Goal: Task Accomplishment & Management: Manage account settings

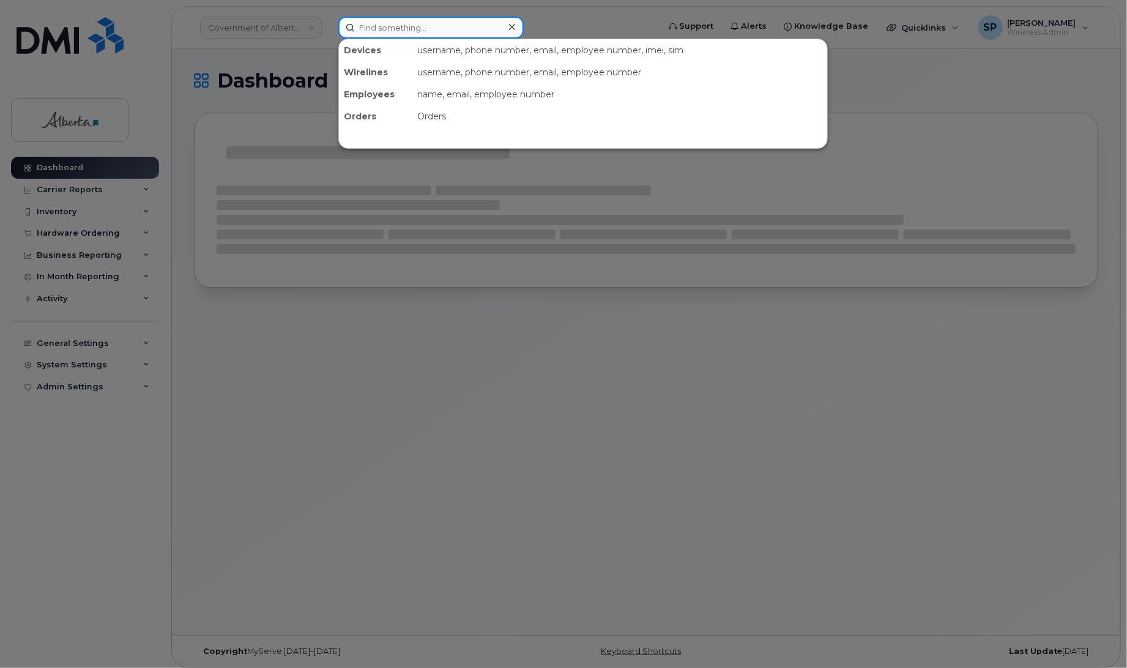
click at [406, 28] on input at bounding box center [430, 28] width 185 height 22
paste input "Jeremy Keefe"
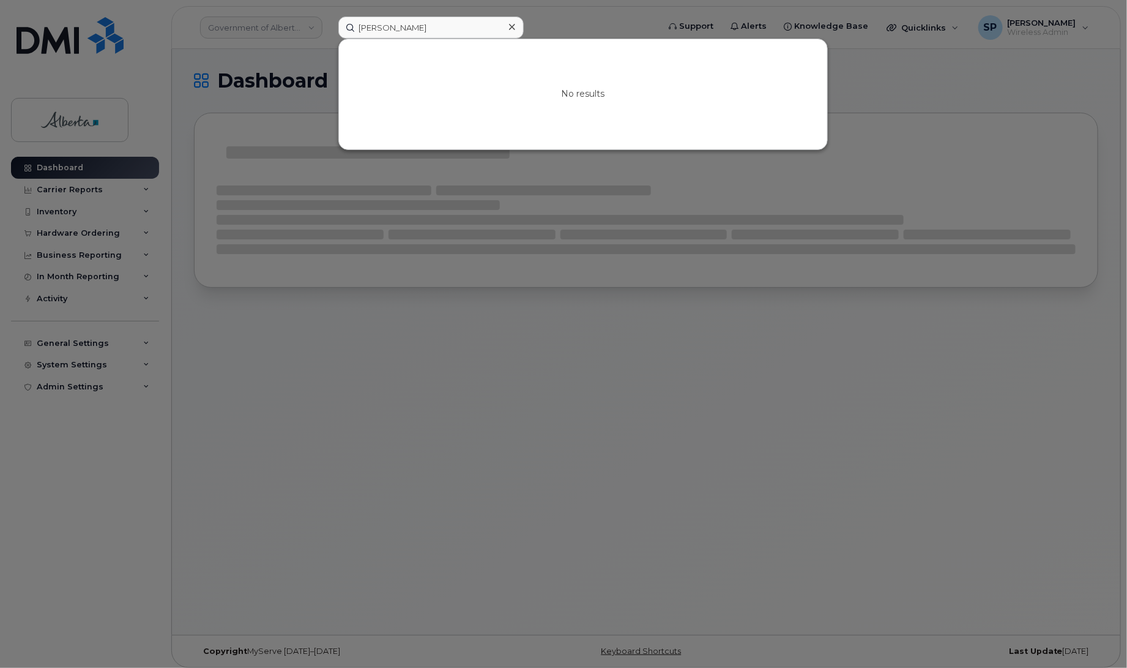
click at [65, 231] on div at bounding box center [563, 334] width 1127 height 668
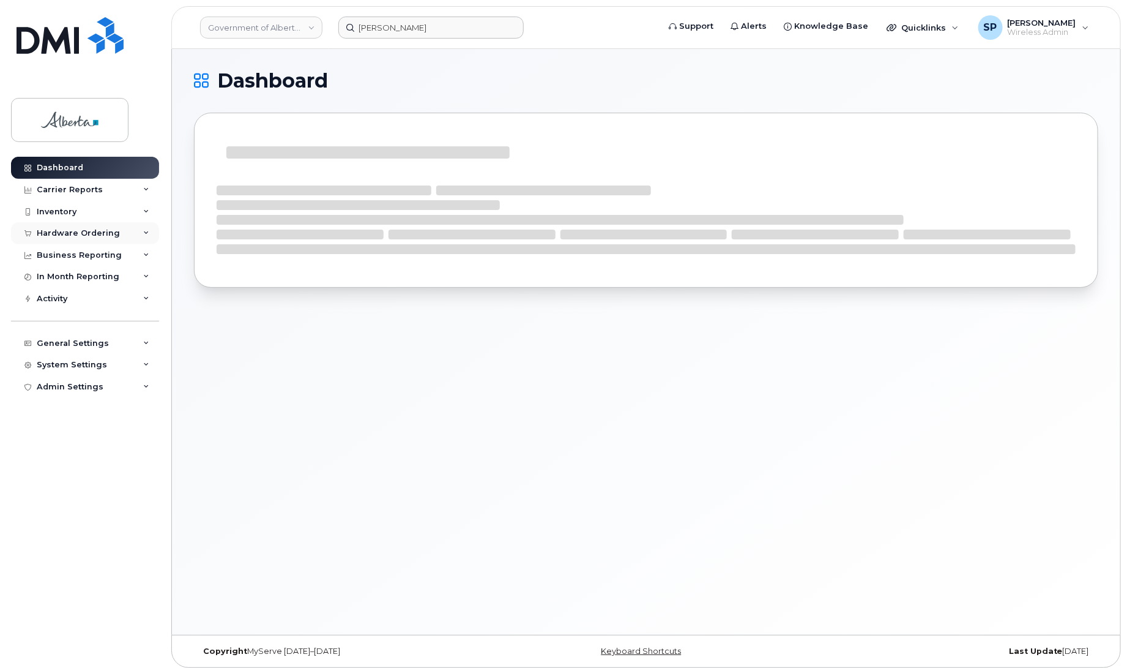
click at [66, 231] on div "Hardware Ordering" at bounding box center [78, 233] width 83 height 10
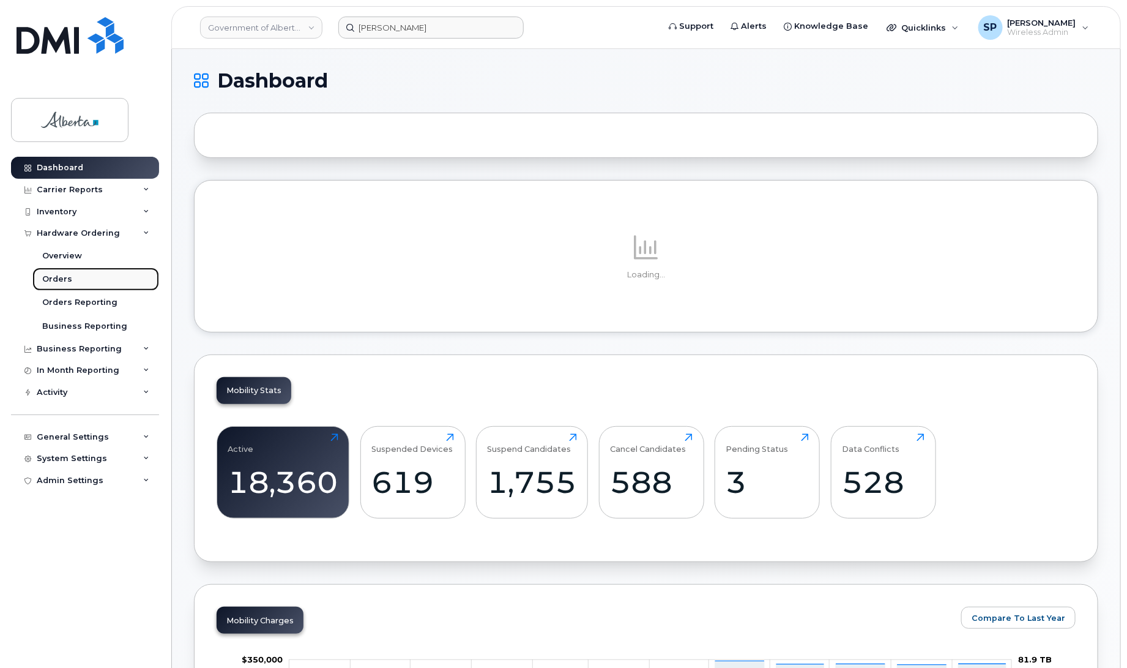
click at [56, 280] on div "Orders" at bounding box center [57, 279] width 30 height 11
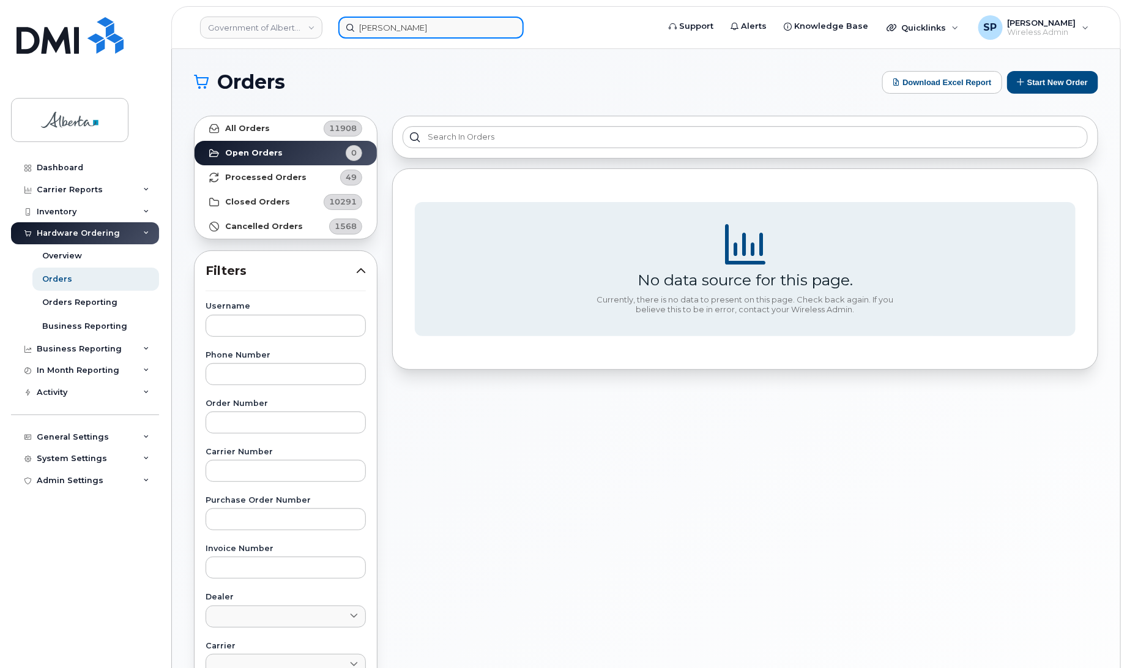
click at [438, 29] on input "Jeremy Keefe" at bounding box center [430, 28] width 185 height 22
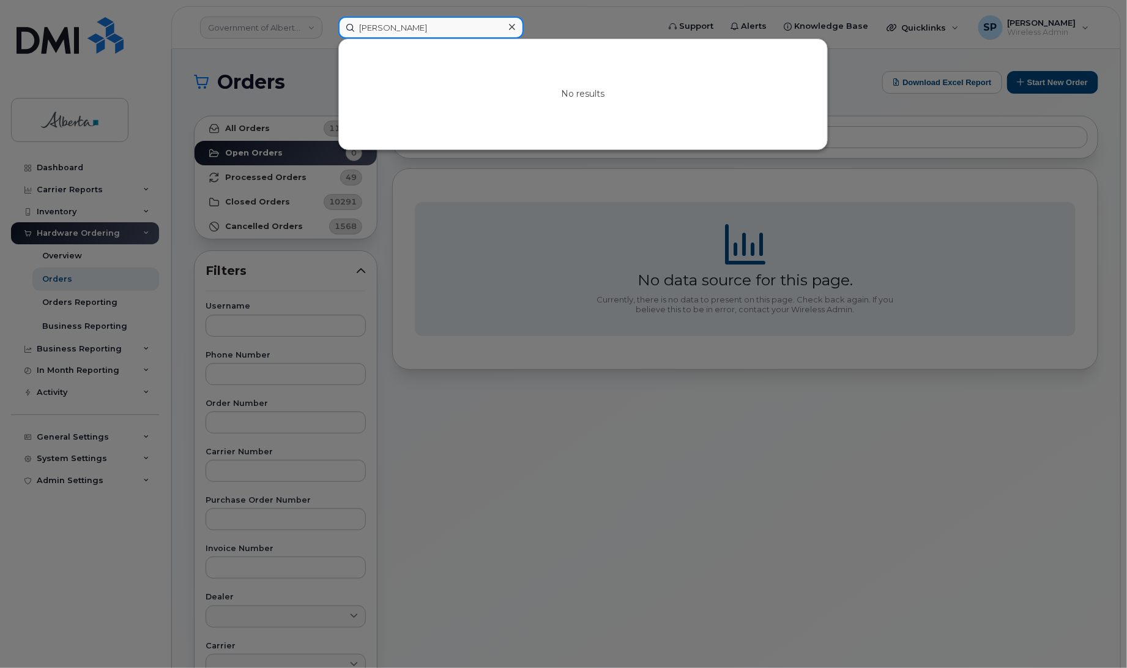
drag, startPoint x: 430, startPoint y: 28, endPoint x: 313, endPoint y: 41, distance: 118.3
click at [329, 39] on div "Jeremy Keefe No results" at bounding box center [495, 28] width 332 height 22
paste input "Nellie Alcaraz"
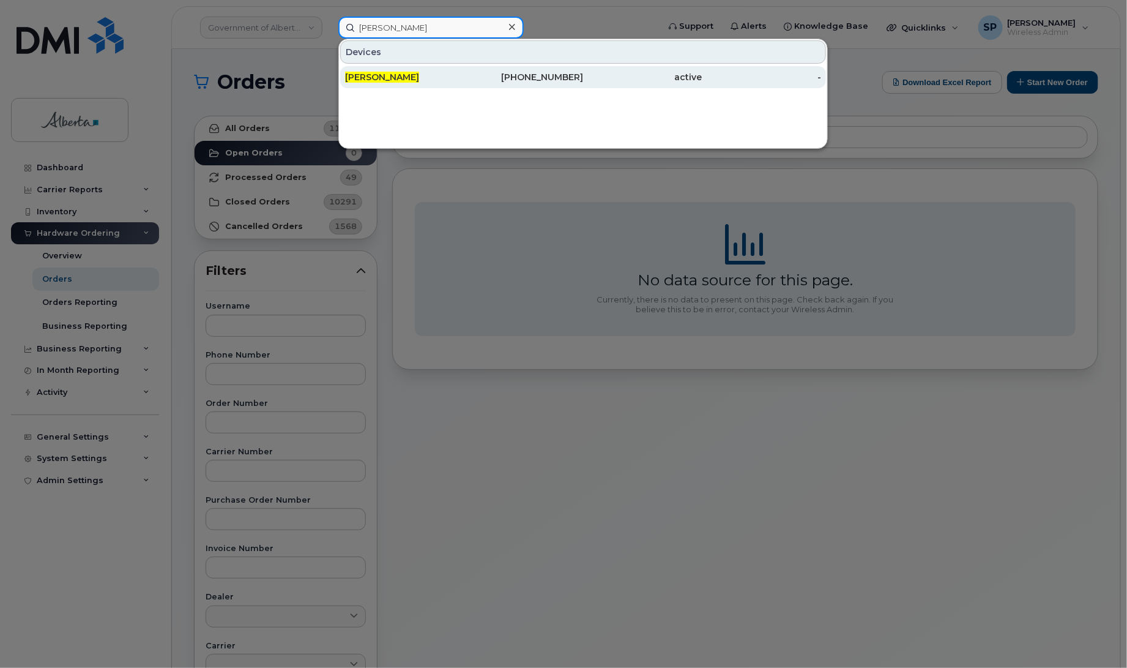
type input "Nellie Alcaraz"
click at [401, 80] on span "Nellie Alcaraz" at bounding box center [382, 77] width 74 height 11
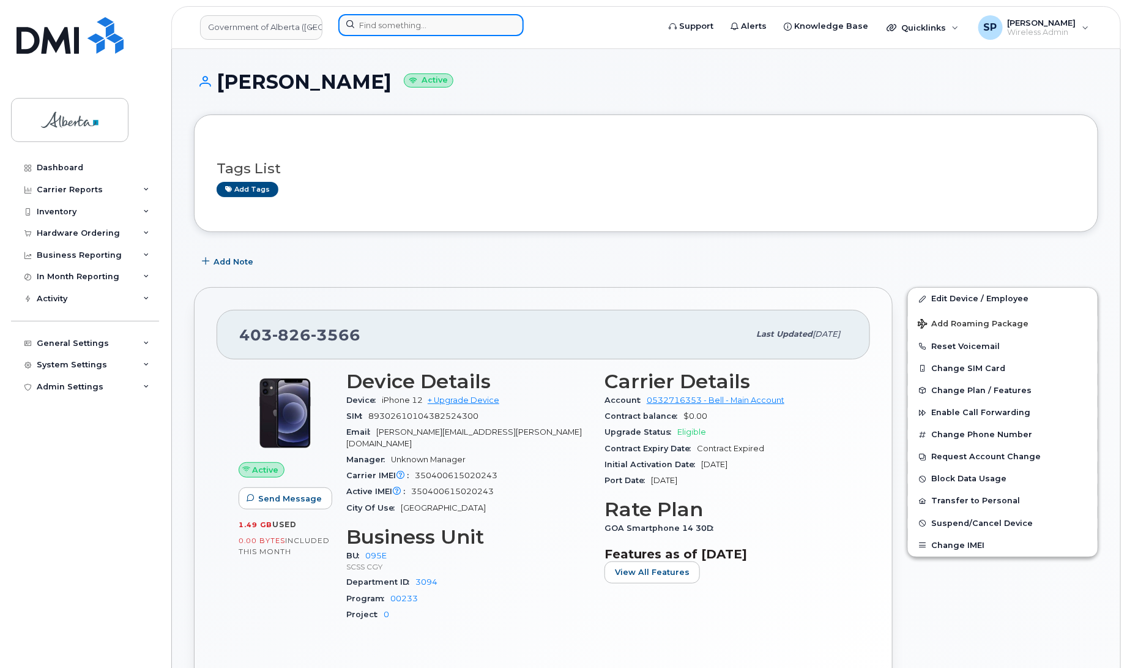
click at [382, 18] on input at bounding box center [430, 25] width 185 height 22
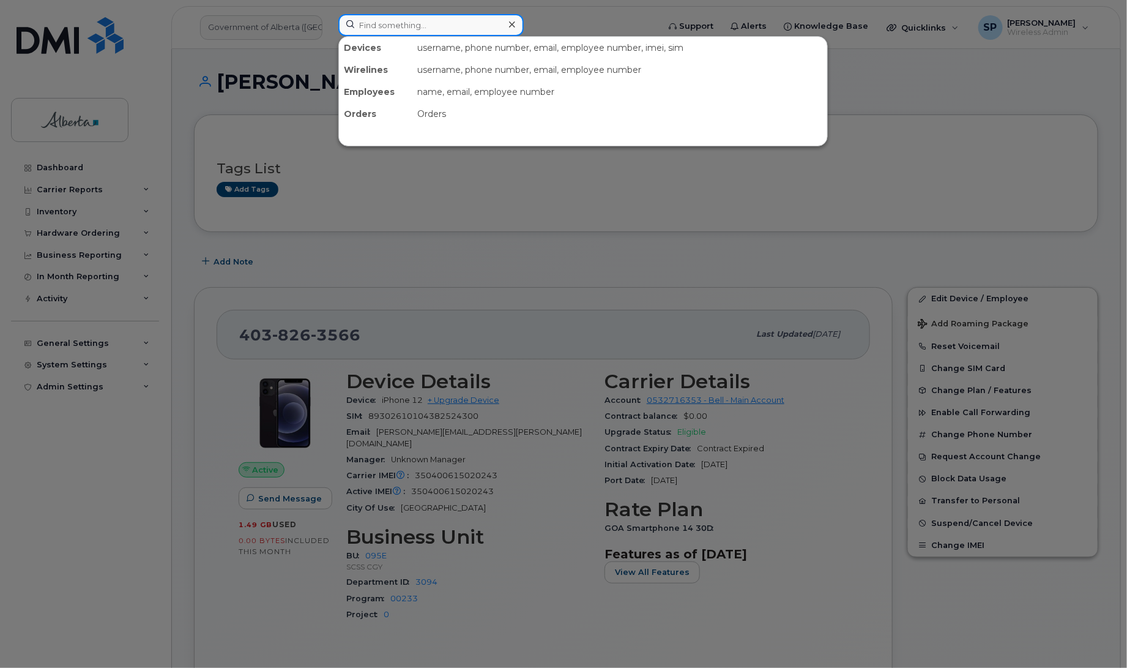
paste input "Marnie Mills"
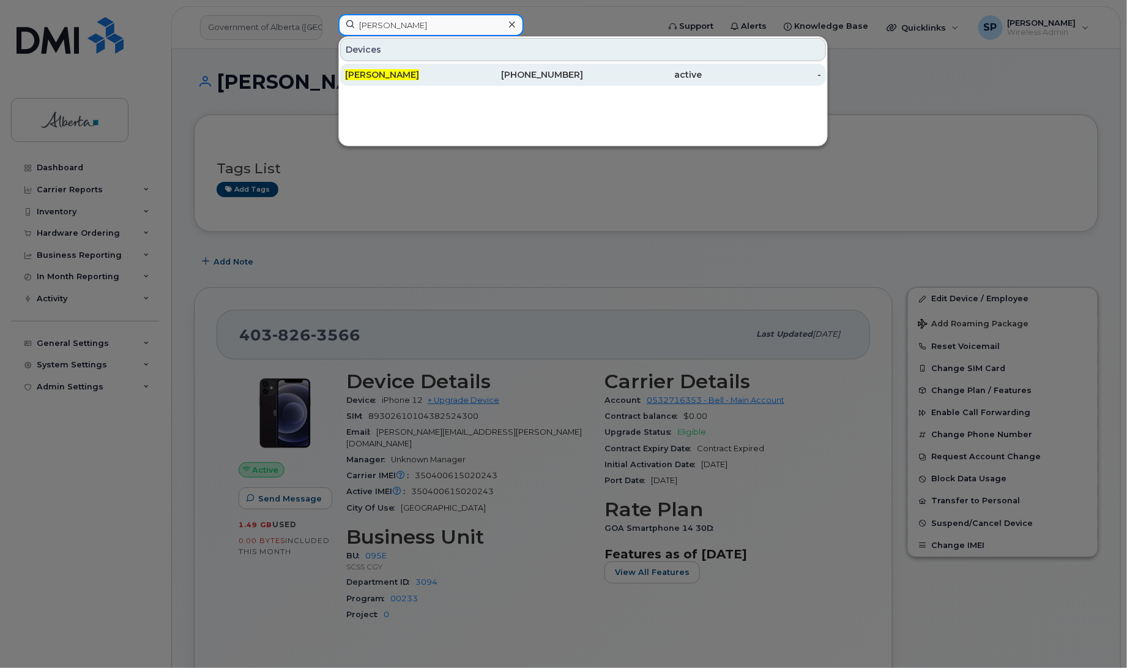
type input "Marnie Mills"
click at [441, 75] on div "Marnie Mills" at bounding box center [404, 75] width 119 height 12
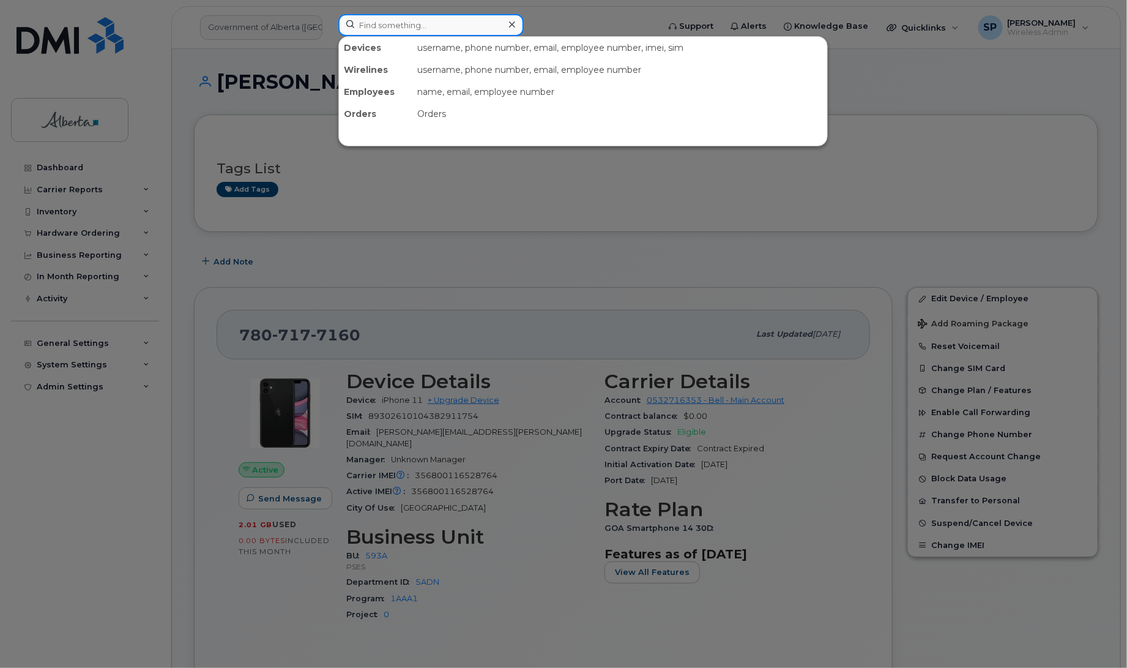
click at [426, 18] on input at bounding box center [430, 25] width 185 height 22
paste input "Danielle Elke"
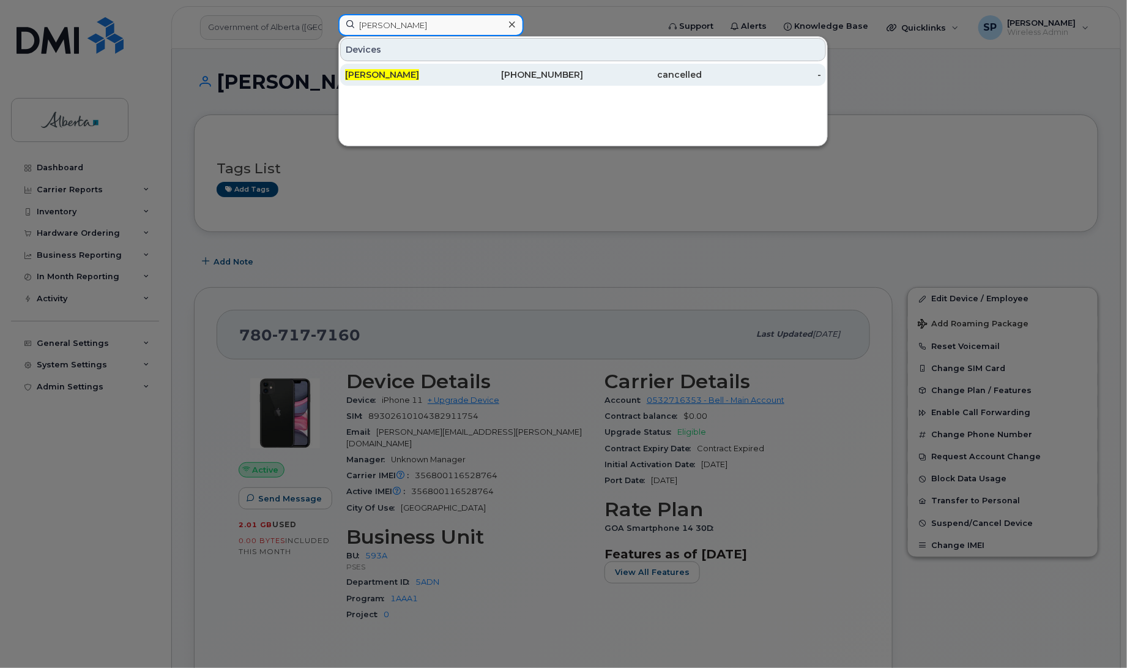
type input "Danielle Elke"
click at [404, 75] on div "Danielle Elke" at bounding box center [404, 75] width 119 height 12
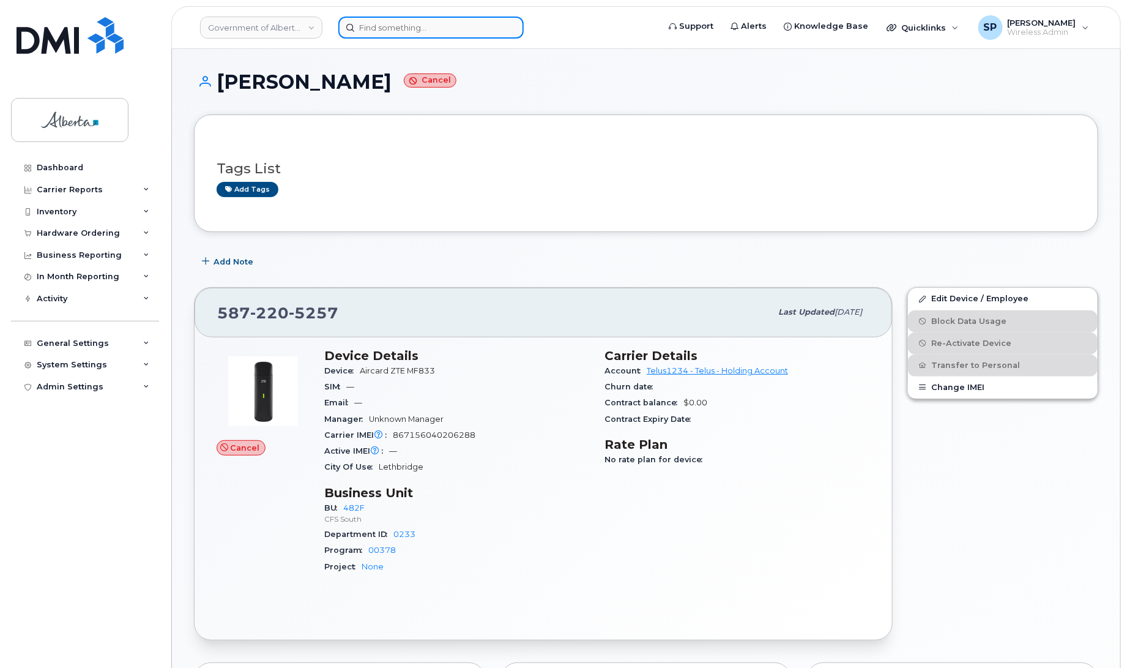
click at [444, 26] on input at bounding box center [430, 28] width 185 height 22
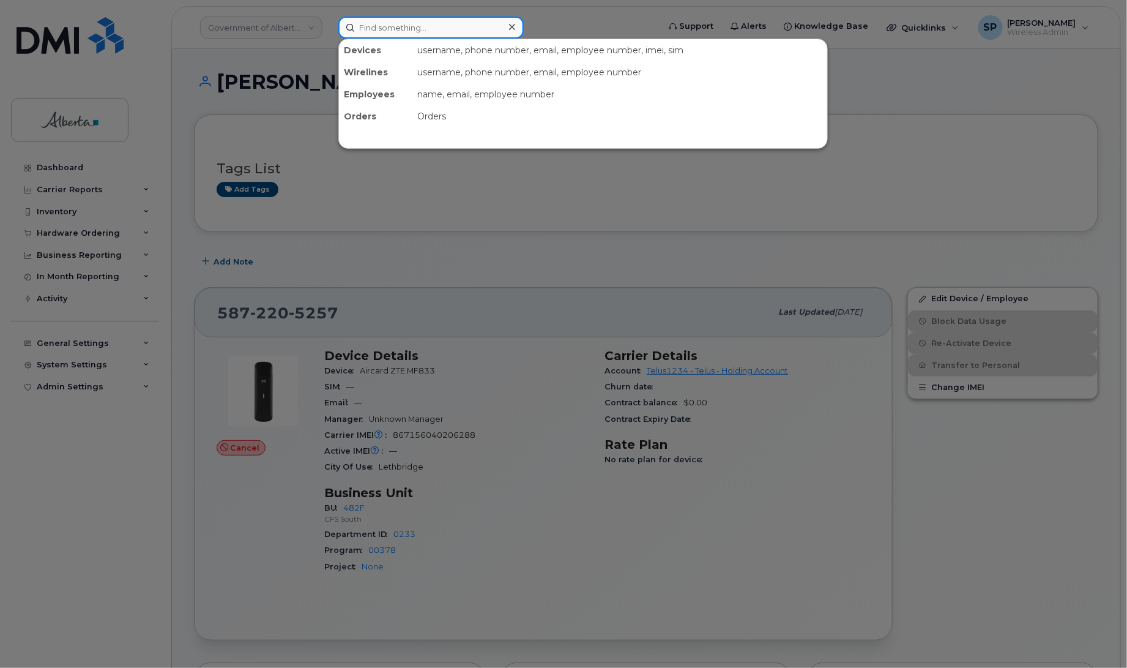
paste input "4035943462"
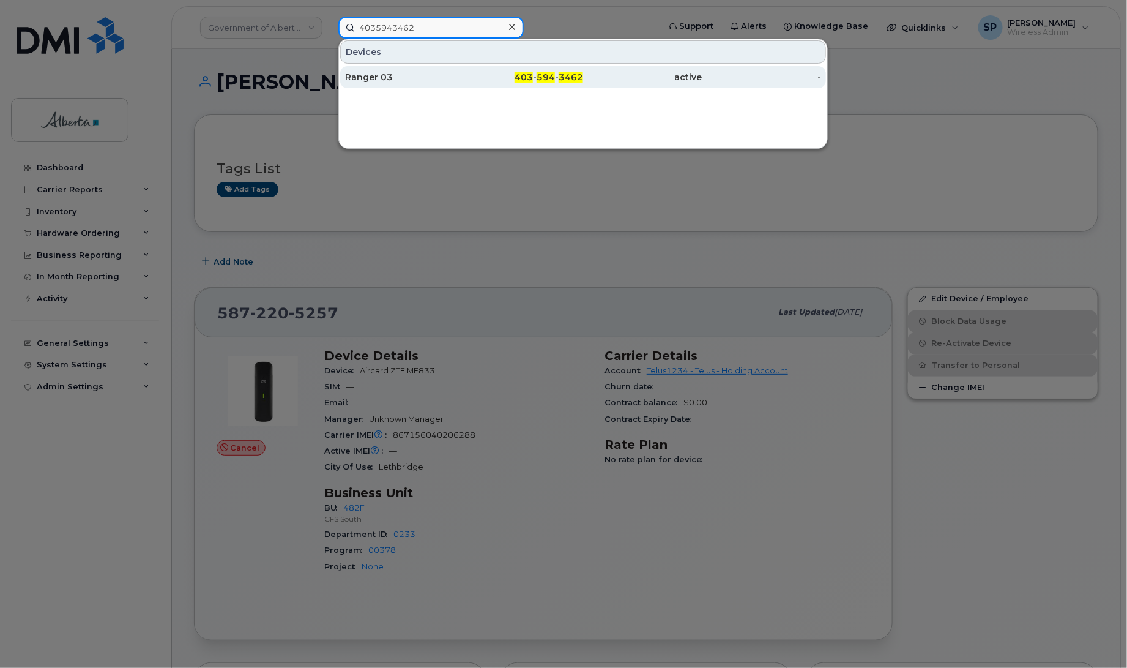
type input "4035943462"
click at [385, 81] on div "Ranger 03" at bounding box center [404, 77] width 119 height 12
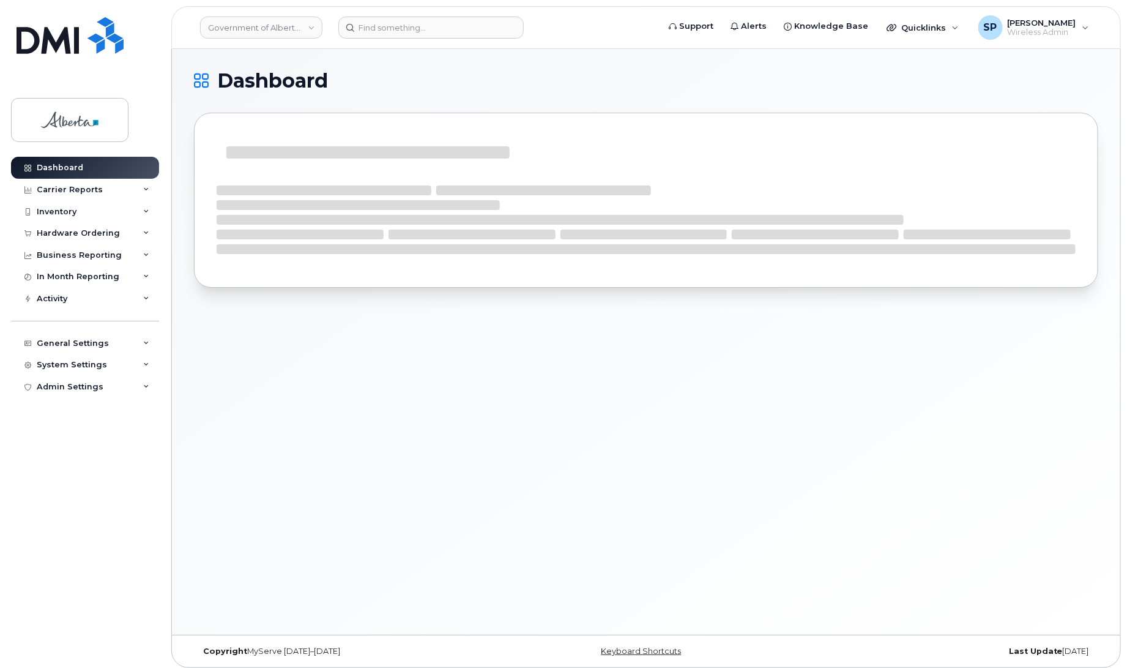
click at [601, 67] on div "Dashboard" at bounding box center [646, 342] width 948 height 586
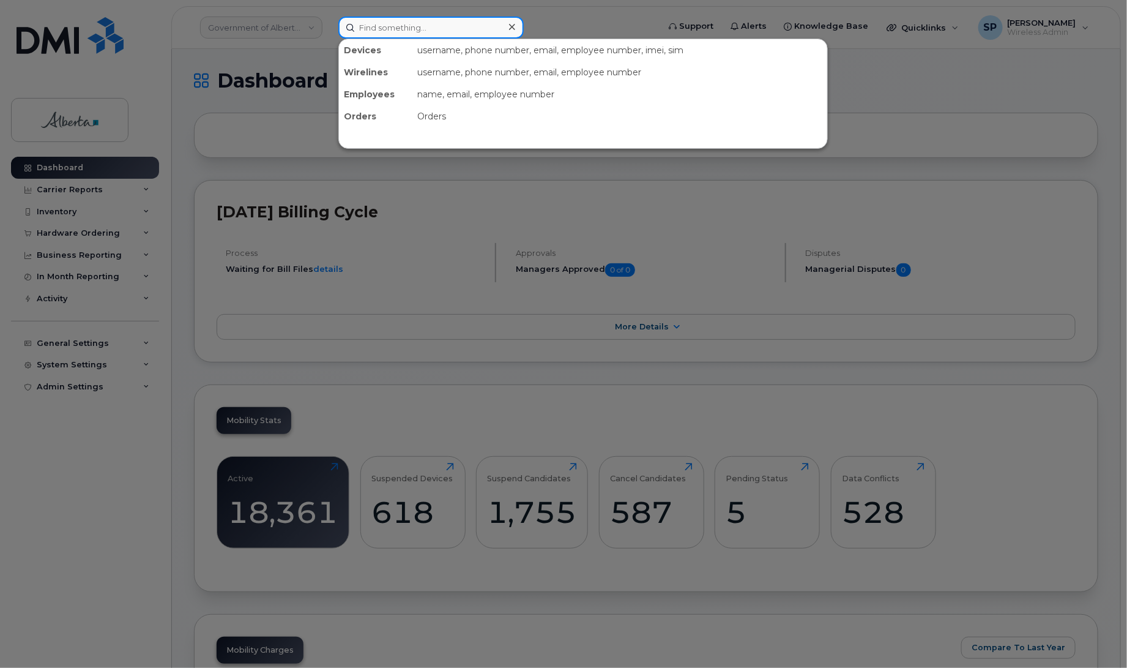
click at [432, 23] on input at bounding box center [430, 28] width 185 height 22
paste input "5879845502"
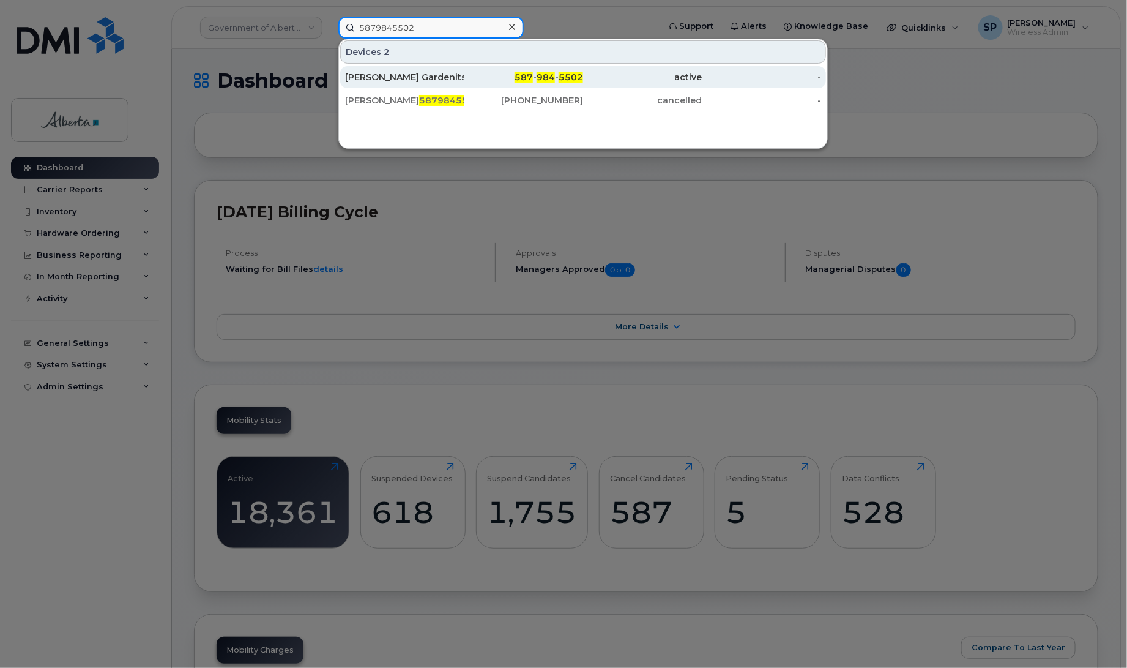
type input "5879845502"
click at [408, 80] on div "[PERSON_NAME] Gardenits" at bounding box center [404, 77] width 119 height 12
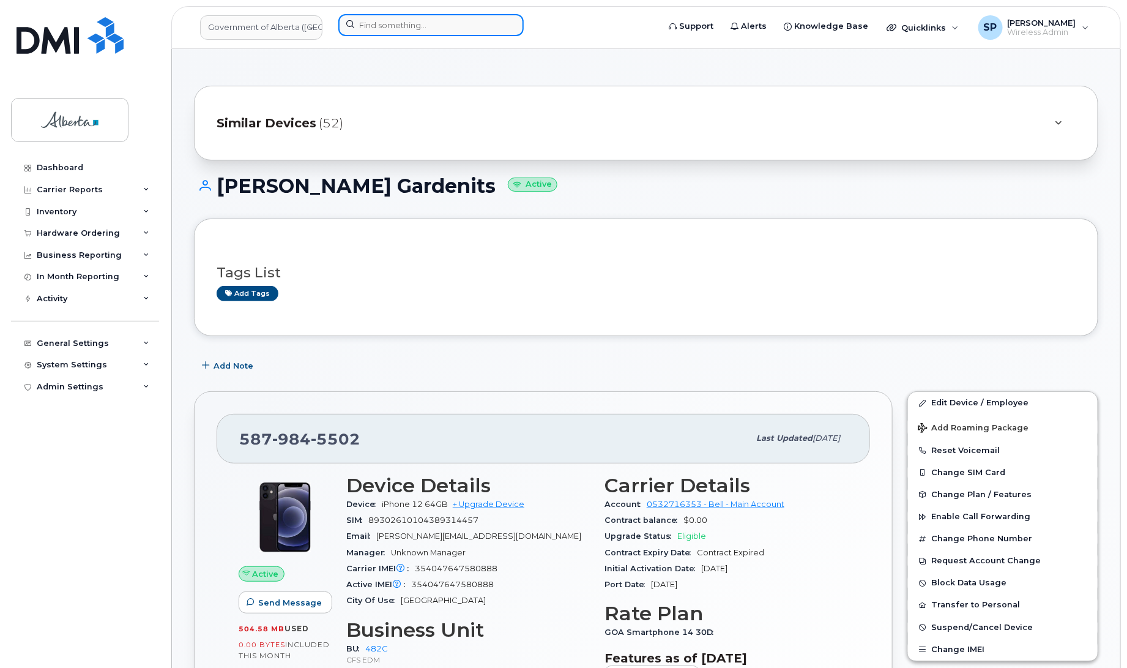
click at [423, 26] on input at bounding box center [430, 25] width 185 height 22
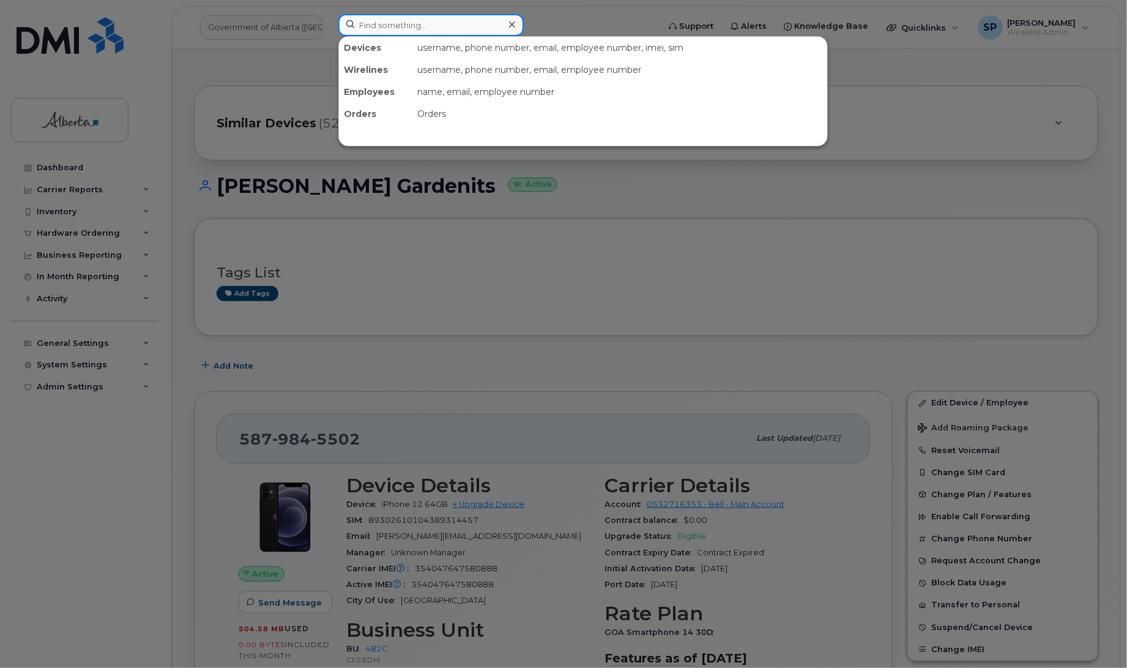
paste input "7802394026"
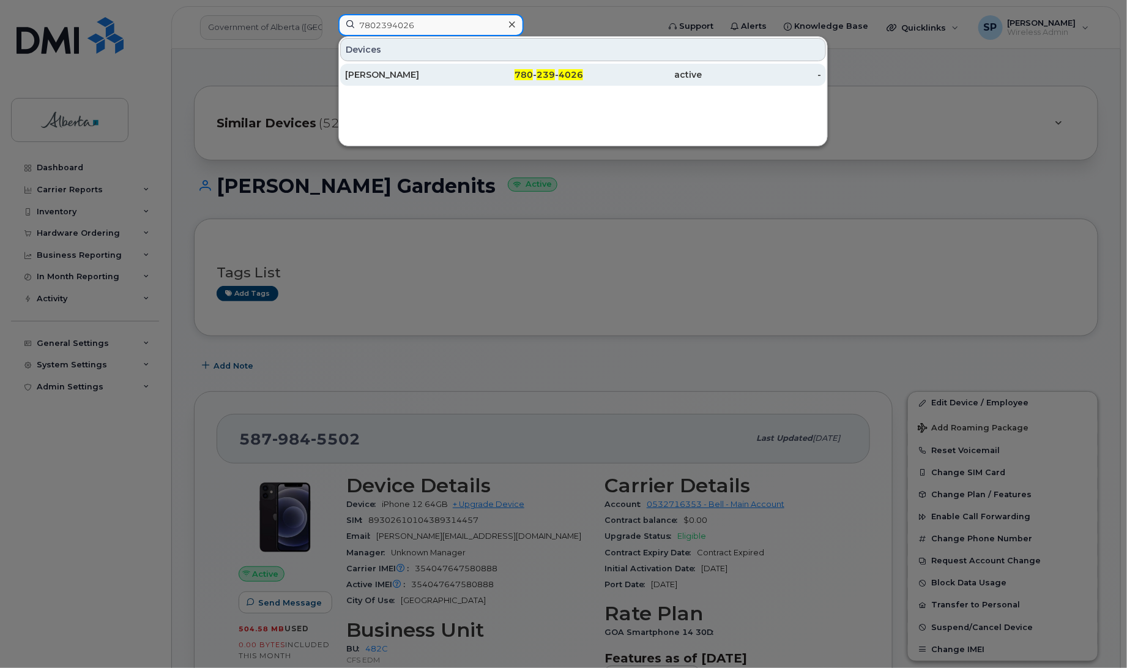
type input "7802394026"
click at [389, 75] on div "[PERSON_NAME]" at bounding box center [404, 75] width 119 height 12
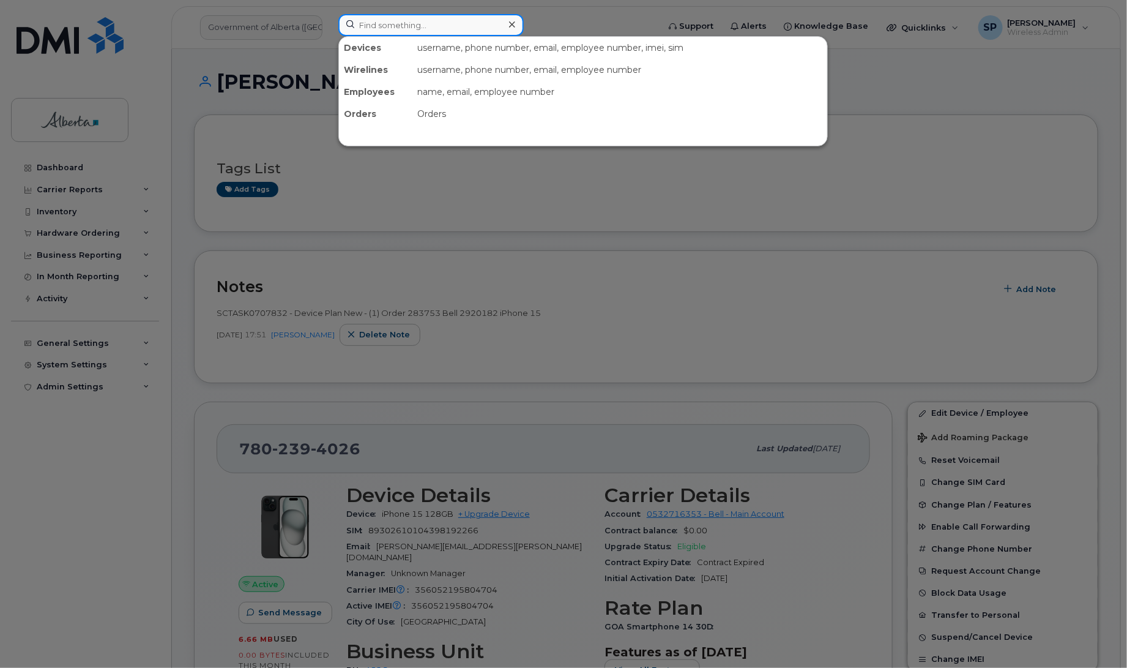
click at [426, 26] on input at bounding box center [430, 25] width 185 height 22
paste input "7808435169"
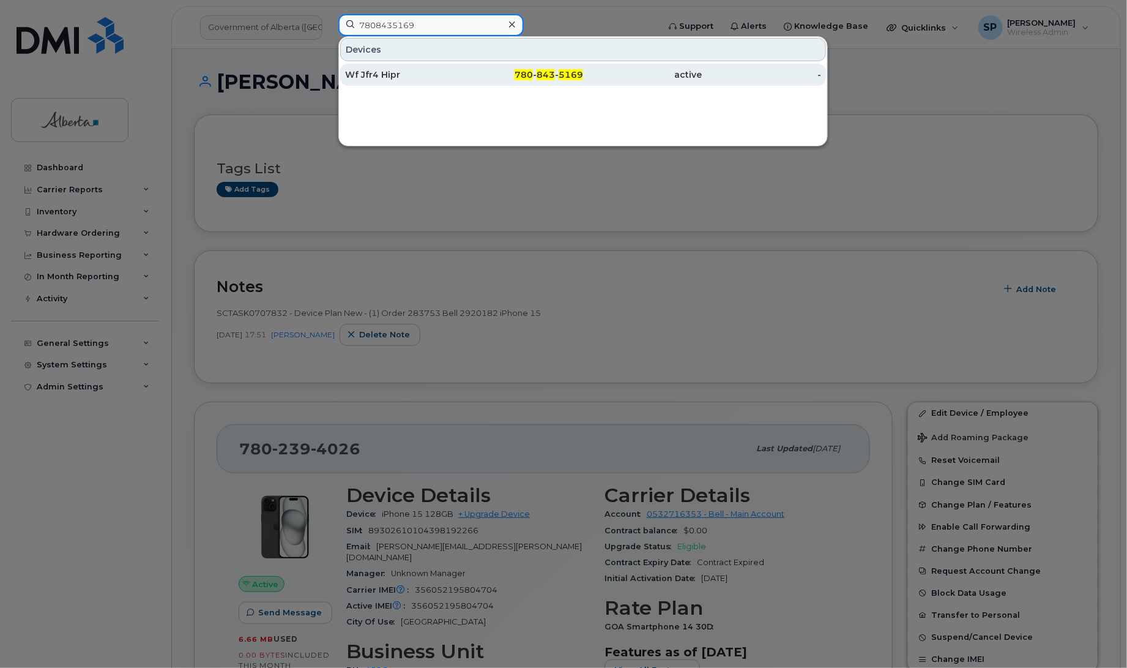
type input "7808435169"
click at [396, 74] on div "Wf Jfr4 Hipr" at bounding box center [404, 75] width 119 height 12
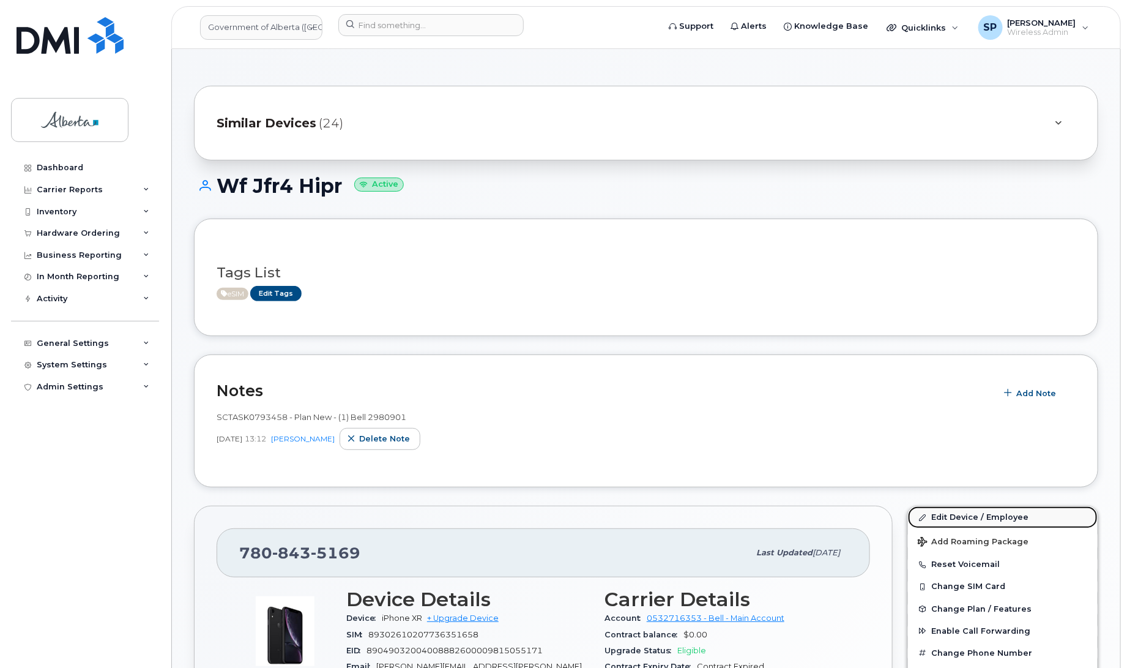
click at [1000, 518] on link "Edit Device / Employee" at bounding box center [1003, 517] width 190 height 22
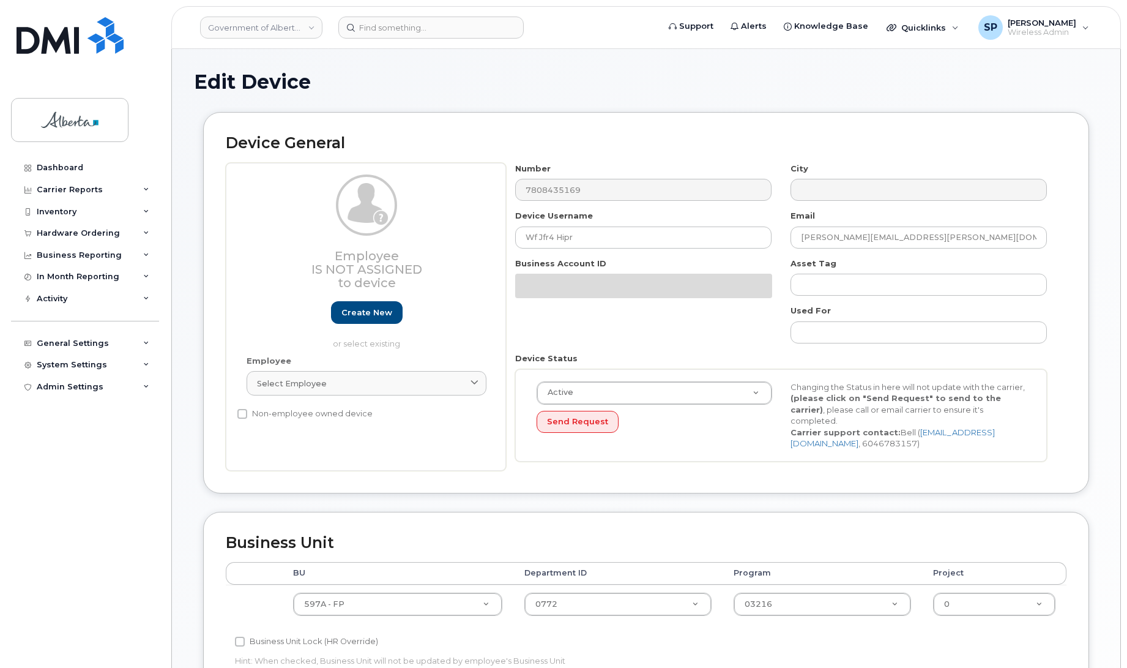
select select "4797726"
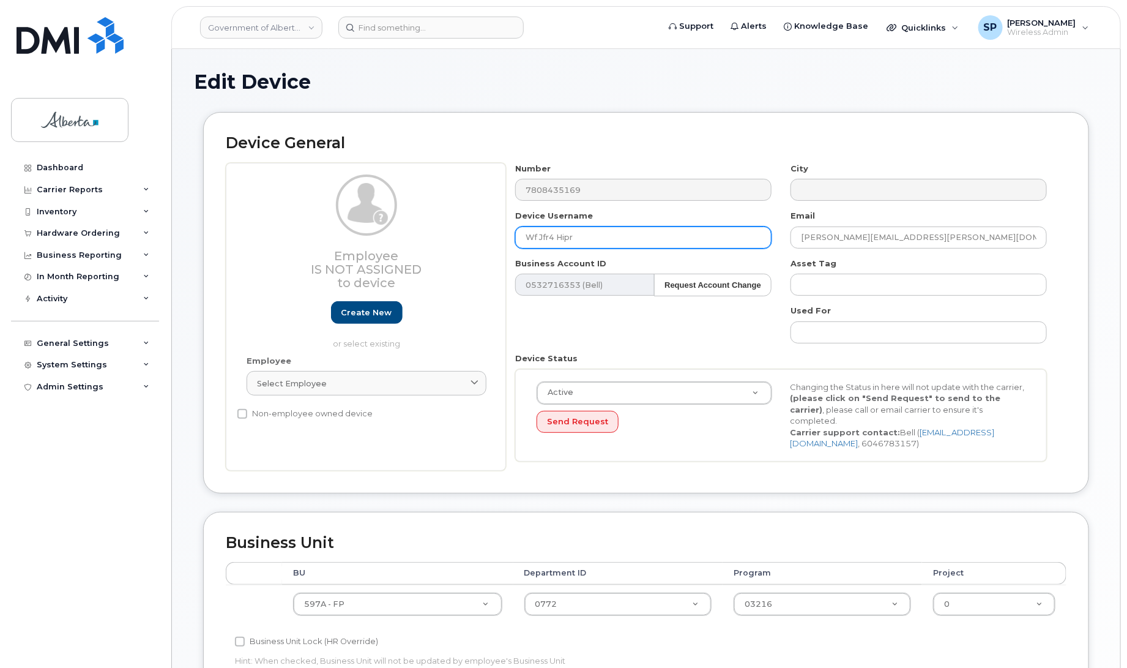
drag, startPoint x: 588, startPoint y: 236, endPoint x: 442, endPoint y: 233, distance: 145.7
click at [442, 233] on div "Employee Is not assigned to device Create new or select existing Employee Selec…" at bounding box center [646, 317] width 841 height 308
type input "Junior Ranger HIPR 01"
click at [756, 216] on div "Device Username Junior Ranger HIPR 01" at bounding box center [643, 229] width 275 height 39
drag, startPoint x: 626, startPoint y: 236, endPoint x: 491, endPoint y: 239, distance: 135.3
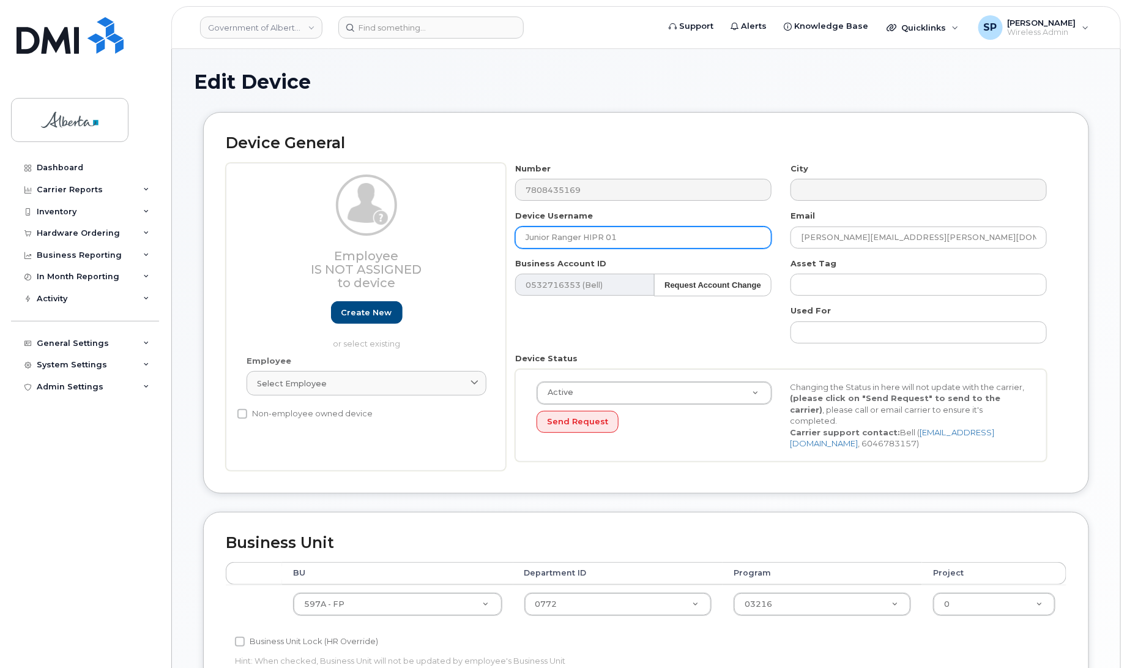
click at [491, 239] on div "Employee Is not assigned to device Create new or select existing Employee Selec…" at bounding box center [646, 317] width 841 height 308
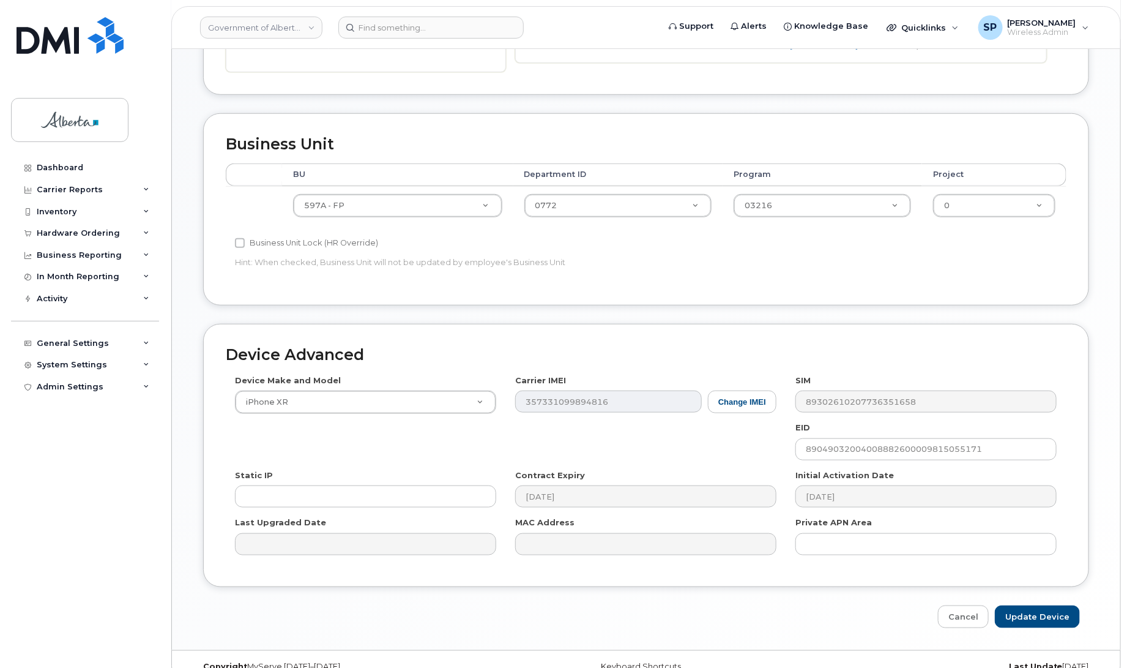
scroll to position [422, 0]
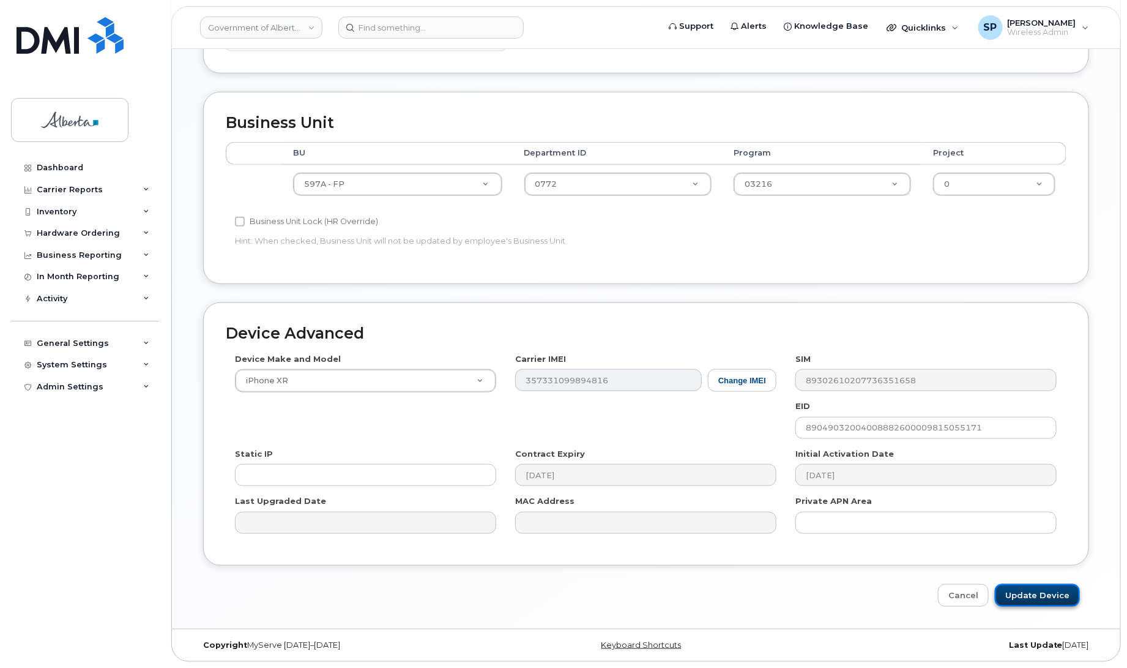
click at [1053, 598] on input "Update Device" at bounding box center [1037, 595] width 85 height 23
type input "Saving..."
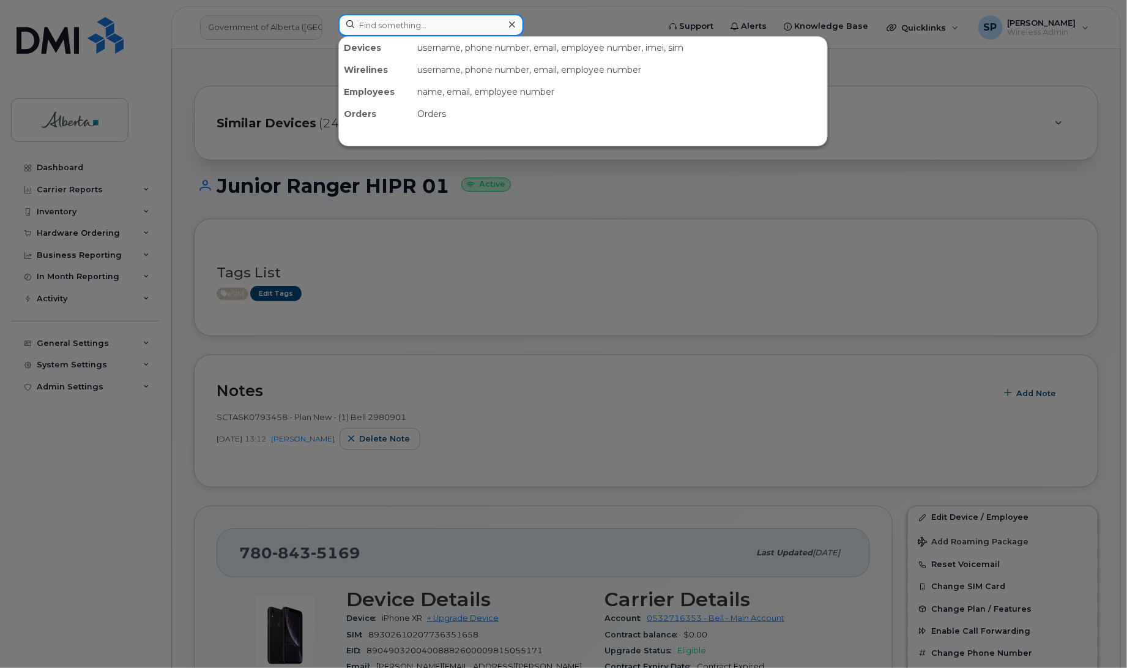
click at [415, 26] on input at bounding box center [430, 25] width 185 height 22
paste input "7808650971"
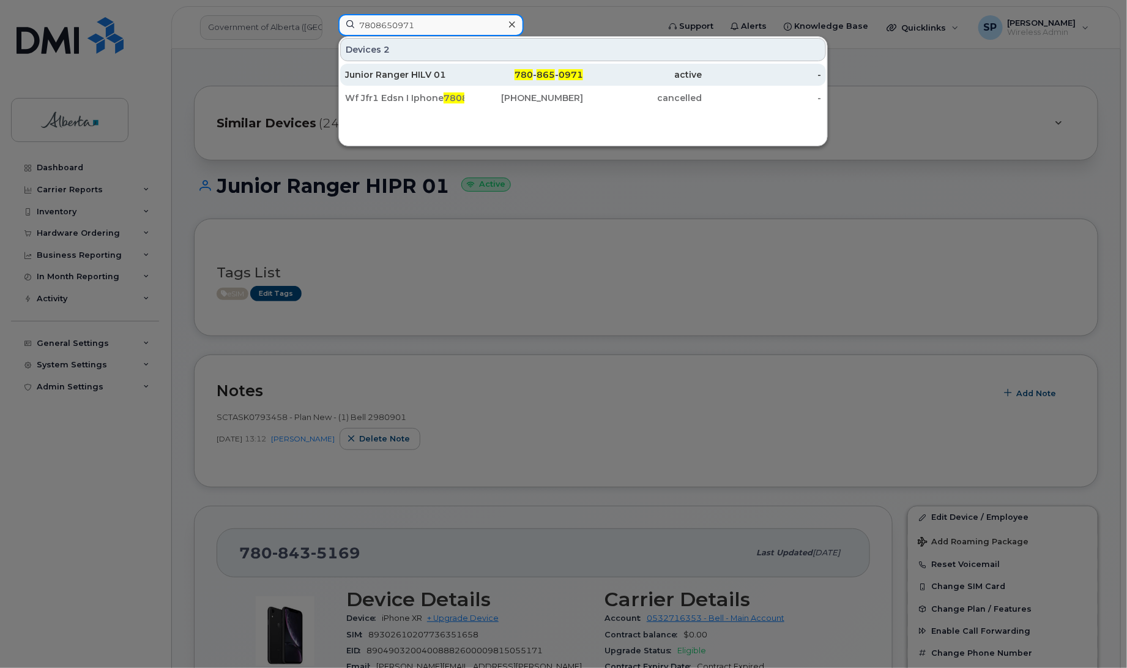
type input "7808650971"
click at [417, 75] on div "Junior Ranger HILV 01" at bounding box center [404, 75] width 119 height 12
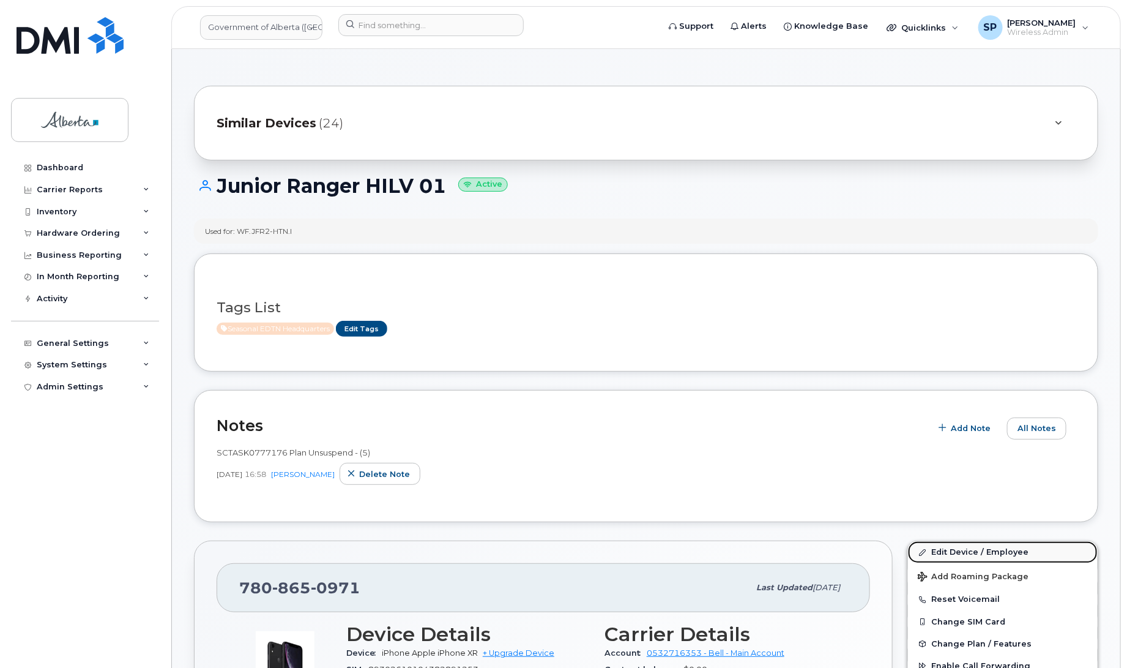
click at [968, 554] on link "Edit Device / Employee" at bounding box center [1003, 552] width 190 height 22
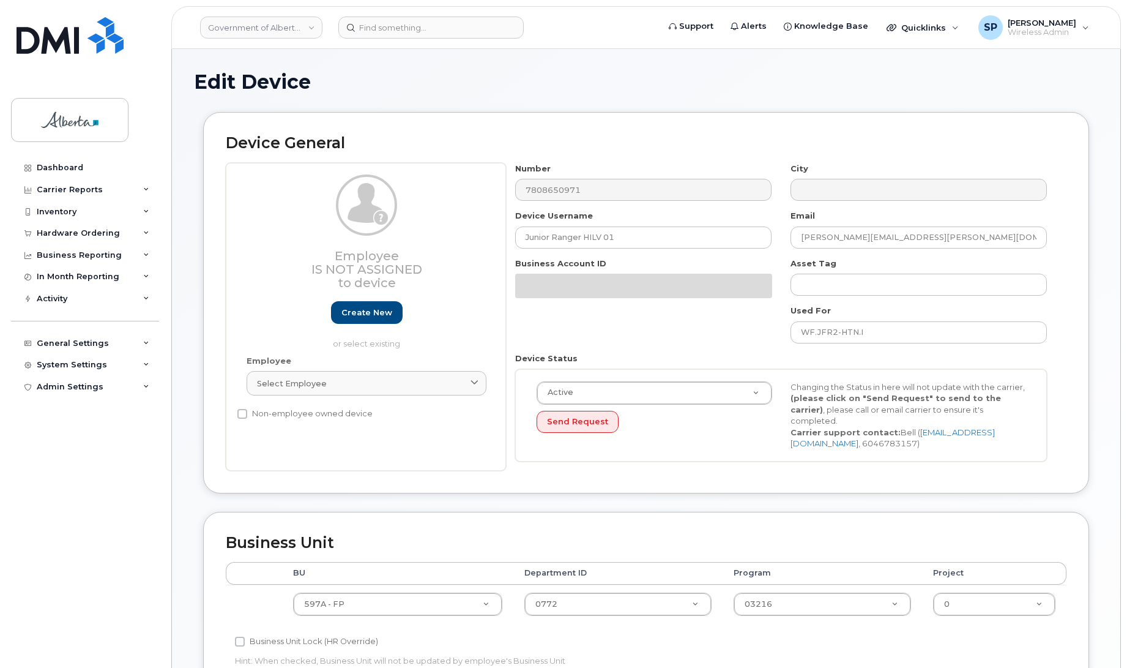
select select "4797726"
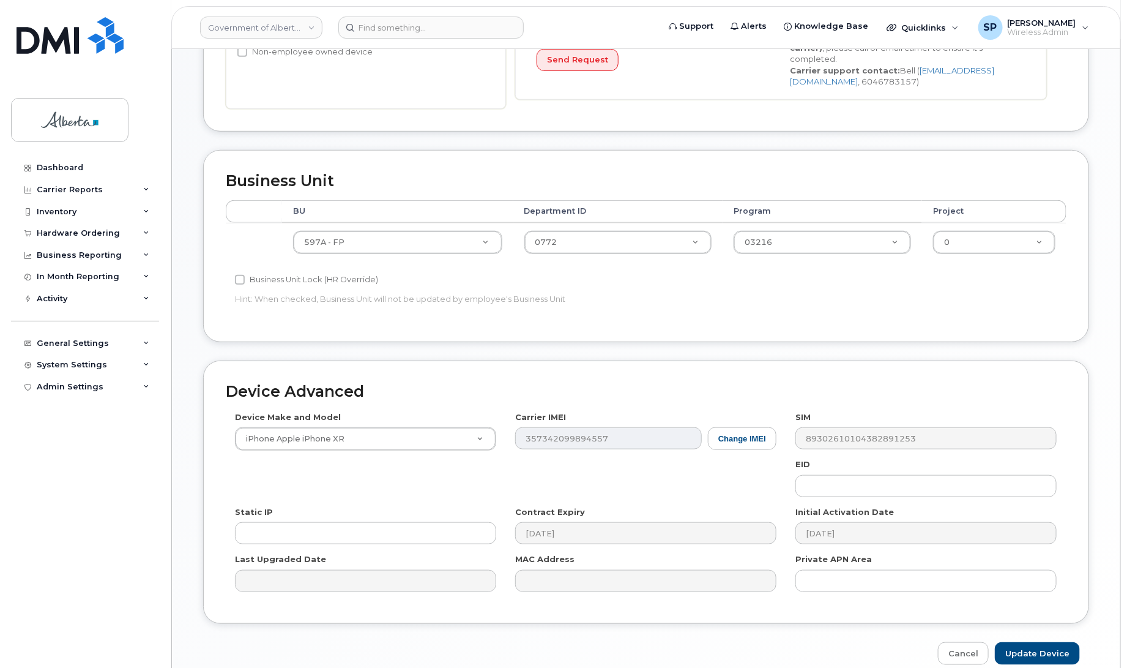
scroll to position [378, 0]
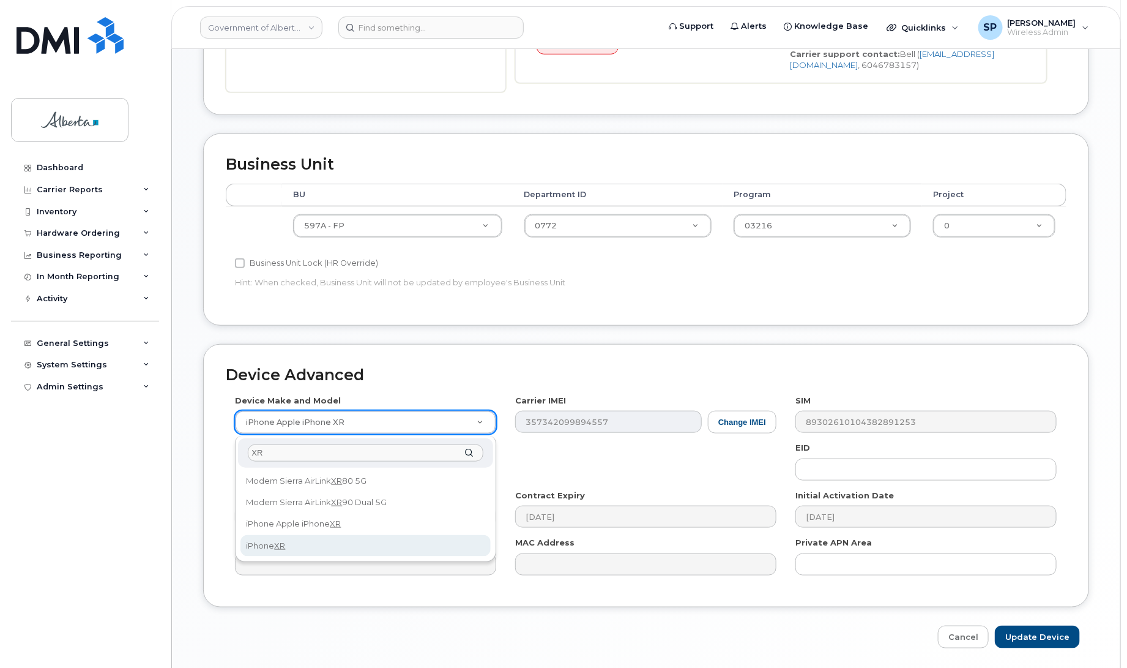
type input "XR"
select select "2558"
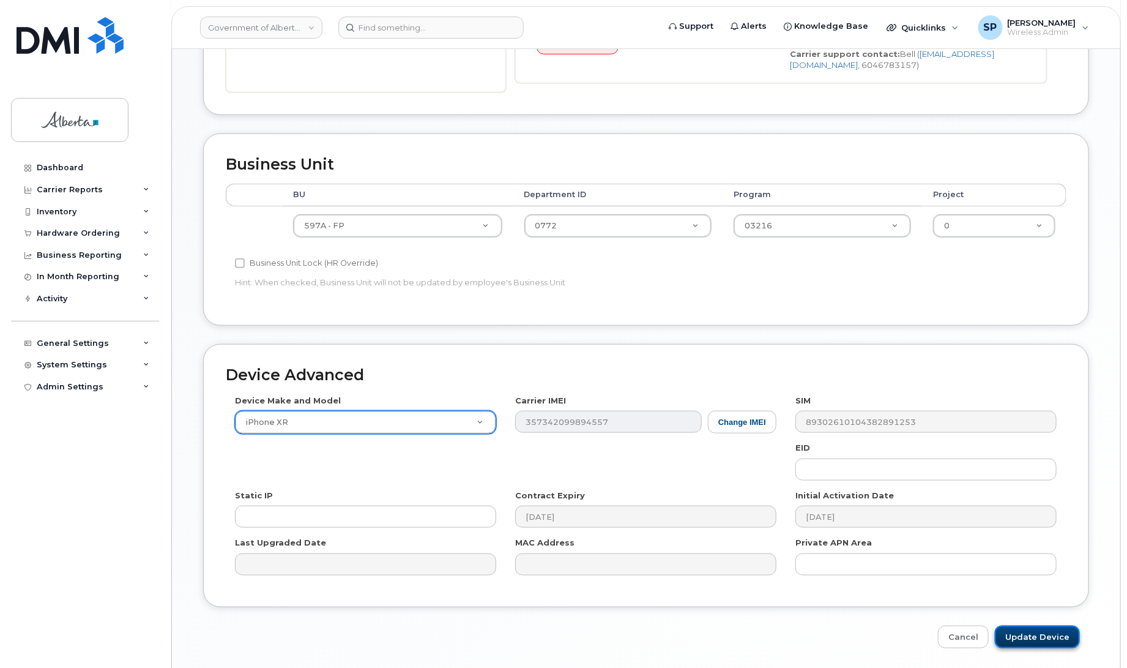
click at [1047, 635] on input "Update Device" at bounding box center [1037, 636] width 85 height 23
type input "Saving..."
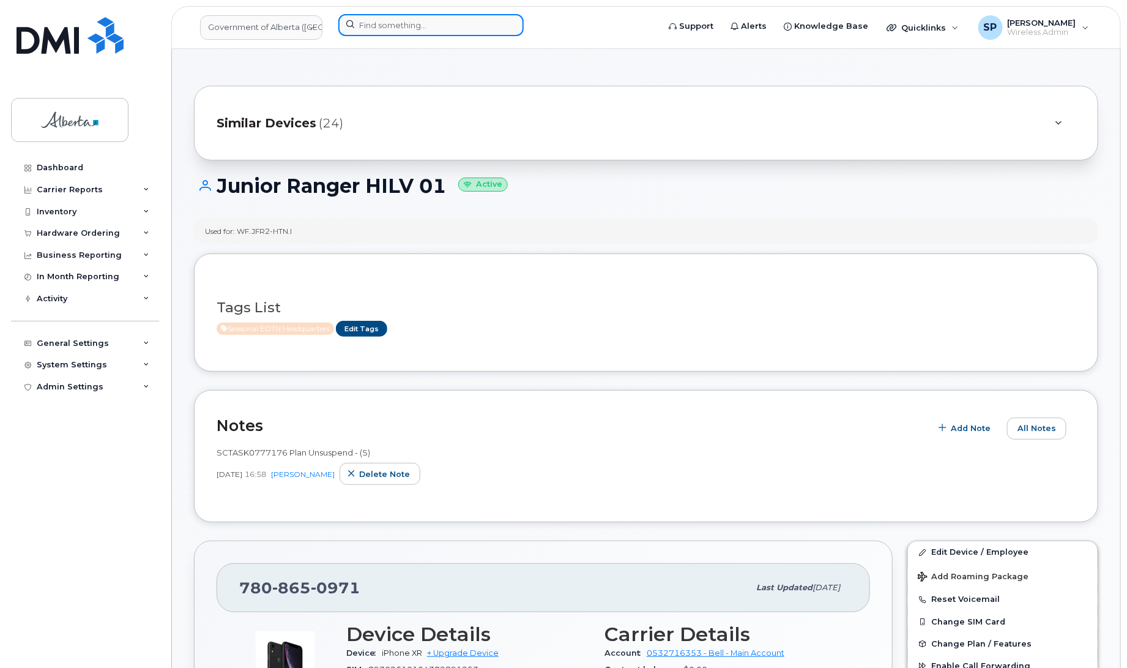
click at [381, 26] on input at bounding box center [430, 25] width 185 height 22
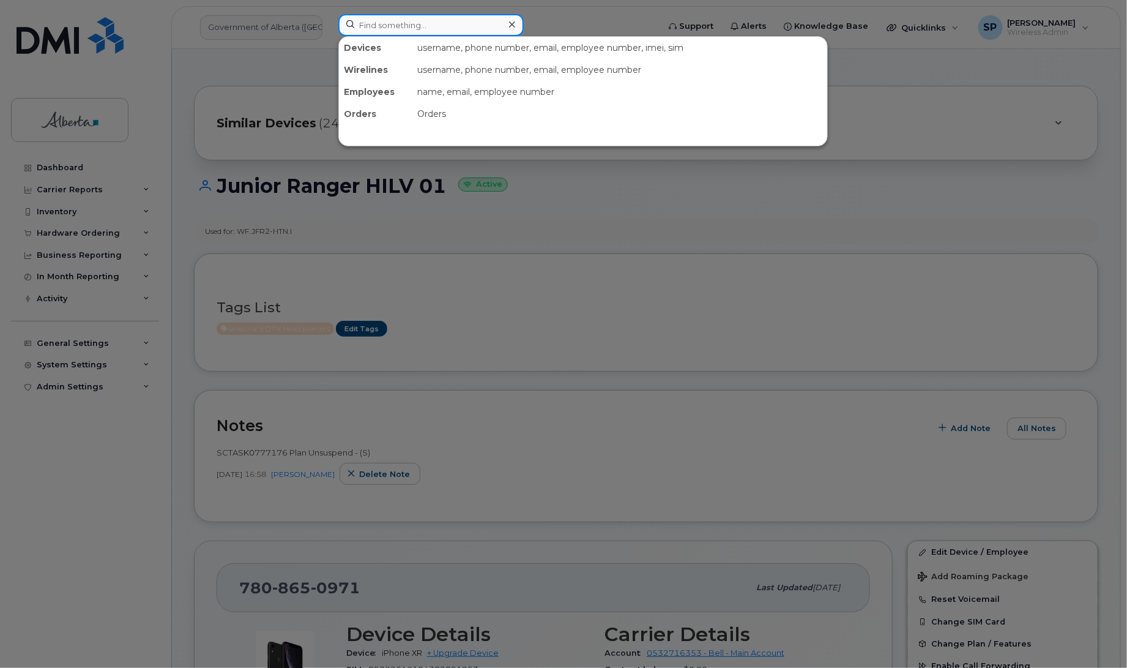
paste input "7808435169"
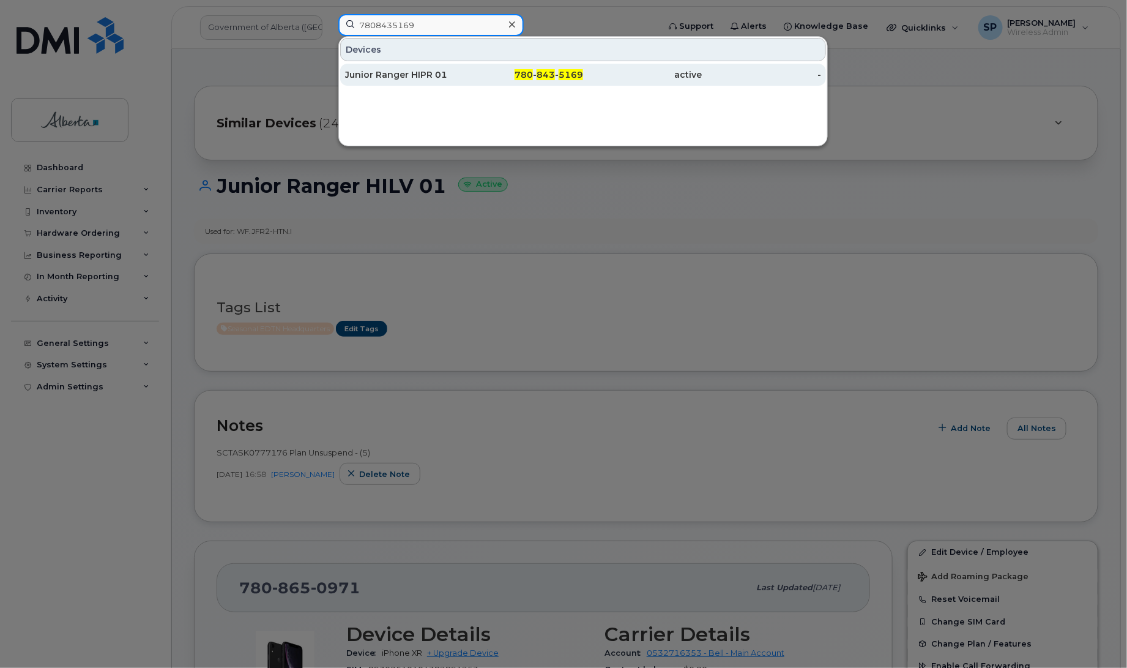
type input "7808435169"
click at [411, 77] on div "Junior Ranger HIPR 01" at bounding box center [404, 75] width 119 height 12
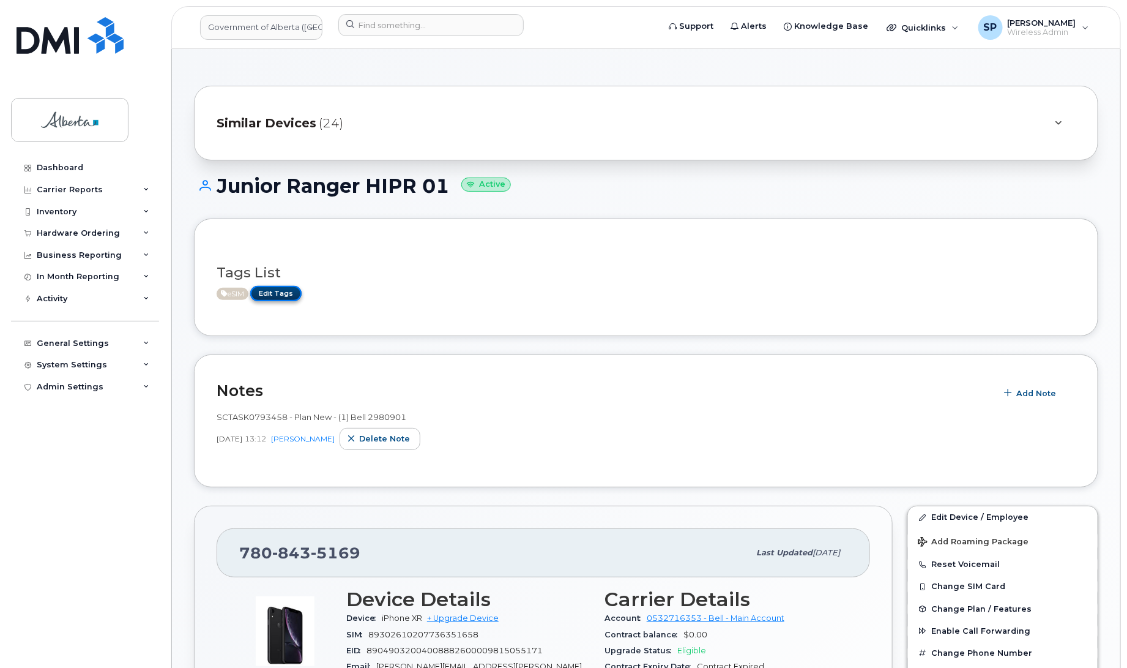
click at [283, 294] on link "Edit Tags" at bounding box center [275, 293] width 51 height 15
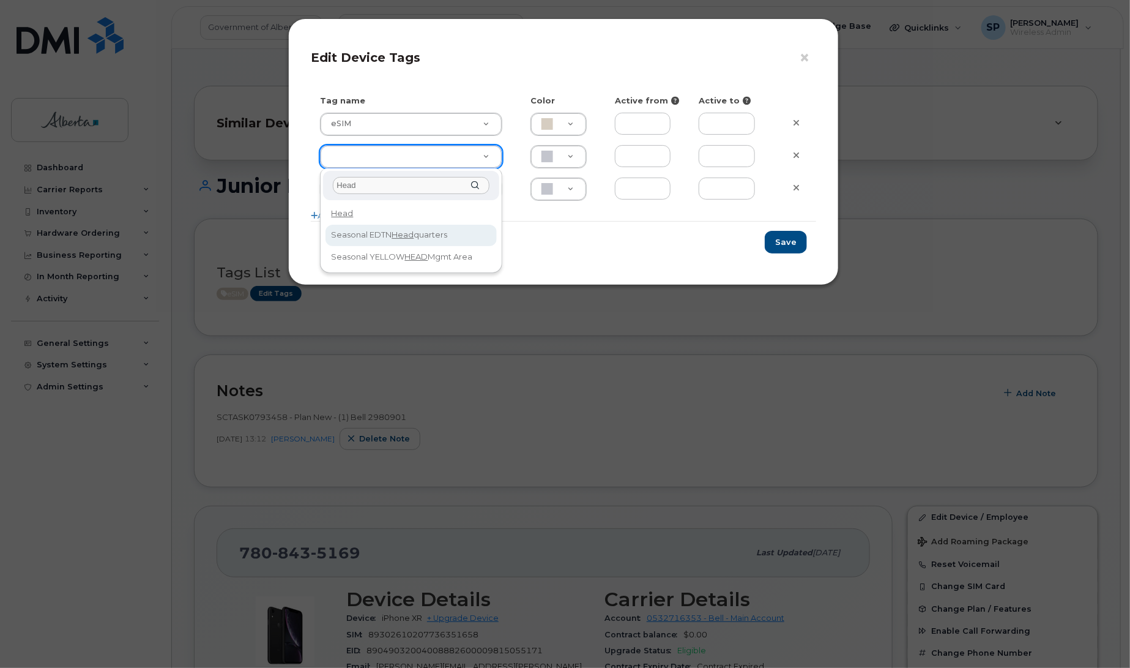
type input "Head"
type input "Seasonal EDTN Headquarters"
type input "FDDCC5"
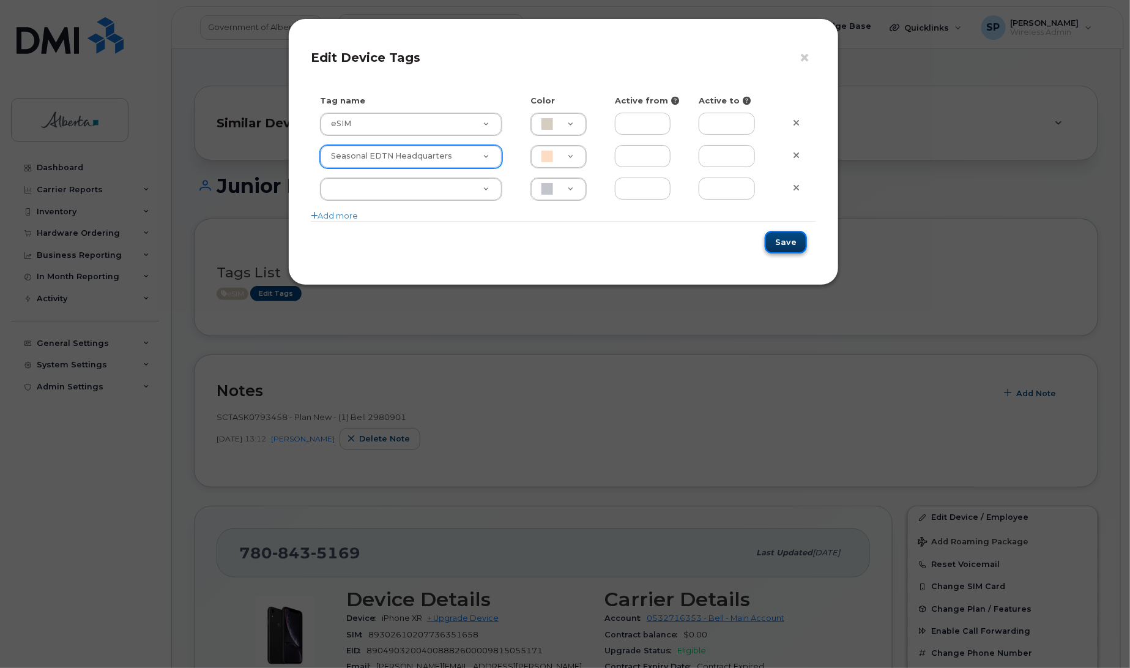
click at [782, 243] on button "Save" at bounding box center [786, 242] width 42 height 23
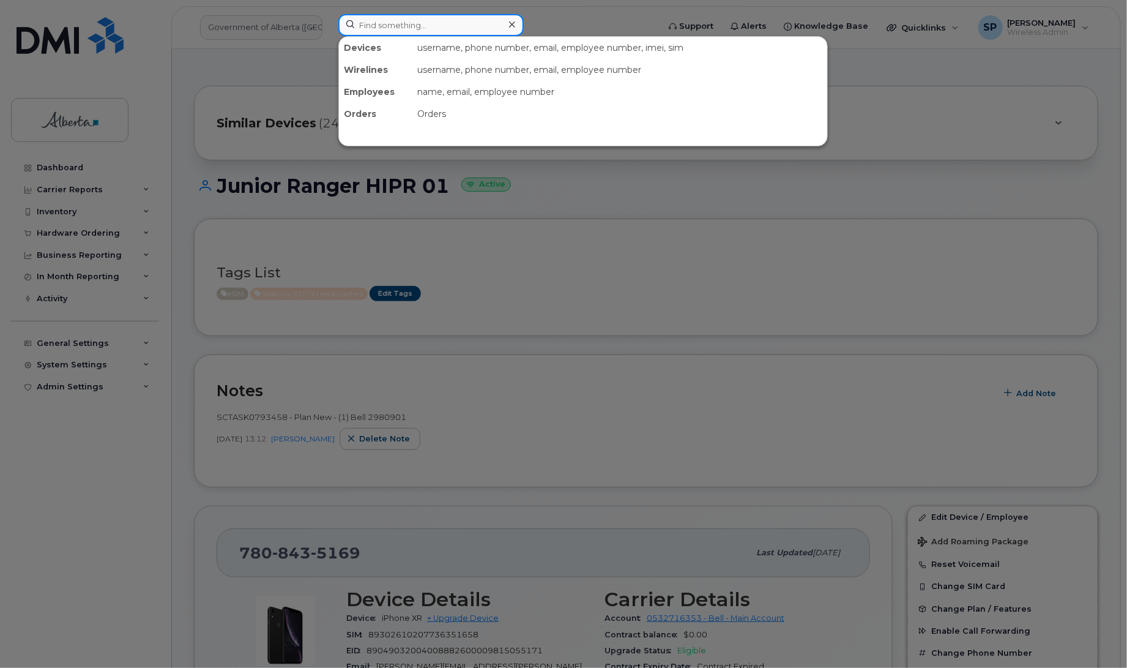
click at [384, 22] on input at bounding box center [430, 25] width 185 height 22
paste input "7808440214"
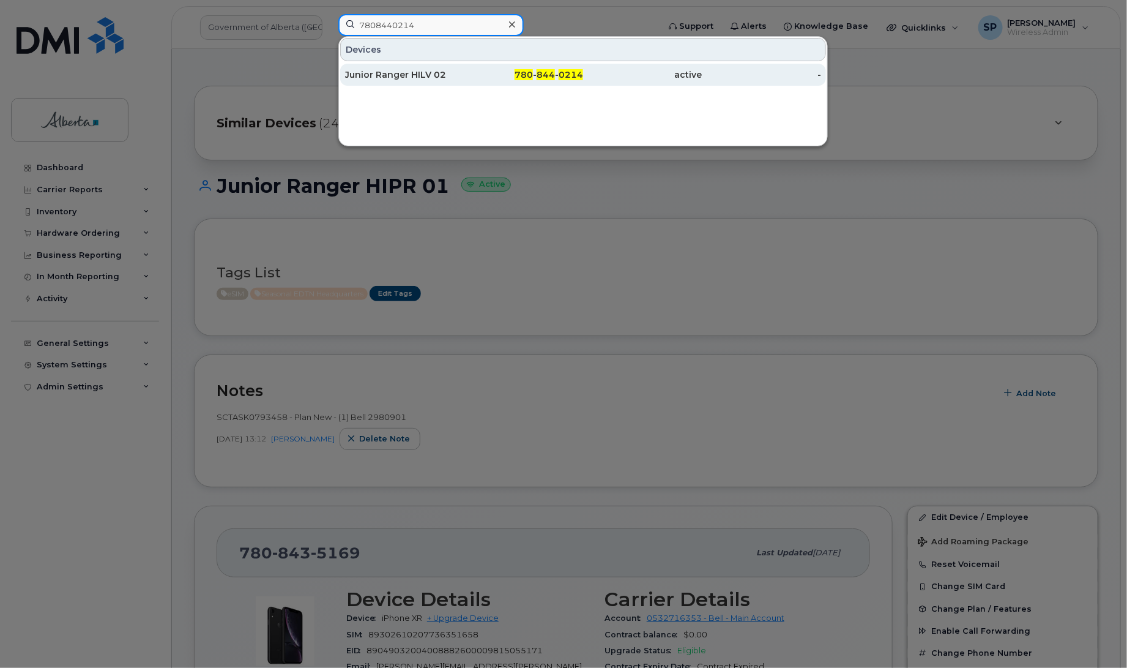
type input "7808440214"
click at [381, 75] on div "Junior Ranger HILV 02" at bounding box center [404, 75] width 119 height 12
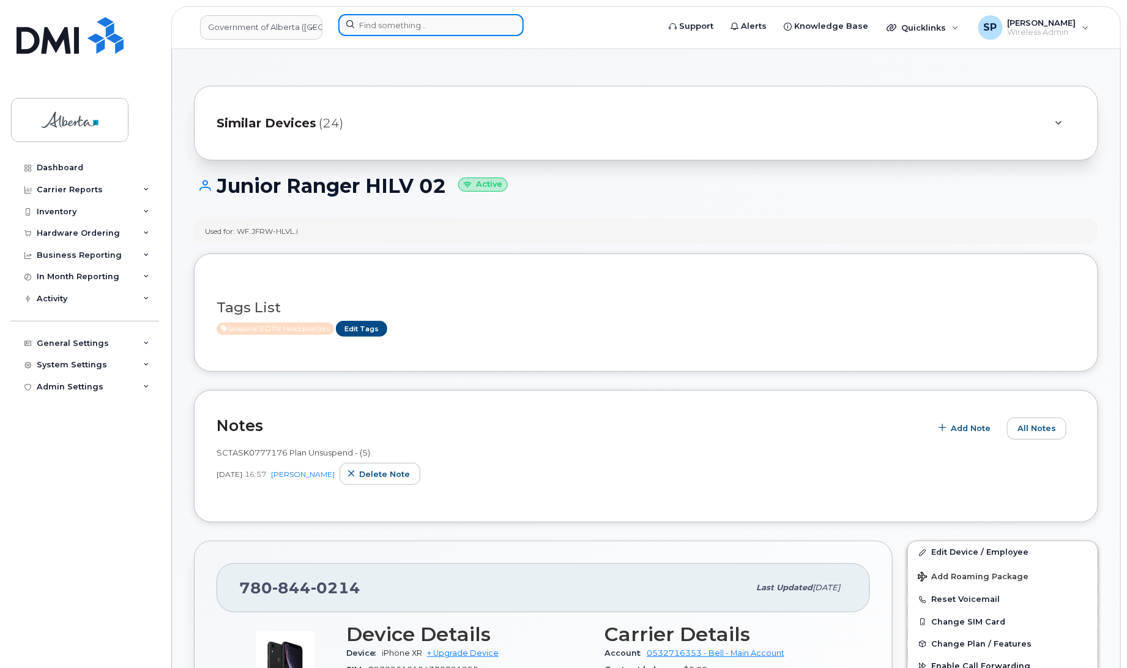
click at [448, 29] on input at bounding box center [430, 25] width 185 height 22
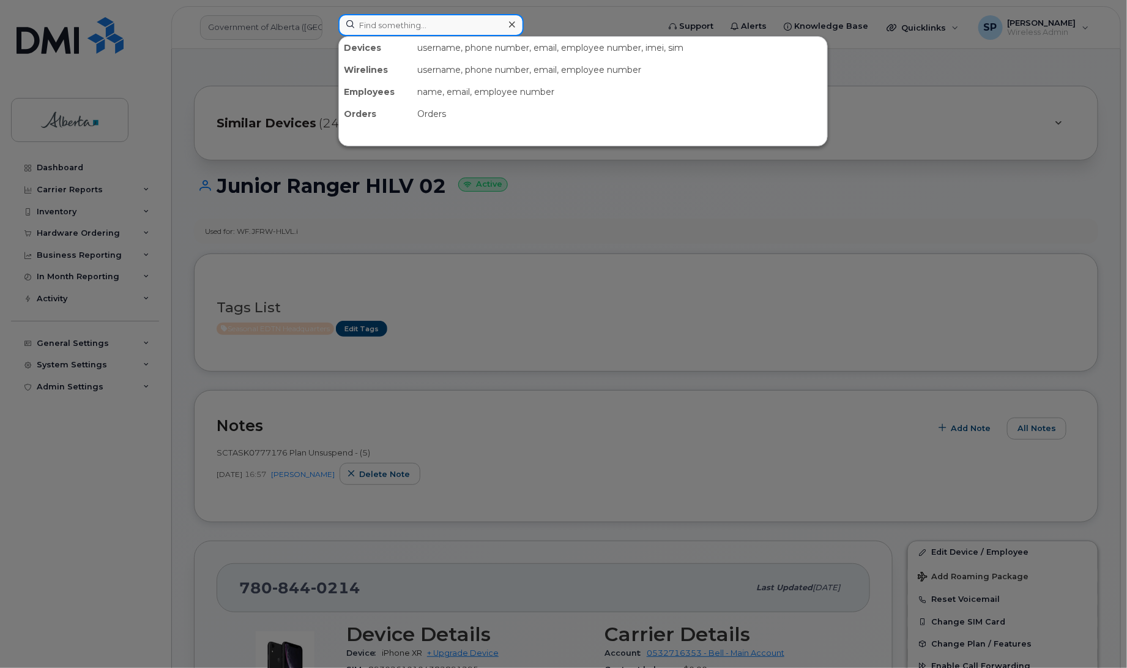
paste input "7807926214"
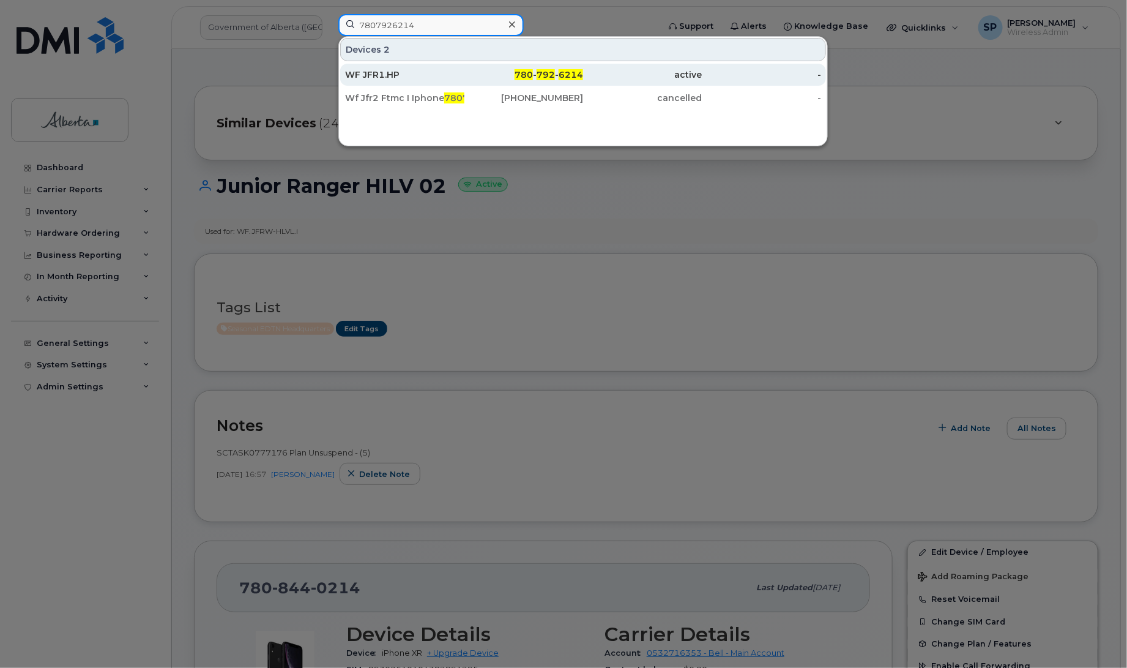
type input "7807926214"
click at [411, 80] on div "WF JFR1.HP" at bounding box center [404, 75] width 119 height 12
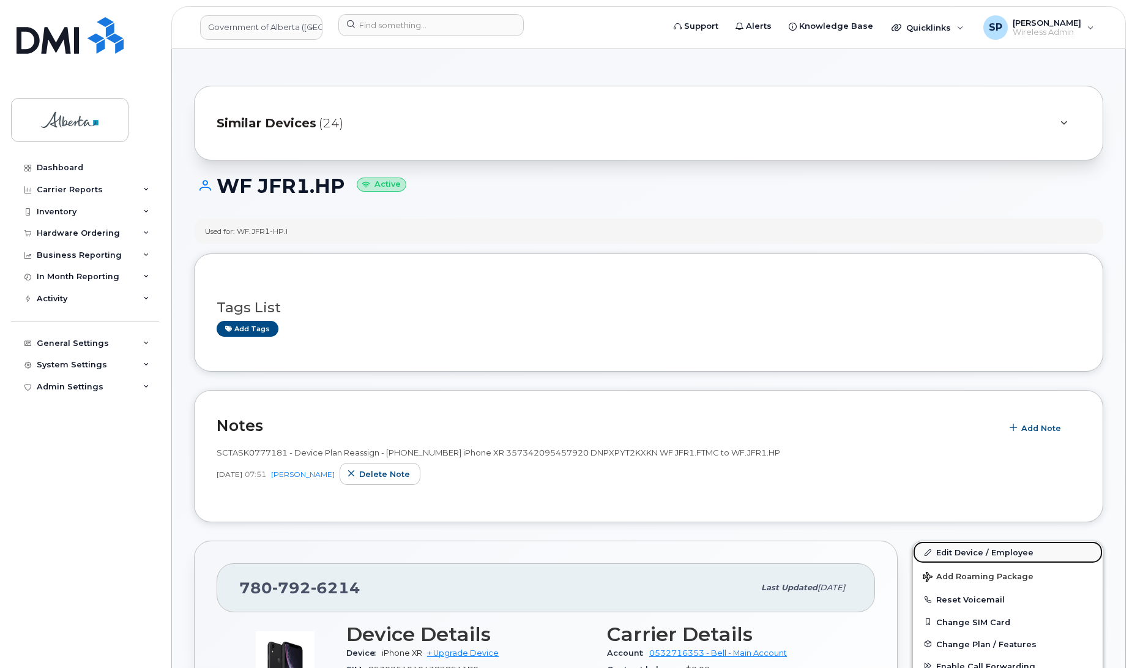
click at [949, 554] on link "Edit Device / Employee" at bounding box center [1008, 552] width 190 height 22
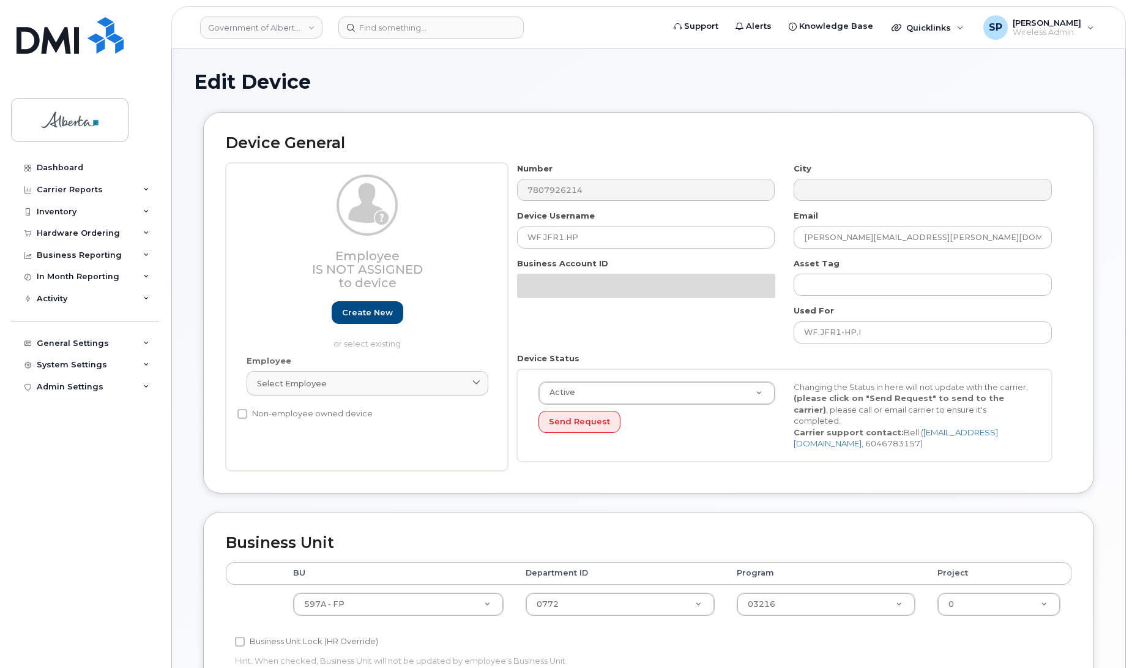
select select "4797726"
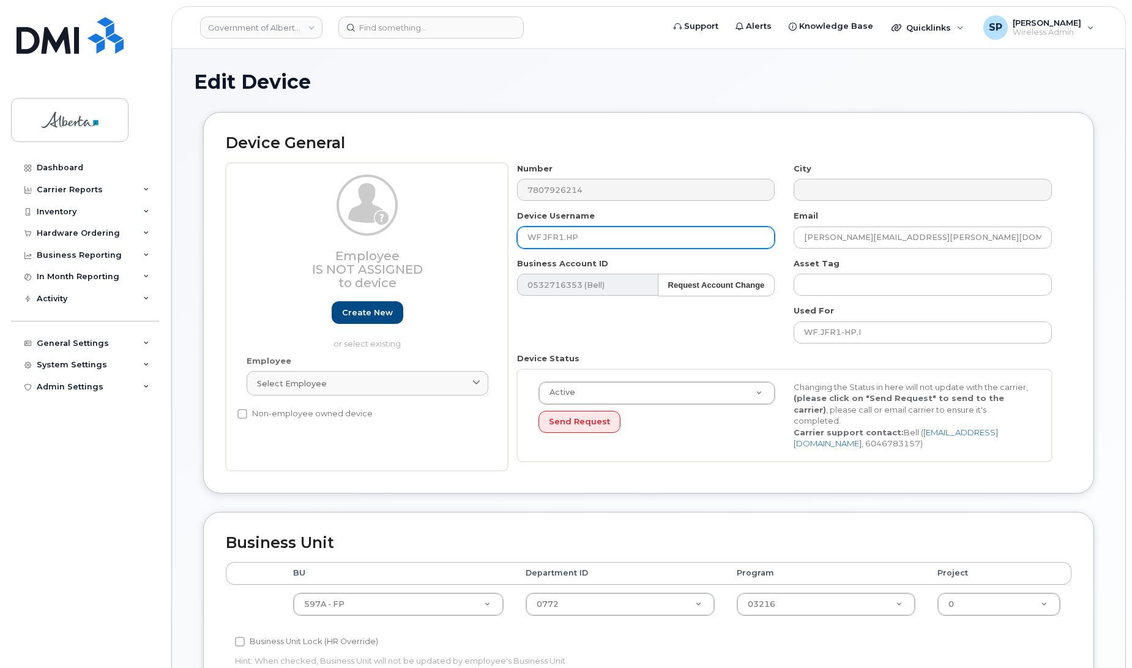
drag, startPoint x: 609, startPoint y: 231, endPoint x: 426, endPoint y: 261, distance: 185.9
click at [426, 261] on div "Employee Is not assigned to device Create new or select existing Employee Selec…" at bounding box center [649, 317] width 846 height 308
type input "Junior Ranger HIPR 02"
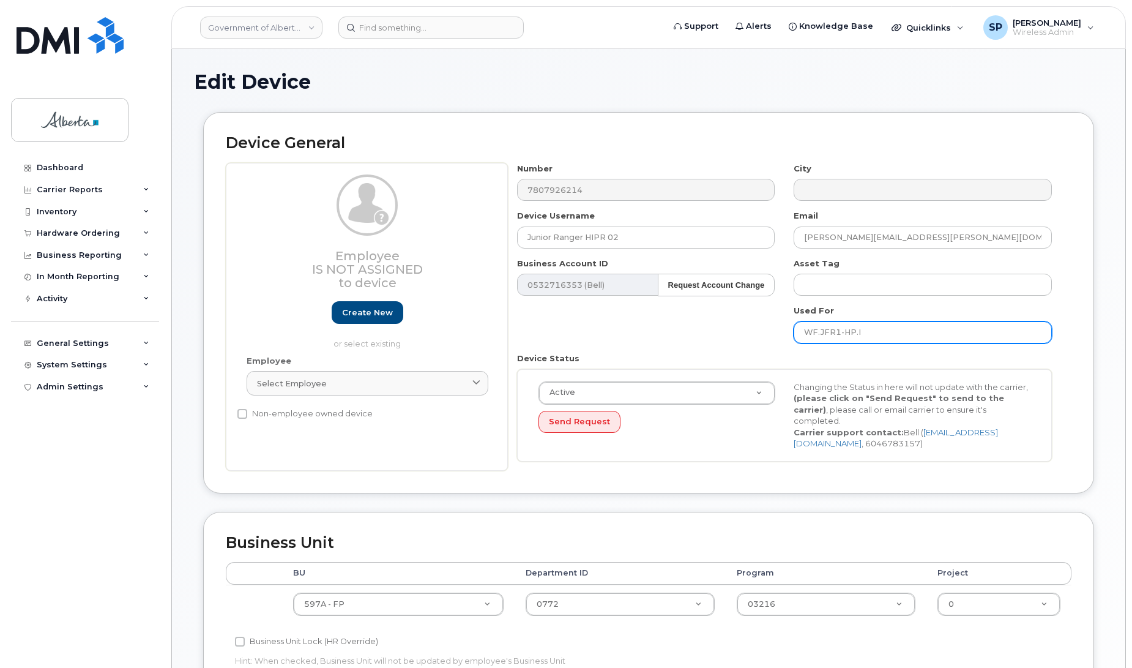
drag, startPoint x: 881, startPoint y: 332, endPoint x: 753, endPoint y: 333, distance: 128.5
click at [753, 333] on div "Number 7807926214 City Device Username Junior Ranger HIPR 02 Email trevor.nicho…" at bounding box center [785, 317] width 554 height 308
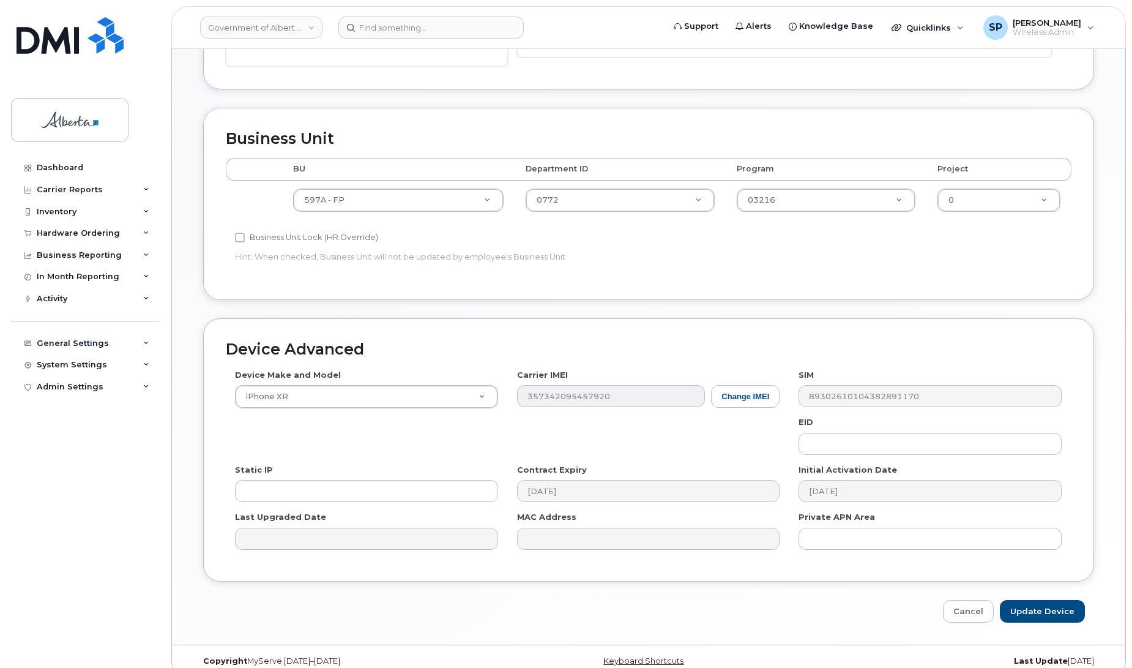
scroll to position [404, 0]
click at [1059, 617] on input "Update Device" at bounding box center [1042, 610] width 85 height 23
type input "Saving..."
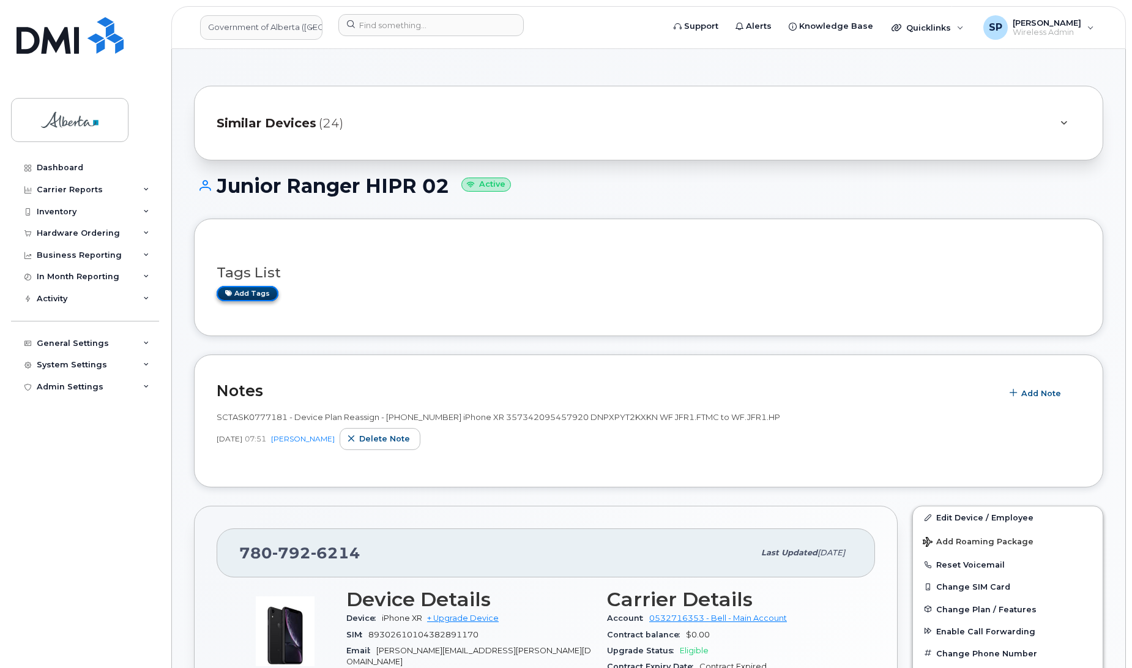
click at [256, 296] on link "Add tags" at bounding box center [248, 293] width 62 height 15
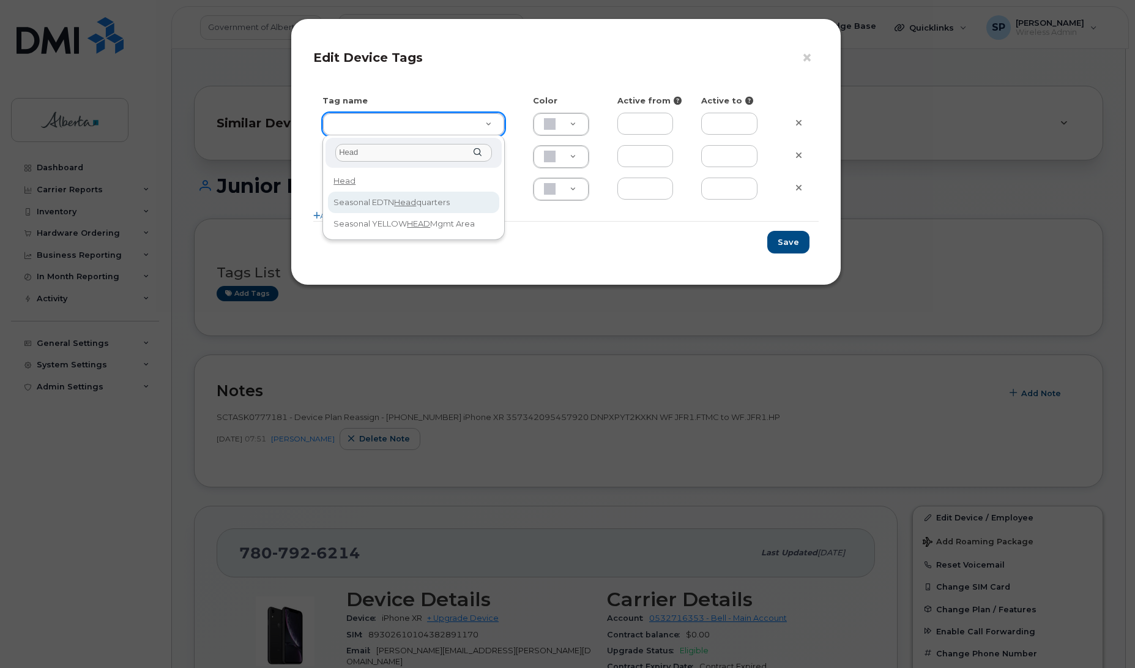
type input "Head"
type input "Seasonal EDTN Headquarters"
type input "FDDCC5"
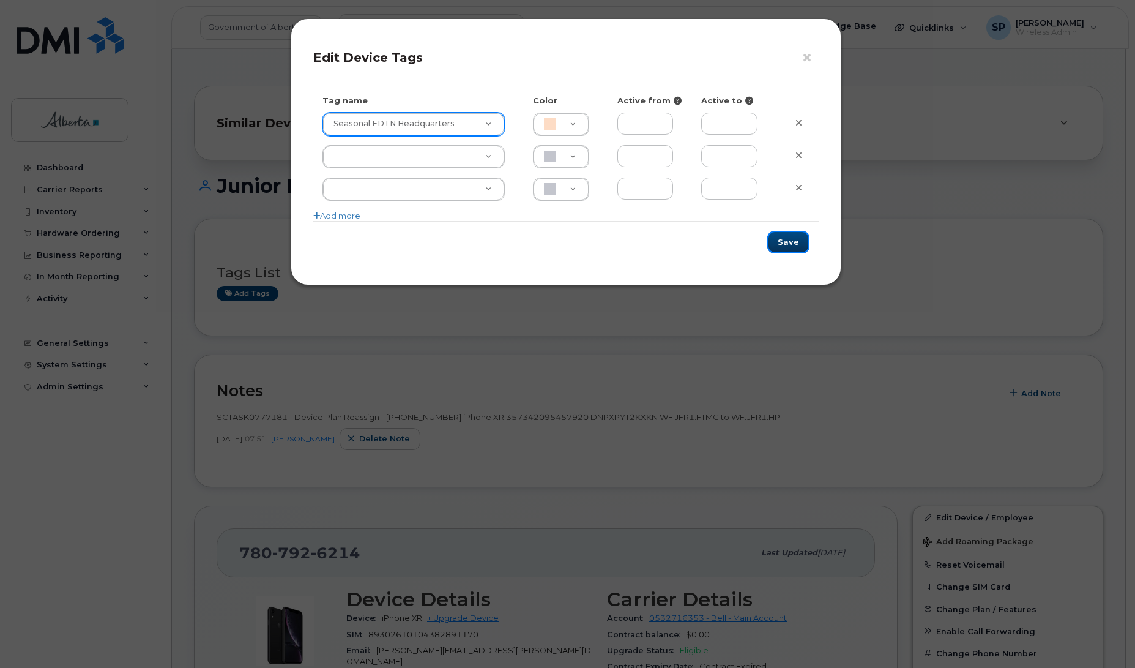
drag, startPoint x: 790, startPoint y: 231, endPoint x: 795, endPoint y: 237, distance: 8.2
click at [791, 233] on button "Save" at bounding box center [788, 242] width 42 height 23
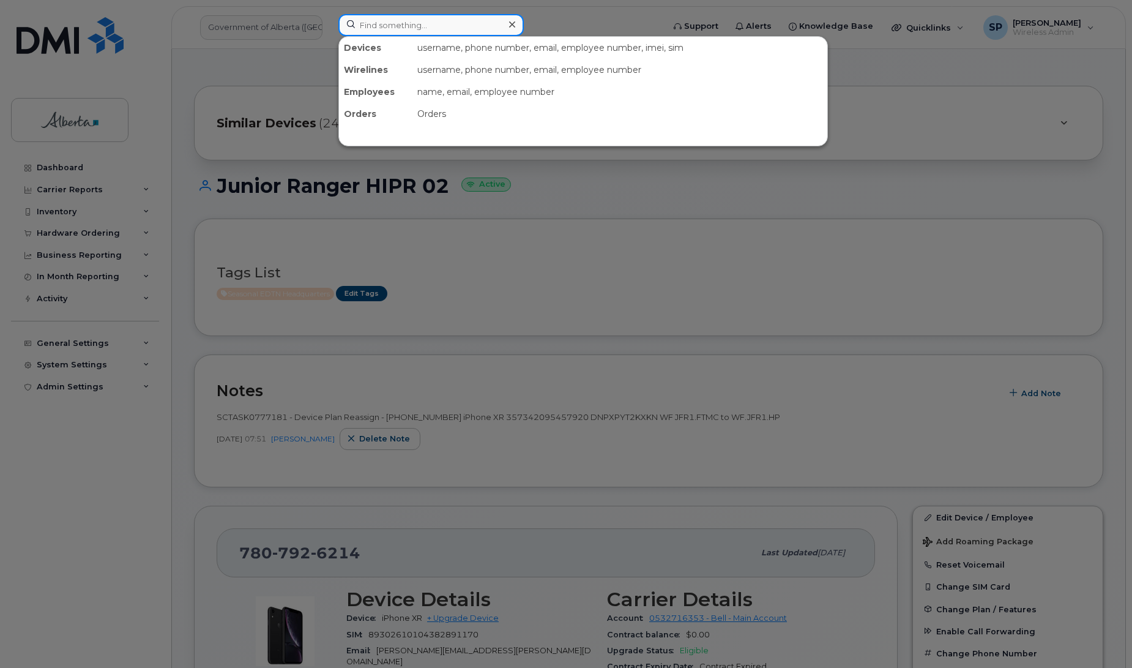
click at [387, 20] on input at bounding box center [430, 25] width 185 height 22
paste input "4038747940"
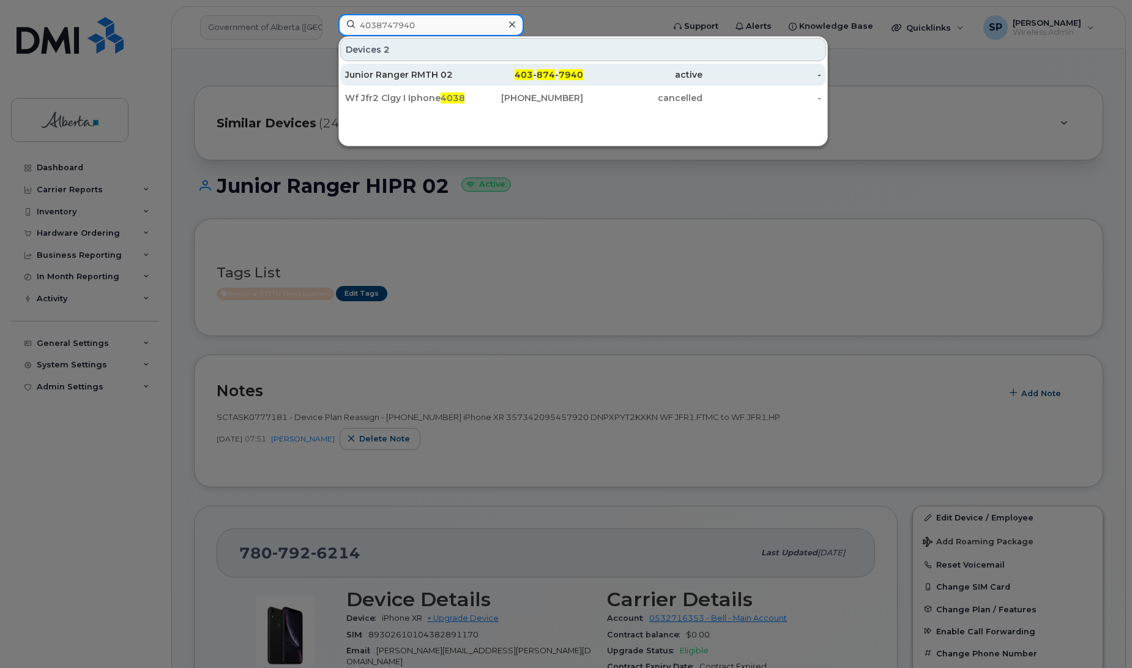
type input "4038747940"
click at [384, 76] on div "Junior Ranger RMTH 02" at bounding box center [404, 75] width 119 height 12
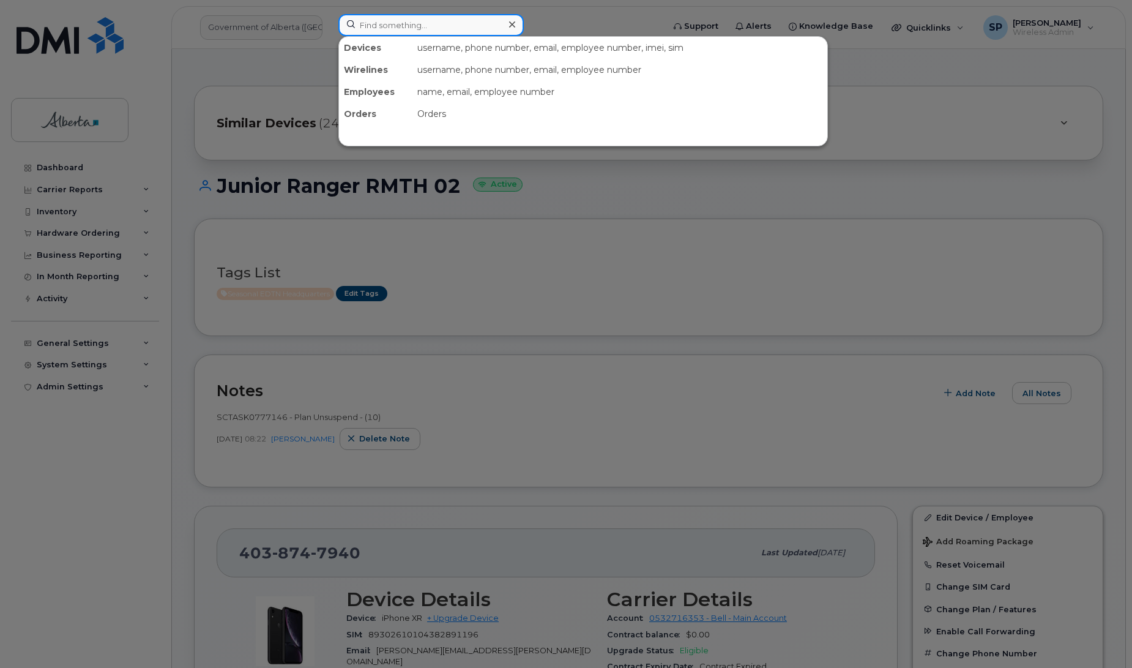
click at [401, 23] on input at bounding box center [430, 25] width 185 height 22
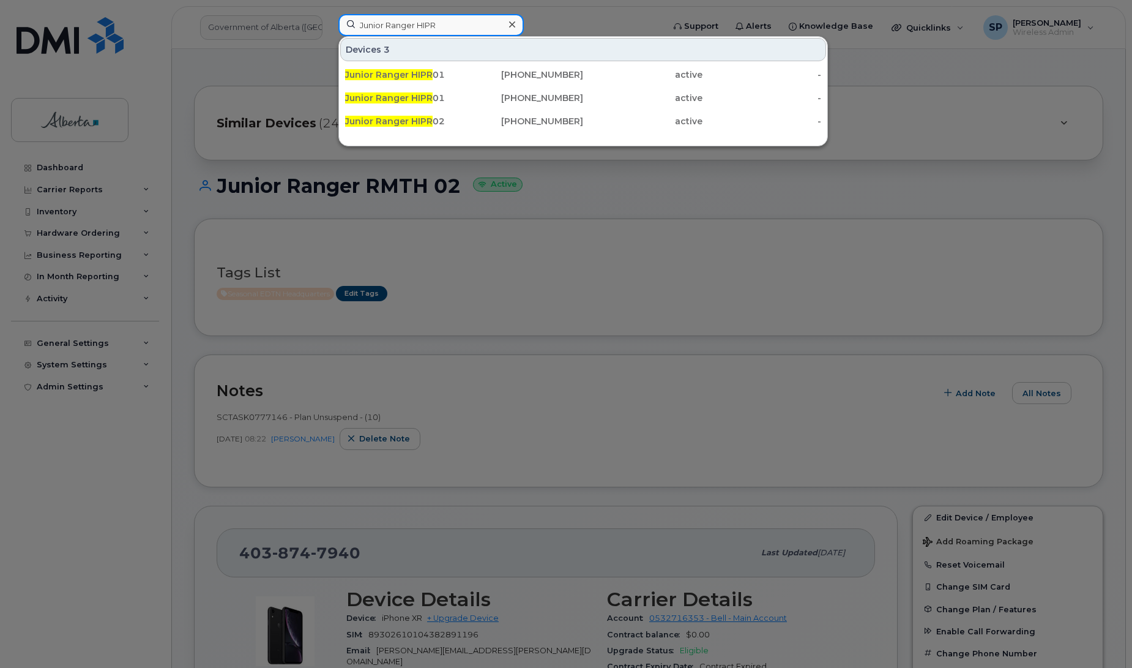
type input "Junior Ranger HIPR"
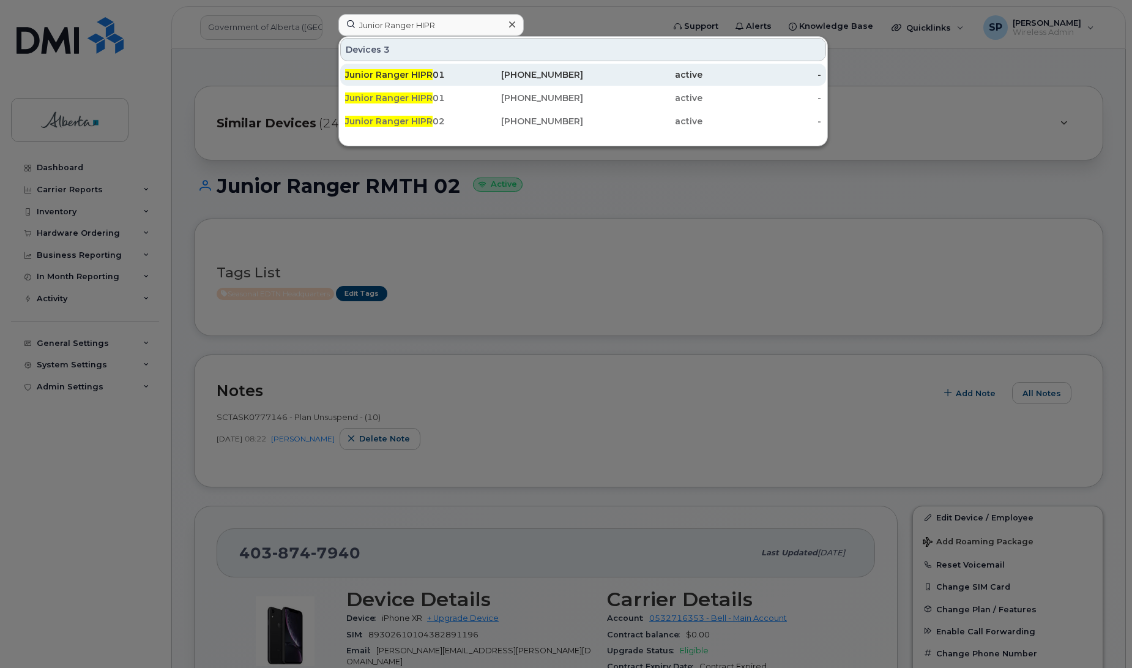
click at [412, 75] on span "Junior Ranger HIPR" at bounding box center [389, 74] width 88 height 11
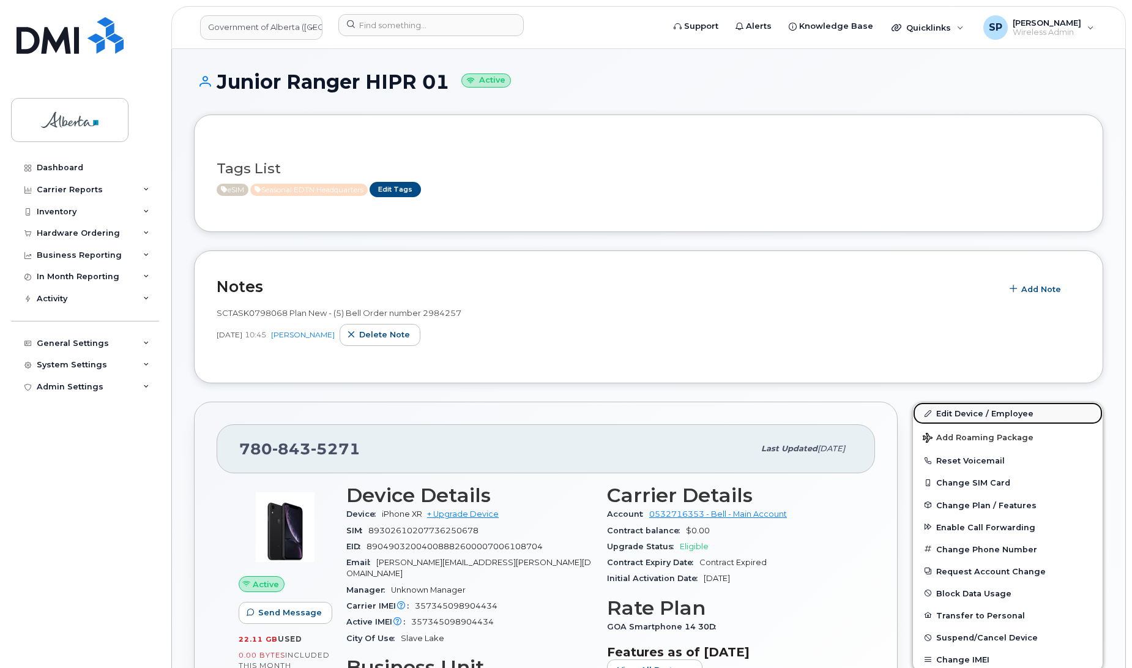
click at [967, 412] on link "Edit Device / Employee" at bounding box center [1008, 413] width 190 height 22
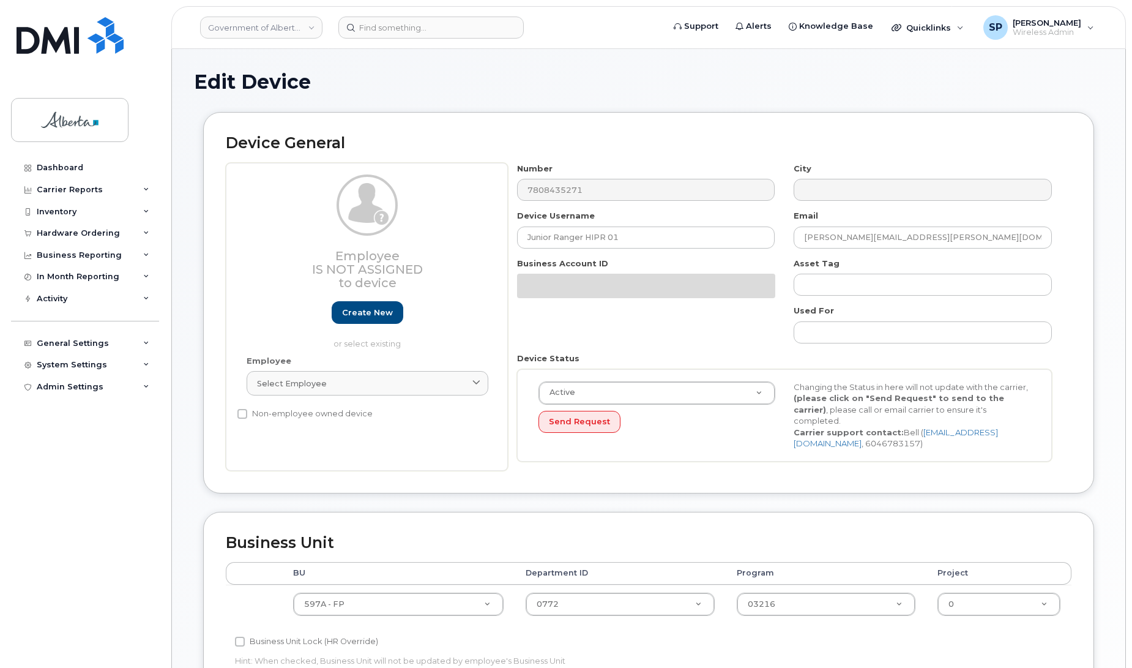
select select "4797726"
drag, startPoint x: 630, startPoint y: 233, endPoint x: 628, endPoint y: 239, distance: 6.6
click at [629, 234] on input "Junior Ranger HIPR 01" at bounding box center [646, 237] width 258 height 22
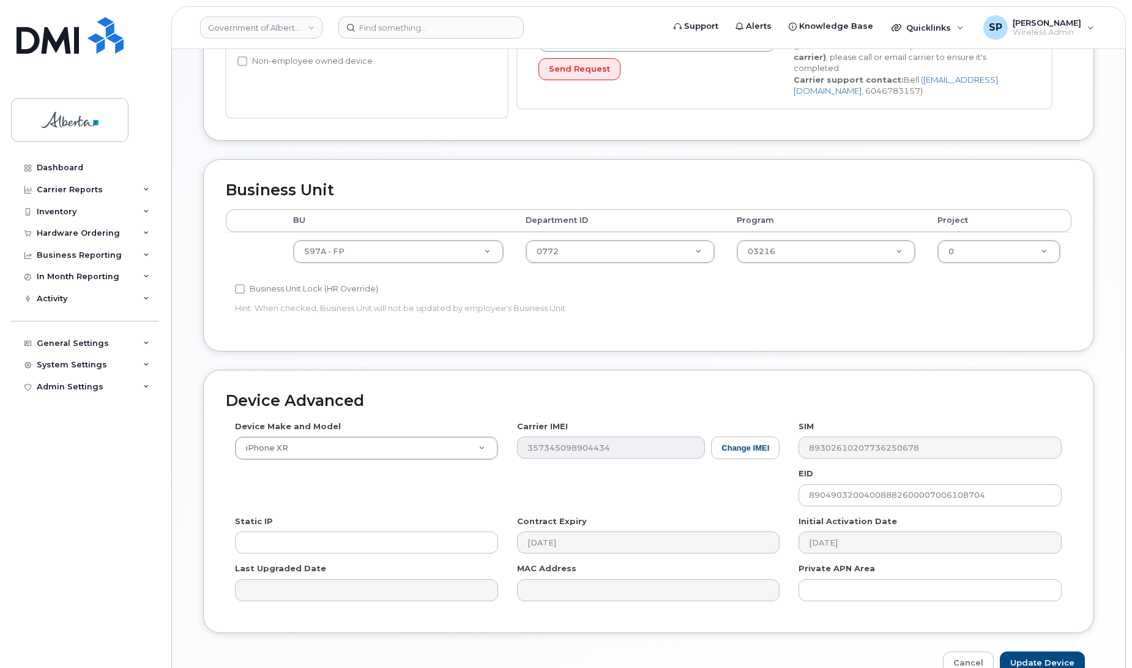
scroll to position [422, 0]
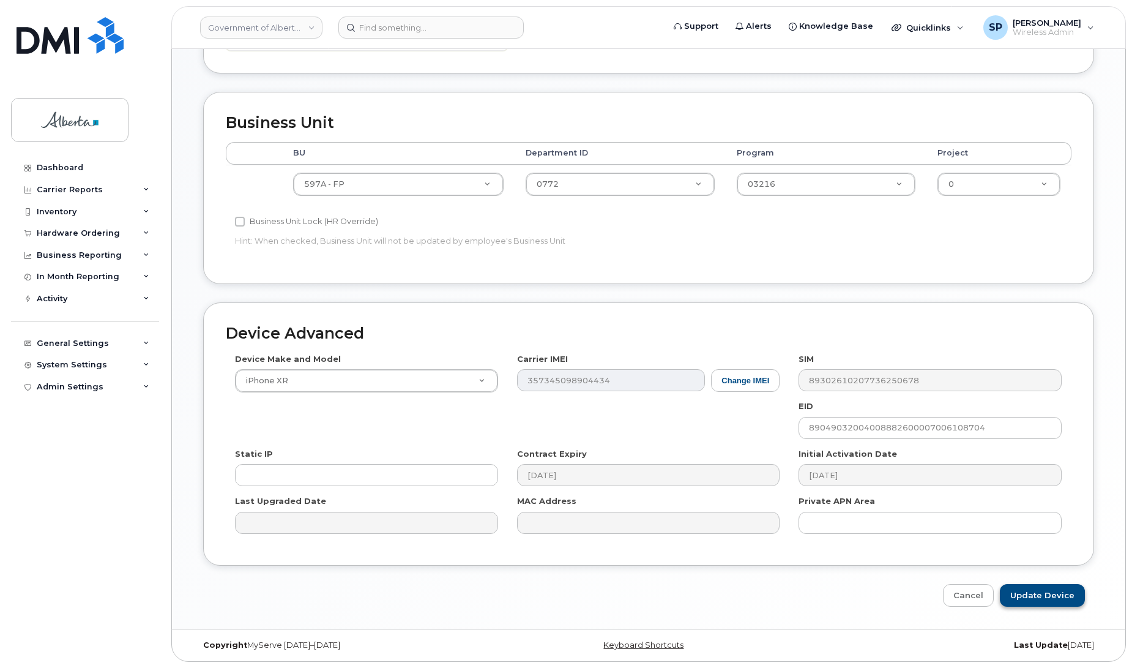
type input "Junior Ranger HIPR 03"
click at [1062, 590] on input "Update Device" at bounding box center [1042, 595] width 85 height 23
type input "Saving..."
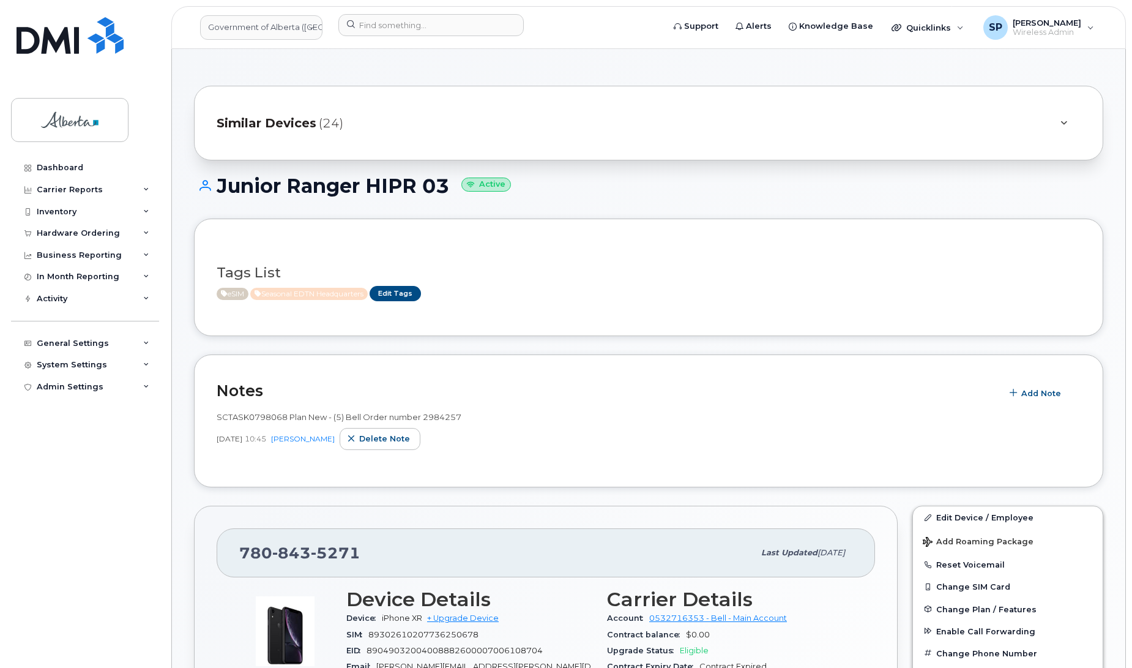
click at [426, 23] on input at bounding box center [430, 25] width 185 height 22
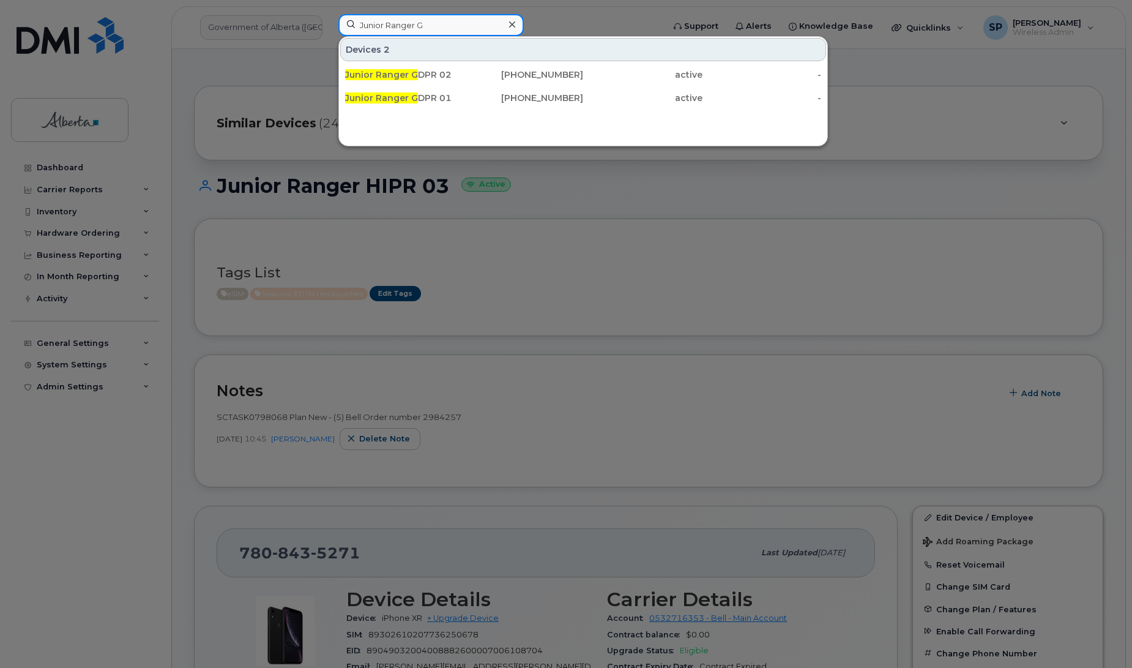
type input "Junior Ranger G"
click at [989, 515] on div at bounding box center [566, 334] width 1132 height 668
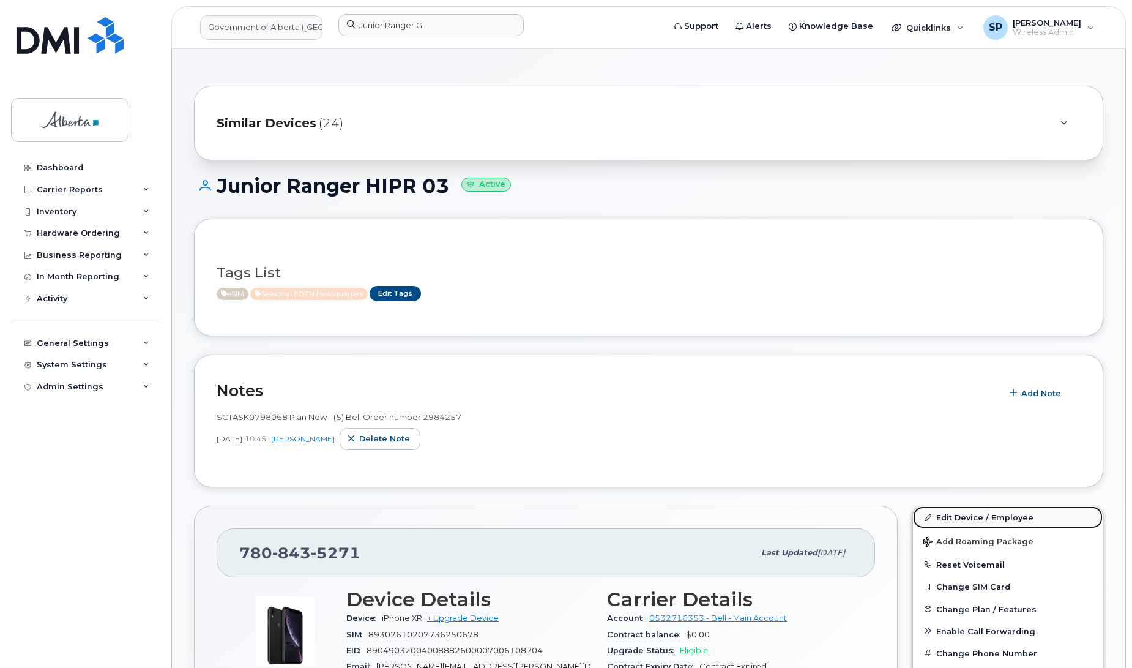
click at [989, 515] on link "Edit Device / Employee" at bounding box center [1008, 517] width 190 height 22
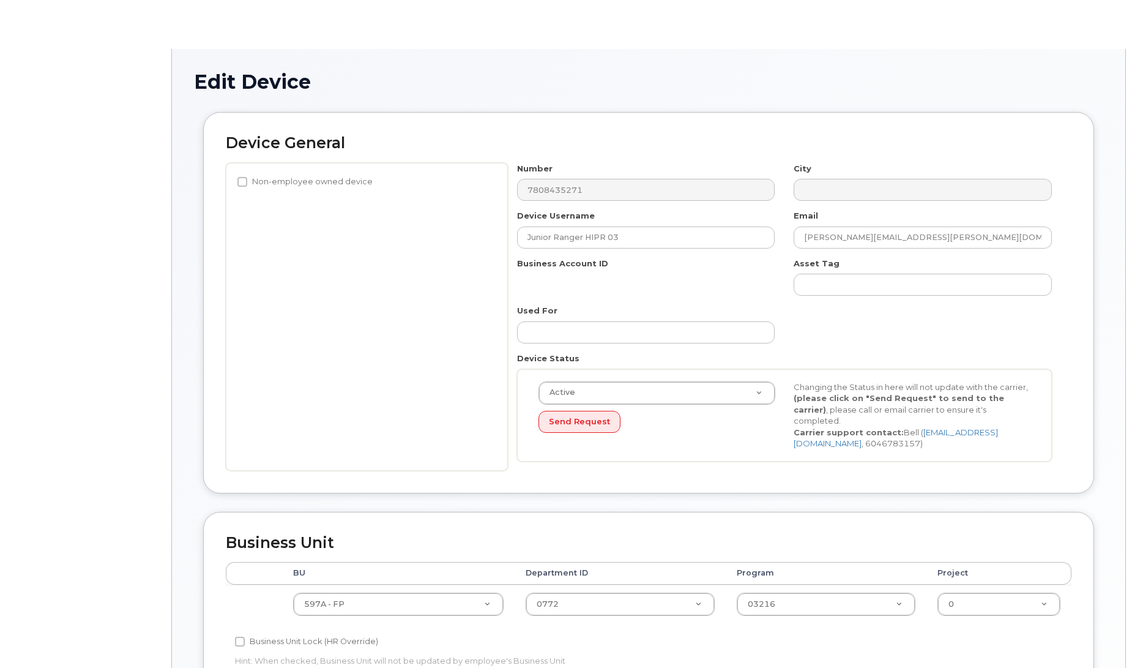
select select "4797726"
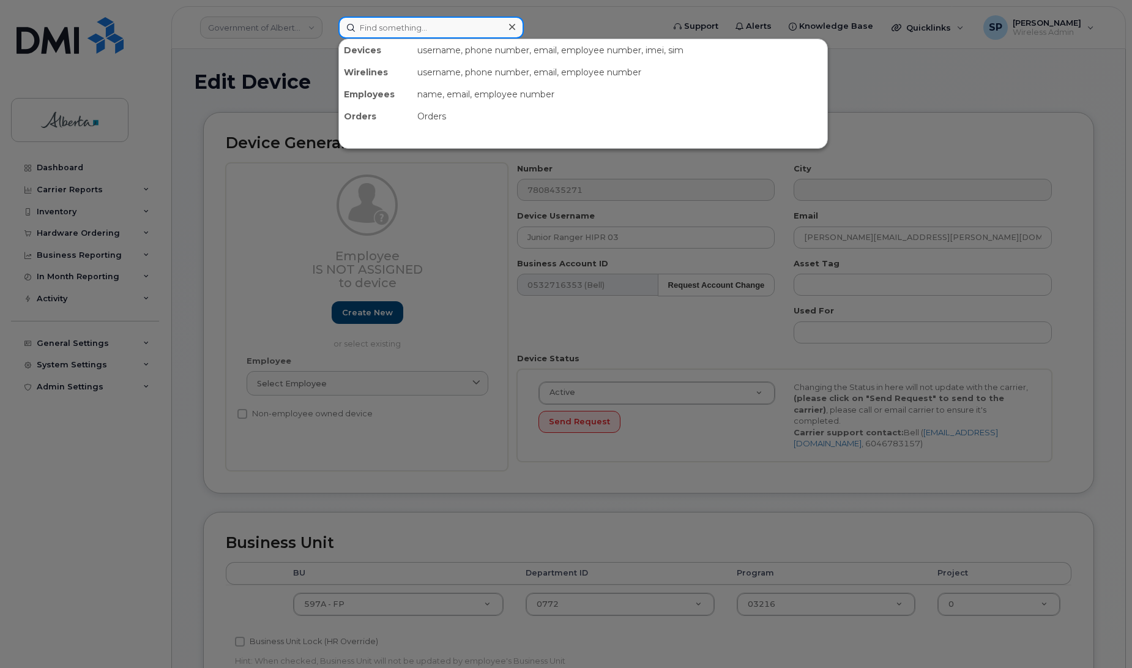
click at [456, 31] on input at bounding box center [430, 28] width 185 height 22
paste input "5873484941"
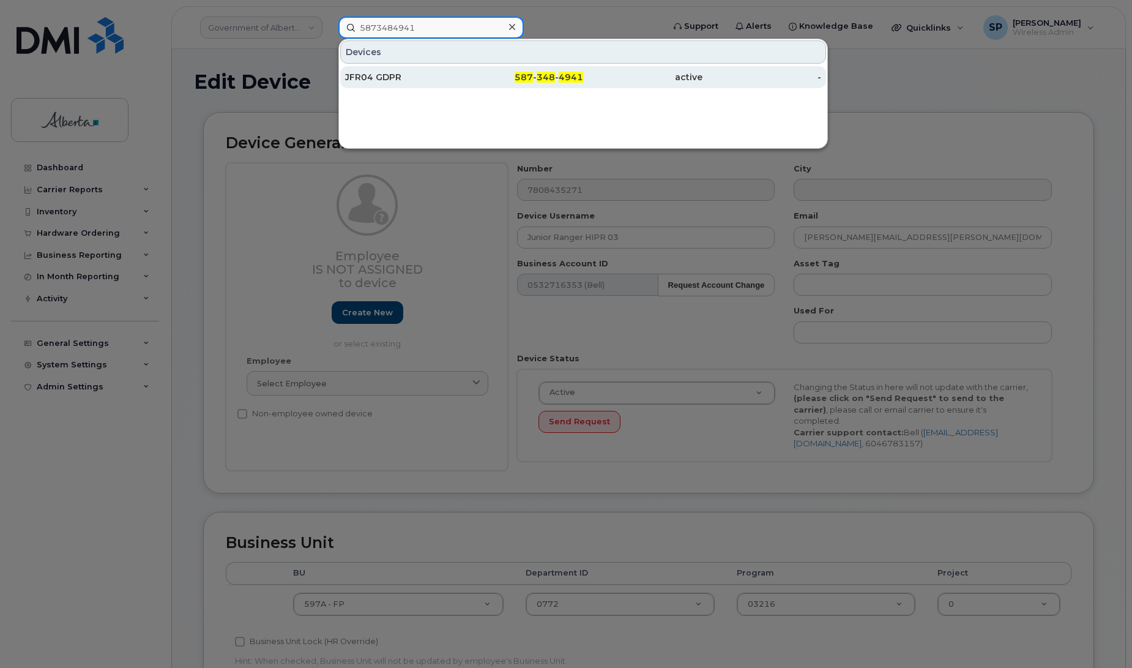
type input "5873484941"
click at [410, 78] on div "JFR04 GDPR" at bounding box center [404, 77] width 119 height 12
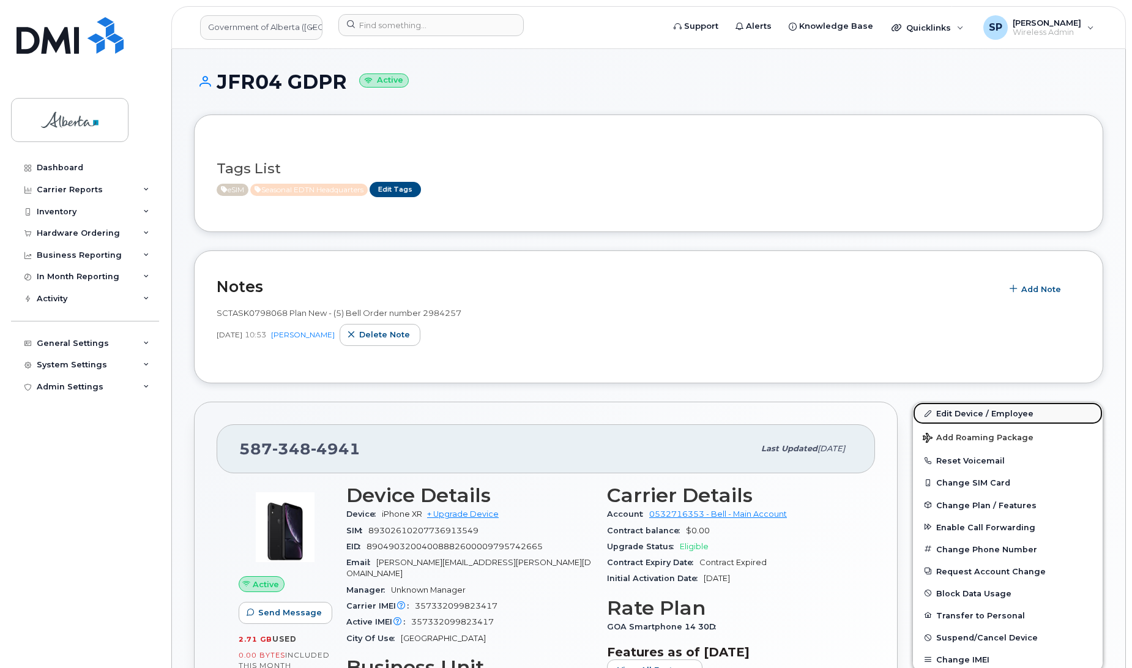
click at [965, 423] on link "Edit Device / Employee" at bounding box center [1008, 413] width 190 height 22
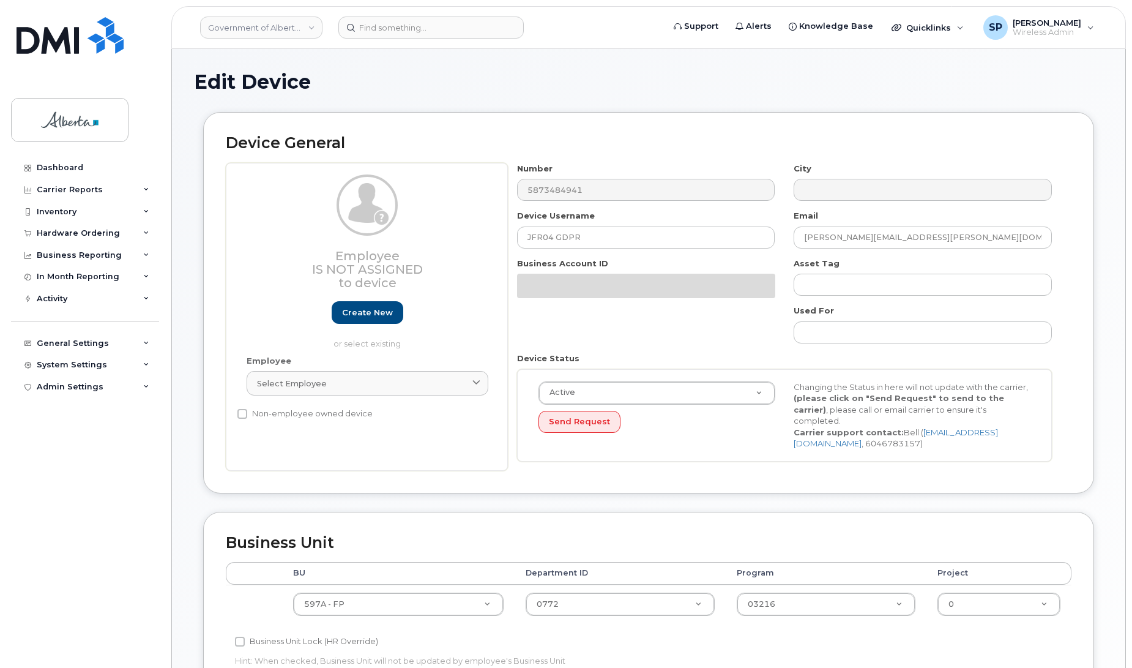
select select "4797726"
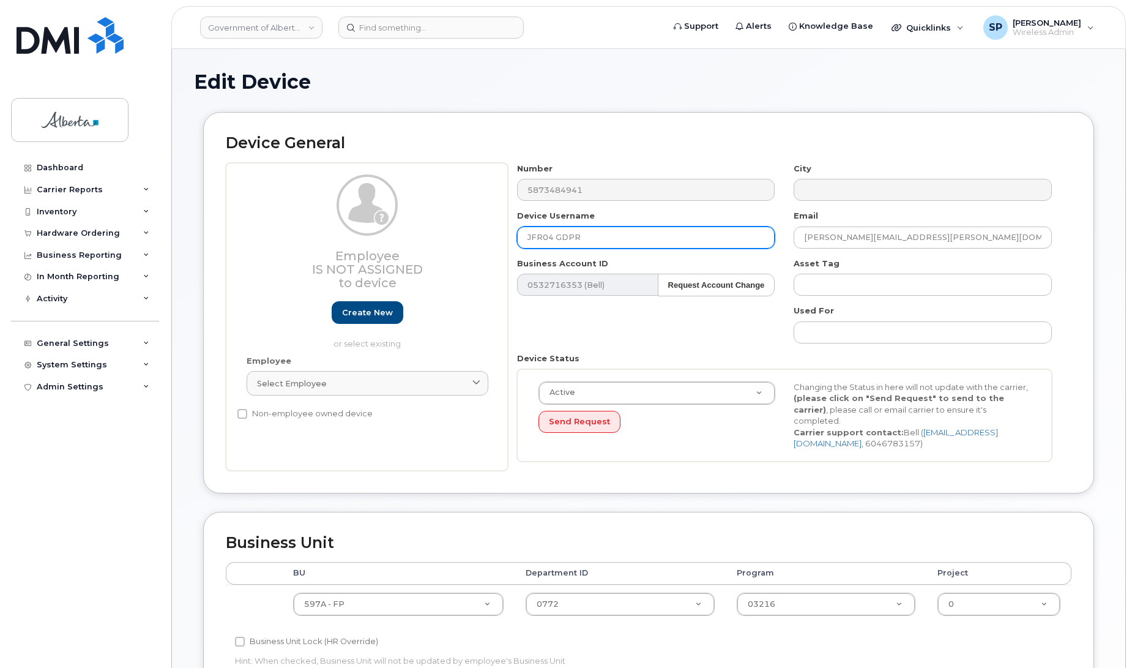
drag, startPoint x: 586, startPoint y: 234, endPoint x: 496, endPoint y: 231, distance: 90.0
click at [496, 231] on div "Employee Is not assigned to device Create new or select existing Employee Selec…" at bounding box center [649, 317] width 846 height 308
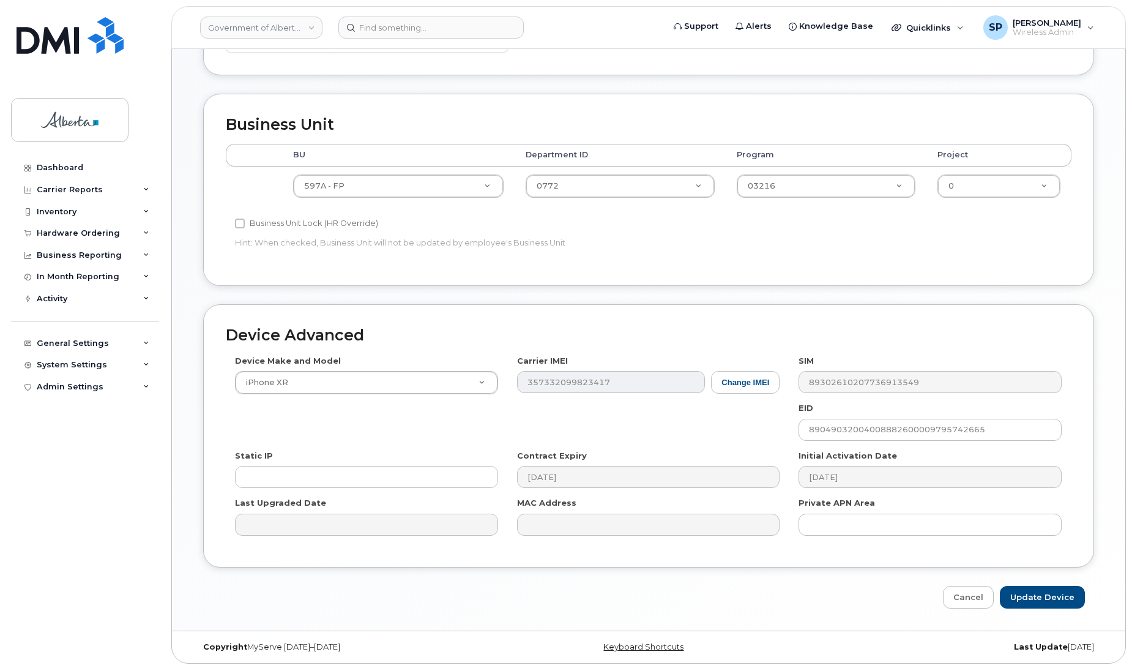
scroll to position [422, 0]
type input "Junior Ranger GDPR 03"
click at [1056, 595] on input "Update Device" at bounding box center [1042, 595] width 85 height 23
type input "Saving..."
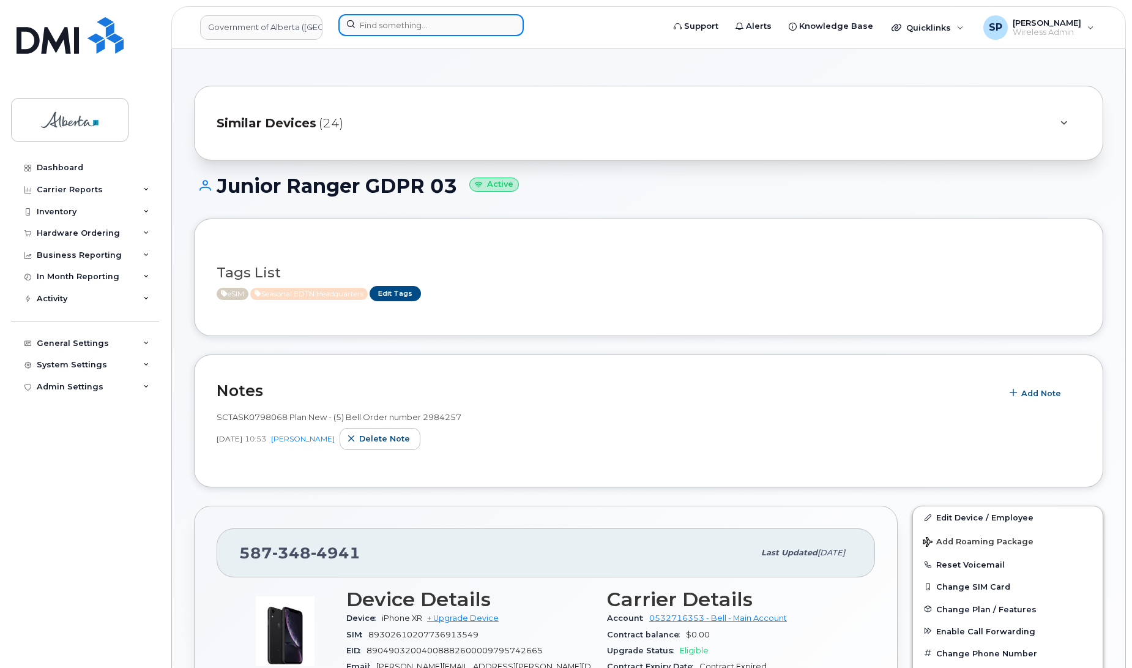
click at [399, 19] on input at bounding box center [430, 25] width 185 height 22
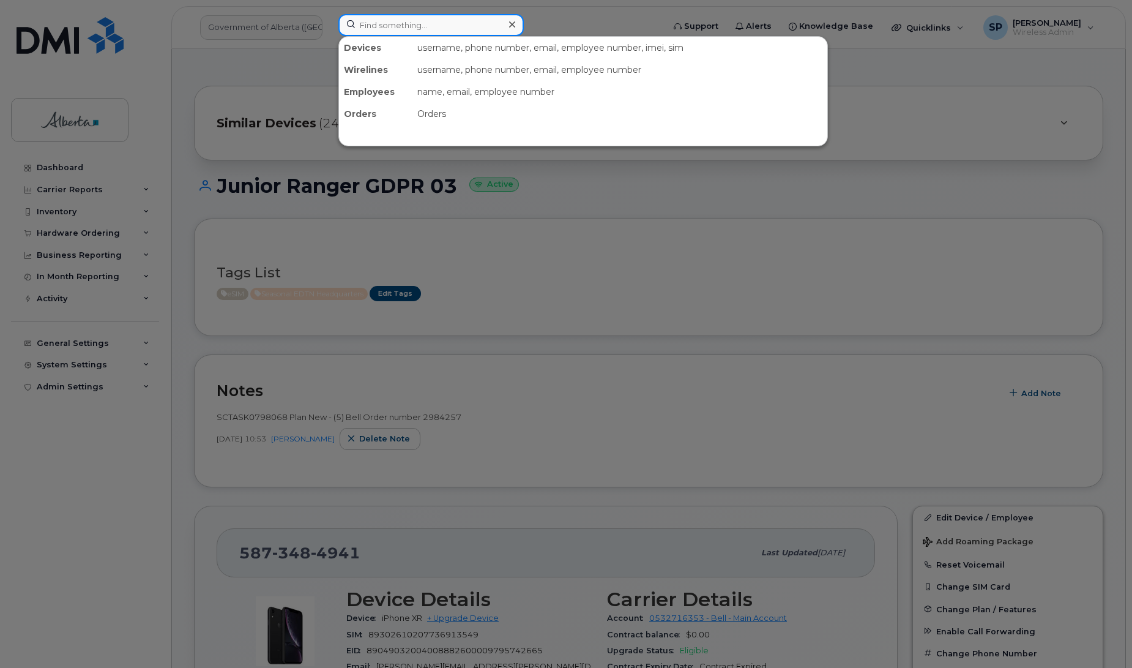
paste input "7804041823"
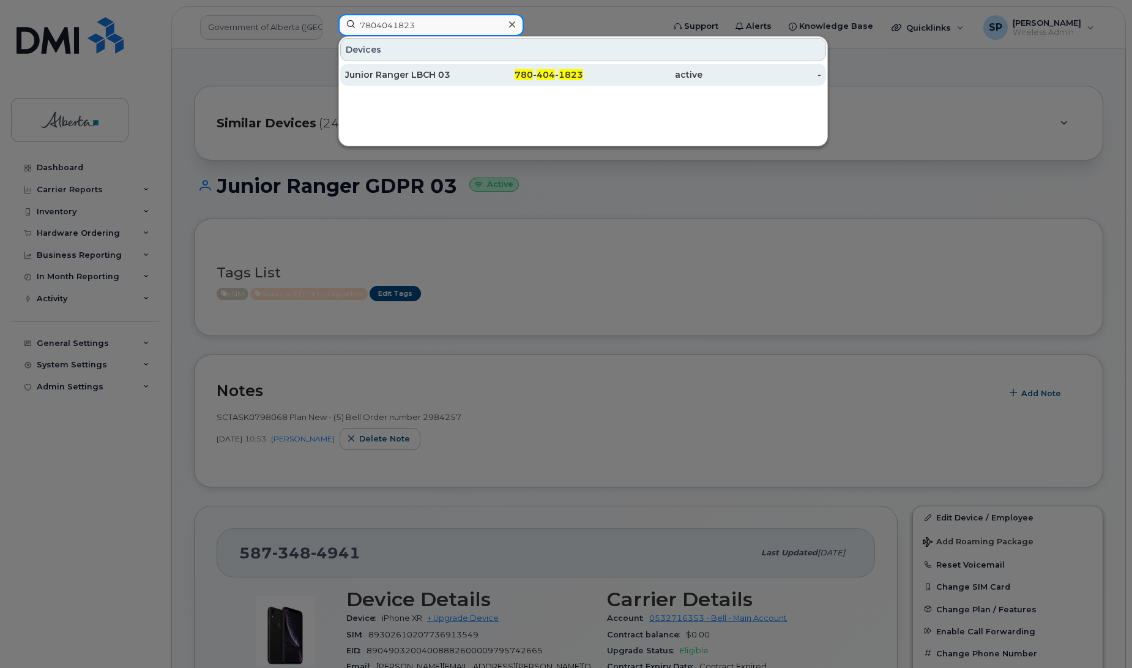
type input "7804041823"
click at [404, 80] on div "Junior Ranger LBCH 03" at bounding box center [404, 75] width 119 height 12
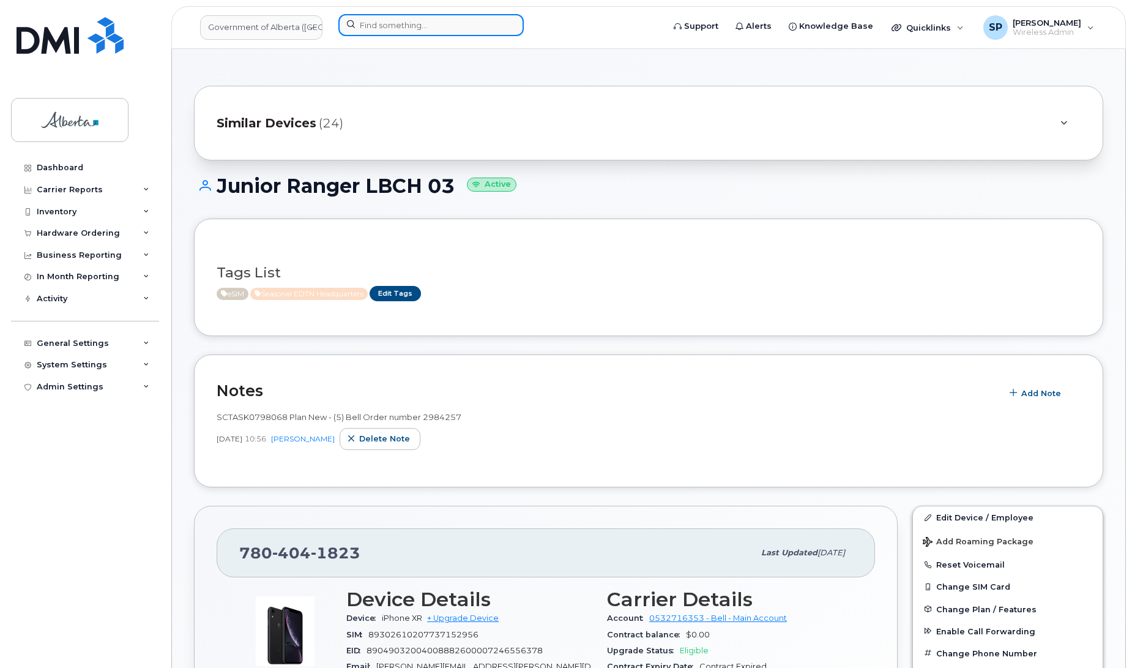
click at [381, 23] on input at bounding box center [430, 25] width 185 height 22
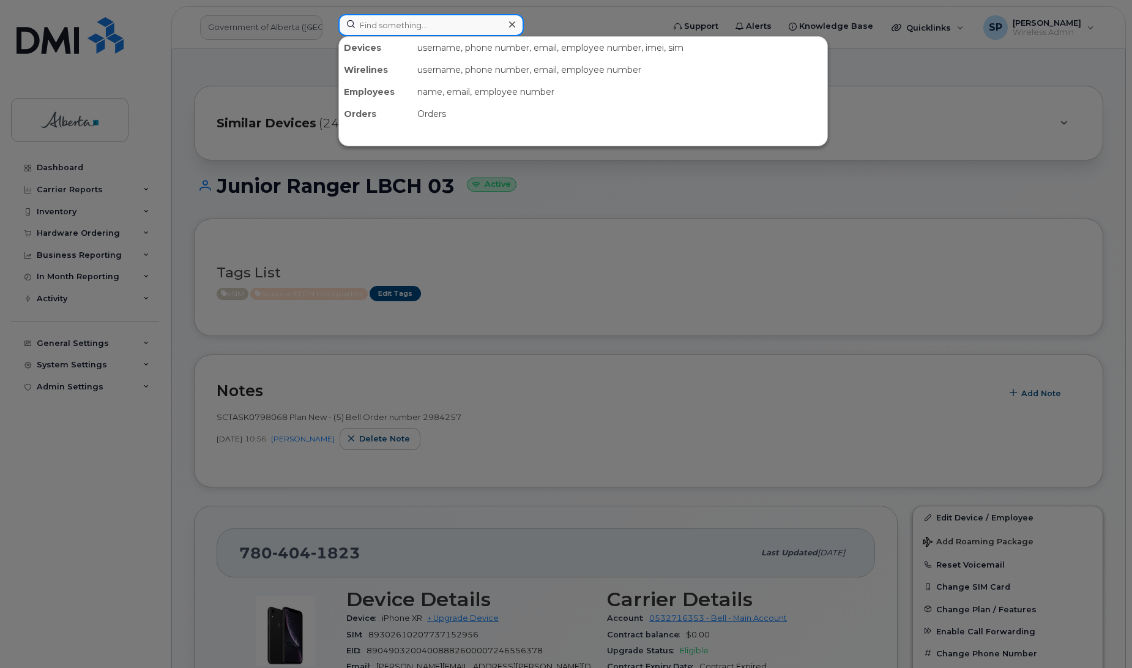
click at [432, 28] on input at bounding box center [430, 25] width 185 height 22
paste input "[PHONE_NUMBER]"
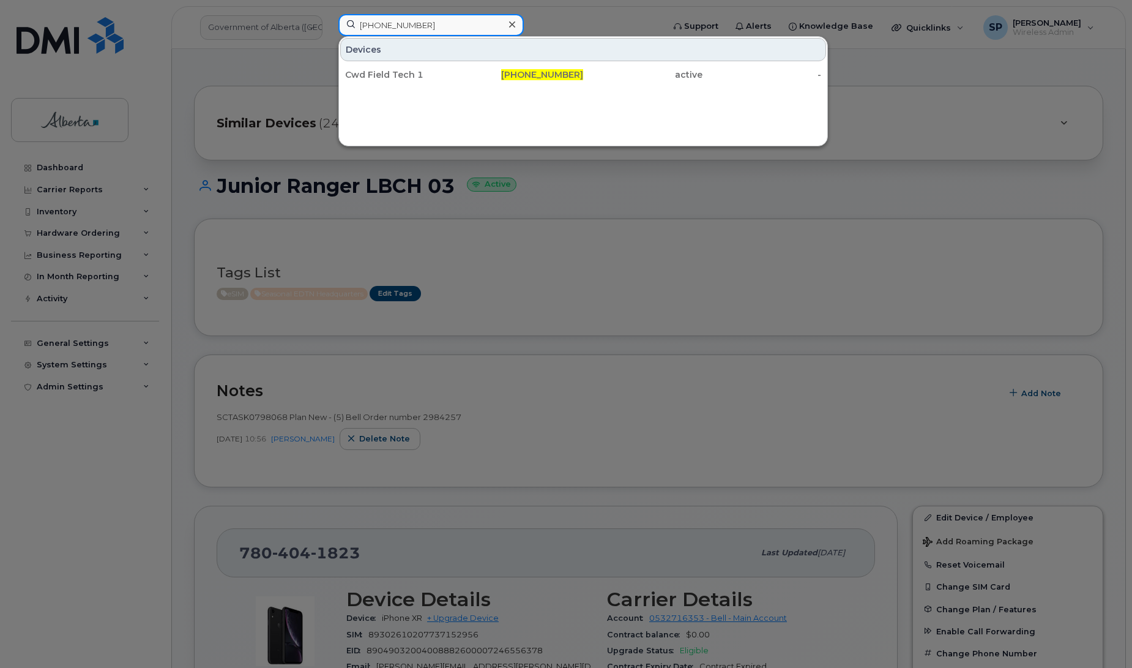
type input "[PHONE_NUMBER]"
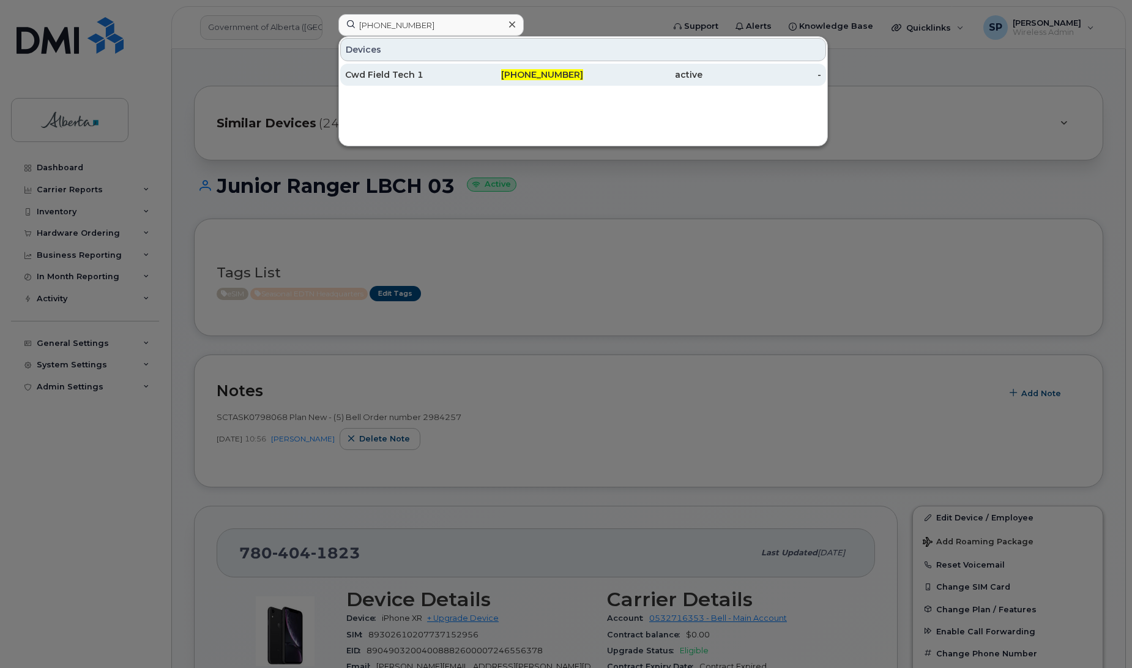
click at [377, 76] on div "Cwd Field Tech 1" at bounding box center [404, 75] width 119 height 12
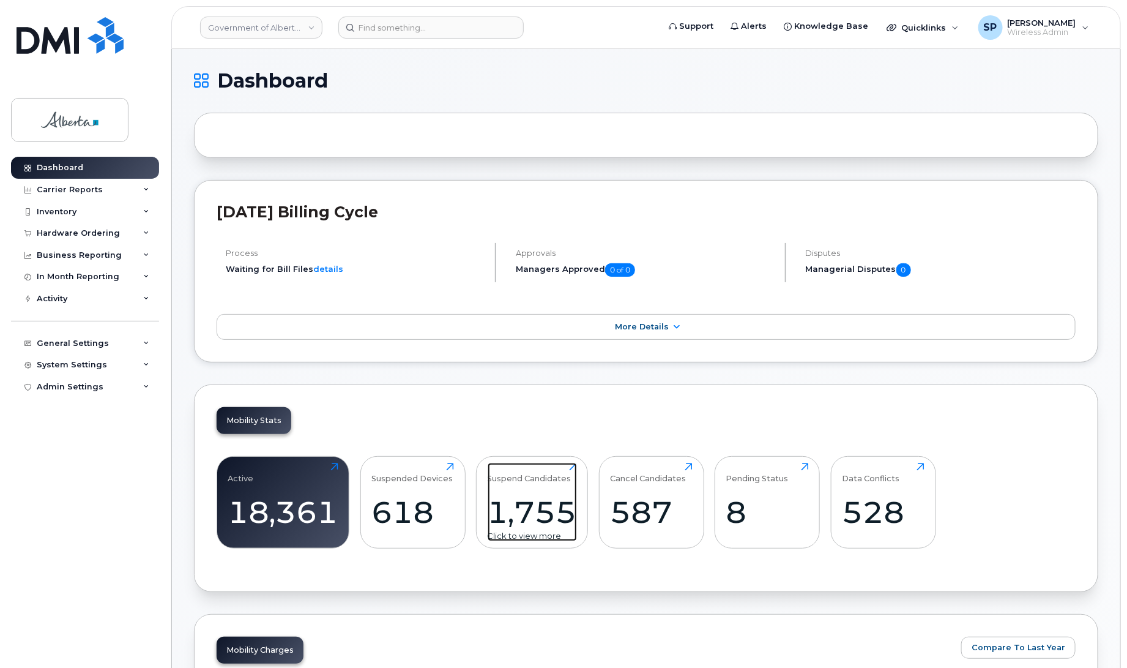
click at [534, 506] on div "1,755" at bounding box center [532, 512] width 89 height 36
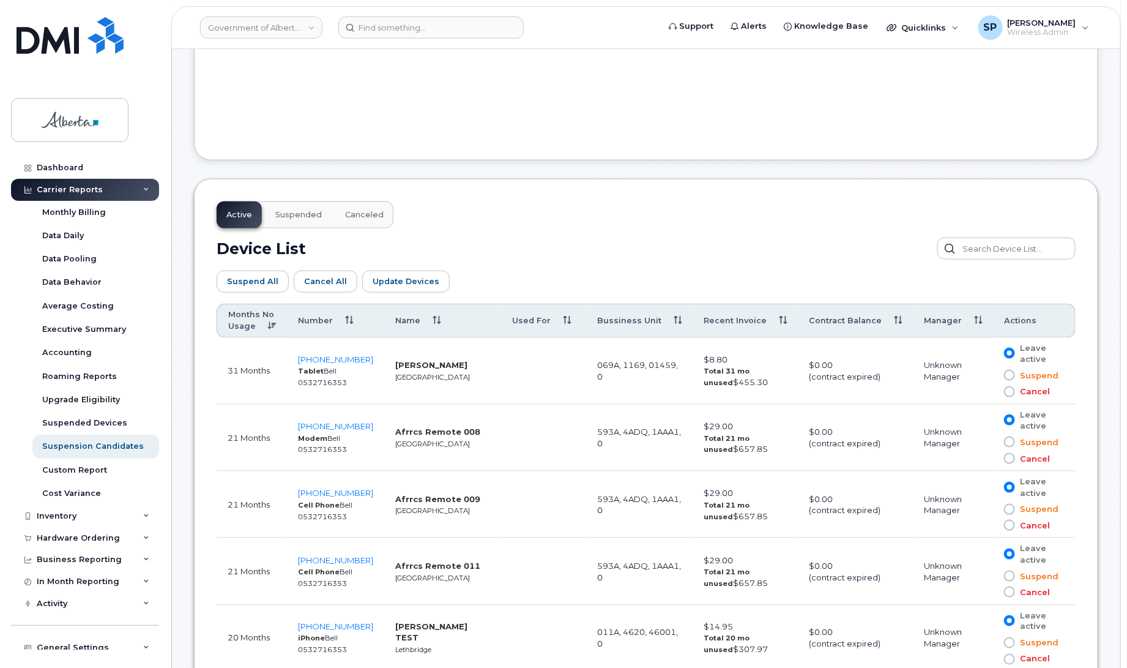
scroll to position [527, 0]
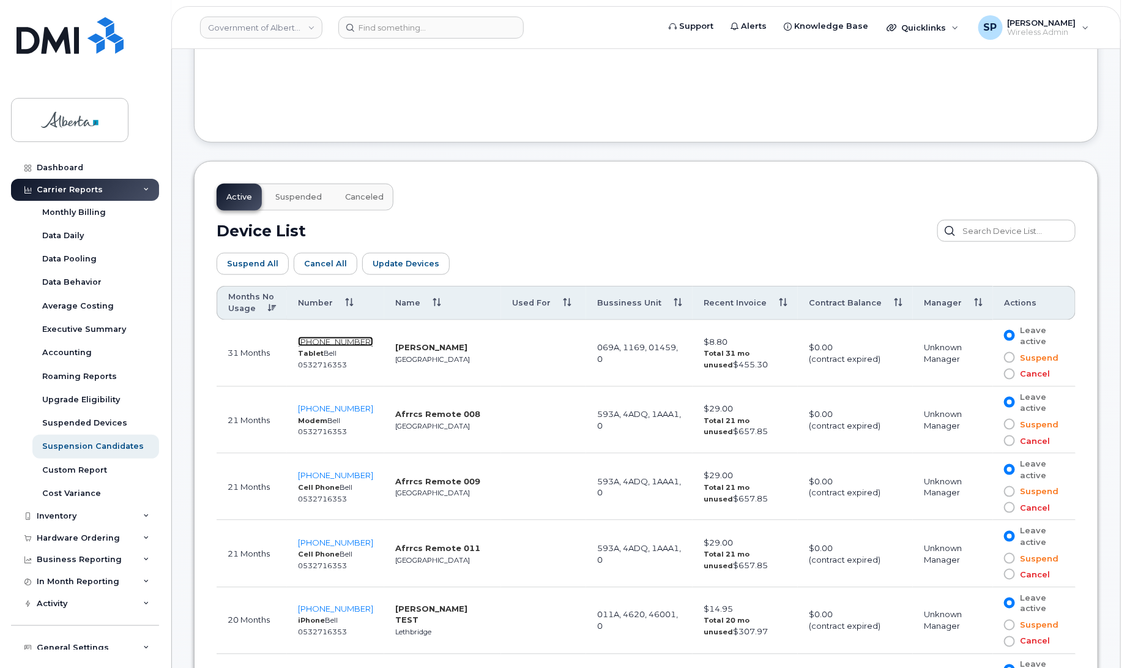
click at [322, 341] on span "403-627-9837" at bounding box center [335, 342] width 75 height 10
click at [781, 304] on th "Recent Invoice" at bounding box center [745, 303] width 105 height 34
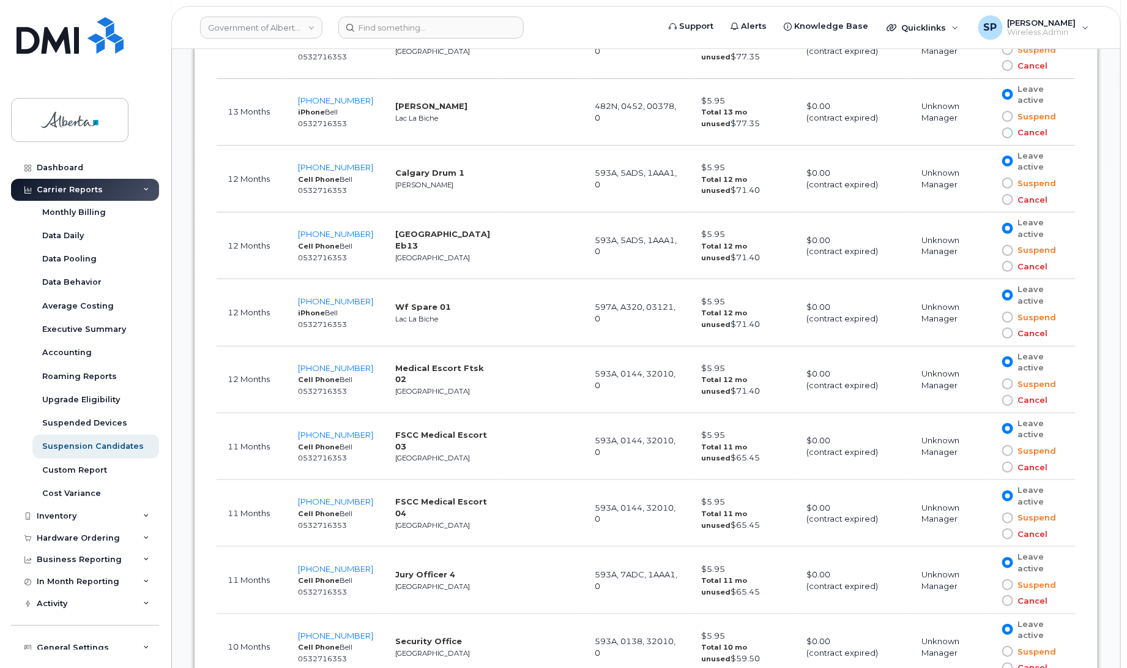
scroll to position [2363, 0]
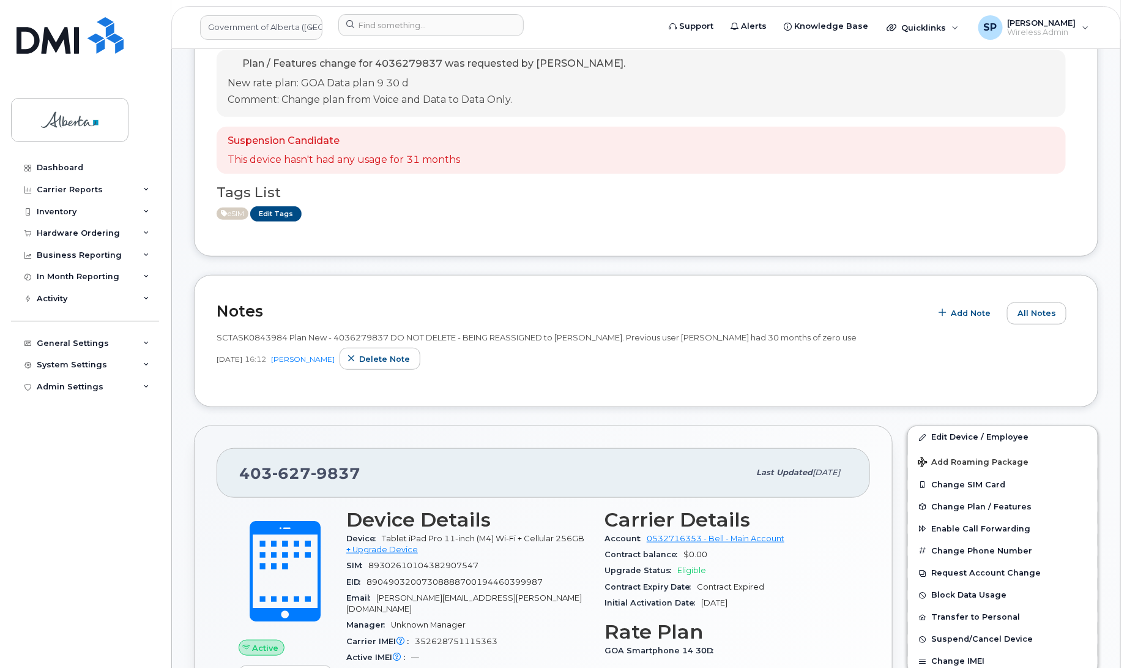
scroll to position [228, 0]
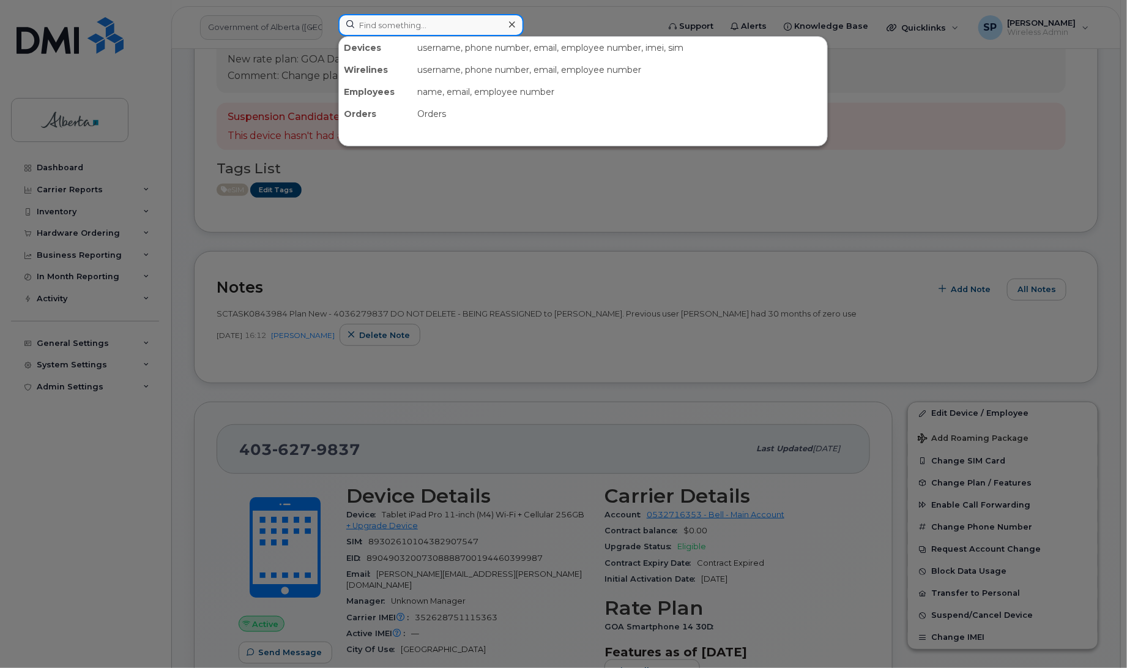
click at [455, 19] on input at bounding box center [430, 25] width 185 height 22
paste input "5873372583"
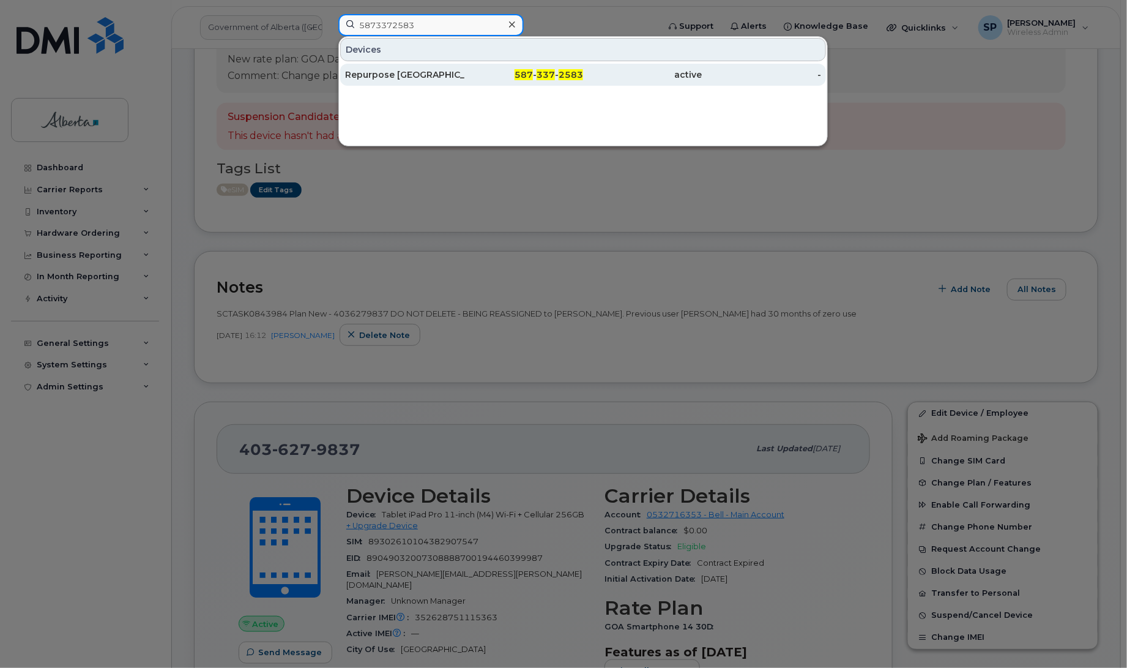
type input "5873372583"
click at [372, 77] on div "Repurpose Edmonton" at bounding box center [404, 75] width 119 height 12
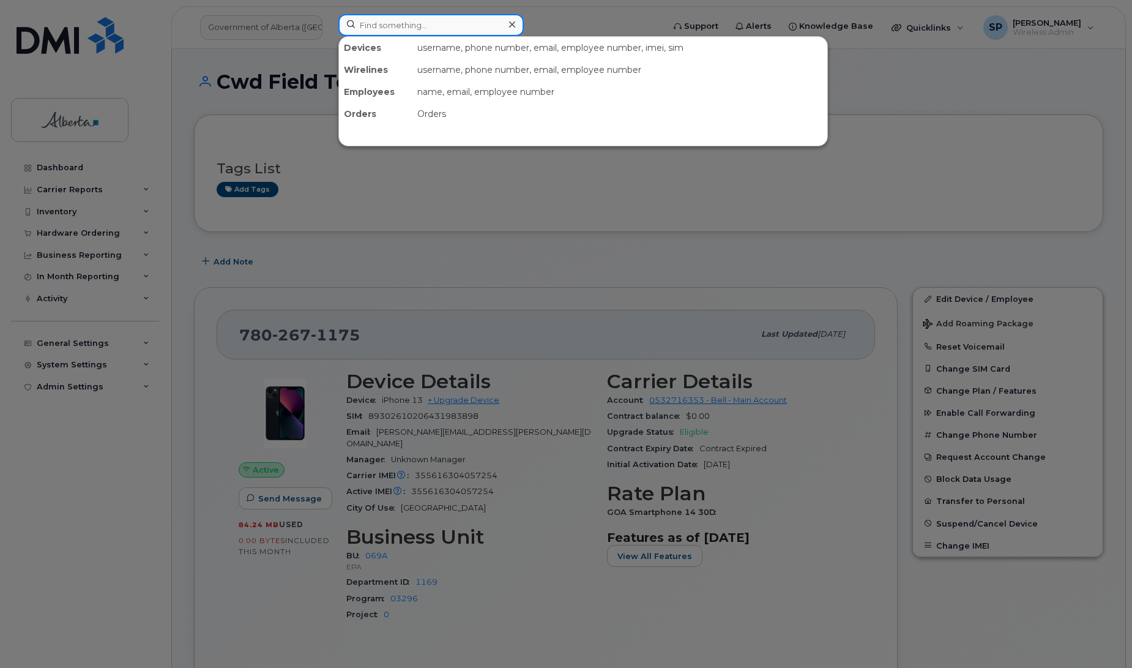
click at [401, 19] on input at bounding box center [430, 25] width 185 height 22
paste input "Elba Lopez"
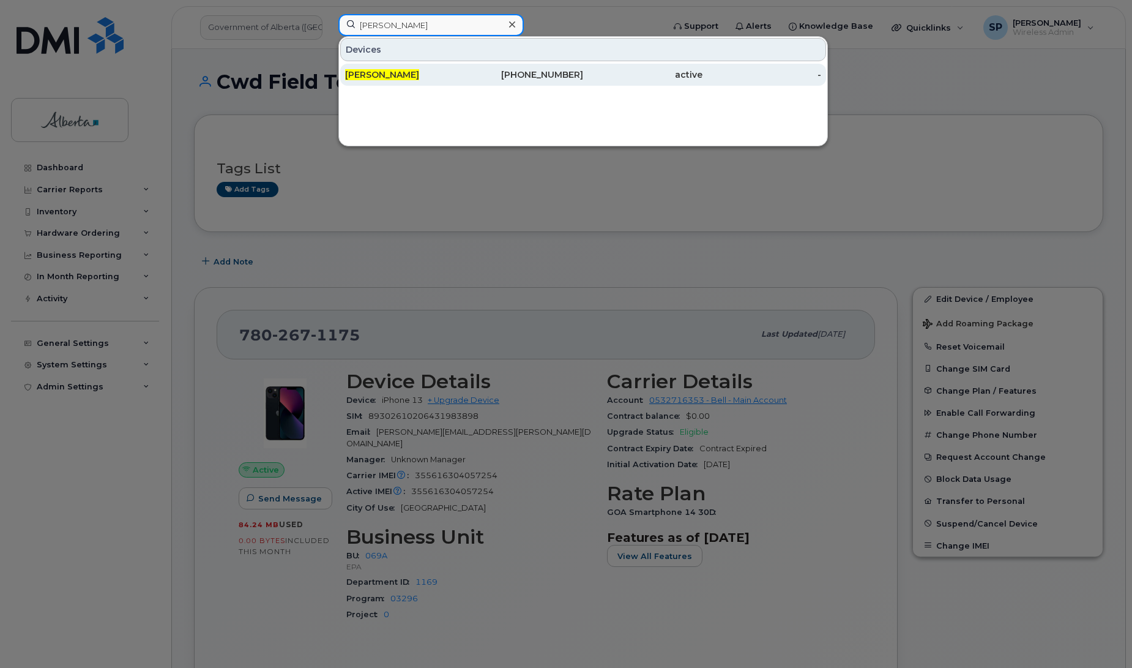
type input "Elba Lopez"
click at [378, 74] on span "Elba Lopez" at bounding box center [382, 74] width 74 height 11
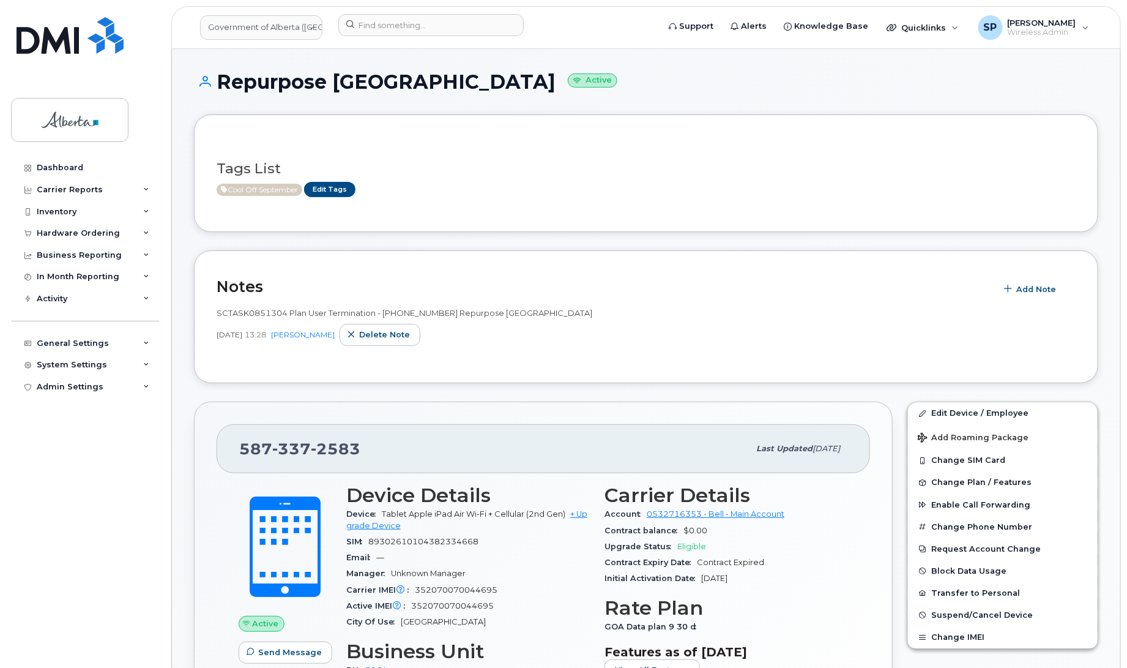
click at [1070, 71] on h1 "Repurpose Edmonton Active" at bounding box center [646, 81] width 904 height 21
click at [966, 414] on link "Edit Device / Employee" at bounding box center [1003, 413] width 190 height 22
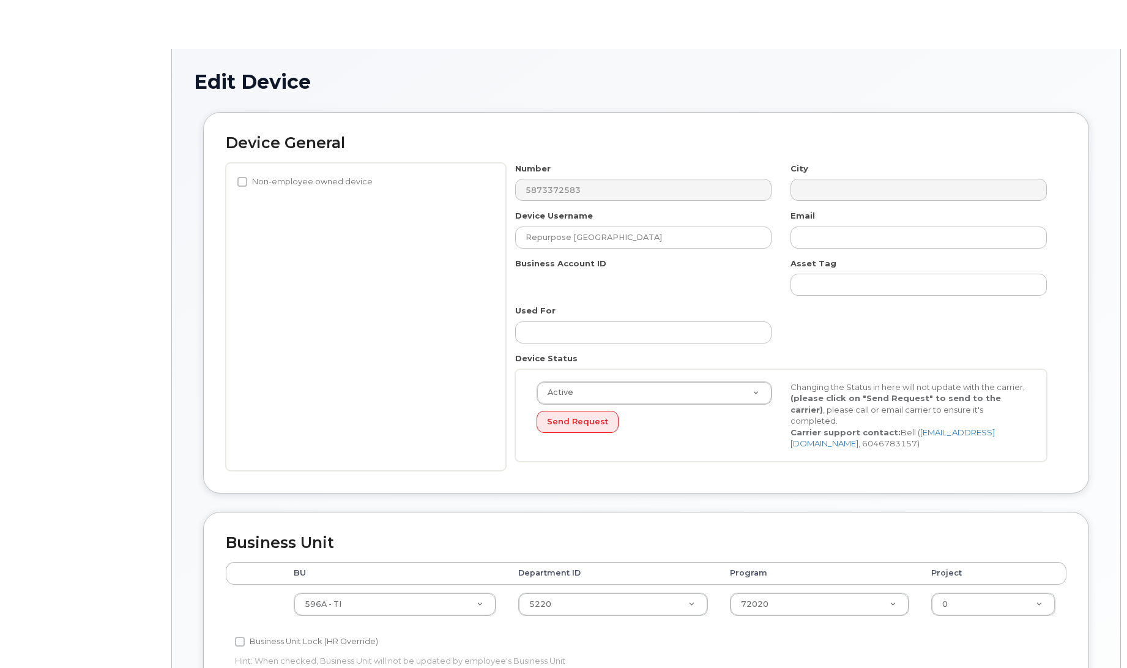
select select "4797729"
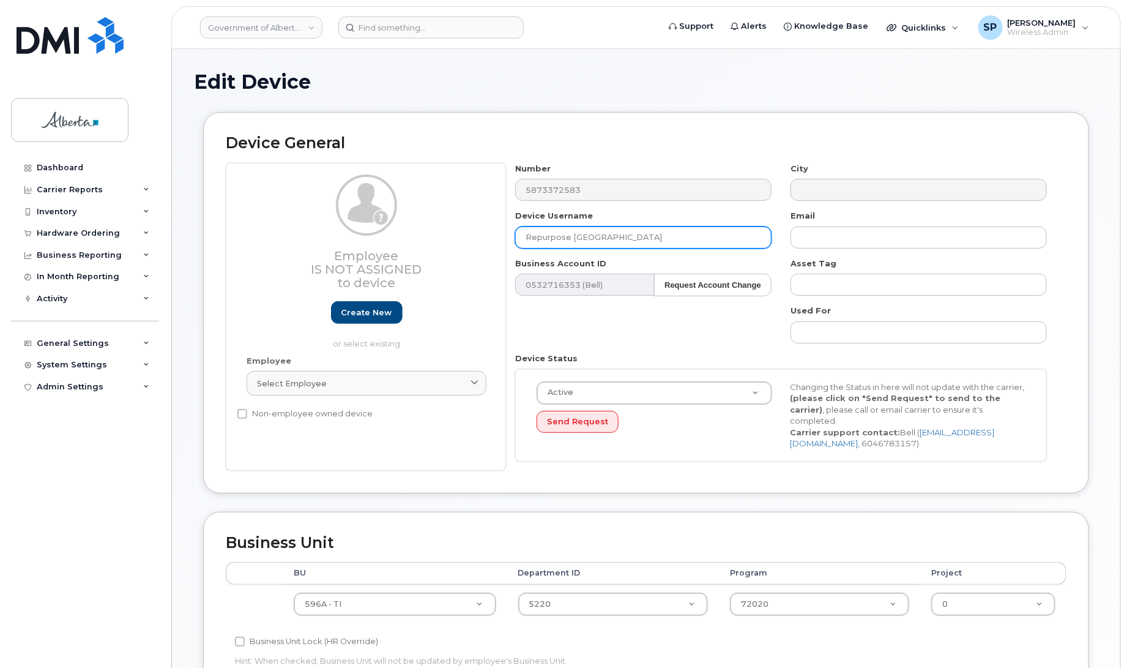
drag, startPoint x: 643, startPoint y: 233, endPoint x: 449, endPoint y: 237, distance: 194.6
click at [449, 237] on div "Employee Is not assigned to device Create new or select existing Employee Selec…" at bounding box center [646, 317] width 841 height 308
paste input "oxanne Leblanc"
type input "[PERSON_NAME]"
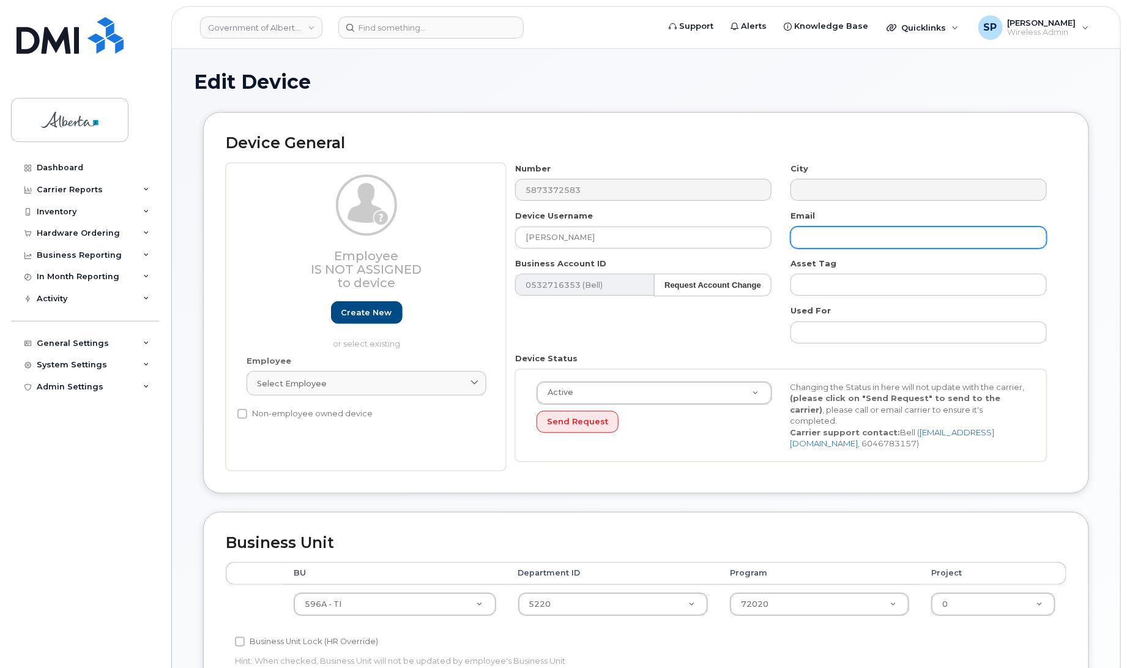
click at [842, 237] on input "text" at bounding box center [919, 237] width 256 height 22
paste input "[PERSON_NAME][EMAIL_ADDRESS][PERSON_NAME][DOMAIN_NAME]"
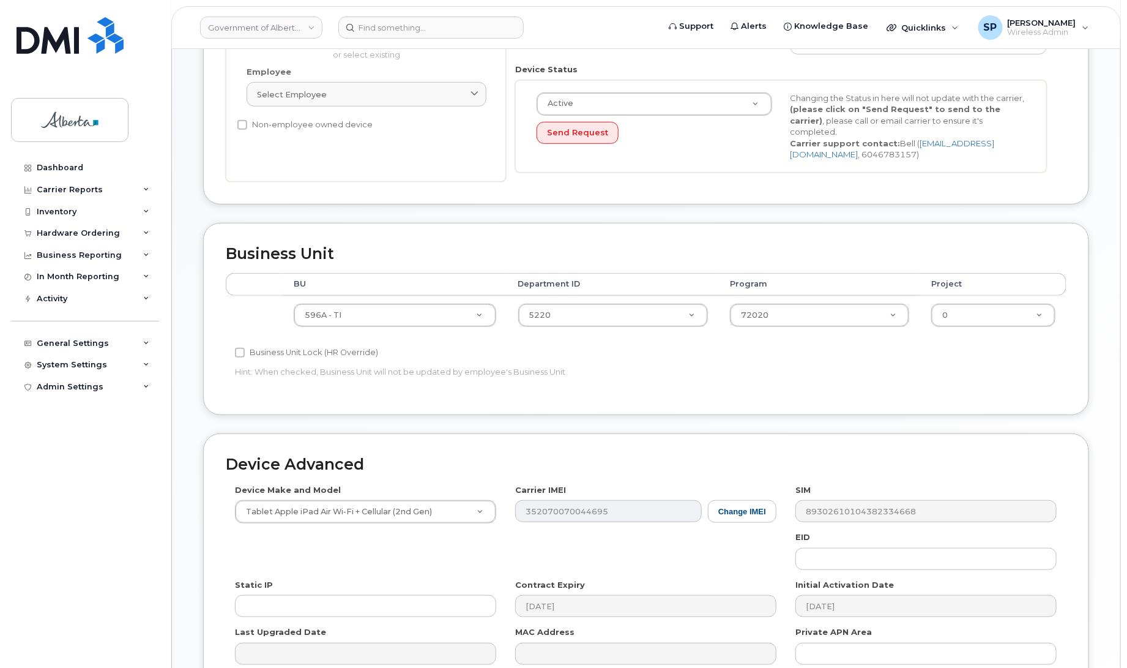
scroll to position [340, 0]
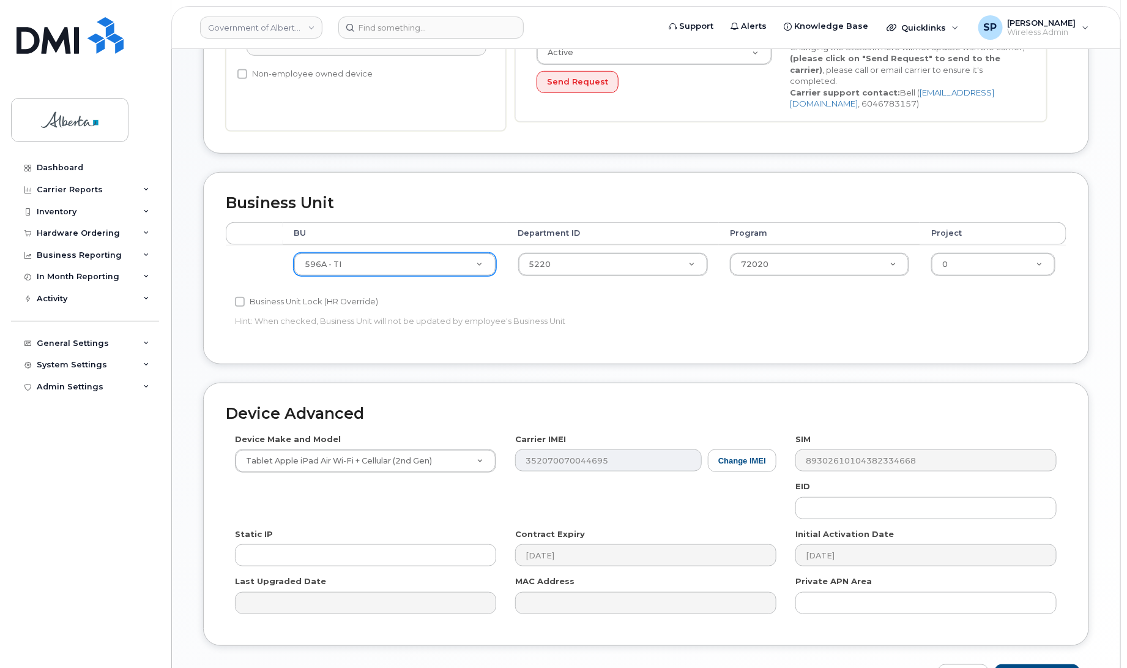
type input "[PERSON_NAME][EMAIL_ADDRESS][PERSON_NAME][DOMAIN_NAME]"
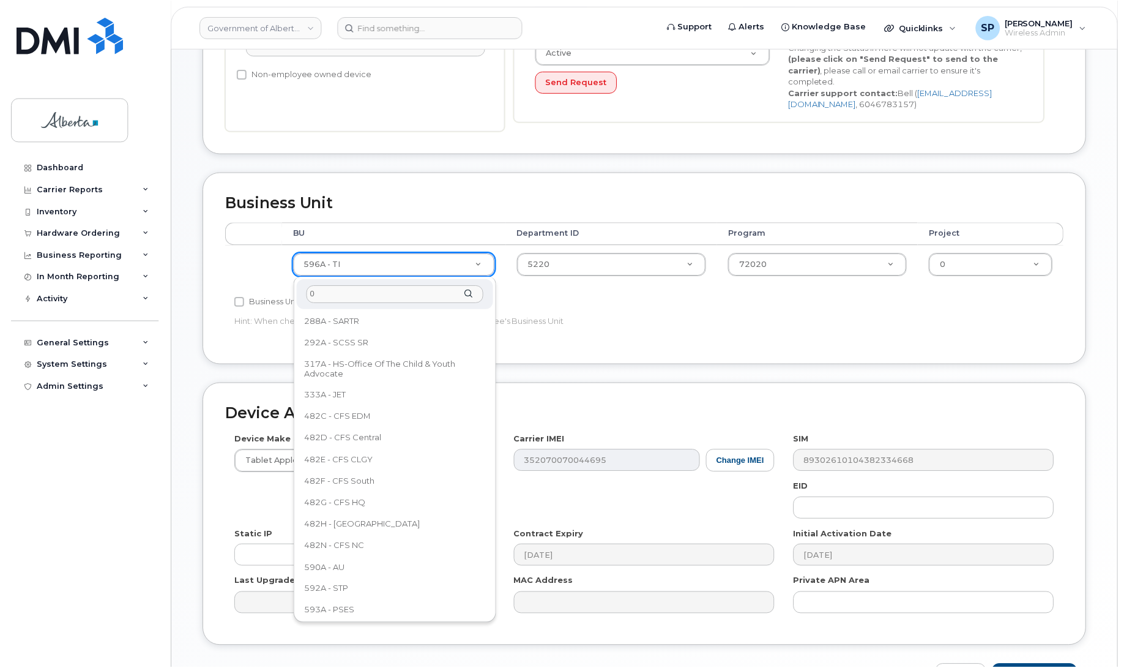
scroll to position [0, 0]
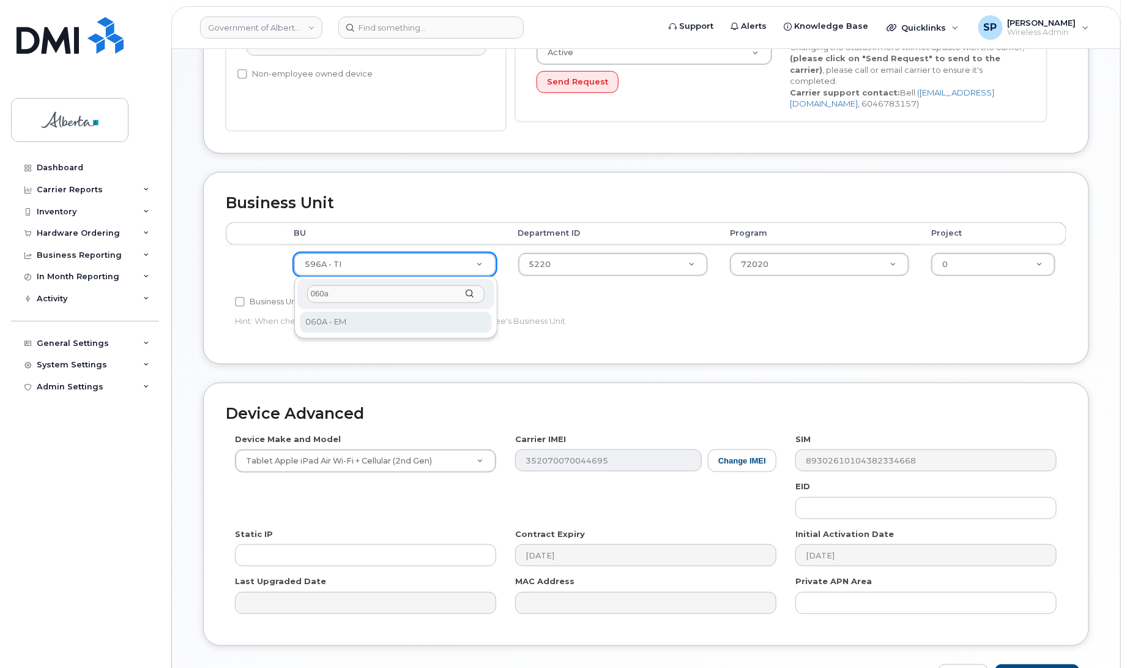
type input "060a"
select select "4749732"
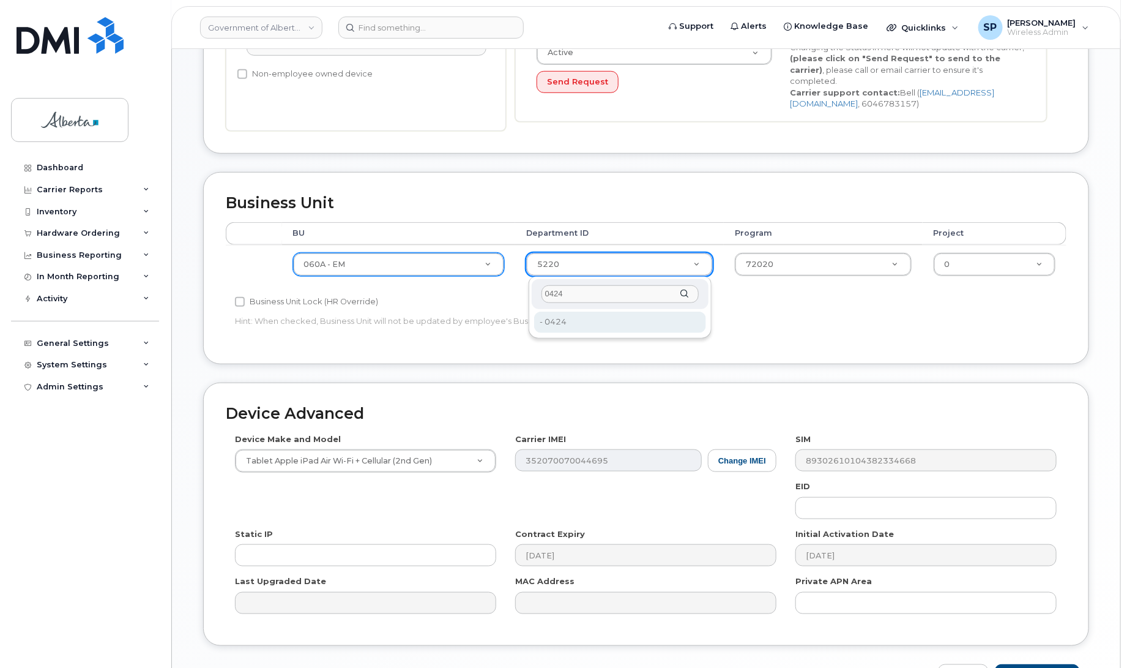
type input "0424"
type input "8194064"
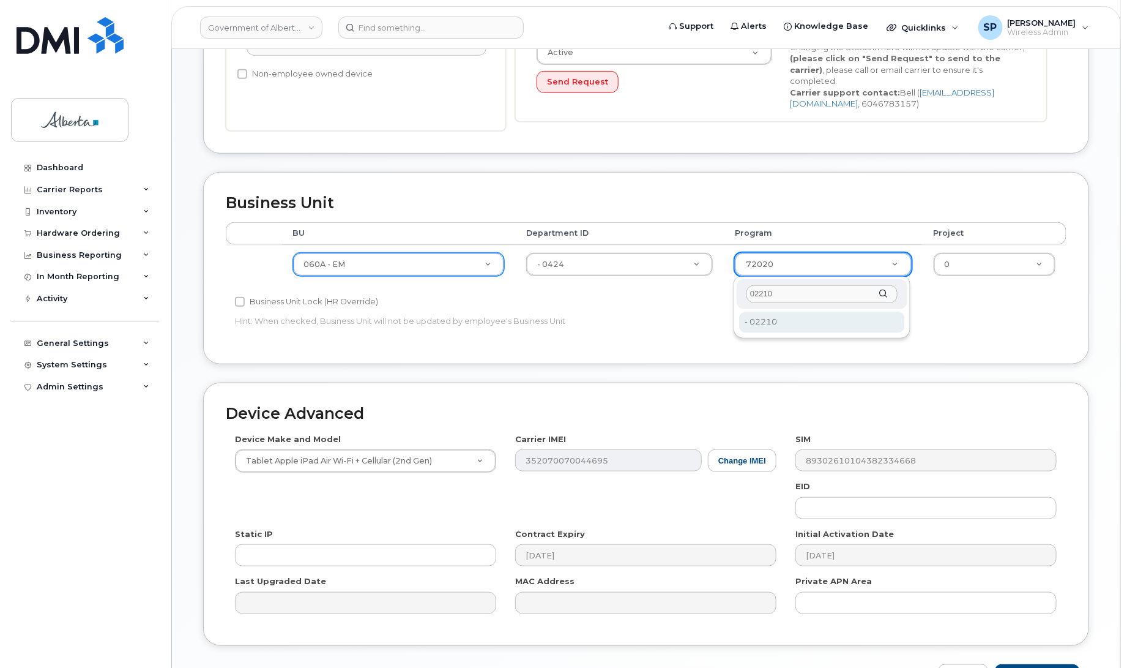
type input "02210"
drag, startPoint x: 769, startPoint y: 319, endPoint x: 844, endPoint y: 317, distance: 75.3
type input "4753245"
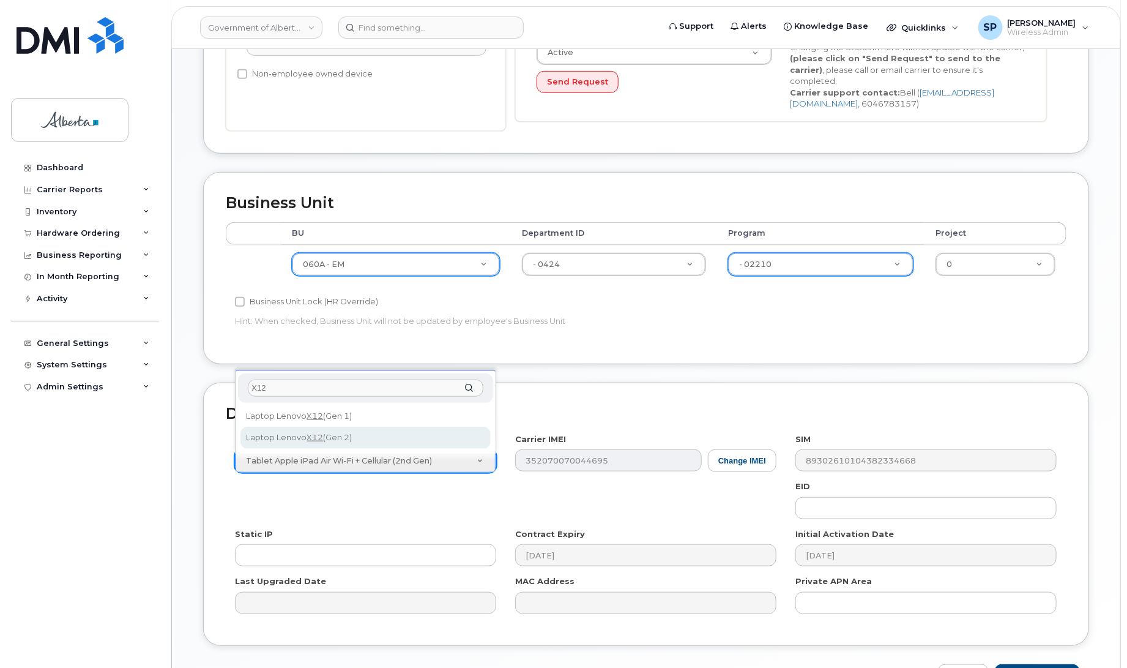
type input "X12"
select select "3327"
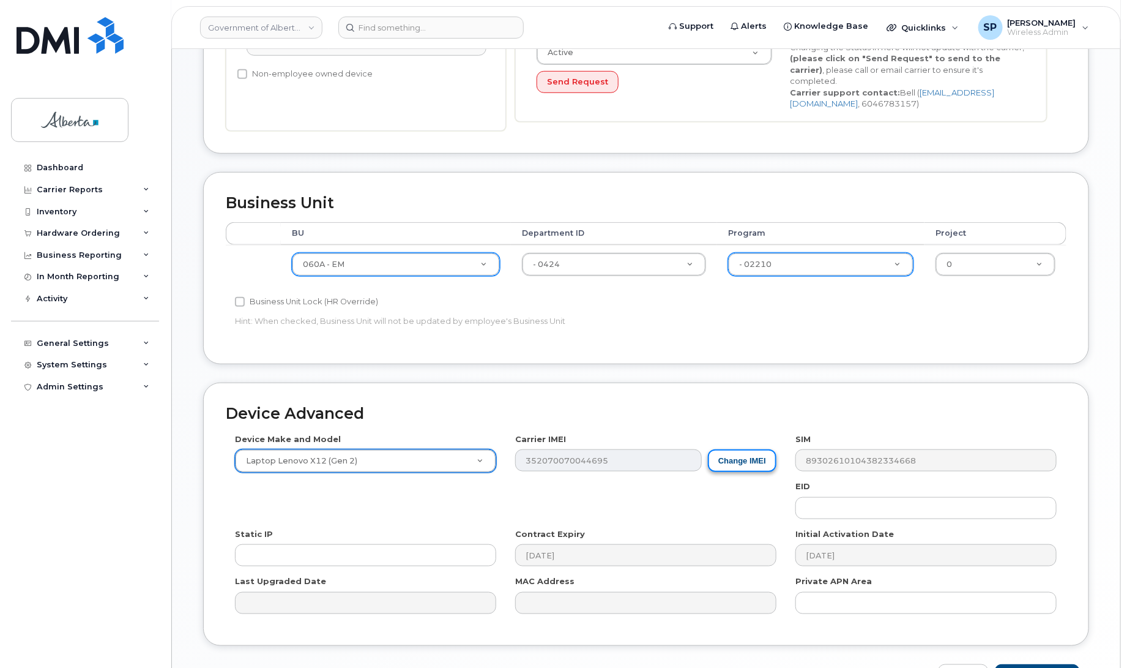
click at [734, 464] on button "Change IMEI" at bounding box center [742, 460] width 69 height 23
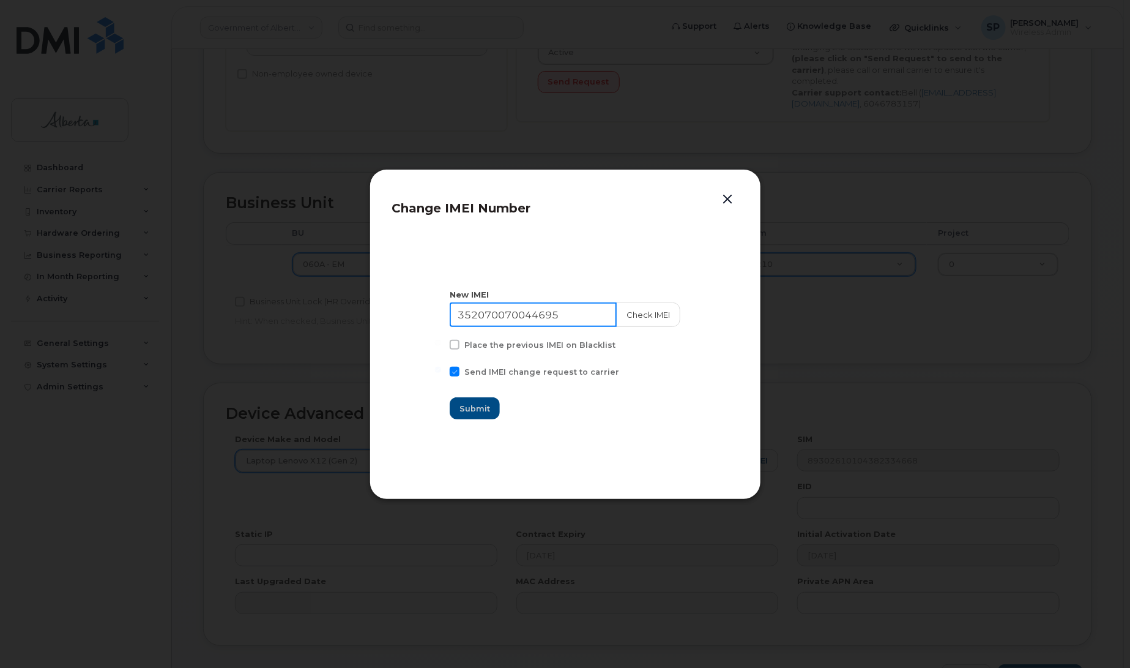
drag, startPoint x: 578, startPoint y: 313, endPoint x: 382, endPoint y: 310, distance: 195.8
click at [382, 310] on div "Change IMEI Number New IMEI 352070070044695 Check IMEI Place the previous IMEI …" at bounding box center [566, 334] width 392 height 330
paste input "016509003459262"
type input "016509003459262"
click at [661, 319] on button "Check IMEI" at bounding box center [648, 314] width 64 height 24
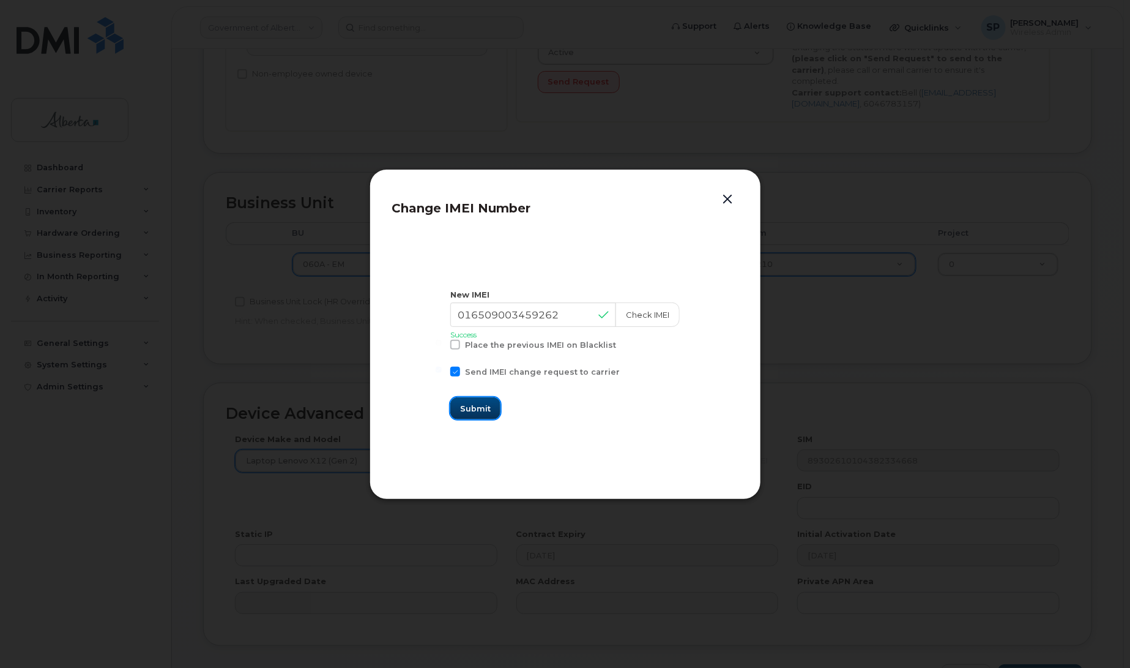
click at [491, 411] on span "Submit" at bounding box center [475, 409] width 31 height 12
type input "016509003459262"
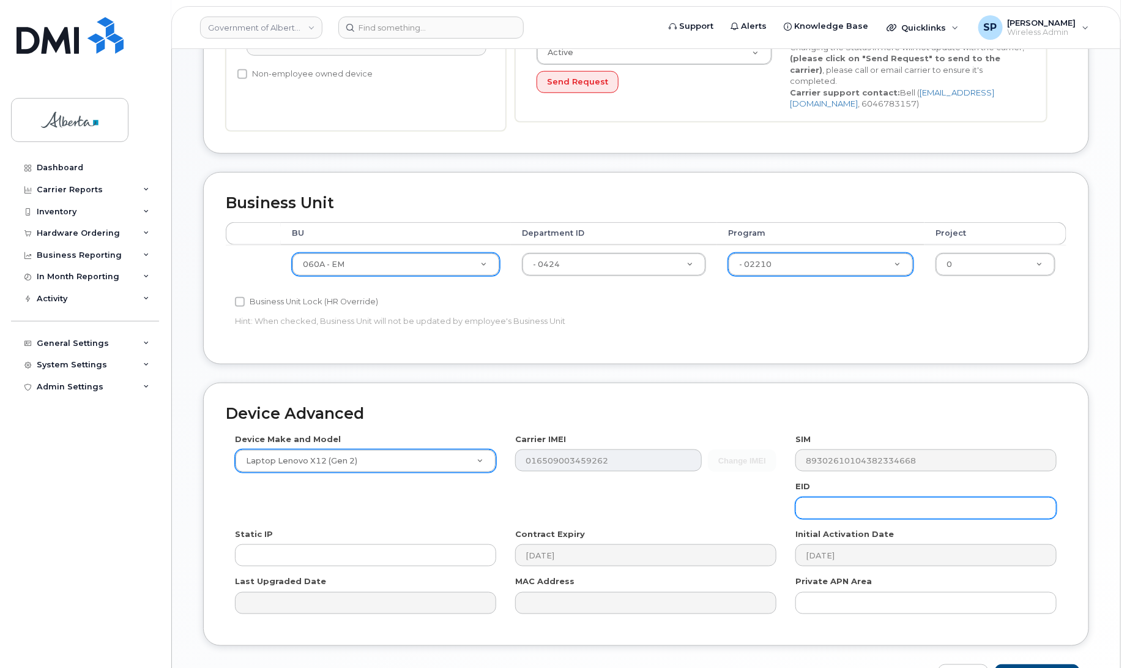
click at [889, 515] on input "text" at bounding box center [925, 508] width 261 height 22
paste input "89033023426200000000053468184246"
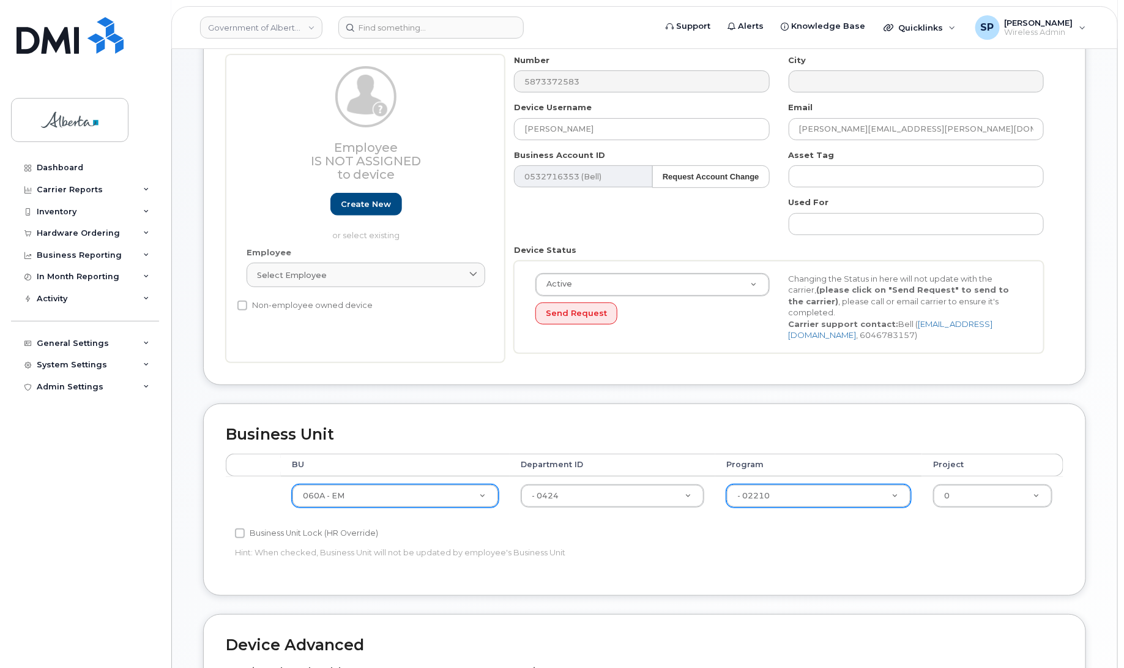
scroll to position [103, 0]
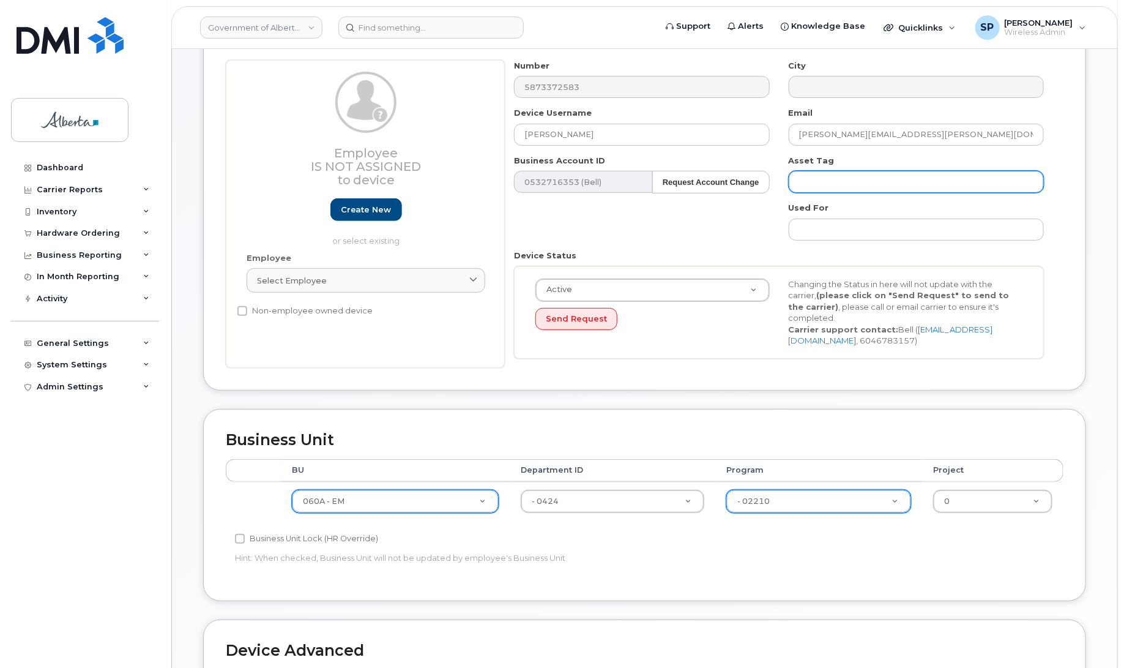
type input "89033023426200000000053468184246"
drag, startPoint x: 870, startPoint y: 181, endPoint x: 876, endPoint y: 185, distance: 7.0
click at [873, 184] on input "text" at bounding box center [916, 182] width 255 height 22
click at [809, 178] on input "text" at bounding box center [916, 182] width 255 height 22
paste input "L-169411"
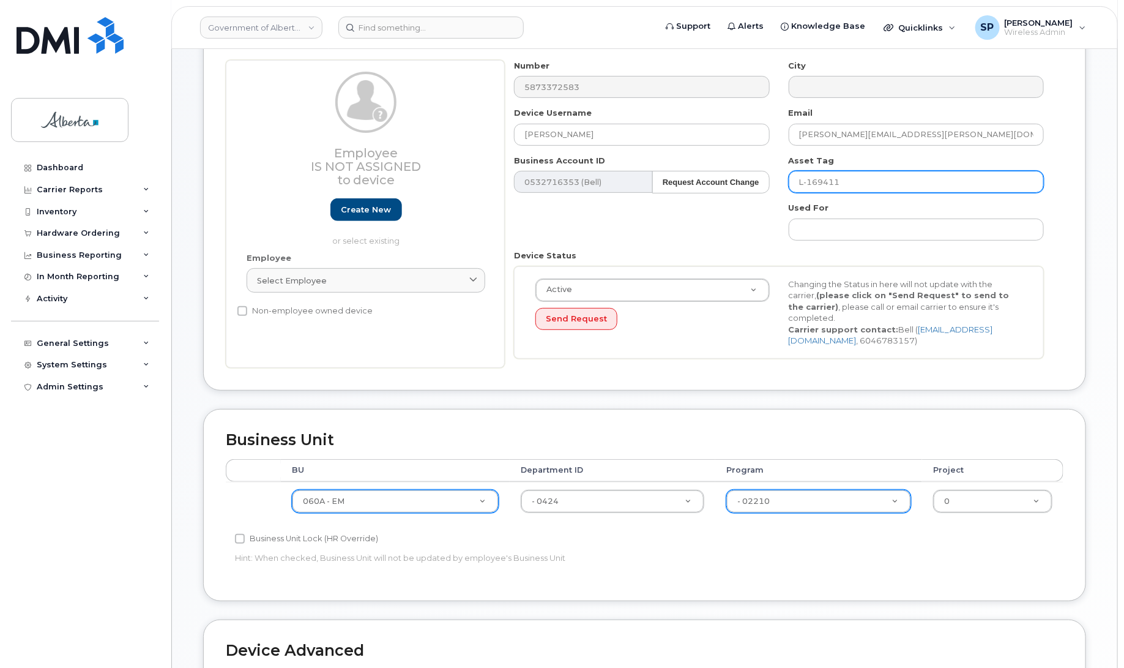
click at [874, 178] on input "L-169411" at bounding box center [916, 182] width 255 height 22
paste input "PW0KACM9"
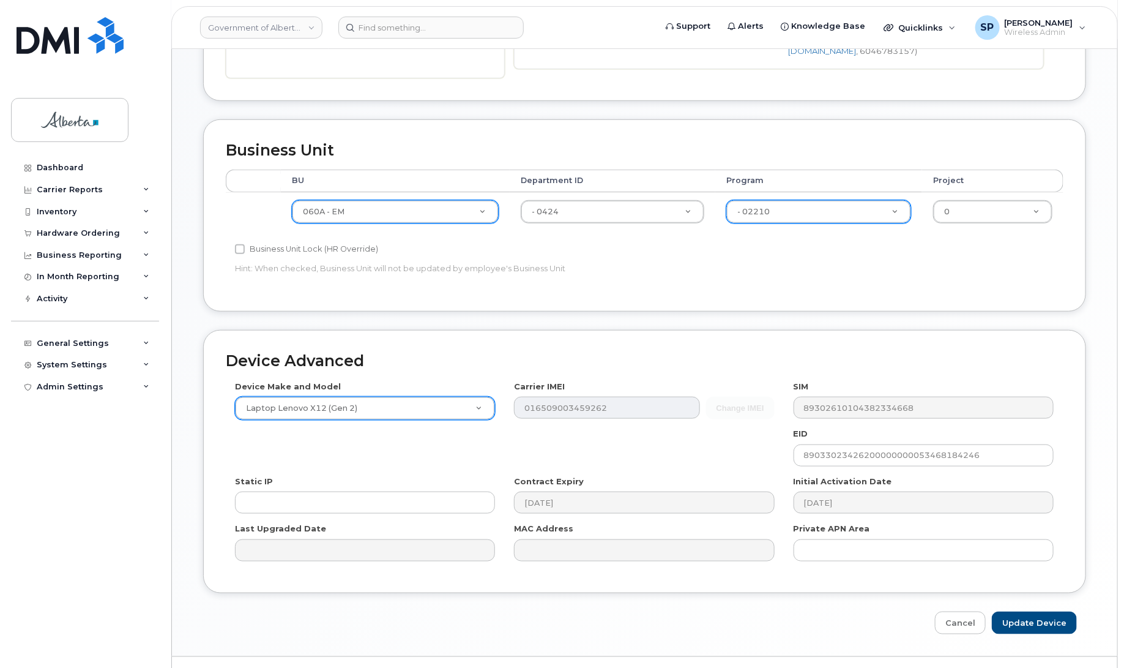
scroll to position [422, 0]
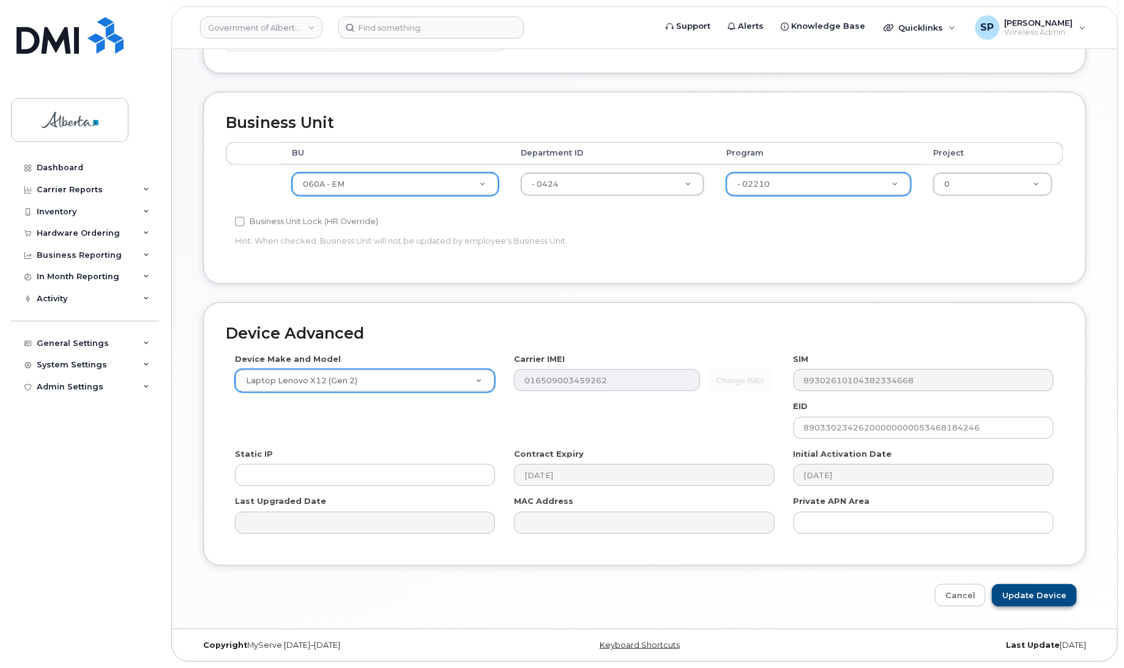
type input "L-169411 s/n PW0KACM9"
click at [1048, 598] on input "Update Device" at bounding box center [1034, 595] width 85 height 23
type input "Saving..."
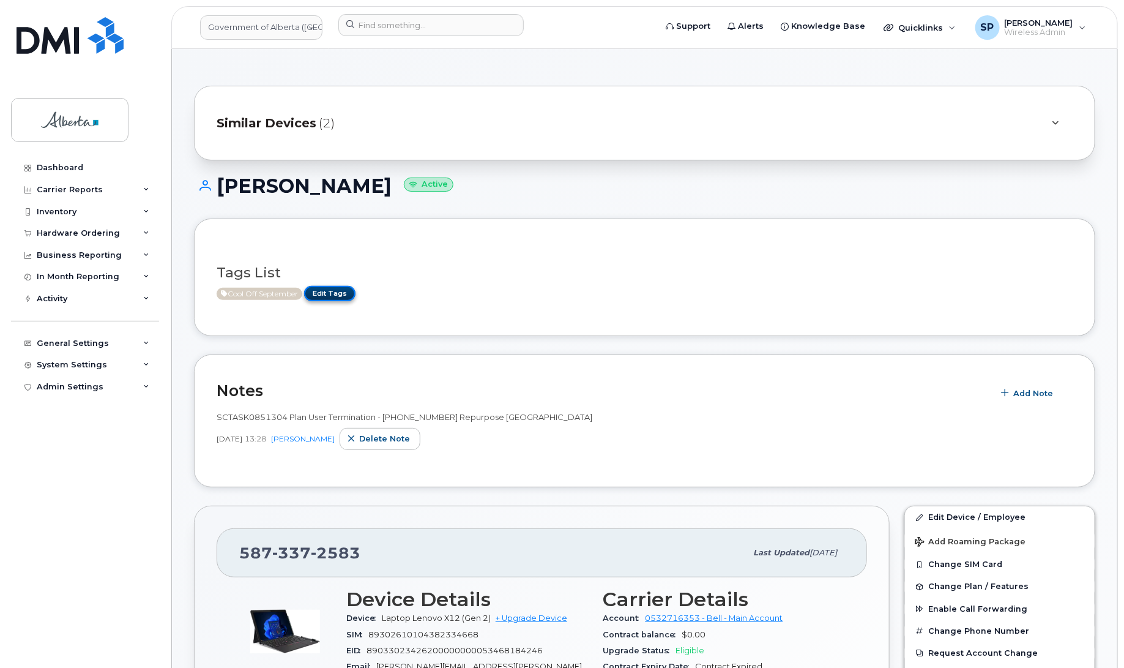
click at [328, 292] on link "Edit Tags" at bounding box center [329, 293] width 51 height 15
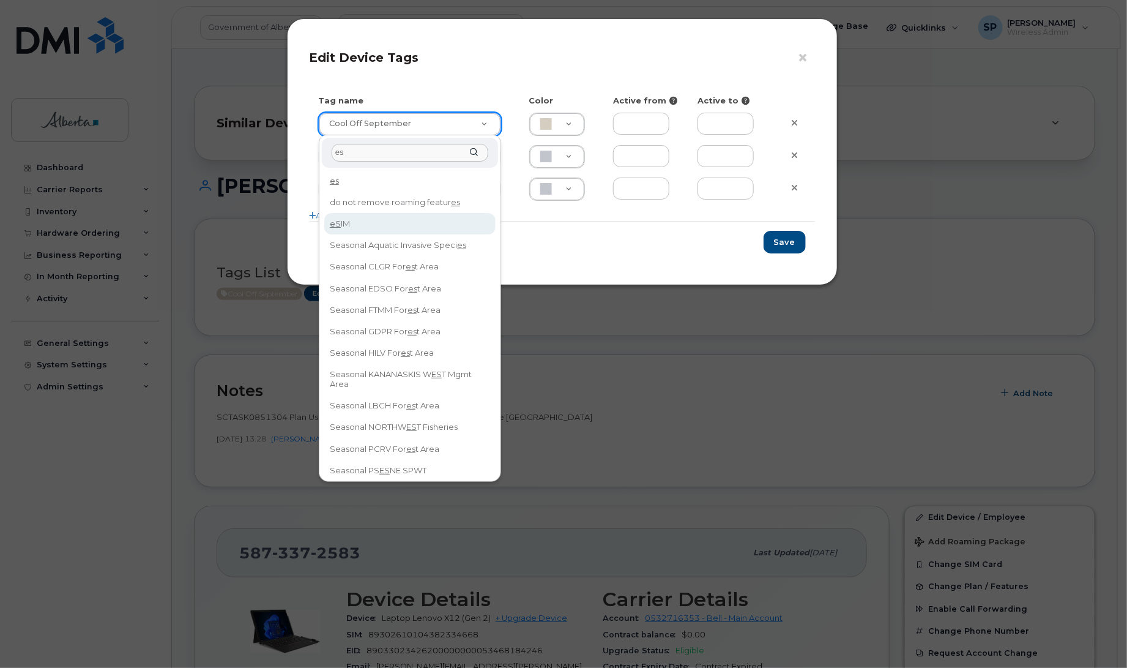
type input "es"
drag, startPoint x: 365, startPoint y: 220, endPoint x: 442, endPoint y: 219, distance: 76.5
type input "eSIM"
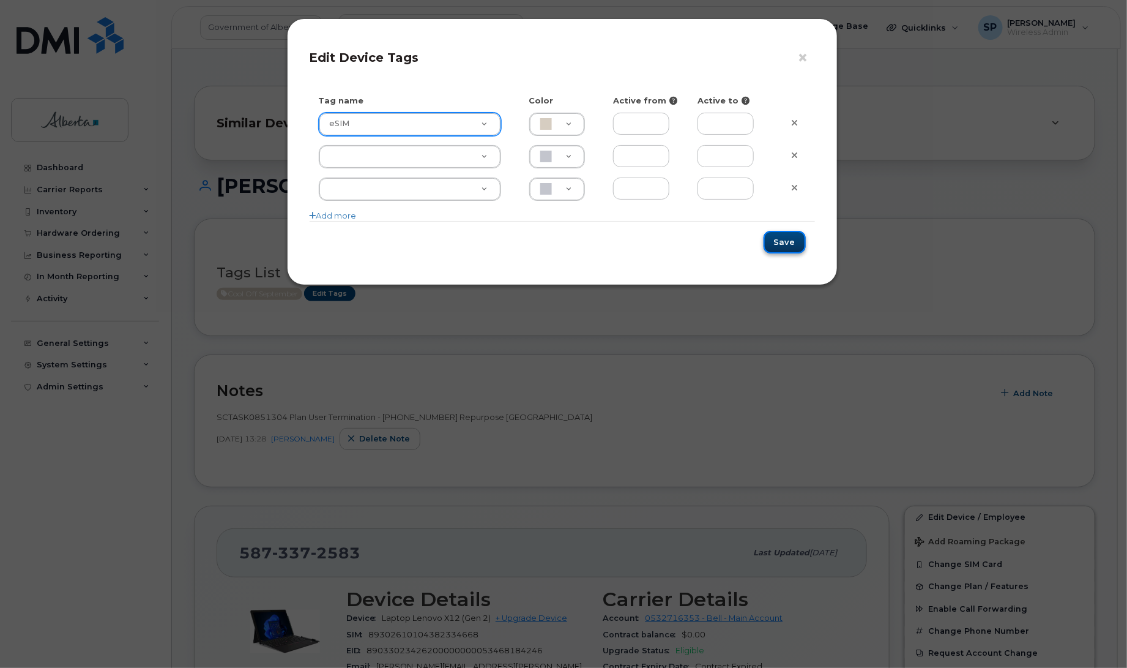
click at [788, 244] on button "Save" at bounding box center [785, 242] width 42 height 23
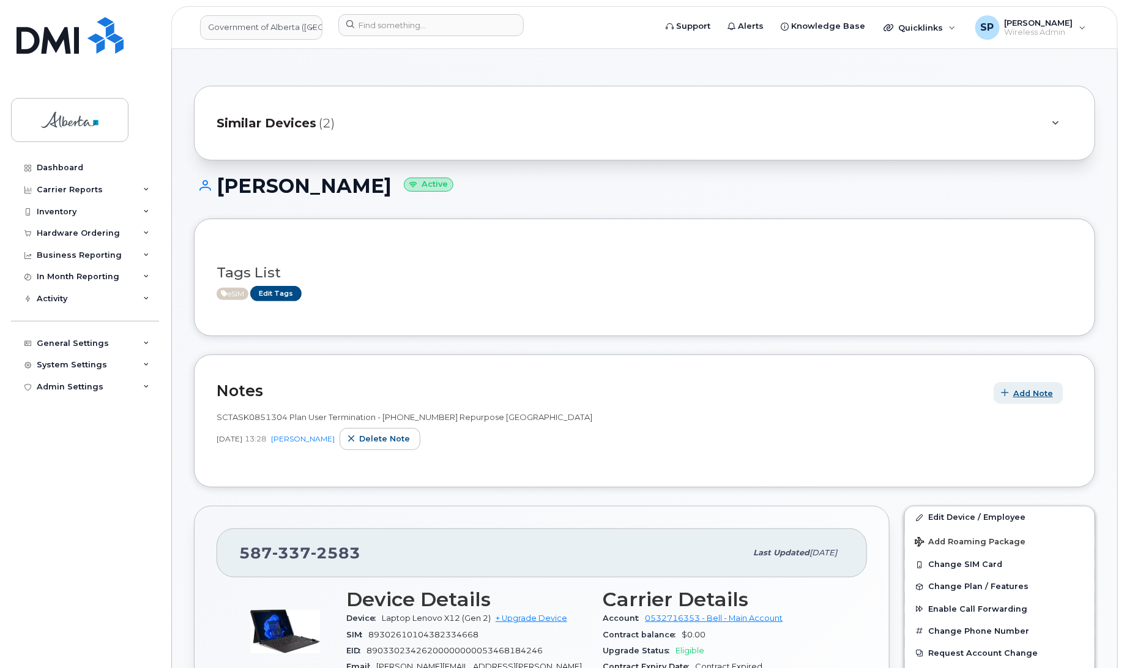
click at [1030, 395] on span "Add Note" at bounding box center [1033, 393] width 40 height 12
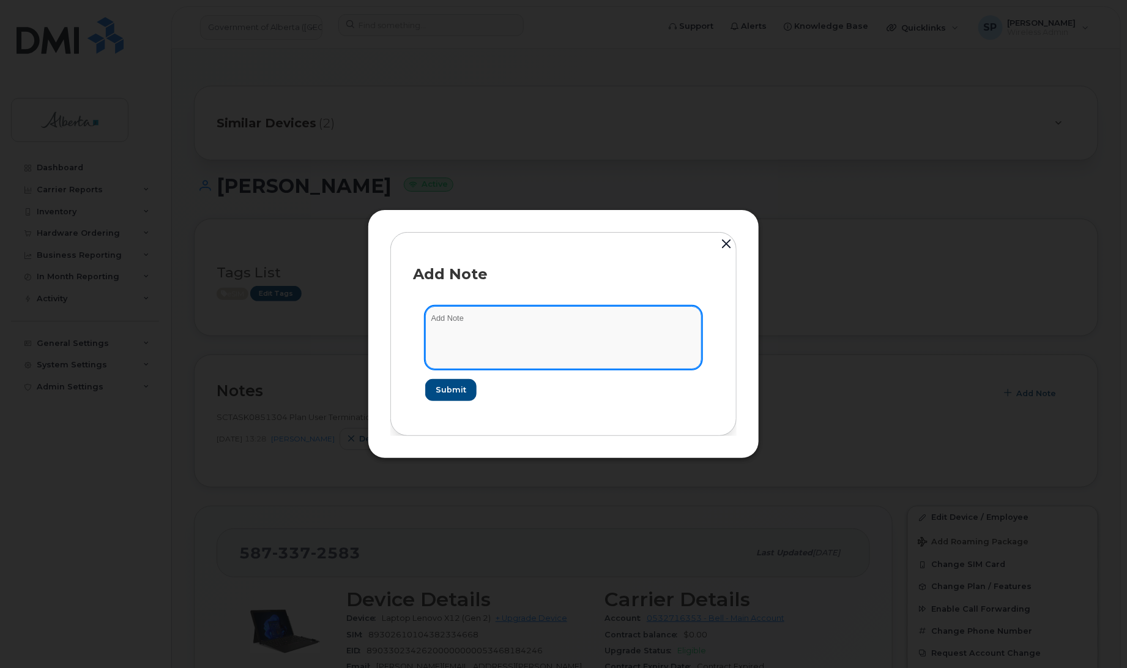
click at [641, 329] on textarea at bounding box center [563, 337] width 277 height 62
paste textarea "SCTASK0851431 5873372583 DO NOT DELETE - BEING REASSIGNED to [PERSON_NAME]. Pre…"
type textarea "SCTASK0851431 5873372583 DO NOT DELETE - BEING REASSIGNED to [PERSON_NAME]. Pre…"
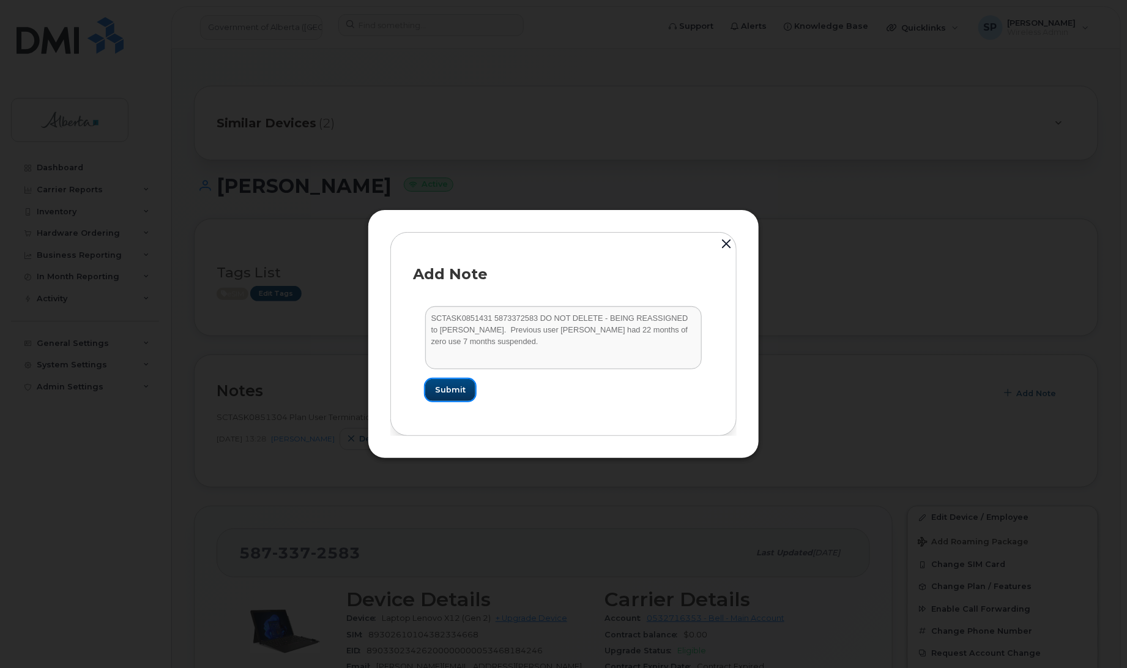
click at [448, 387] on span "Submit" at bounding box center [450, 390] width 31 height 12
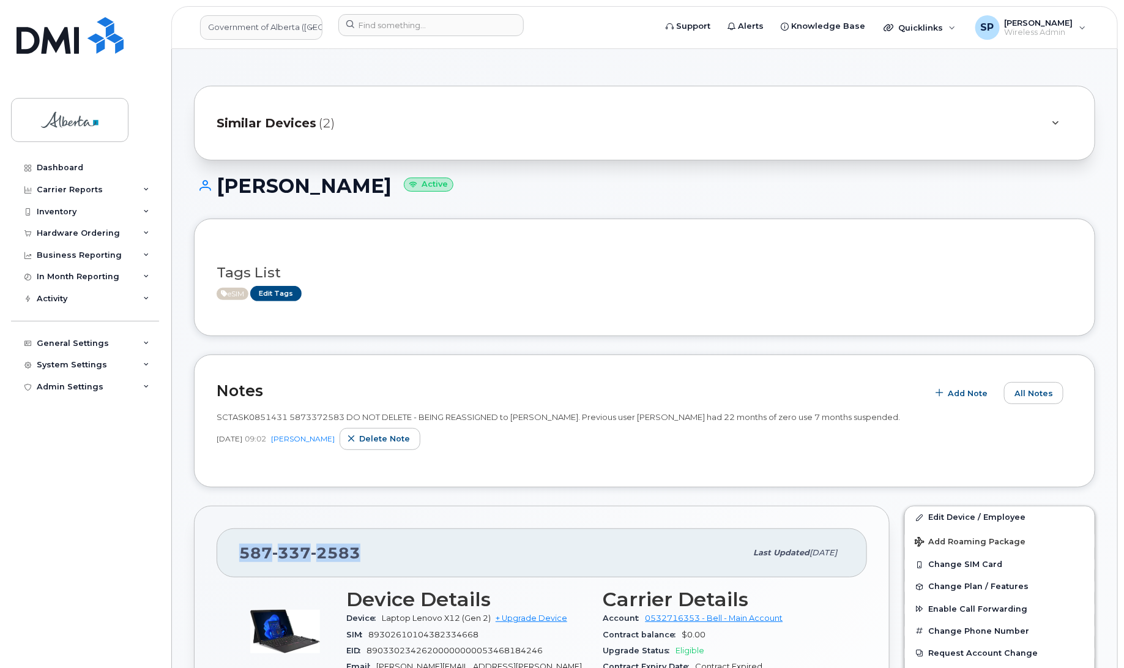
drag, startPoint x: 374, startPoint y: 553, endPoint x: 222, endPoint y: 549, distance: 151.8
click at [222, 549] on div "587 337 2583 Last updated Sep 22, 2025" at bounding box center [542, 552] width 650 height 49
copy span "587 337 2583"
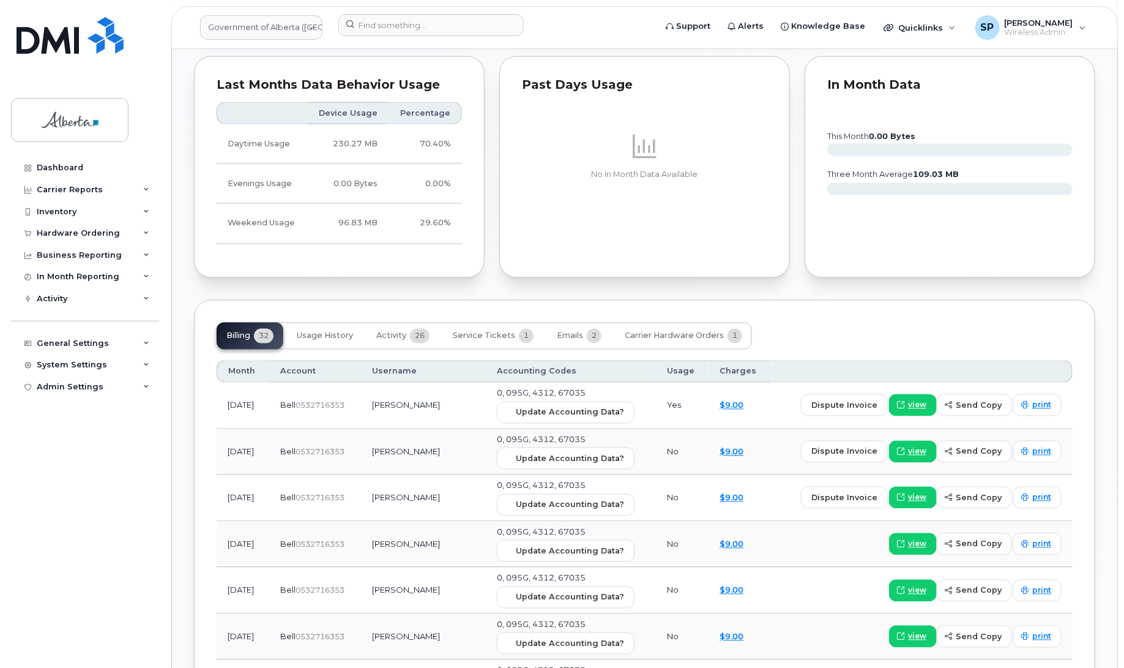
scroll to position [922, 0]
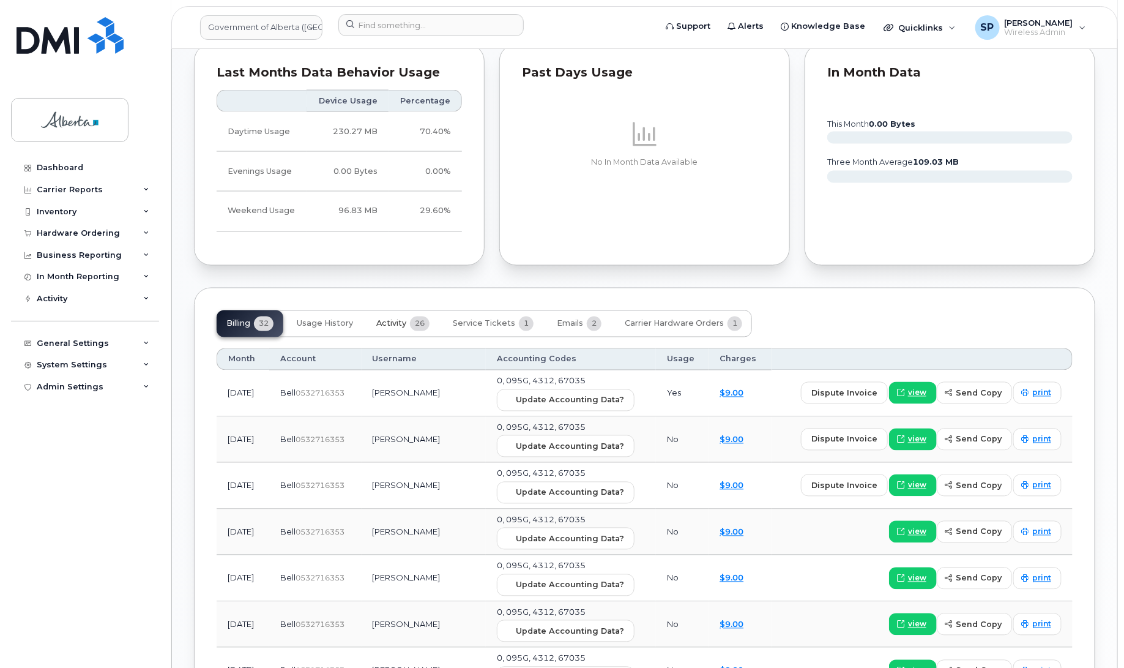
click at [390, 319] on span "Activity" at bounding box center [391, 324] width 30 height 10
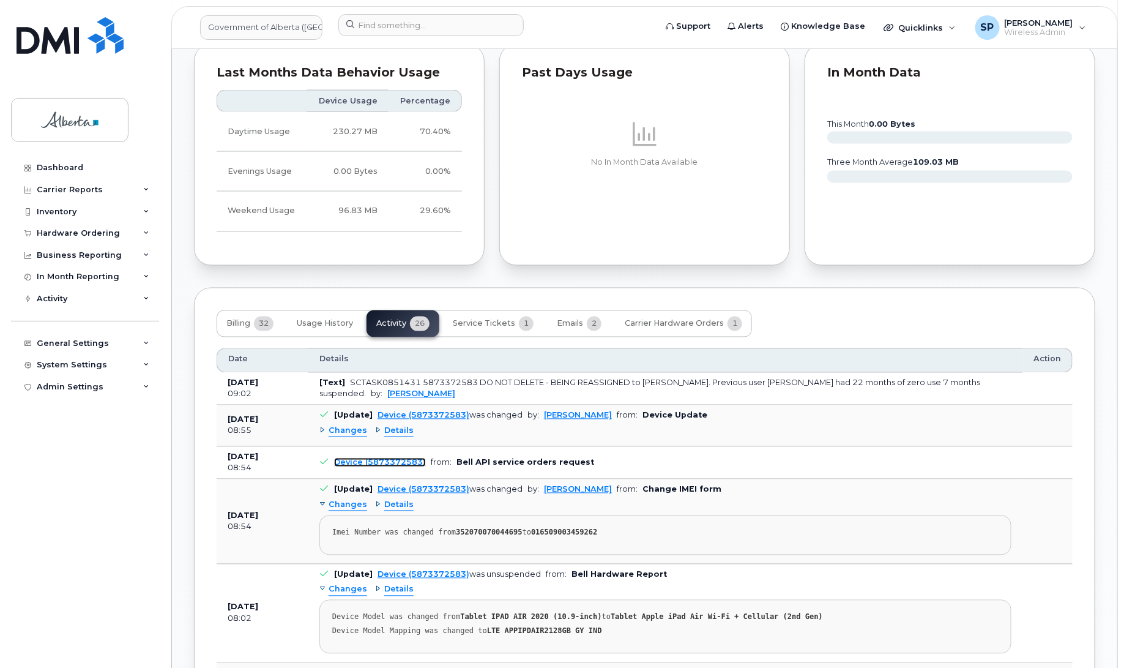
click at [395, 458] on link "Device (5873372583)" at bounding box center [380, 462] width 92 height 9
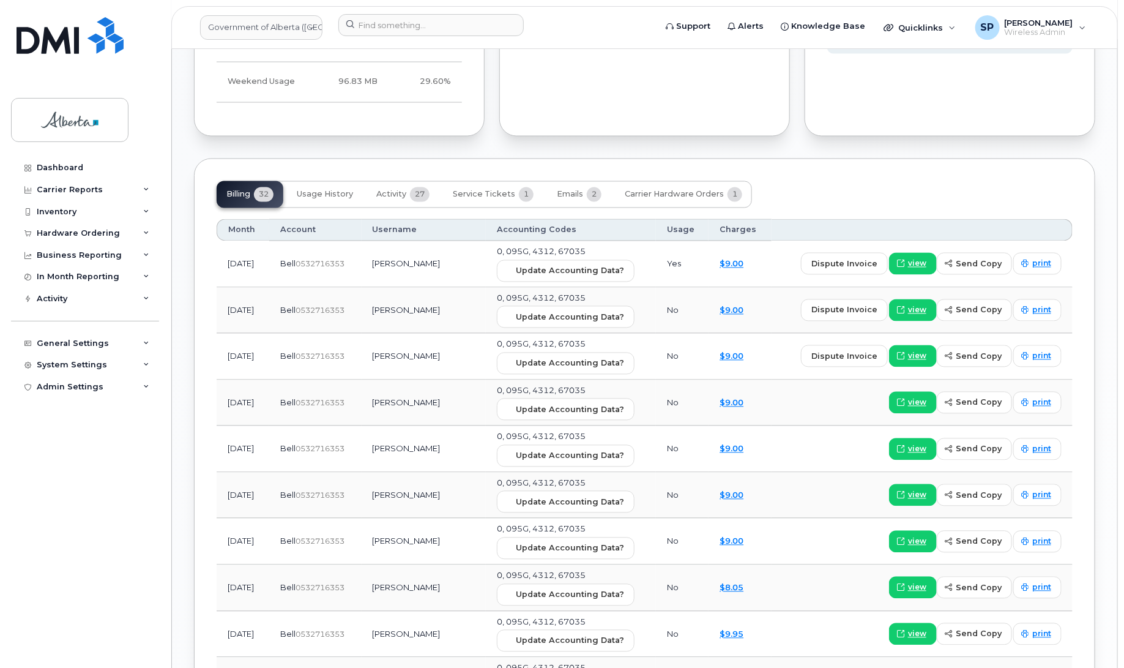
scroll to position [1122, 0]
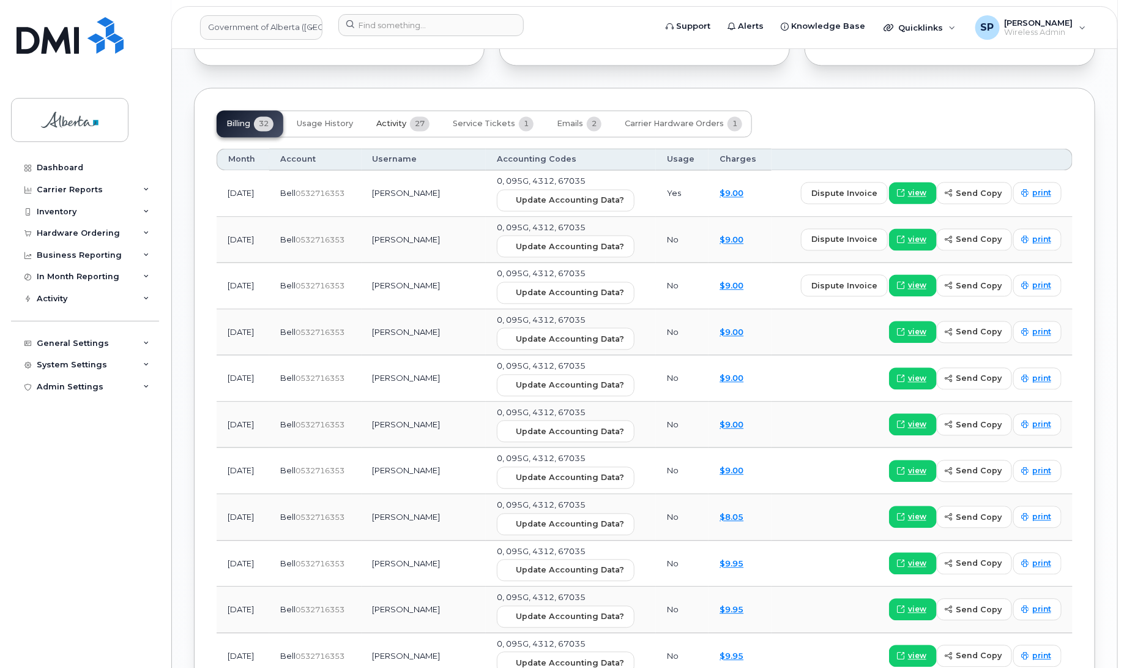
click at [385, 119] on span "Activity" at bounding box center [391, 124] width 30 height 10
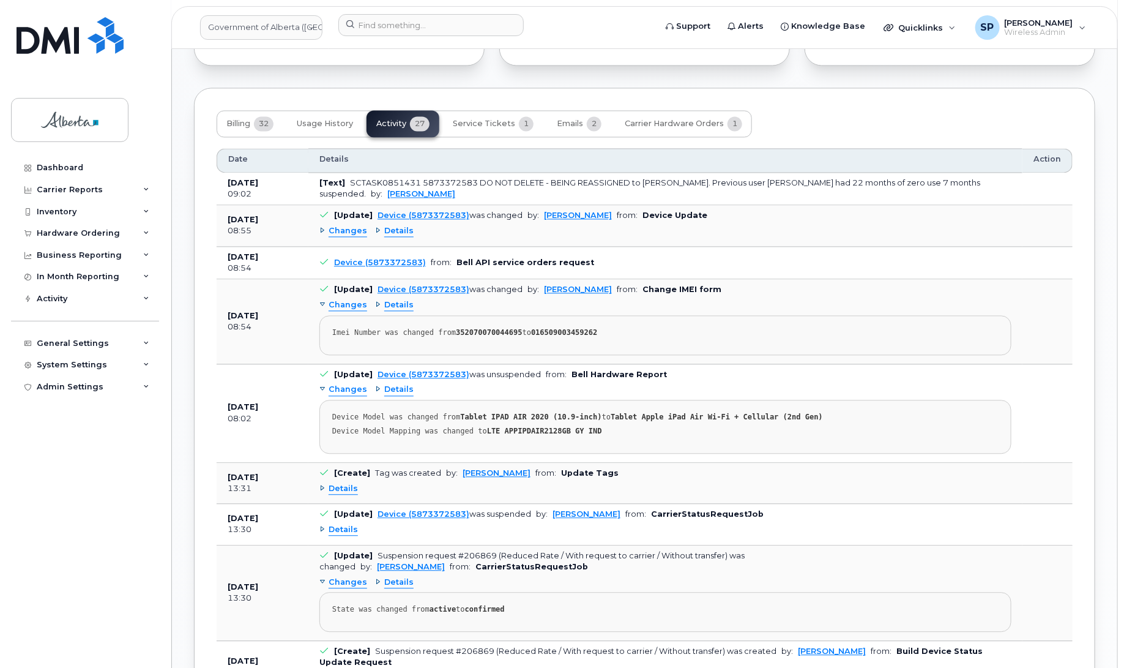
click at [347, 226] on span "Changes" at bounding box center [348, 232] width 39 height 12
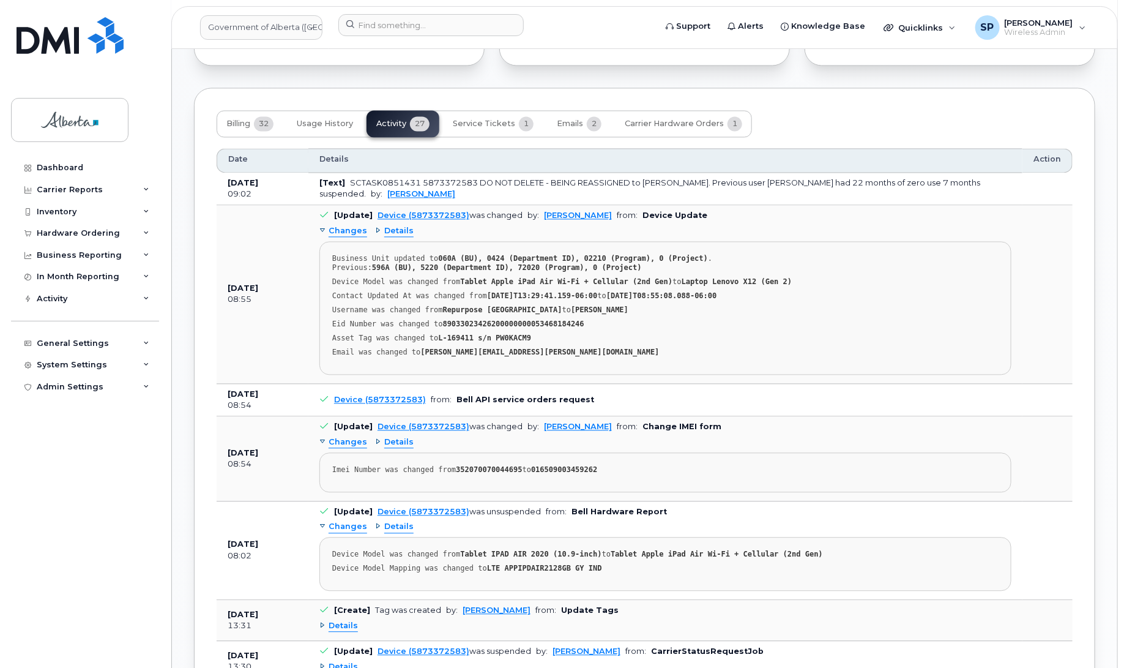
click at [1004, 174] on td "[Text] SCTASK0851431 5873372583 DO NOT DELETE - BEING REASSIGNED to Roxanne Leb…" at bounding box center [665, 189] width 714 height 33
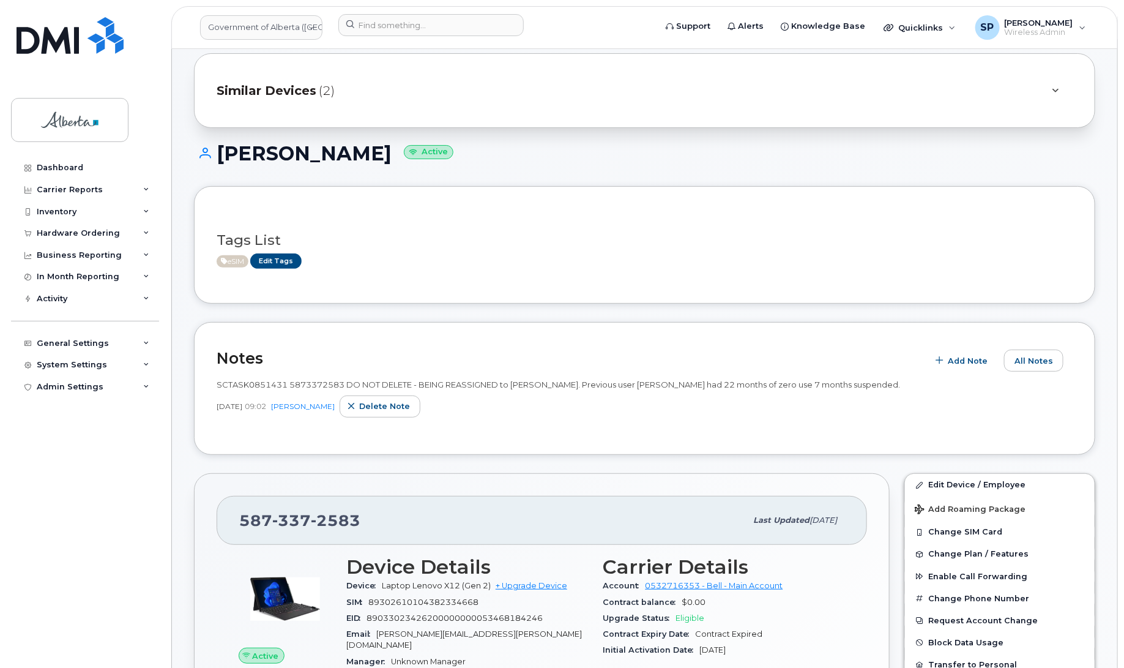
scroll to position [0, 0]
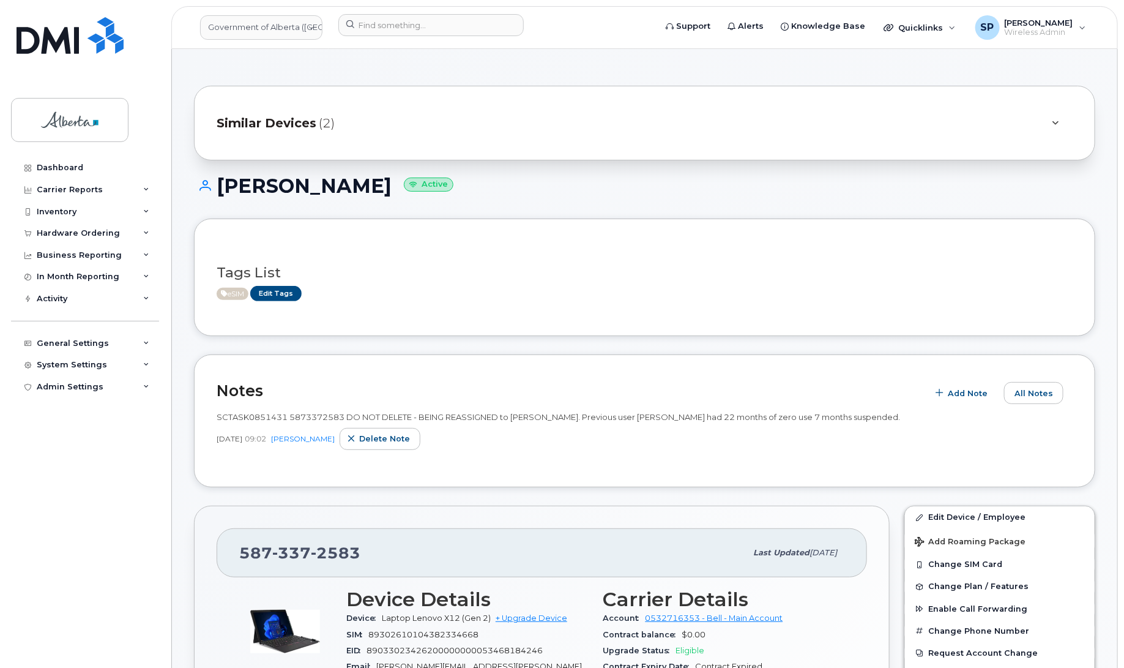
click at [1089, 178] on h1 "Roxanne Leblanc Active" at bounding box center [644, 185] width 901 height 21
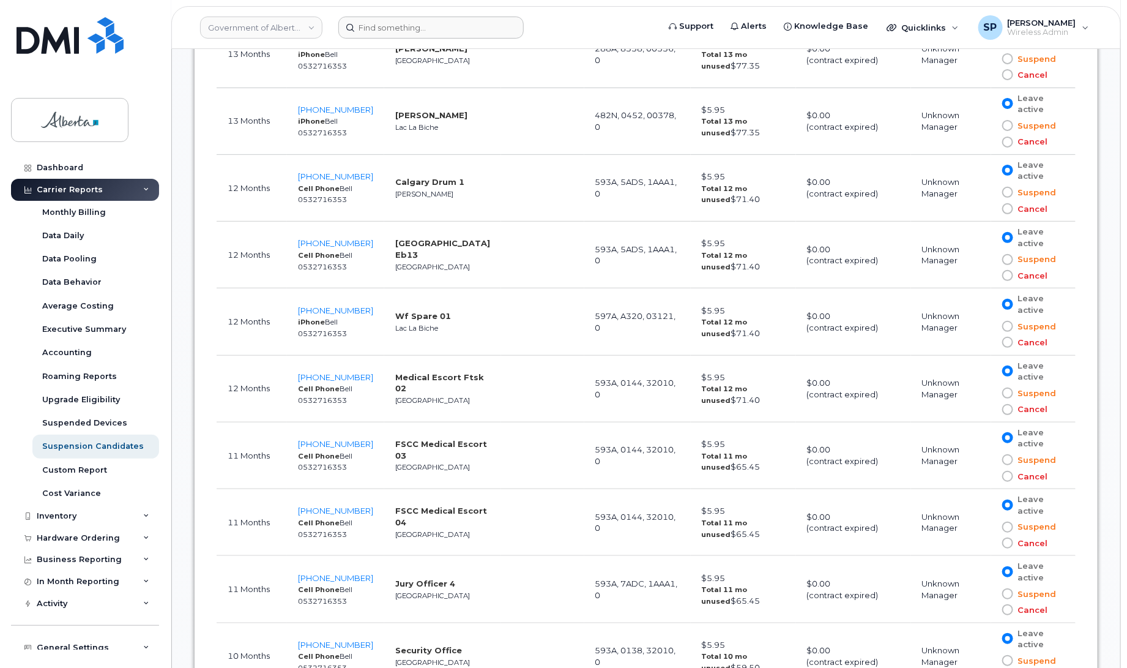
scroll to position [2363, 0]
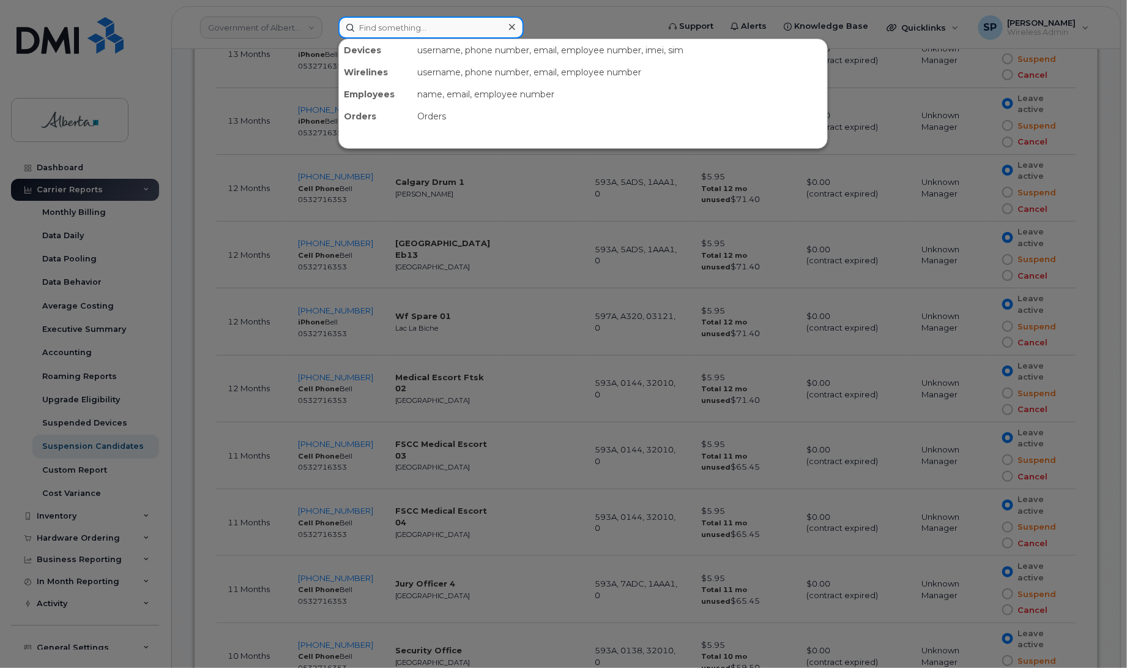
click at [389, 26] on input at bounding box center [430, 28] width 185 height 22
paste input "7802671651"
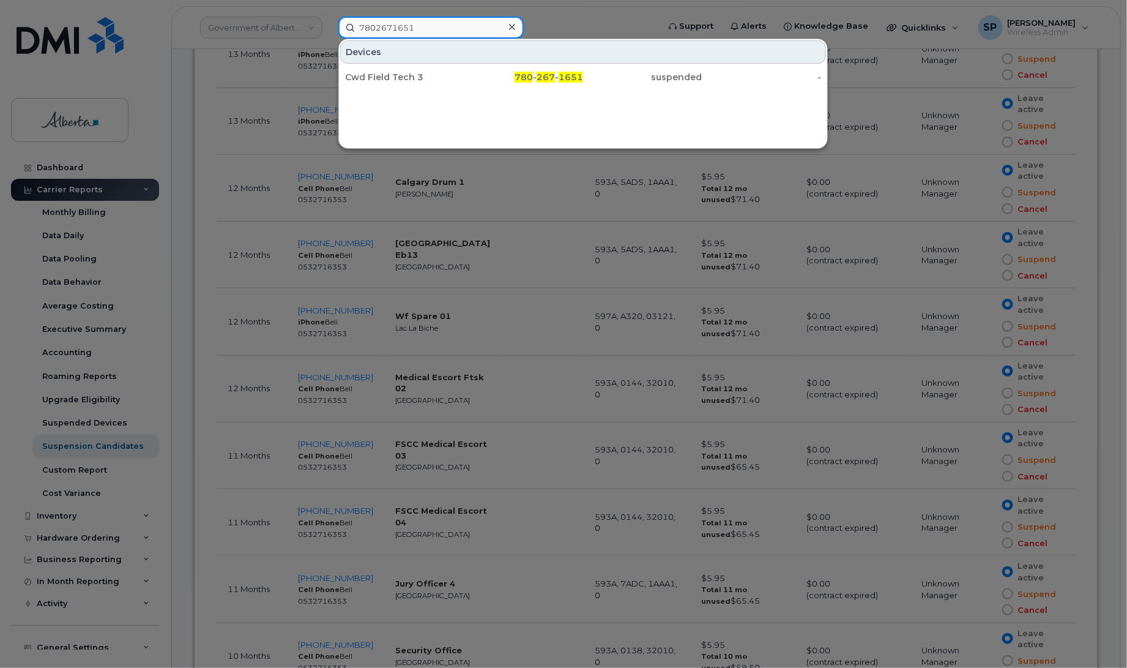
type input "7802671651"
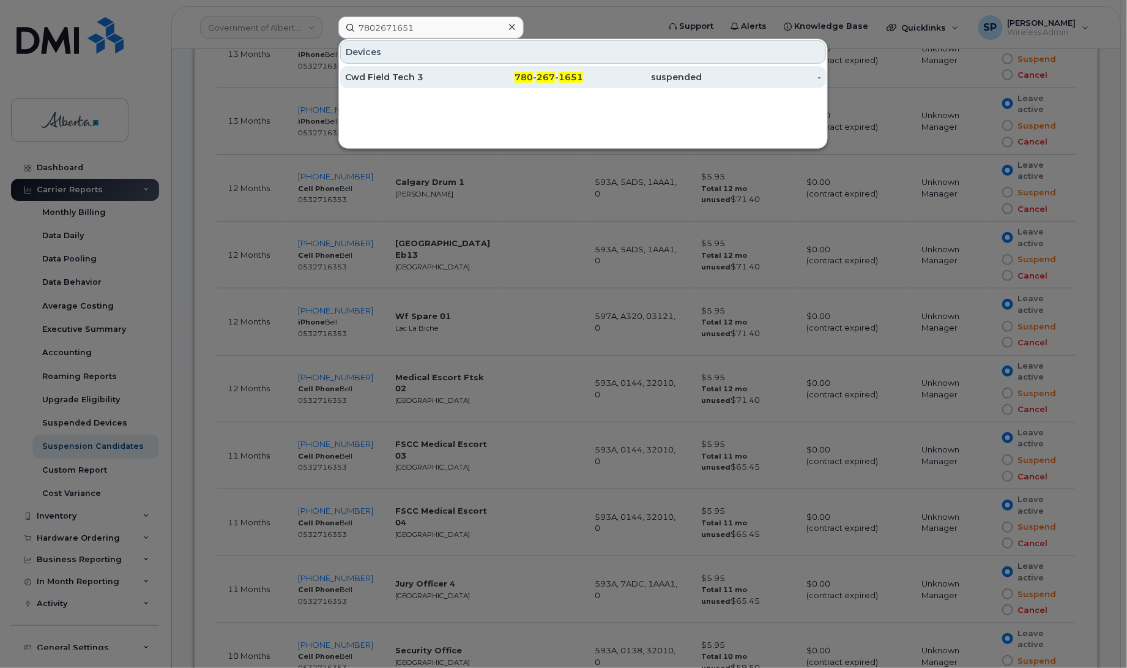
click at [393, 81] on div "Cwd Field Tech 3" at bounding box center [404, 77] width 119 height 12
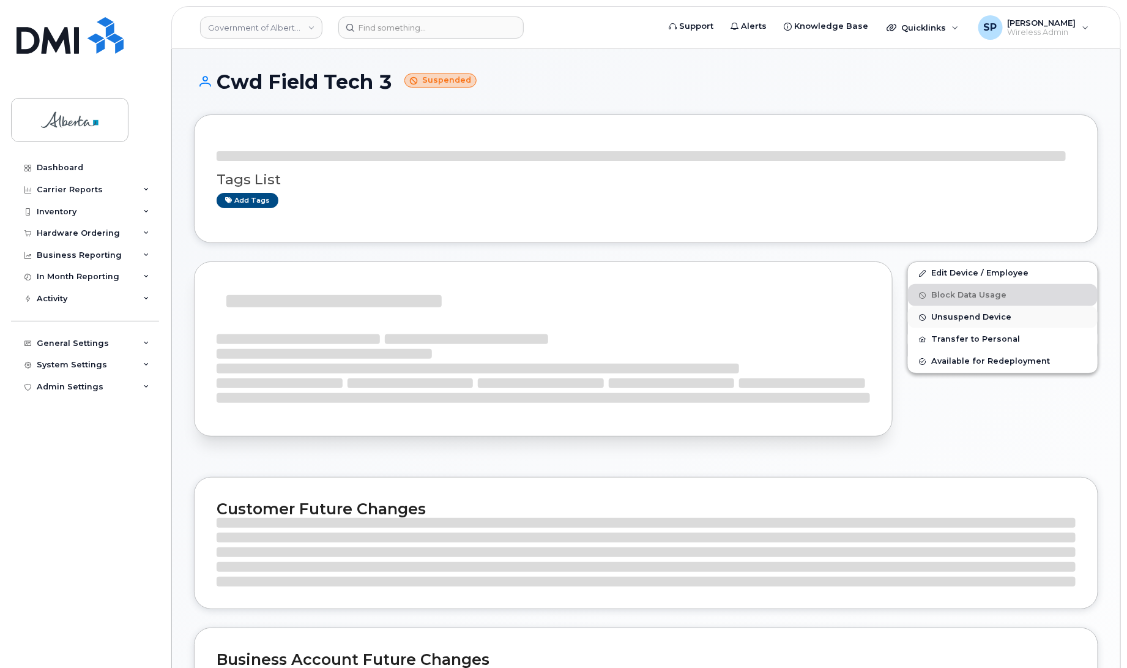
click at [956, 320] on span "Unsuspend Device" at bounding box center [971, 317] width 80 height 9
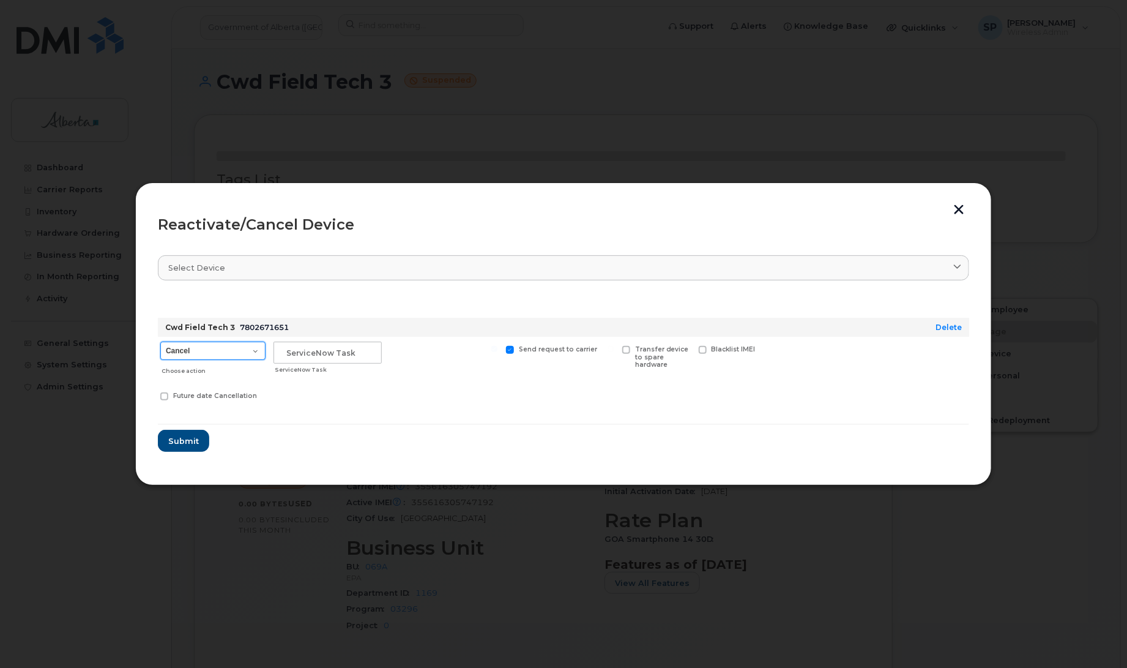
click at [242, 351] on select "Cancel Suspend - Extend Suspension Reactivate" at bounding box center [212, 350] width 105 height 18
select select "[object Object]"
click at [160, 341] on select "Cancel Suspend - Extend Suspension Reactivate" at bounding box center [212, 350] width 105 height 18
click at [319, 353] on input "text" at bounding box center [328, 352] width 108 height 22
paste input "7802671651"
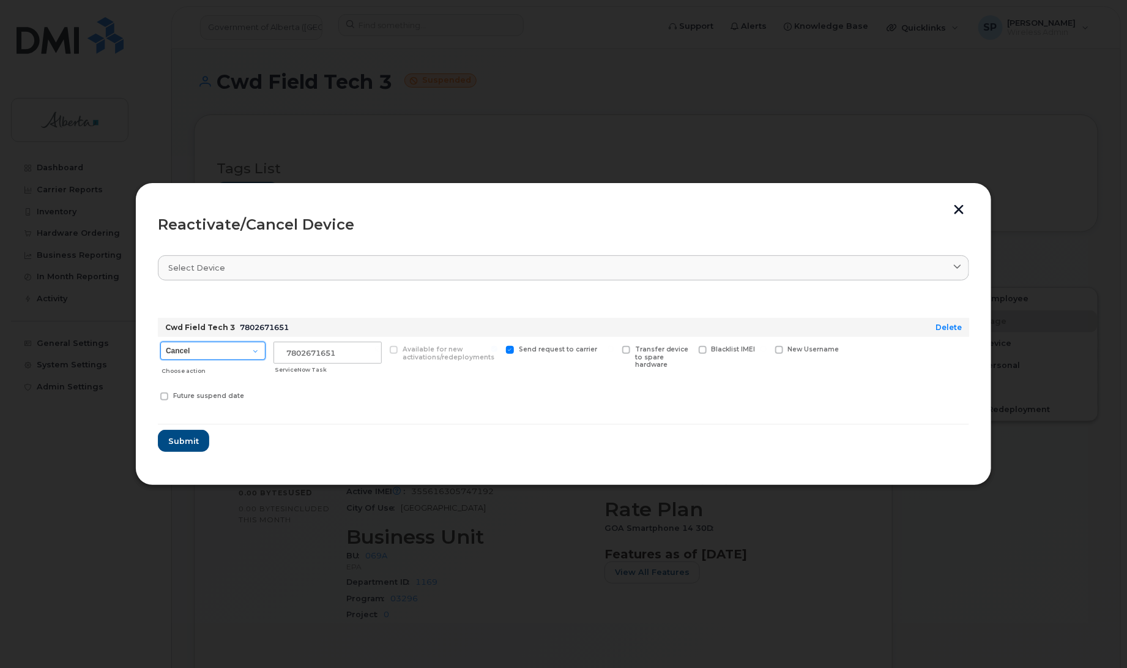
drag, startPoint x: 205, startPoint y: 350, endPoint x: 92, endPoint y: 348, distance: 112.6
click at [92, 348] on div "Reactivate/Cancel Device Select device Type first three symbols or more Cwd Fie…" at bounding box center [563, 334] width 1127 height 668
click at [160, 341] on select "Cancel Suspend - Extend Suspension Reactivate" at bounding box center [212, 350] width 105 height 18
drag, startPoint x: 309, startPoint y: 356, endPoint x: 230, endPoint y: 359, distance: 79.0
click at [230, 359] on div "Cancel Suspend - Extend Suspension Reactivate Choose action 7802671651 ServiceN…" at bounding box center [563, 373] width 811 height 72
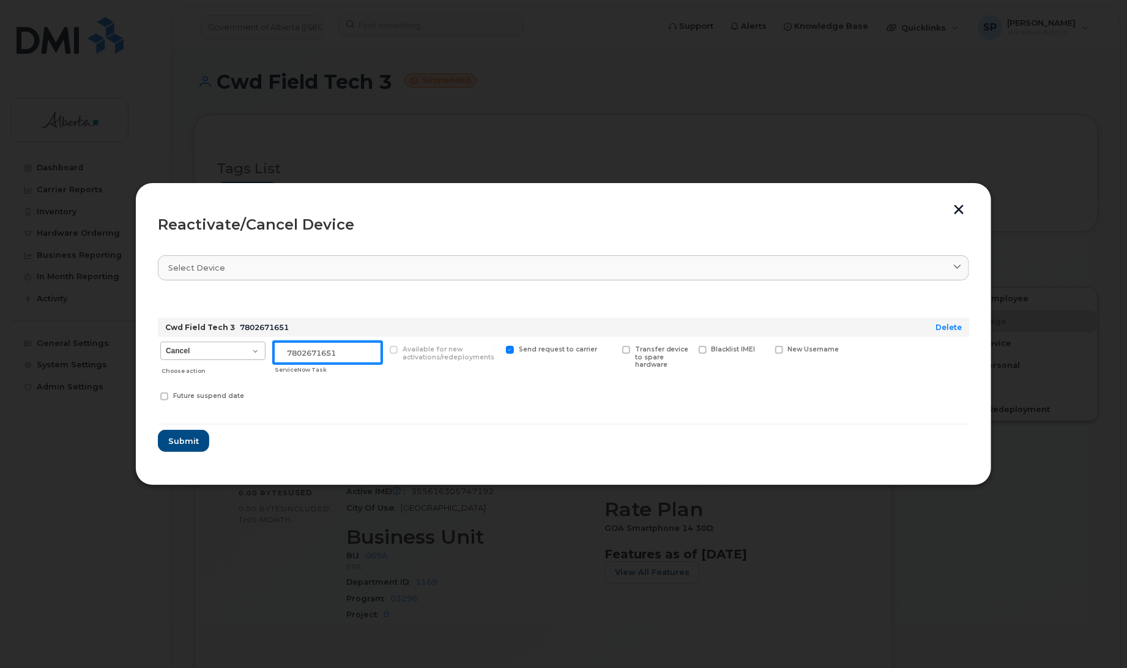
paste input "SCTASK0851839"
type input "SCTASK0851839 Reactivate"
click at [190, 442] on span "Submit" at bounding box center [183, 441] width 31 height 12
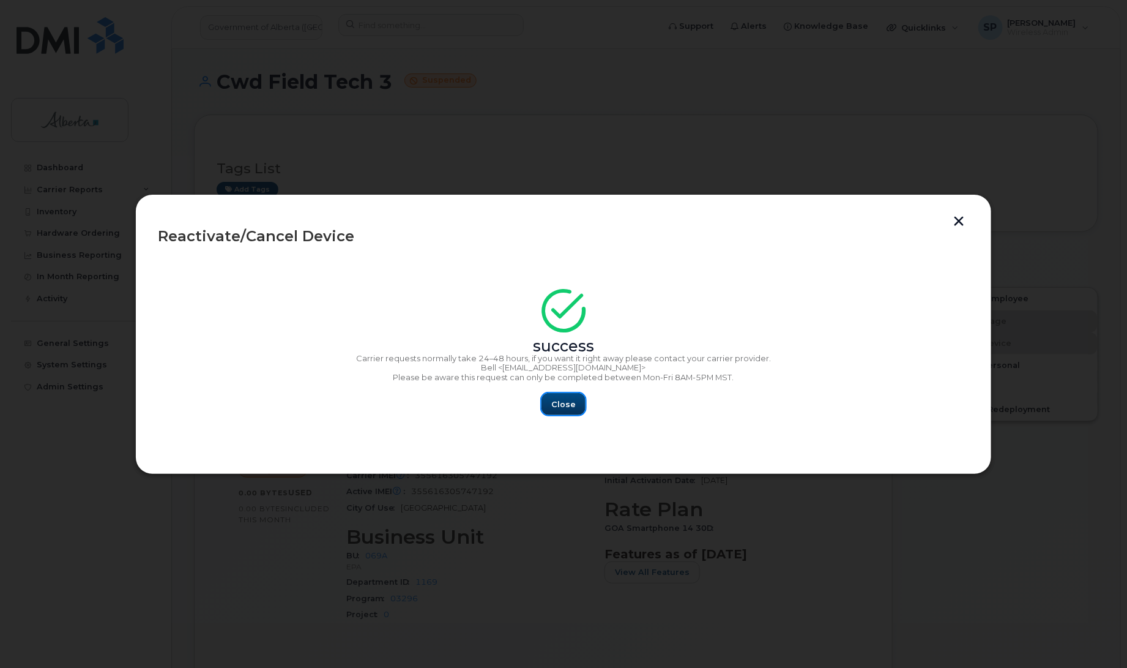
click at [567, 406] on span "Close" at bounding box center [563, 404] width 24 height 12
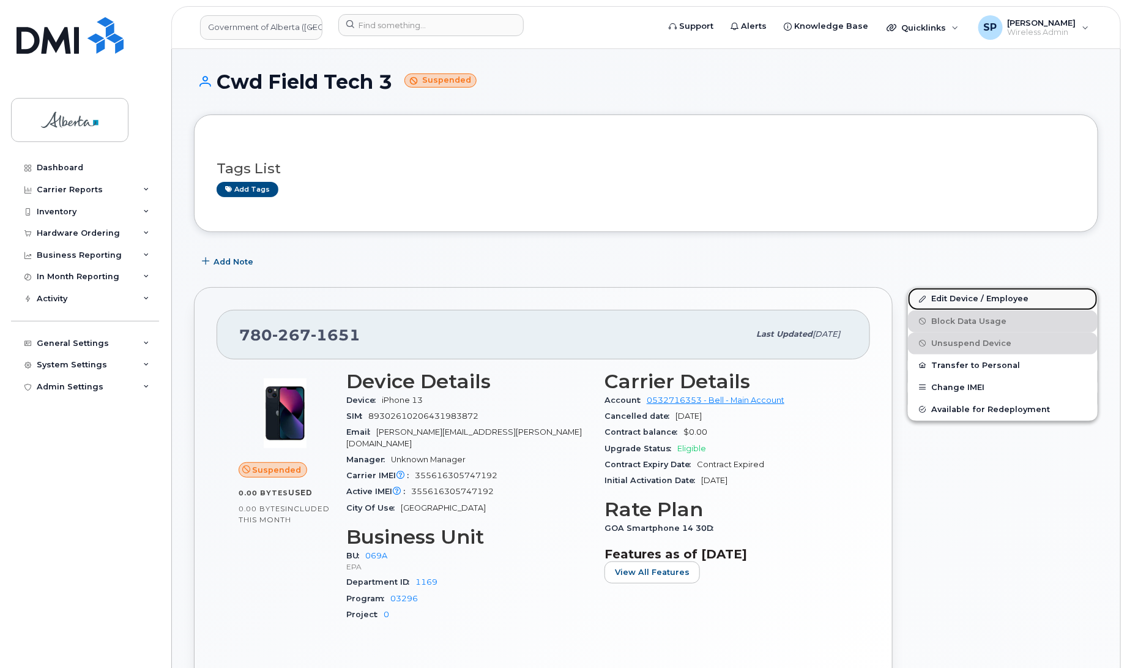
click at [945, 299] on link "Edit Device / Employee" at bounding box center [1003, 299] width 190 height 22
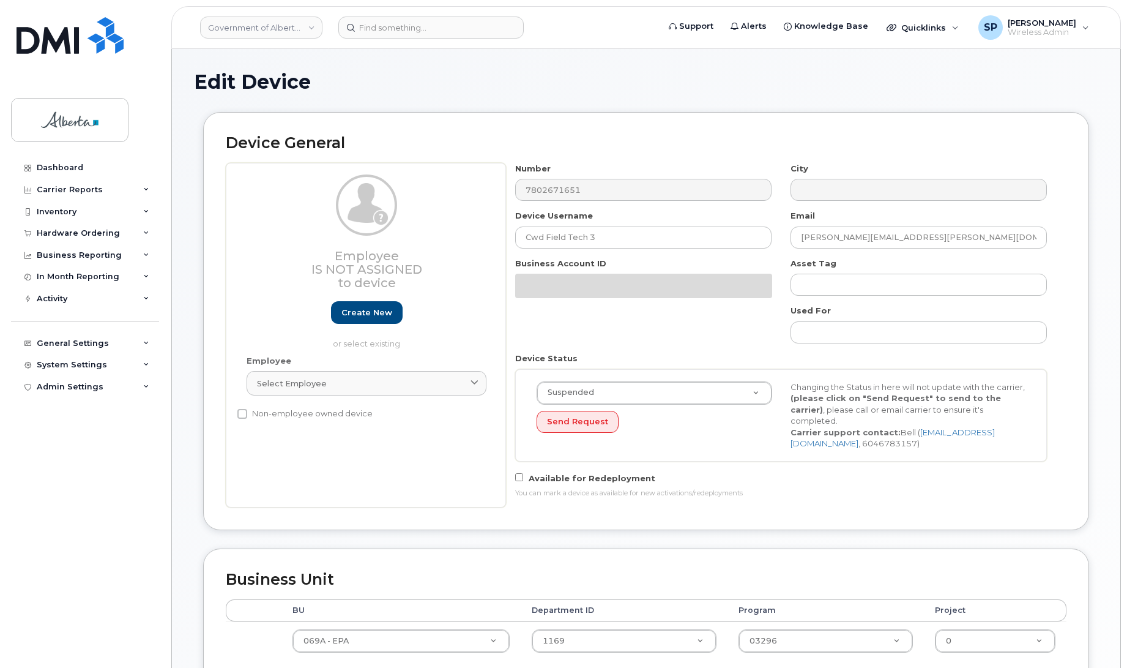
select select "4120331"
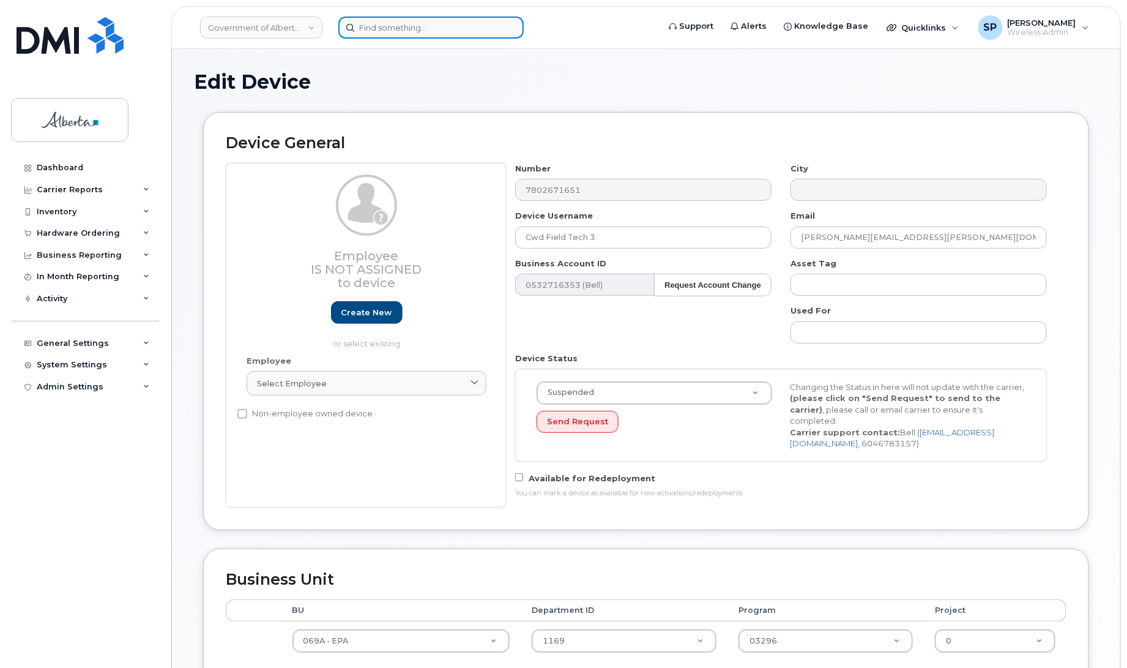
click at [420, 26] on input at bounding box center [430, 28] width 185 height 22
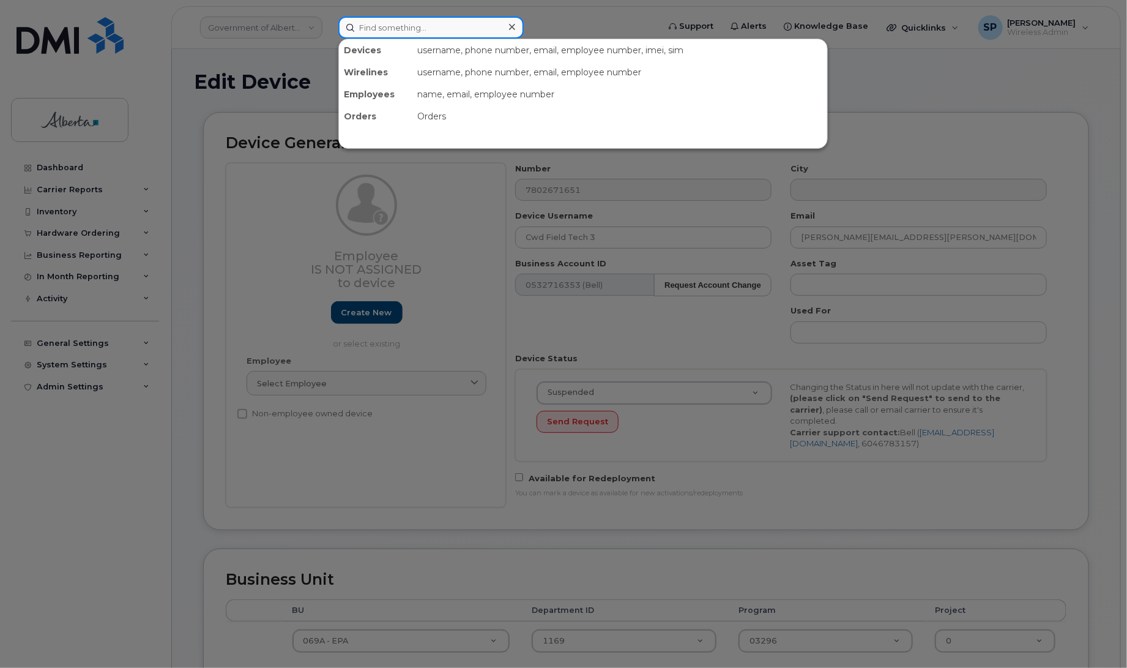
paste input "[PHONE_NUMBER]"
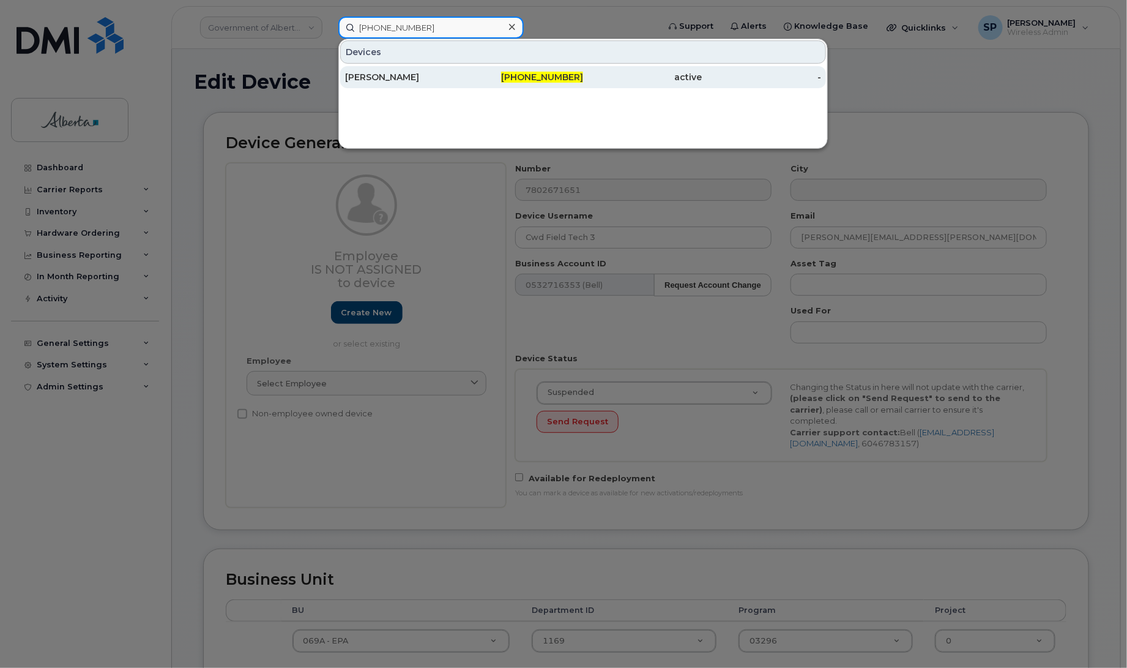
type input "[PHONE_NUMBER]"
click at [390, 83] on div "[PERSON_NAME]" at bounding box center [404, 77] width 119 height 12
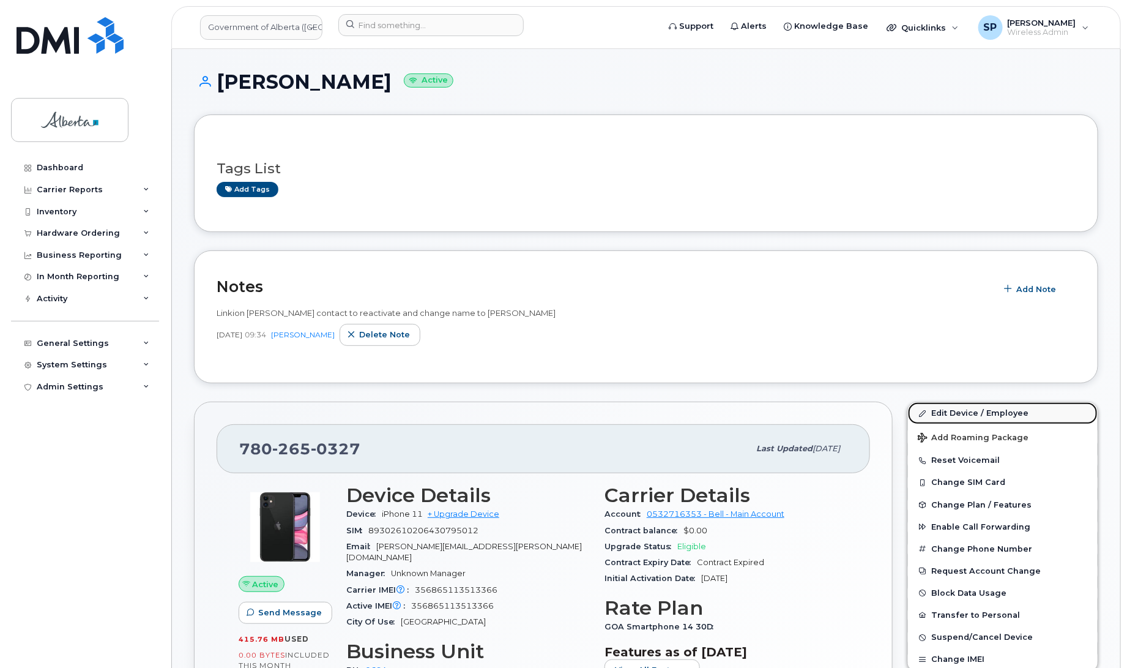
click at [963, 417] on link "Edit Device / Employee" at bounding box center [1003, 413] width 190 height 22
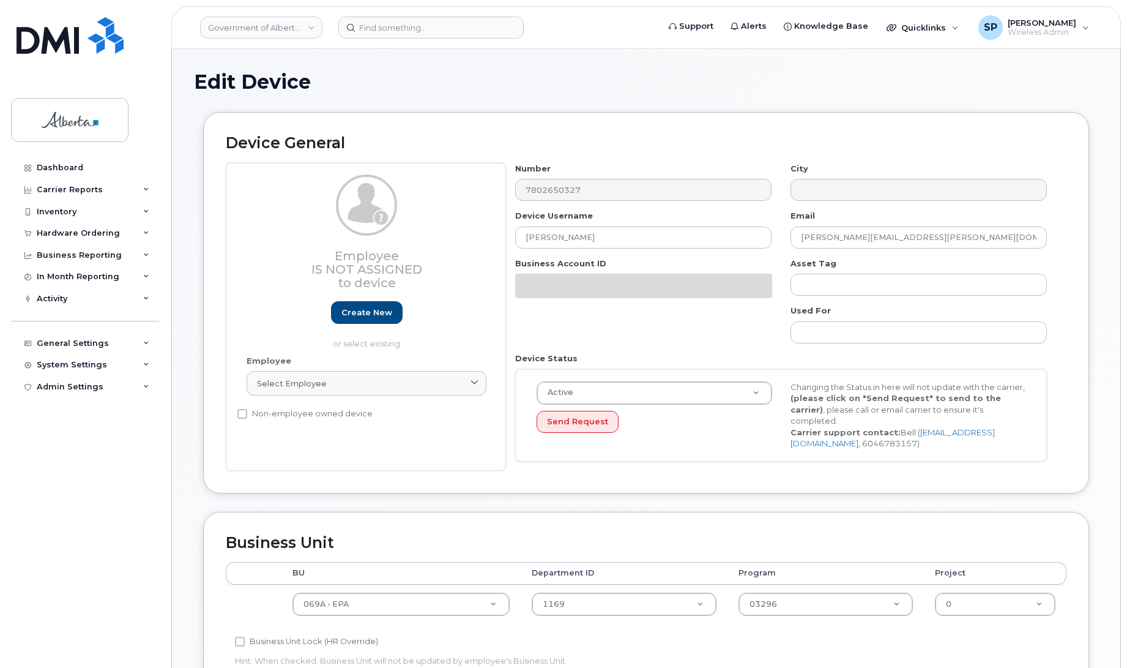
select select "4120331"
drag, startPoint x: 603, startPoint y: 237, endPoint x: 482, endPoint y: 243, distance: 121.3
click at [482, 243] on div "Employee Is not assigned to device Create new or select existing Employee Selec…" at bounding box center [646, 317] width 841 height 308
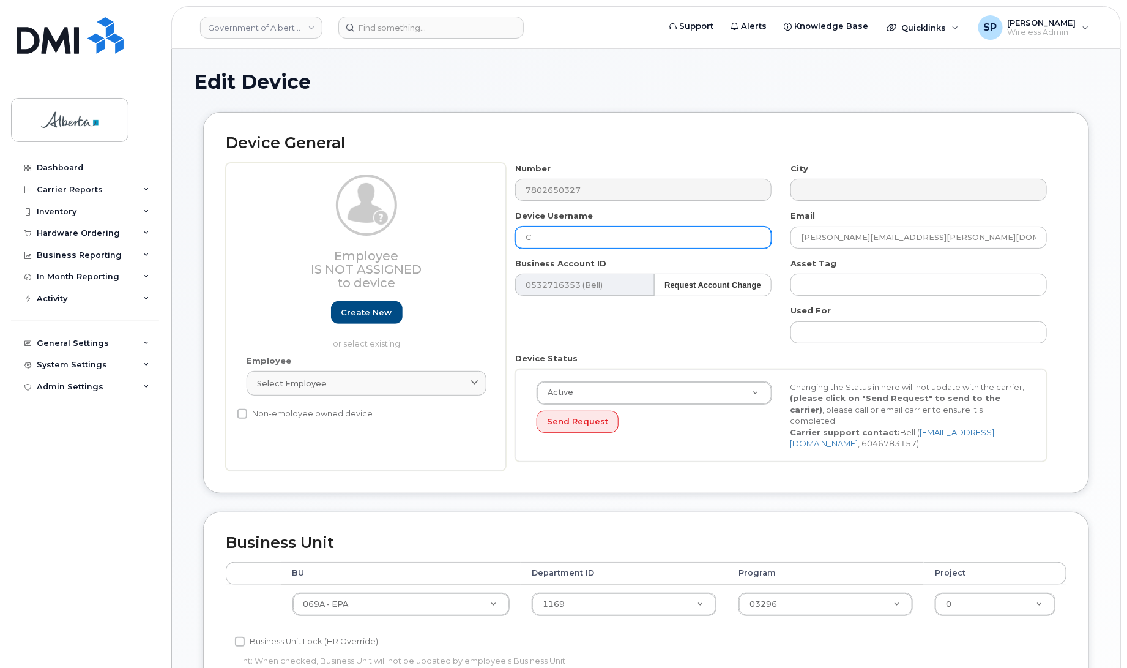
drag, startPoint x: 545, startPoint y: 237, endPoint x: 506, endPoint y: 234, distance: 39.3
click at [506, 234] on div "Device Username C" at bounding box center [643, 229] width 275 height 39
paste input "hronic Wasting Disease Coordinator"
type input "[MEDICAL_DATA] Coordinator"
drag, startPoint x: 870, startPoint y: 236, endPoint x: 759, endPoint y: 247, distance: 111.9
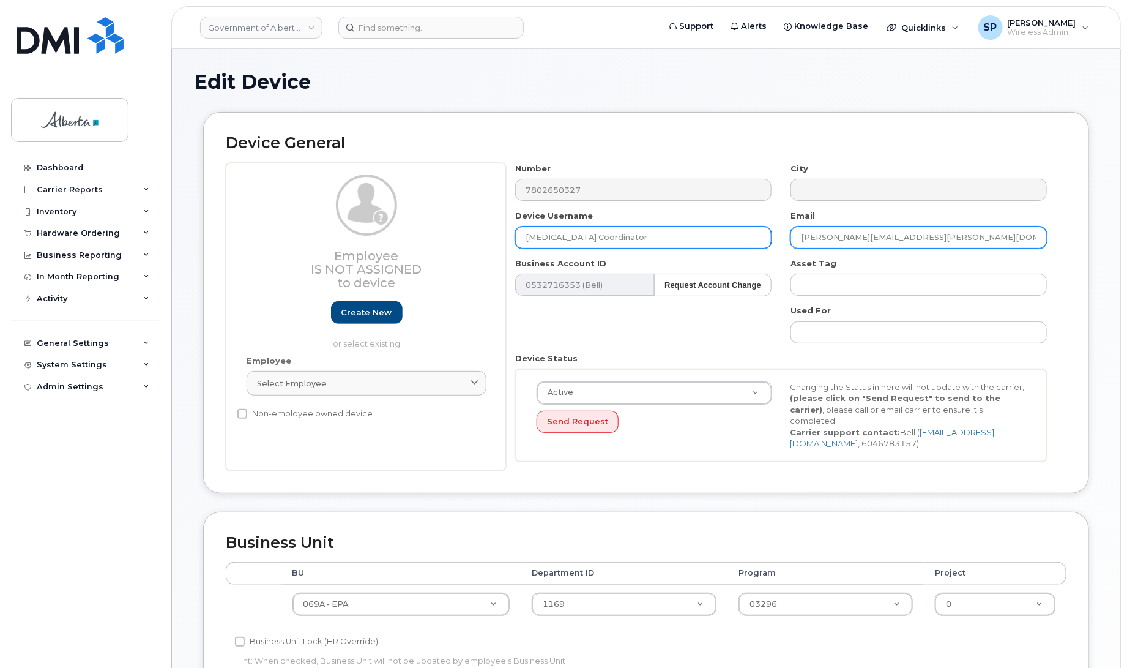
click at [760, 247] on div "Number 7802650327 City Device Username [MEDICAL_DATA] Coordinator Email [PERSON…" at bounding box center [781, 317] width 551 height 308
type input "[EMAIL_ADDRESS][DOMAIN_NAME]"
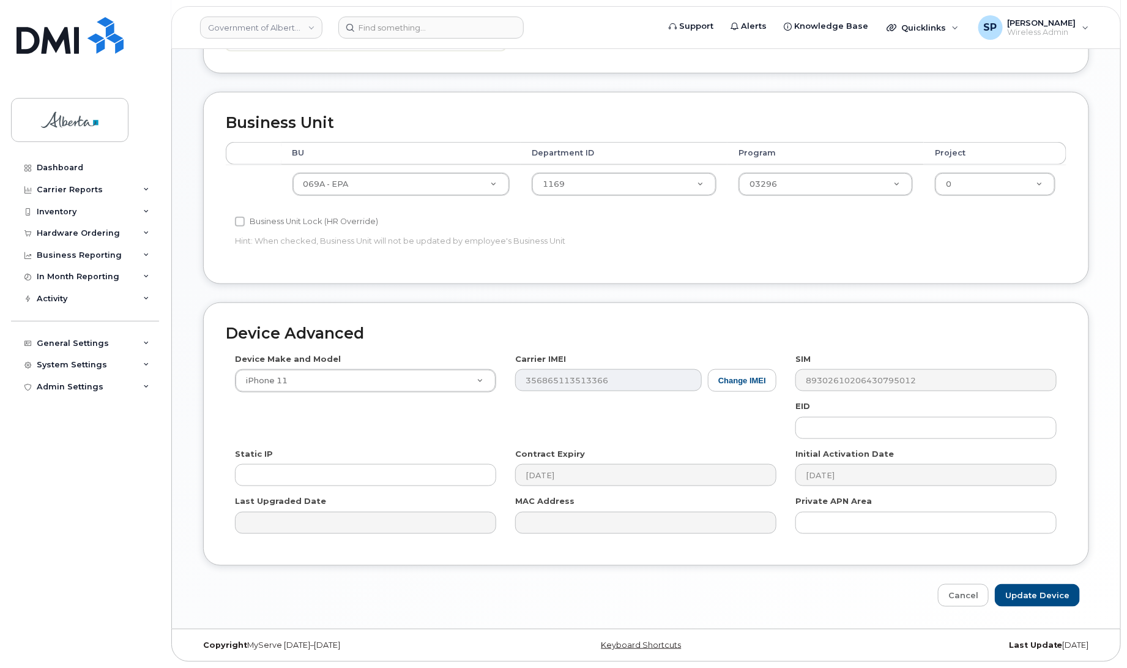
scroll to position [422, 0]
click at [1049, 592] on input "Update Device" at bounding box center [1037, 595] width 85 height 23
type input "Saving..."
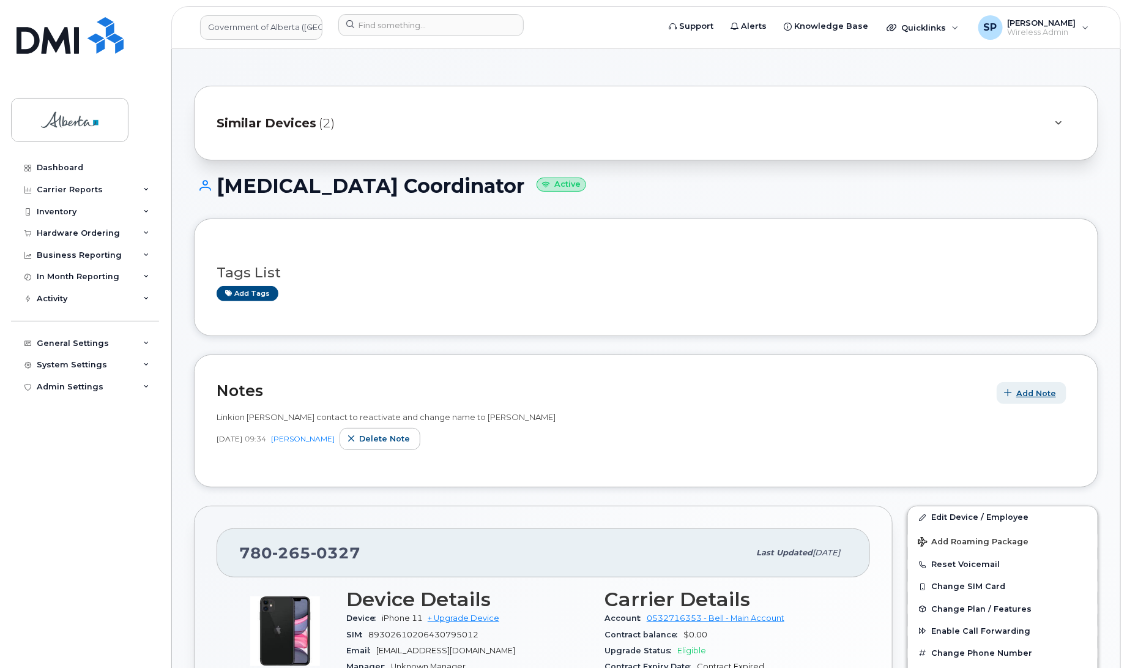
click at [1038, 398] on span "Add Note" at bounding box center [1036, 393] width 40 height 12
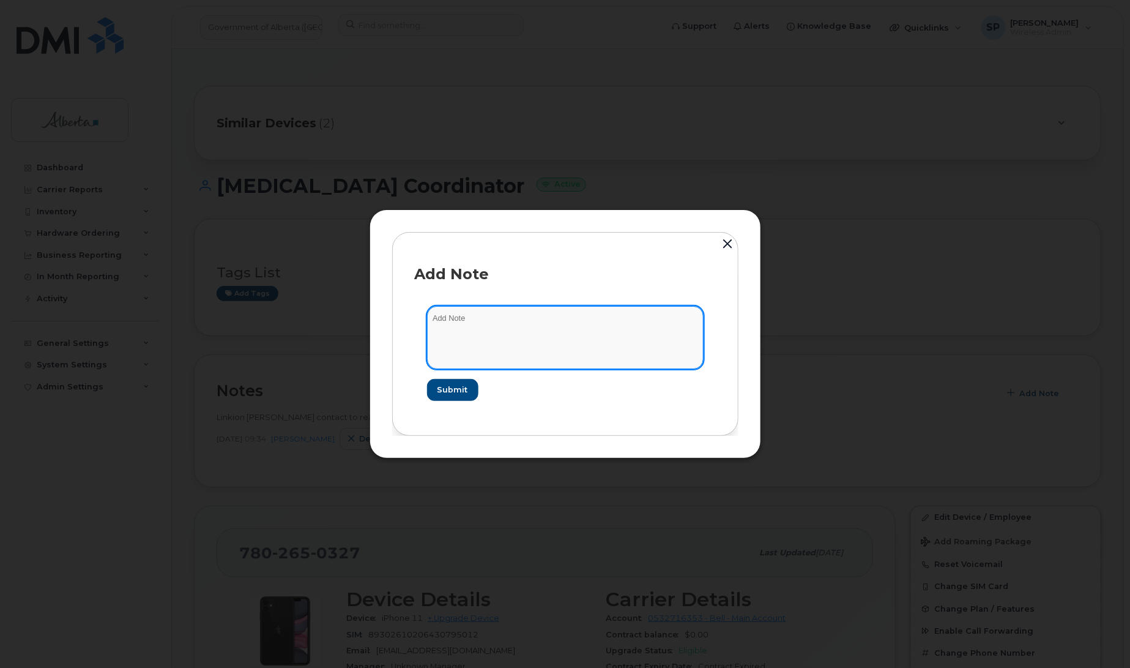
click at [545, 337] on textarea at bounding box center [565, 337] width 277 height 62
drag, startPoint x: 485, startPoint y: 326, endPoint x: 392, endPoint y: 313, distance: 93.3
click at [392, 313] on div "Add Note Updated Submit" at bounding box center [565, 333] width 346 height 203
paste textarea "SCTASK0851839 Plan Update (9) - Seasonal user name and responsible owner"
type textarea "SCTASK0851839 Plan Update (9) - Seasonal user name and responsible owner"
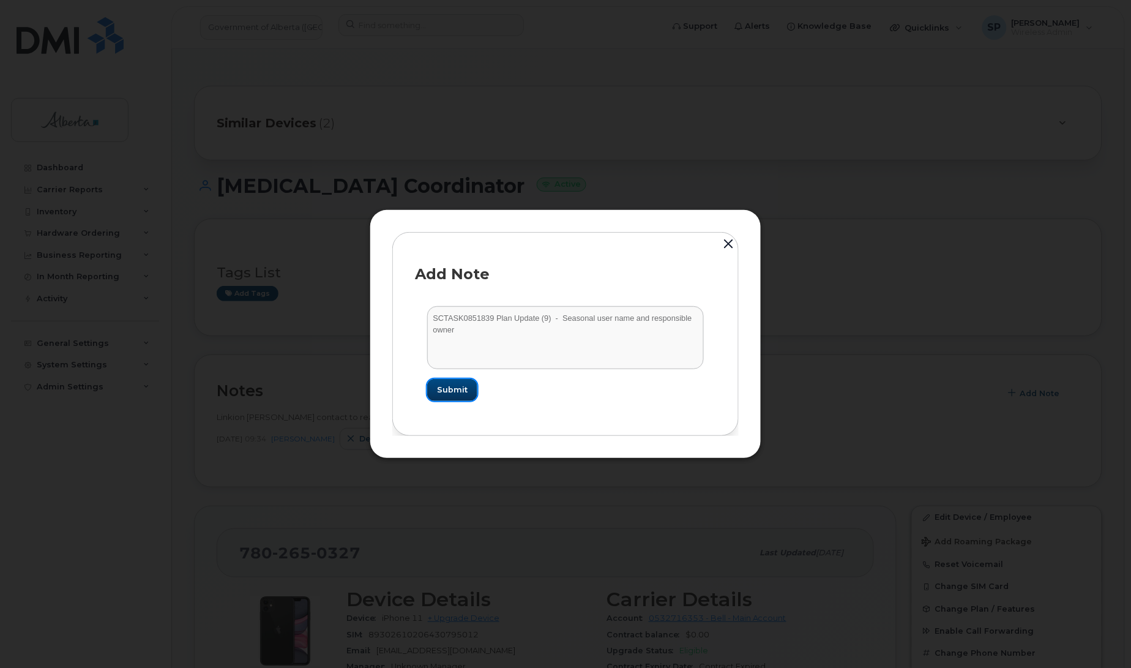
click at [450, 395] on span "Submit" at bounding box center [452, 390] width 31 height 12
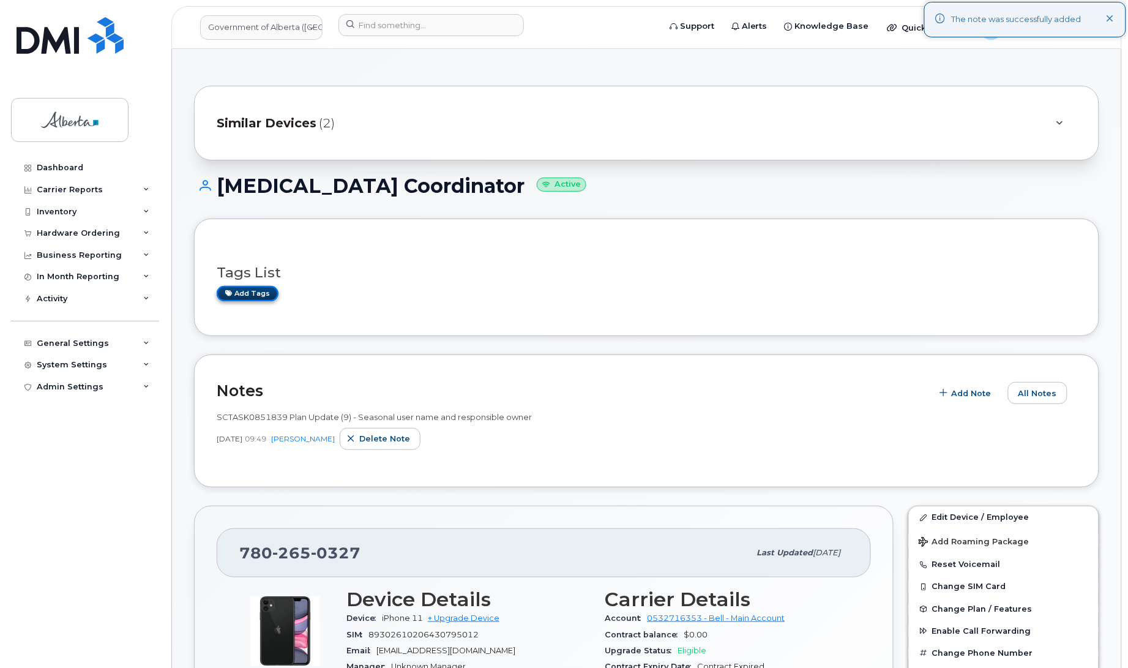
click at [254, 294] on link "Add tags" at bounding box center [248, 293] width 62 height 15
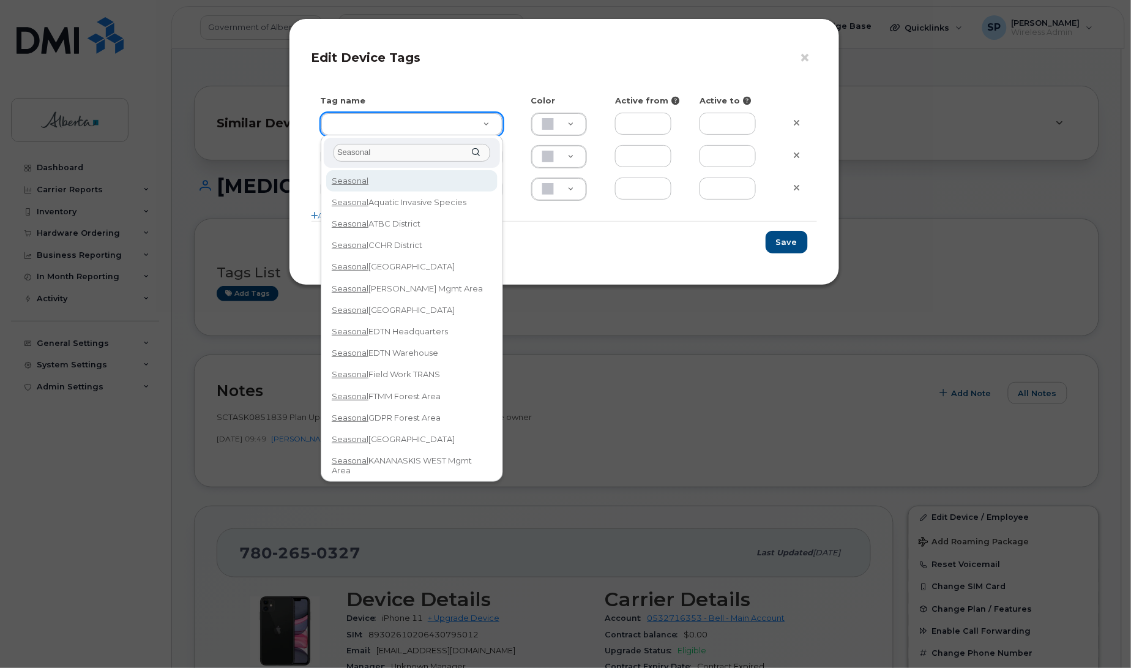
type input "Seasonal"
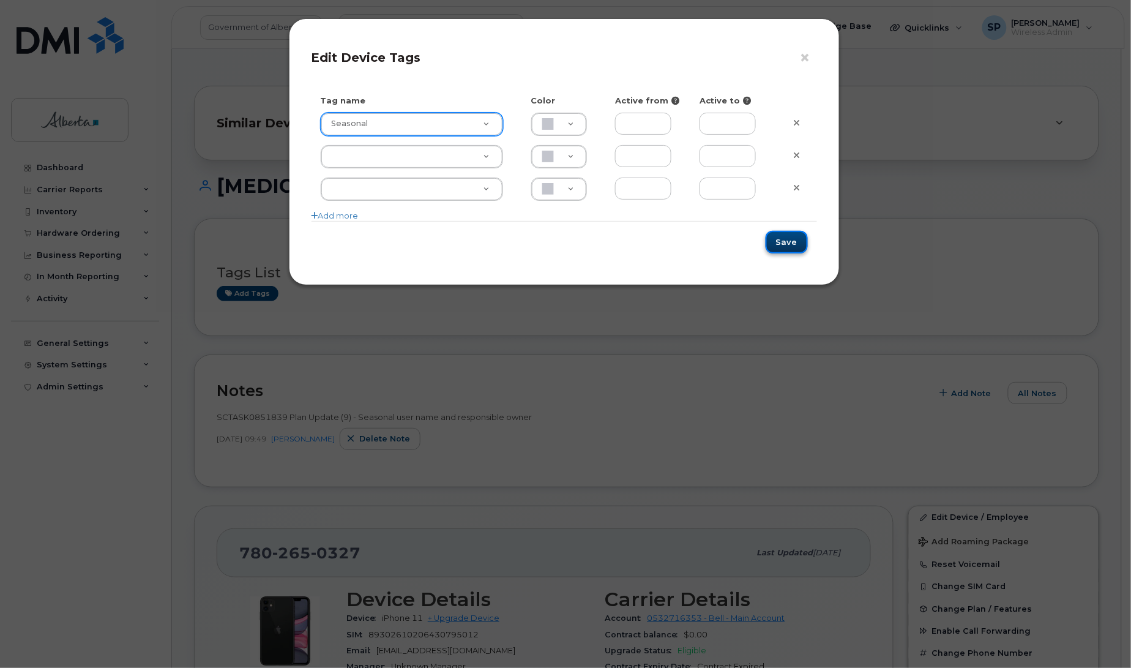
click at [790, 250] on button "Save" at bounding box center [786, 242] width 42 height 23
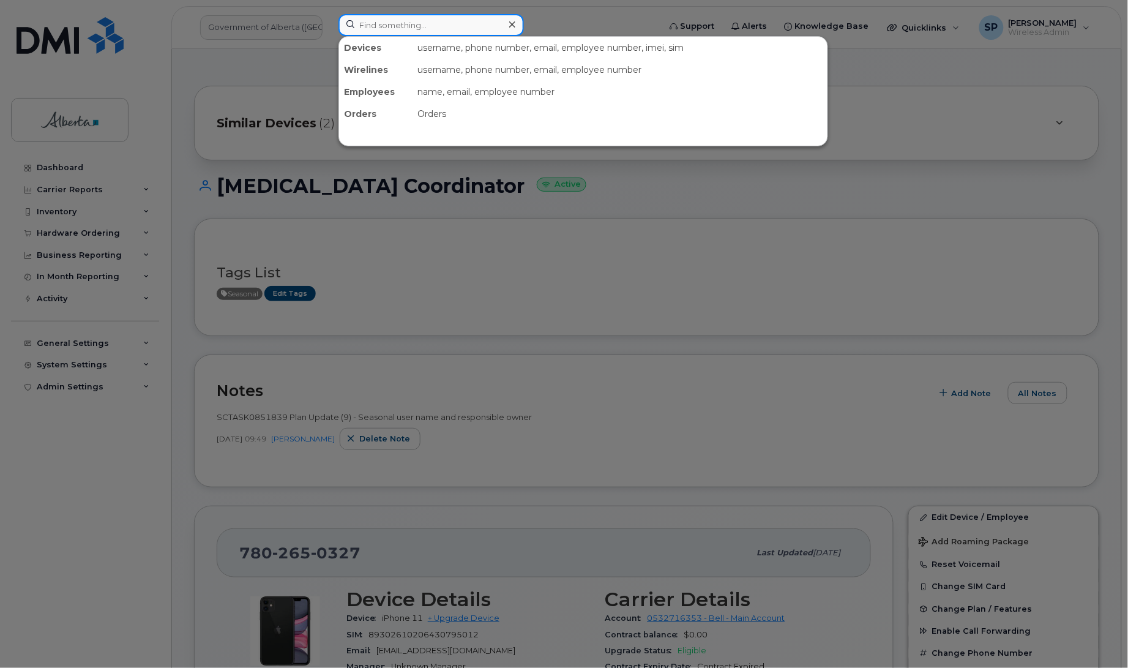
click at [428, 24] on input at bounding box center [430, 25] width 185 height 22
paste input "[PHONE_NUMBER]"
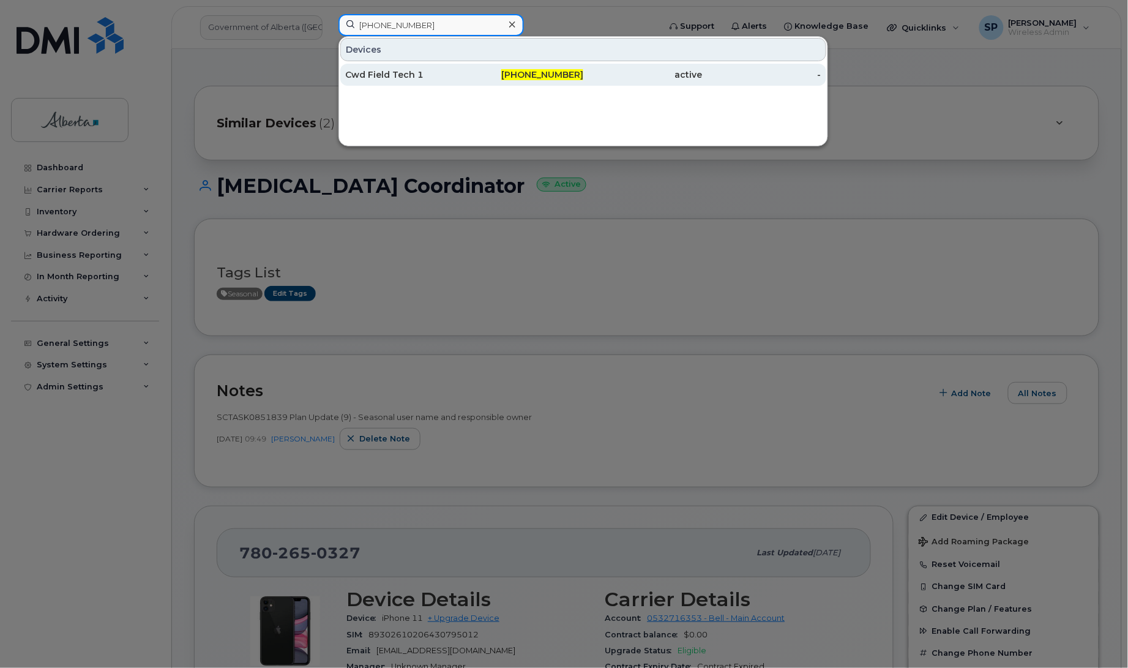
type input "780-267-1175"
click at [417, 75] on div "Cwd Field Tech 1" at bounding box center [404, 75] width 119 height 12
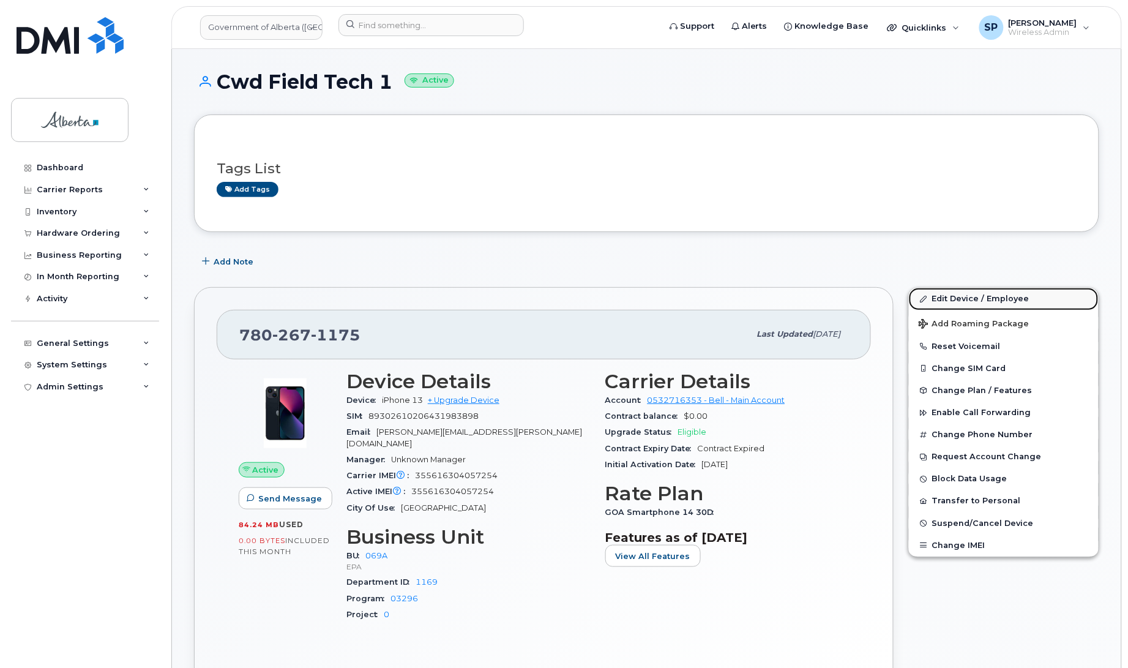
click at [958, 297] on link "Edit Device / Employee" at bounding box center [1004, 299] width 190 height 22
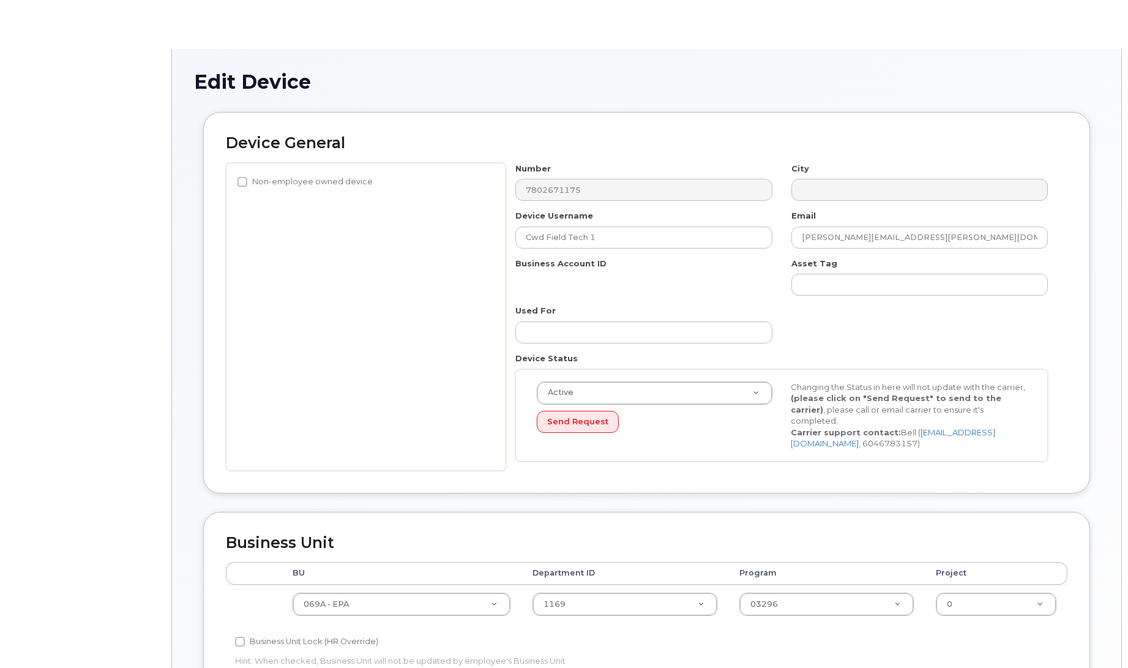
select select "4120331"
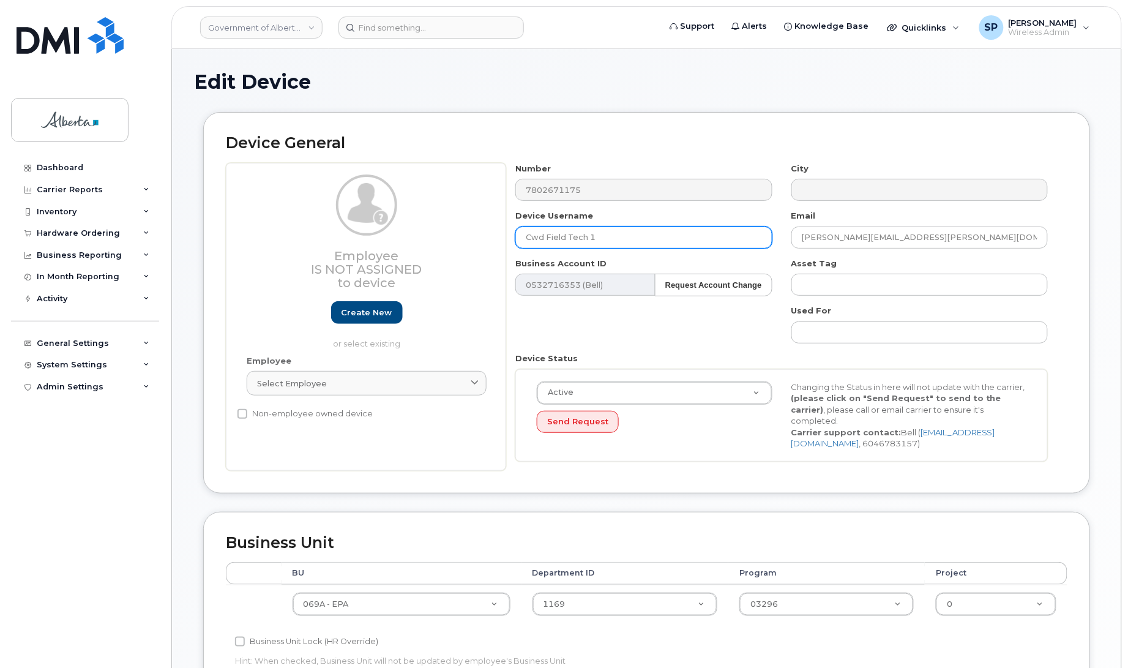
drag, startPoint x: 622, startPoint y: 240, endPoint x: 414, endPoint y: 240, distance: 207.4
click at [414, 240] on div "Employee Is not assigned to device Create new or select existing Employee Selec…" at bounding box center [646, 317] width 841 height 308
paste input "hronic Wasting Disease 0"
type input "[MEDICAL_DATA] 01"
drag, startPoint x: 940, startPoint y: 237, endPoint x: 716, endPoint y: 226, distance: 224.2
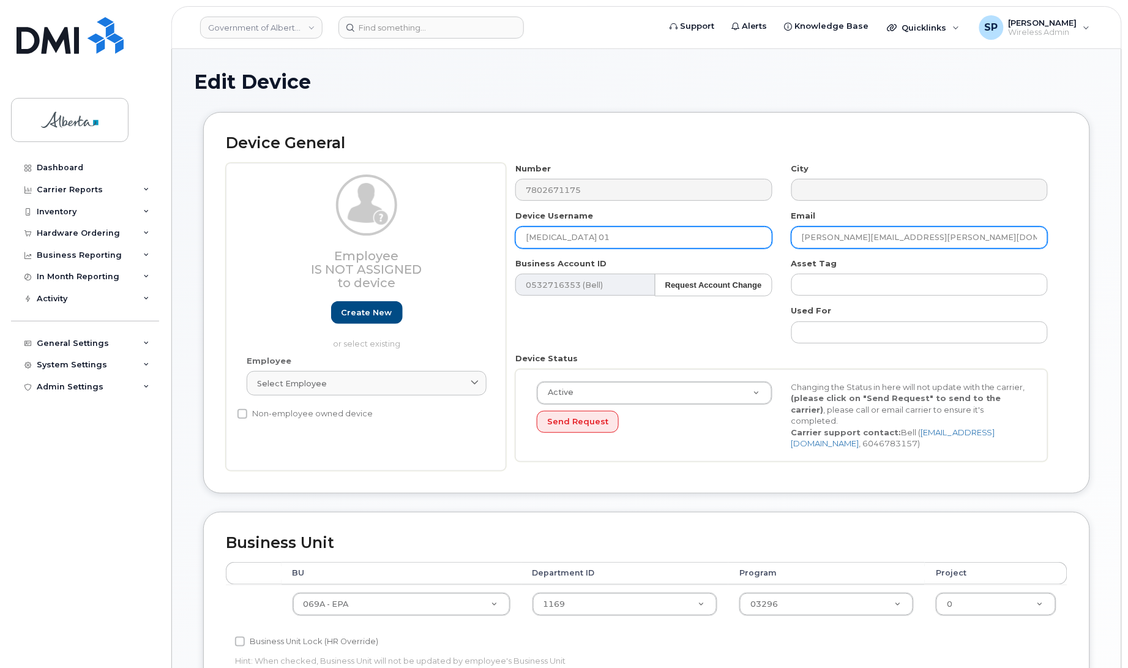
click at [716, 226] on div "Number 7802671175 City Device Username Chronic Wasting Disease 01 Email Broden.…" at bounding box center [781, 317] width 551 height 308
paste input "mark.ball"
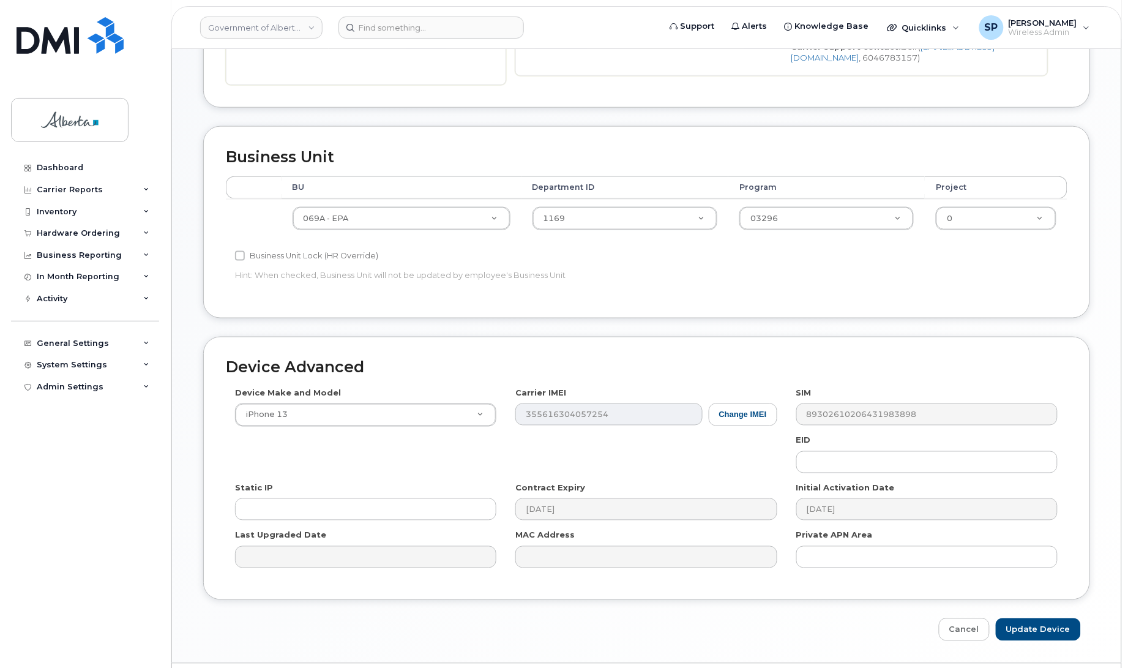
scroll to position [422, 0]
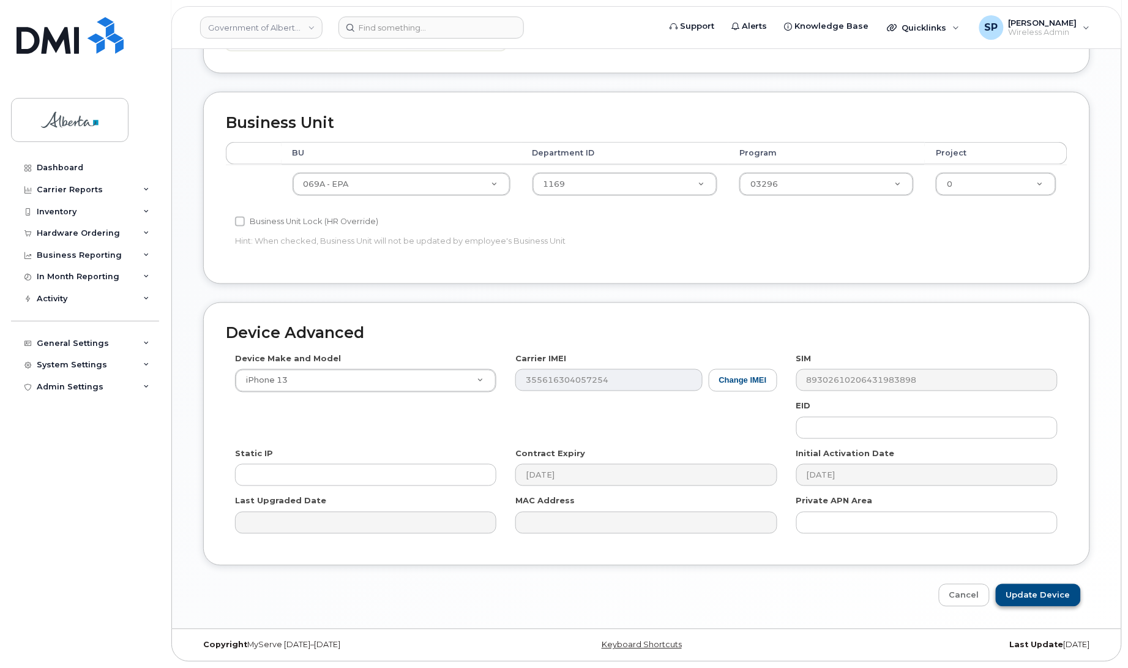
type input "[EMAIL_ADDRESS][DOMAIN_NAME]"
click at [1023, 598] on input "Update Device" at bounding box center [1038, 595] width 85 height 23
type input "Saving..."
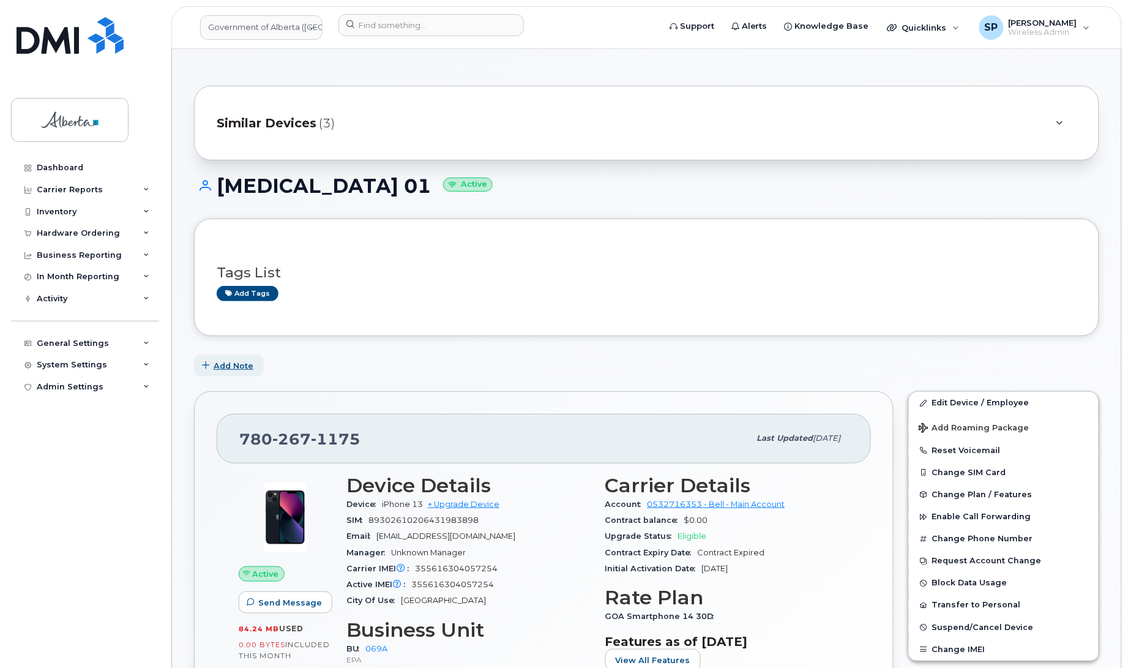
click at [218, 368] on span "Add Note" at bounding box center [234, 366] width 40 height 12
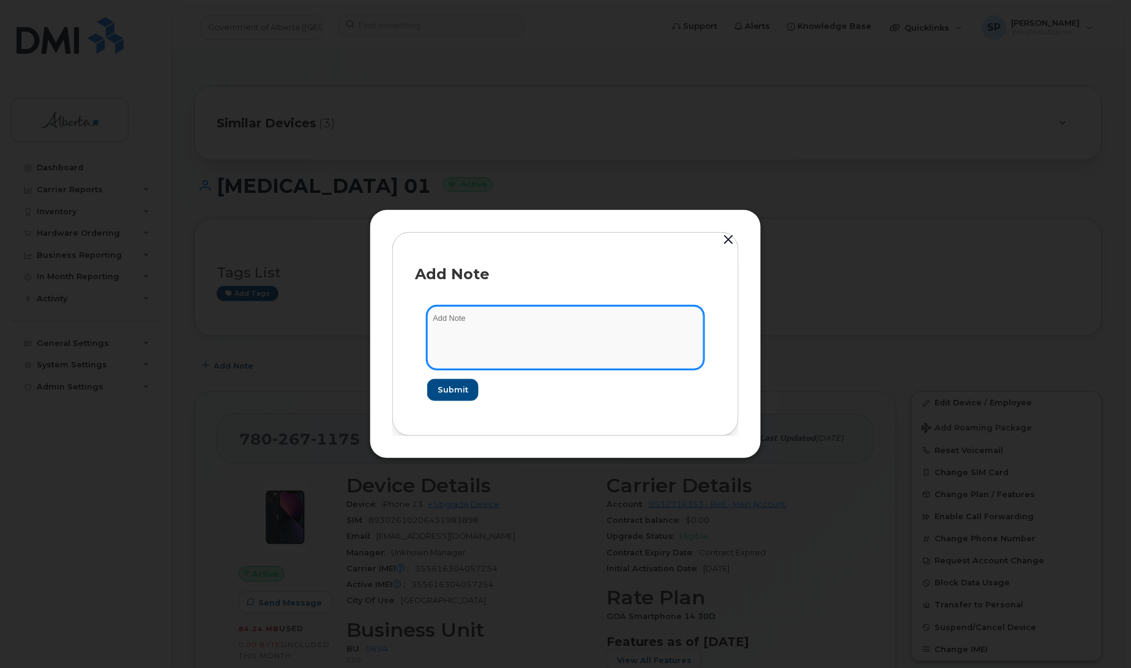
click at [501, 337] on textarea at bounding box center [565, 337] width 277 height 62
paste textarea "SCTASK0851839 Plan Update (9) - Seasonal user name and responsible owner"
type textarea "SCTASK0851839 Plan Update (9) - Seasonal user name and responsible owner"
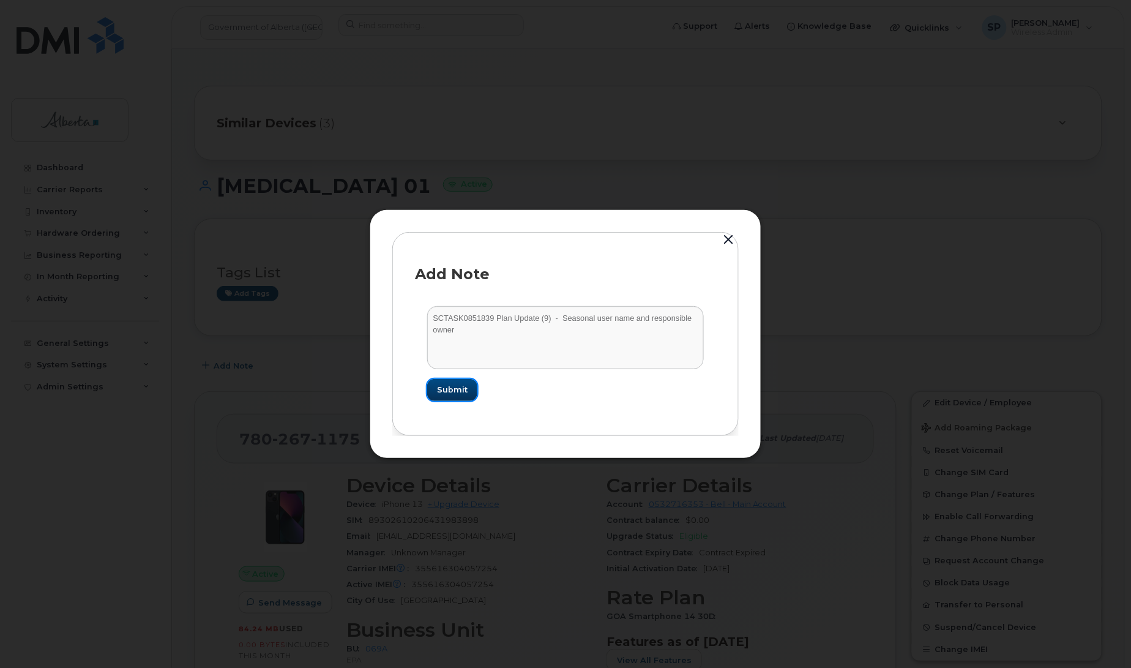
drag, startPoint x: 445, startPoint y: 392, endPoint x: 438, endPoint y: 393, distance: 8.0
click at [445, 392] on span "Submit" at bounding box center [452, 390] width 31 height 12
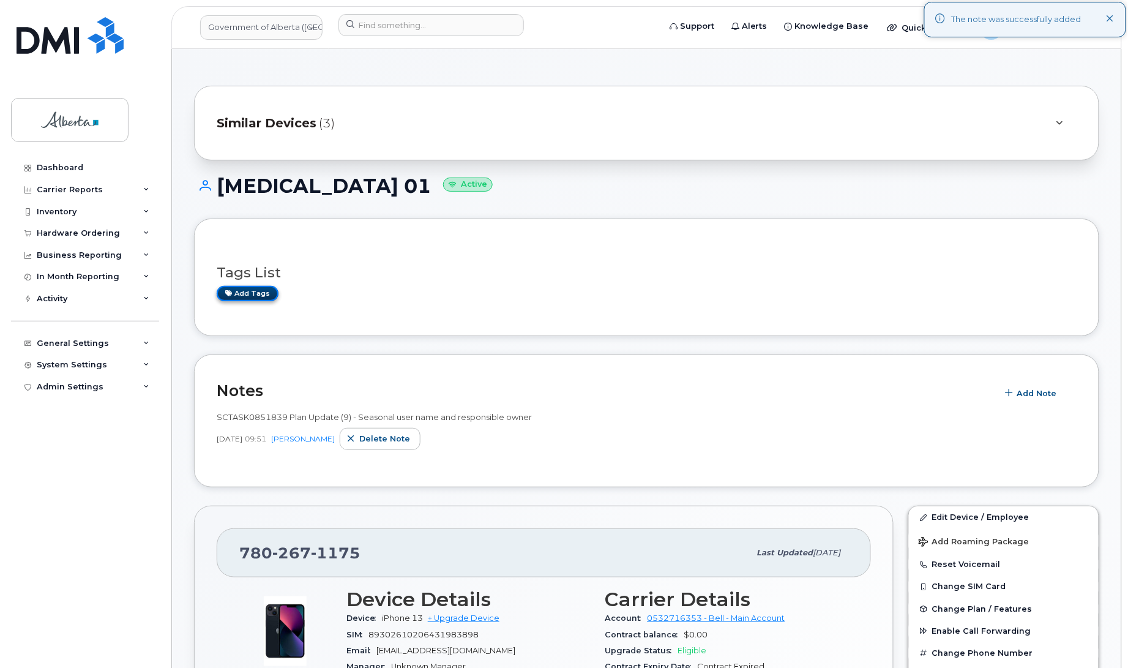
click at [254, 294] on link "Add tags" at bounding box center [248, 293] width 62 height 15
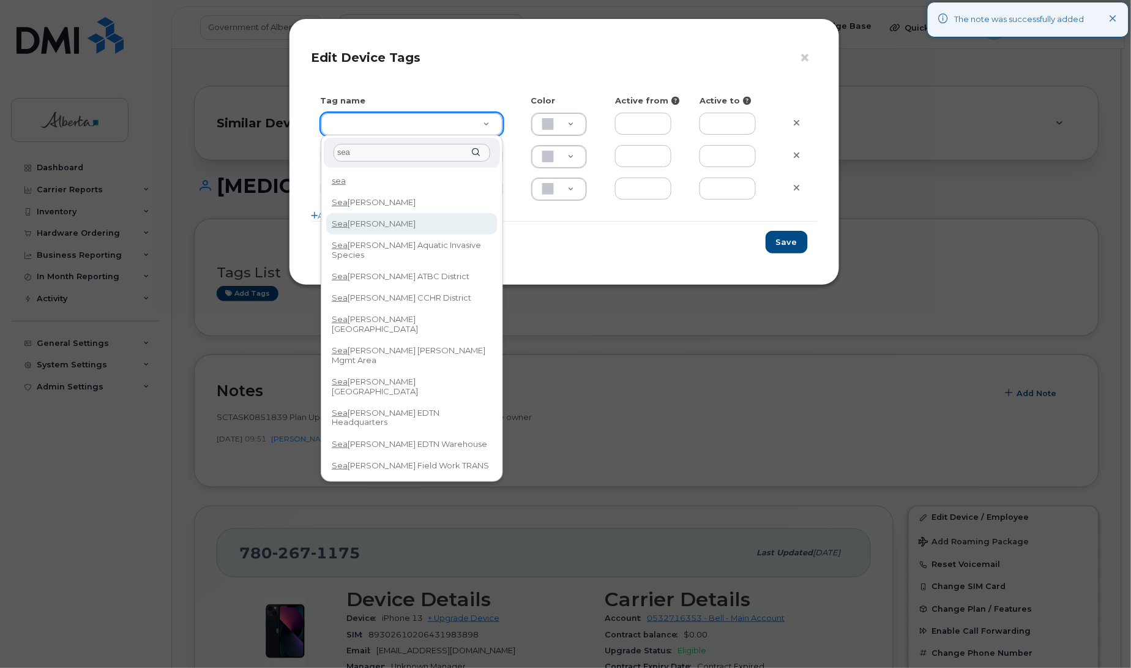
type input "sea"
type input "Seasonal"
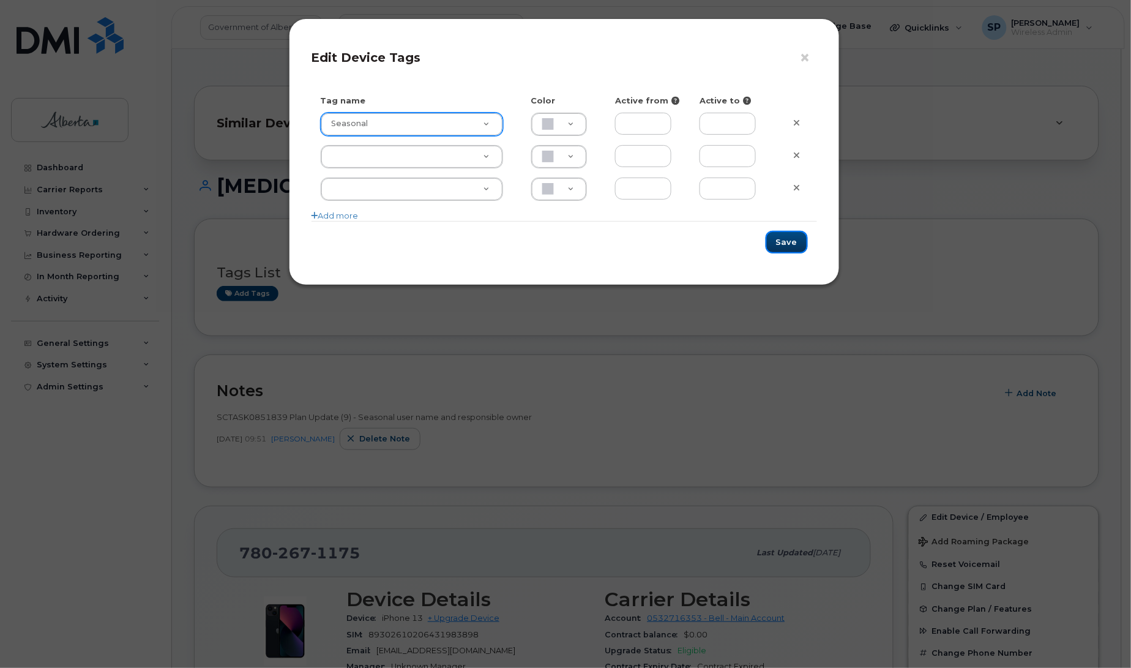
drag, startPoint x: 782, startPoint y: 242, endPoint x: 775, endPoint y: 247, distance: 8.3
click at [775, 247] on button "Save" at bounding box center [786, 242] width 42 height 23
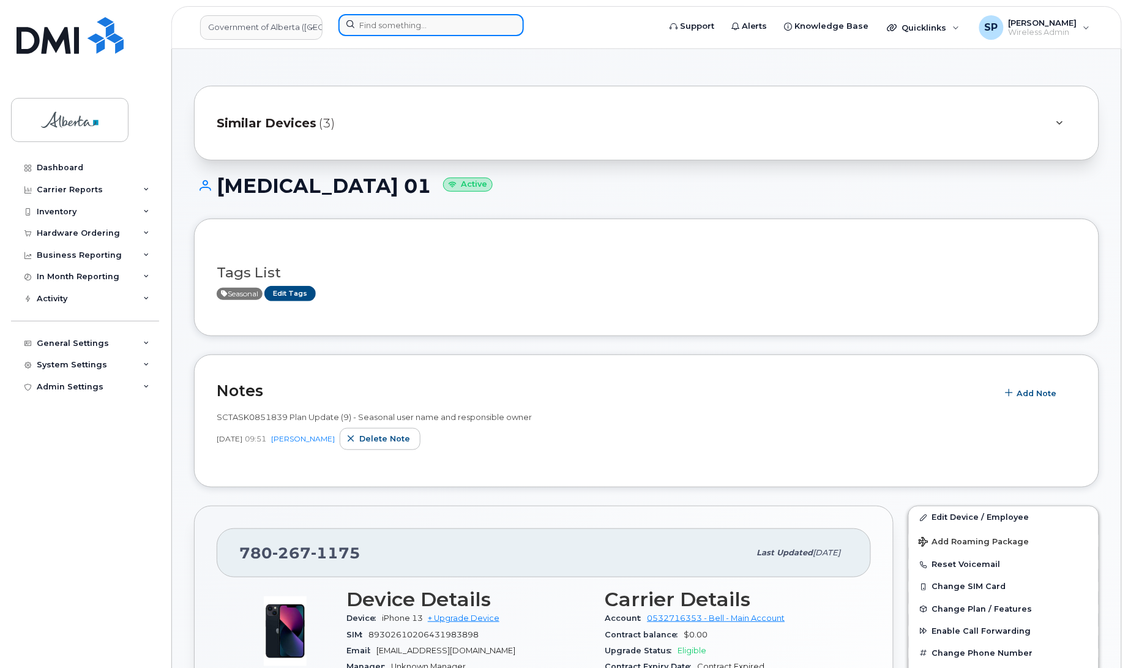
click at [359, 22] on input at bounding box center [430, 25] width 185 height 22
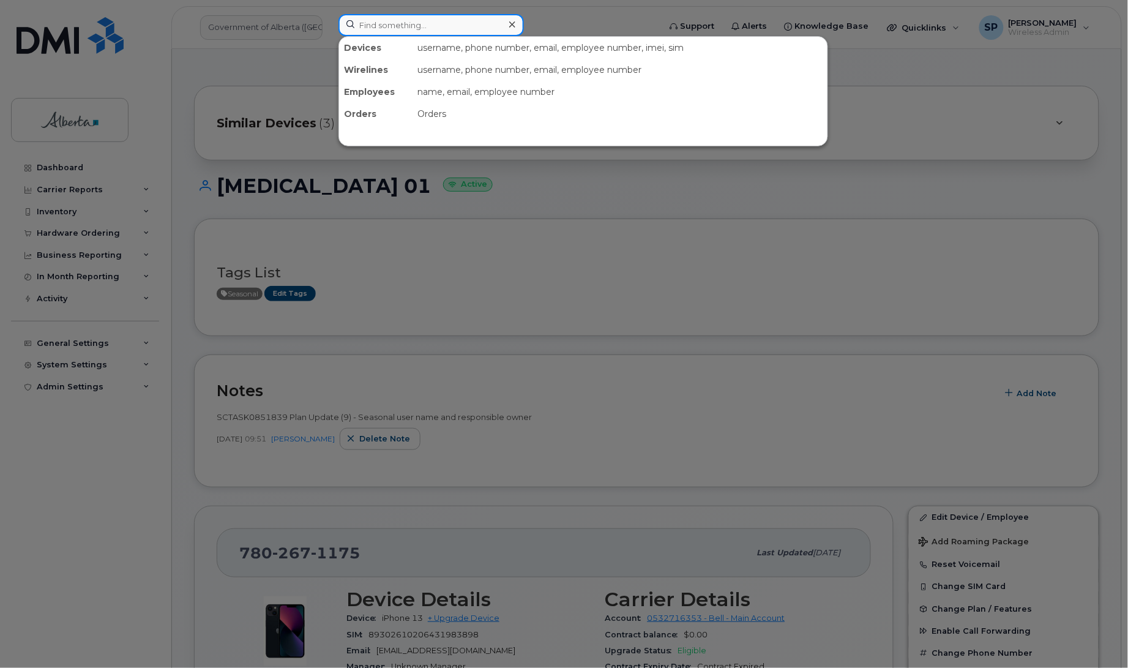
paste input "7802652632"
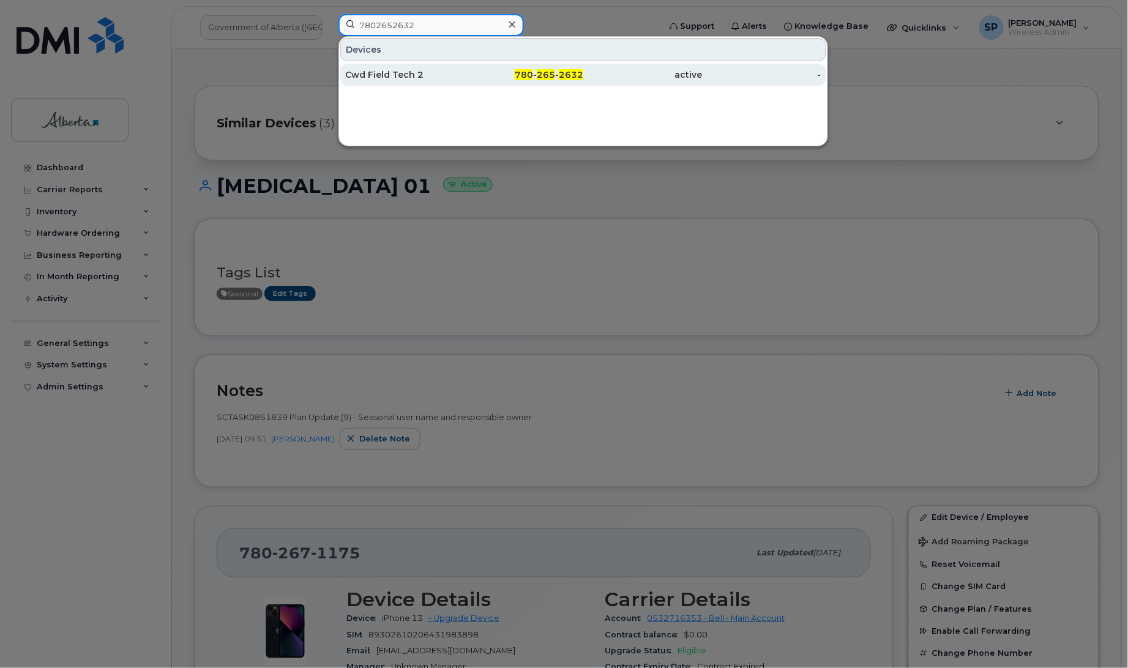
type input "7802652632"
click at [404, 76] on div "Cwd Field Tech 2" at bounding box center [404, 75] width 119 height 12
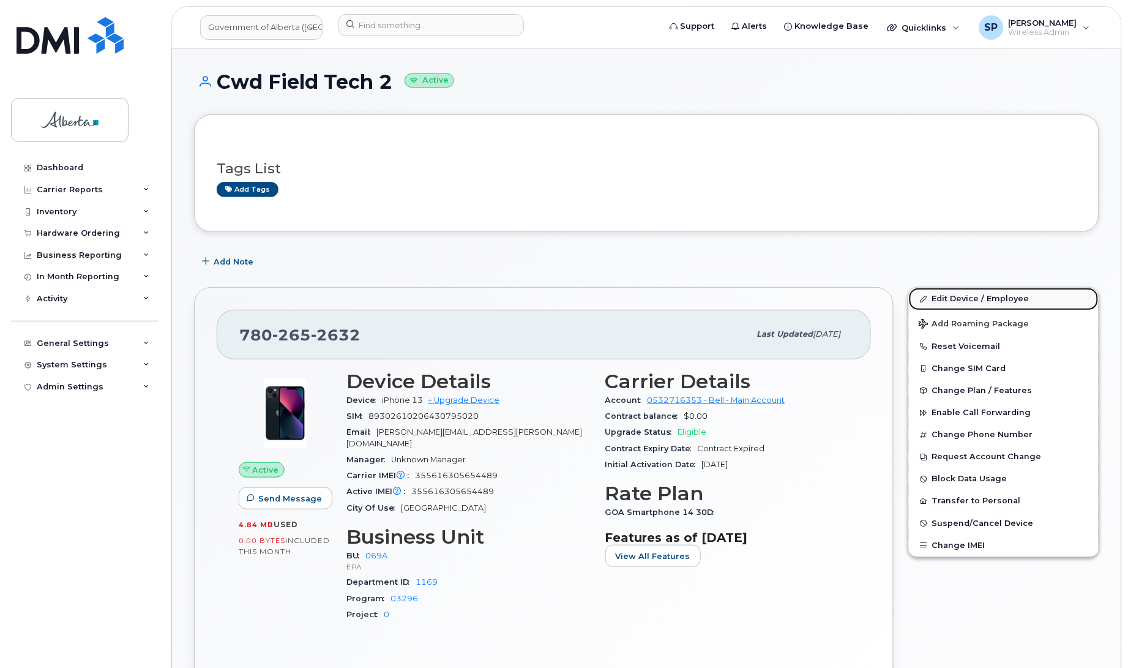
click at [983, 306] on link "Edit Device / Employee" at bounding box center [1004, 299] width 190 height 22
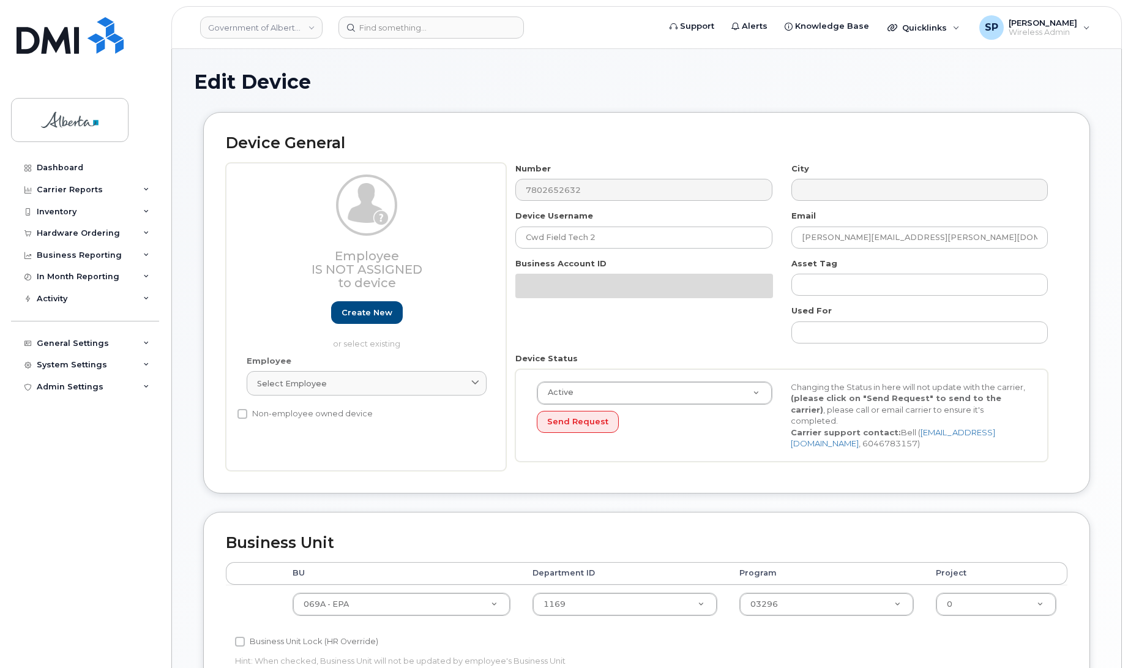
select select "4120331"
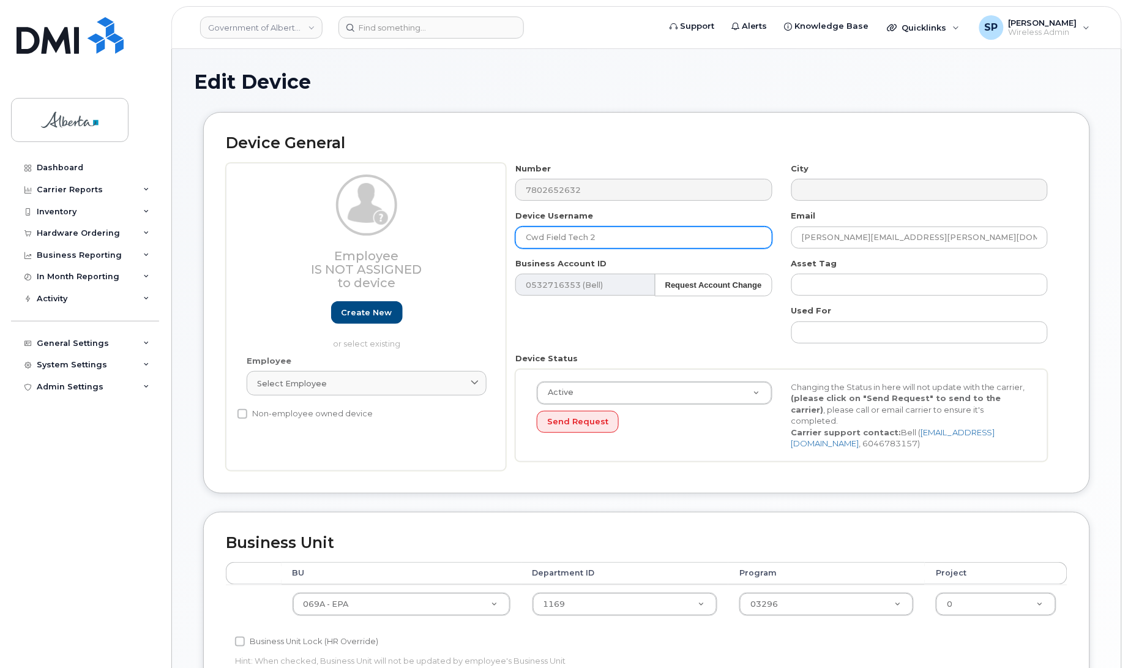
drag, startPoint x: 618, startPoint y: 236, endPoint x: 457, endPoint y: 233, distance: 161.0
click at [457, 233] on div "Employee Is not assigned to device Create new or select existing Employee Selec…" at bounding box center [646, 317] width 841 height 308
paste input "hronic Wasting Disease 0"
type input "[MEDICAL_DATA] 02"
drag, startPoint x: 924, startPoint y: 239, endPoint x: 713, endPoint y: 234, distance: 210.5
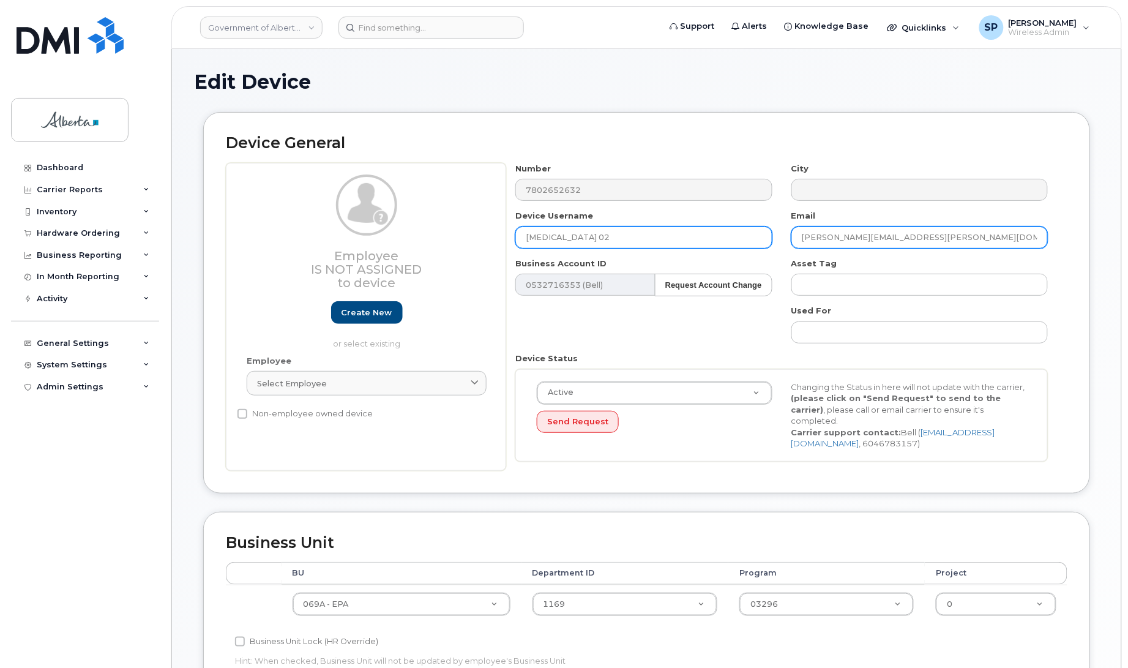
click at [713, 236] on div "Number 7802652632 City Device Username [MEDICAL_DATA] 02 Email [PERSON_NAME][EM…" at bounding box center [781, 317] width 551 height 308
paste input "mark.ball"
type input "[EMAIL_ADDRESS][DOMAIN_NAME]"
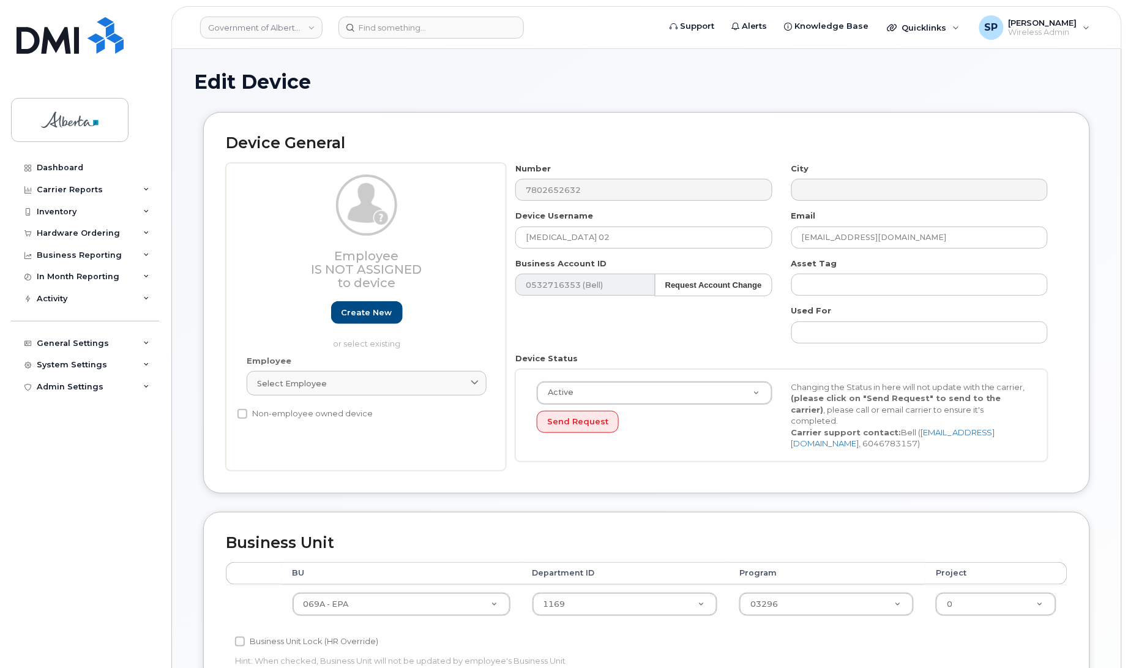
drag, startPoint x: 1127, startPoint y: 255, endPoint x: 1125, endPoint y: 411, distance: 155.4
click at [1125, 411] on body "Government of [GEOGRAPHIC_DATA] (GOA) Support Alerts Knowledge Base Quicklinks …" at bounding box center [564, 543] width 1128 height 1087
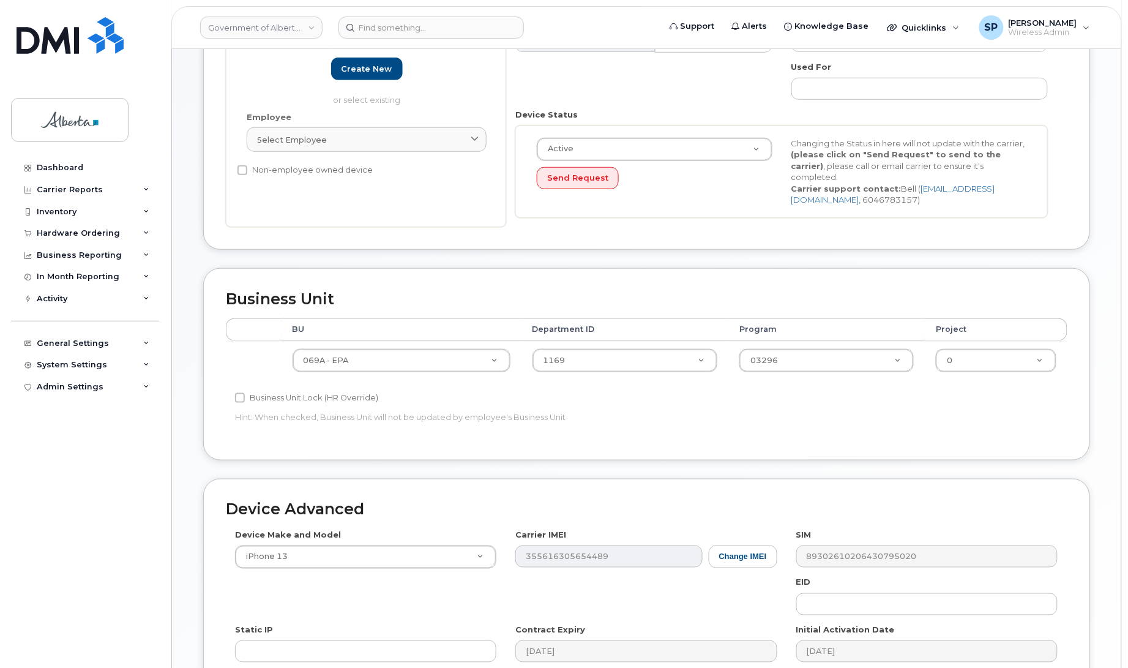
scroll to position [414, 0]
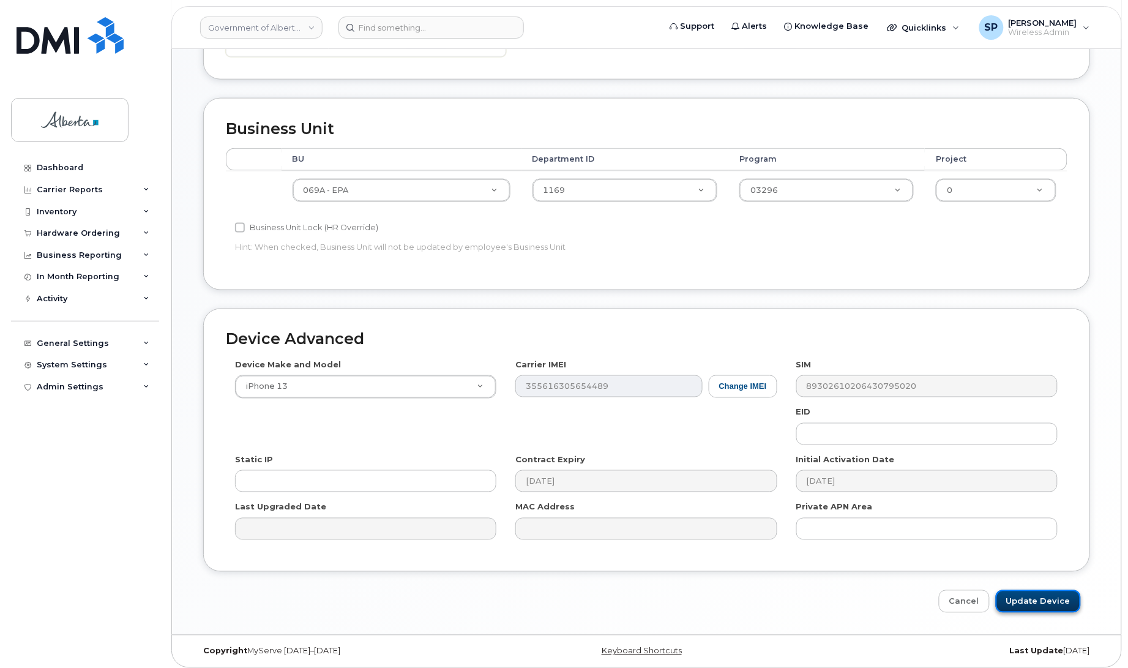
click at [1039, 603] on input "Update Device" at bounding box center [1038, 601] width 85 height 23
type input "Saving..."
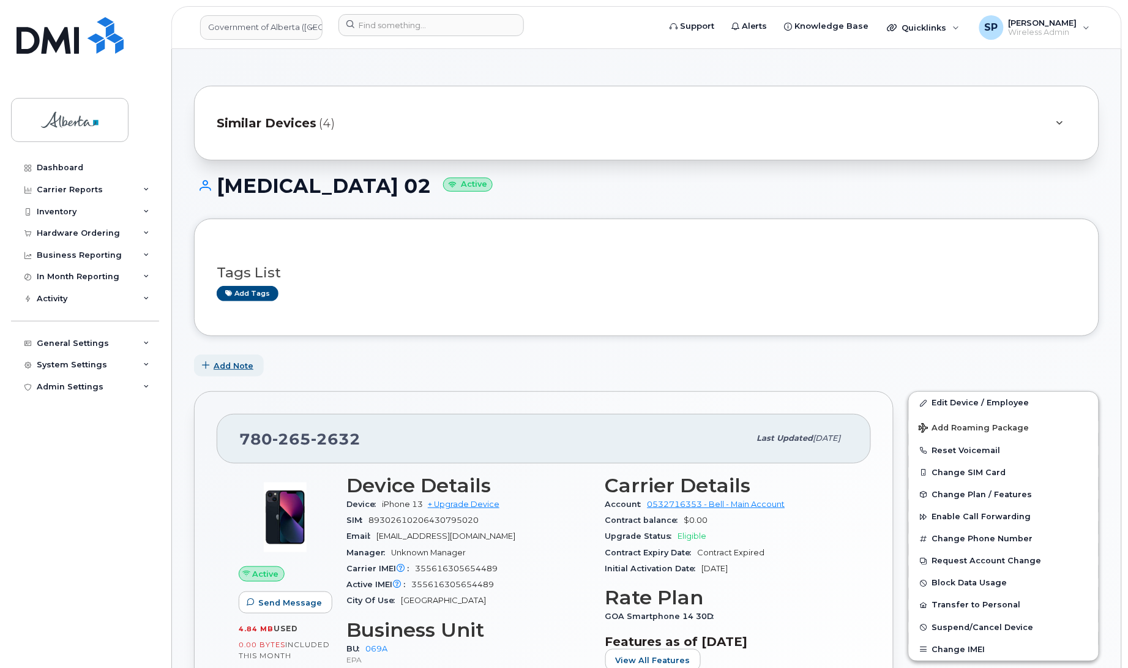
click at [236, 365] on span "Add Note" at bounding box center [234, 366] width 40 height 12
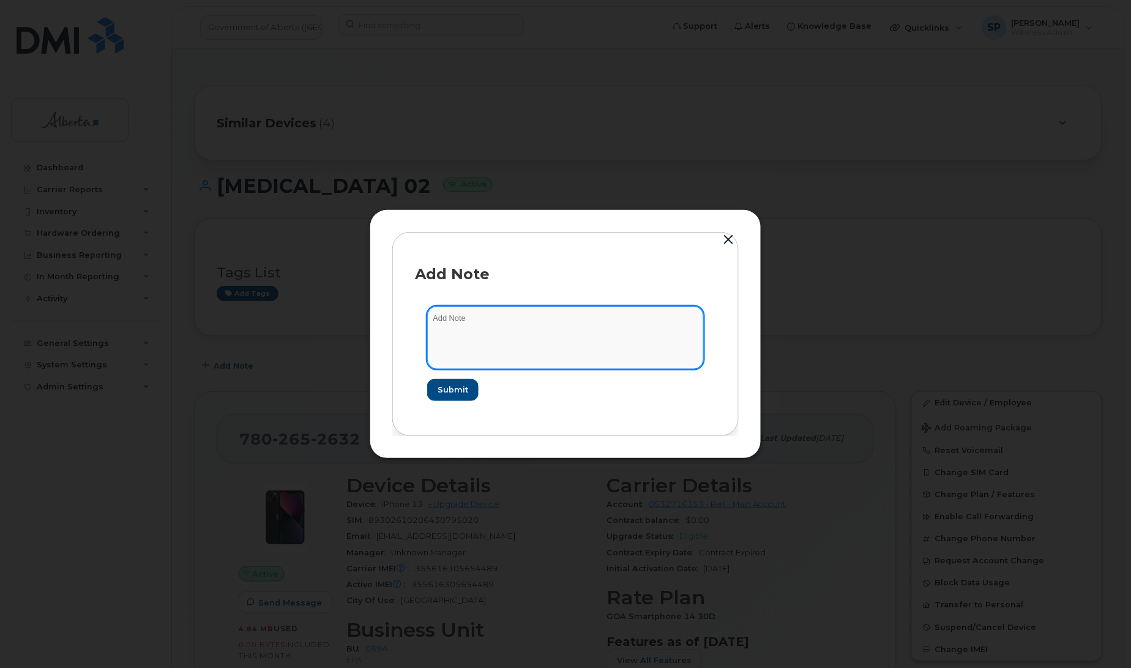
click at [502, 343] on textarea at bounding box center [565, 337] width 277 height 62
type textarea "v"
paste textarea "SCTASK0851839 Plan Update (9) - Seasonal user name and responsible owner"
type textarea "SCTASK0851839 Plan Update (9) - Seasonal user name and responsible owner"
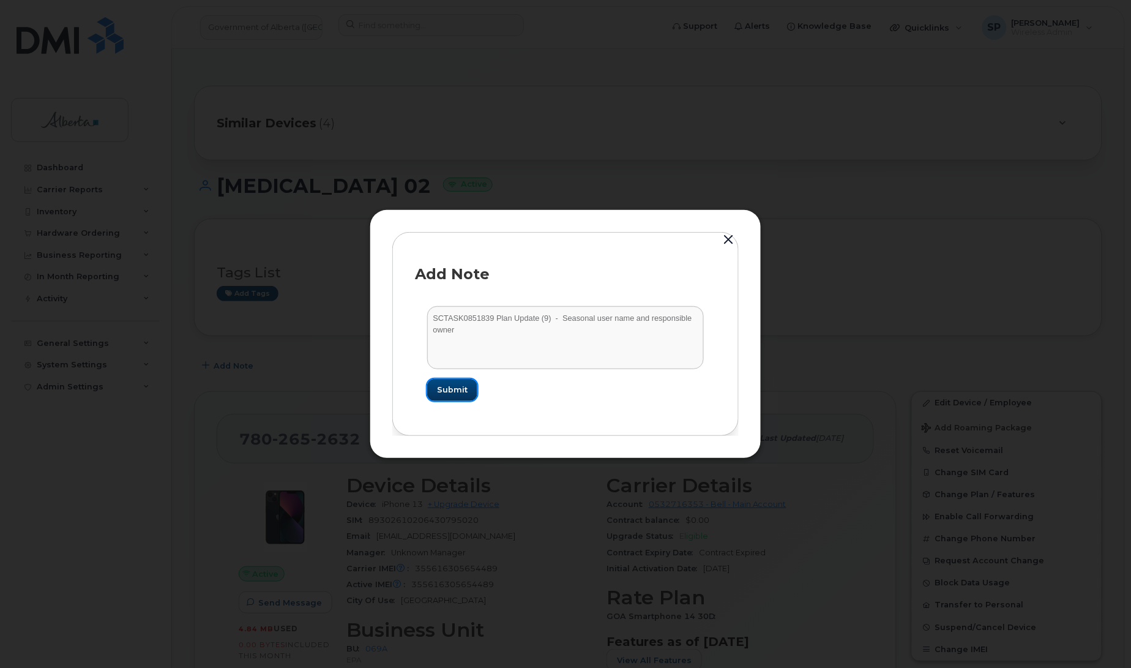
click at [453, 395] on span "Submit" at bounding box center [452, 390] width 31 height 12
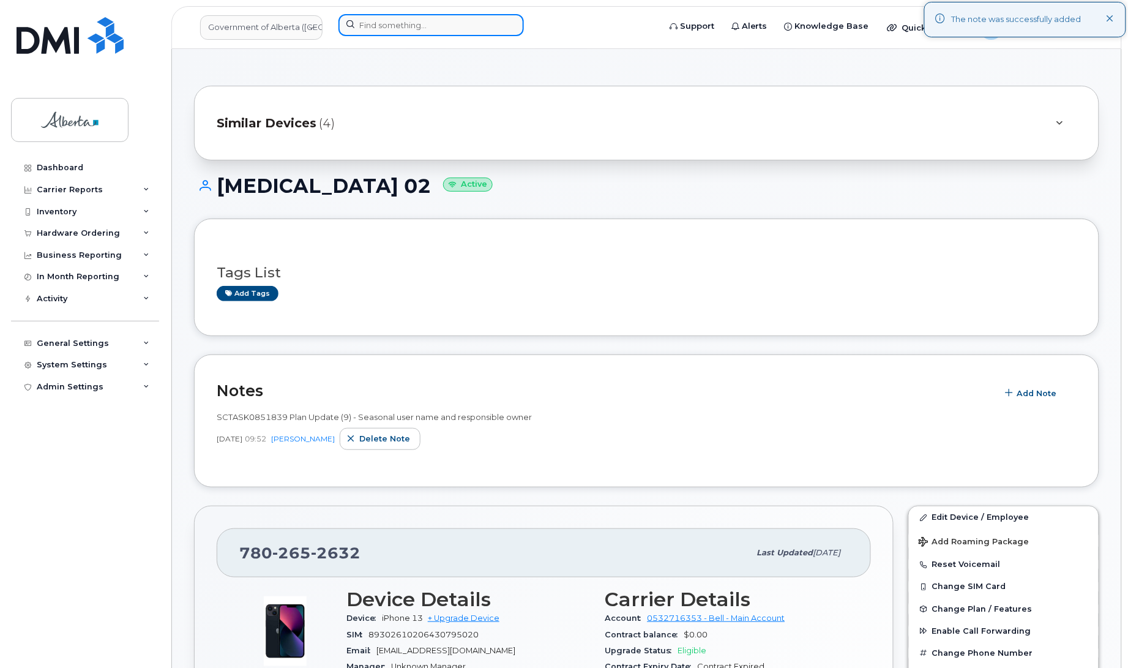
click at [445, 18] on input at bounding box center [430, 25] width 185 height 22
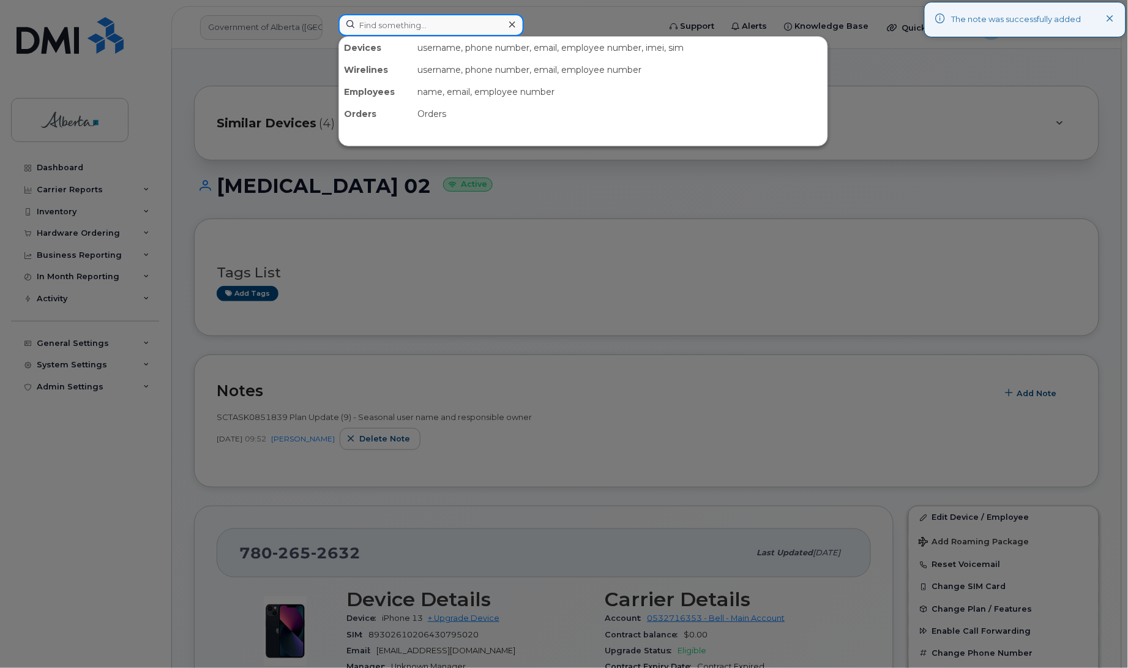
paste input "7802671651"
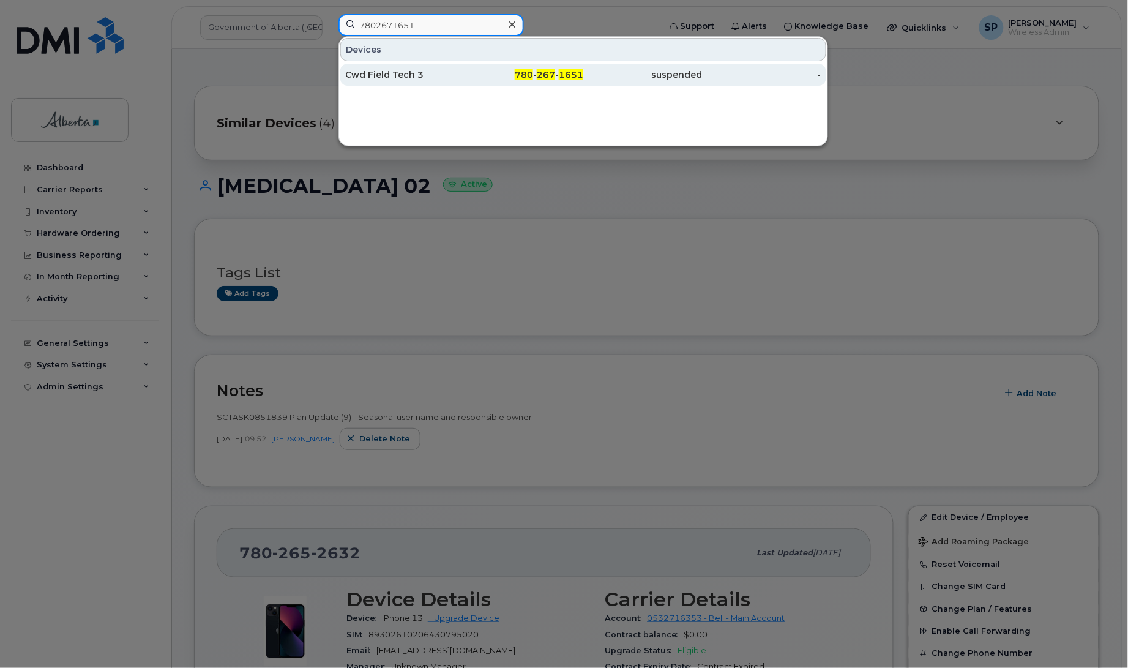
type input "7802671651"
click at [400, 75] on div "Cwd Field Tech 3" at bounding box center [404, 75] width 119 height 12
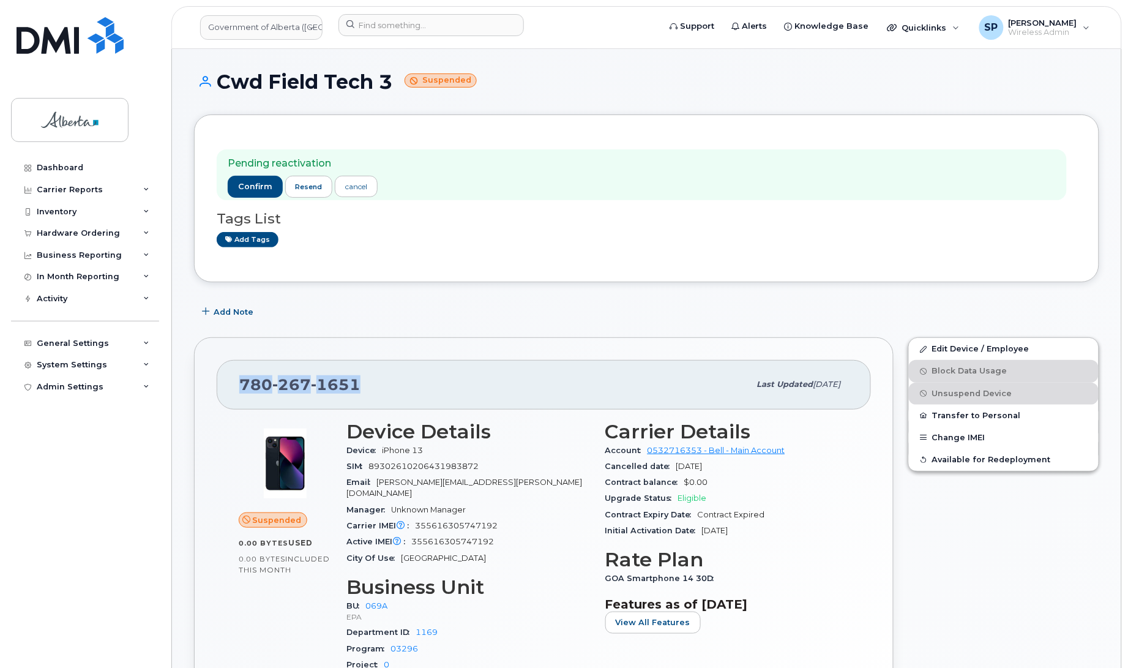
drag, startPoint x: 359, startPoint y: 381, endPoint x: 234, endPoint y: 382, distance: 124.8
click at [234, 382] on div "[PHONE_NUMBER] Last updated [DATE]" at bounding box center [544, 384] width 654 height 49
click at [381, 398] on div "[PHONE_NUMBER] Last updated [DATE]" at bounding box center [544, 384] width 654 height 49
click at [369, 387] on div "[PHONE_NUMBER]" at bounding box center [494, 384] width 510 height 26
click at [348, 384] on span "1651" at bounding box center [336, 384] width 50 height 18
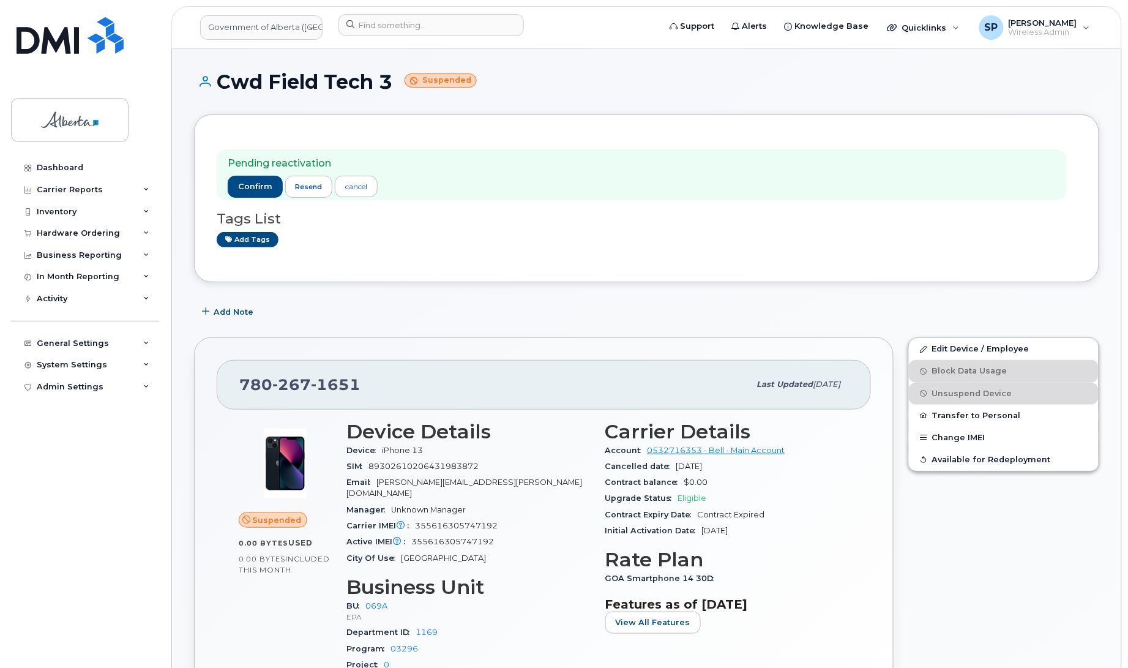
click at [367, 441] on h3 "Device Details" at bounding box center [468, 431] width 244 height 22
drag, startPoint x: 357, startPoint y: 383, endPoint x: 212, endPoint y: 377, distance: 144.5
click at [212, 377] on div "[PHONE_NUMBER] Last updated [DATE] Suspended 0.00 Bytes  used 0.00 Bytes  inclu…" at bounding box center [543, 548] width 699 height 423
copy span "[PHONE_NUMBER]"
drag, startPoint x: 1127, startPoint y: 139, endPoint x: 1119, endPoint y: 301, distance: 162.4
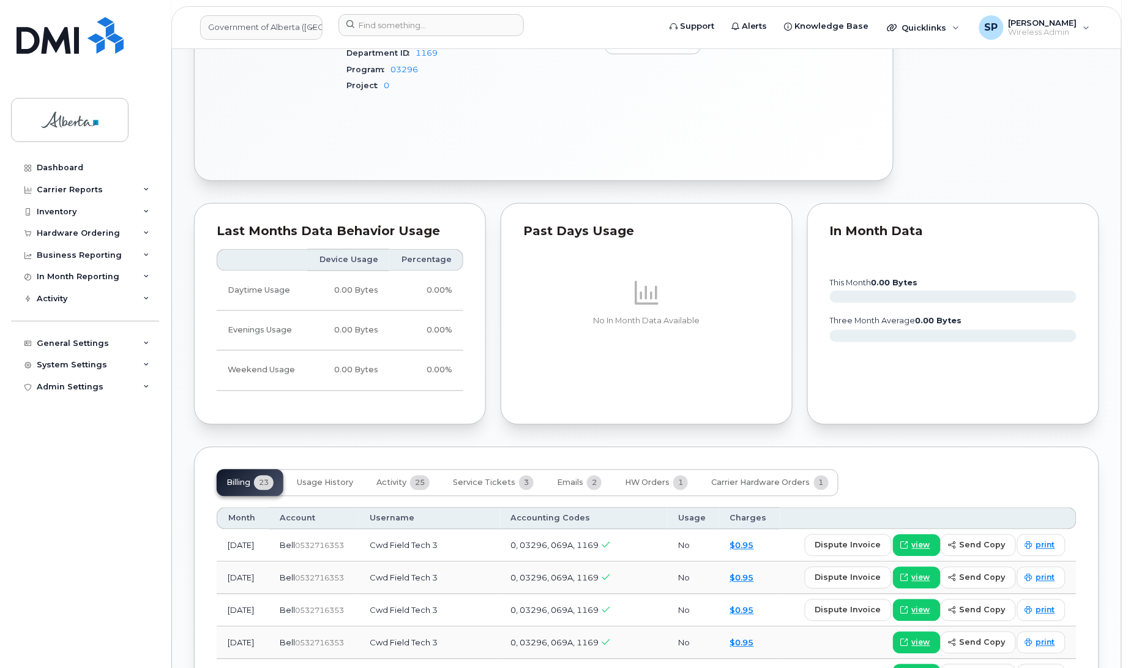
scroll to position [582, 0]
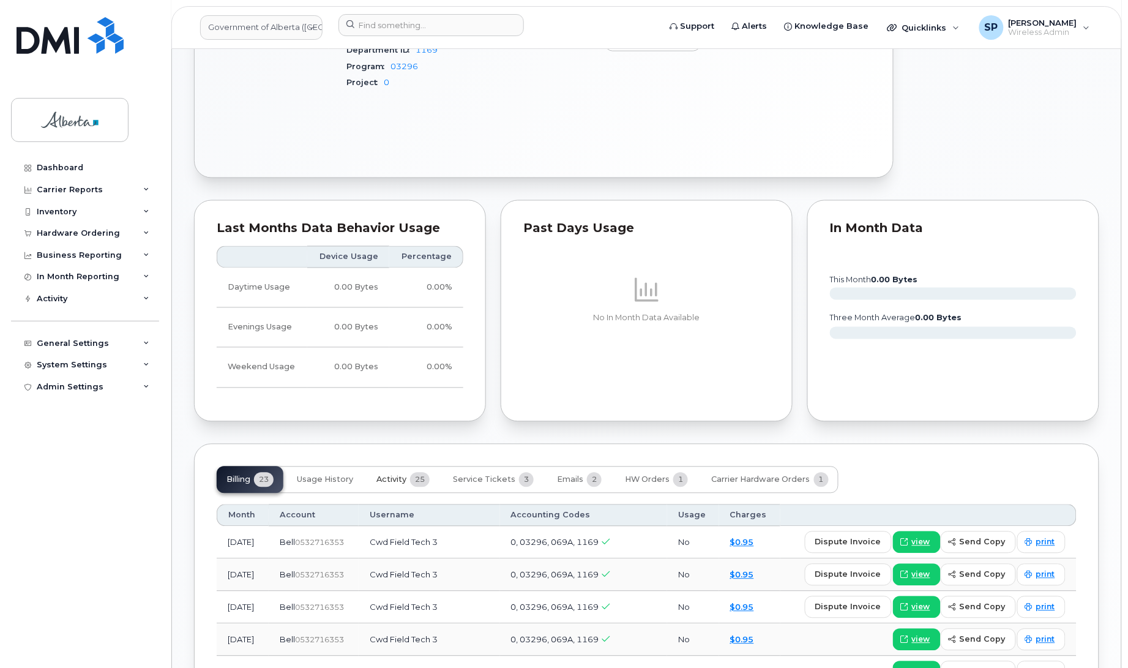
click at [389, 466] on button "Activity 25" at bounding box center [403, 479] width 73 height 27
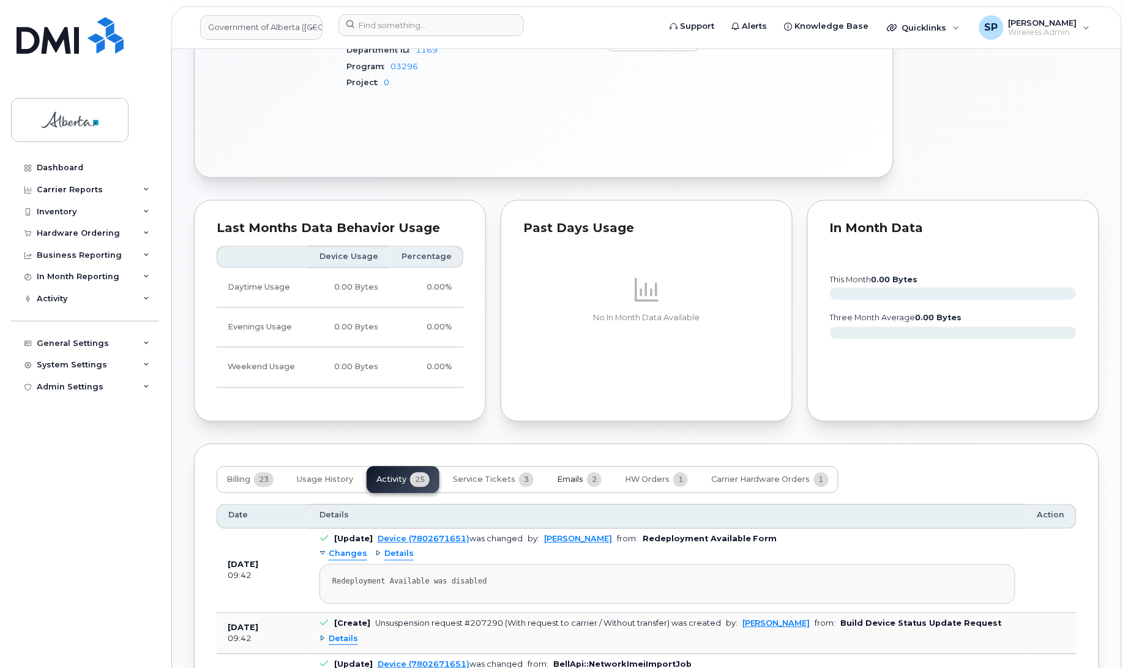
click at [566, 475] on span "Emails" at bounding box center [570, 480] width 26 height 10
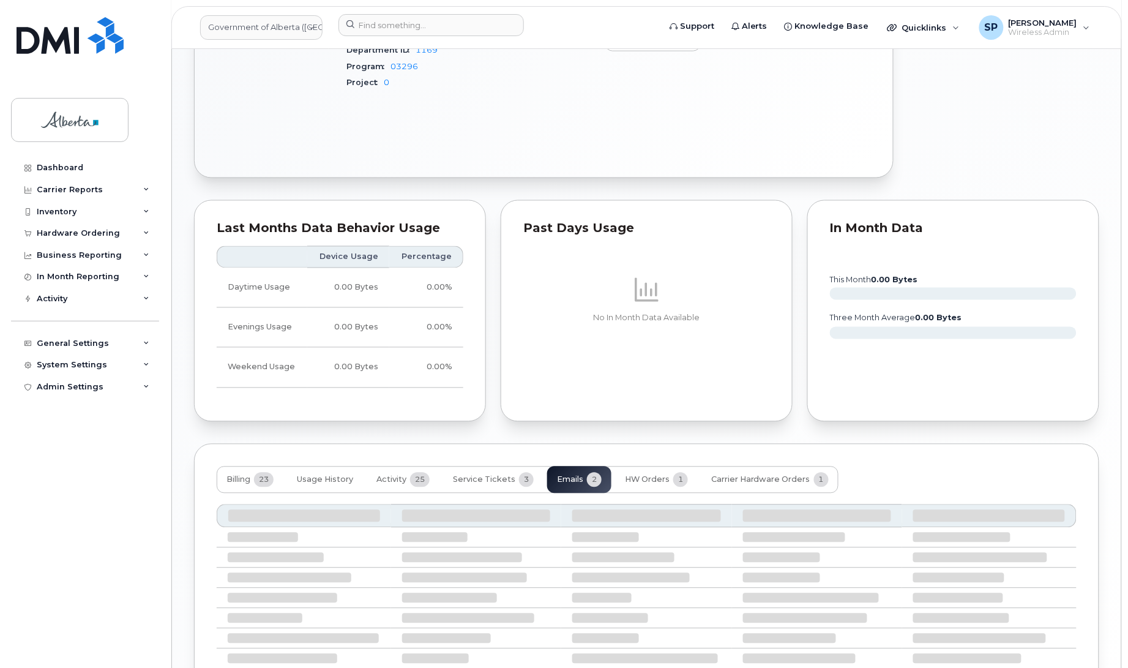
scroll to position [571, 0]
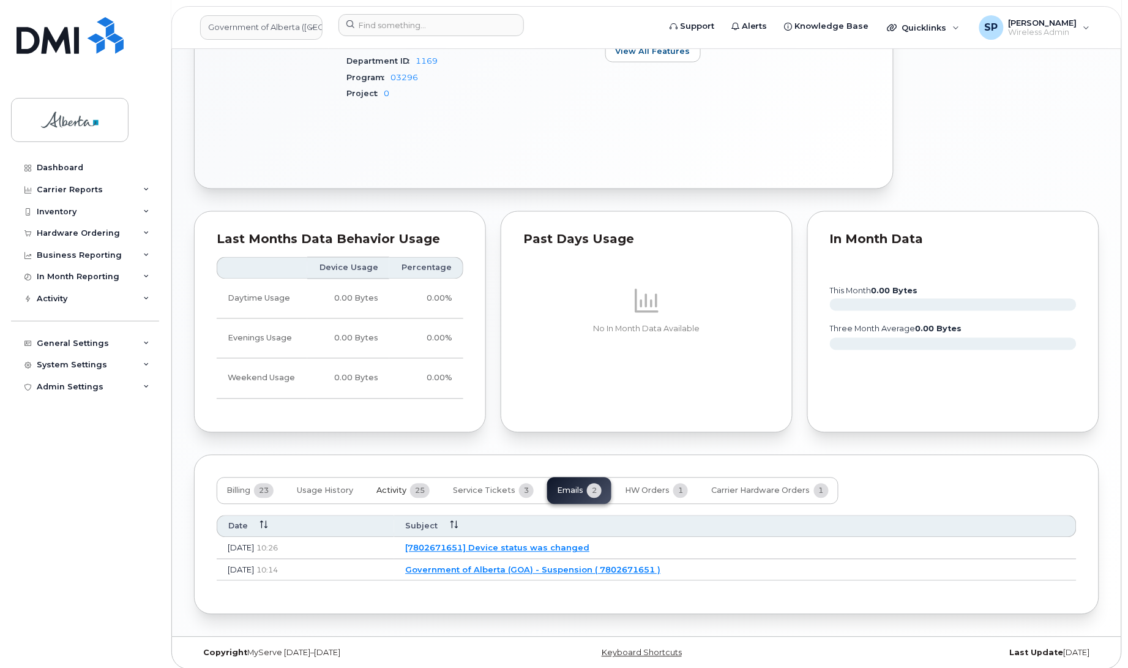
click at [398, 486] on span "Activity" at bounding box center [391, 491] width 30 height 10
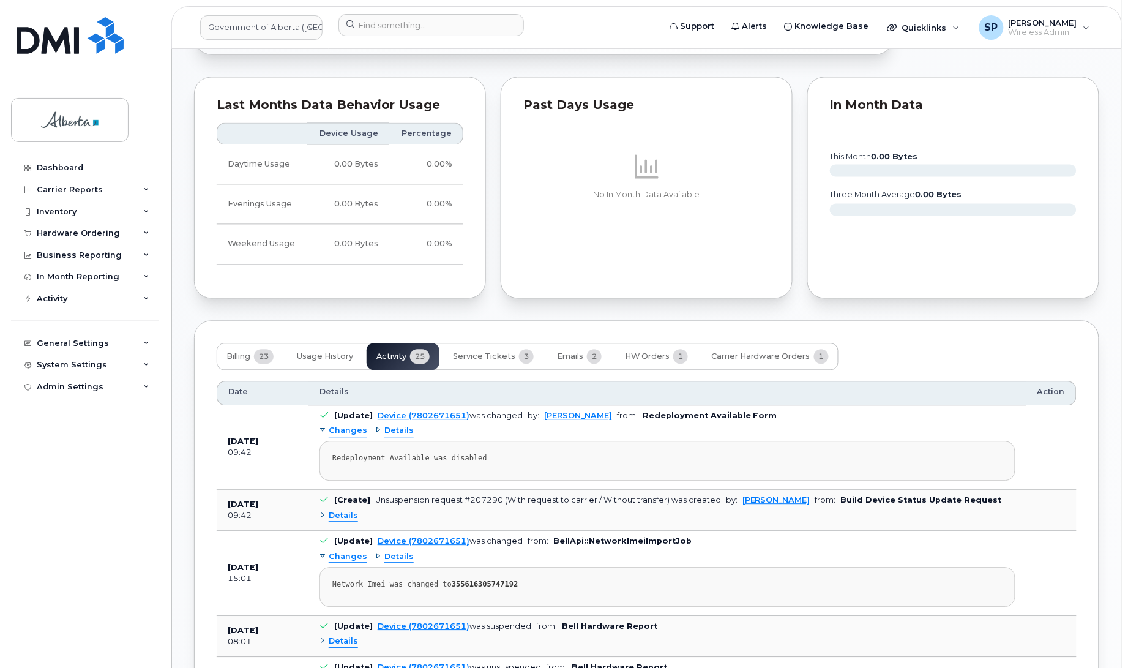
scroll to position [708, 0]
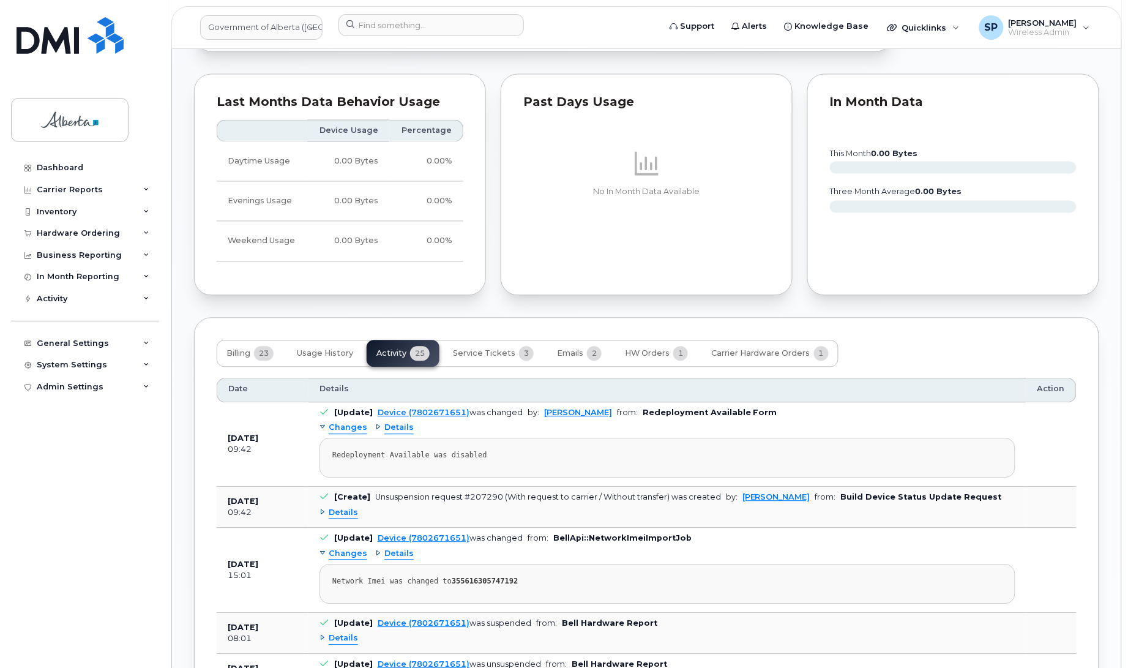
click at [344, 508] on span "Details" at bounding box center [343, 513] width 29 height 12
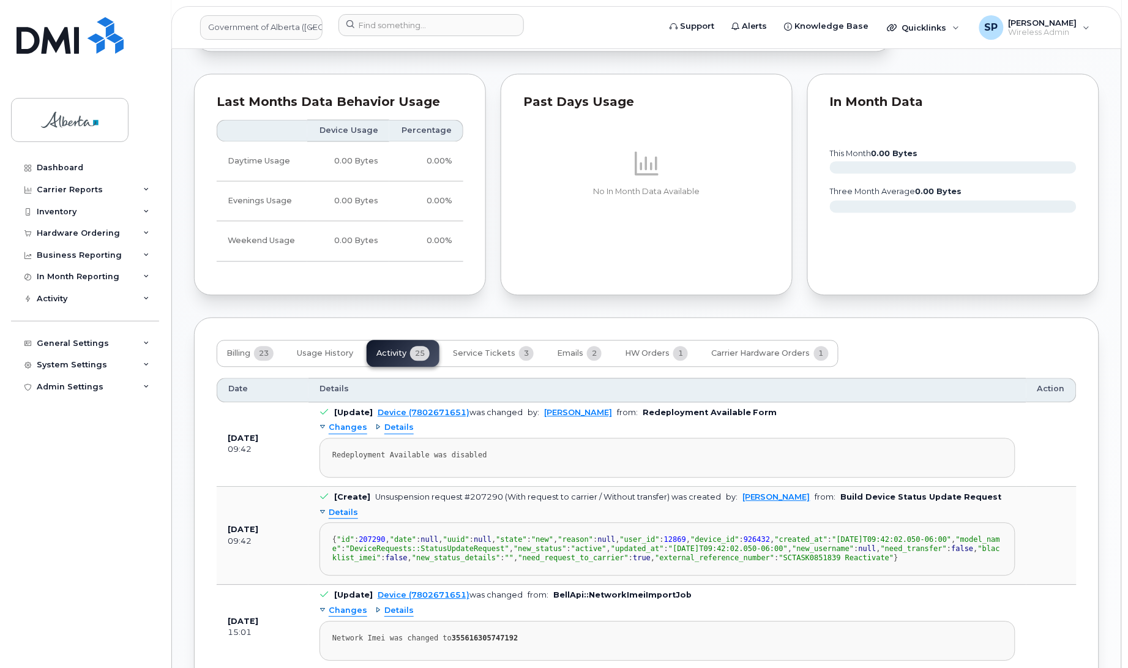
click at [344, 508] on span "Details" at bounding box center [343, 513] width 29 height 12
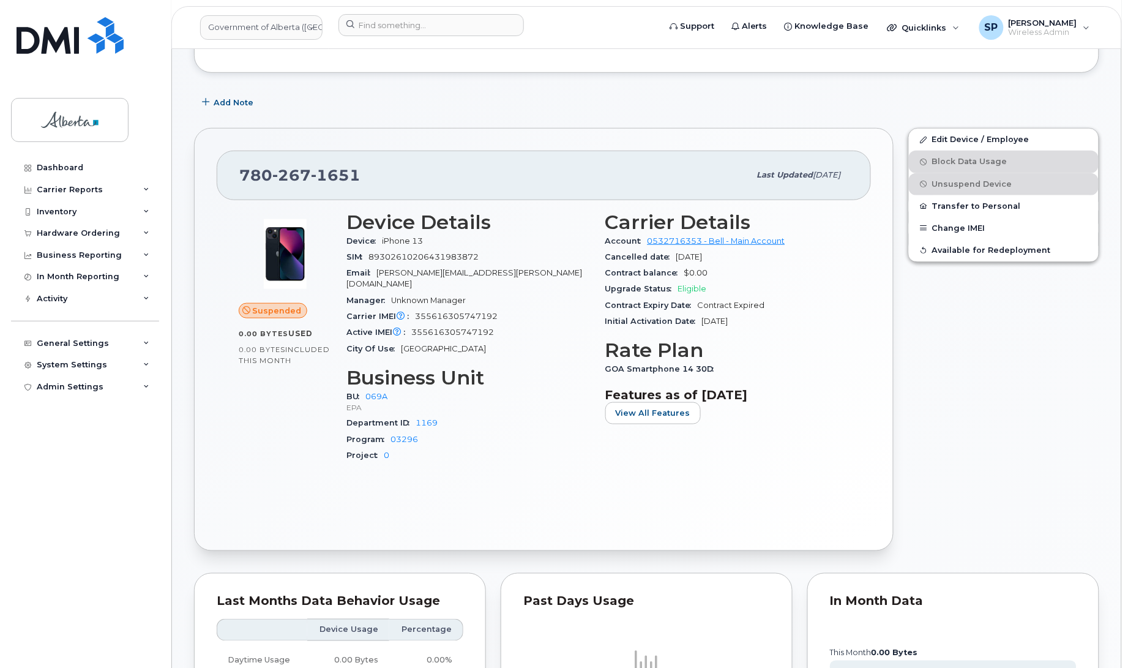
scroll to position [0, 0]
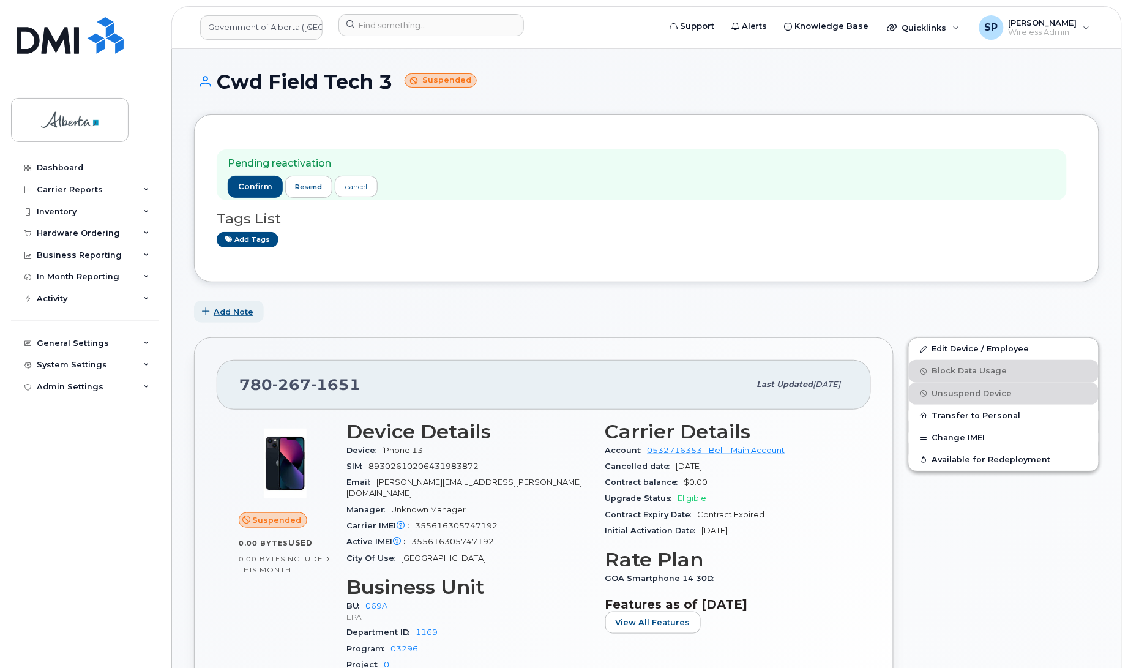
click at [239, 317] on span "Add Note" at bounding box center [234, 312] width 40 height 12
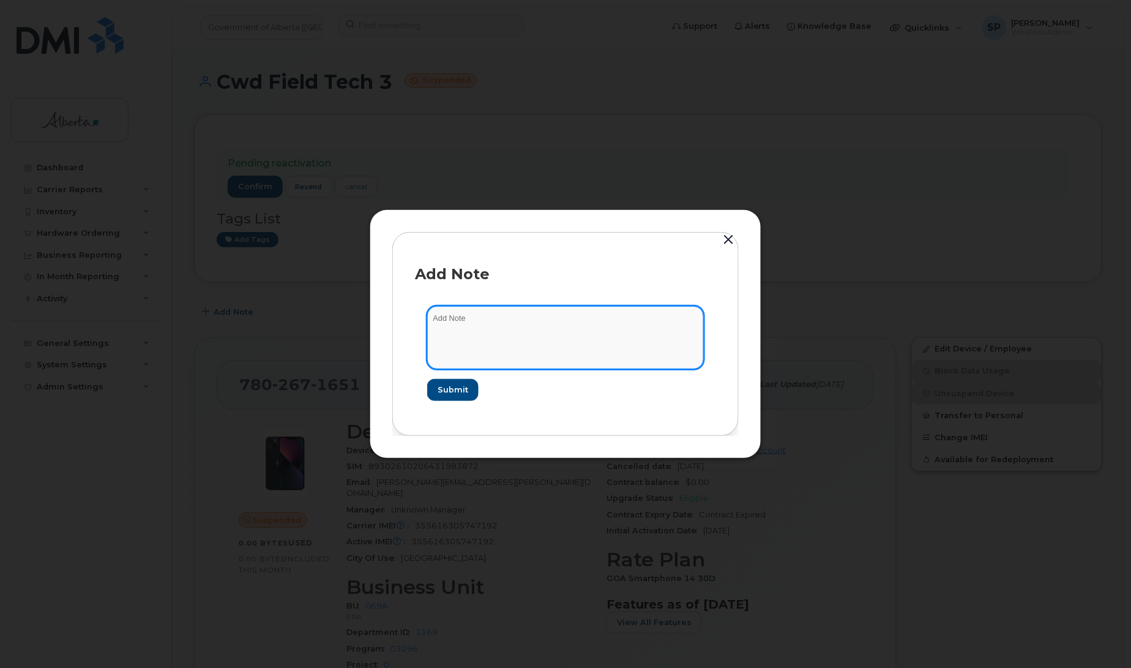
click at [501, 328] on textarea at bounding box center [565, 337] width 277 height 62
paste textarea "SCTASK0851839 Plan Update (9) - Seasonal user name and responsible owner"
drag, startPoint x: 536, startPoint y: 317, endPoint x: 512, endPoint y: 316, distance: 24.5
click at [512, 316] on textarea "SCTASK0851839 Plan Update (9) - Seasonal user name and responsible owner" at bounding box center [565, 337] width 277 height 62
type textarea "SCTASK0851839 Plan Unsuspend (1) - Update to new Seasonal user name and respons…"
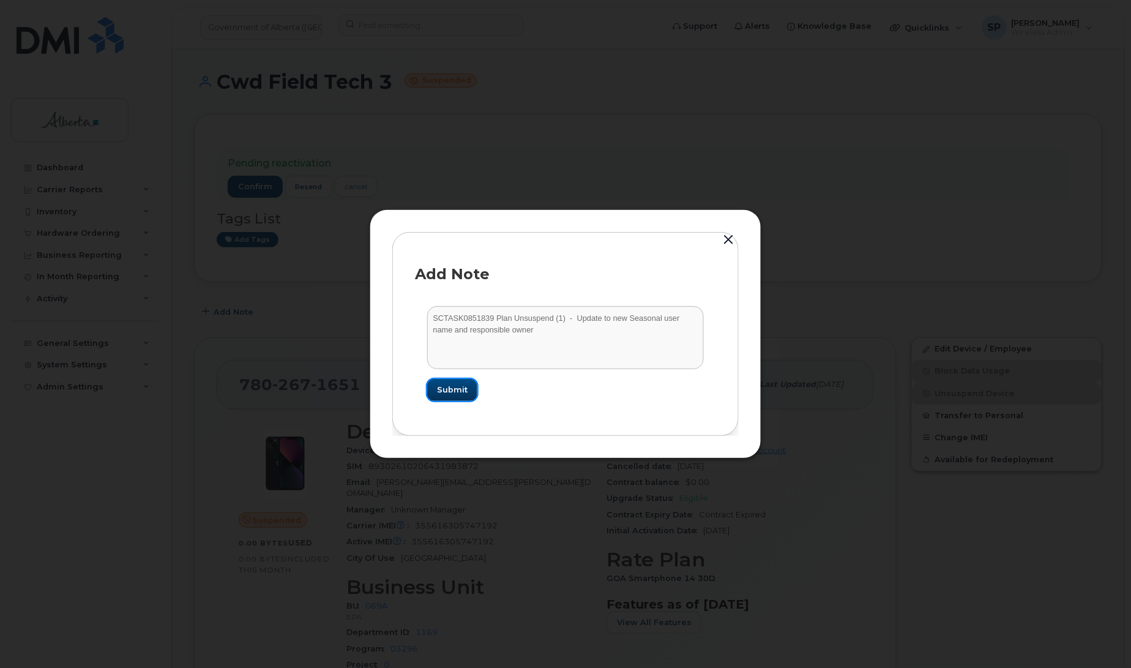
click at [459, 393] on span "Submit" at bounding box center [452, 390] width 31 height 12
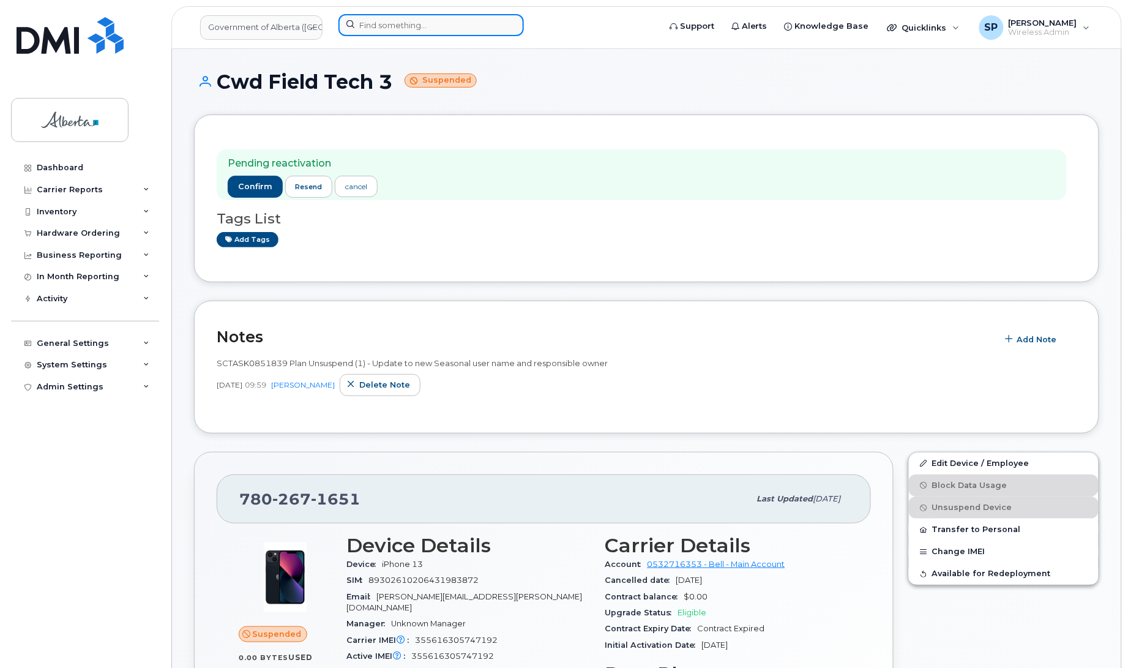
click at [392, 29] on input at bounding box center [430, 25] width 185 height 22
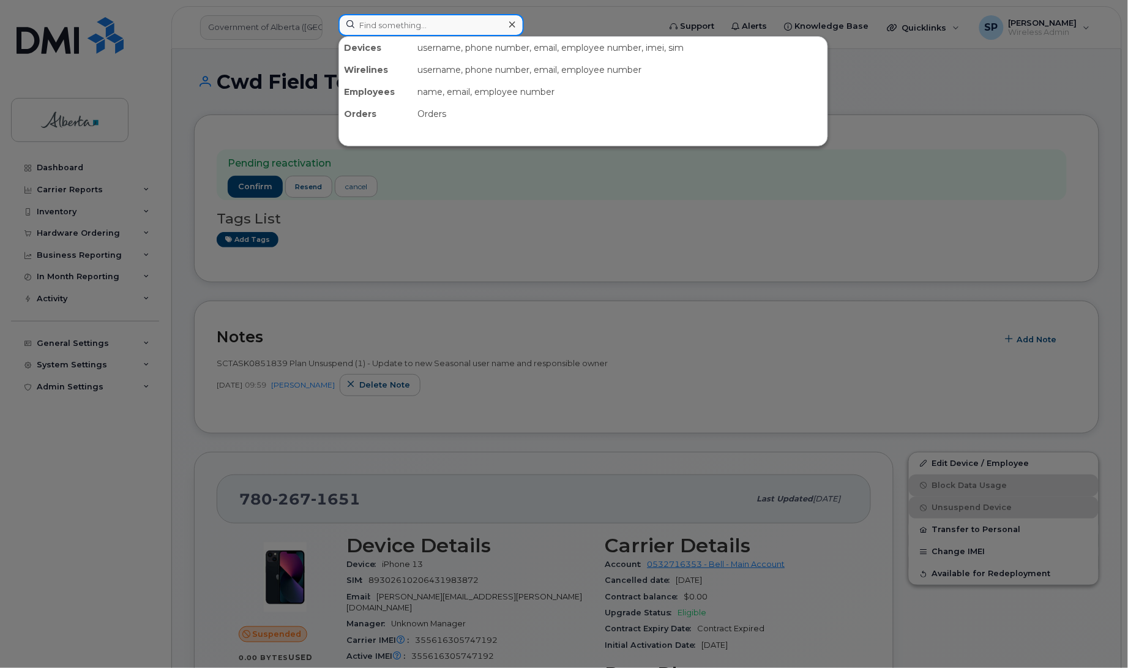
paste input "7809950645"
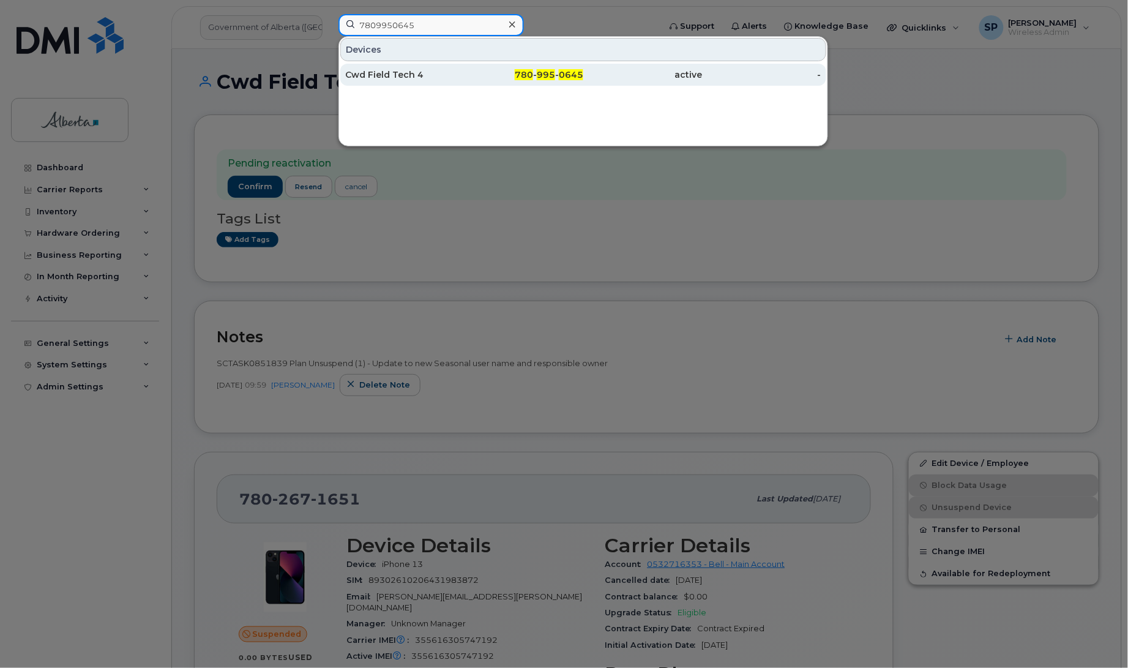
type input "7809950645"
click at [404, 77] on div "Cwd Field Tech 4" at bounding box center [404, 75] width 119 height 12
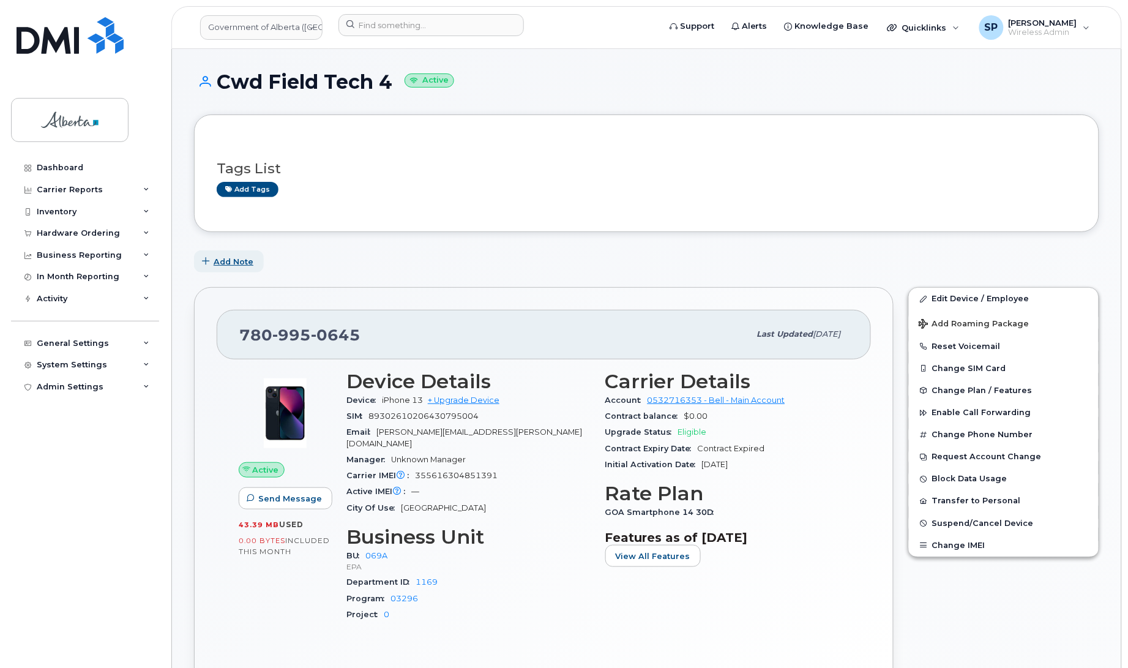
click at [242, 261] on span "Add Note" at bounding box center [234, 262] width 40 height 12
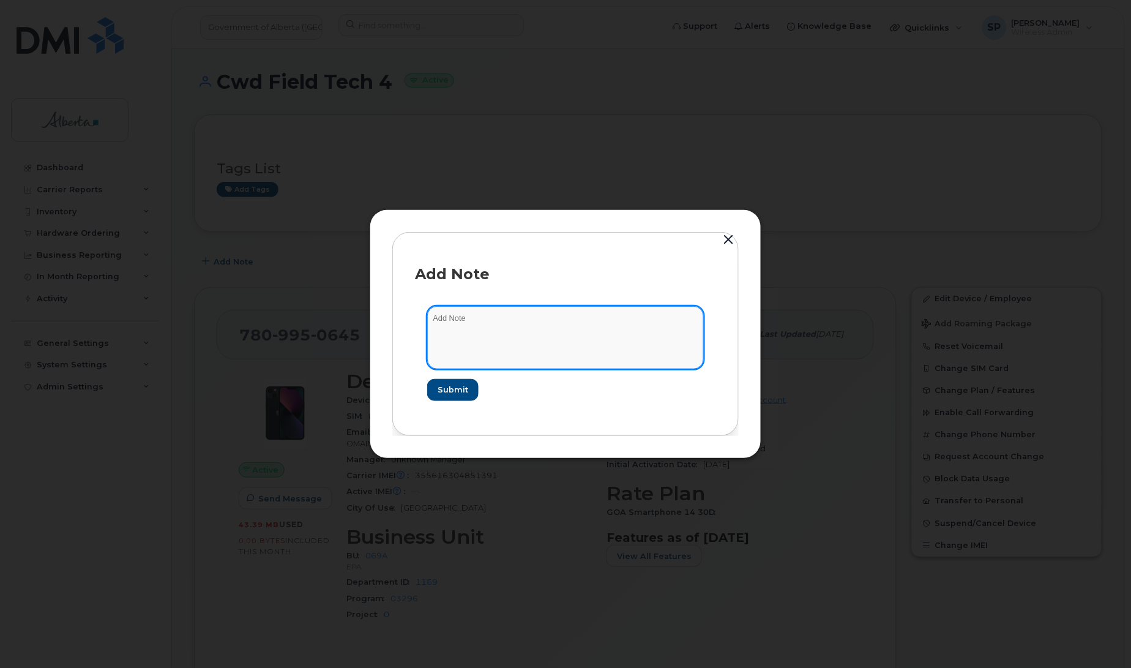
click at [497, 323] on textarea at bounding box center [565, 337] width 277 height 62
paste textarea "SCTASK0851839 Plan Update (9) - Seasonal user name and responsible owner"
type textarea "SCTASK0851839 Plan Update (9) - Seasonal user name and responsible owner"
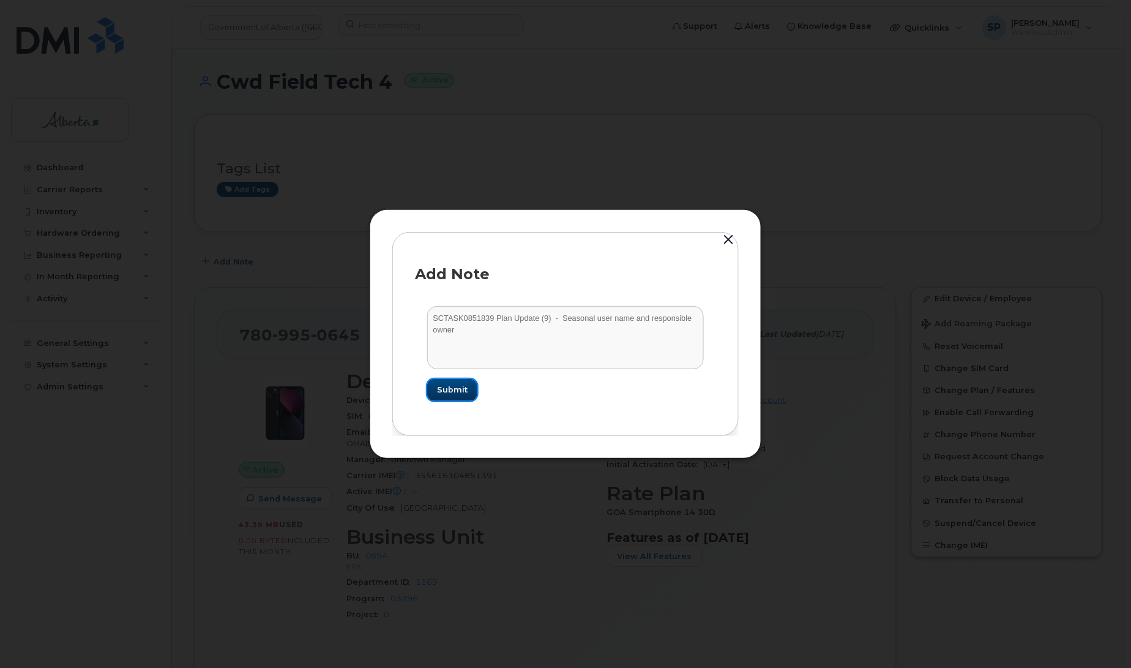
click at [452, 389] on span "Submit" at bounding box center [452, 390] width 31 height 12
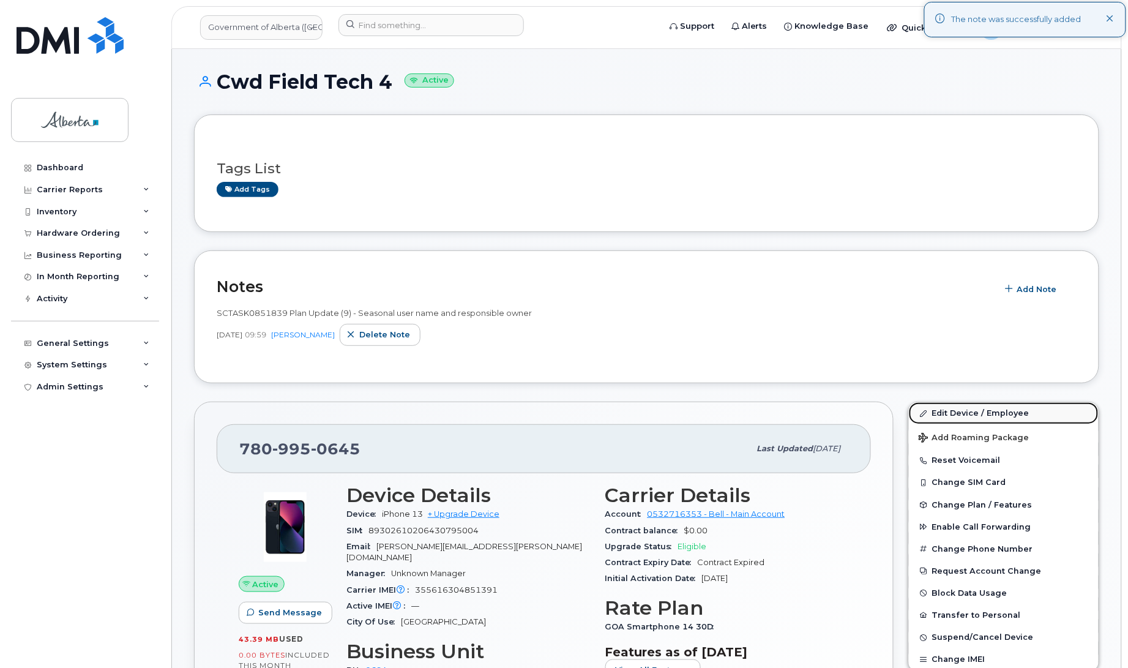
click at [952, 411] on link "Edit Device / Employee" at bounding box center [1004, 413] width 190 height 22
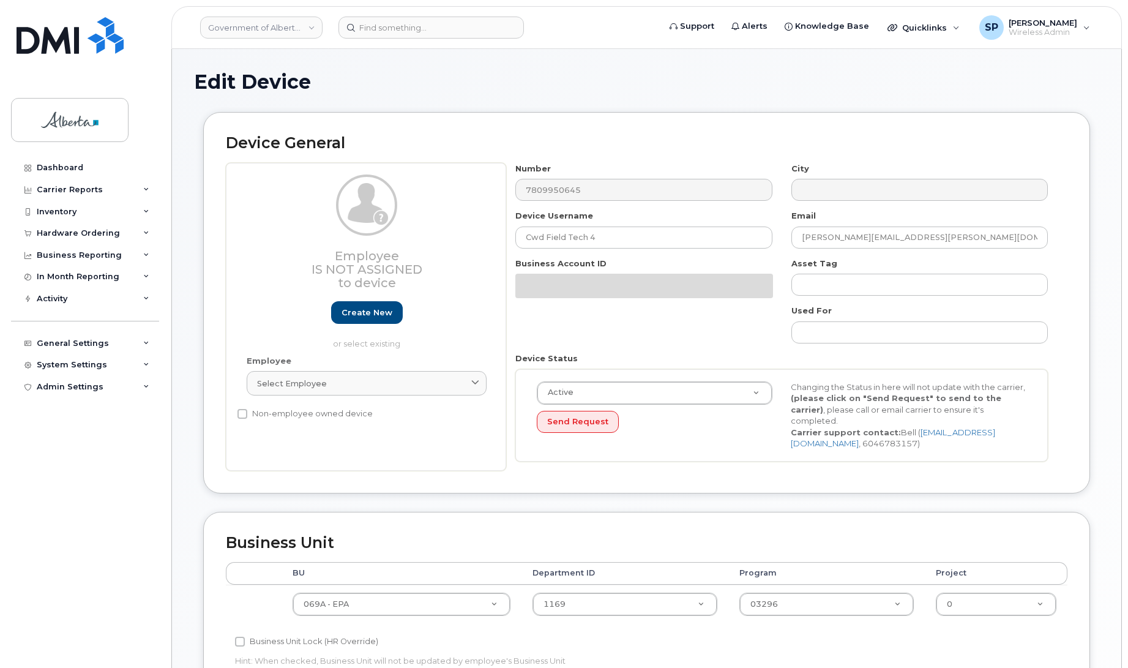
select select "4120331"
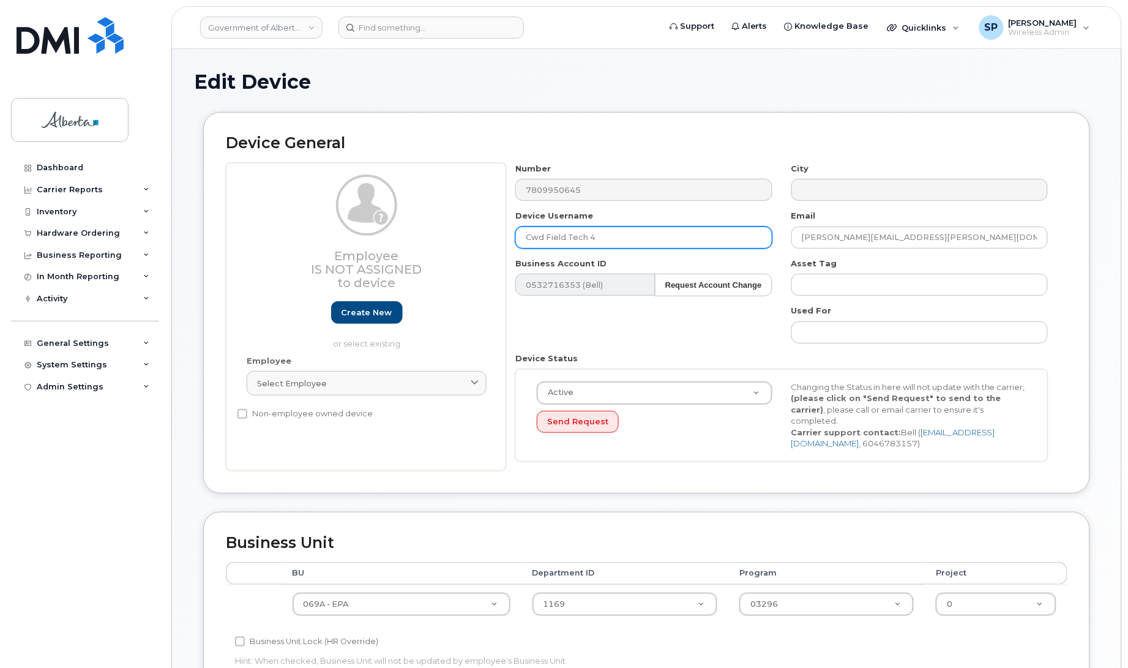
drag, startPoint x: 610, startPoint y: 239, endPoint x: 423, endPoint y: 249, distance: 186.9
click at [423, 249] on div "Employee Is not assigned to device Create new or select existing Employee Selec…" at bounding box center [646, 317] width 841 height 308
paste input "hronic Wasting Disease 0"
type input "[MEDICAL_DATA] 04"
drag, startPoint x: 897, startPoint y: 237, endPoint x: 756, endPoint y: 231, distance: 141.5
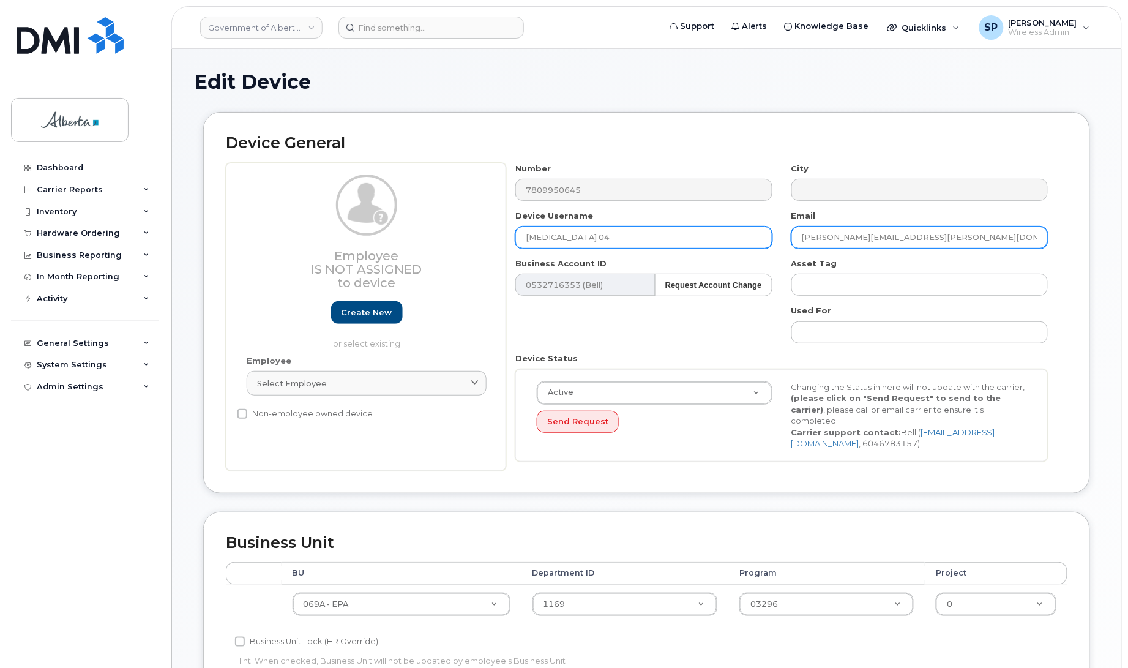
click at [756, 231] on div "Number 7809950645 City Device Username Chronic Wasting Disease 04 Email jack.he…" at bounding box center [781, 317] width 551 height 308
paste input "mark.ball"
type input "[EMAIL_ADDRESS][DOMAIN_NAME]"
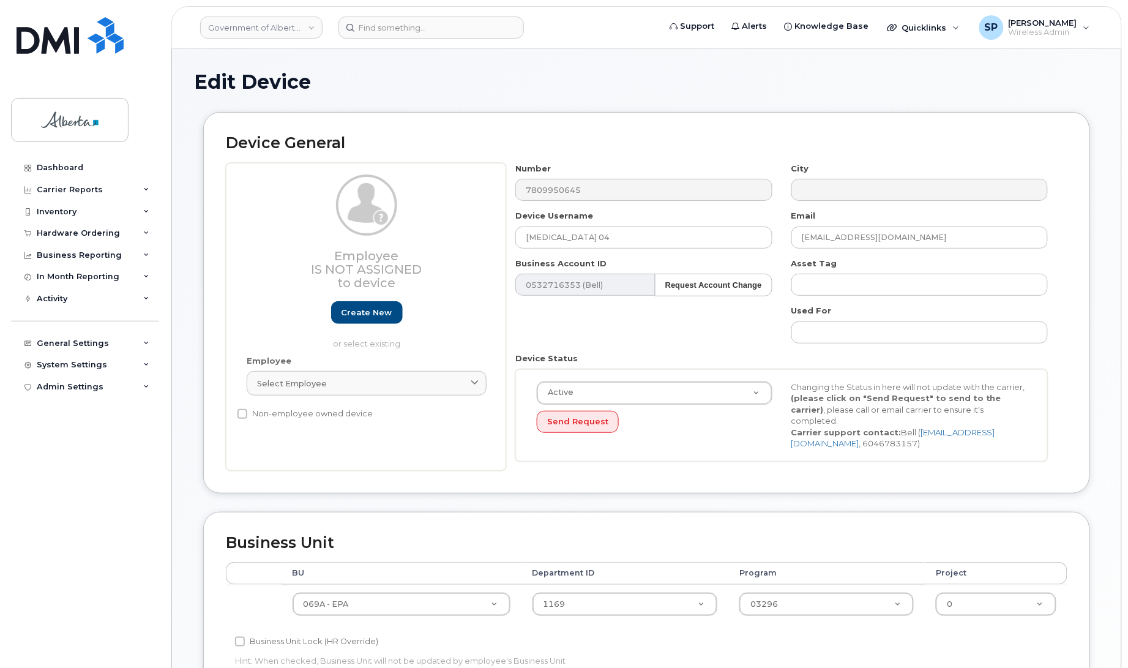
drag, startPoint x: 1127, startPoint y: 218, endPoint x: 1112, endPoint y: 365, distance: 147.0
click at [1112, 367] on body "Government of Alberta (GOA) Support Alerts Knowledge Base Quicklinks Suspend / …" at bounding box center [564, 543] width 1128 height 1087
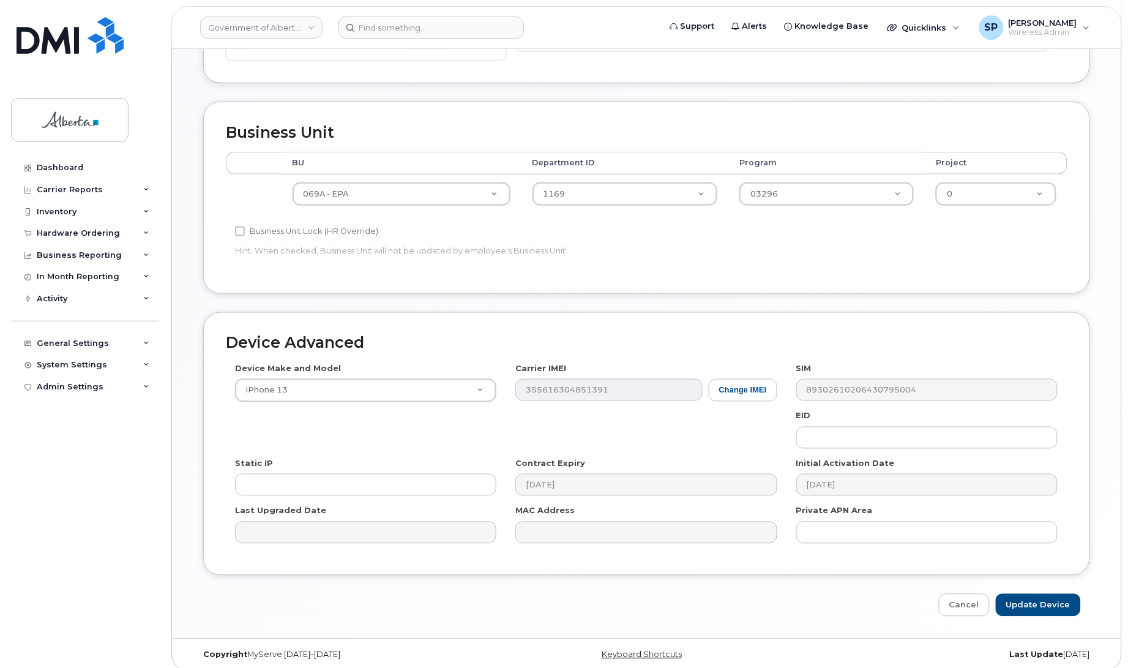
scroll to position [416, 0]
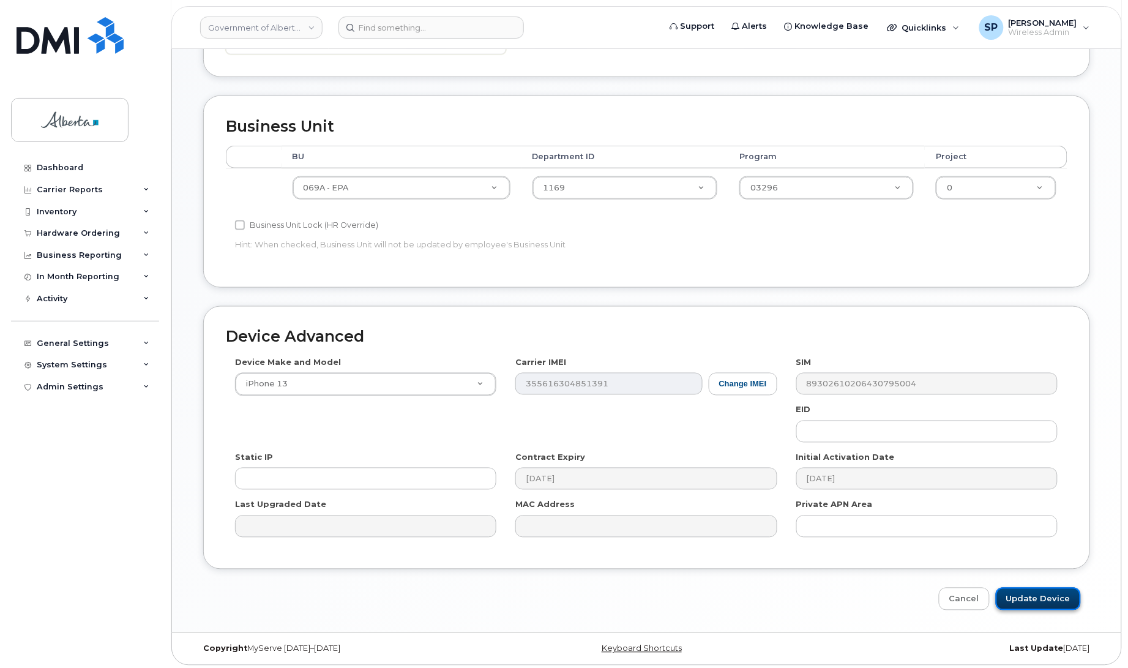
click at [1057, 604] on input "Update Device" at bounding box center [1038, 598] width 85 height 23
type input "Saving..."
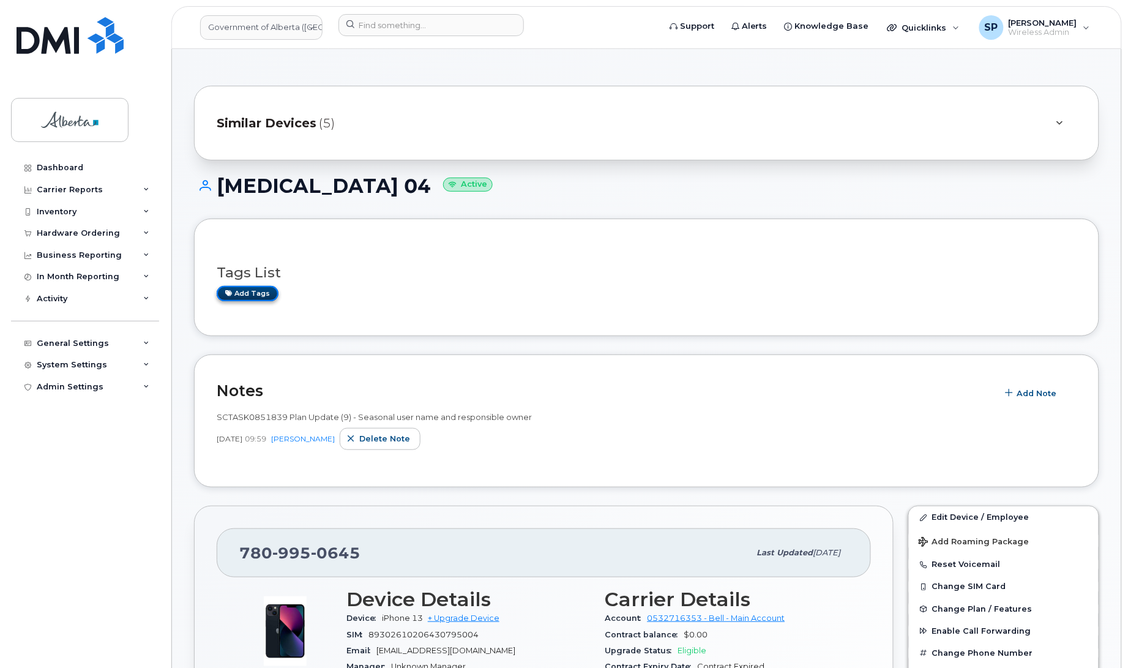
click at [240, 291] on link "Add tags" at bounding box center [248, 293] width 62 height 15
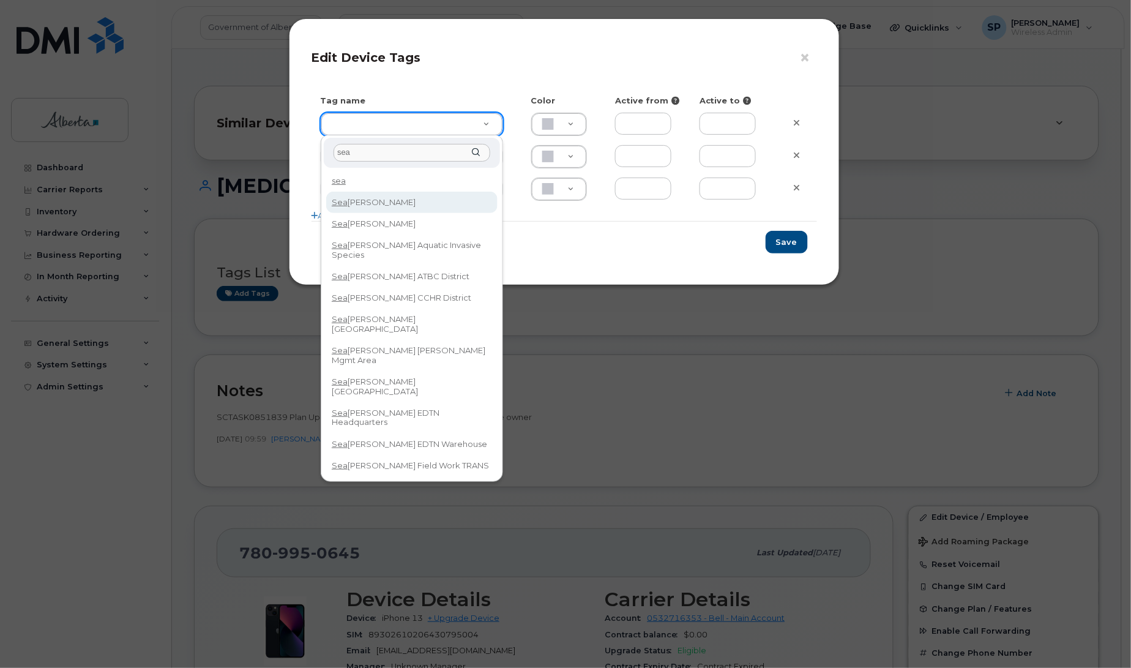
type input "sea"
type input "Seasonal"
type input "D6CDC1"
type input "sea"
type input "Seasonal"
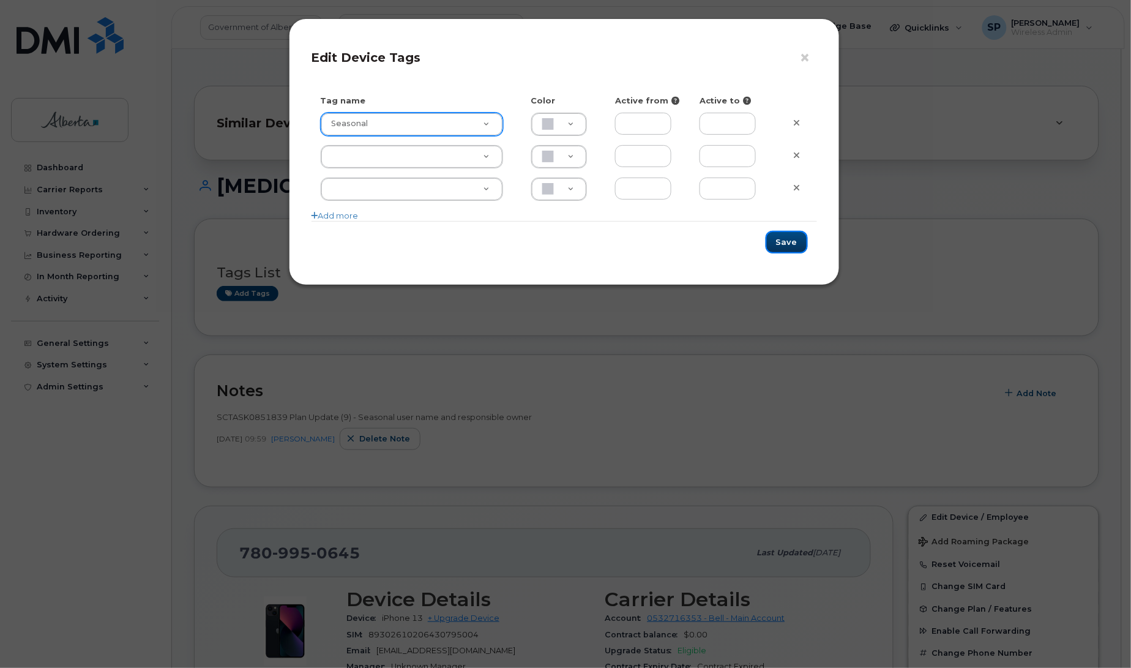
click at [787, 243] on button "Save" at bounding box center [786, 242] width 42 height 23
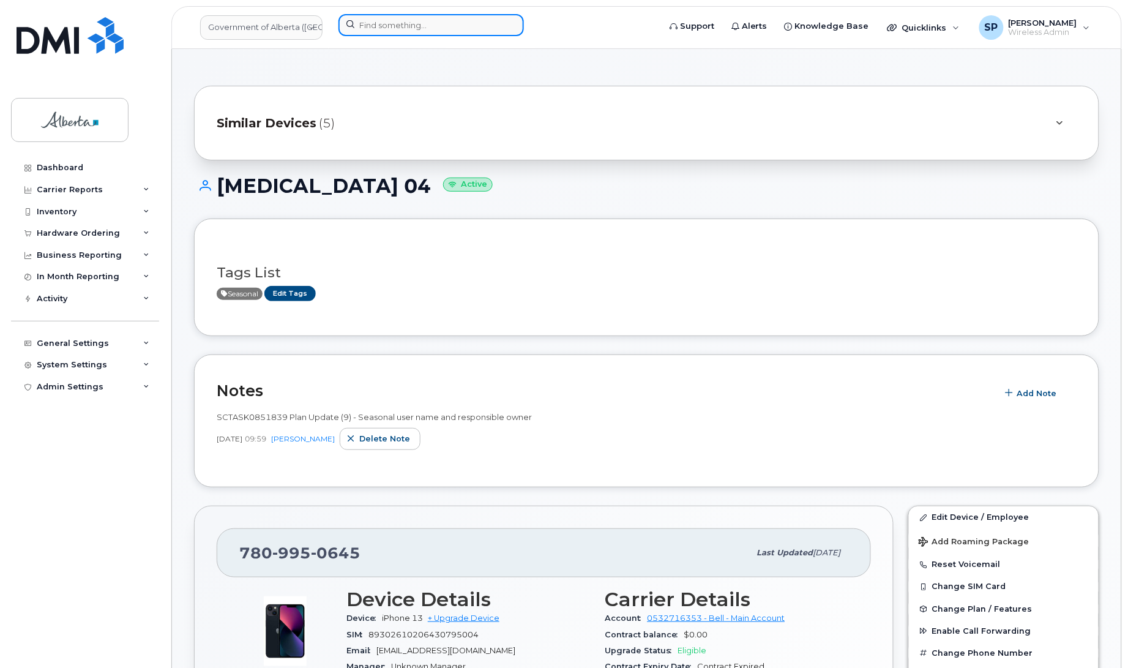
click at [428, 23] on input at bounding box center [430, 25] width 185 height 22
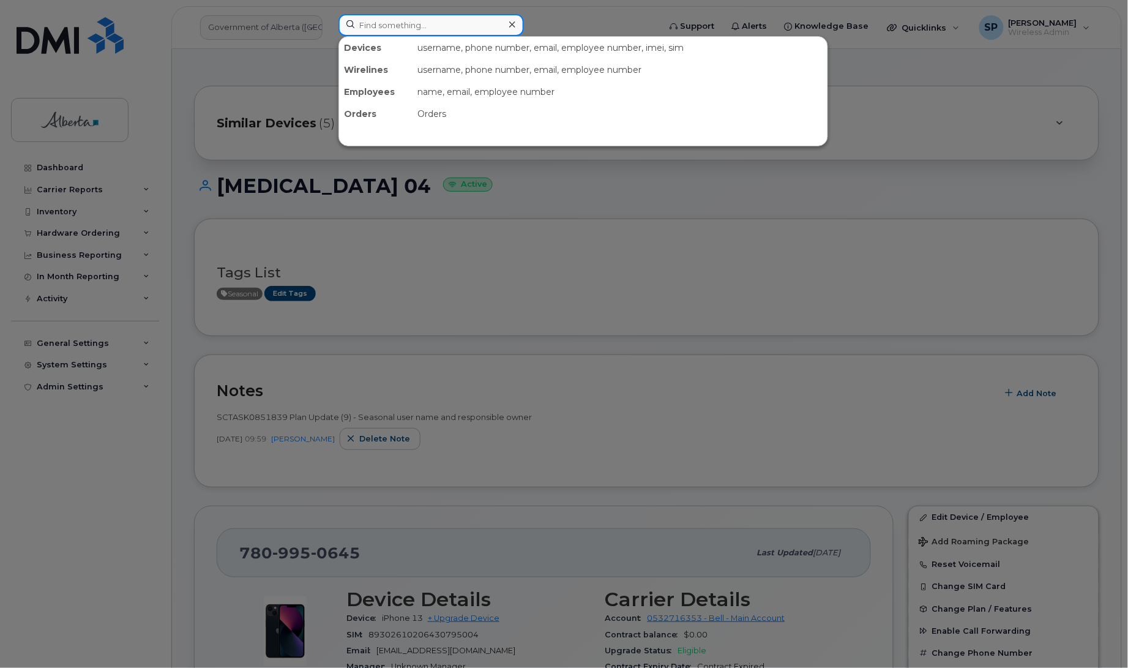
paste input "7802654961"
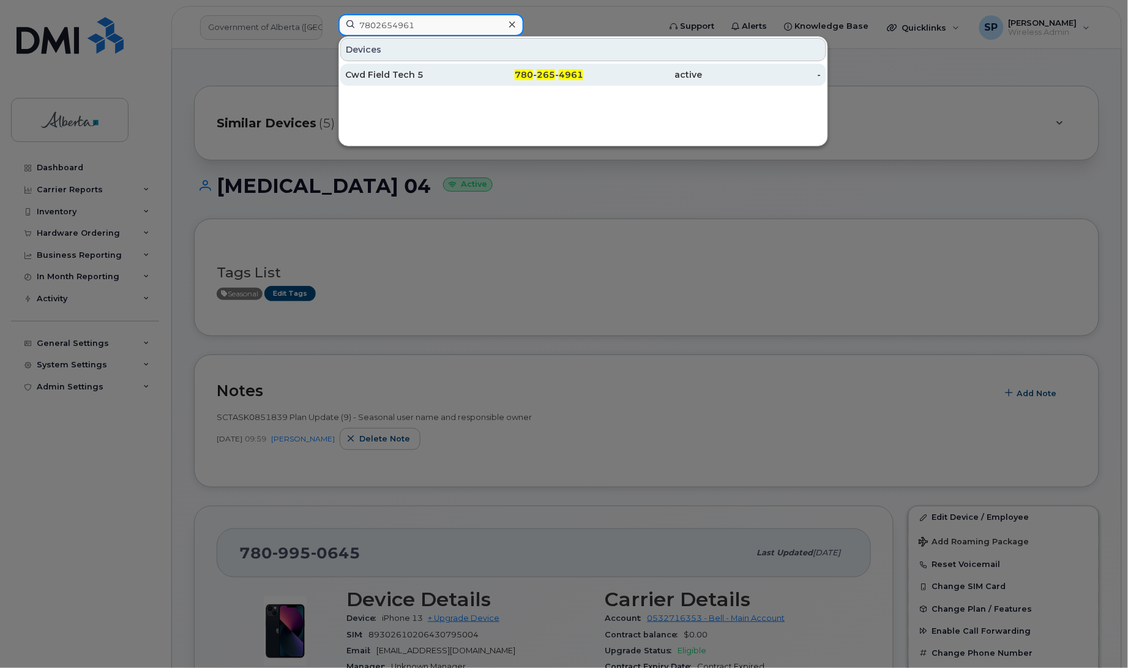
type input "7802654961"
click at [393, 78] on div "Cwd Field Tech 5" at bounding box center [404, 75] width 119 height 12
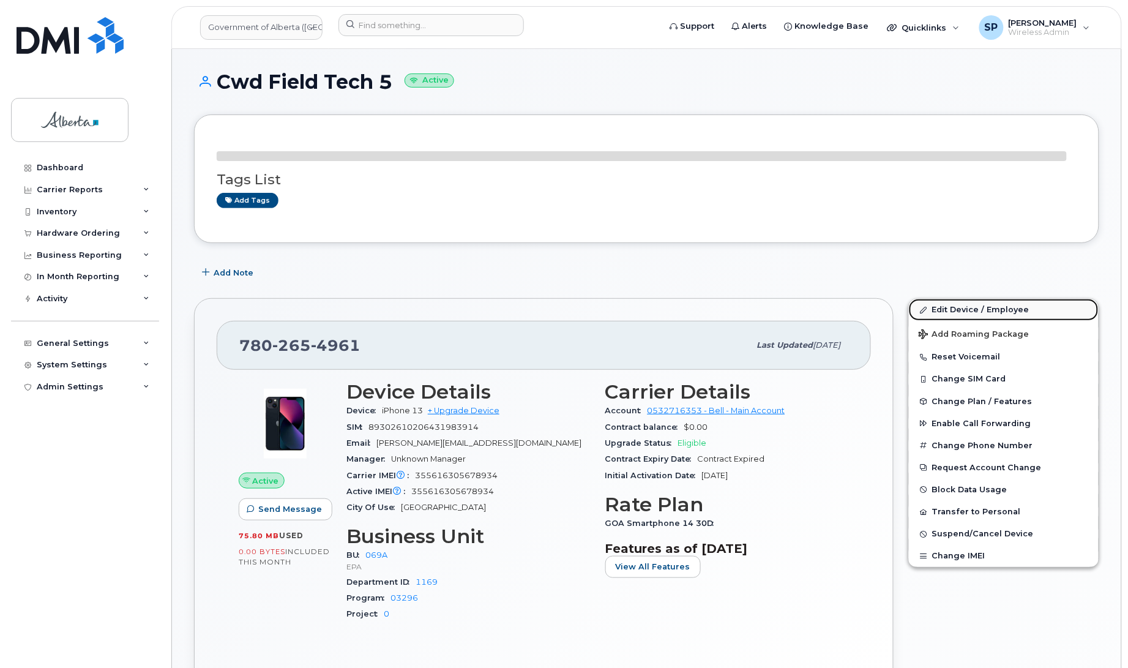
click at [965, 310] on link "Edit Device / Employee" at bounding box center [1004, 310] width 190 height 22
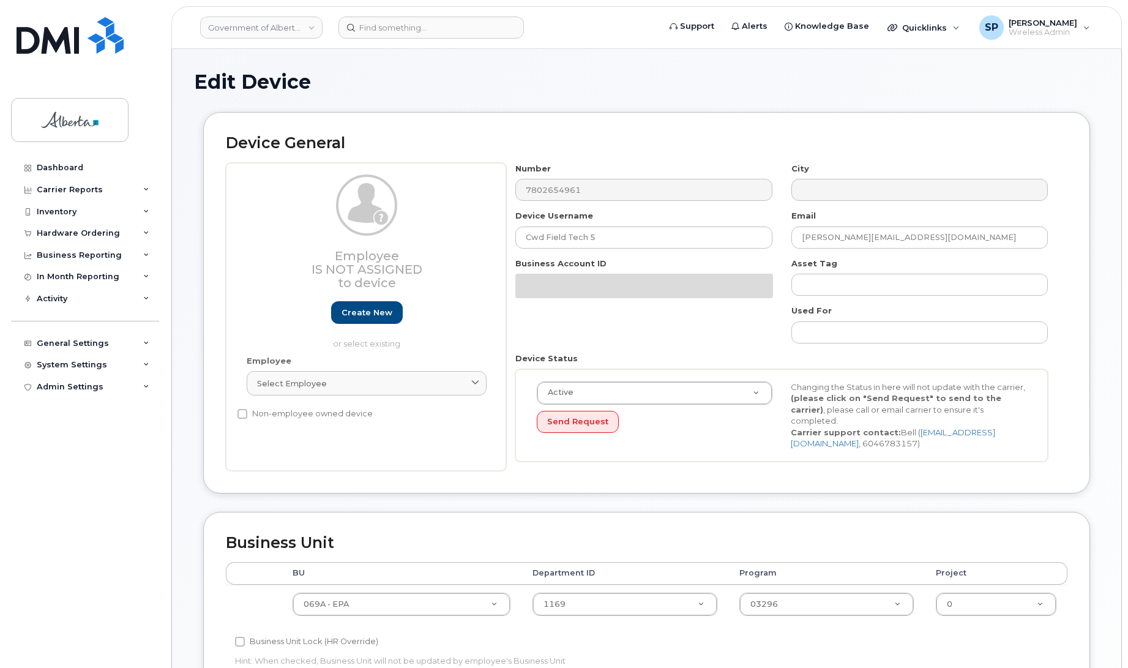
select select "4120331"
drag, startPoint x: 616, startPoint y: 237, endPoint x: 397, endPoint y: 240, distance: 219.1
click at [398, 240] on div "Employee Is not assigned to device Create new or select existing Employee Selec…" at bounding box center [646, 317] width 841 height 308
paste input "hronic Wasting Disease 0"
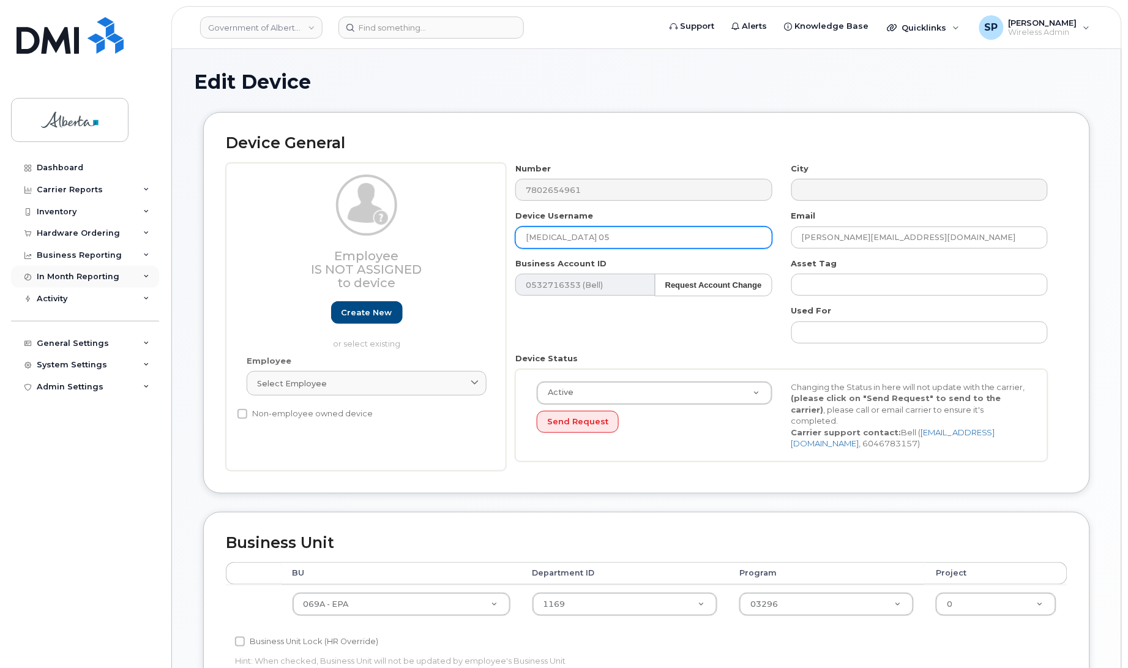
type input "[MEDICAL_DATA] 05"
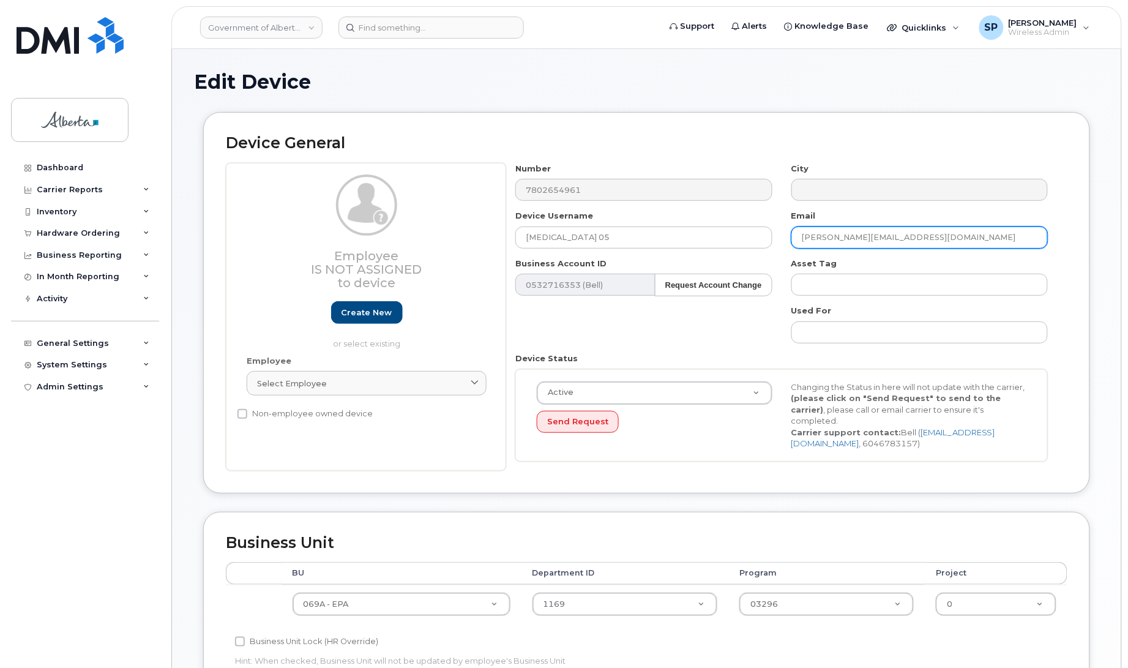
drag, startPoint x: 918, startPoint y: 239, endPoint x: 670, endPoint y: 251, distance: 248.7
click at [670, 251] on div "Number 7802654961 City Device Username [MEDICAL_DATA] 05 Email [EMAIL_ADDRESS][…" at bounding box center [781, 317] width 551 height 308
paste input "mark.ball"
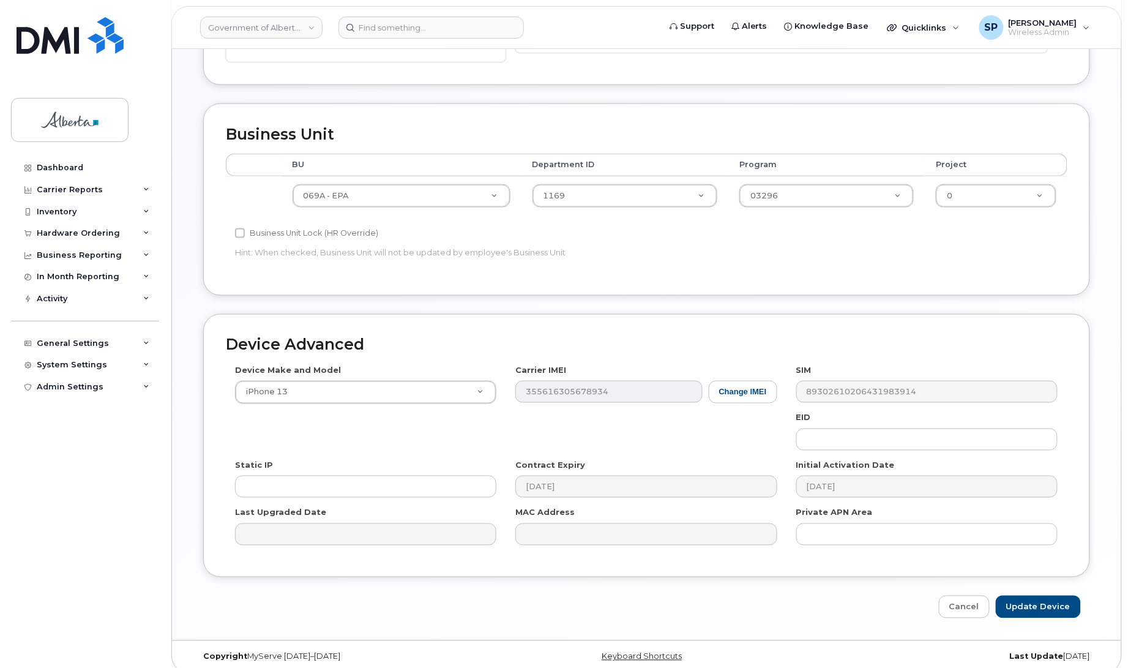
scroll to position [422, 0]
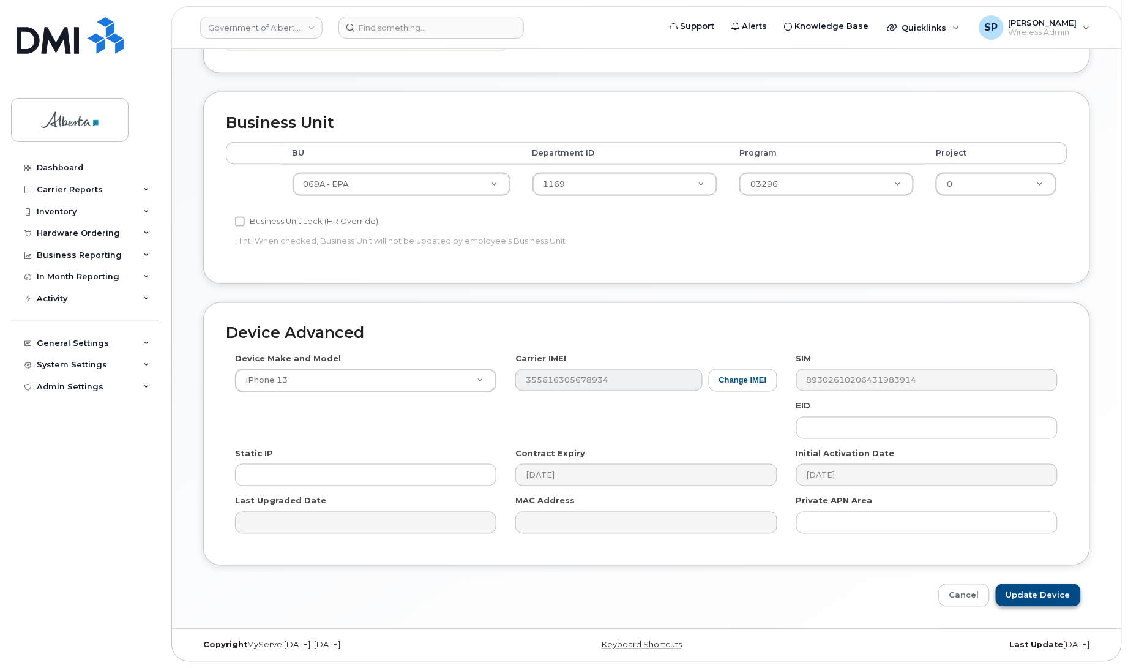
type input "[EMAIL_ADDRESS][DOMAIN_NAME]"
click at [1048, 589] on input "Update Device" at bounding box center [1038, 595] width 85 height 23
type input "Saving..."
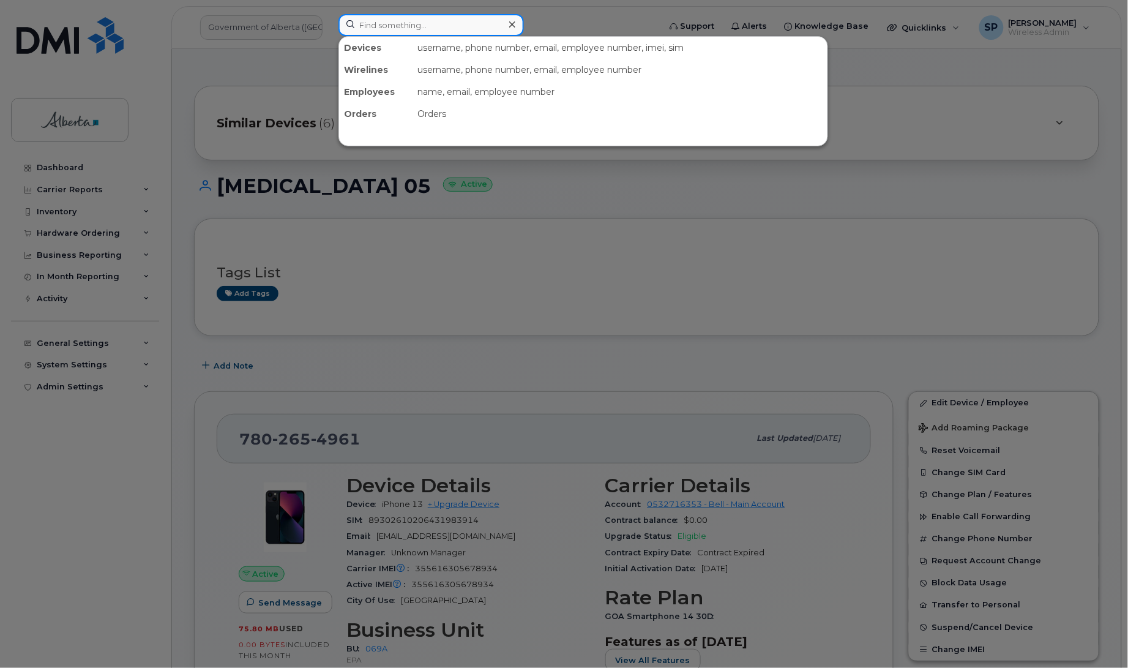
click at [423, 19] on input at bounding box center [430, 25] width 185 height 22
paste input "7802666539"
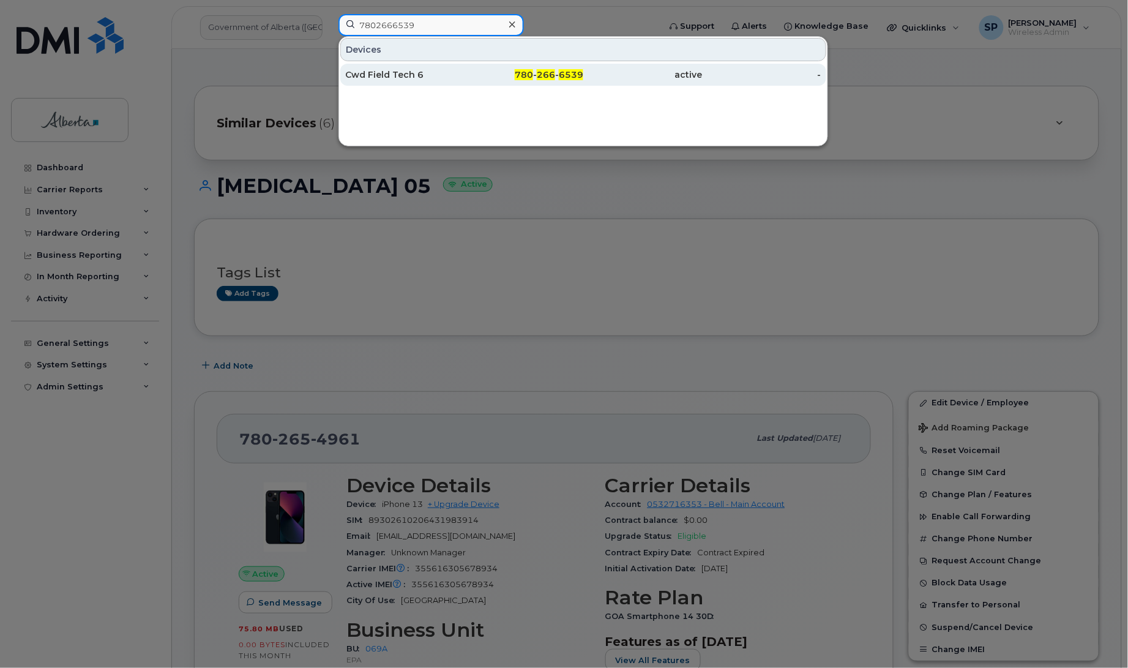
type input "7802666539"
click at [393, 78] on div "Cwd Field Tech 6" at bounding box center [404, 75] width 119 height 12
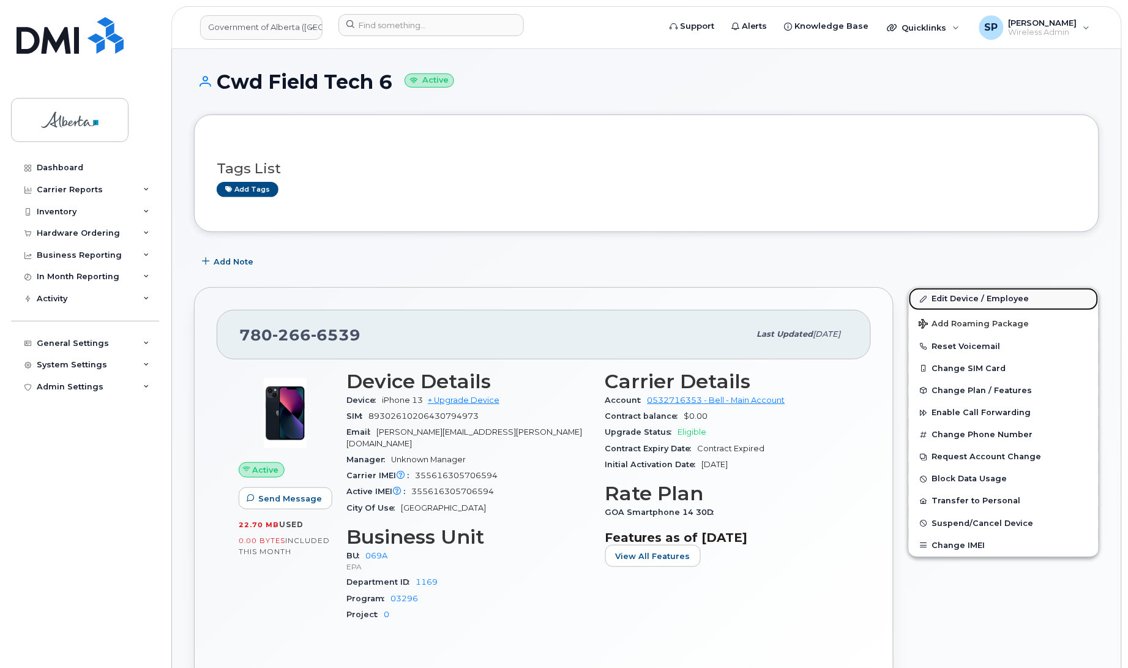
click at [948, 301] on link "Edit Device / Employee" at bounding box center [1004, 299] width 190 height 22
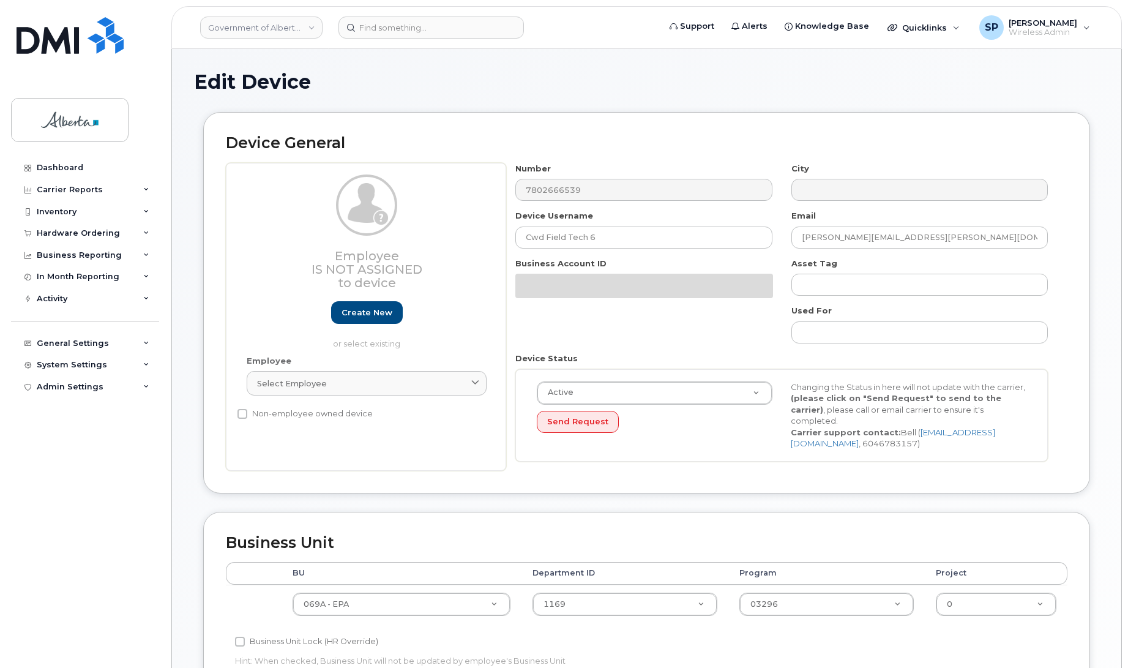
select select "4120331"
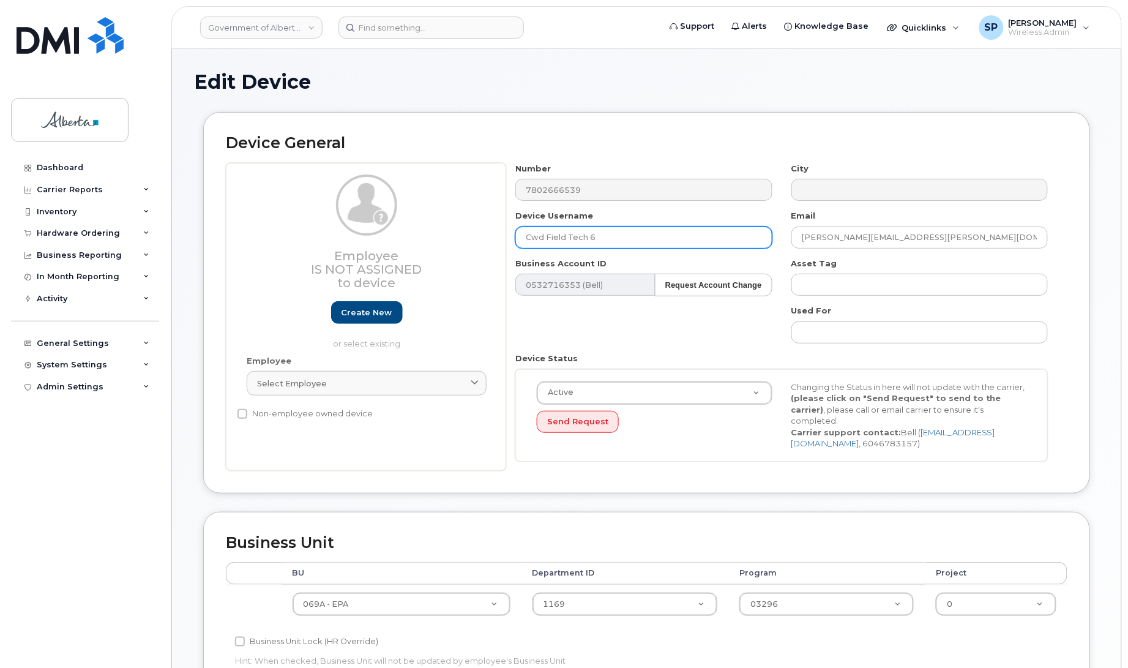
drag, startPoint x: 607, startPoint y: 239, endPoint x: 445, endPoint y: 237, distance: 161.6
click at [445, 237] on div "Employee Is not assigned to device Create new or select existing Employee Selec…" at bounding box center [646, 317] width 841 height 308
paste input "hronic Wasting Disease 0"
type input "[MEDICAL_DATA] 06"
drag, startPoint x: 922, startPoint y: 234, endPoint x: 723, endPoint y: 246, distance: 198.6
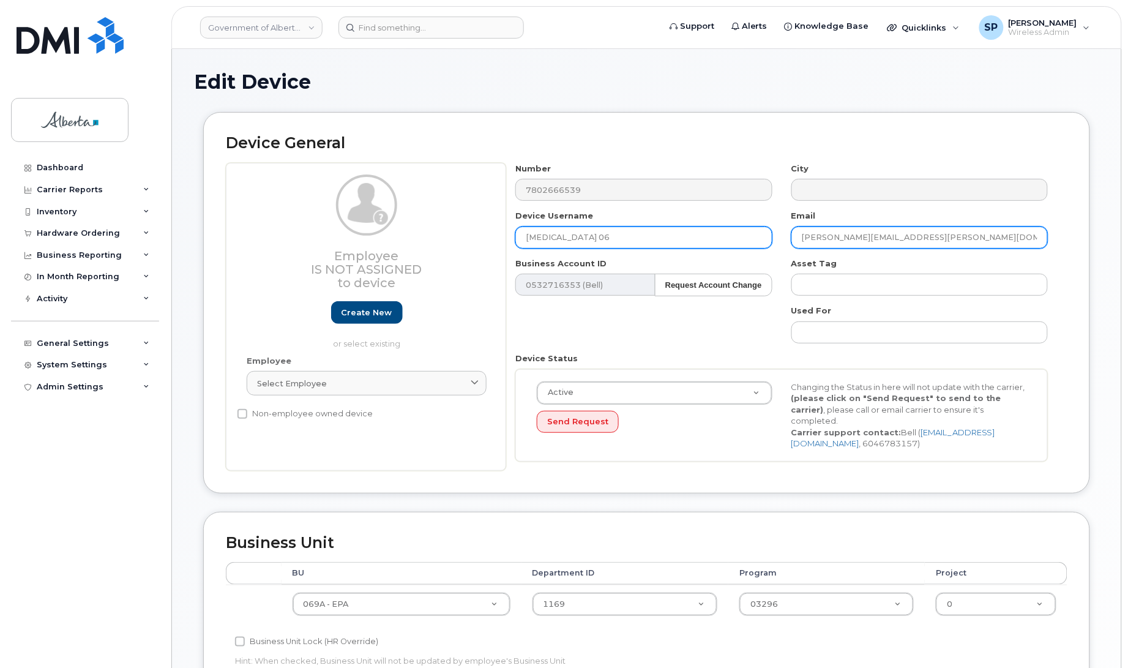
click at [724, 246] on div "Number 7802666539 City Device Username [MEDICAL_DATA] 06 Email [PERSON_NAME][EM…" at bounding box center [781, 317] width 551 height 308
paste input "mark.ball"
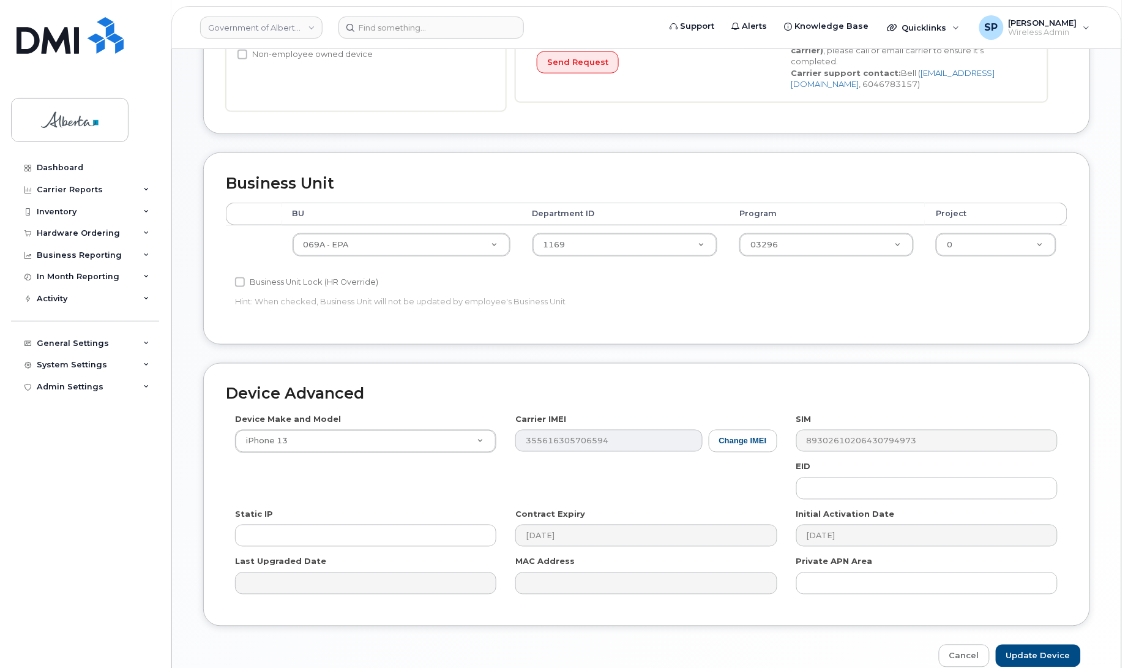
scroll to position [422, 0]
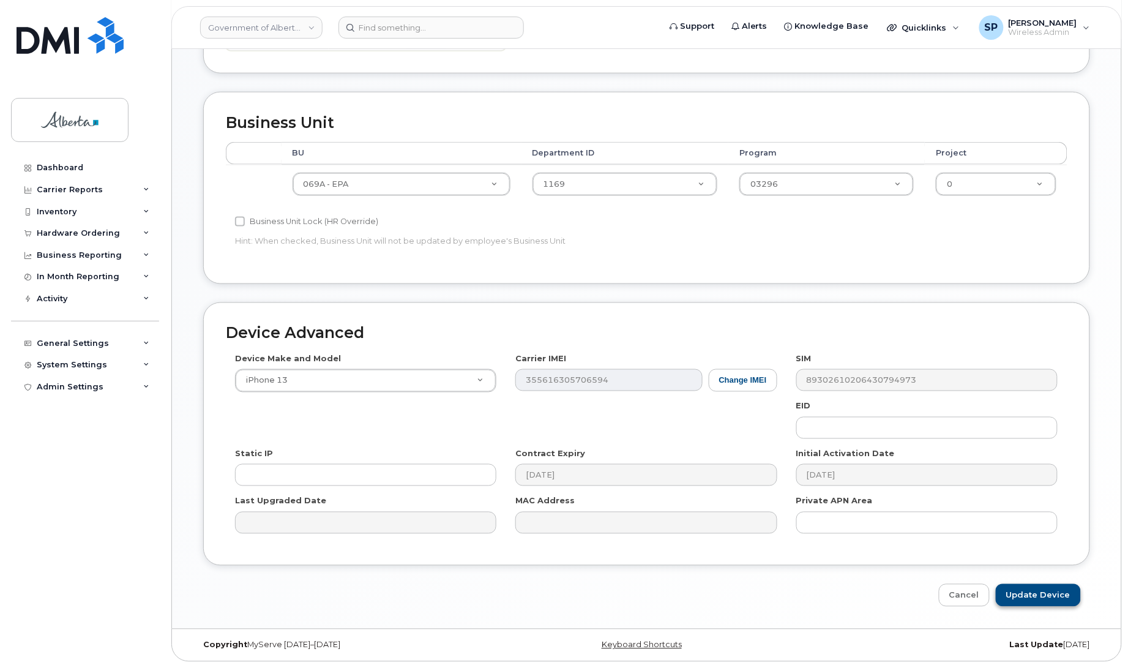
type input "[EMAIL_ADDRESS][DOMAIN_NAME]"
click at [1039, 592] on input "Update Device" at bounding box center [1038, 595] width 85 height 23
type input "Saving..."
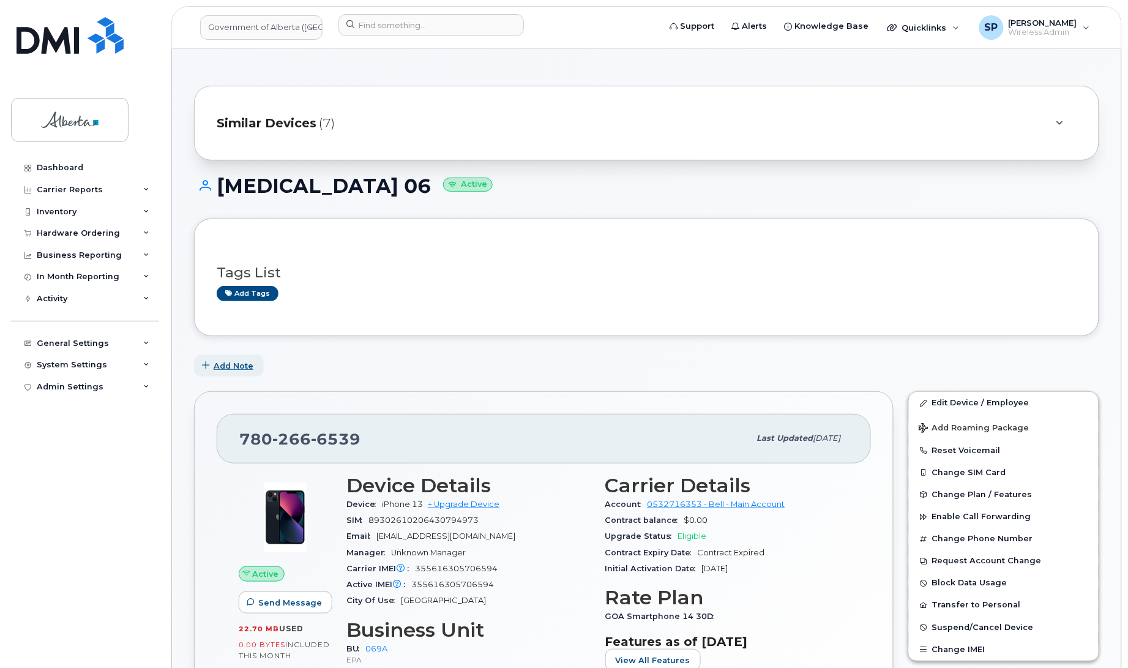
click at [227, 368] on span "Add Note" at bounding box center [234, 366] width 40 height 12
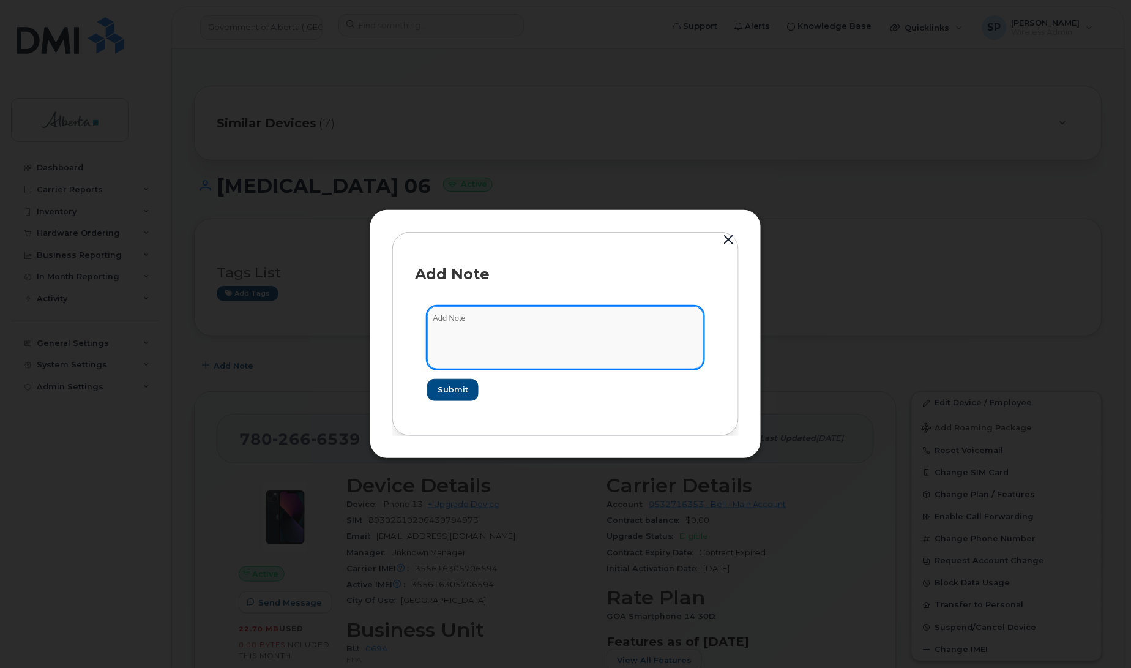
click at [493, 325] on textarea at bounding box center [565, 337] width 277 height 62
paste textarea "SCTASK0851839 Plan Update (9) - Seasonal user name and responsible owner"
type textarea "SCTASK0851839 Plan Update (9) - Seasonal user name and responsible owner"
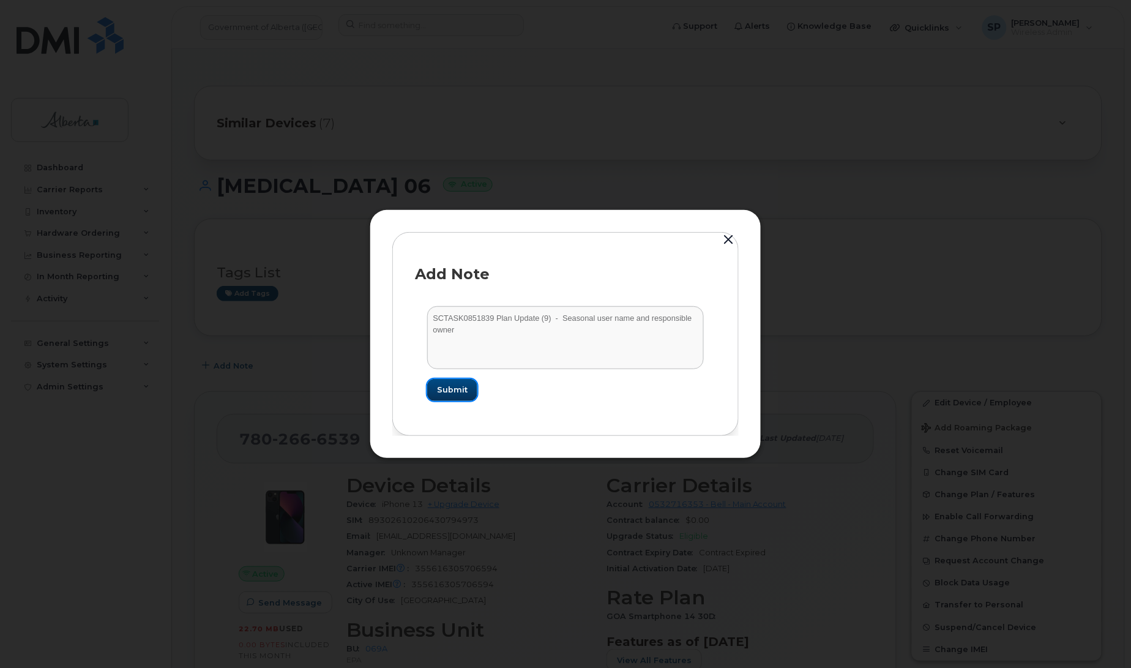
click at [457, 387] on span "Submit" at bounding box center [452, 390] width 31 height 12
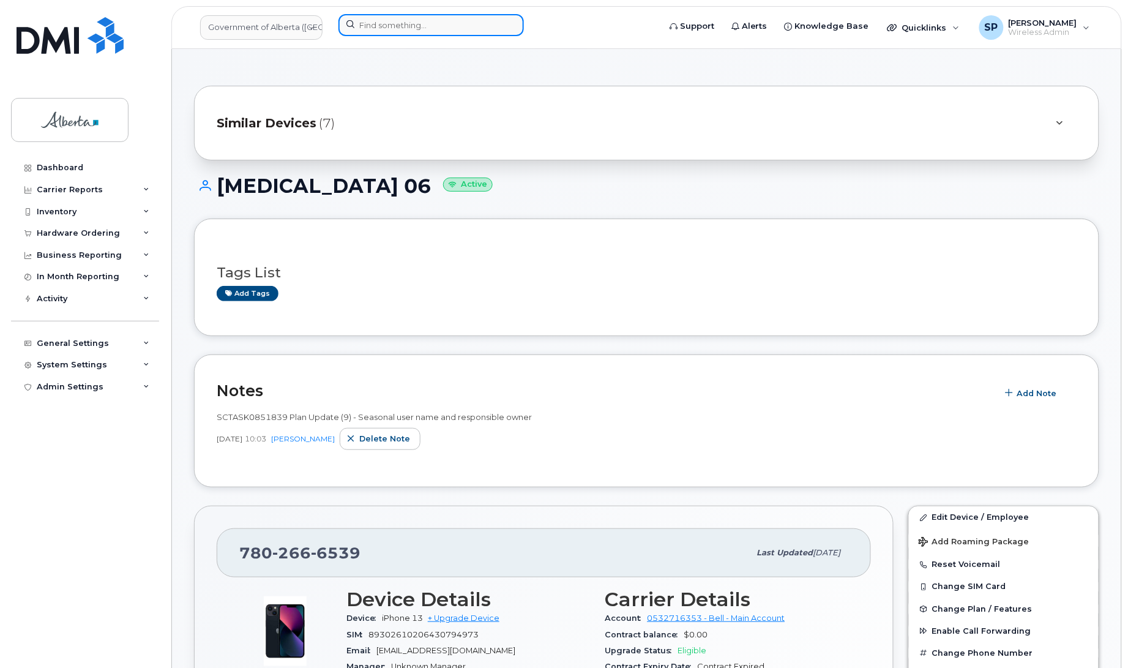
click at [421, 26] on input at bounding box center [430, 25] width 185 height 22
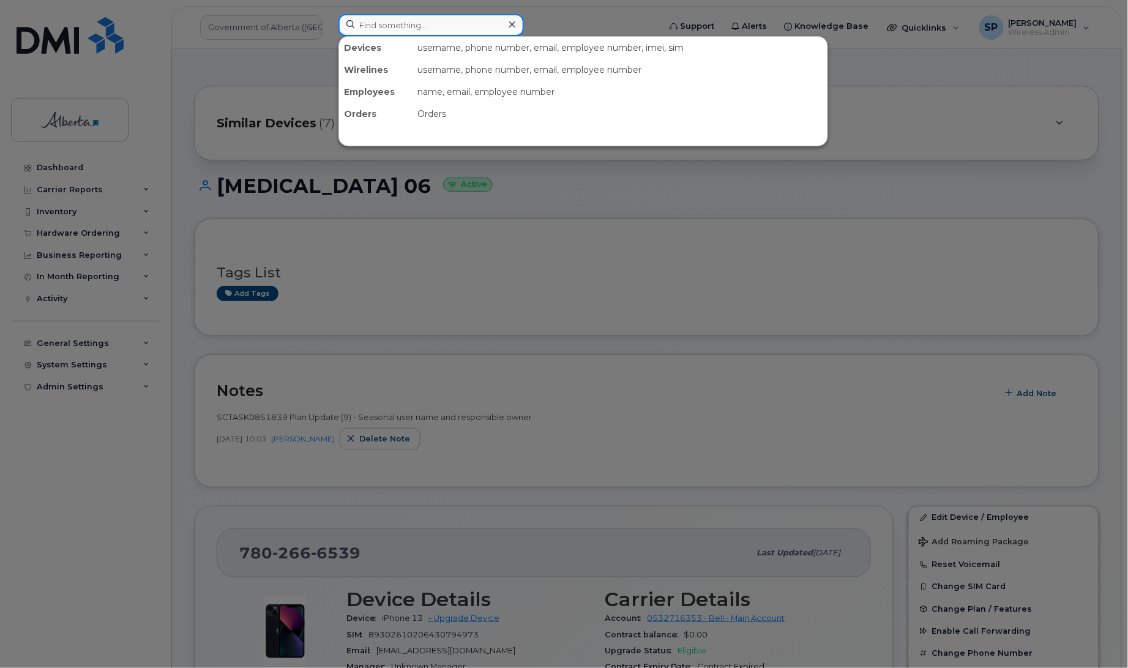
paste input "5879849591"
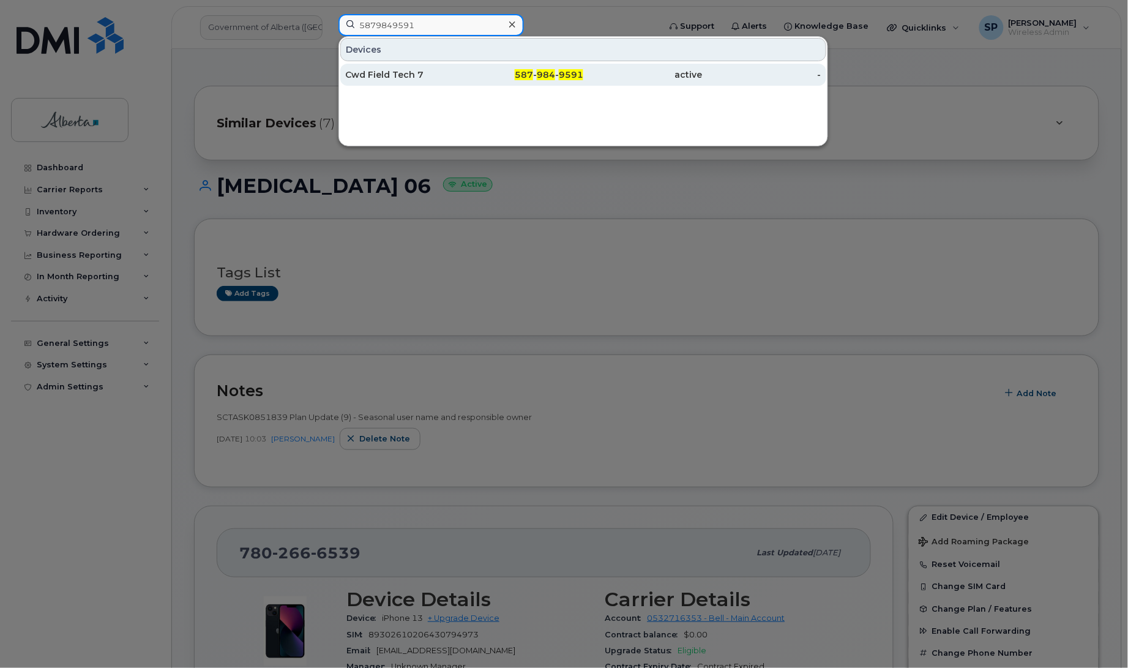
type input "5879849591"
click at [389, 72] on div "Cwd Field Tech 7" at bounding box center [404, 75] width 119 height 12
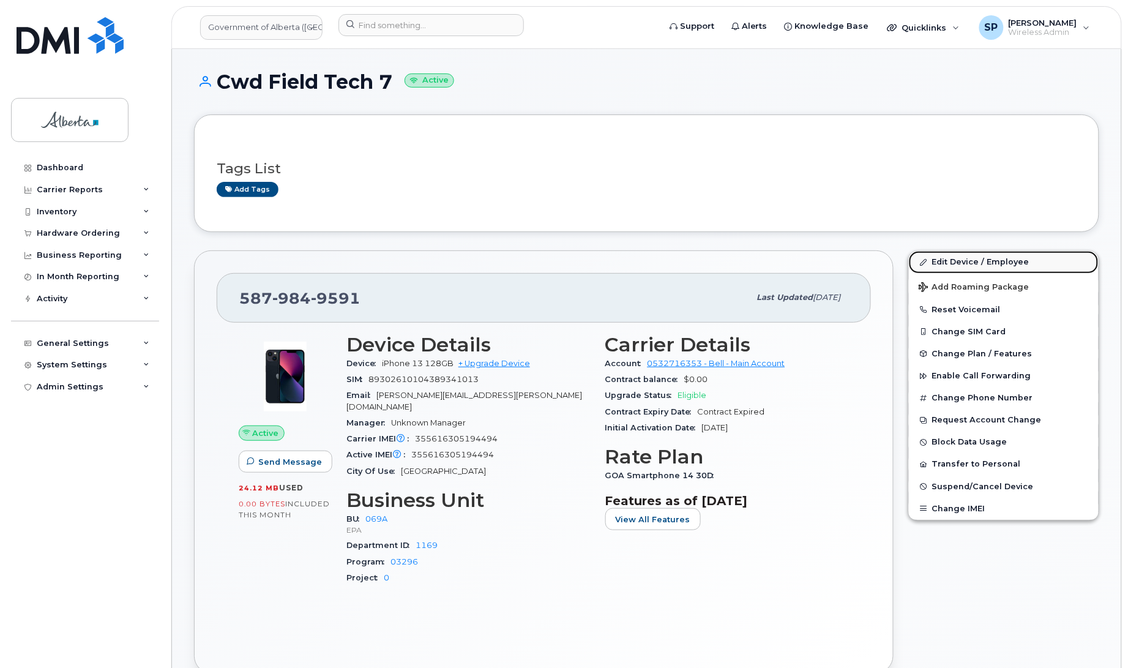
click at [978, 258] on link "Edit Device / Employee" at bounding box center [1004, 262] width 190 height 22
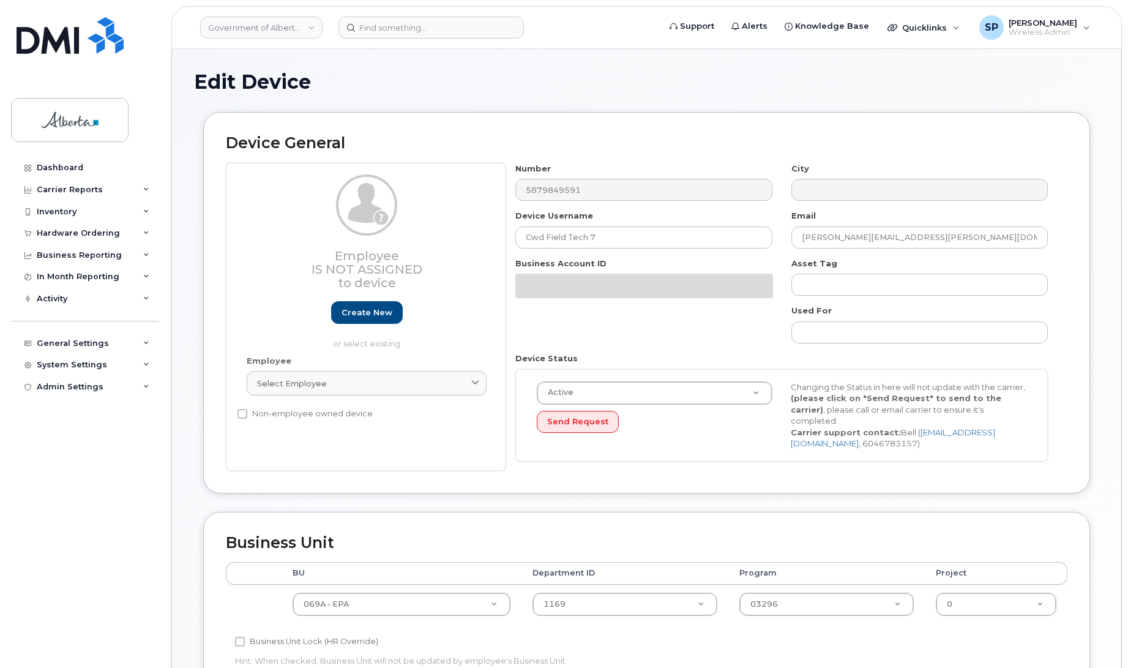
select select "4120331"
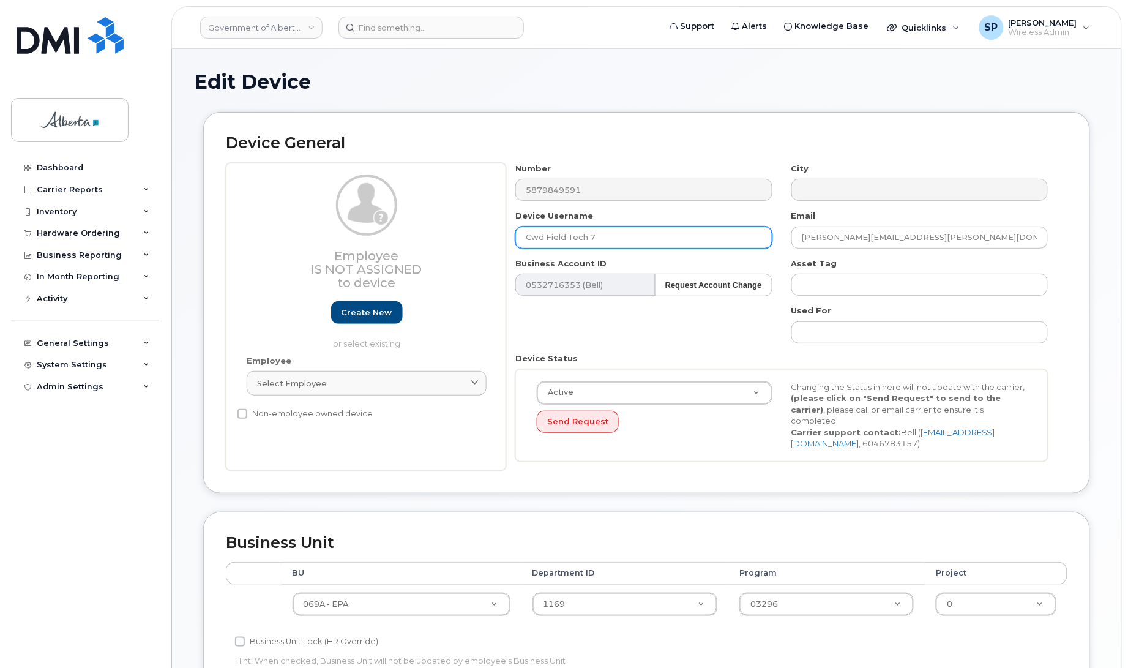
drag, startPoint x: 627, startPoint y: 237, endPoint x: 476, endPoint y: 230, distance: 151.3
click at [476, 230] on div "Employee Is not assigned to device Create new or select existing Employee Selec…" at bounding box center [646, 317] width 841 height 308
paste input "hronic Wasting Disease 0"
type input "[MEDICAL_DATA] 07"
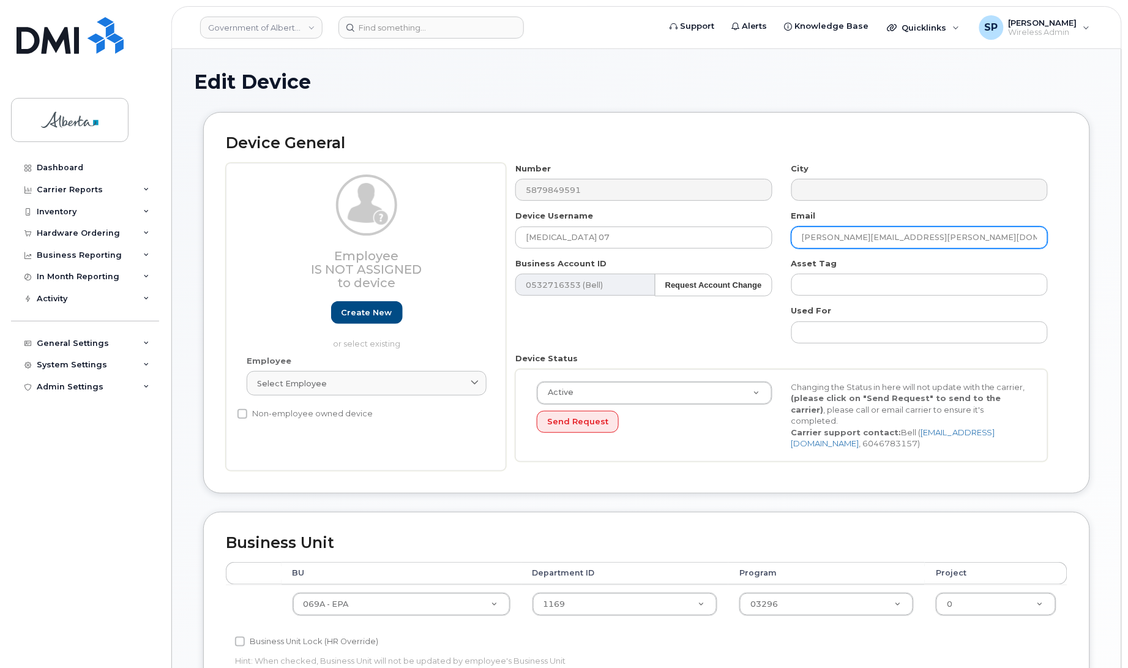
drag, startPoint x: 901, startPoint y: 242, endPoint x: 756, endPoint y: 261, distance: 145.6
click at [756, 261] on div "Number 5879849591 City Device Username Chronic Wasting Disease 07 Email gary.bi…" at bounding box center [781, 317] width 551 height 308
click at [885, 239] on input "gary.bice@gov.ab.ca" at bounding box center [919, 237] width 256 height 22
drag, startPoint x: 896, startPoint y: 236, endPoint x: 767, endPoint y: 234, distance: 129.7
click at [767, 234] on div "Number 5879849591 City Device Username Chronic Wasting Disease 07 Email gary.bi…" at bounding box center [781, 317] width 551 height 308
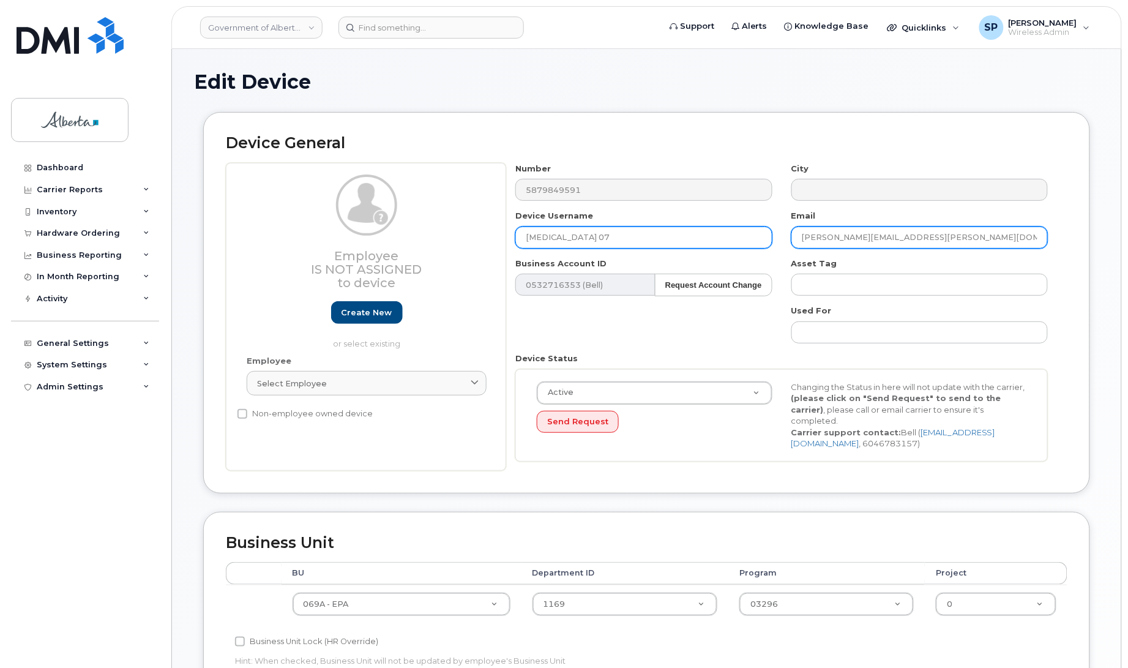
paste input "mark.ball"
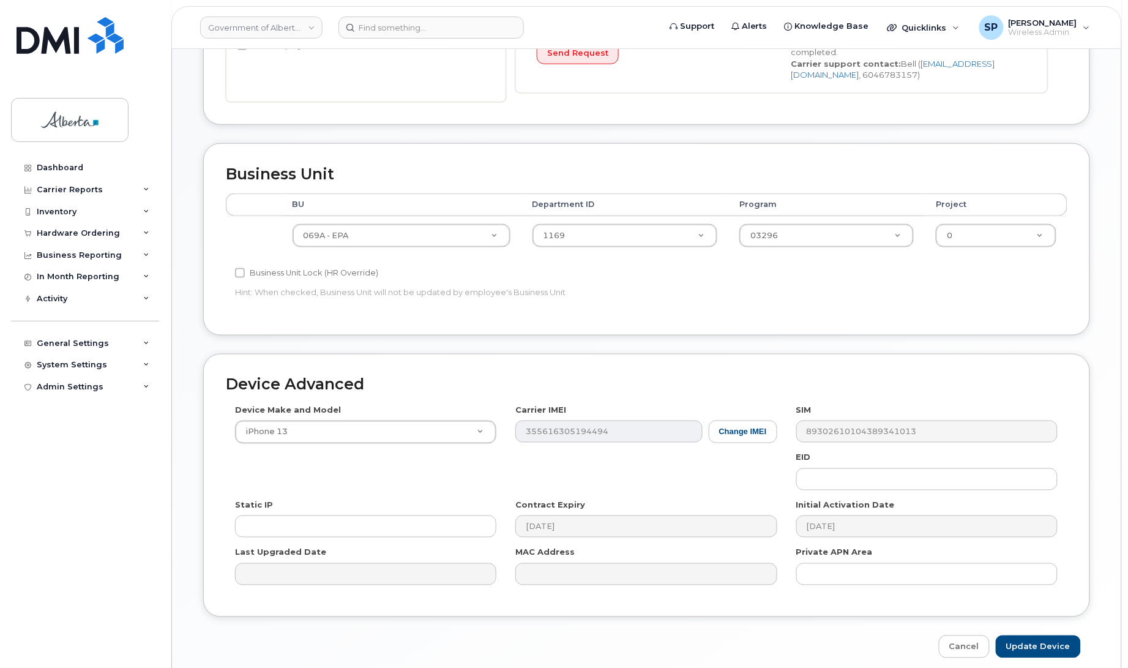
scroll to position [422, 0]
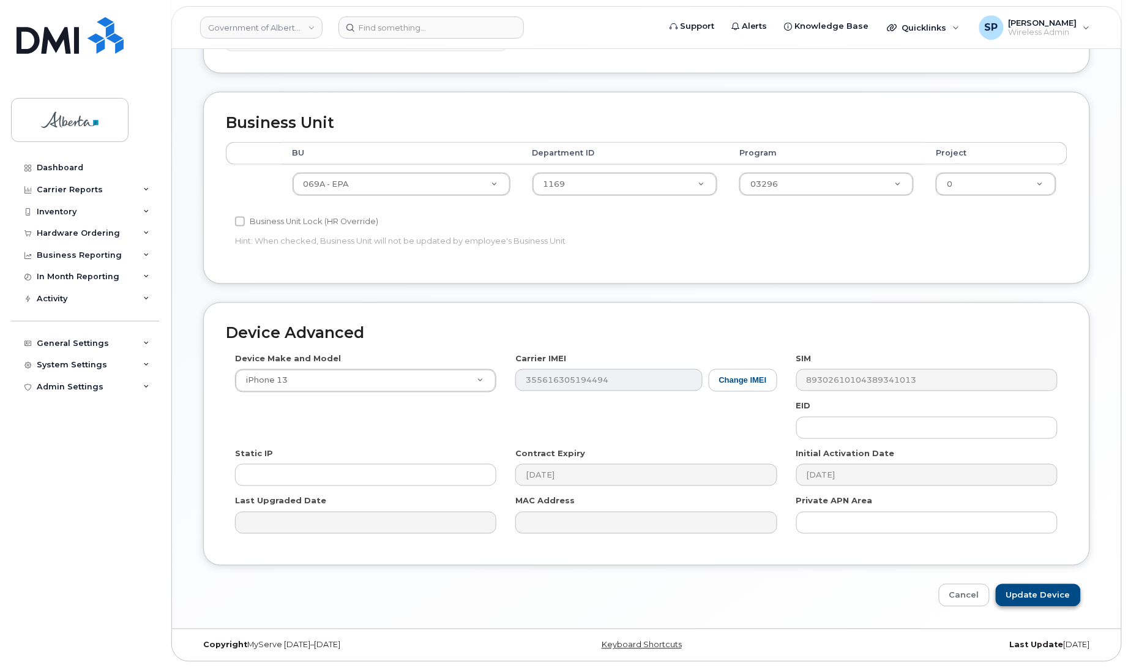
type input "[EMAIL_ADDRESS][DOMAIN_NAME]"
click at [1036, 594] on input "Update Device" at bounding box center [1038, 595] width 85 height 23
type input "Saving..."
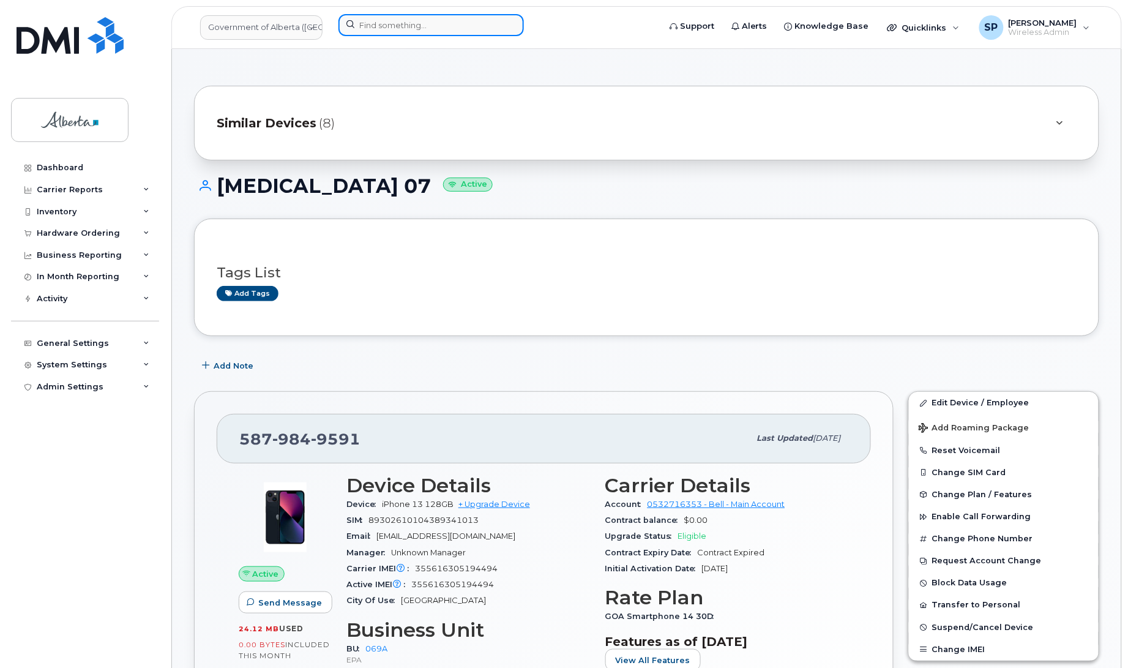
click at [433, 23] on input at bounding box center [430, 25] width 185 height 22
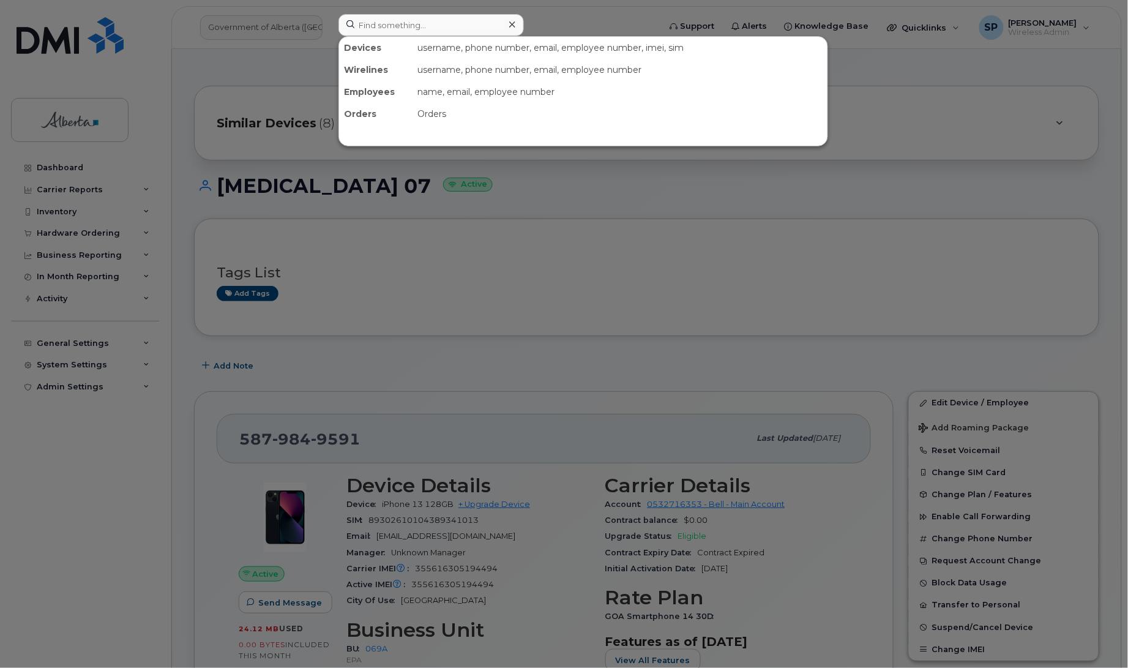
click at [247, 296] on div at bounding box center [564, 334] width 1128 height 668
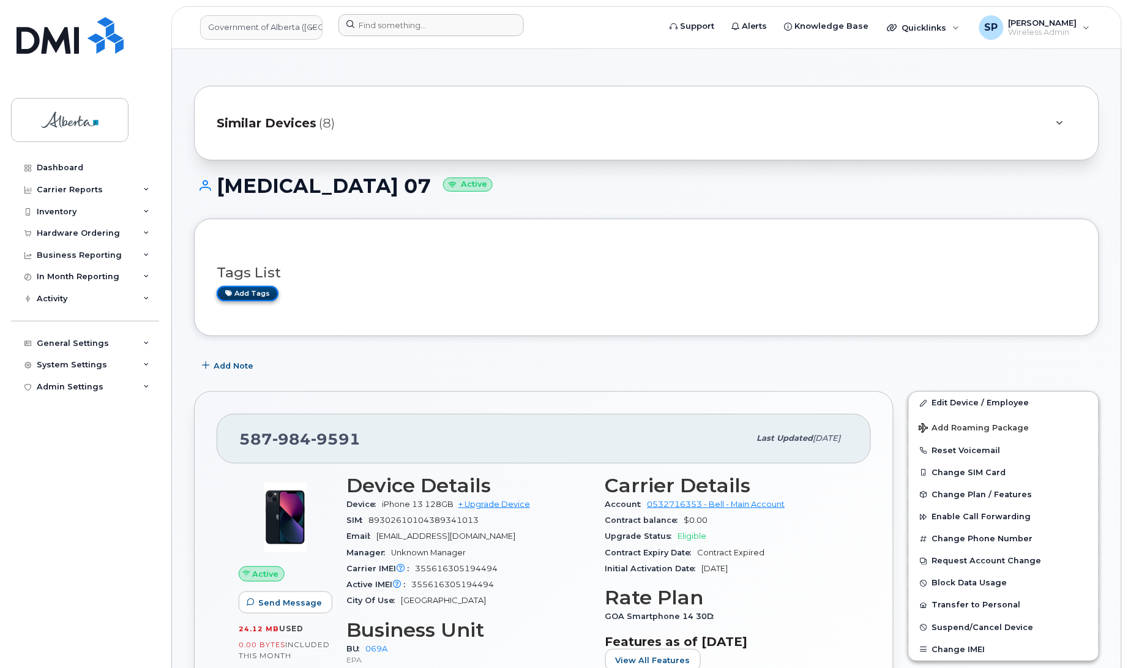
click at [245, 295] on link "Add tags" at bounding box center [248, 293] width 62 height 15
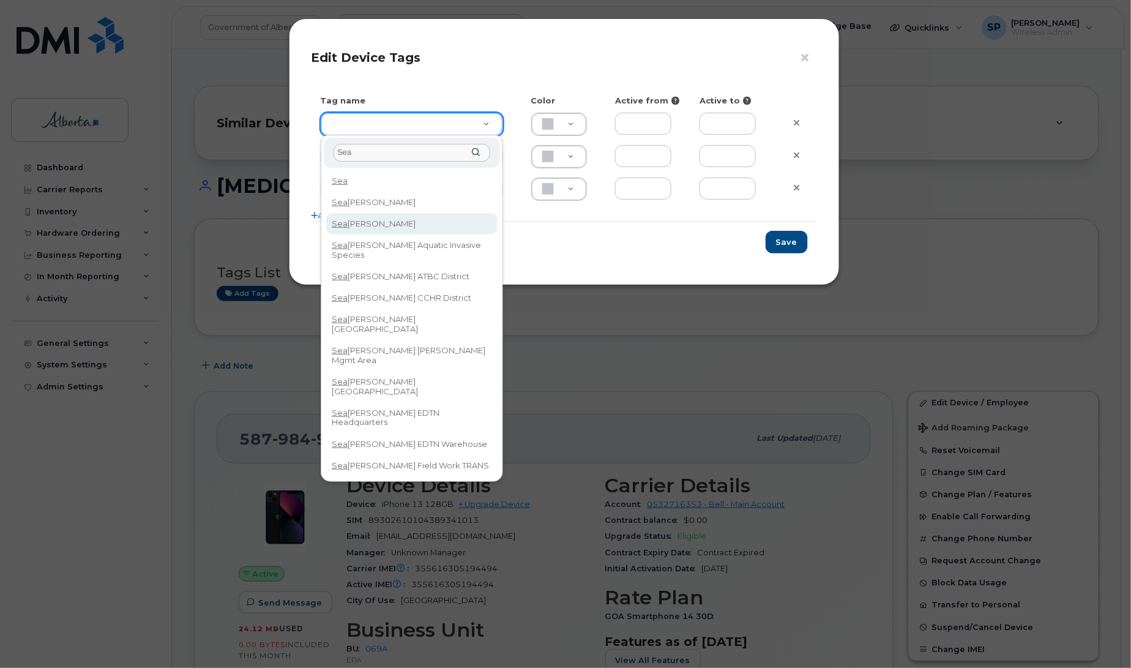
type input "Sea"
type input "Seasonal"
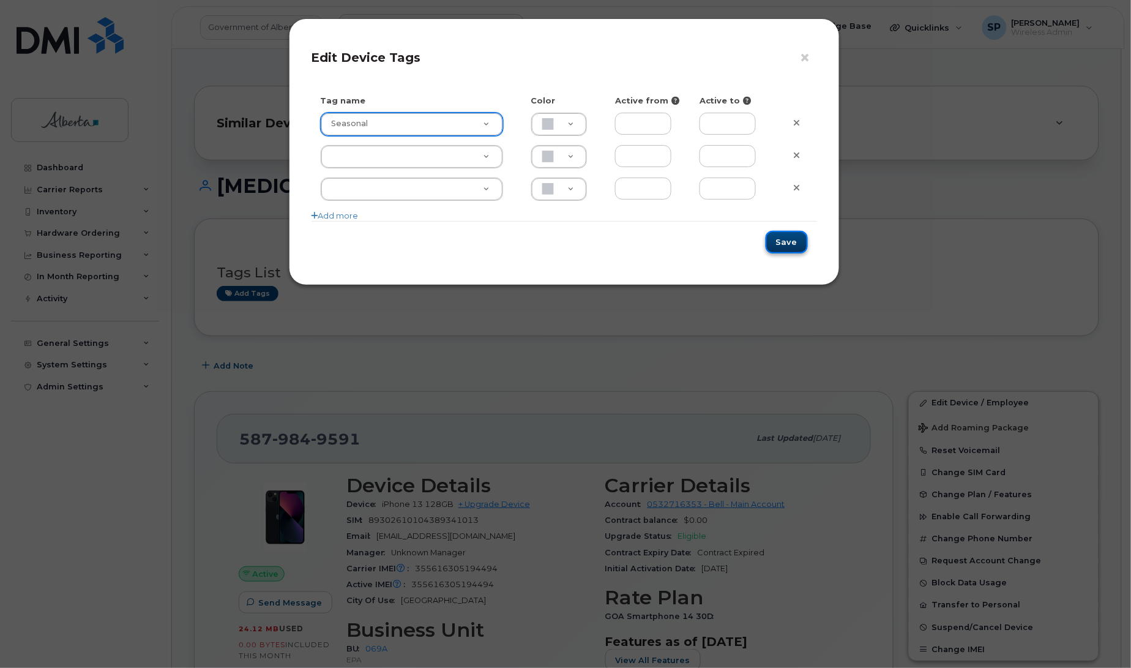
click at [776, 240] on button "Save" at bounding box center [786, 242] width 42 height 23
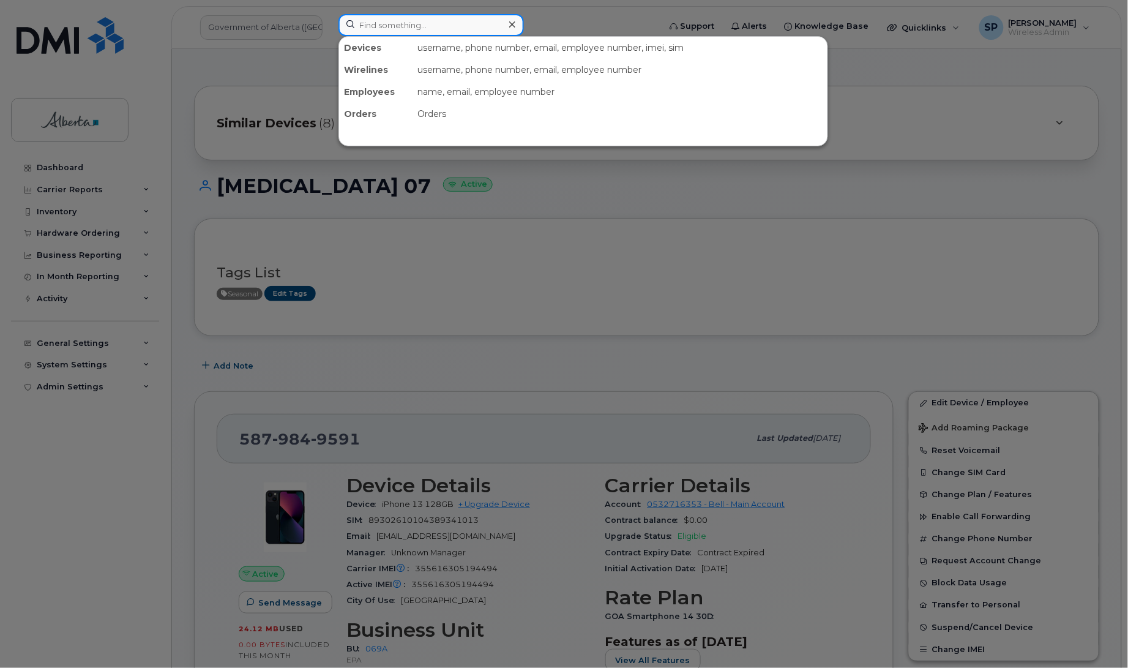
click at [381, 23] on input at bounding box center [430, 25] width 185 height 22
paste input "7809828516"
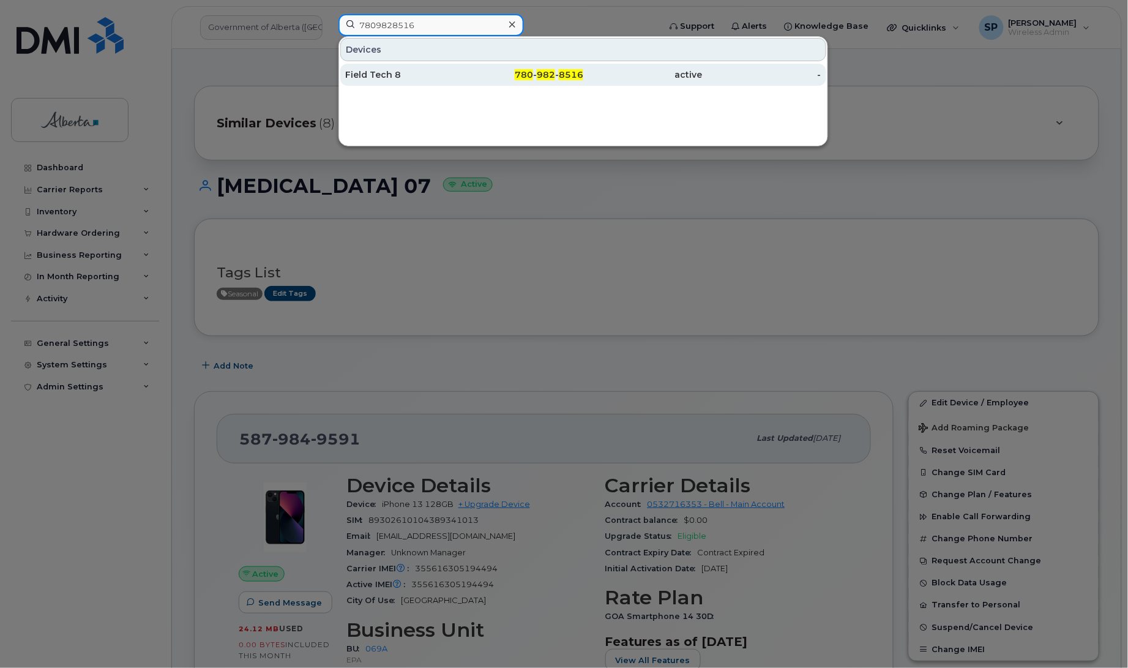
type input "7809828516"
click at [373, 78] on div "Field Tech 8" at bounding box center [404, 75] width 119 height 12
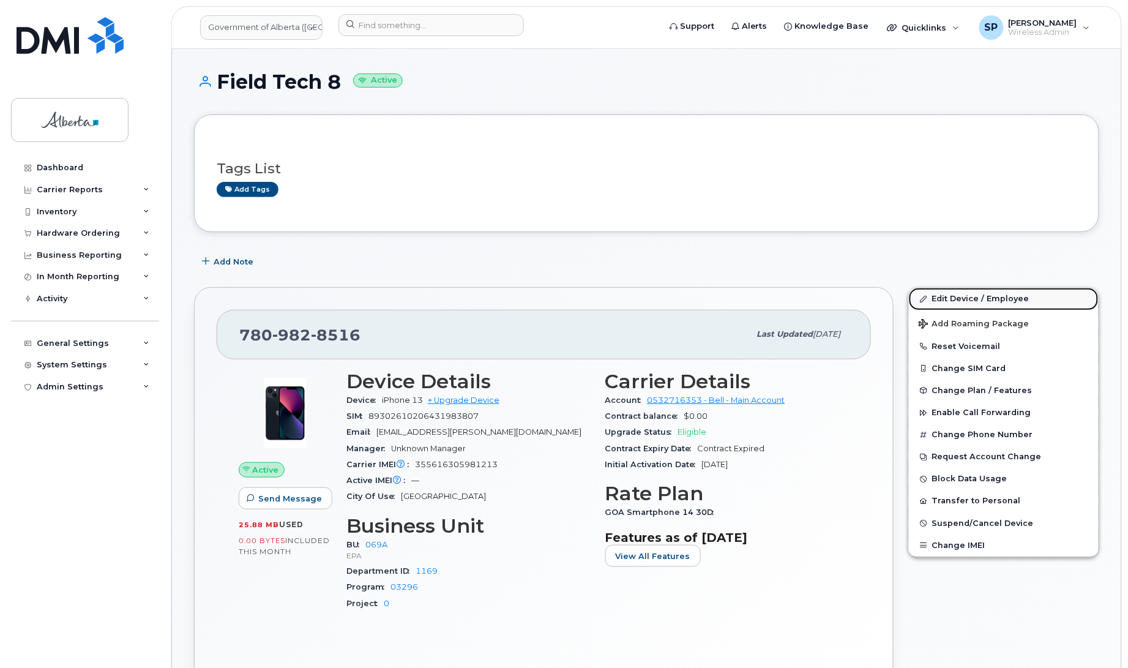
click at [1007, 300] on link "Edit Device / Employee" at bounding box center [1004, 299] width 190 height 22
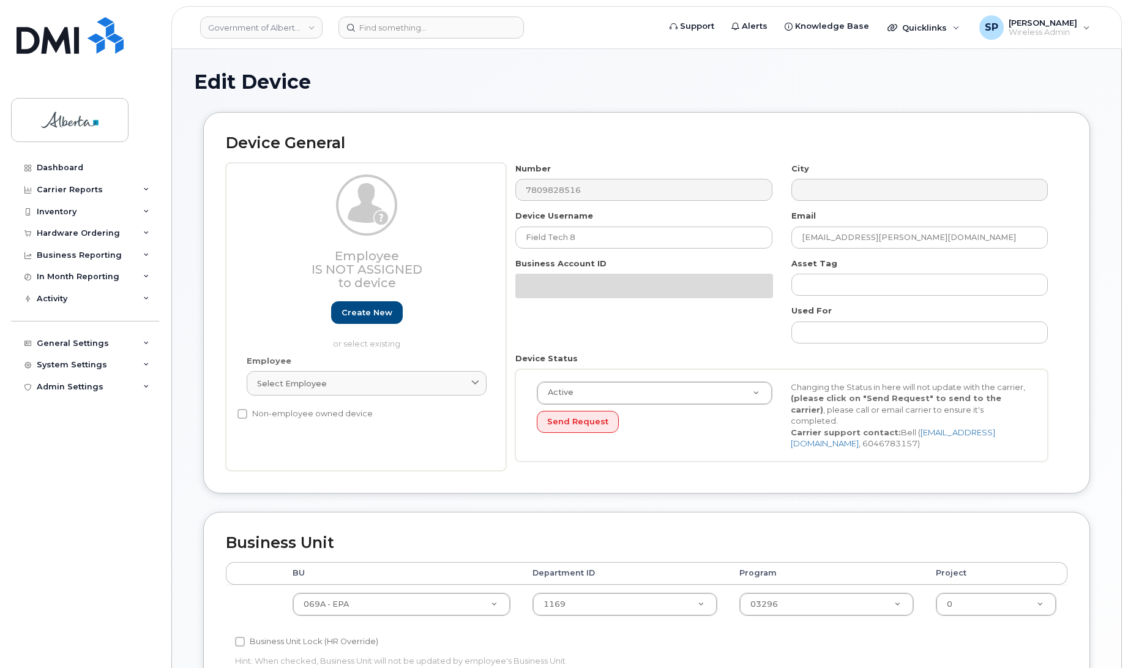
select select "4120331"
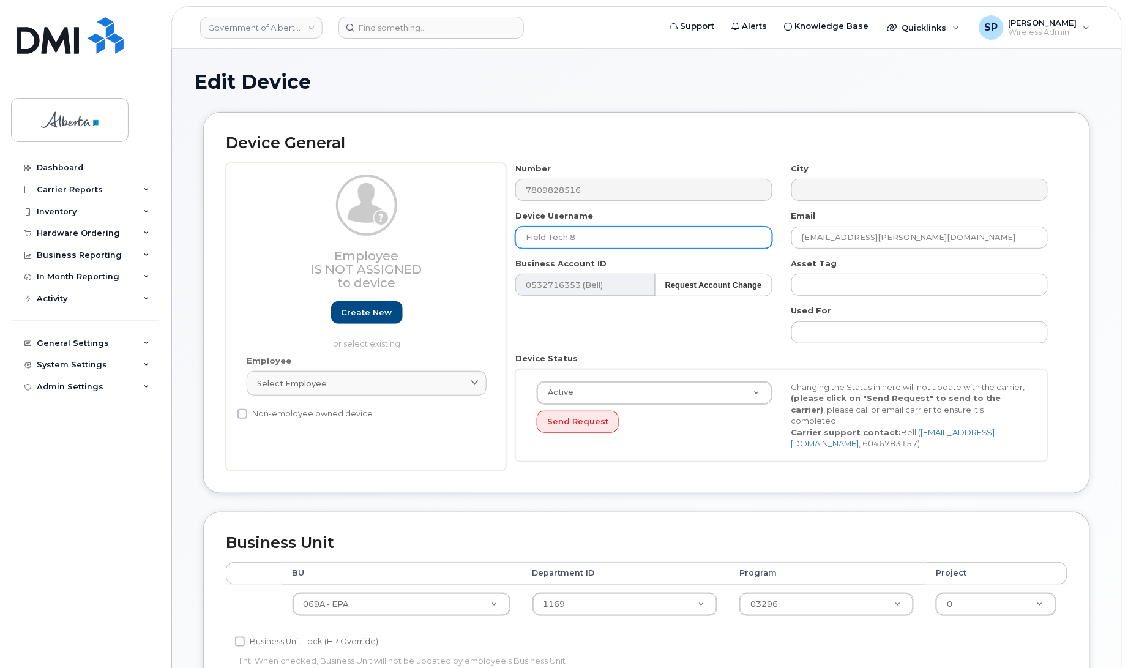
drag, startPoint x: 588, startPoint y: 239, endPoint x: 450, endPoint y: 250, distance: 138.7
click at [450, 250] on div "Employee Is not assigned to device Create new or select existing Employee Selec…" at bounding box center [646, 317] width 841 height 308
paste input "Chronic Wasting Disease 0"
type input "[MEDICAL_DATA] 08"
drag, startPoint x: 915, startPoint y: 239, endPoint x: 763, endPoint y: 237, distance: 152.4
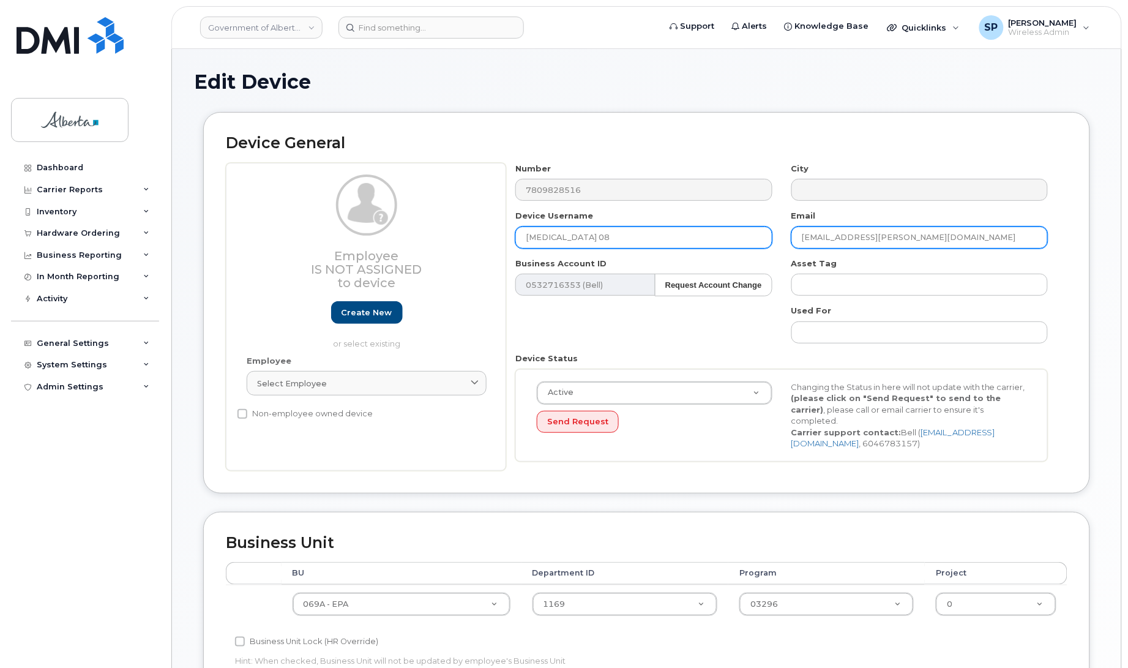
click at [763, 237] on div "Number 7809828516 City Device Username Chronic Wasting Disease 08 Email rhayne.…" at bounding box center [781, 317] width 551 height 308
paste input "mark.ball"
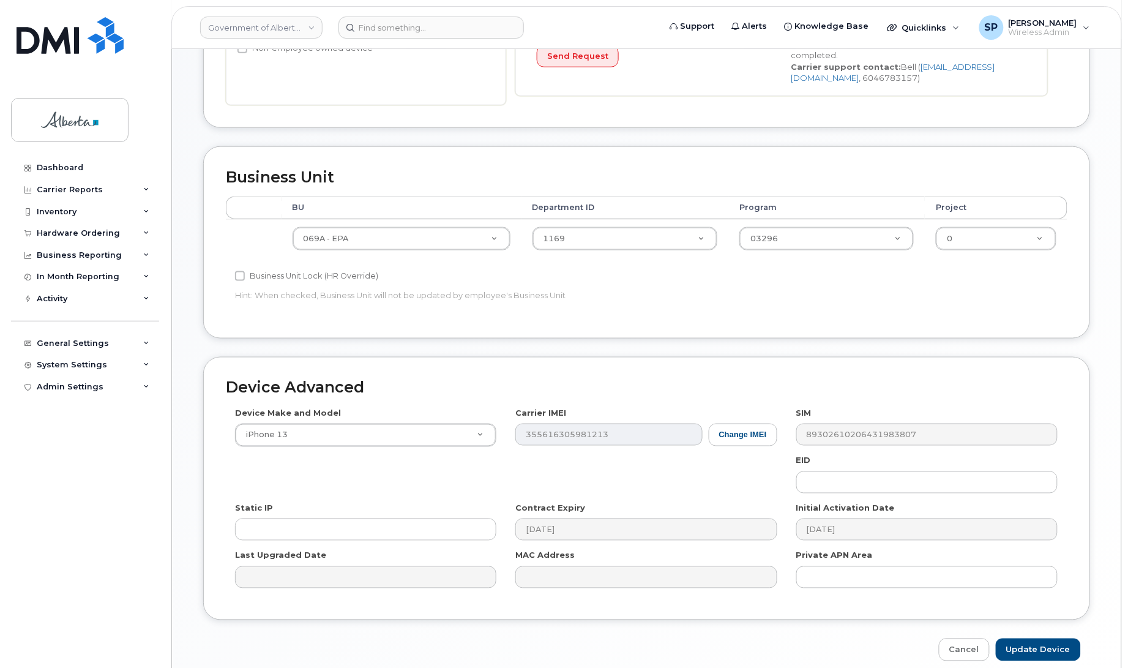
scroll to position [422, 0]
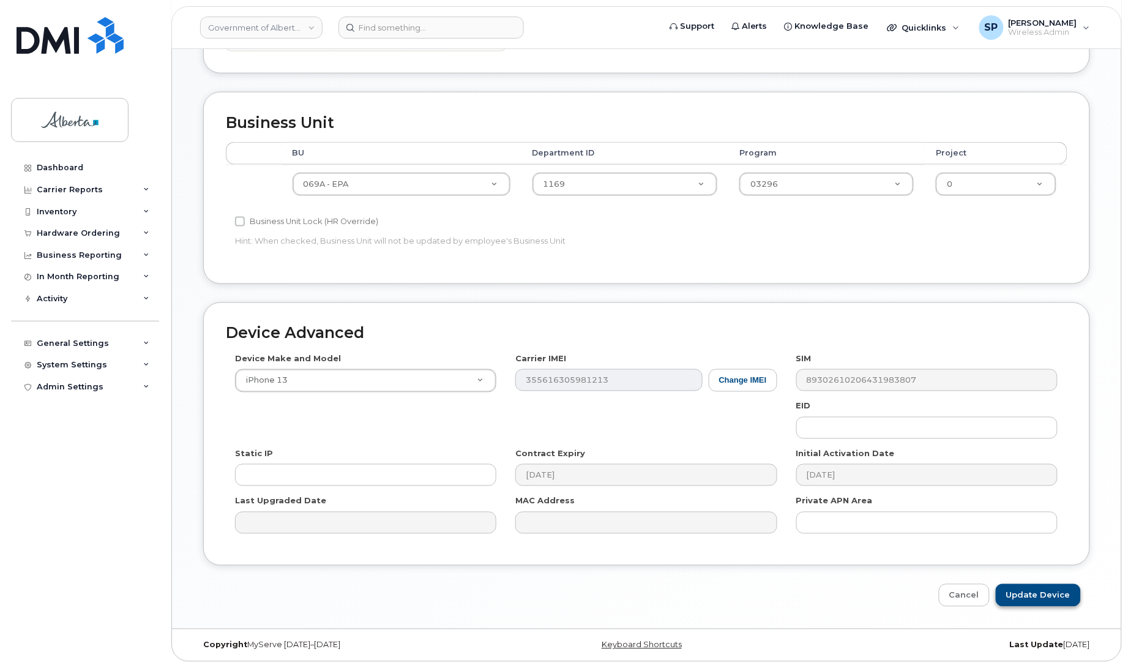
type input "[EMAIL_ADDRESS][DOMAIN_NAME]"
click at [1065, 587] on input "Update Device" at bounding box center [1038, 595] width 85 height 23
type input "Saving..."
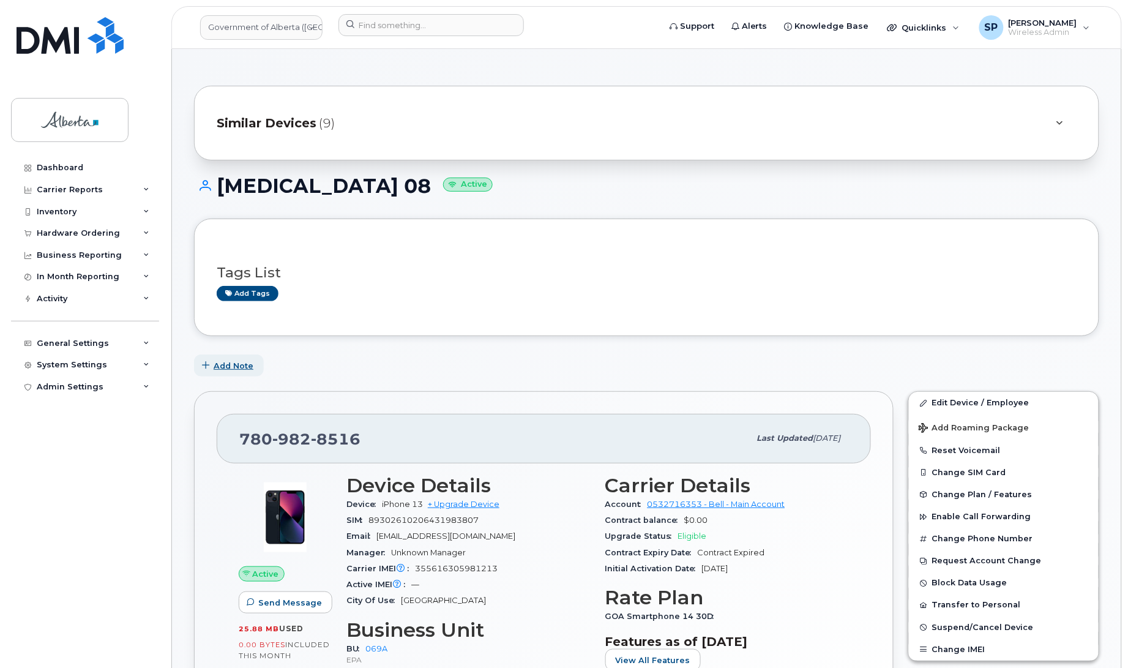
click at [233, 362] on span "Add Note" at bounding box center [234, 366] width 40 height 12
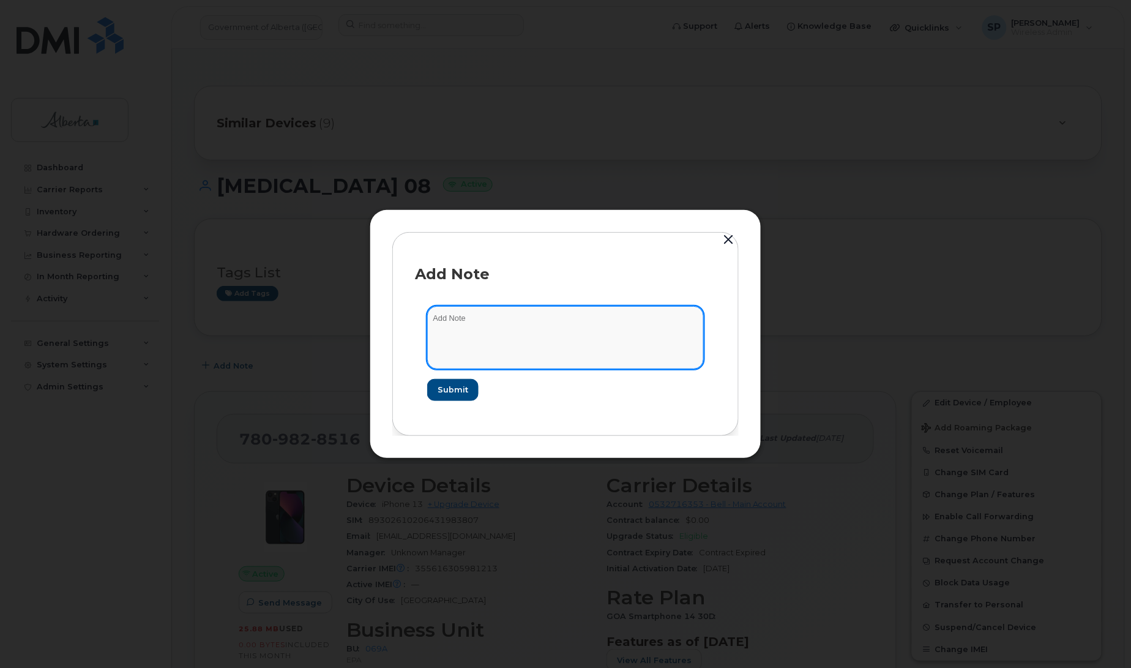
click at [505, 337] on textarea at bounding box center [565, 337] width 277 height 62
paste textarea "SCTASK0851839 Plan Update (9) - Seasonal user name and responsible owner"
type textarea "SCTASK0851839 Plan Update (9) - Seasonal user name and responsible owner"
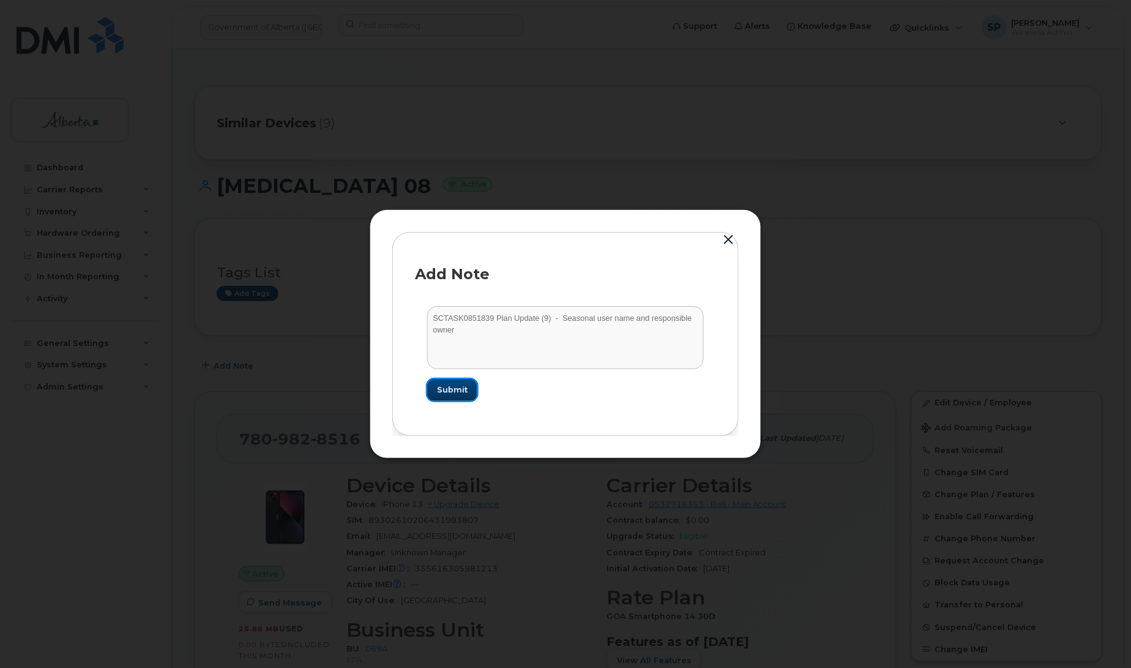
click at [463, 395] on span "Submit" at bounding box center [452, 390] width 31 height 12
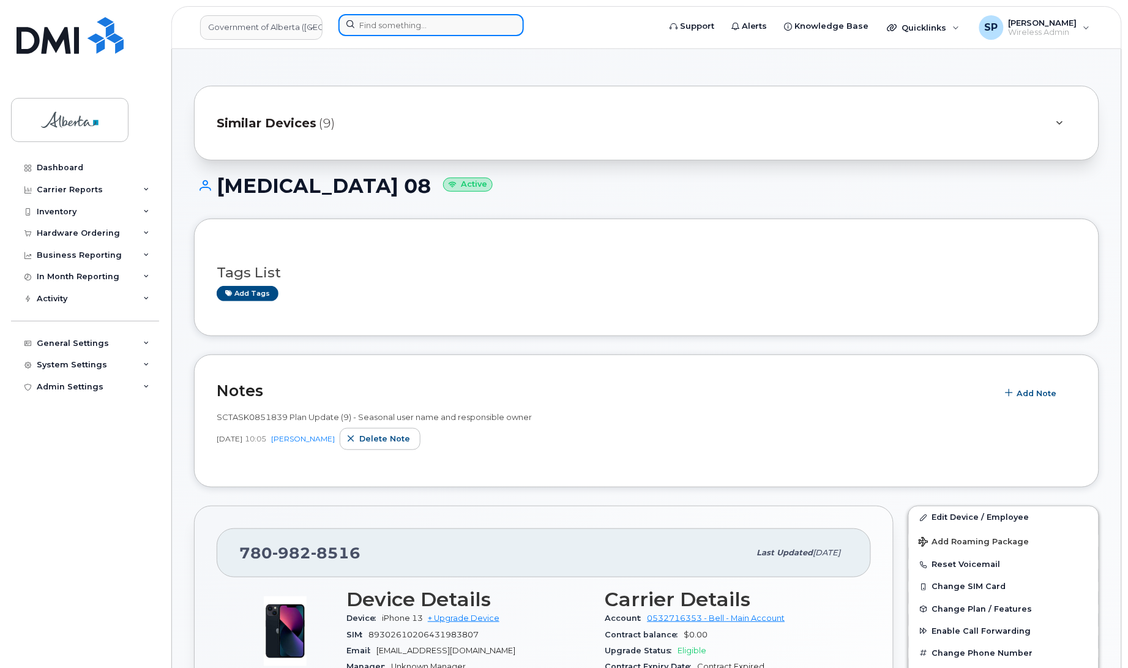
click at [379, 32] on input at bounding box center [430, 25] width 185 height 22
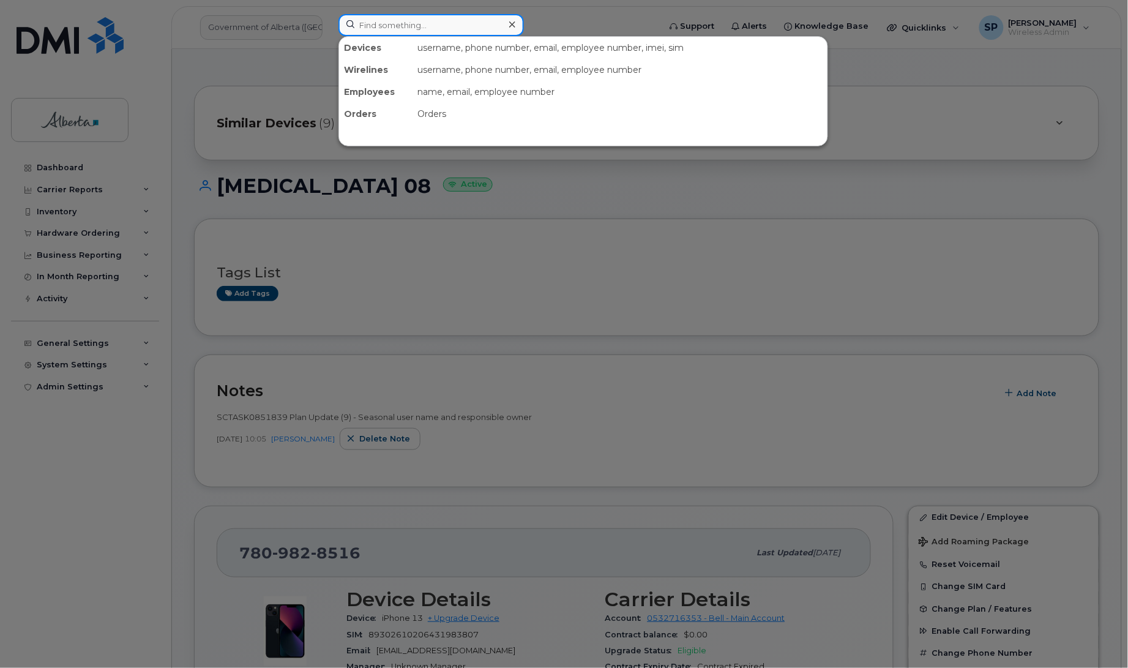
paste input "7802671651"
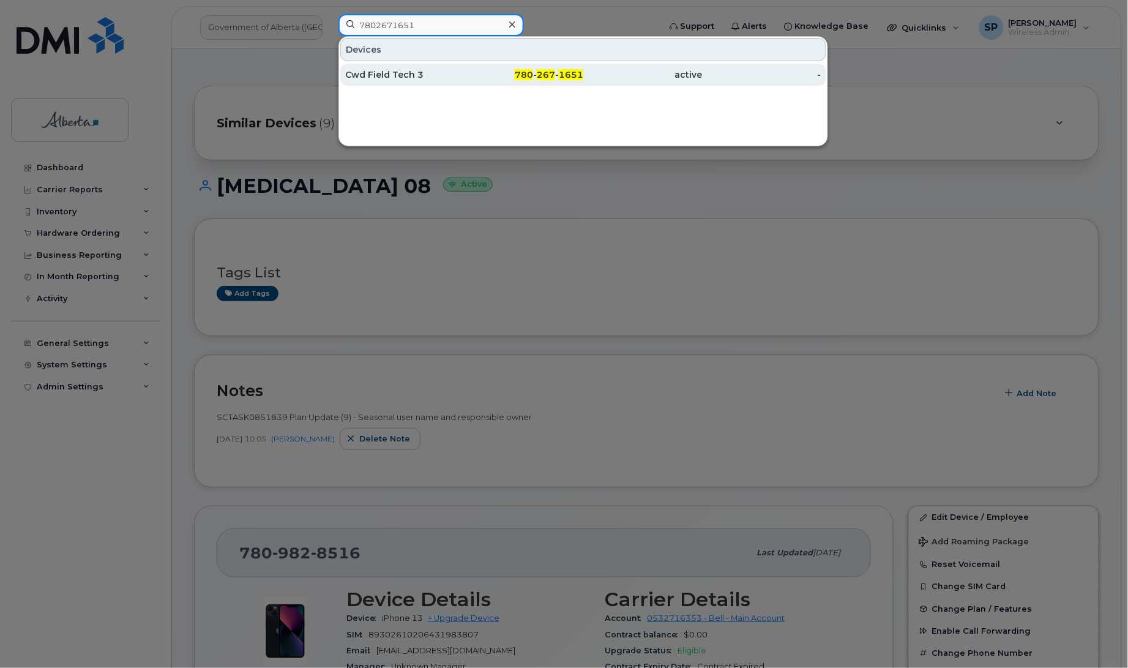
type input "7802671651"
click at [404, 72] on div "Cwd Field Tech 3" at bounding box center [404, 75] width 119 height 12
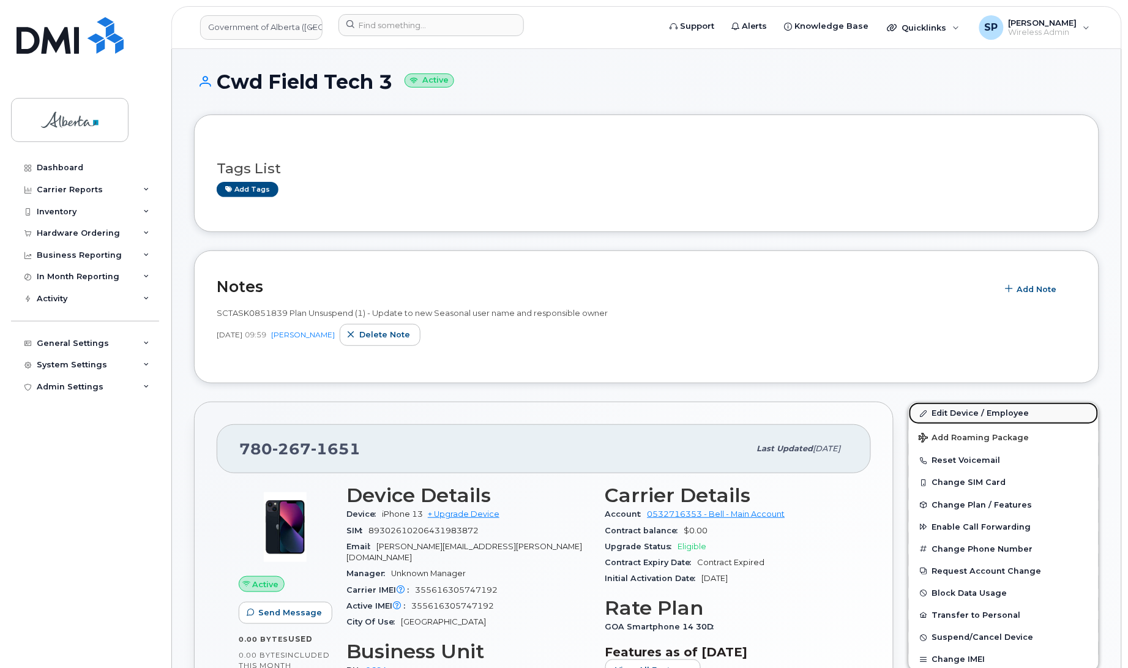
click at [945, 411] on link "Edit Device / Employee" at bounding box center [1004, 413] width 190 height 22
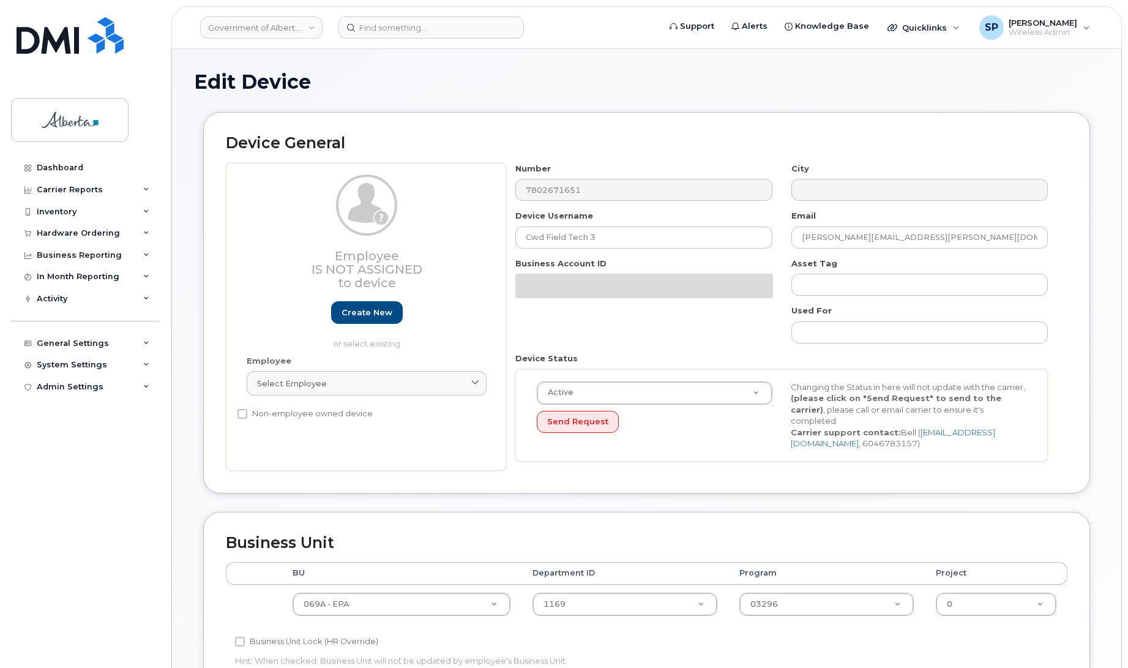
select select "4120331"
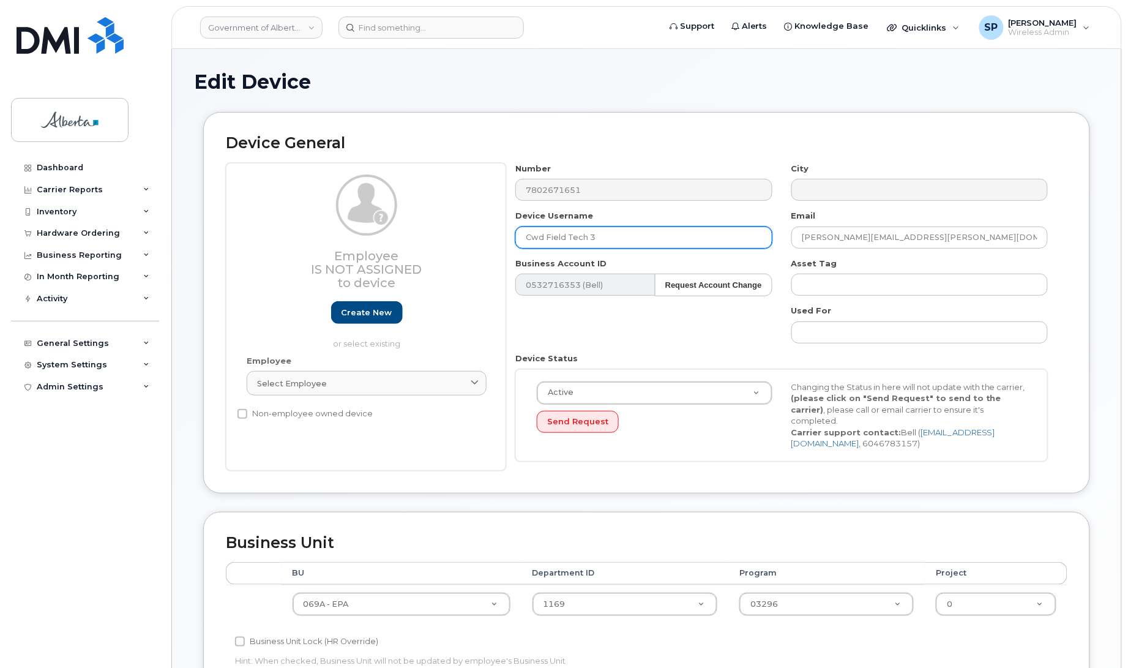
drag, startPoint x: 598, startPoint y: 236, endPoint x: 474, endPoint y: 231, distance: 123.7
click at [474, 231] on div "Employee Is not assigned to device Create new or select existing Employee Selec…" at bounding box center [646, 317] width 841 height 308
paste input "hronic Wasting Disease 0"
type input "[MEDICAL_DATA] 03"
drag, startPoint x: 920, startPoint y: 231, endPoint x: 765, endPoint y: 236, distance: 154.9
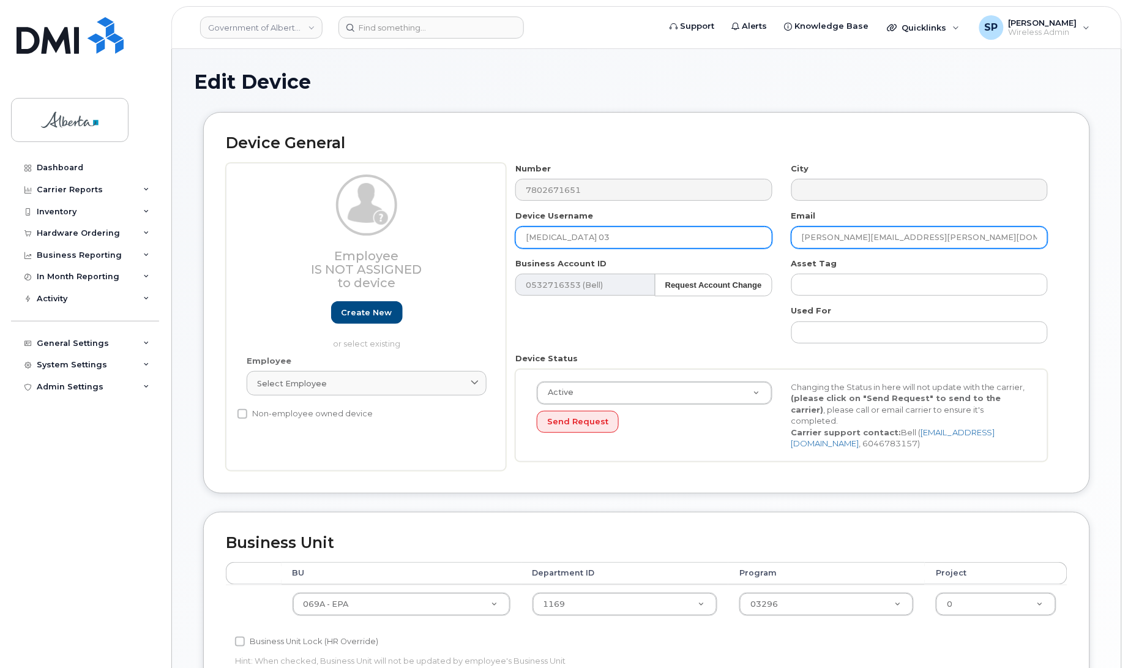
click at [765, 236] on div "Number 7802671651 City Device Username [MEDICAL_DATA] 03 Email [EMAIL_ADDRESS][…" at bounding box center [781, 317] width 551 height 308
paste input "mark.ball"
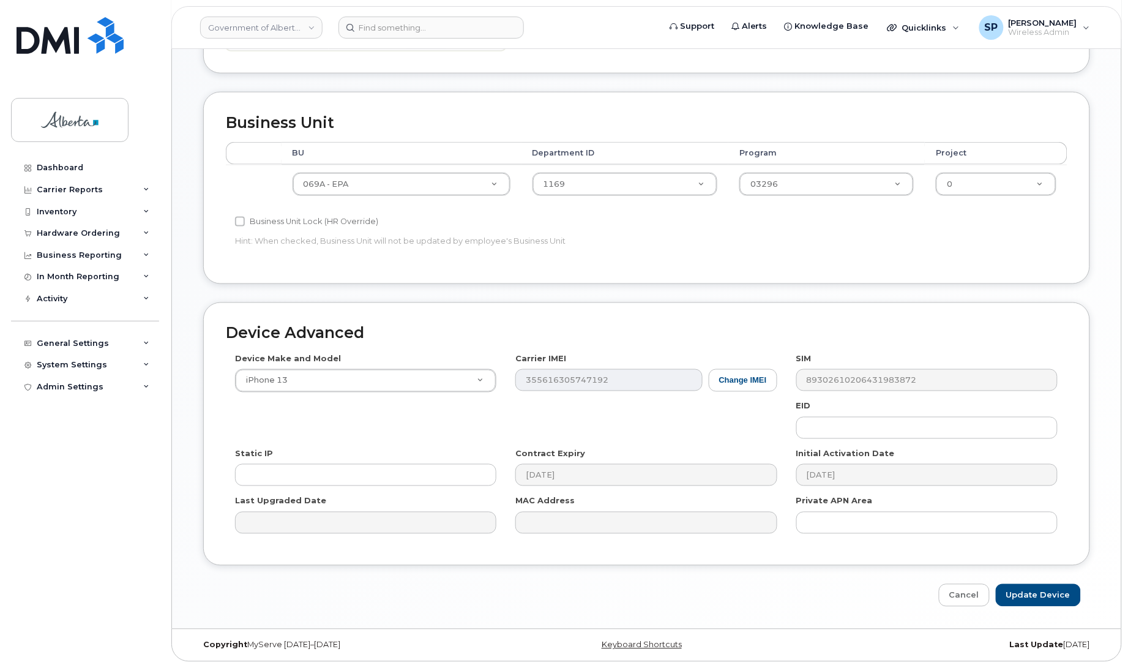
scroll to position [422, 0]
type input "[EMAIL_ADDRESS][DOMAIN_NAME]"
click at [1043, 592] on input "Update Device" at bounding box center [1038, 595] width 85 height 23
type input "Saving..."
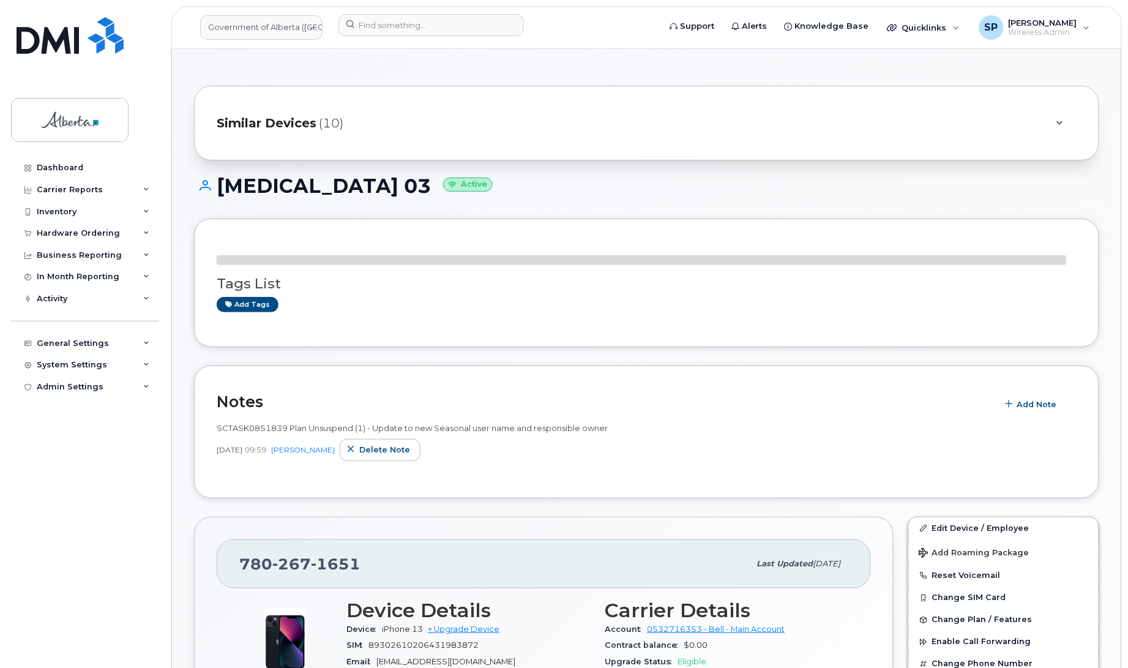
click at [255, 200] on div "[MEDICAL_DATA] 03 Active" at bounding box center [646, 196] width 905 height 43
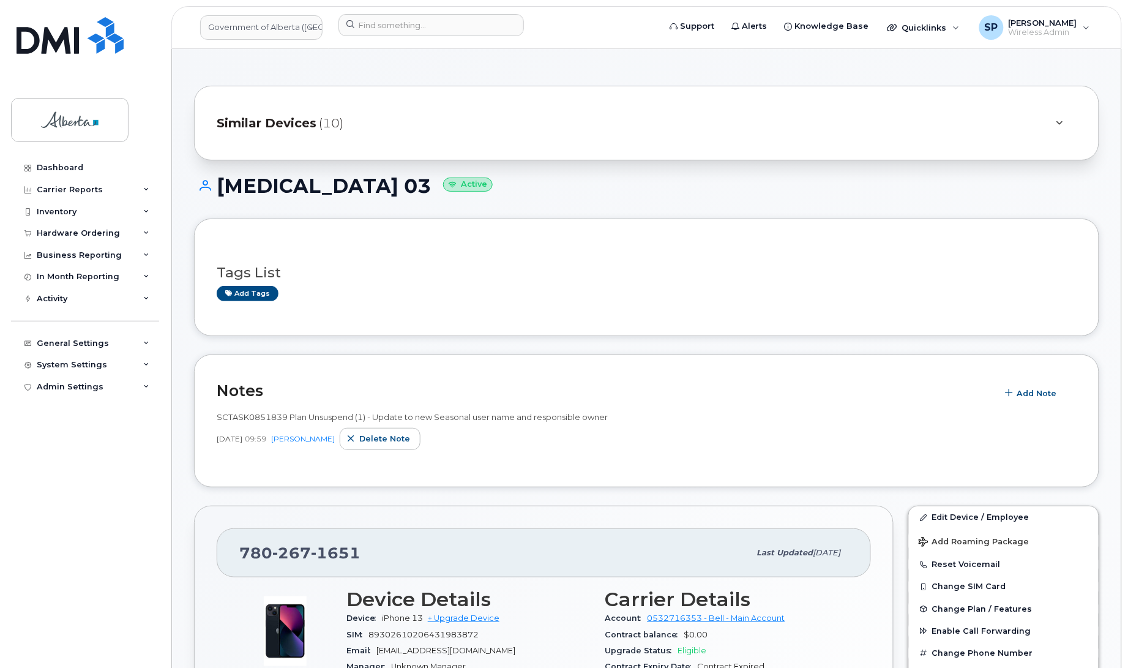
click at [264, 305] on div "Tags List Add tags" at bounding box center [647, 277] width 860 height 72
click at [259, 297] on link "Add tags" at bounding box center [248, 293] width 62 height 15
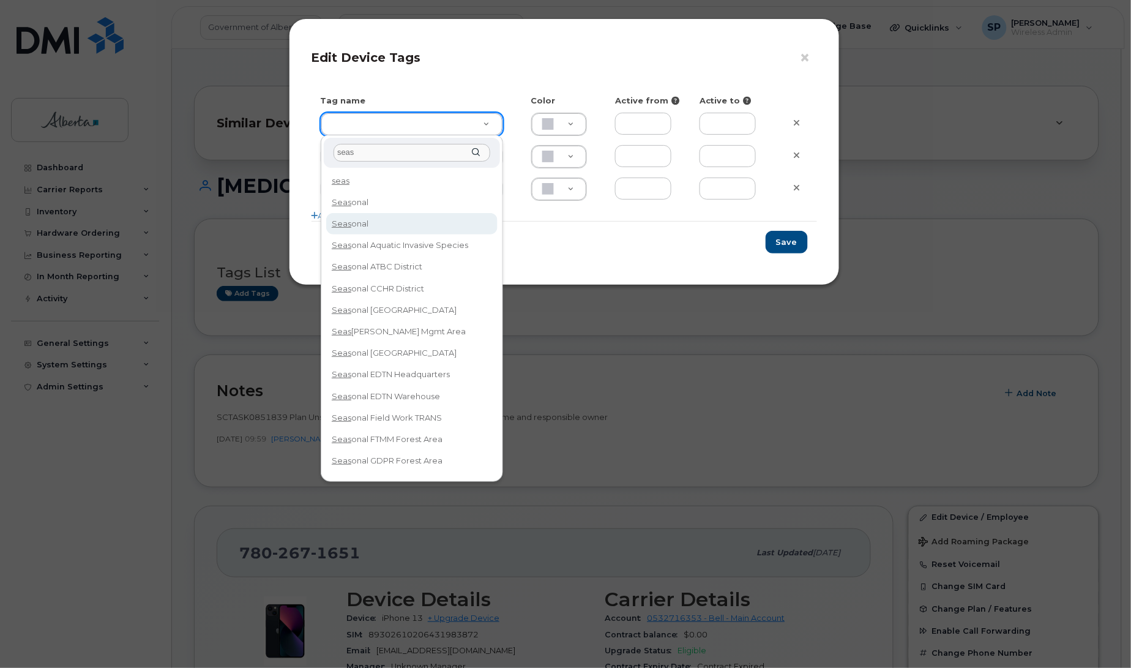
type input "seas"
type input "Seasonal"
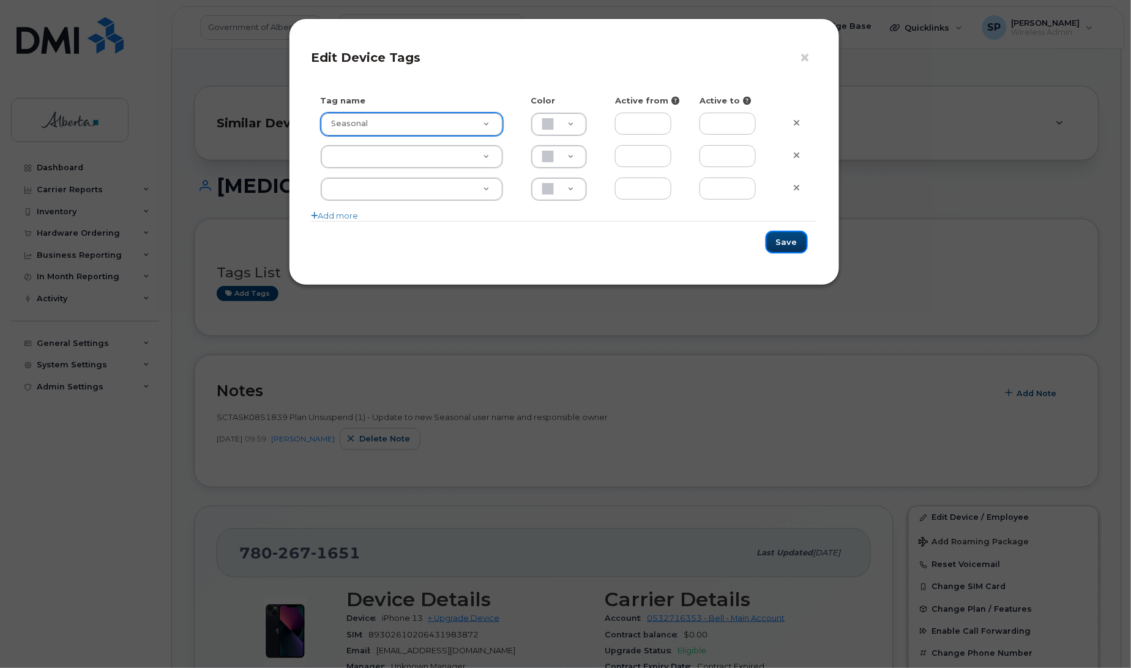
drag, startPoint x: 794, startPoint y: 236, endPoint x: 799, endPoint y: 242, distance: 7.5
click at [794, 237] on button "Save" at bounding box center [786, 242] width 42 height 23
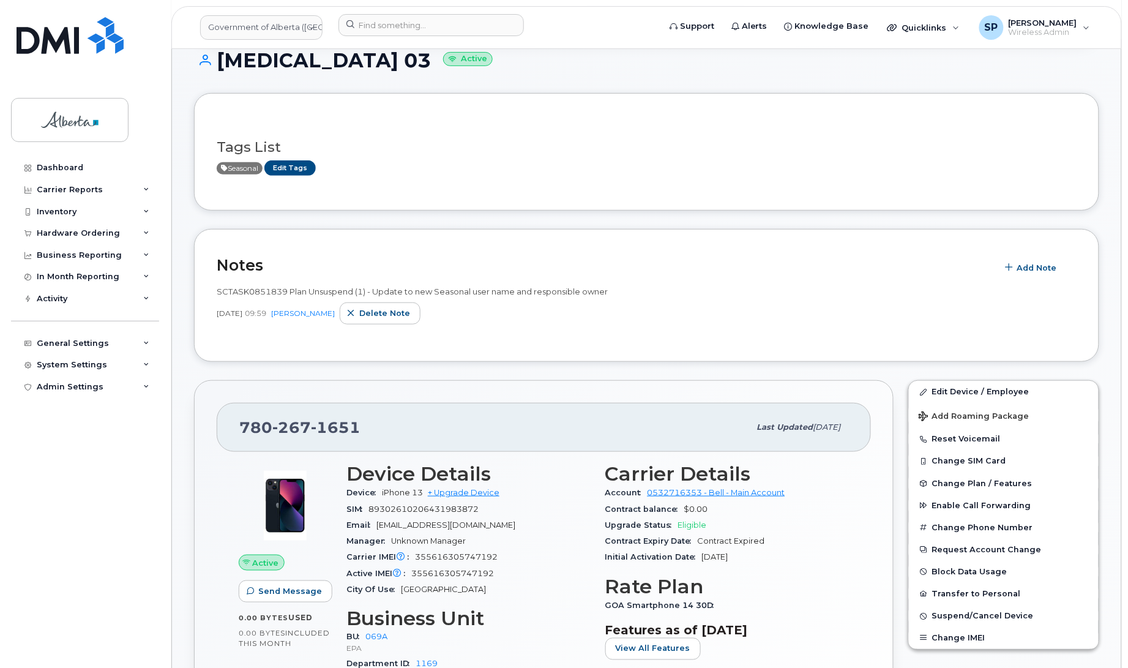
scroll to position [148, 0]
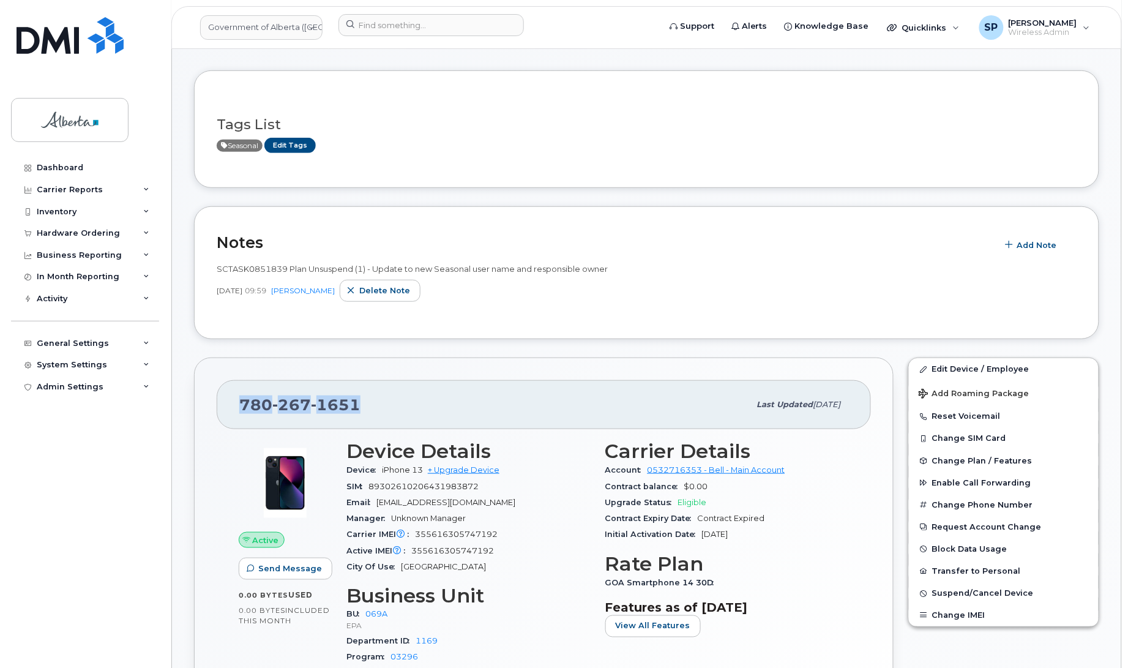
drag, startPoint x: 368, startPoint y: 402, endPoint x: 230, endPoint y: 404, distance: 138.3
click at [230, 404] on div "780 267 1651 Last updated Sep 22, 2025" at bounding box center [544, 404] width 654 height 49
copy span "780 267 1651"
click at [67, 215] on div "Inventory" at bounding box center [57, 212] width 40 height 10
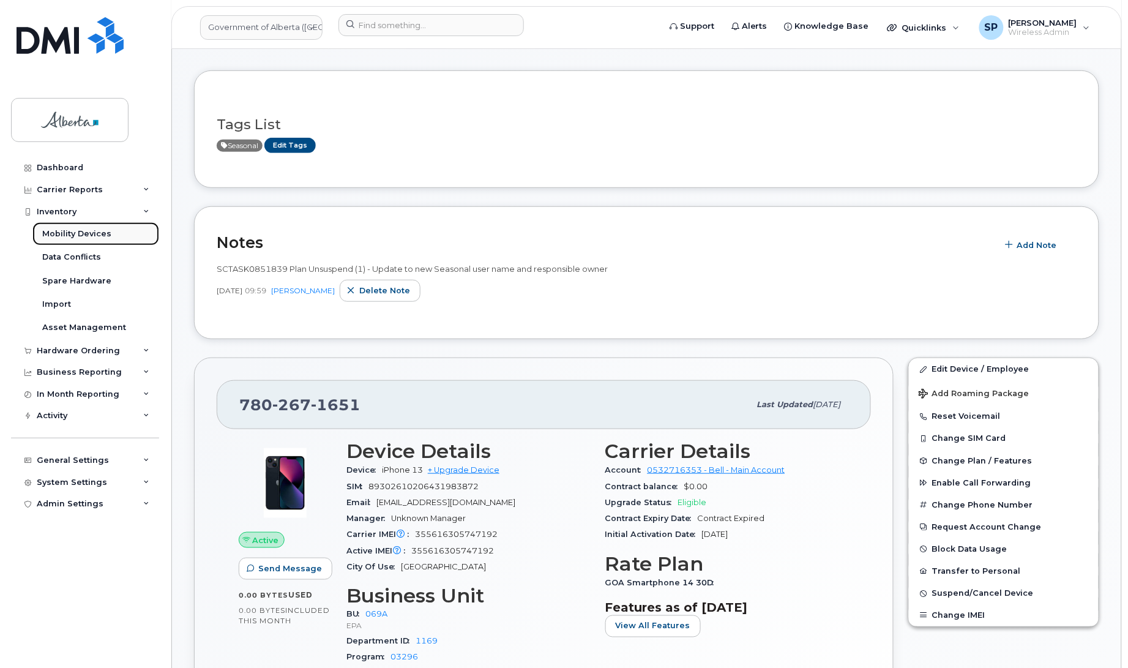
click at [69, 234] on div "Mobility Devices" at bounding box center [76, 233] width 69 height 11
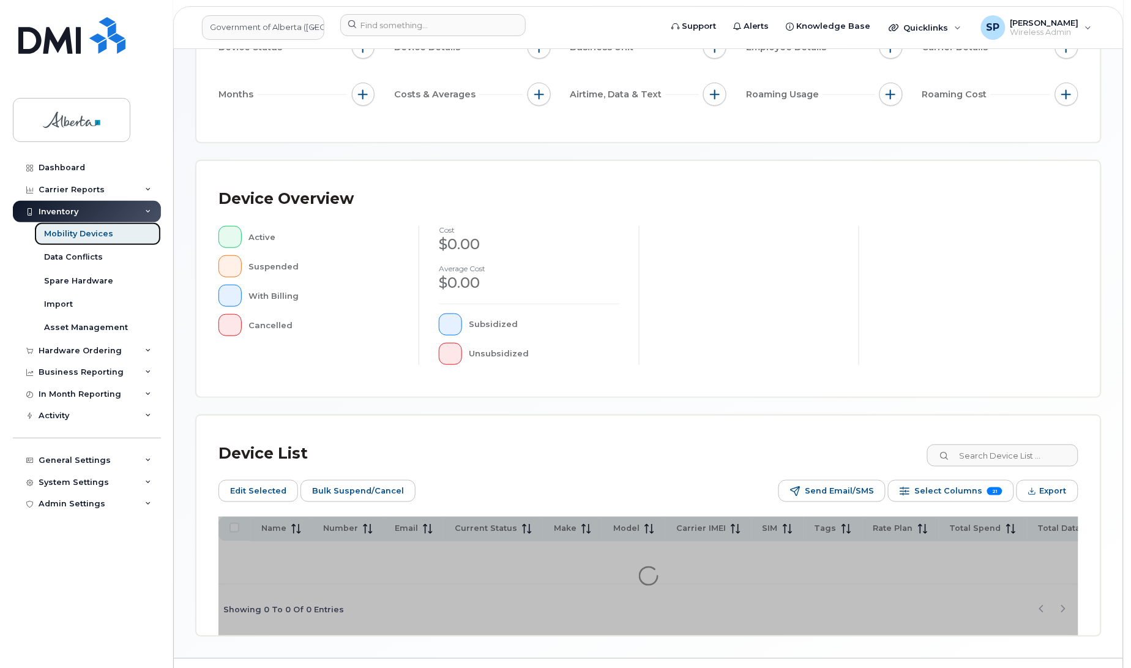
scroll to position [199, 0]
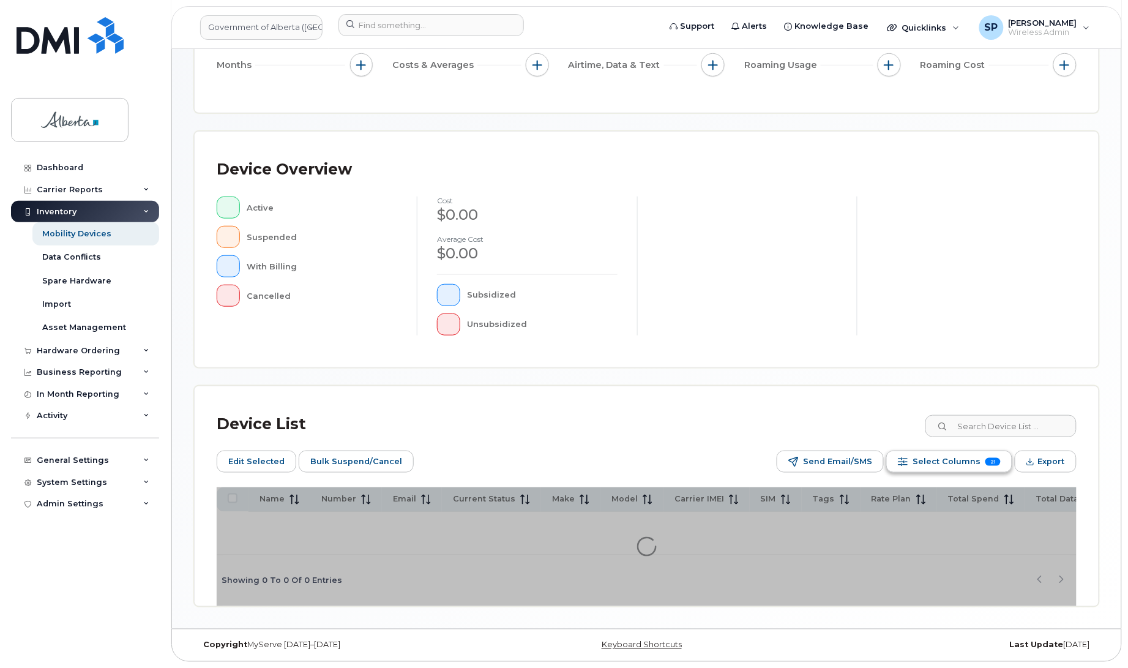
click at [966, 458] on span "Select Columns" at bounding box center [946, 461] width 68 height 18
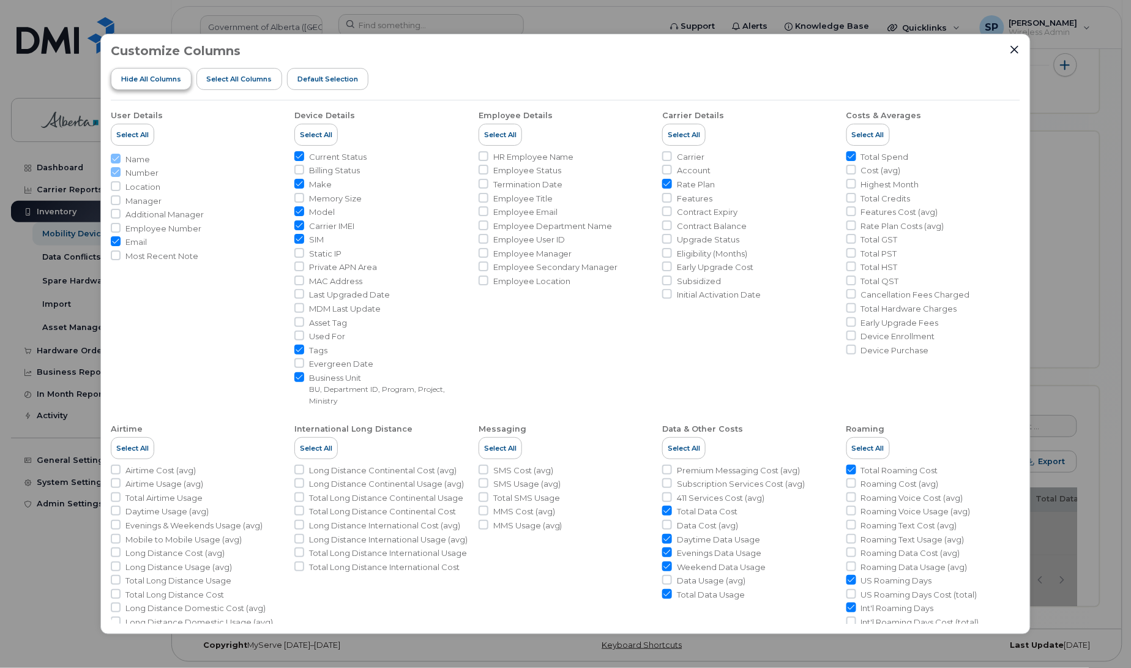
click at [165, 78] on span "Hide All Columns" at bounding box center [151, 79] width 60 height 10
checkbox input "false"
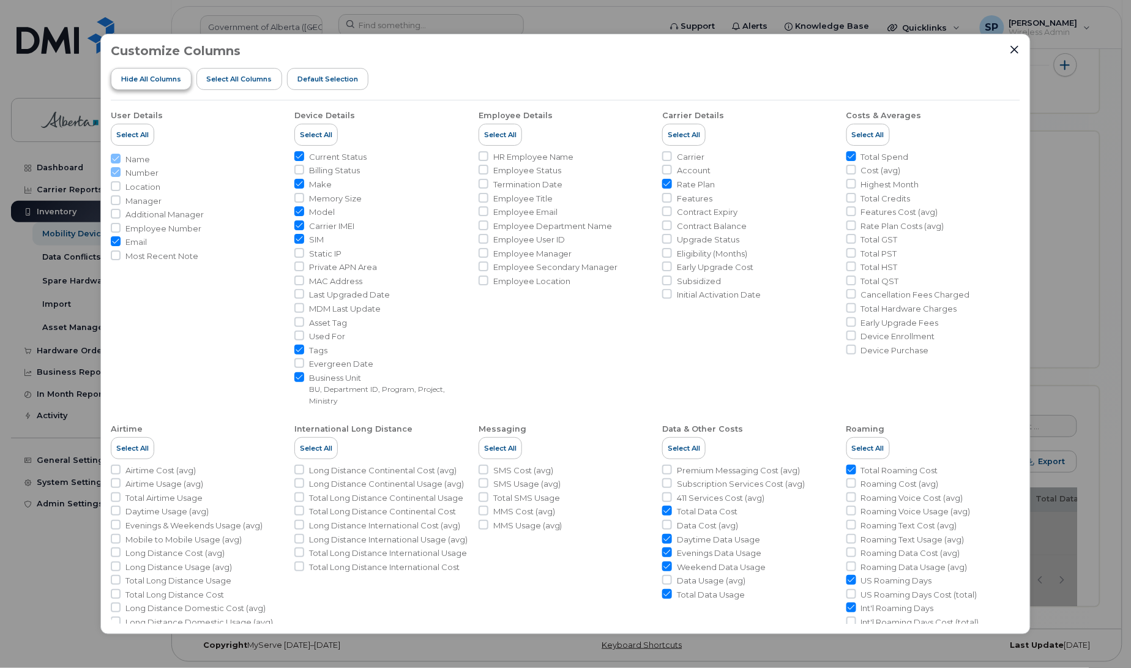
checkbox input "false"
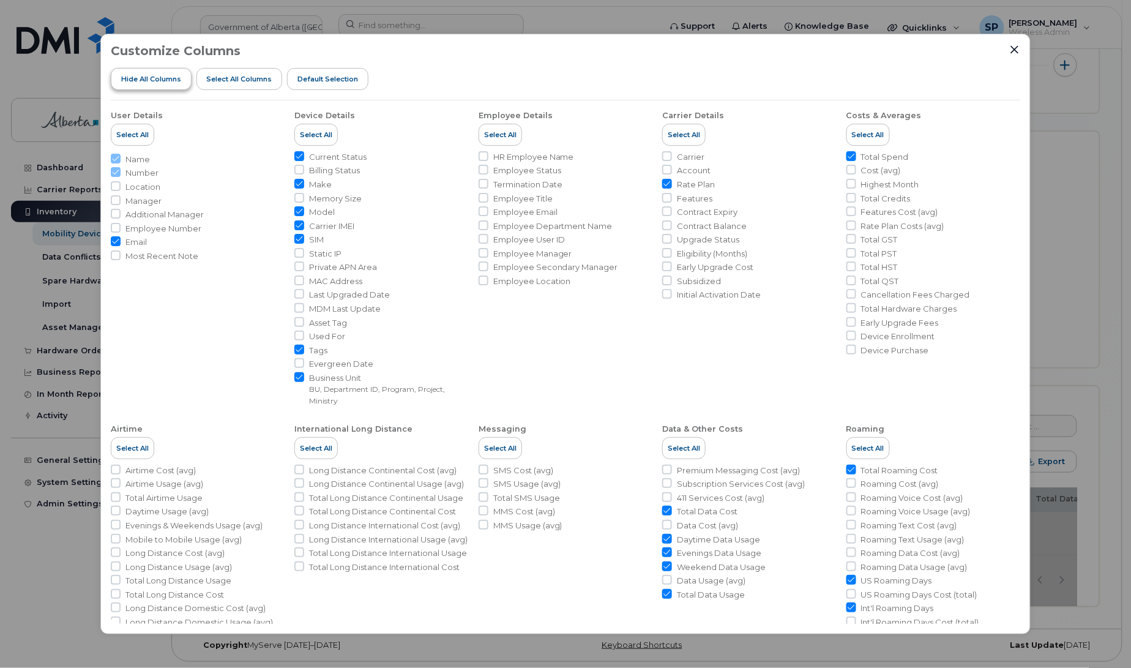
checkbox input "false"
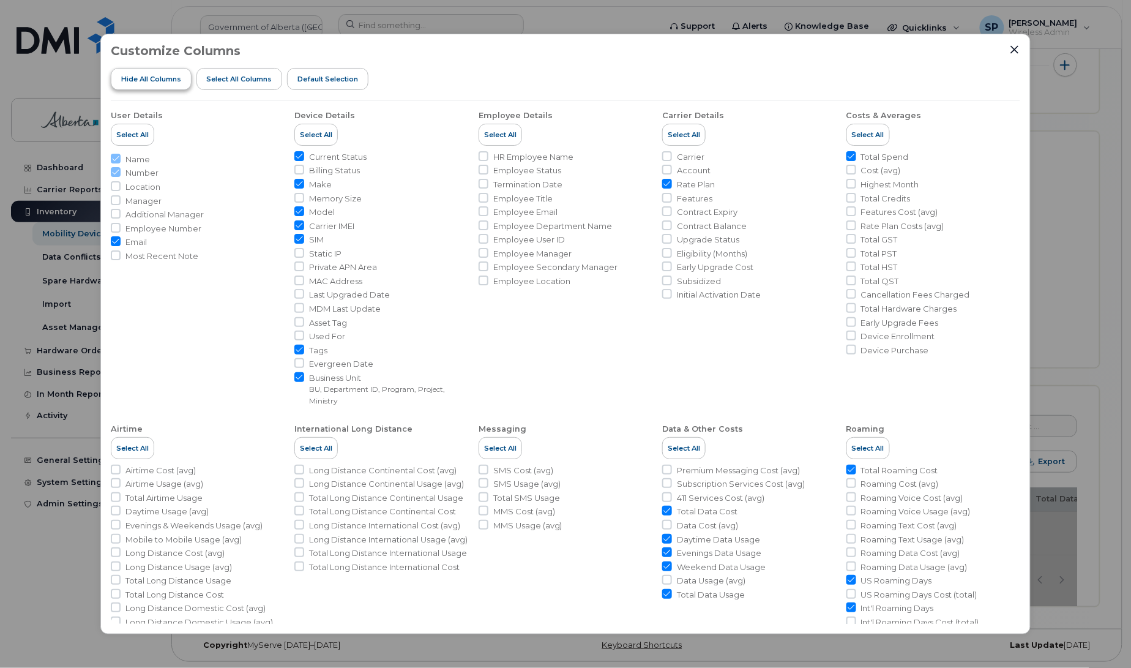
checkbox input "false"
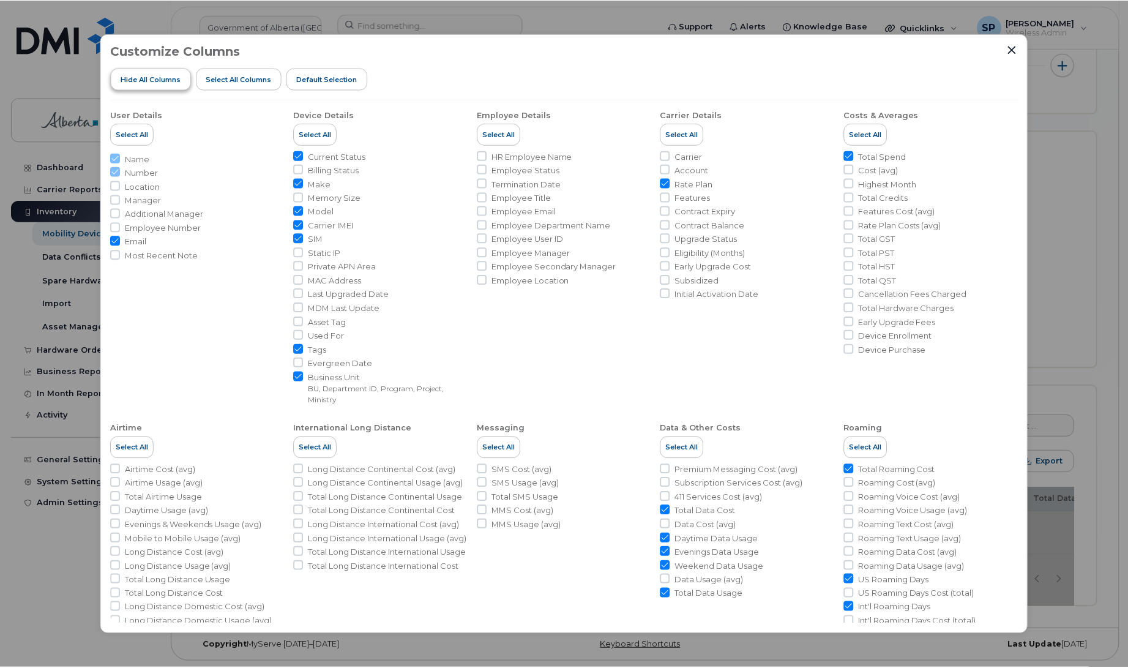
scroll to position [196, 0]
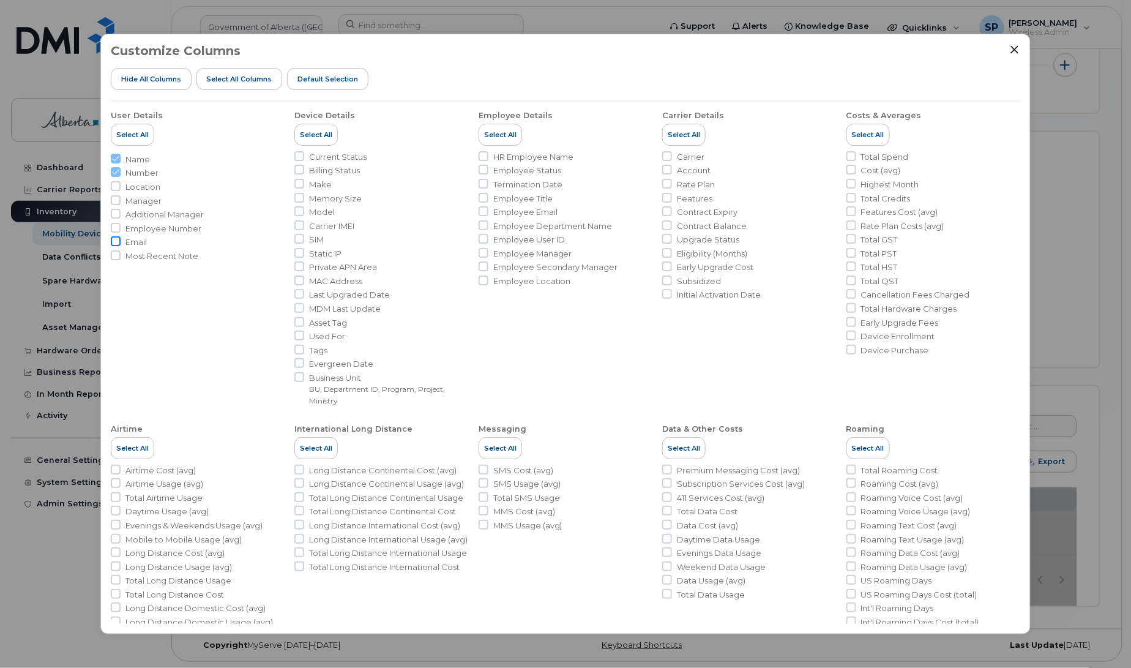
click at [112, 242] on input "Email" at bounding box center [116, 241] width 10 height 10
checkbox input "true"
click at [299, 349] on input "Tags" at bounding box center [299, 349] width 10 height 10
checkbox input "true"
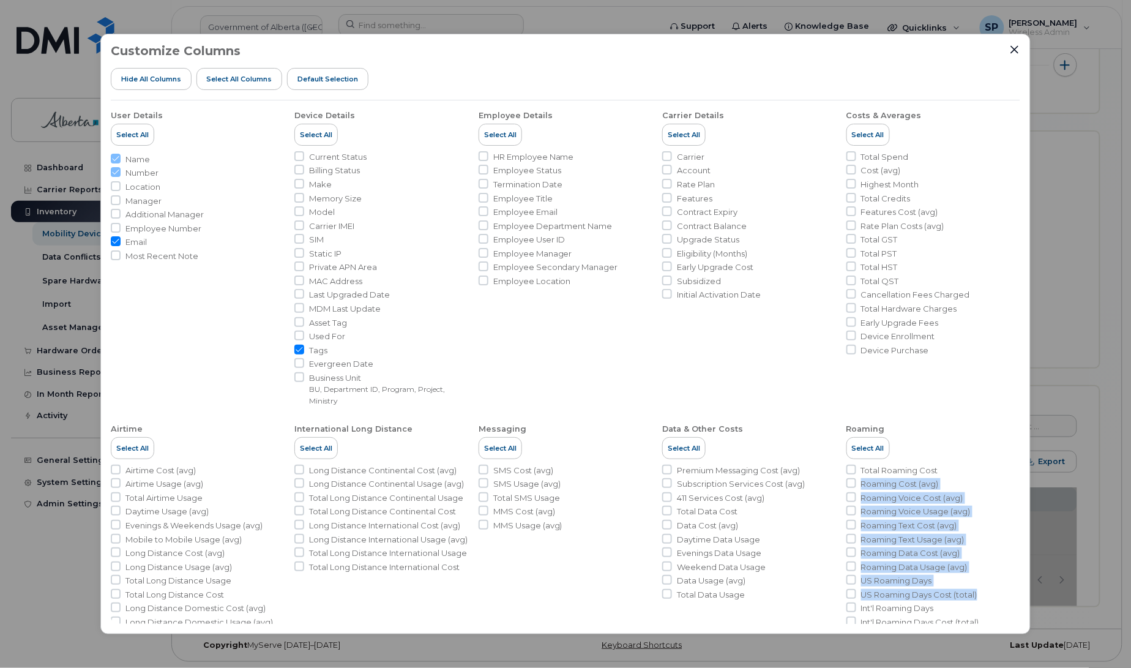
drag, startPoint x: 1020, startPoint y: 465, endPoint x: 1021, endPoint y: 600, distance: 134.6
click at [1021, 600] on div "Customize Columns Hide All Columns Select all Columns Default Selection User De…" at bounding box center [565, 334] width 930 height 601
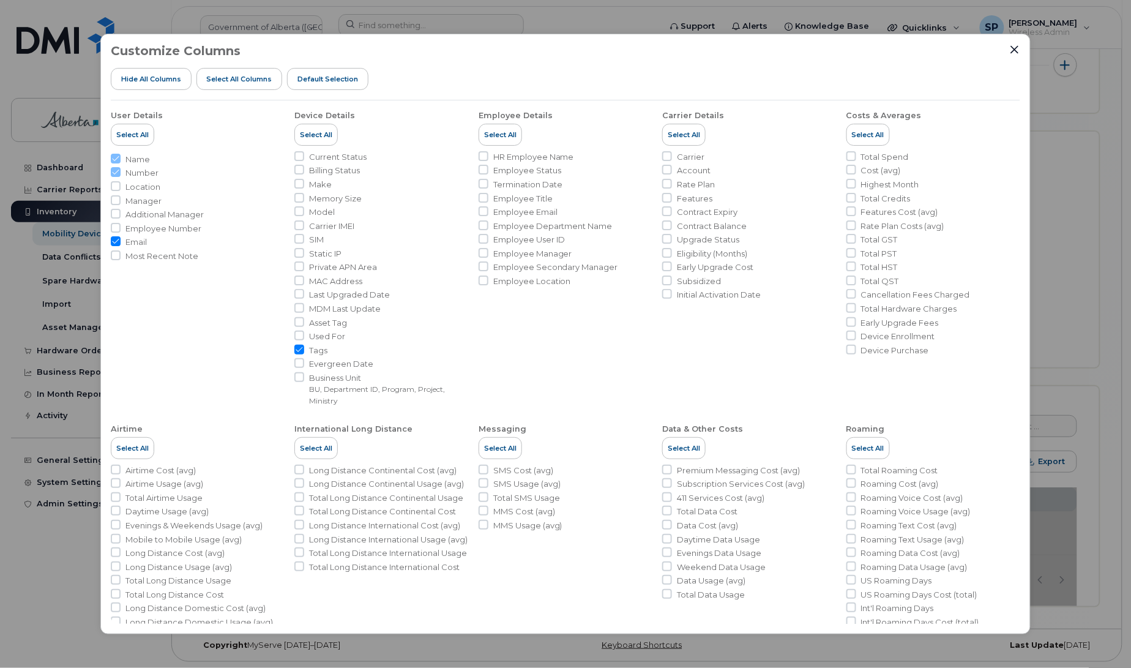
click at [972, 406] on li "Costs & Averages Select All Total Spend Cost (avg) Highest Month Total Credits …" at bounding box center [933, 253] width 174 height 306
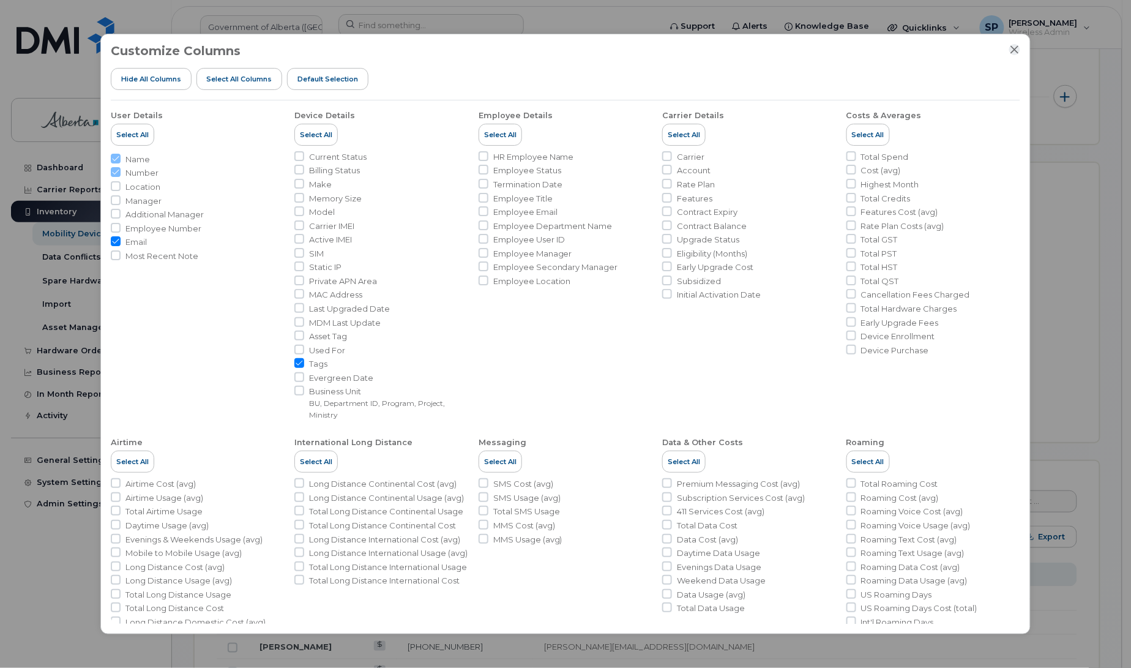
click at [1013, 48] on icon "Close" at bounding box center [1015, 49] width 8 height 8
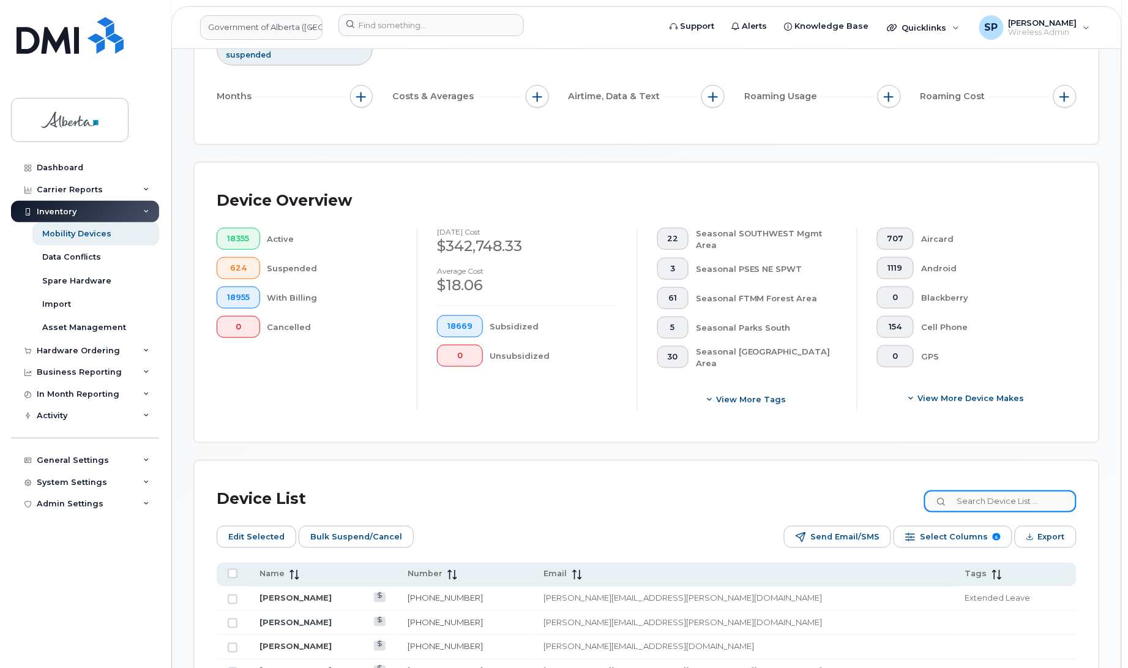
click at [980, 499] on input at bounding box center [1000, 501] width 152 height 22
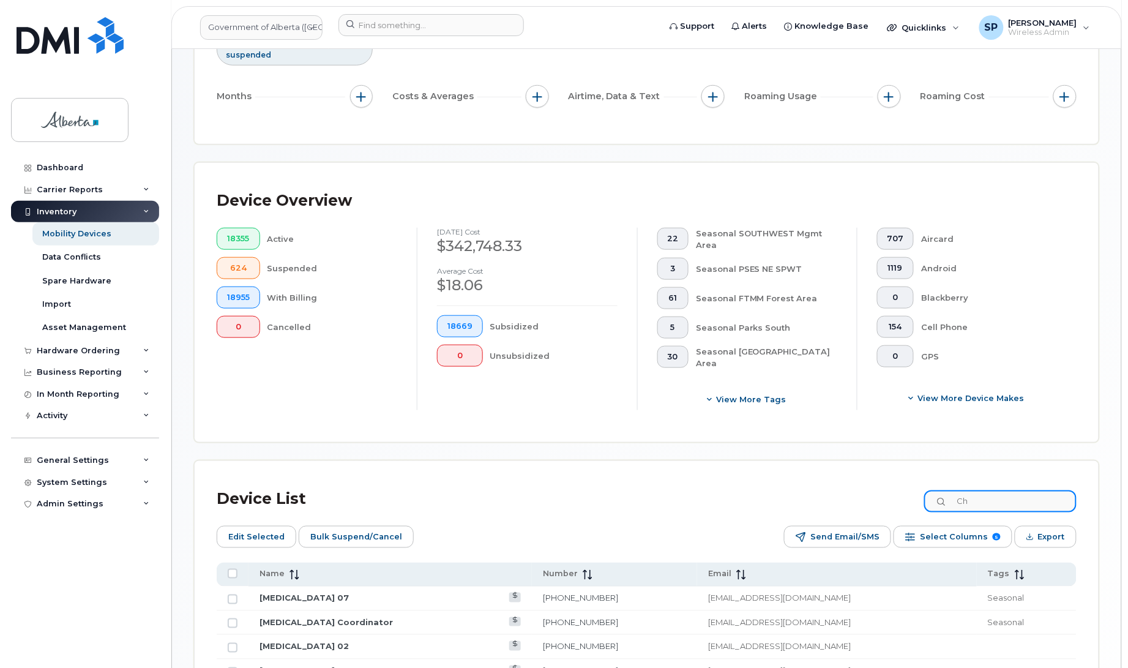
type input "C"
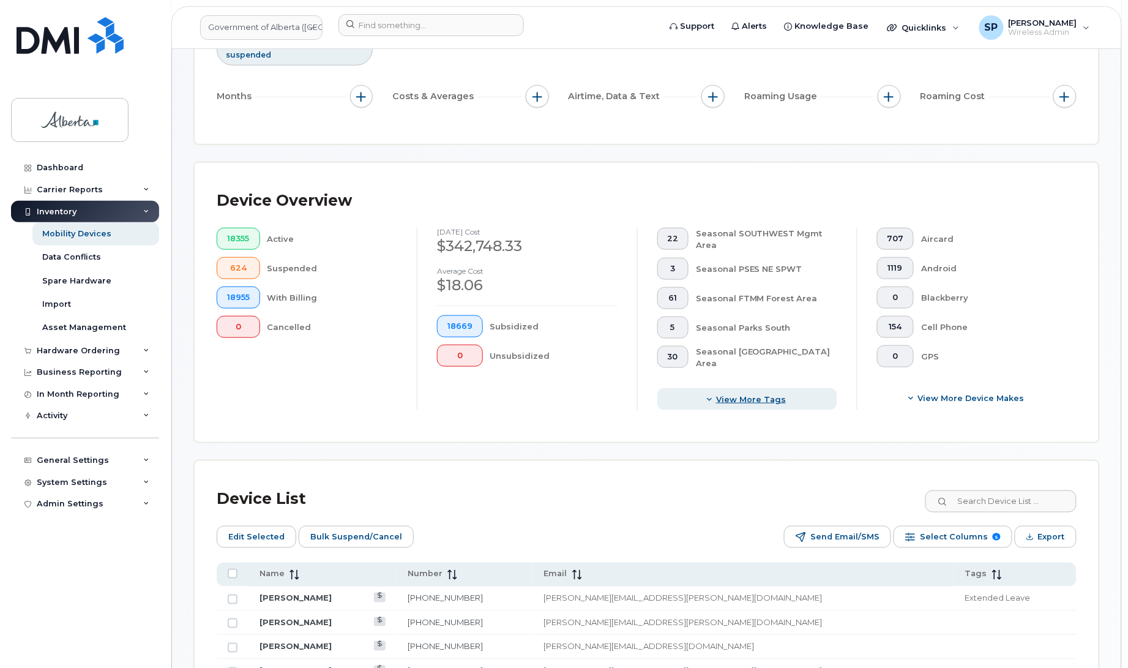
click at [763, 400] on span "View more tags" at bounding box center [751, 399] width 70 height 12
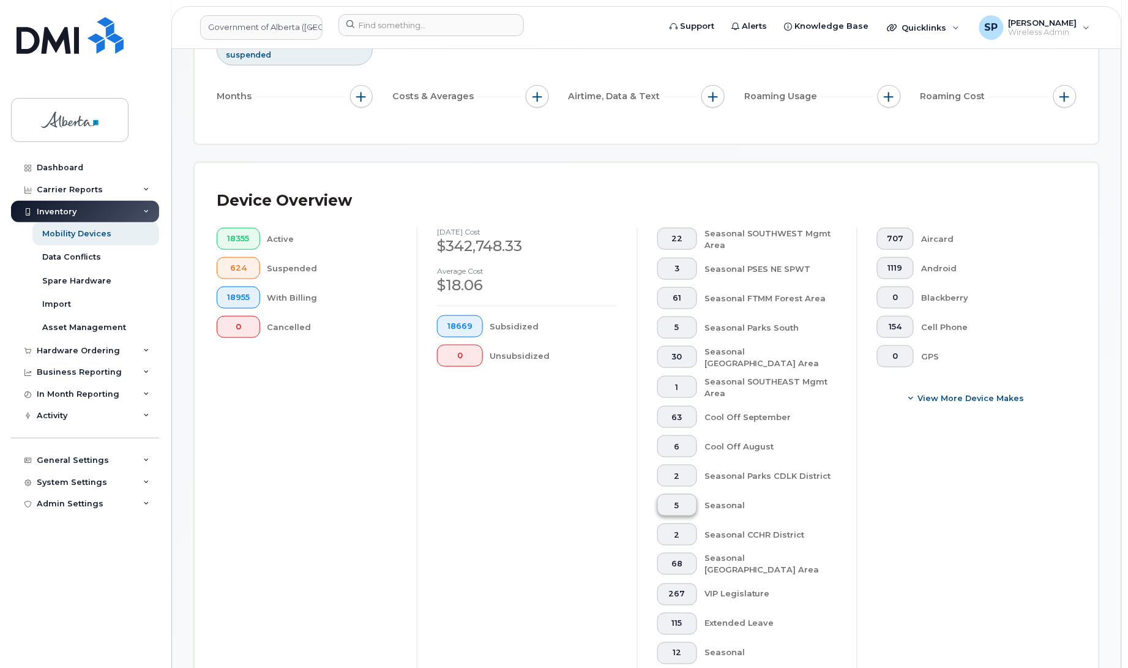
click at [681, 508] on span "5" at bounding box center [677, 506] width 20 height 10
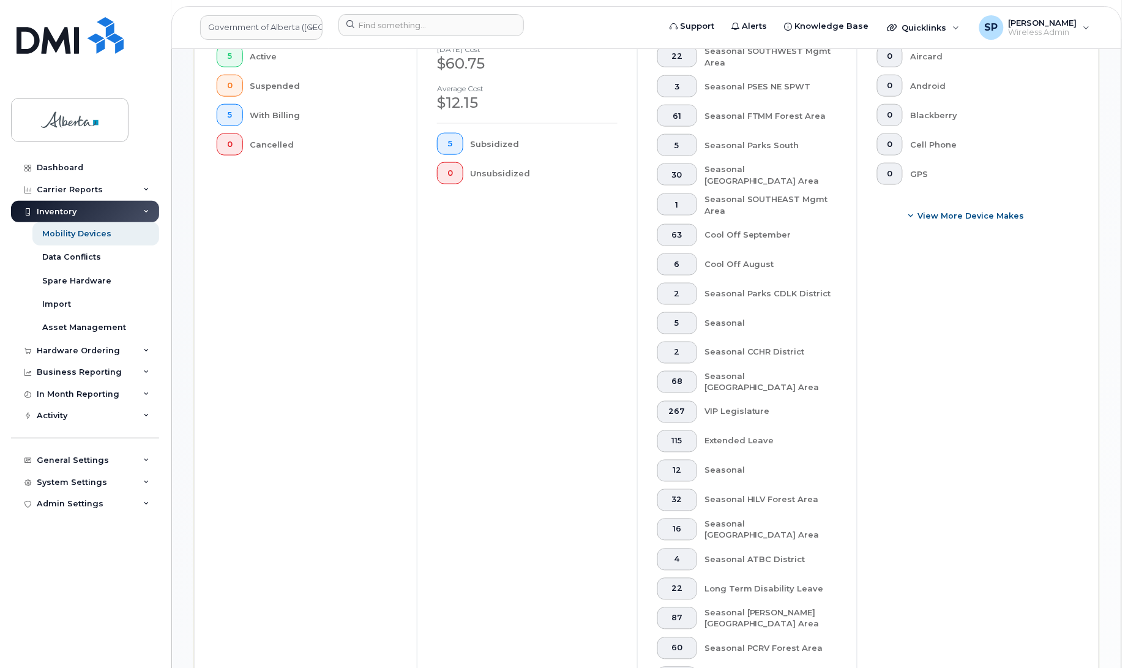
scroll to position [409, 0]
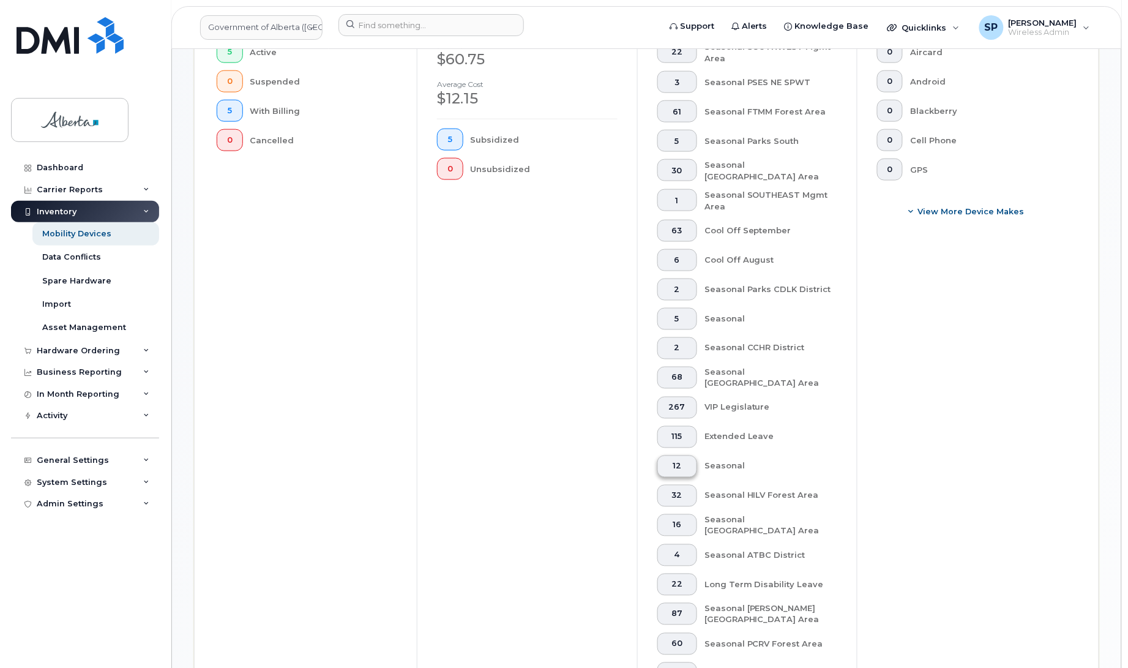
click at [685, 464] on span "12" at bounding box center [677, 466] width 20 height 10
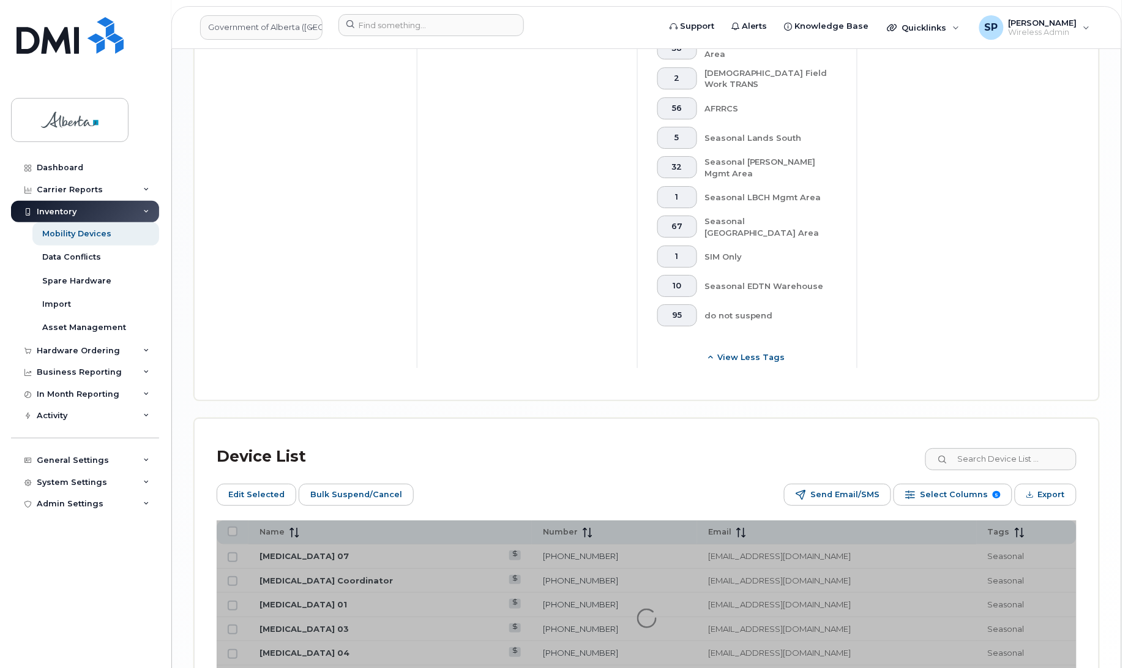
scroll to position [1407, 0]
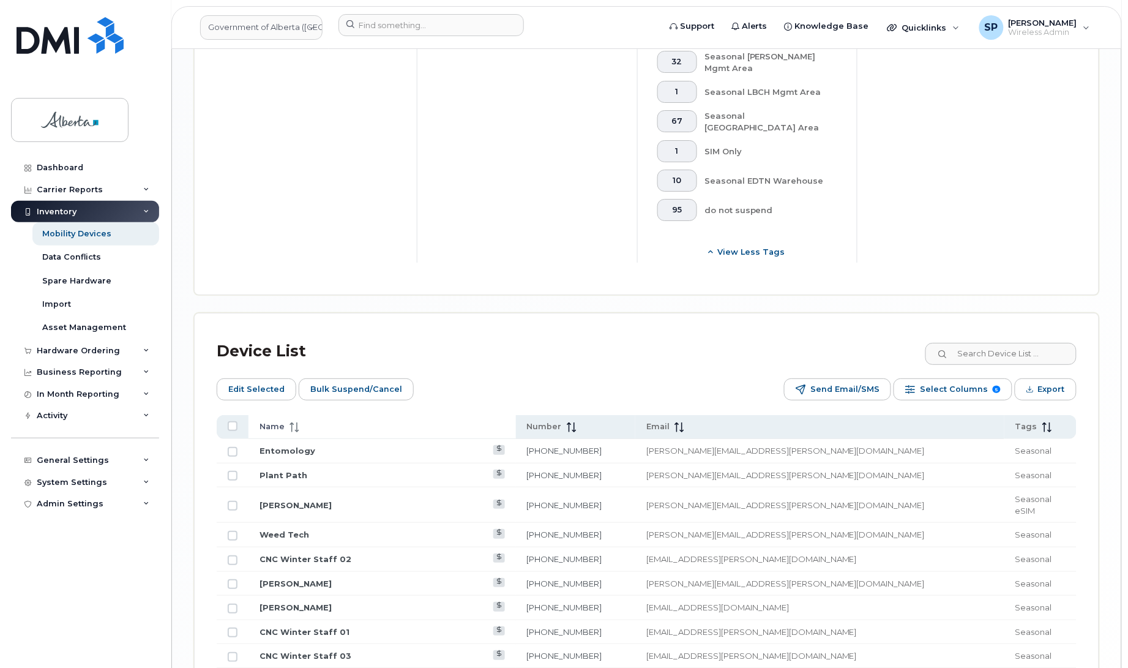
click at [291, 422] on icon at bounding box center [294, 427] width 10 height 10
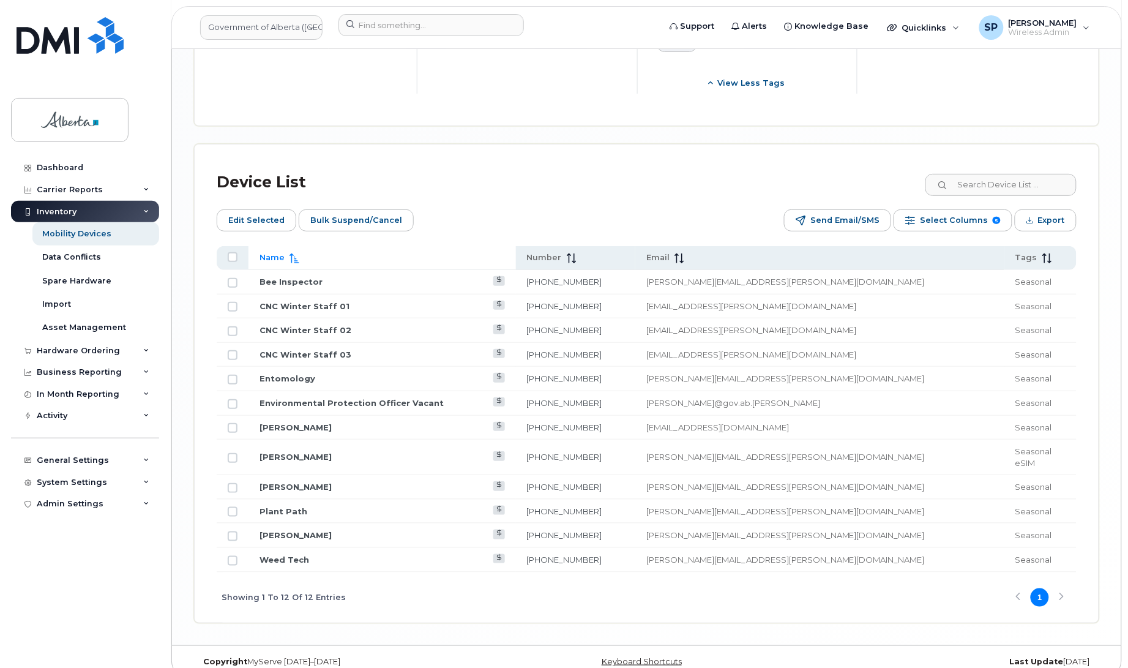
scroll to position [1589, 0]
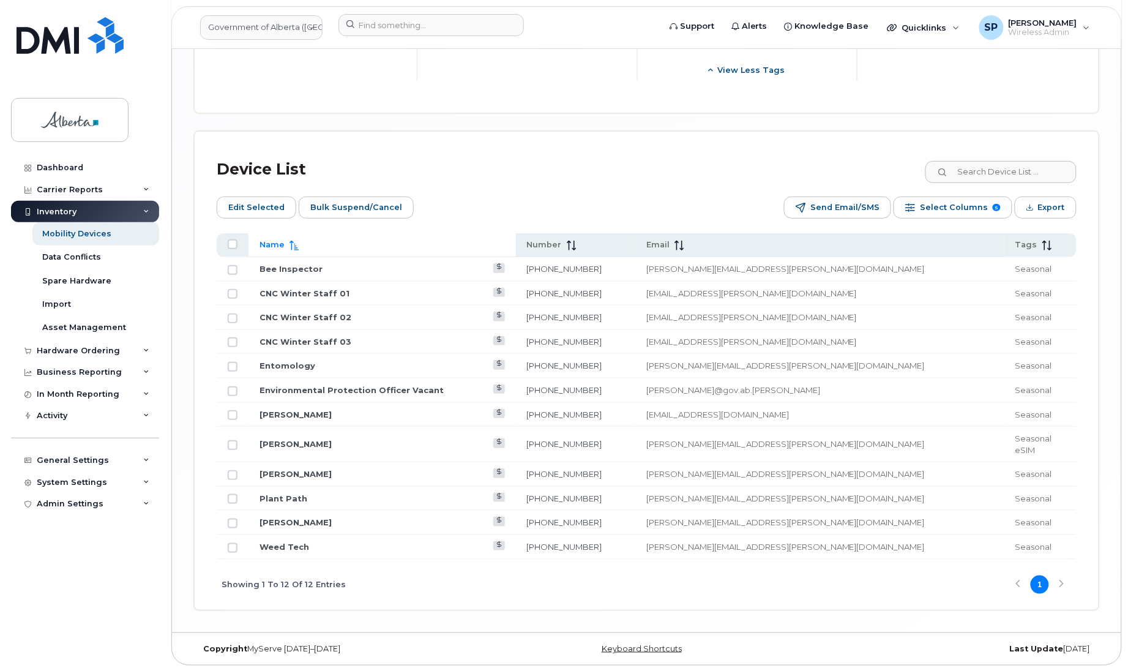
click at [1060, 579] on div "Showing 1 To 12 Of 12 Entries 1" at bounding box center [647, 584] width 860 height 51
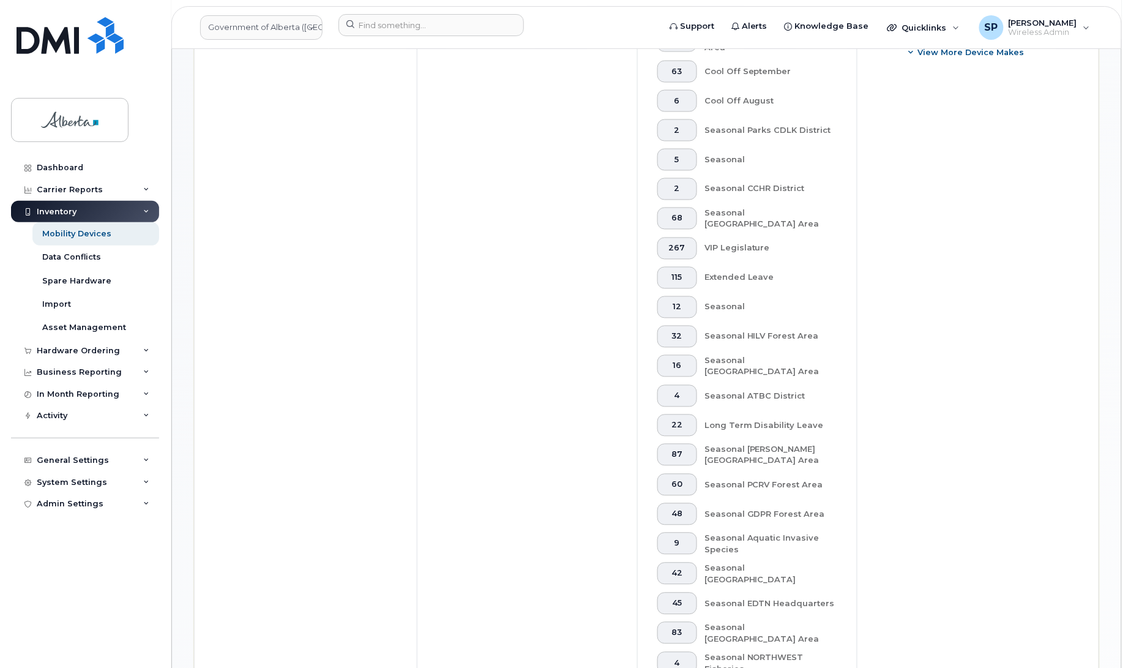
scroll to position [564, 0]
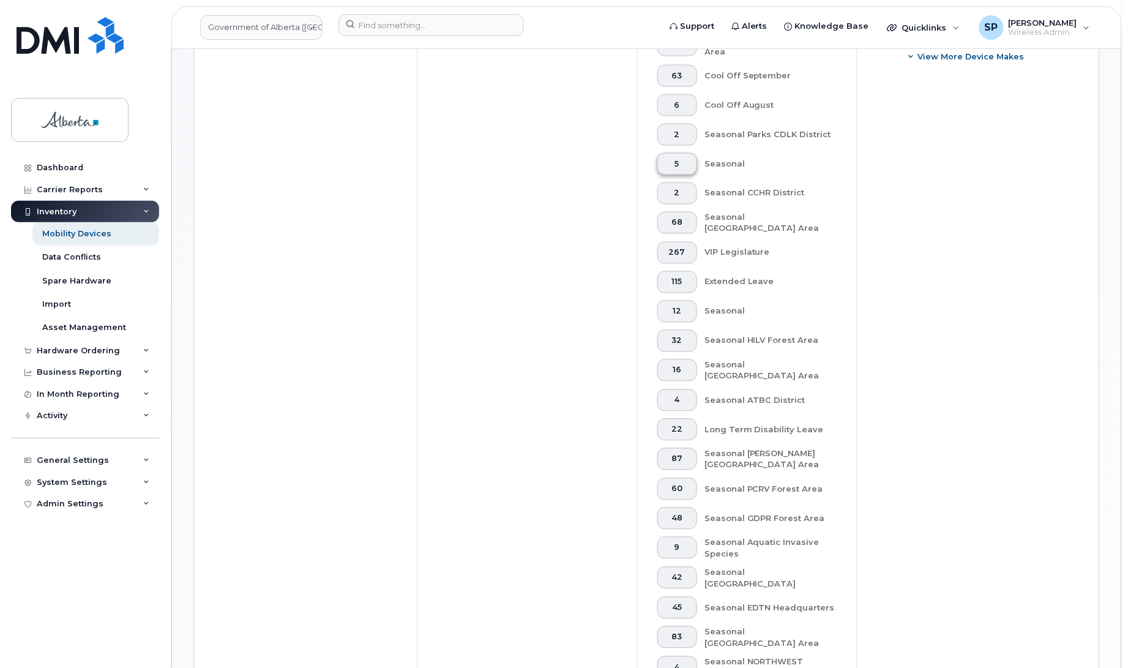
click at [674, 164] on span "5" at bounding box center [677, 164] width 20 height 10
drag, startPoint x: 1127, startPoint y: 227, endPoint x: 1144, endPoint y: 389, distance: 162.4
click at [1127, 389] on html "Government of Alberta (GOA) Support Alerts Knowledge Base Quicklinks Suspend / …" at bounding box center [564, 476] width 1128 height 2080
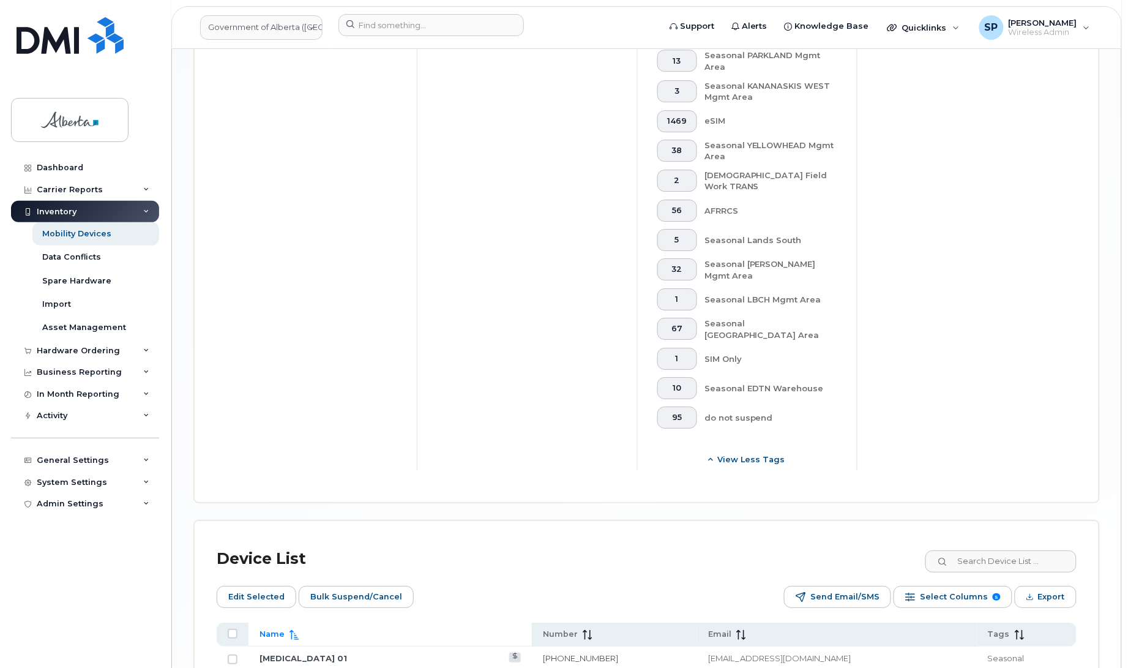
scroll to position [1407, 0]
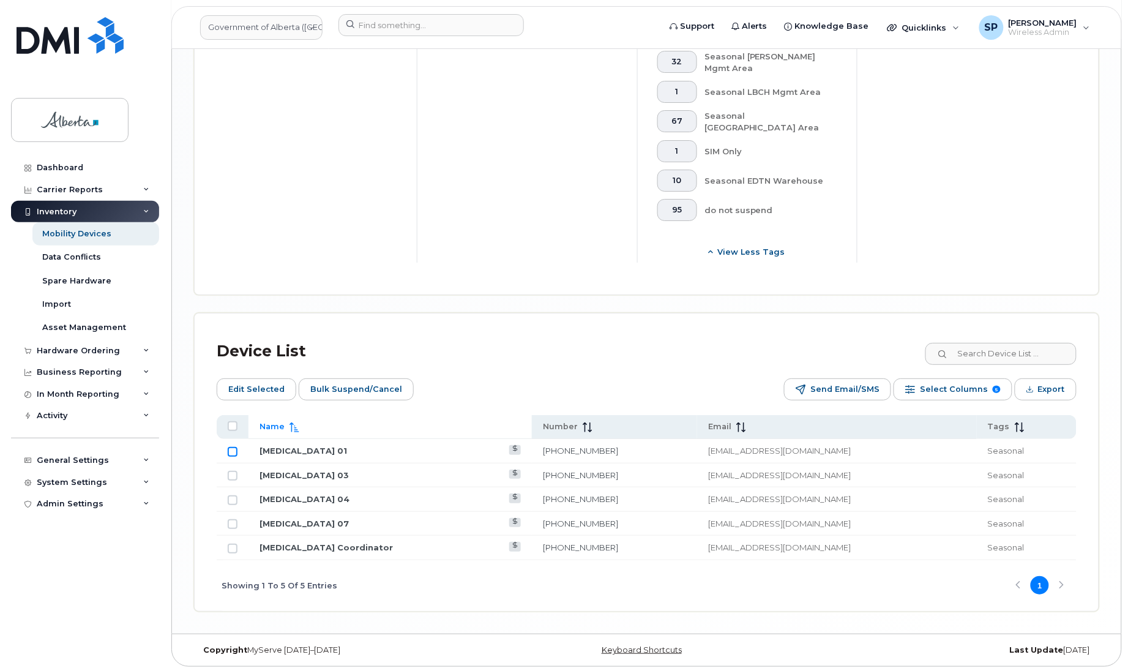
drag, startPoint x: 233, startPoint y: 445, endPoint x: 233, endPoint y: 460, distance: 14.7
click at [233, 447] on input "Row Unselected" at bounding box center [233, 452] width 10 height 10
checkbox input "true"
click at [233, 472] on input "Row Unselected" at bounding box center [233, 476] width 10 height 10
checkbox input "true"
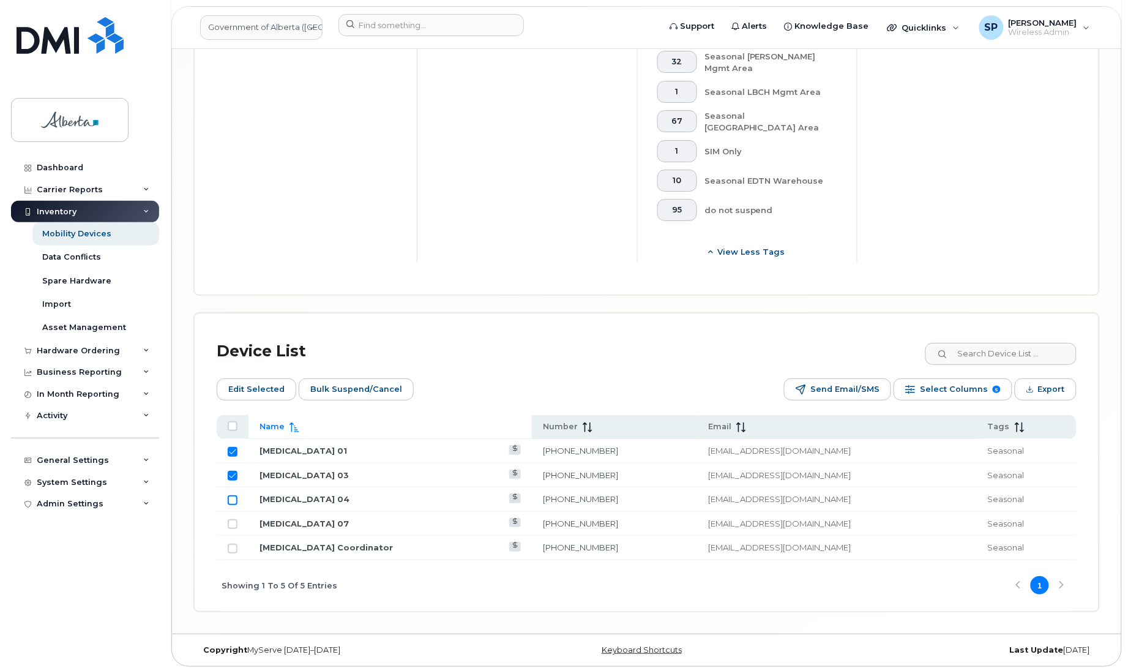
click at [231, 497] on input "Row Unselected" at bounding box center [233, 500] width 10 height 10
checkbox input "true"
click at [233, 522] on input "Row Unselected" at bounding box center [233, 524] width 10 height 10
checkbox input "true"
click at [231, 545] on input "Row Unselected" at bounding box center [233, 548] width 10 height 10
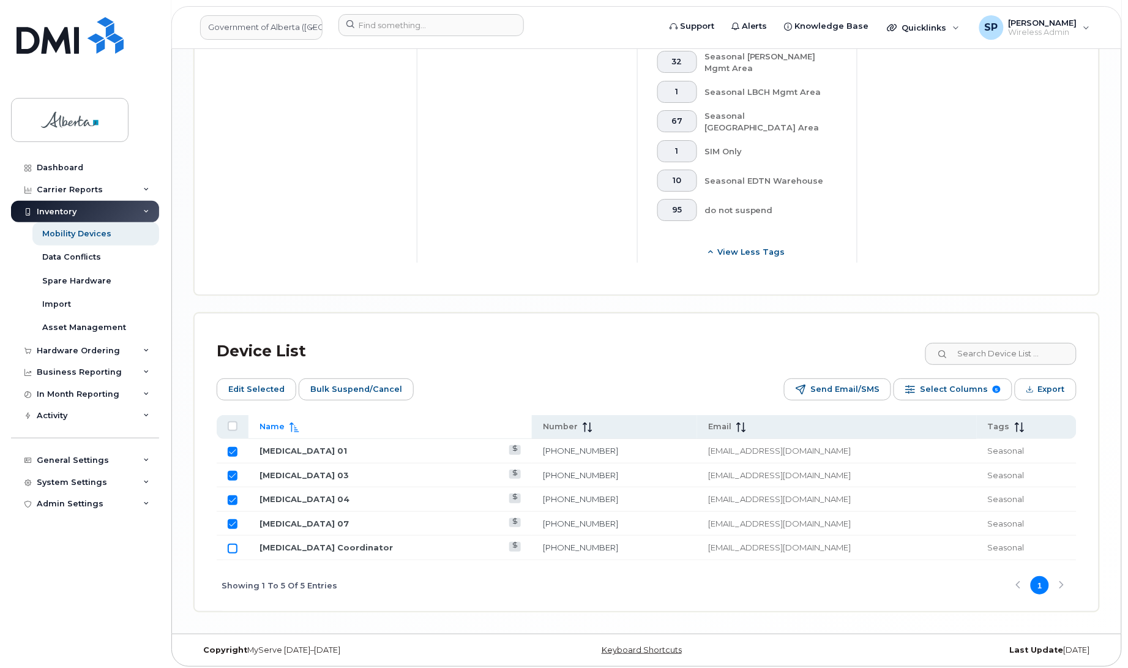
checkbox input "true"
click at [264, 386] on span "Edit Selected" at bounding box center [256, 389] width 56 height 18
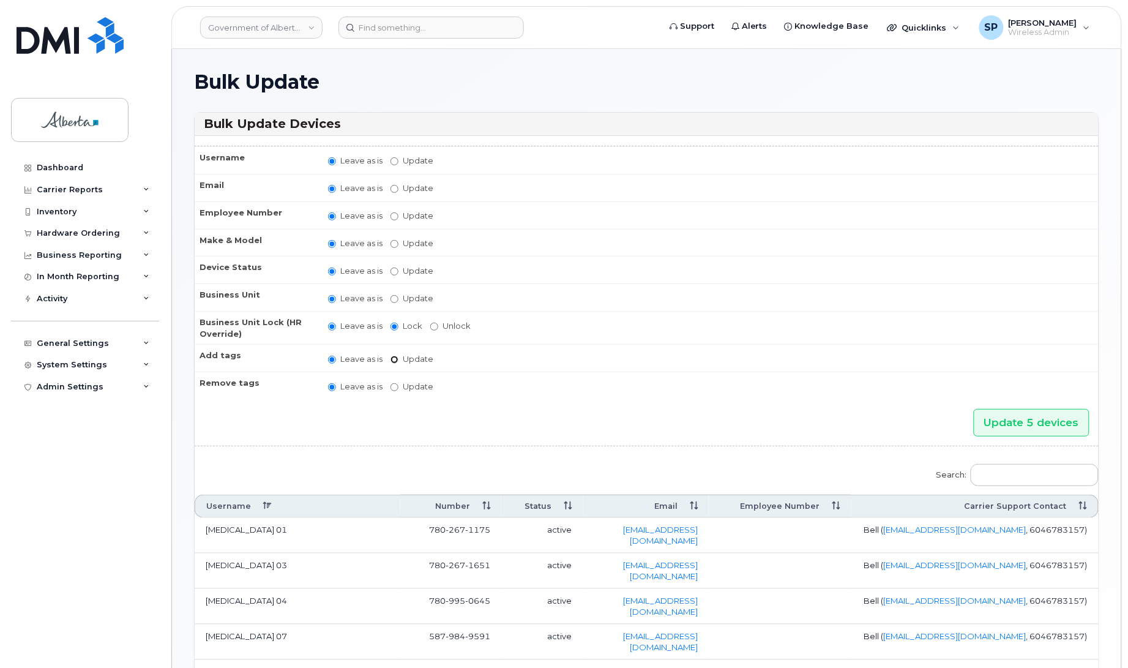
click at [393, 356] on input "Update" at bounding box center [394, 360] width 8 height 8
radio input "true"
radio input "false"
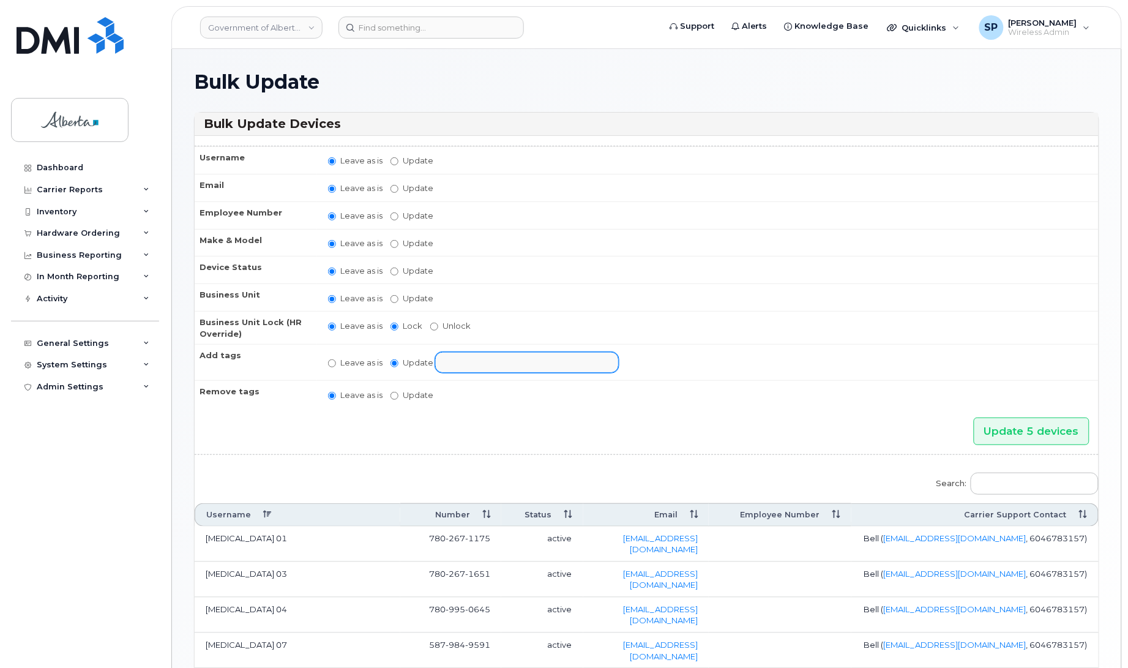
click at [458, 360] on input "text" at bounding box center [537, 361] width 190 height 17
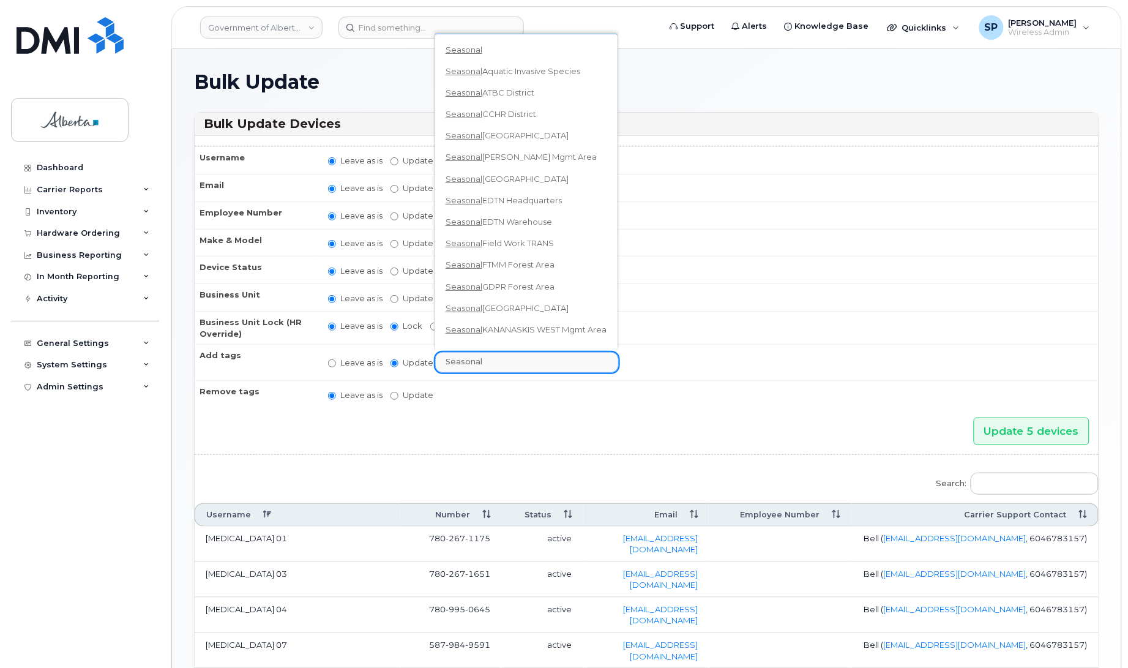
type input "Seasonal"
drag, startPoint x: 614, startPoint y: 163, endPoint x: 613, endPoint y: 199, distance: 35.5
click at [613, 199] on div "Seasonal Seasonal Aquatic Invasive Species Seasonal ATBC District Seasonal CCHR…" at bounding box center [526, 192] width 184 height 316
select select "Seasonal"
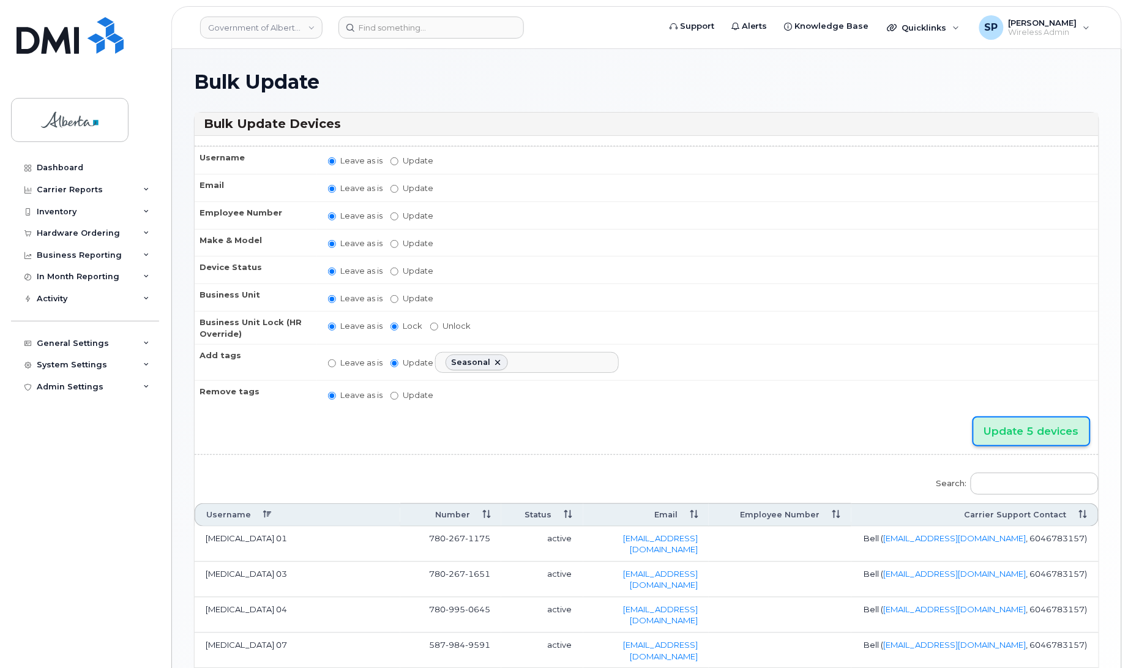
click at [1014, 431] on input "Update 5 devices" at bounding box center [1032, 431] width 116 height 28
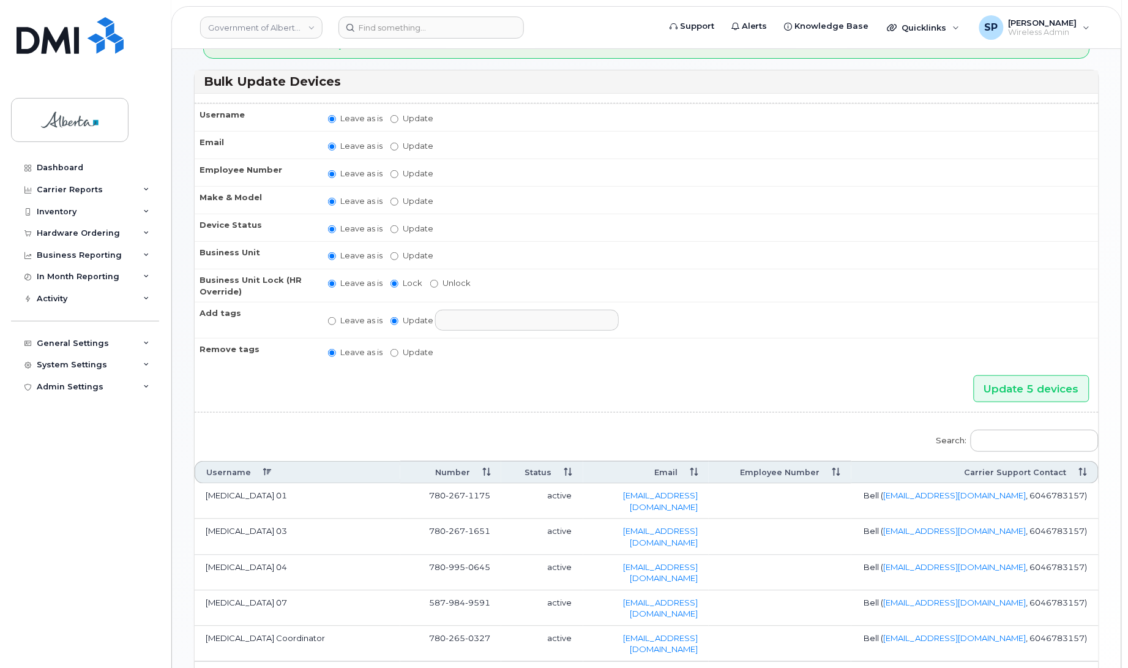
scroll to position [141, 0]
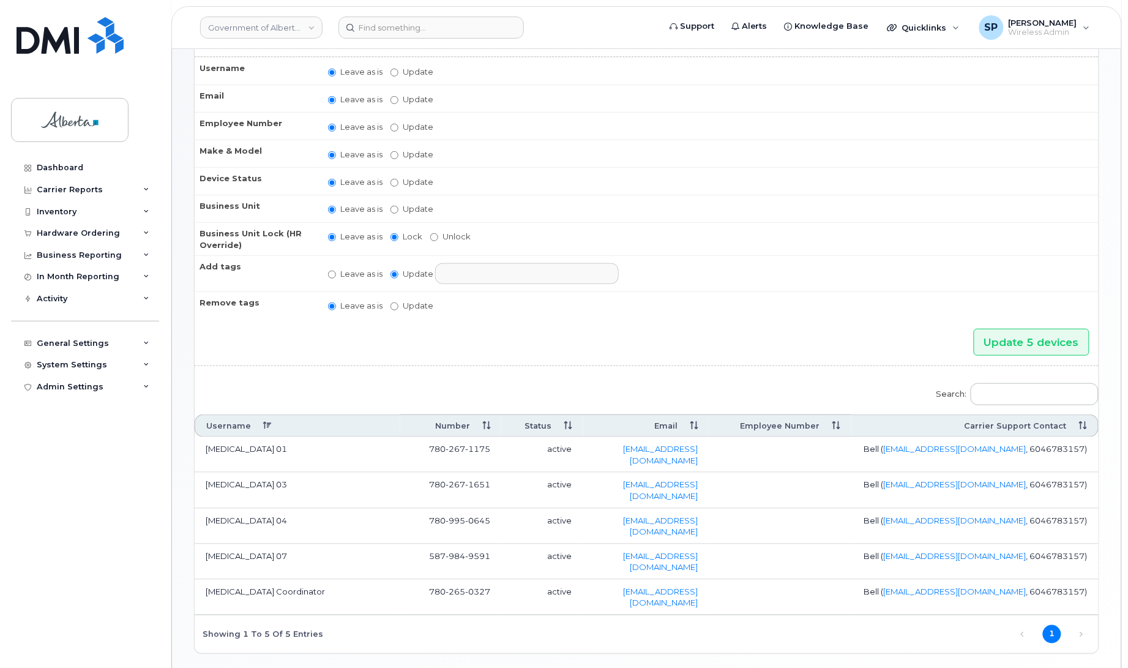
click at [307, 579] on td "[MEDICAL_DATA] Coordinator" at bounding box center [298, 596] width 206 height 35
click at [69, 214] on div "Inventory" at bounding box center [57, 212] width 40 height 10
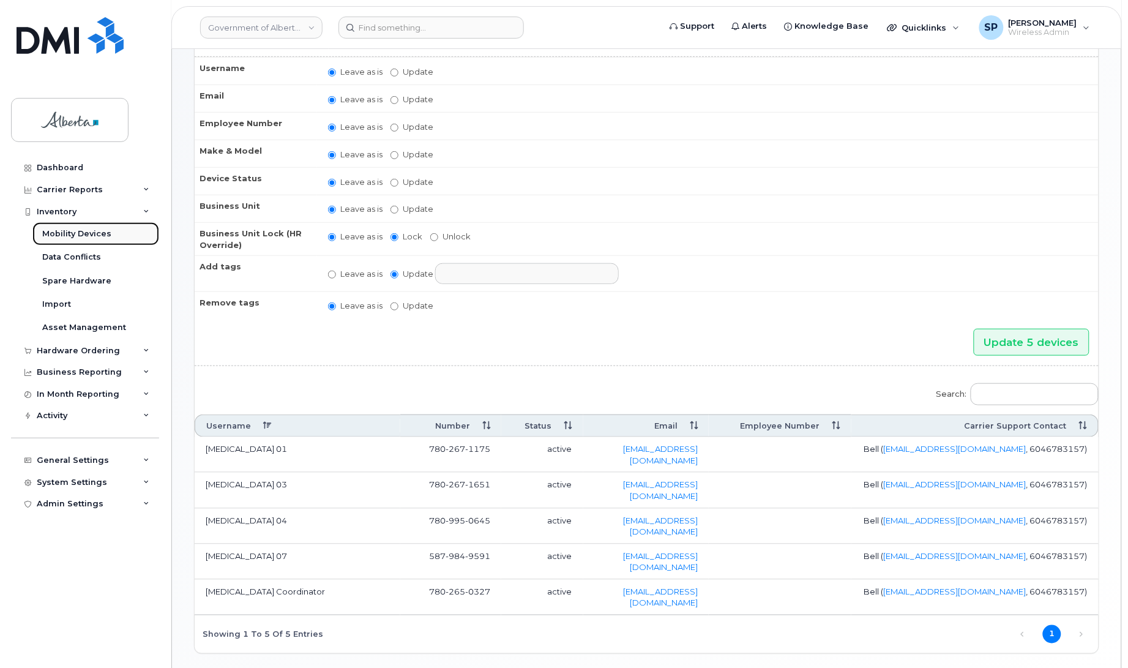
click at [84, 234] on div "Mobility Devices" at bounding box center [76, 233] width 69 height 11
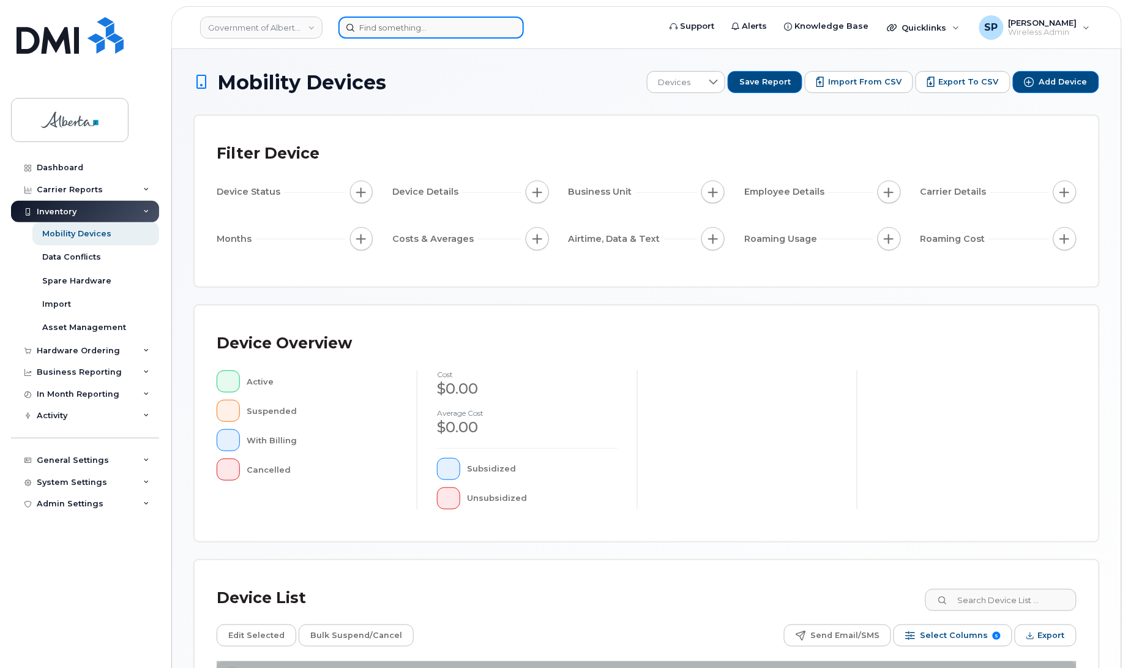
click at [386, 26] on input at bounding box center [430, 28] width 185 height 22
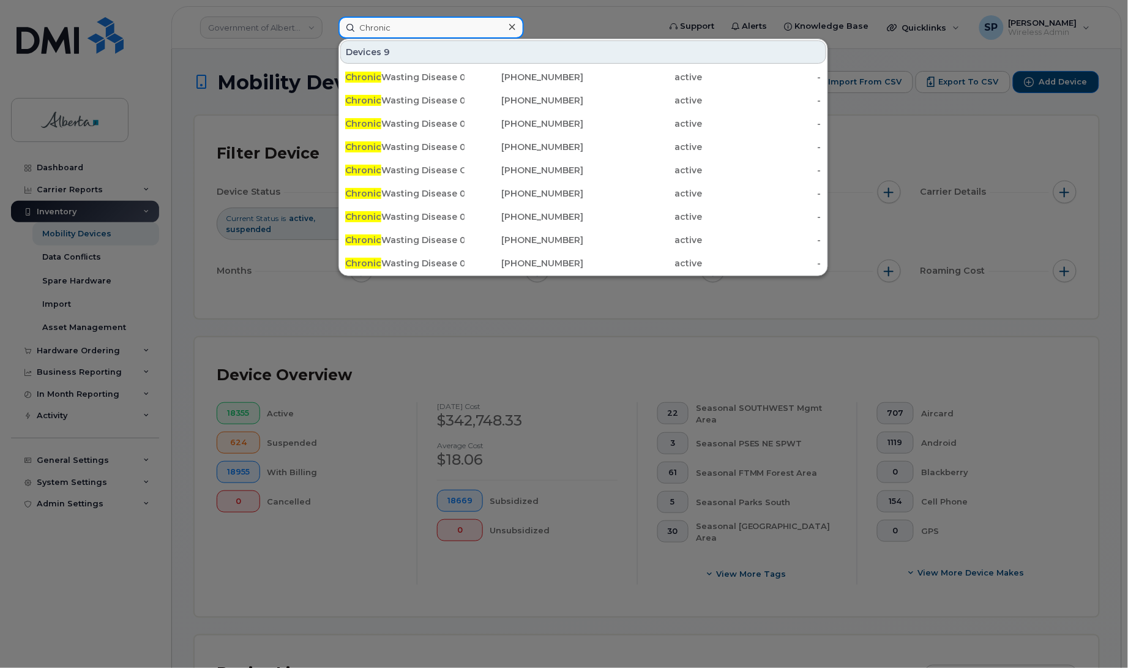
type input "Chronic"
click at [947, 126] on div at bounding box center [564, 334] width 1128 height 668
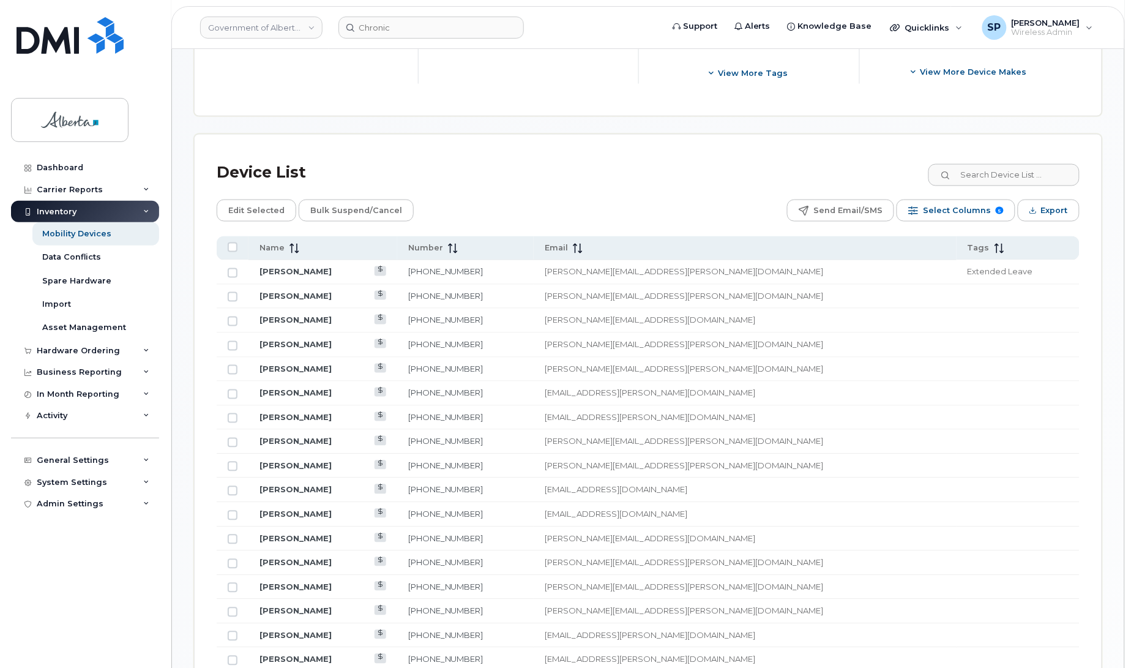
scroll to position [504, 0]
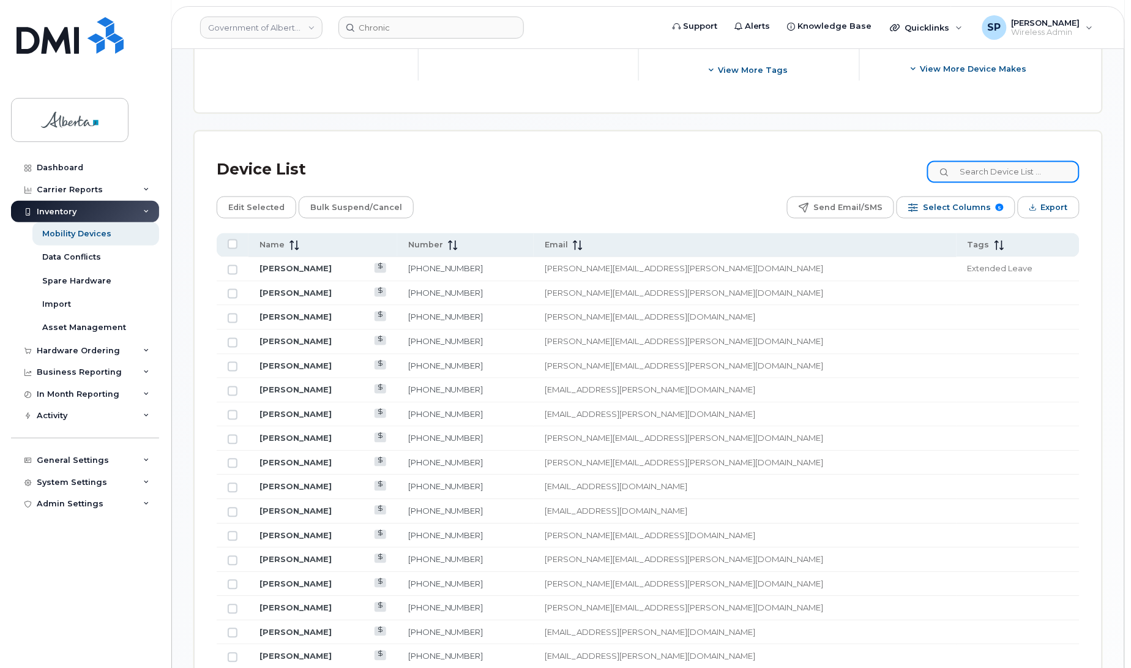
click at [968, 166] on input at bounding box center [1003, 172] width 152 height 22
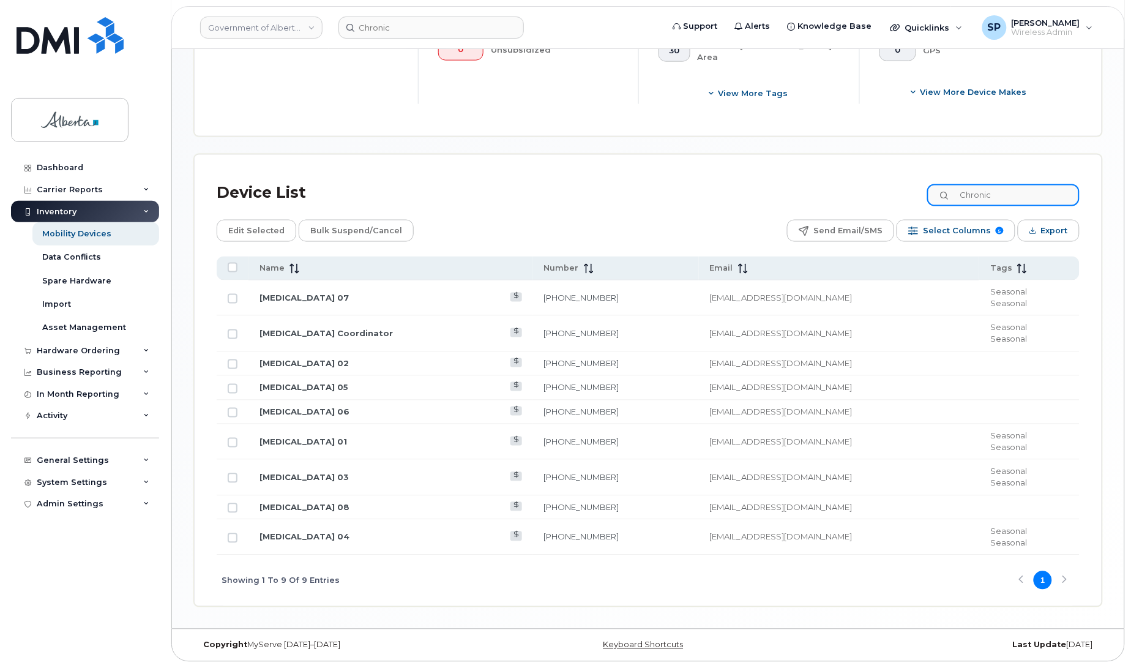
scroll to position [482, 0]
type input "Chronic"
click at [268, 364] on link "[MEDICAL_DATA] 02" at bounding box center [303, 364] width 89 height 10
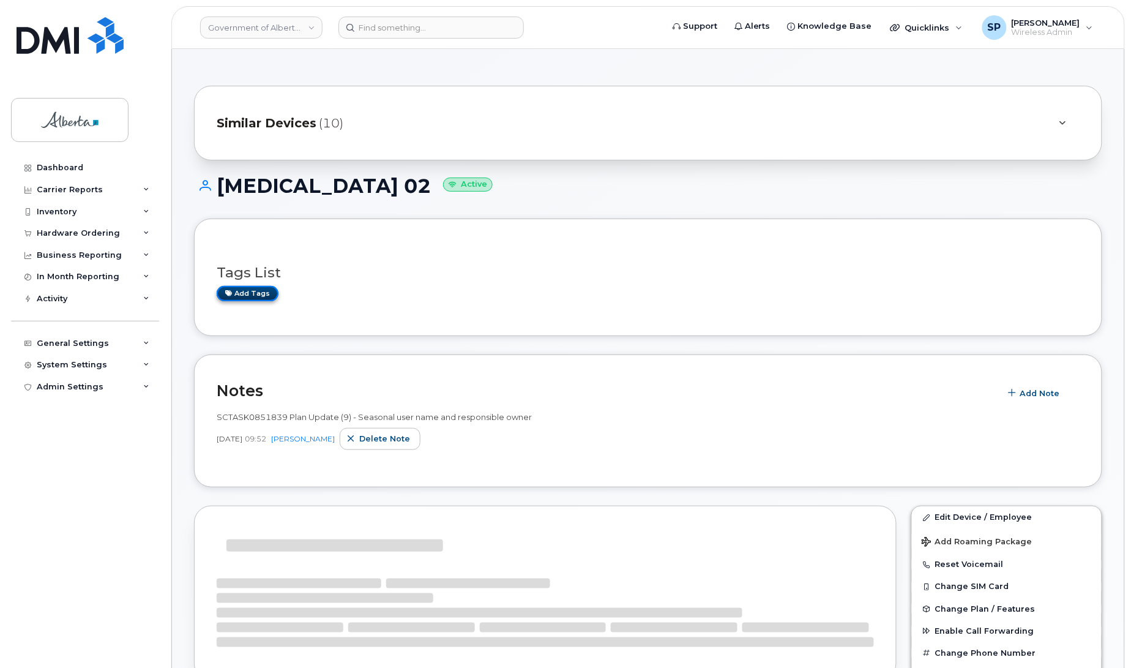
click at [251, 295] on link "Add tags" at bounding box center [248, 293] width 62 height 15
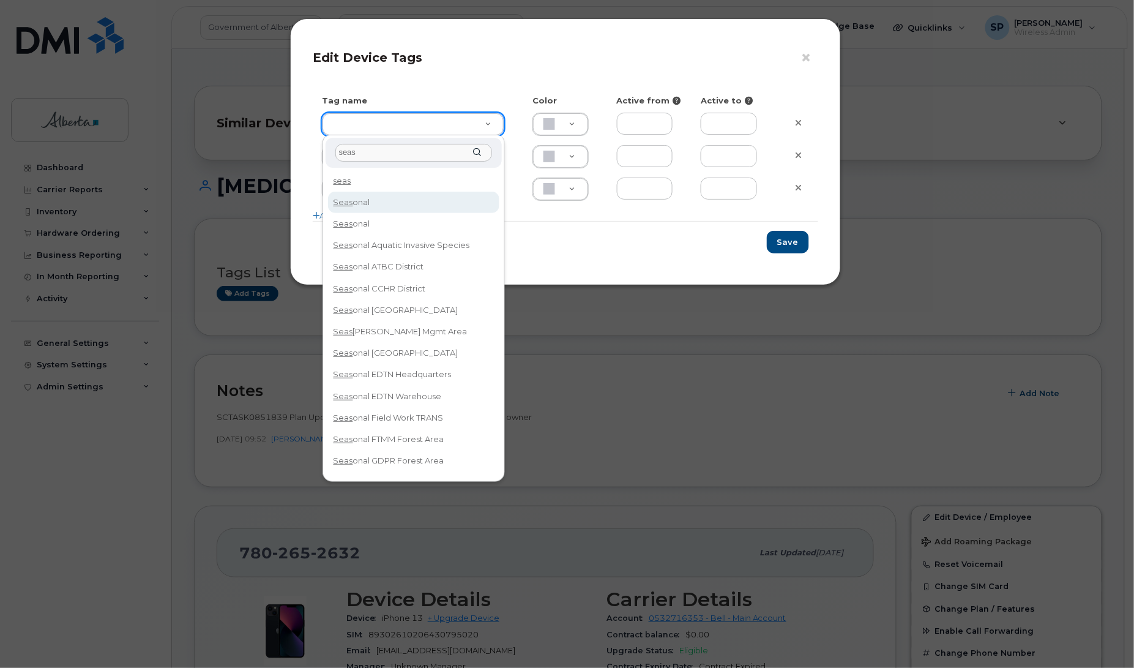
type input "seas"
type input "Seasonal"
type input "D6CDC1"
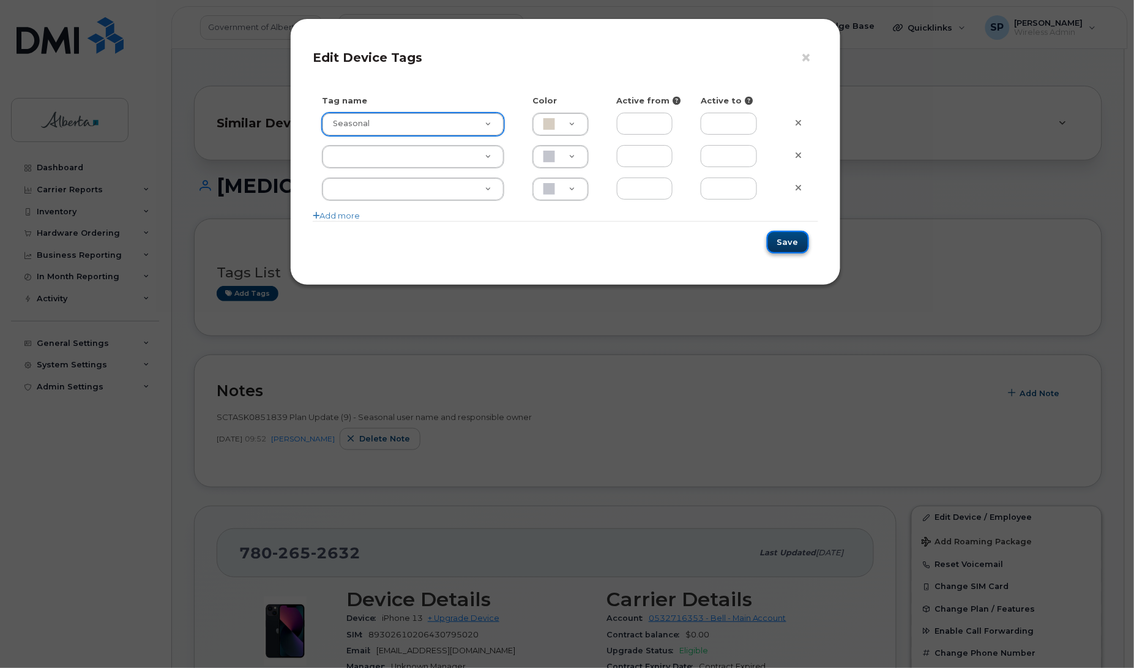
click at [788, 237] on button "Save" at bounding box center [788, 242] width 42 height 23
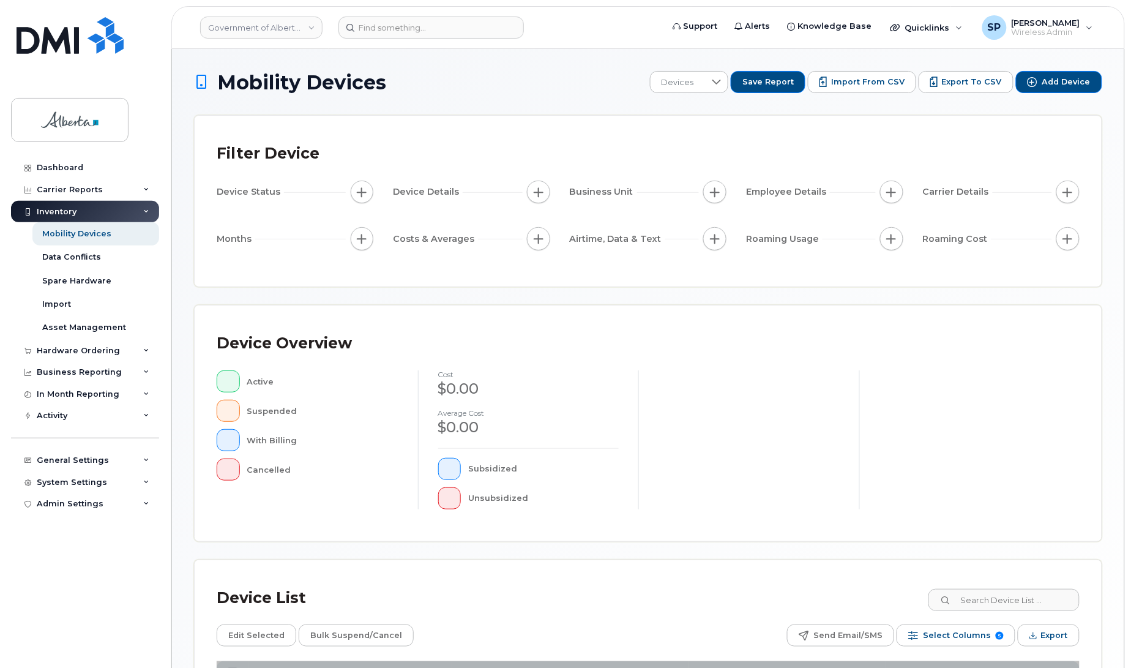
scroll to position [174, 0]
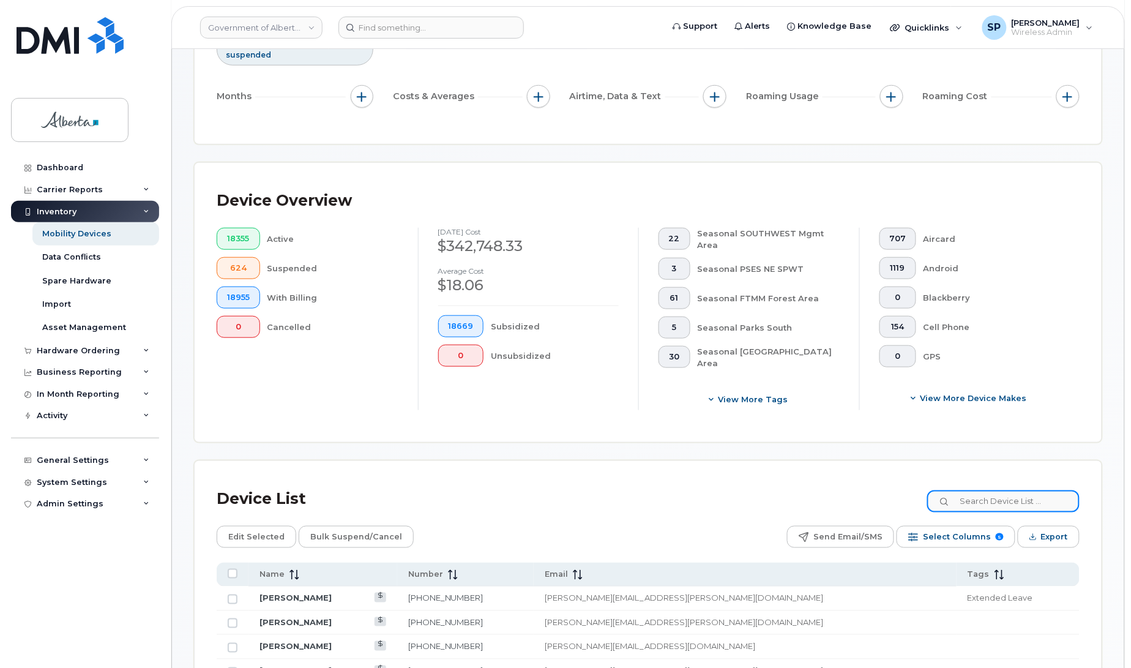
click at [1005, 505] on input at bounding box center [1003, 501] width 152 height 22
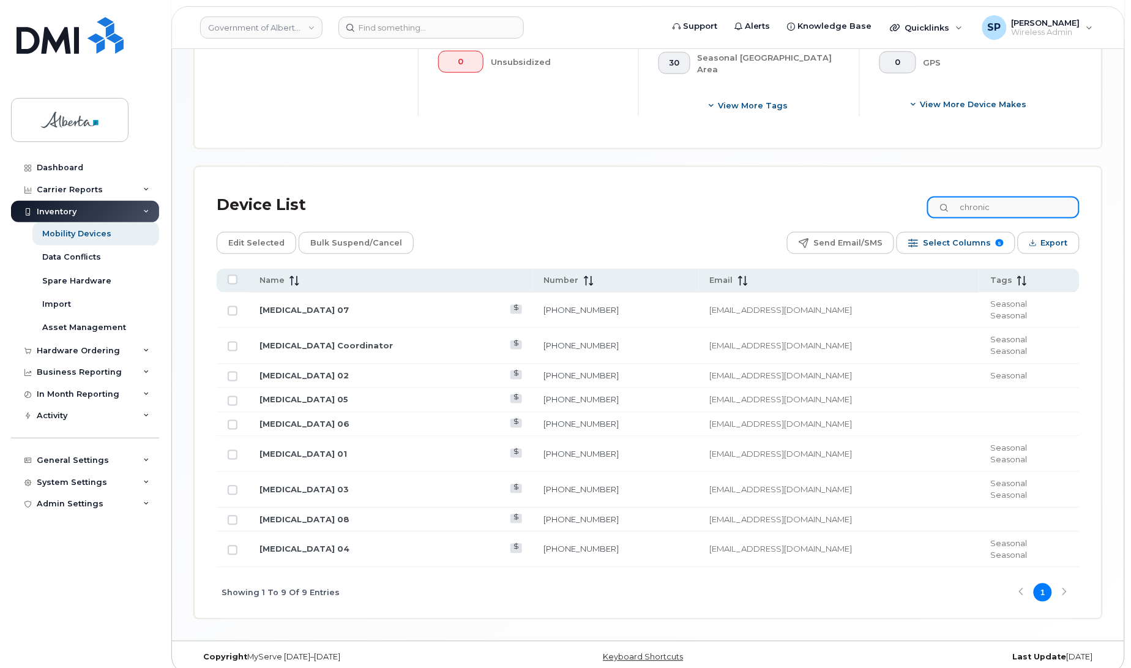
scroll to position [469, 0]
type input "chronic"
click at [277, 396] on link "[MEDICAL_DATA] 05" at bounding box center [303, 398] width 89 height 10
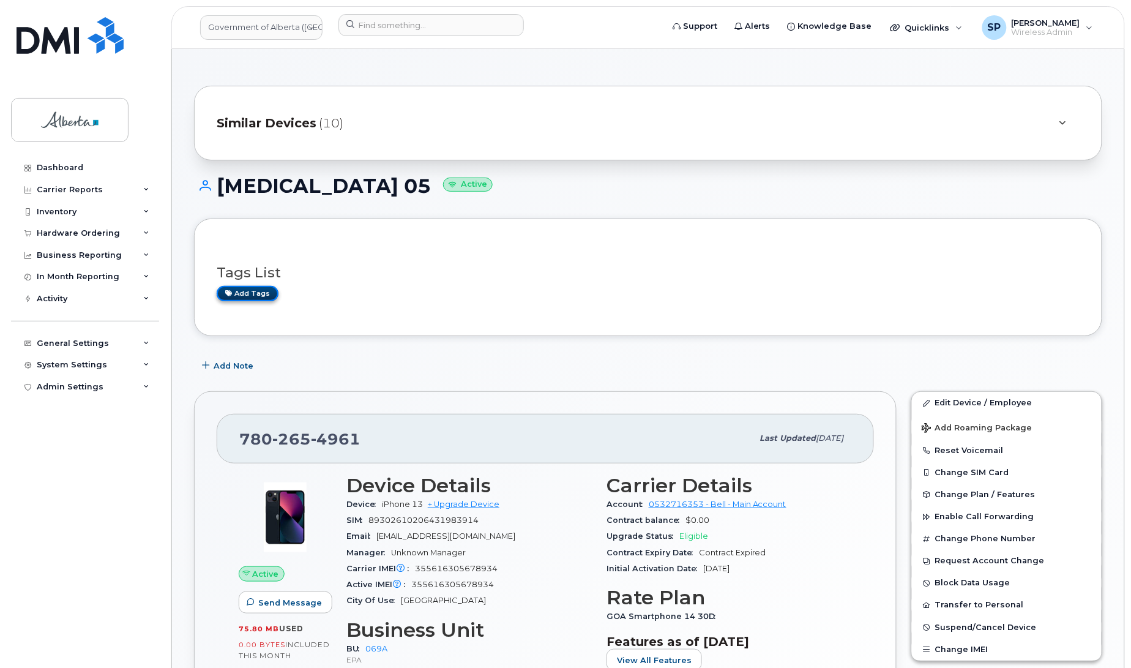
click at [250, 292] on link "Add tags" at bounding box center [248, 293] width 62 height 15
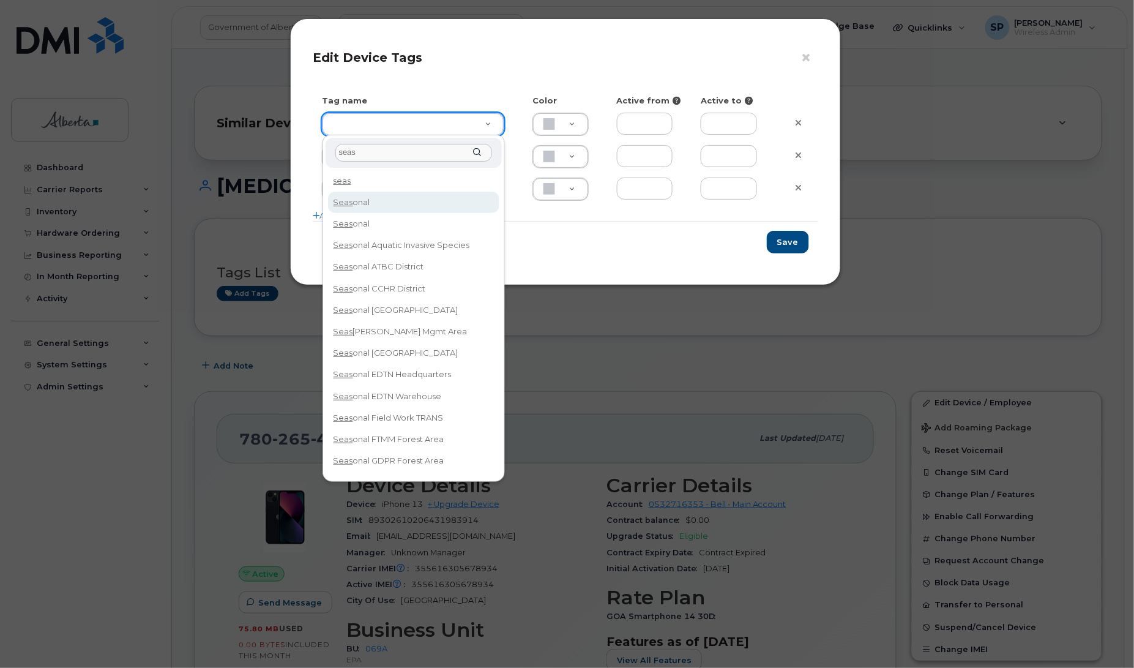
type input "seas"
type input "Seasonal"
type input "D6CDC1"
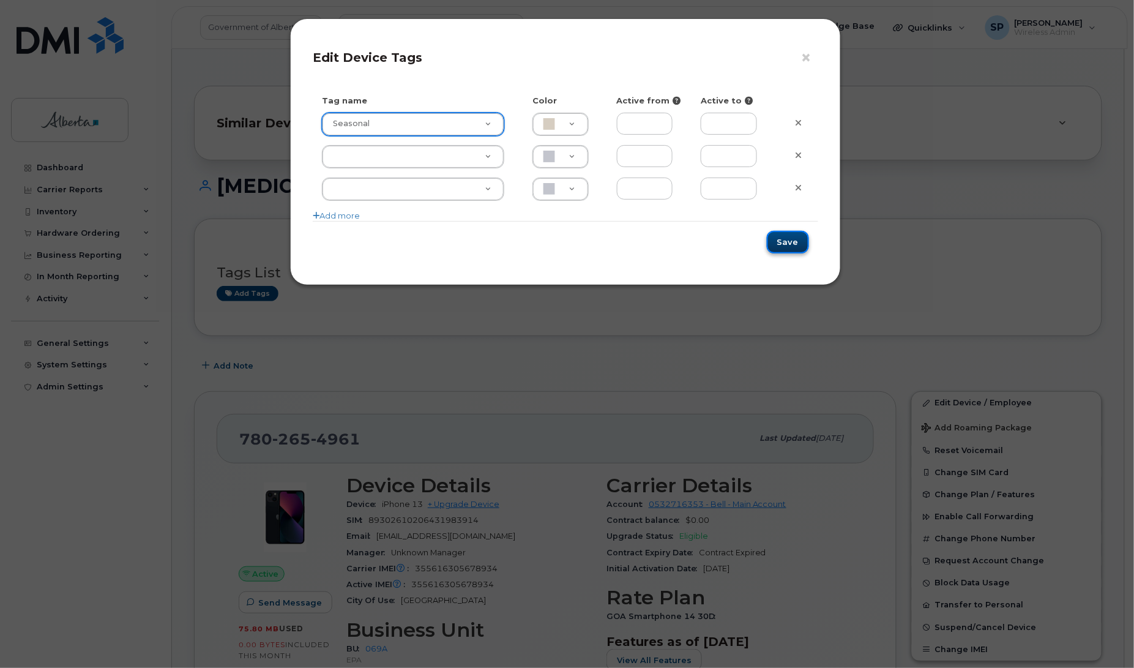
click at [796, 240] on button "Save" at bounding box center [788, 242] width 42 height 23
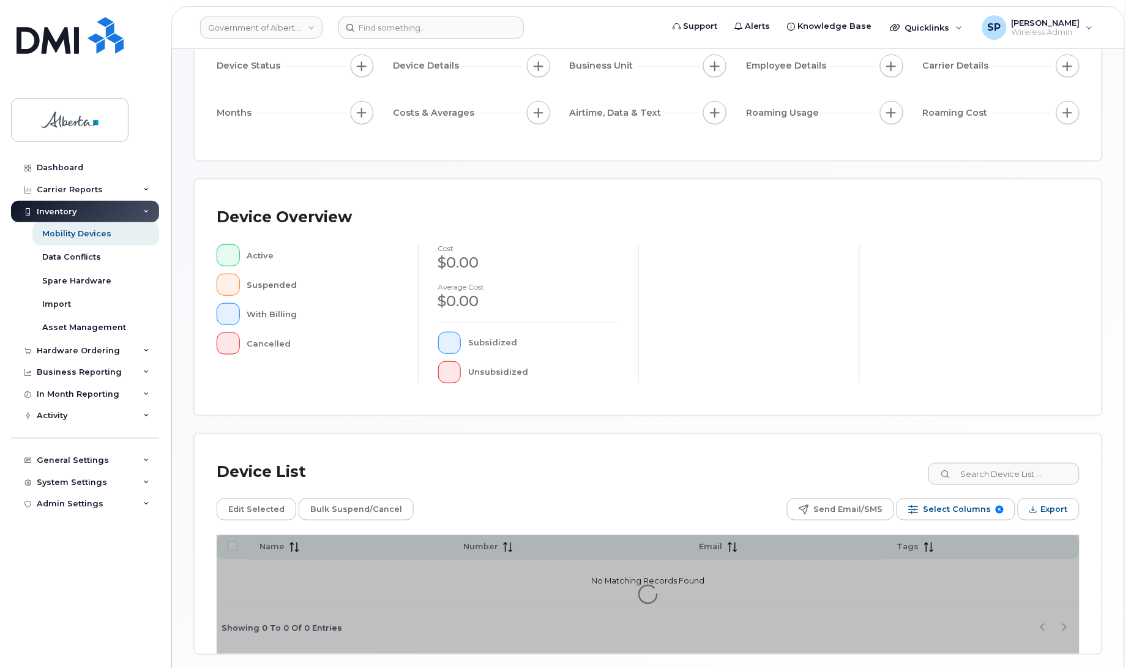
scroll to position [140, 0]
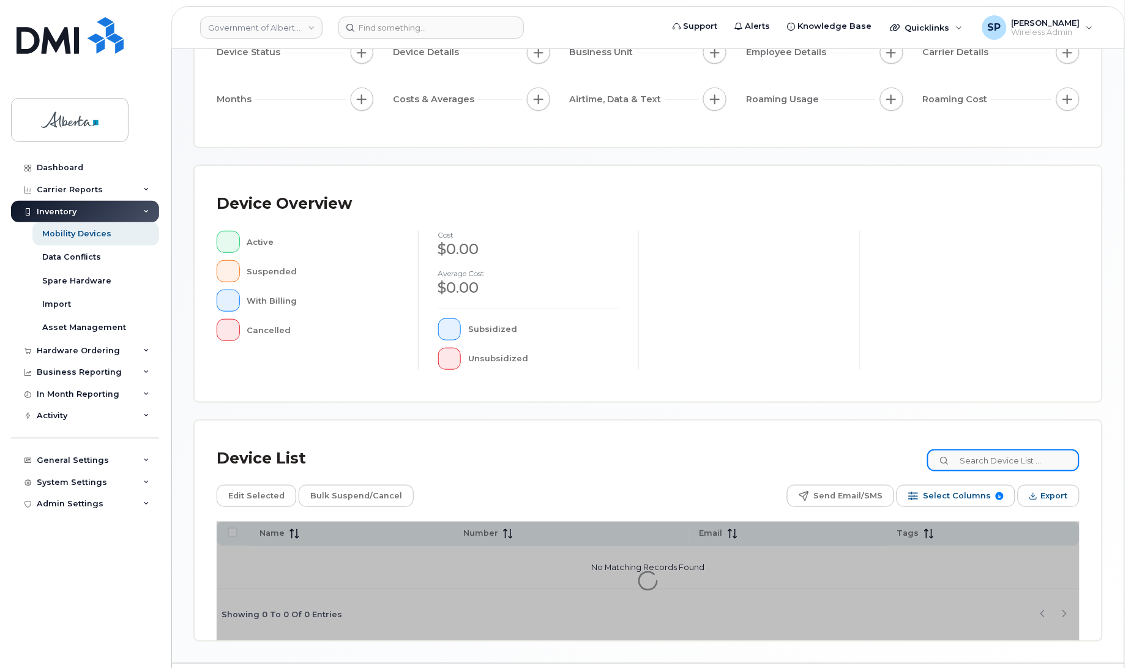
click at [1019, 462] on input at bounding box center [1003, 460] width 152 height 22
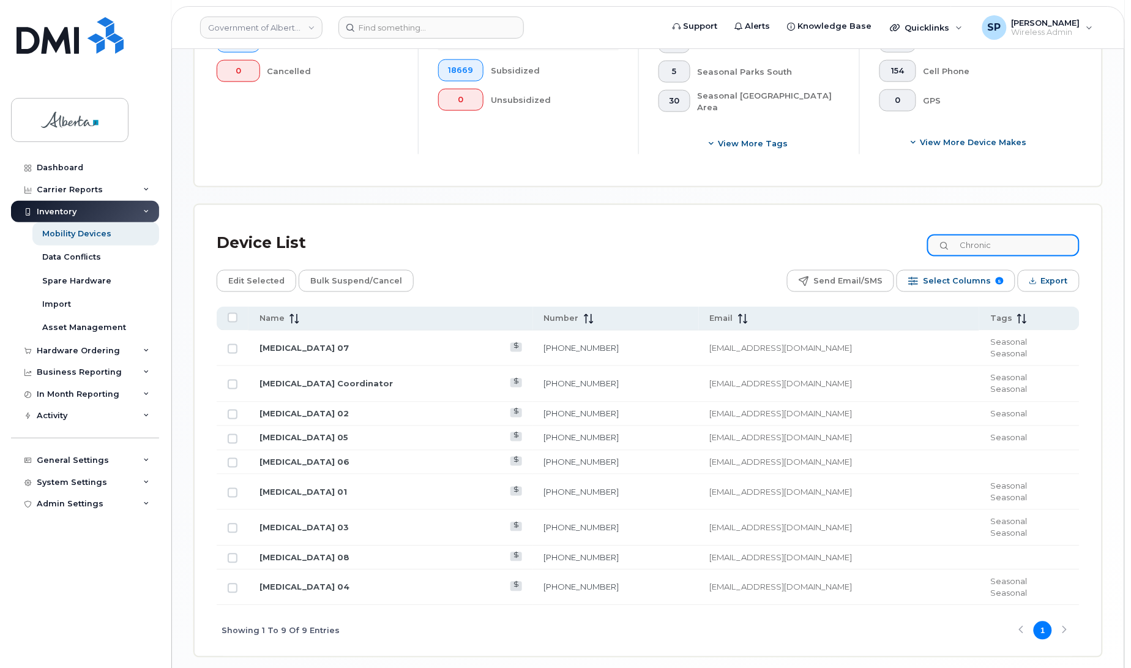
scroll to position [438, 0]
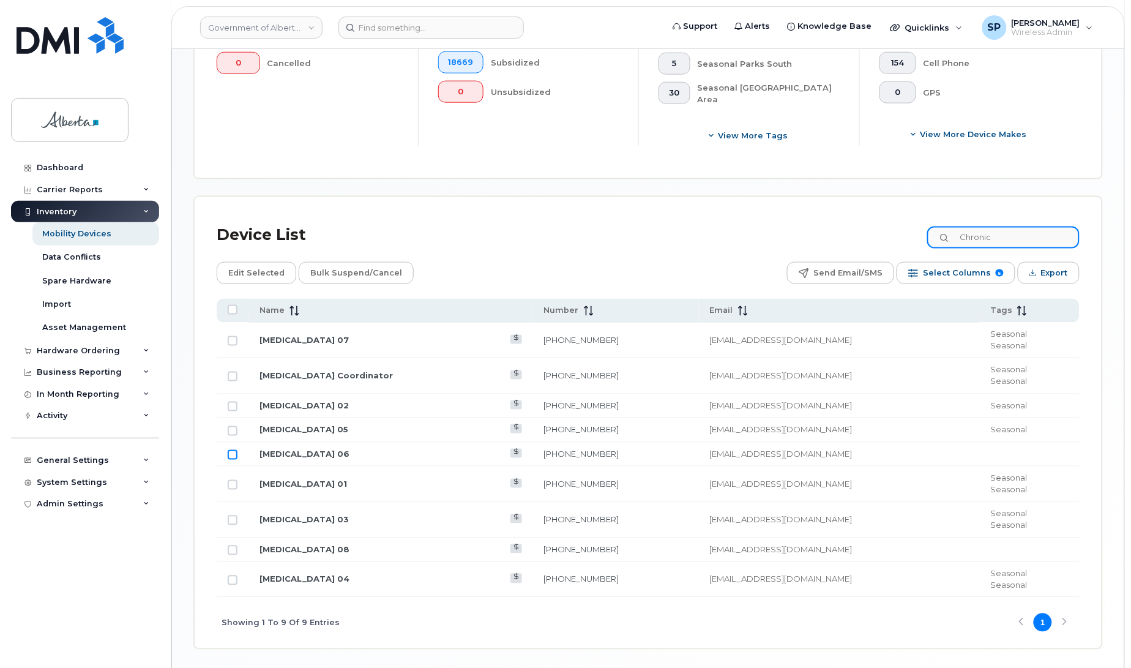
type input "Chronic"
click at [234, 455] on input "Row Unselected" at bounding box center [233, 455] width 10 height 10
click at [233, 454] on input "Row Selected" at bounding box center [233, 455] width 10 height 10
checkbox input "false"
click at [349, 445] on td "[MEDICAL_DATA] 06" at bounding box center [390, 454] width 285 height 24
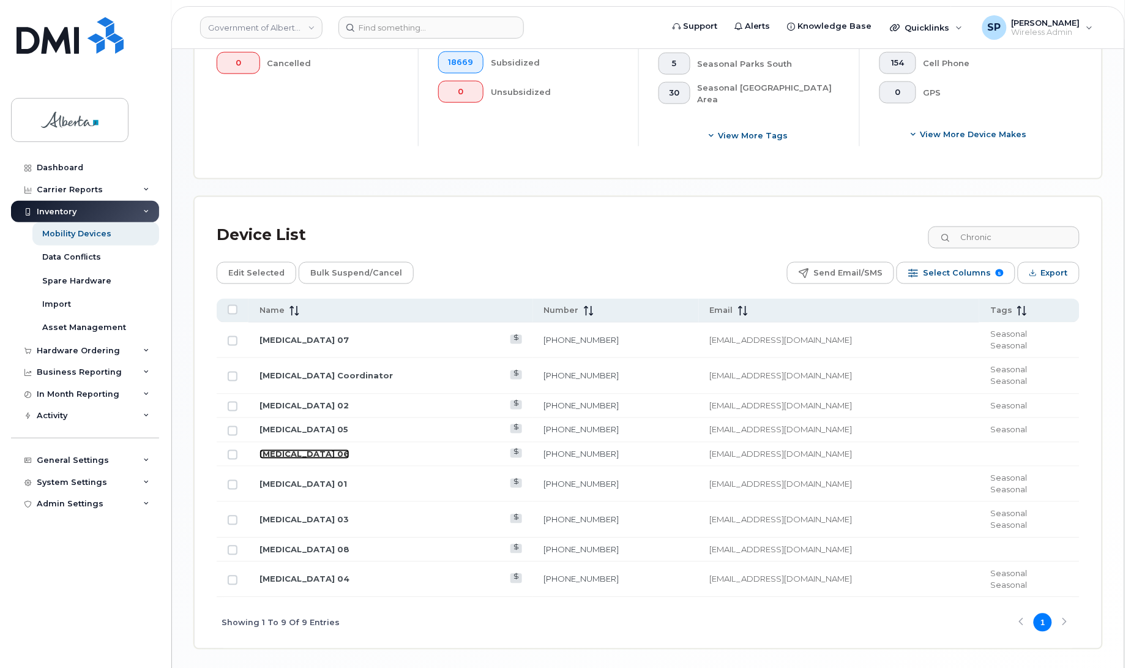
click at [344, 453] on link "[MEDICAL_DATA] 06" at bounding box center [304, 454] width 90 height 10
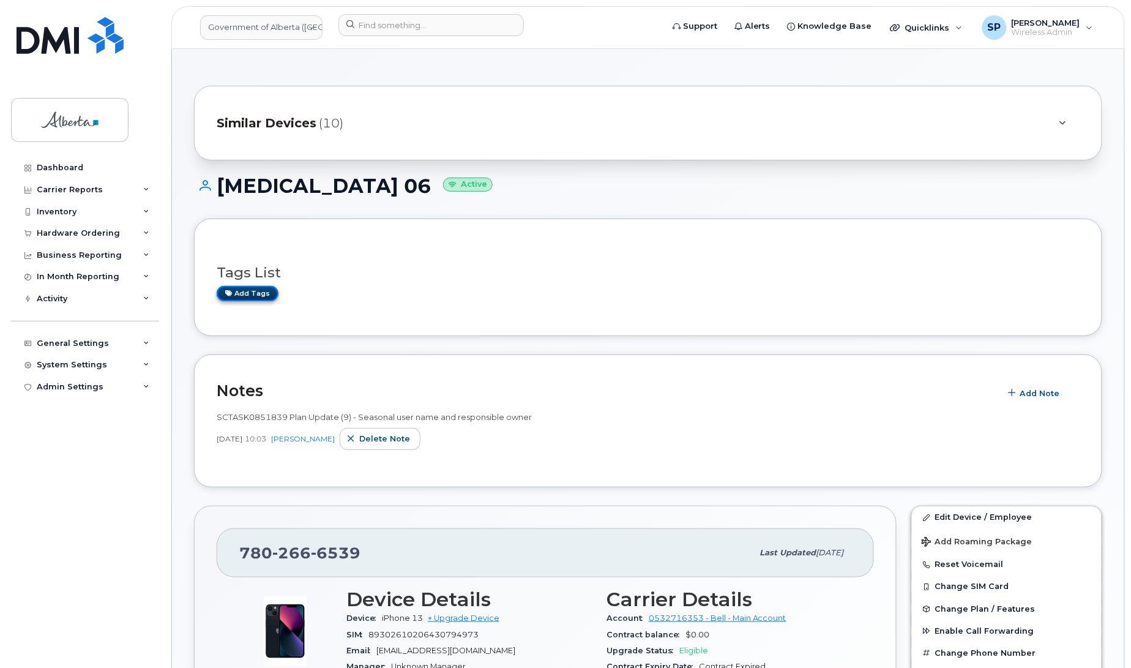
click at [247, 296] on link "Add tags" at bounding box center [248, 293] width 62 height 15
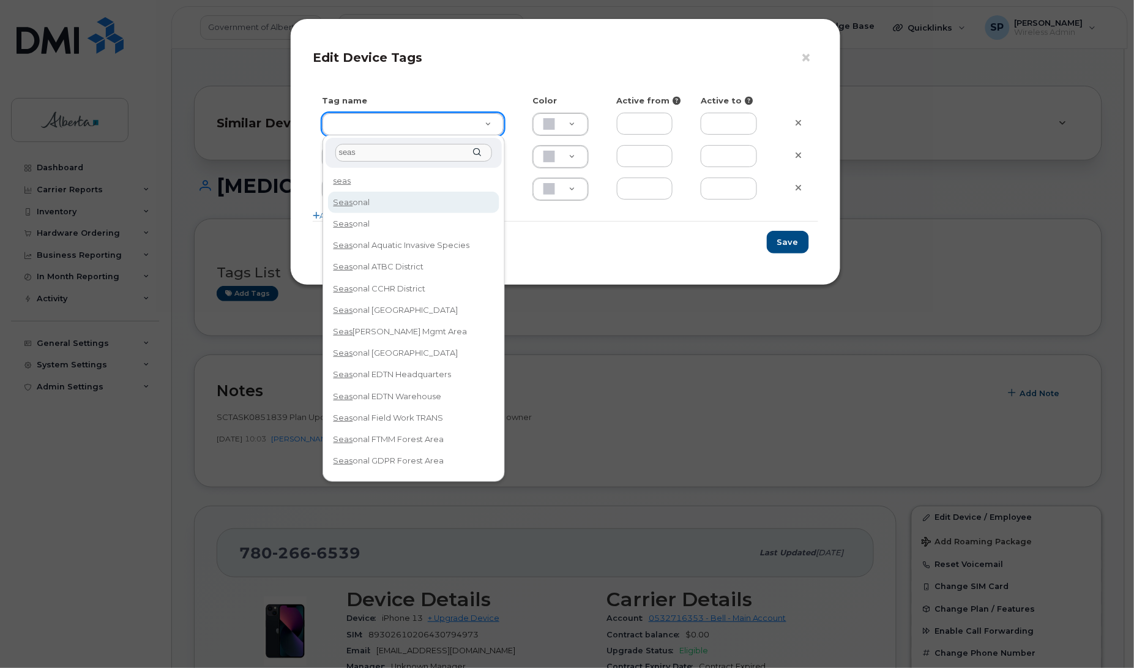
type input "seas"
type input "Seasonal"
type input "D6CDC1"
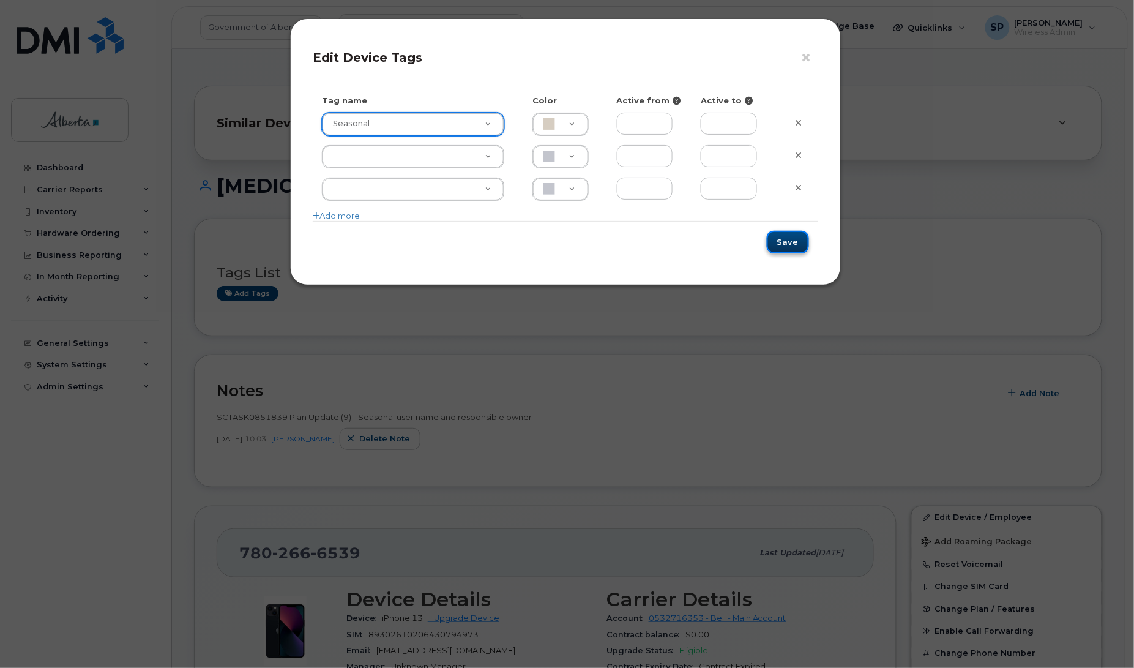
click at [783, 239] on button "Save" at bounding box center [788, 242] width 42 height 23
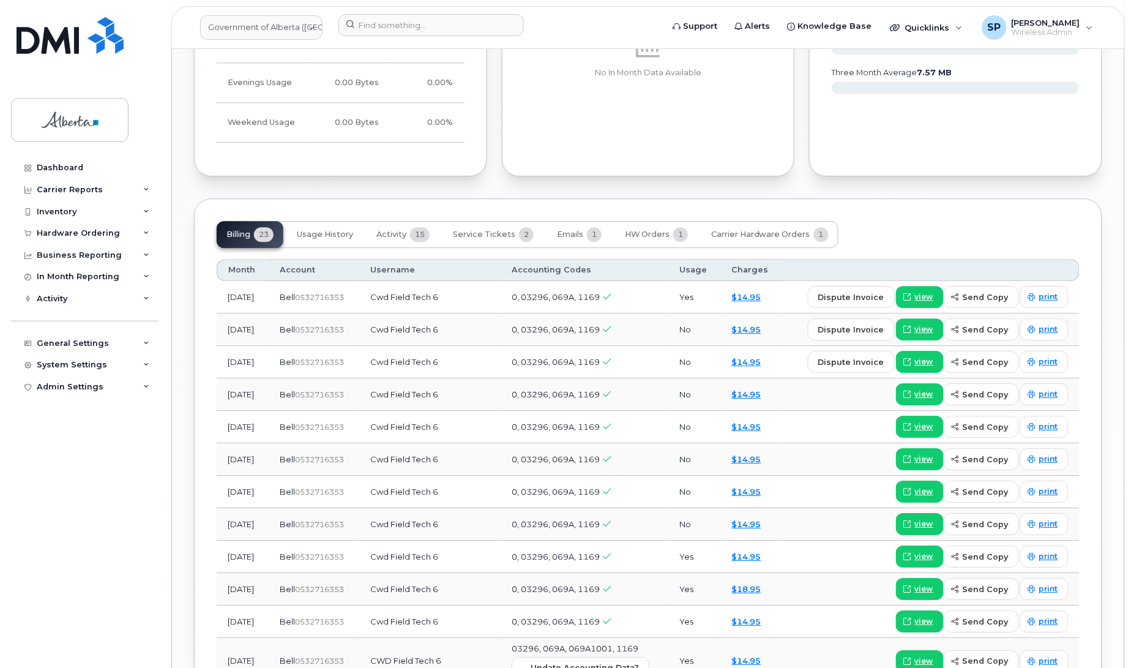
scroll to position [759, 0]
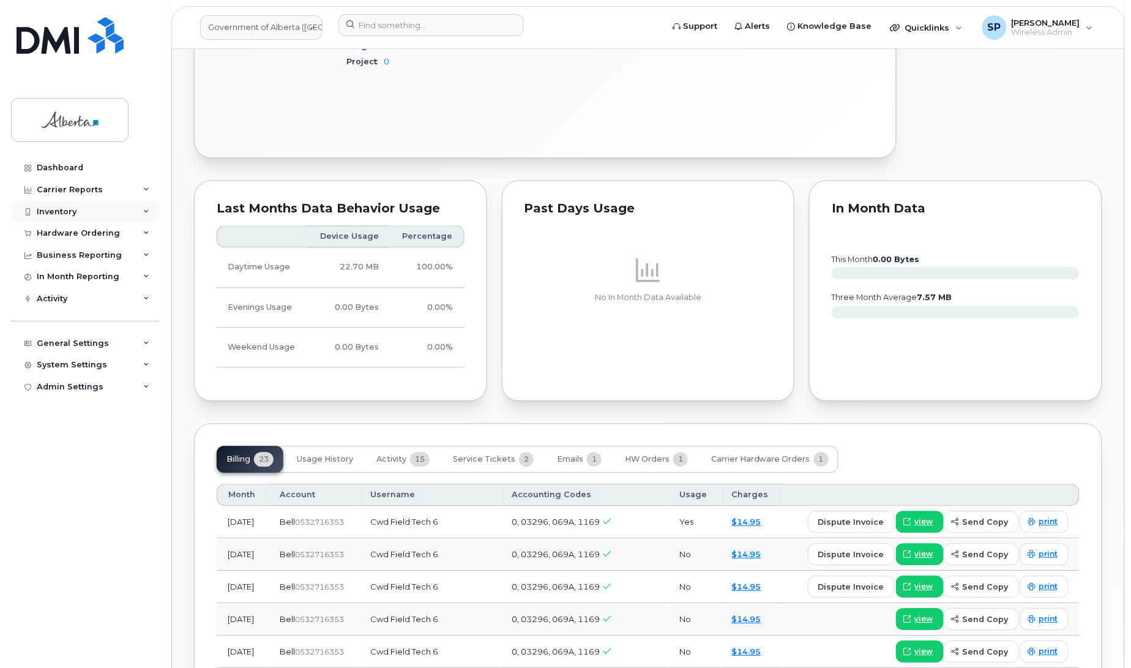
click at [53, 214] on div "Inventory" at bounding box center [57, 212] width 40 height 10
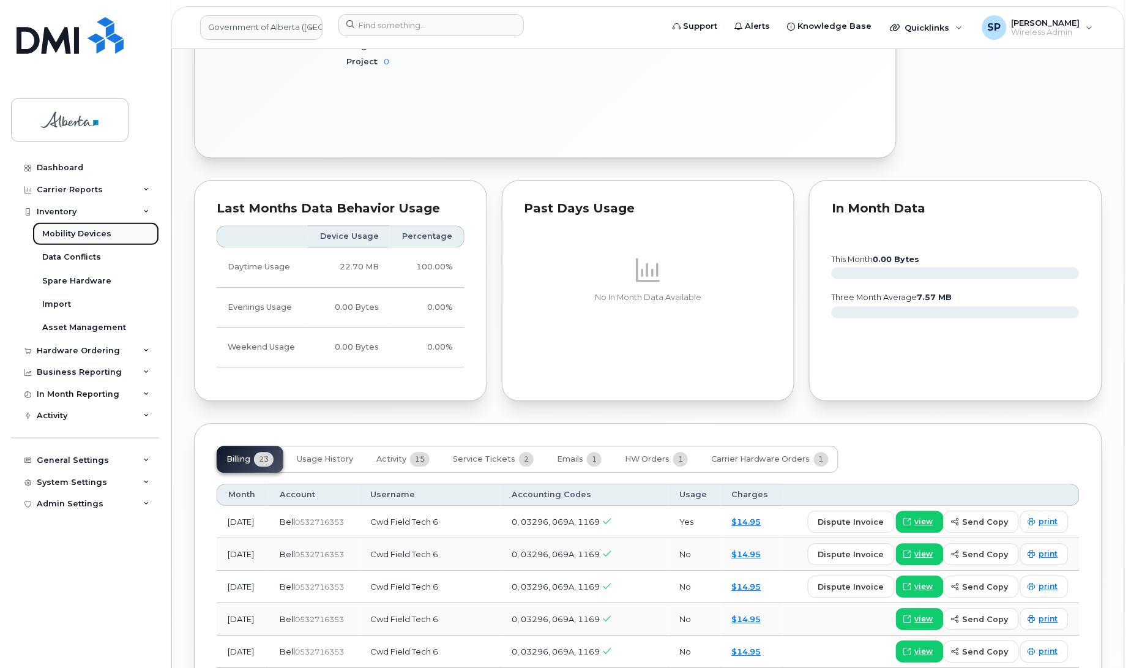
click at [72, 233] on div "Mobility Devices" at bounding box center [76, 233] width 69 height 11
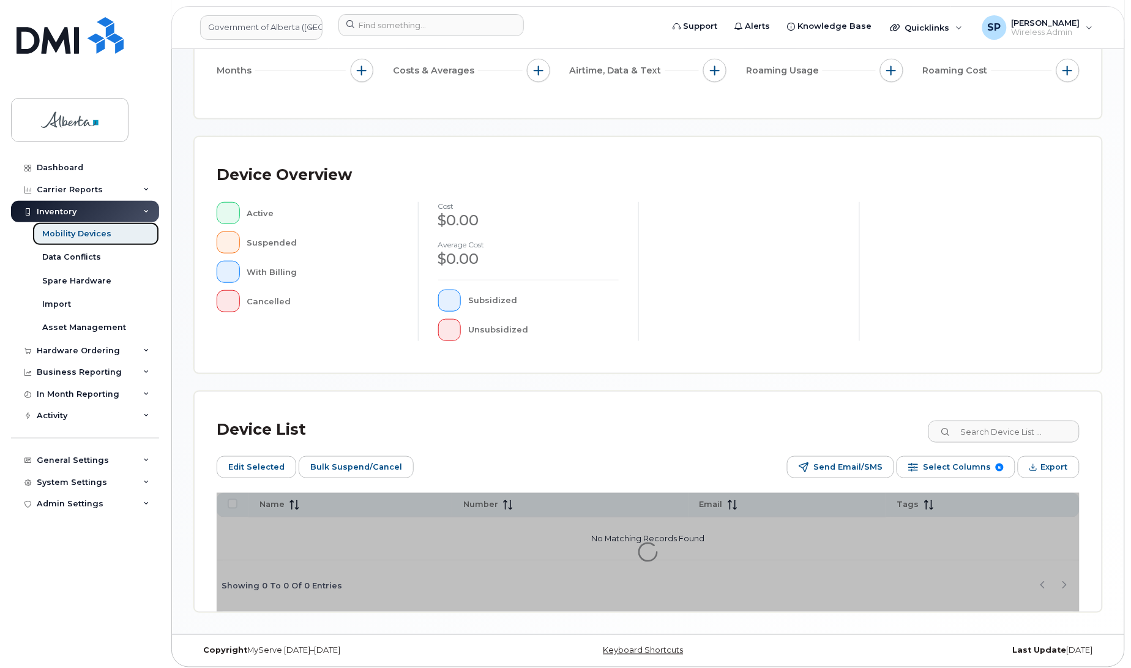
scroll to position [196, 0]
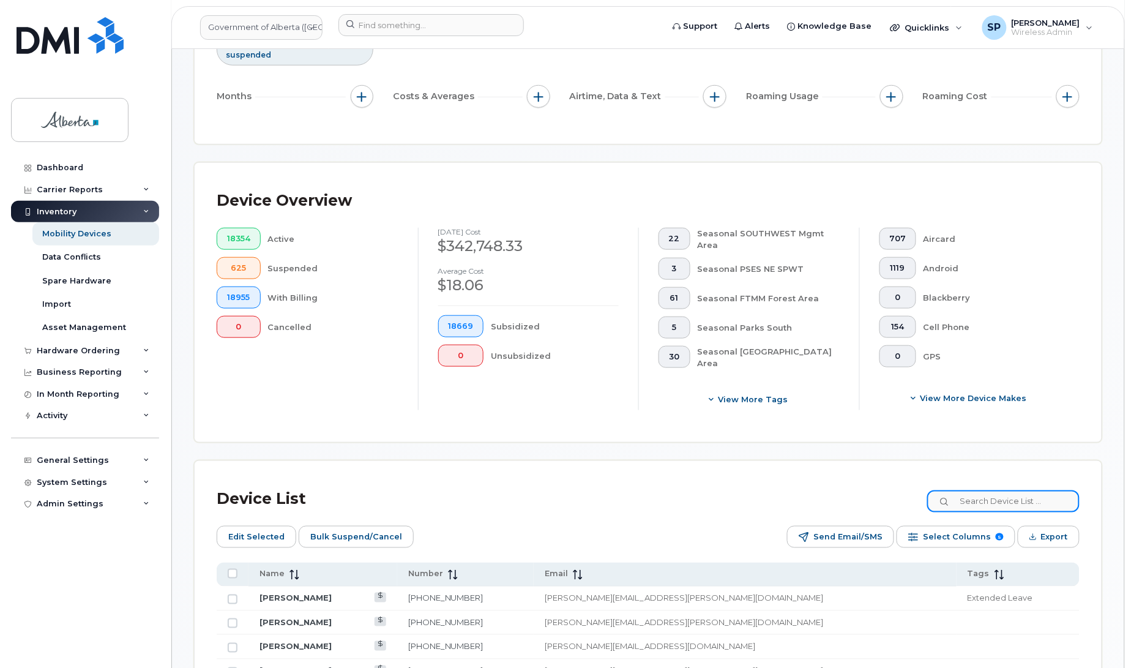
click at [970, 505] on input at bounding box center [1003, 501] width 152 height 22
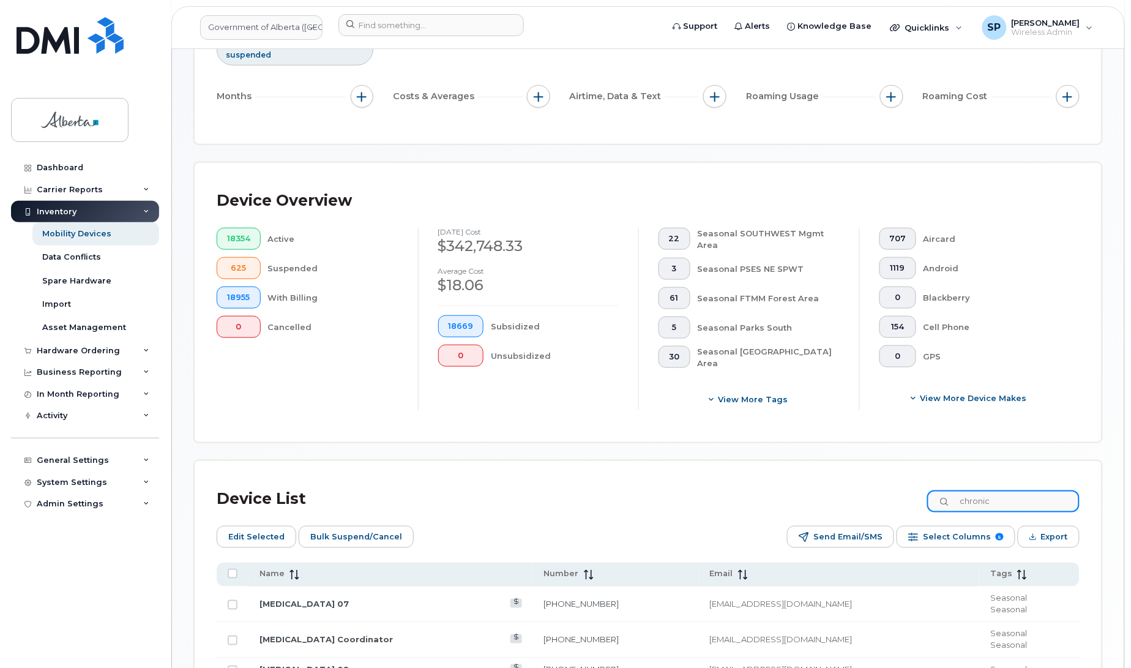
type input "chronic"
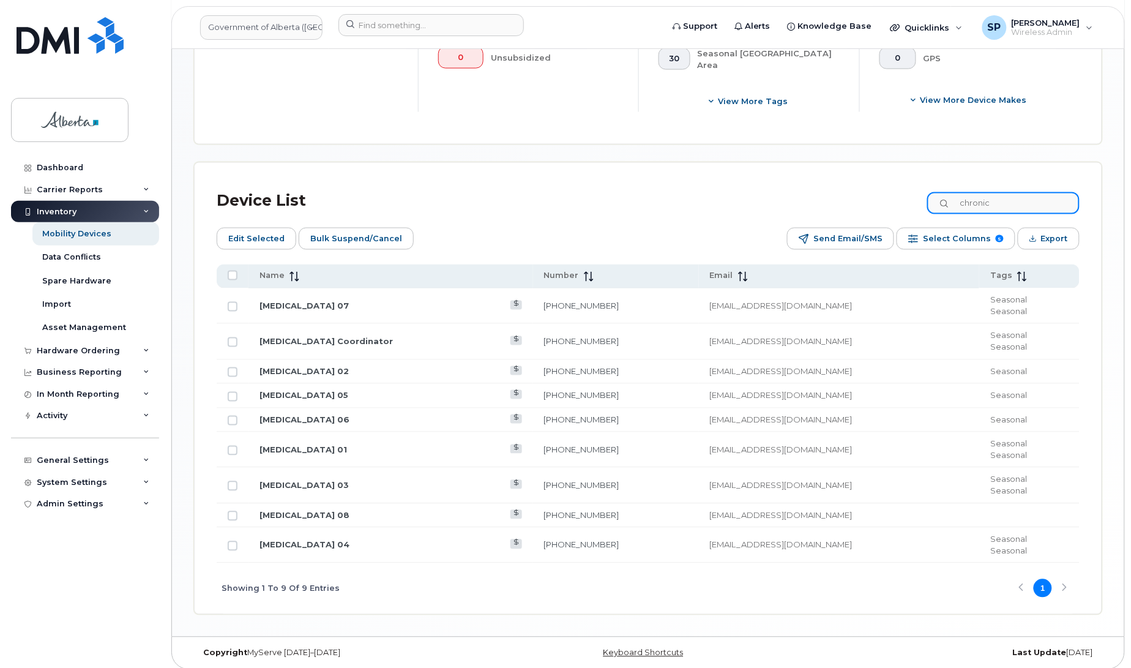
scroll to position [503, 0]
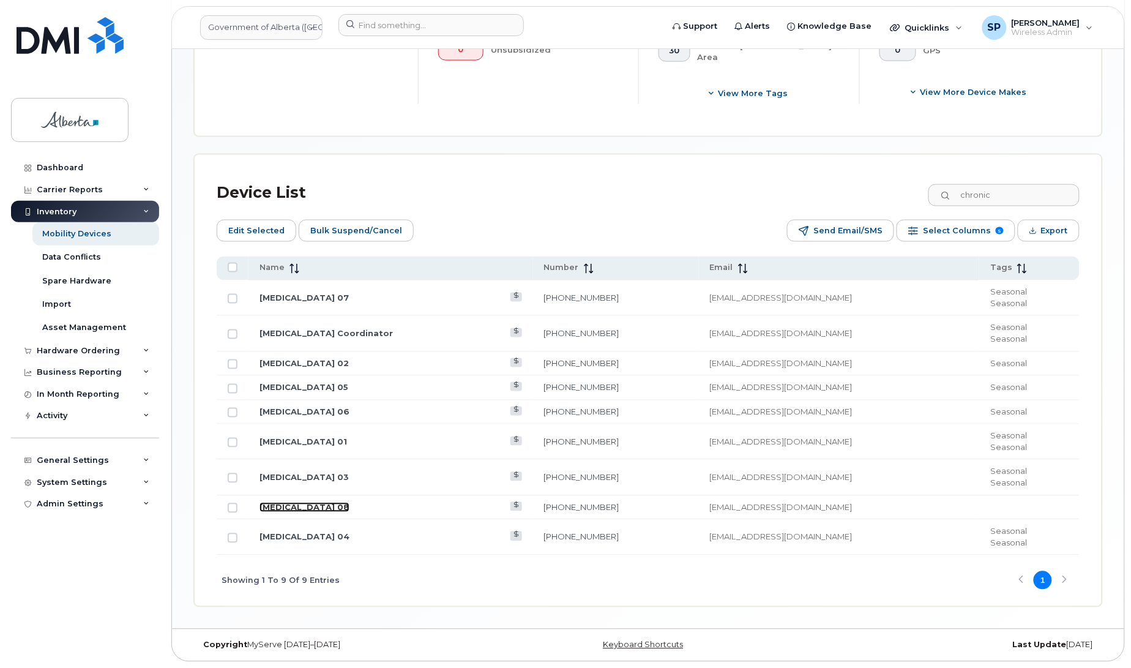
click at [337, 505] on link "Chronic Wasting Disease 08" at bounding box center [304, 507] width 90 height 10
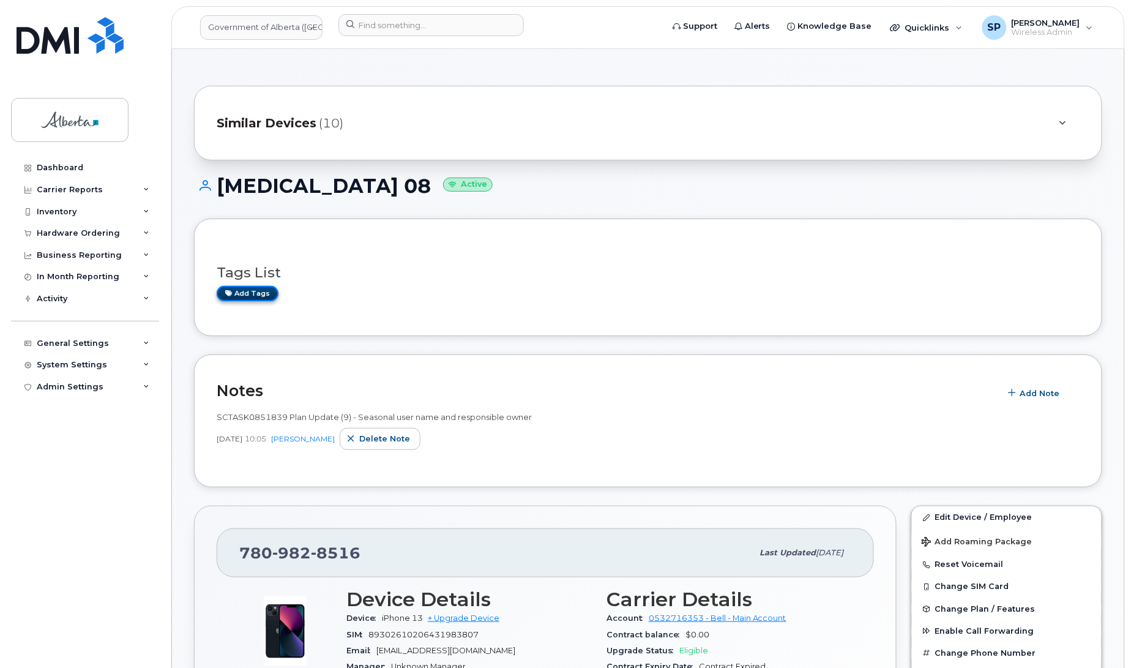
click at [251, 295] on link "Add tags" at bounding box center [248, 293] width 62 height 15
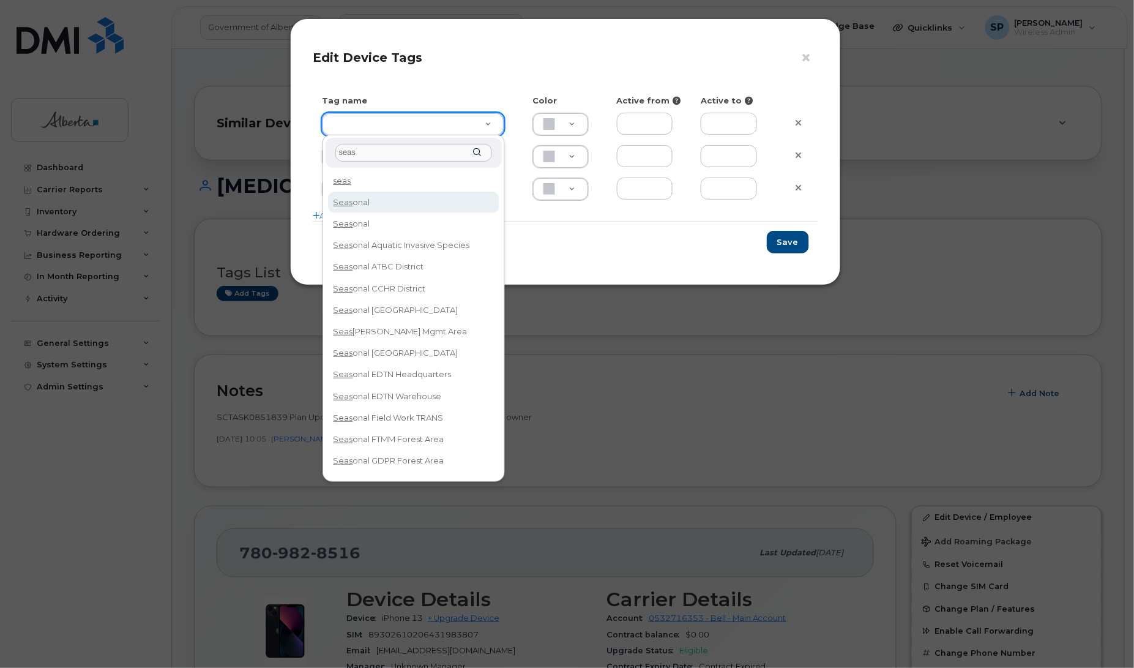
type input "seas"
type input "Seasonal"
type input "D6CDC1"
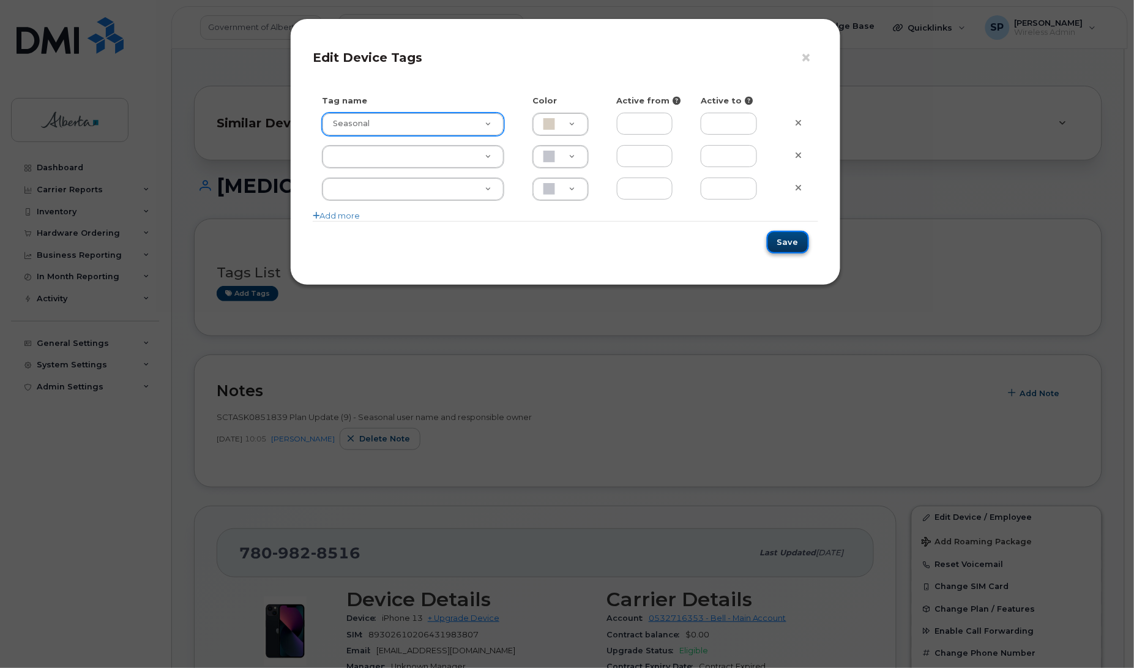
click at [789, 242] on button "Save" at bounding box center [788, 242] width 42 height 23
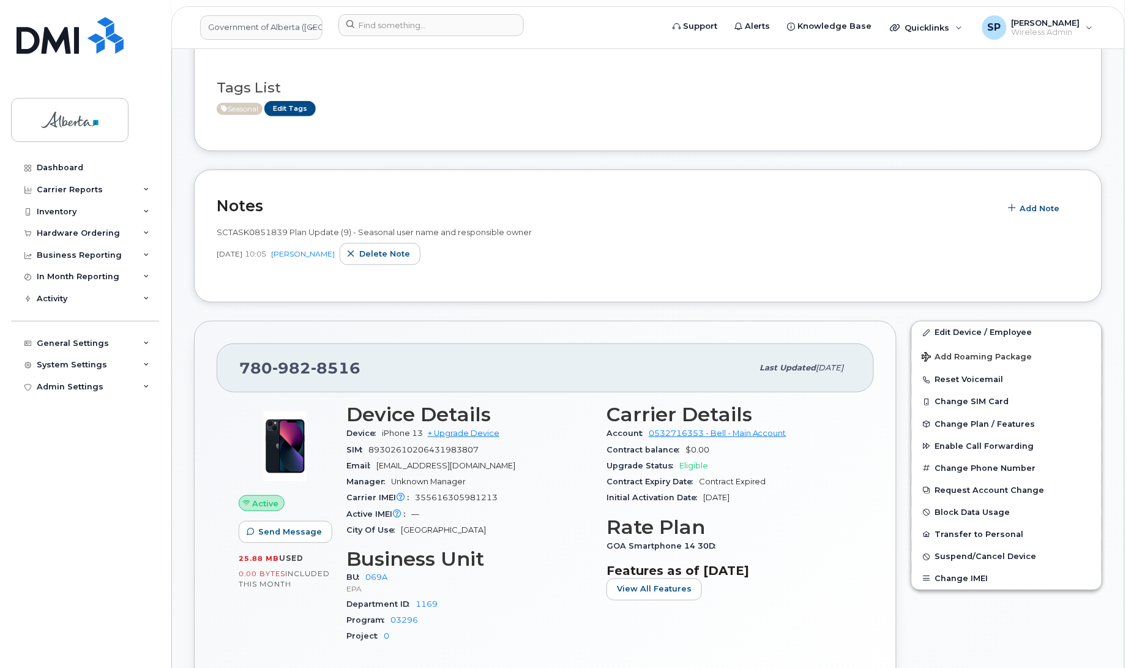
scroll to position [234, 0]
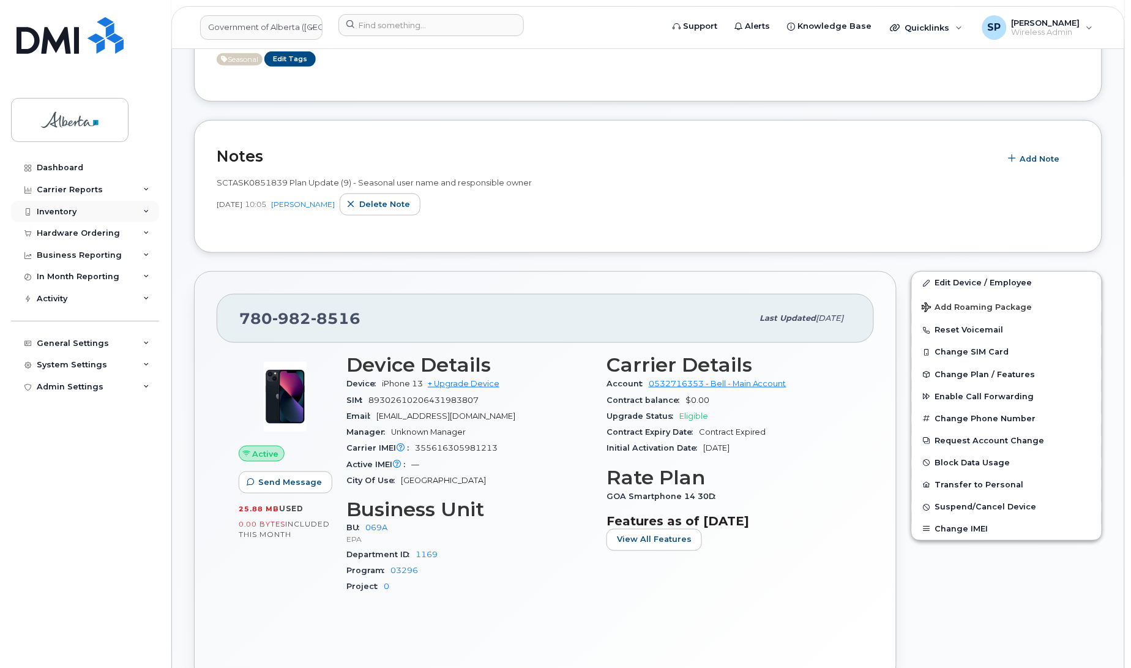
click at [55, 209] on div "Inventory" at bounding box center [57, 212] width 40 height 10
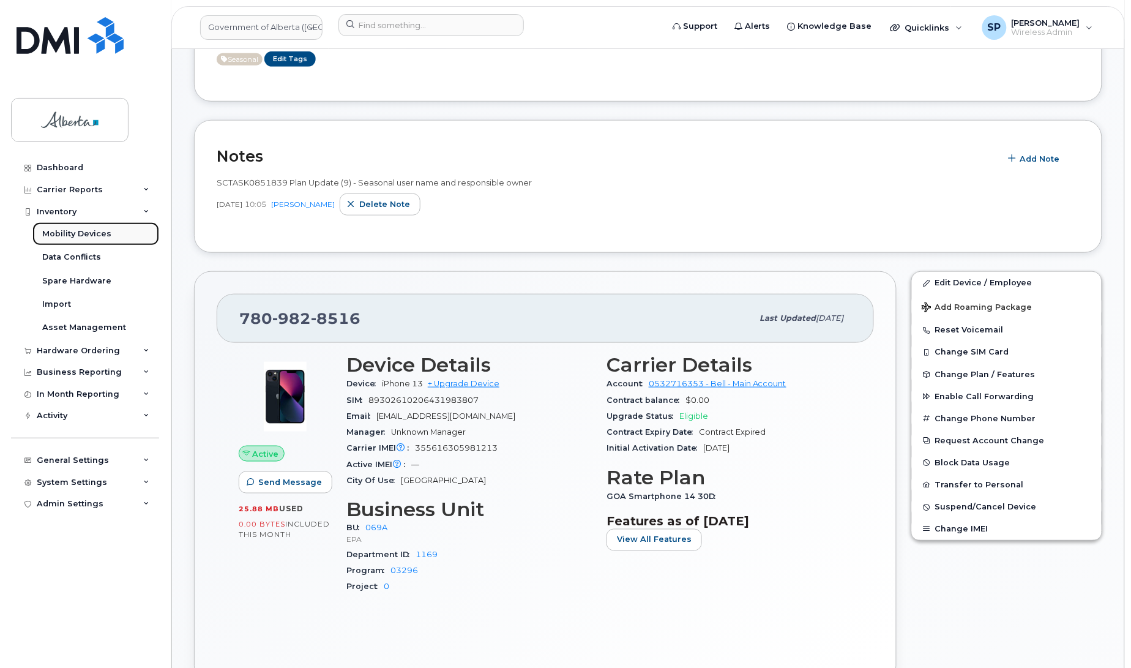
drag, startPoint x: 58, startPoint y: 236, endPoint x: 59, endPoint y: 242, distance: 6.2
click at [58, 236] on div "Mobility Devices" at bounding box center [76, 233] width 69 height 11
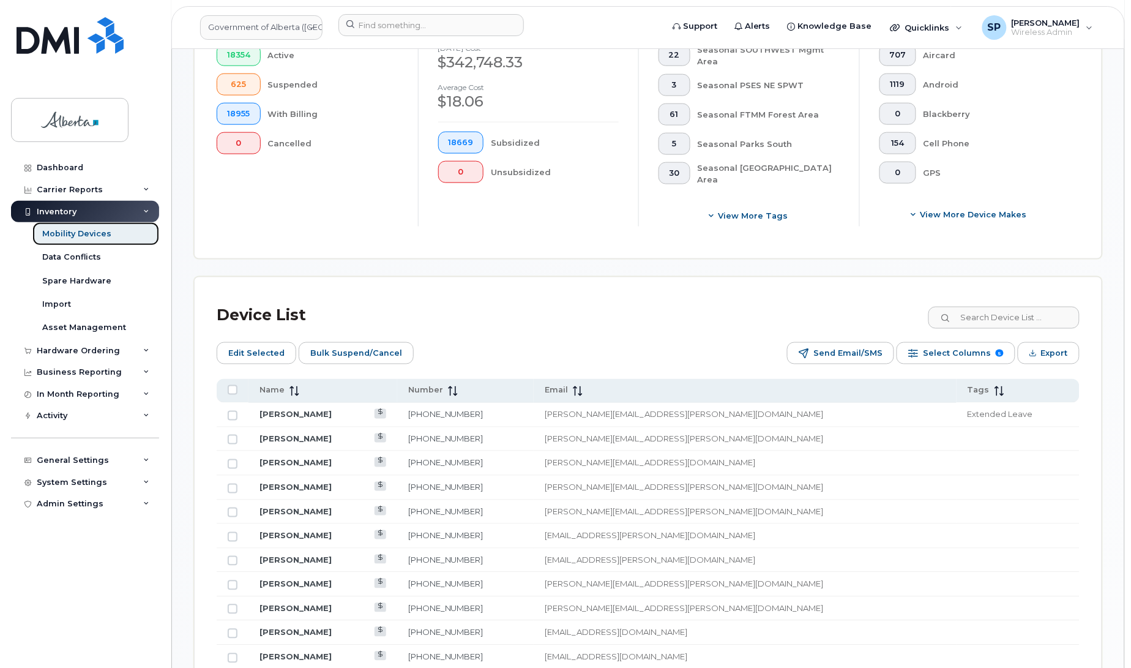
scroll to position [458, 0]
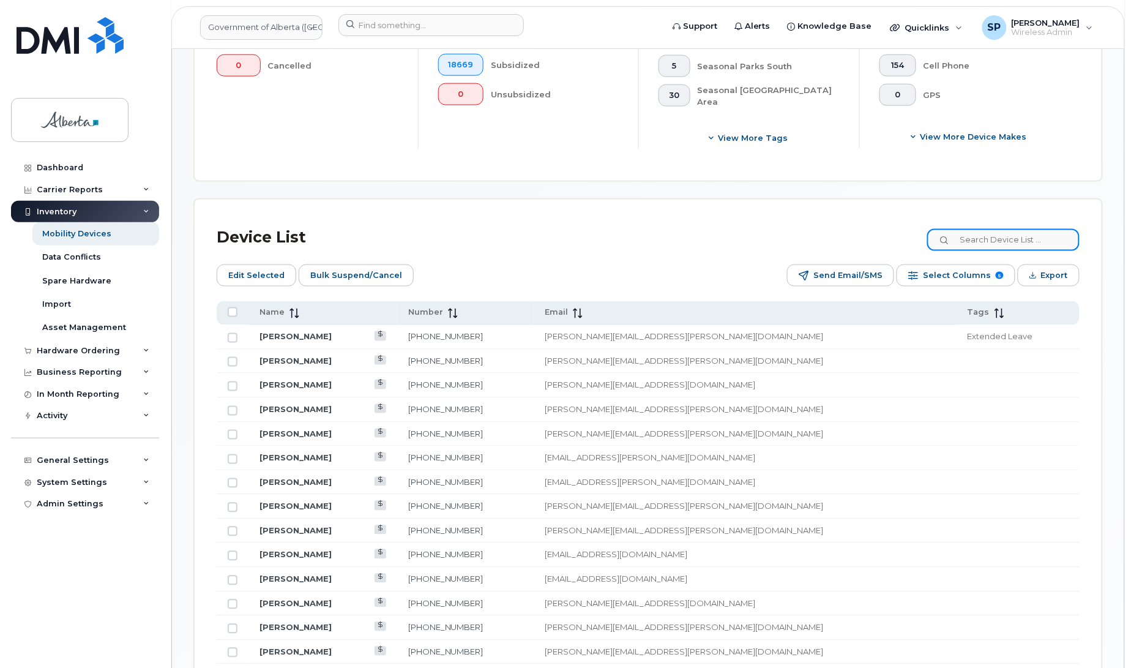
click at [983, 240] on input at bounding box center [1003, 240] width 152 height 22
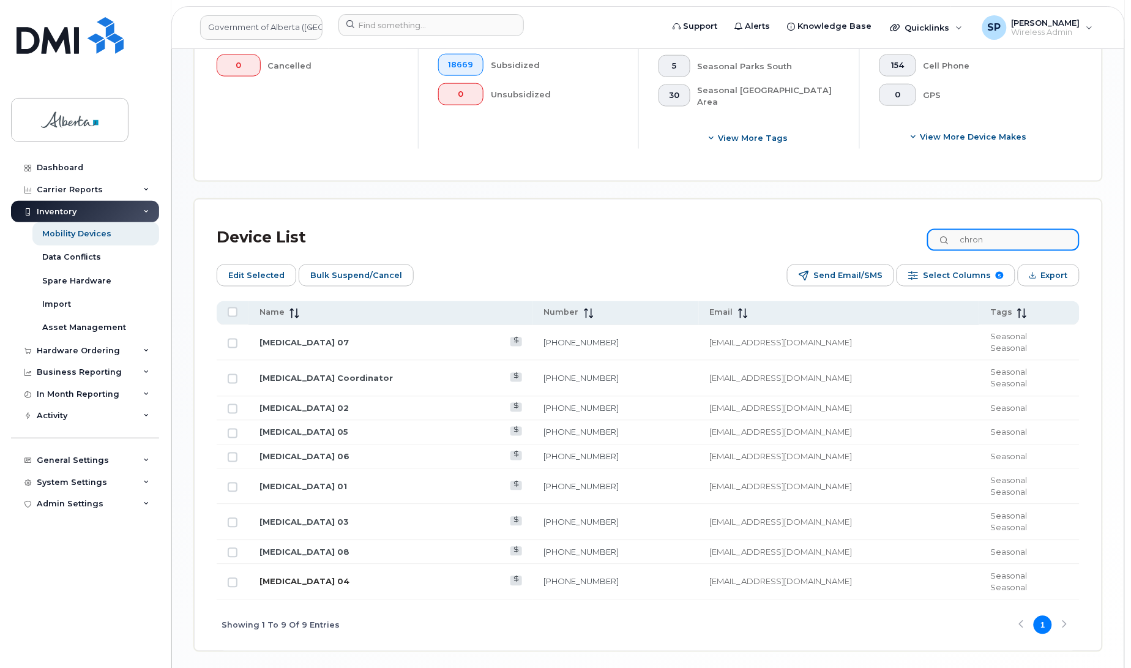
type input "chron"
drag, startPoint x: 302, startPoint y: 579, endPoint x: 296, endPoint y: 588, distance: 11.0
click at [302, 579] on link "Chronic Wasting Disease 04" at bounding box center [304, 581] width 90 height 10
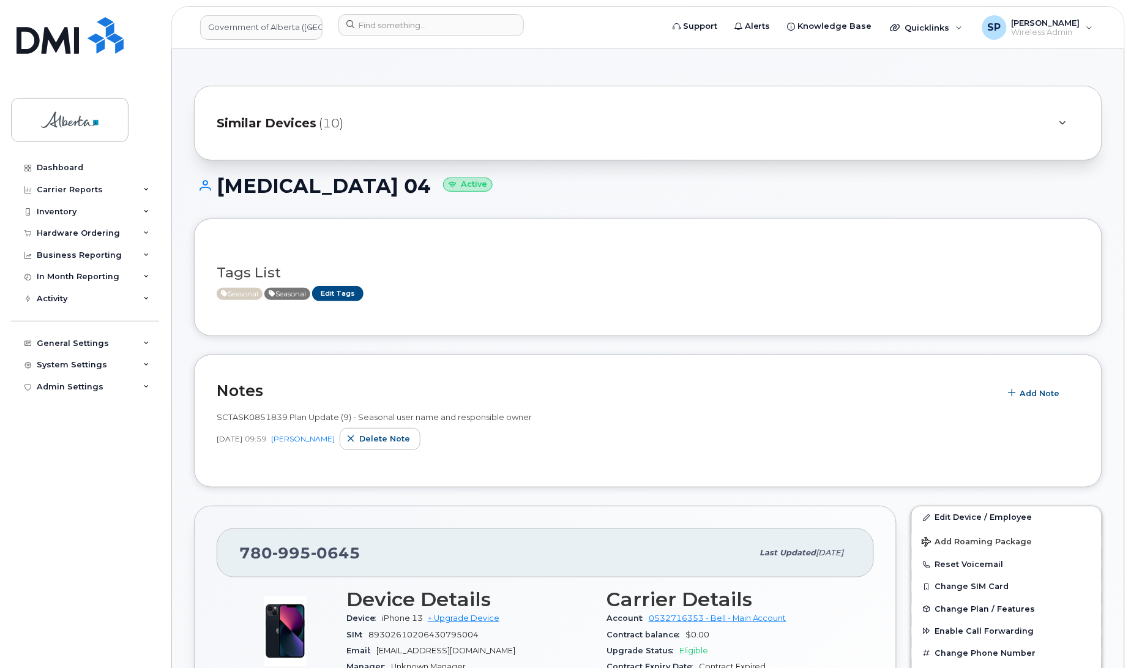
click at [341, 188] on h1 "[MEDICAL_DATA] 04 Active" at bounding box center [648, 185] width 908 height 21
click at [355, 291] on link "Edit Tags" at bounding box center [337, 293] width 51 height 15
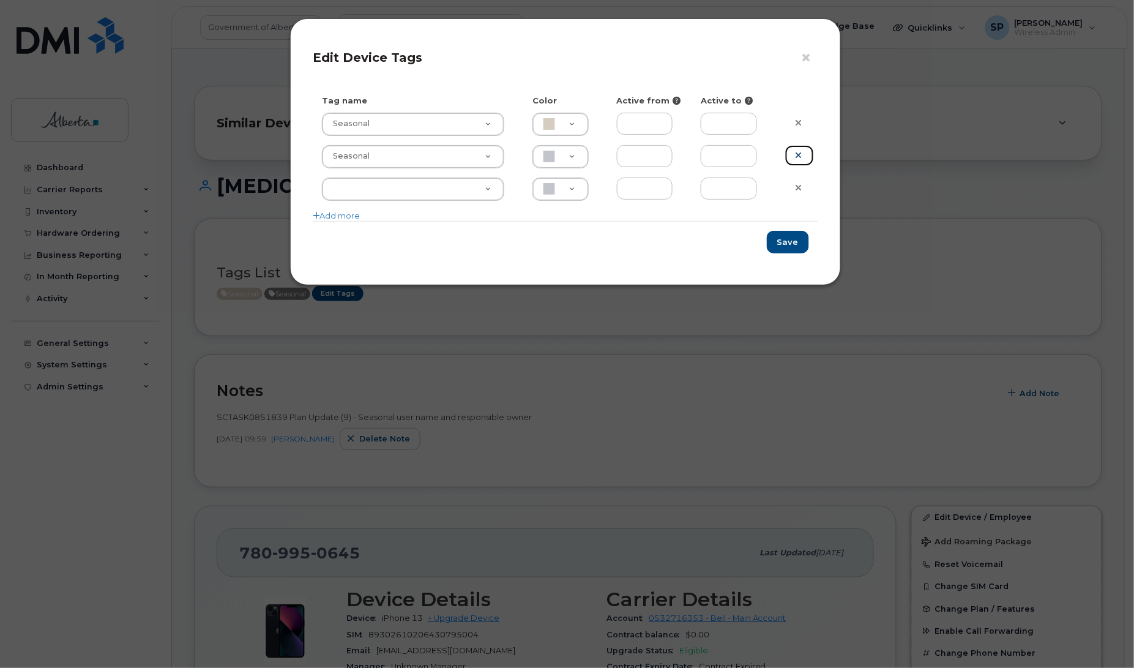
click at [799, 159] on icon at bounding box center [798, 155] width 7 height 9
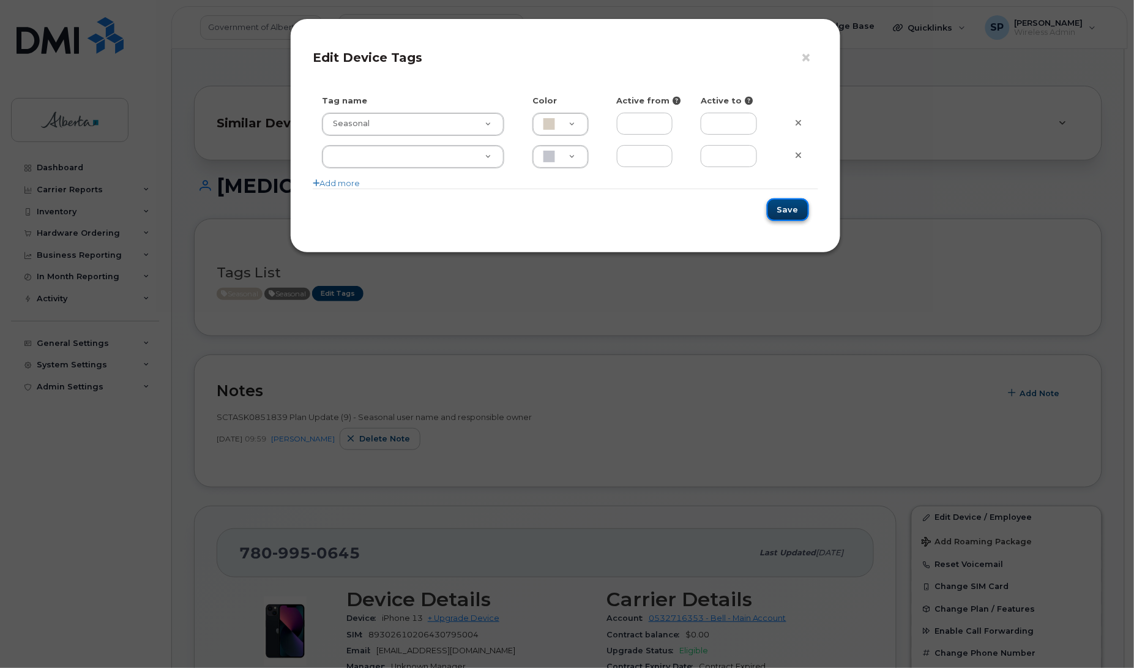
click at [790, 209] on button "Save" at bounding box center [788, 209] width 42 height 23
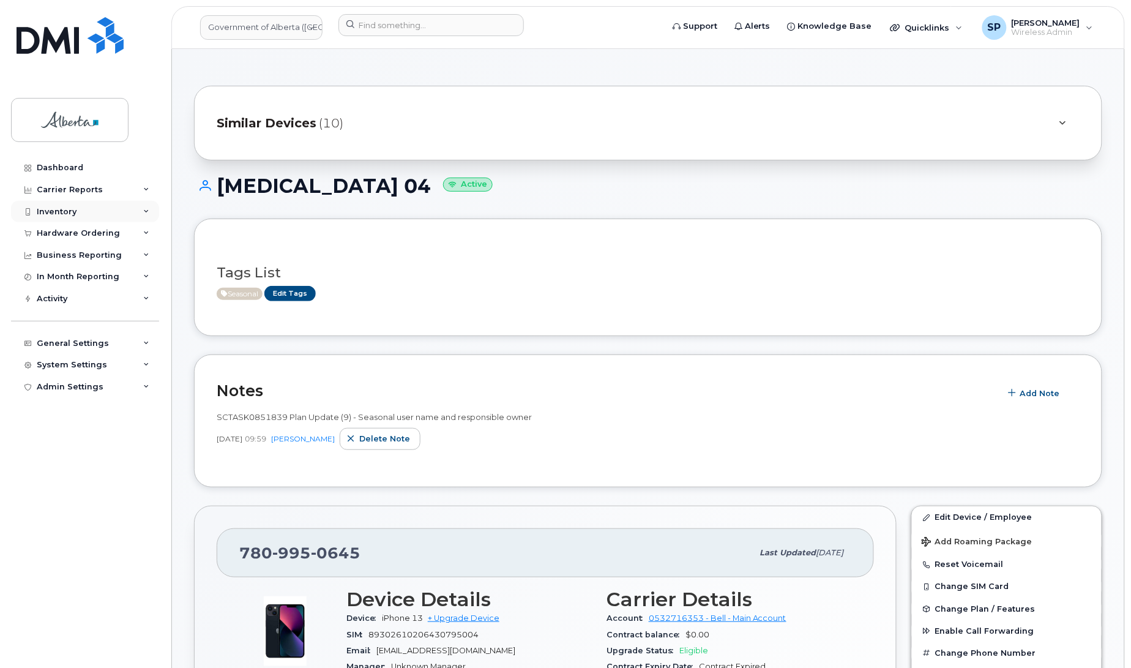
click at [63, 218] on div "Inventory" at bounding box center [85, 212] width 148 height 22
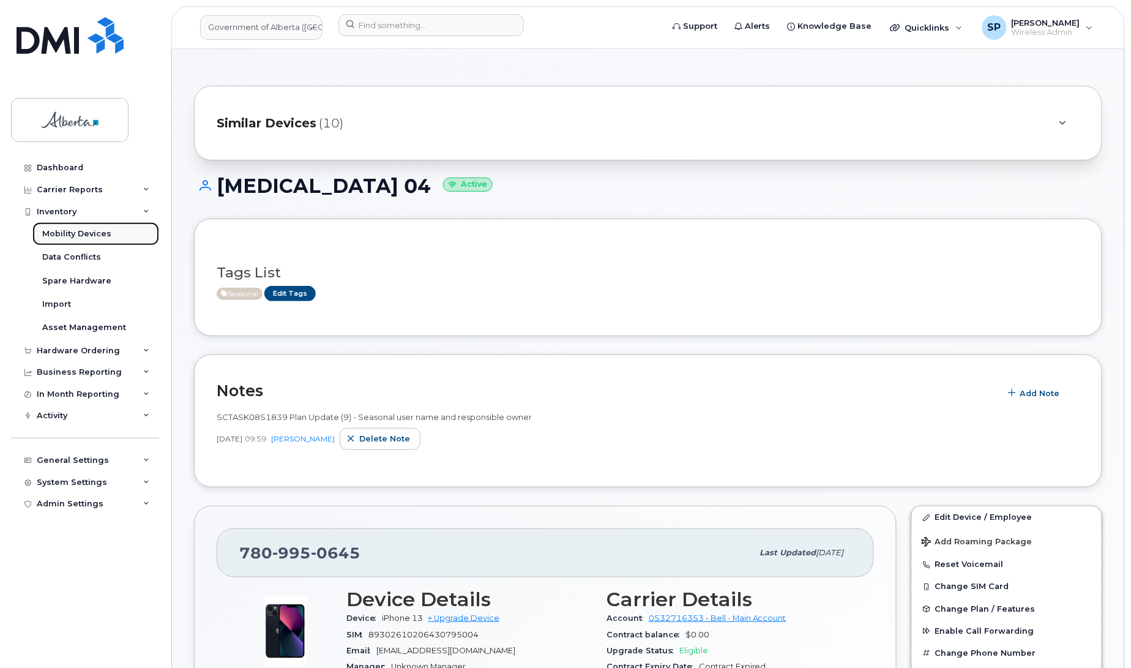
click at [77, 234] on div "Mobility Devices" at bounding box center [76, 233] width 69 height 11
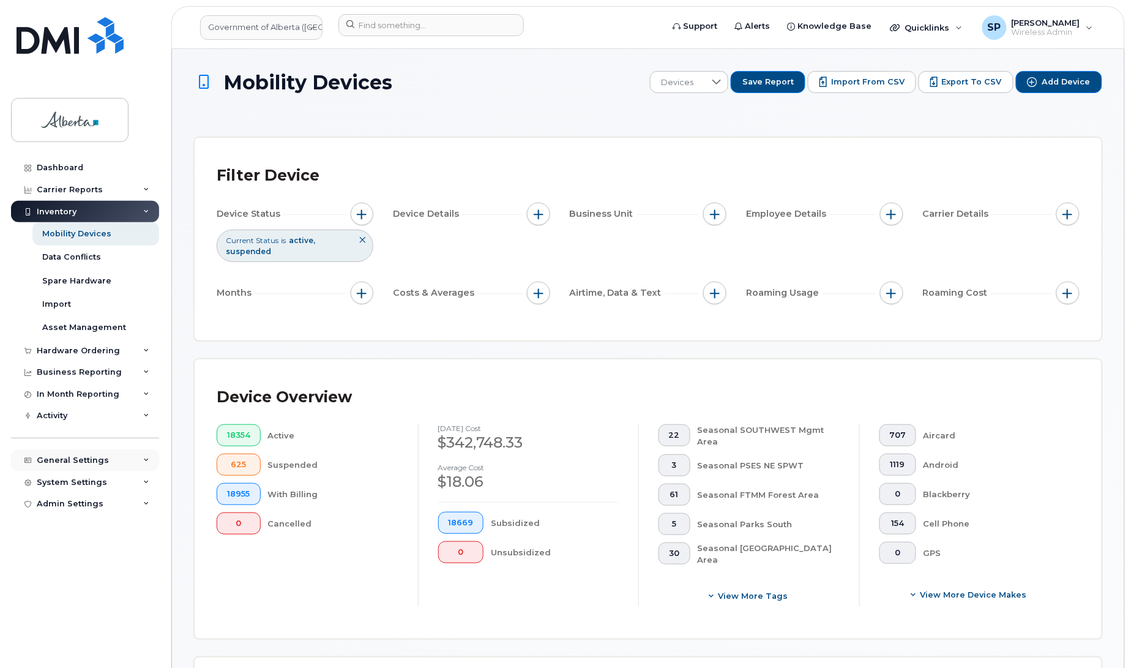
click at [53, 460] on div "General Settings" at bounding box center [73, 460] width 72 height 10
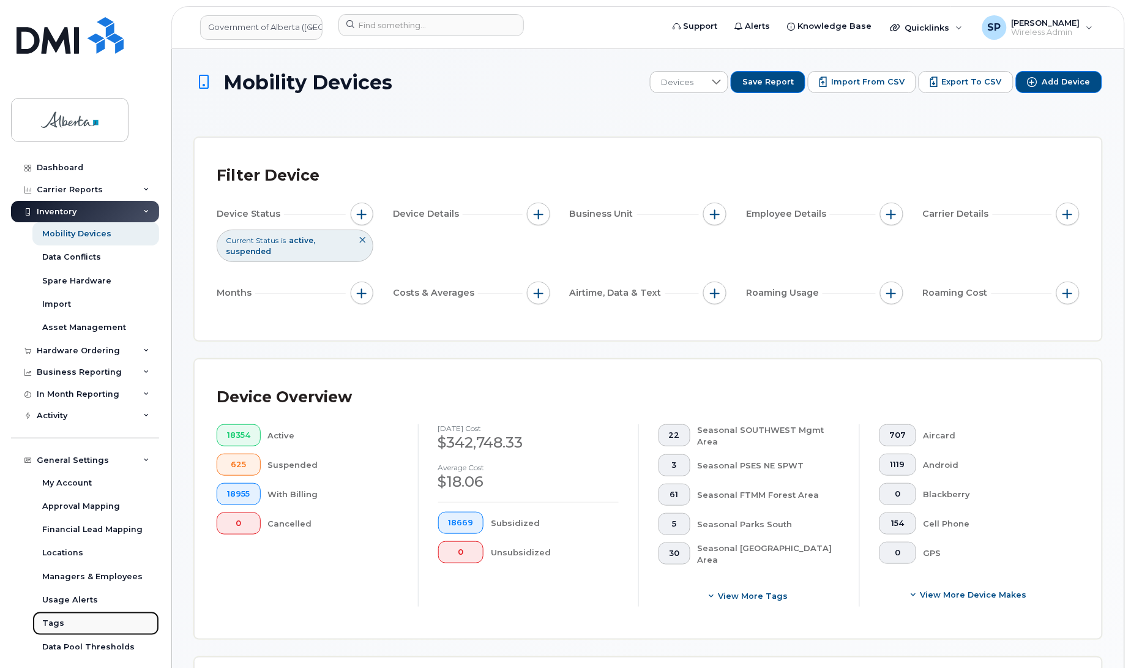
click at [54, 623] on div "Tags" at bounding box center [53, 622] width 22 height 11
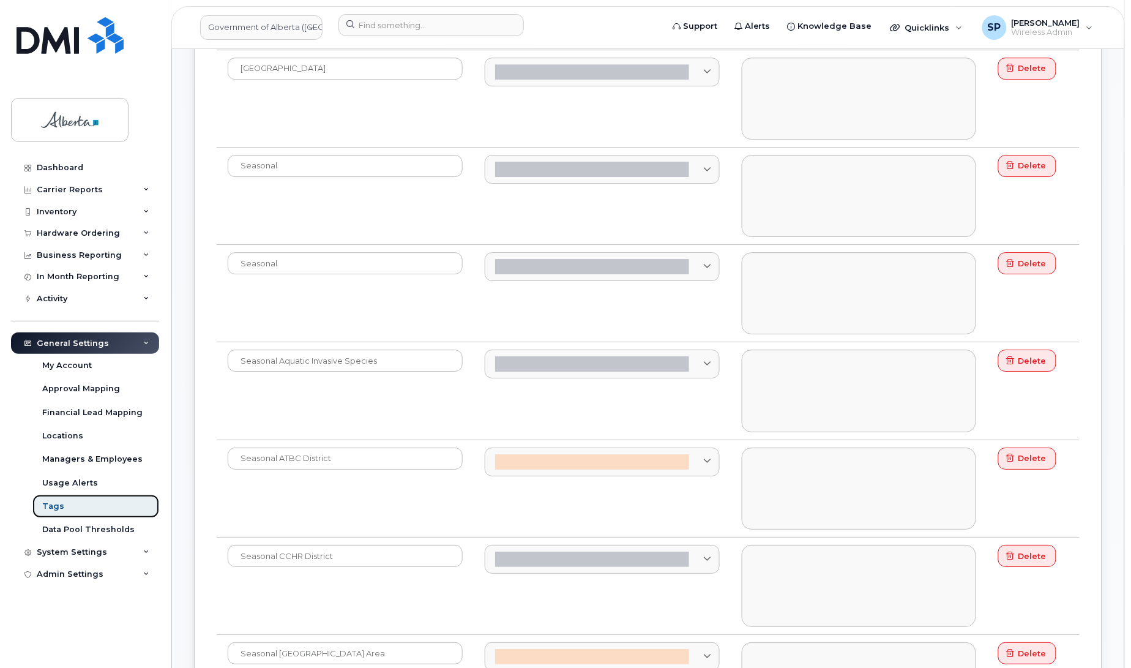
scroll to position [1152, 0]
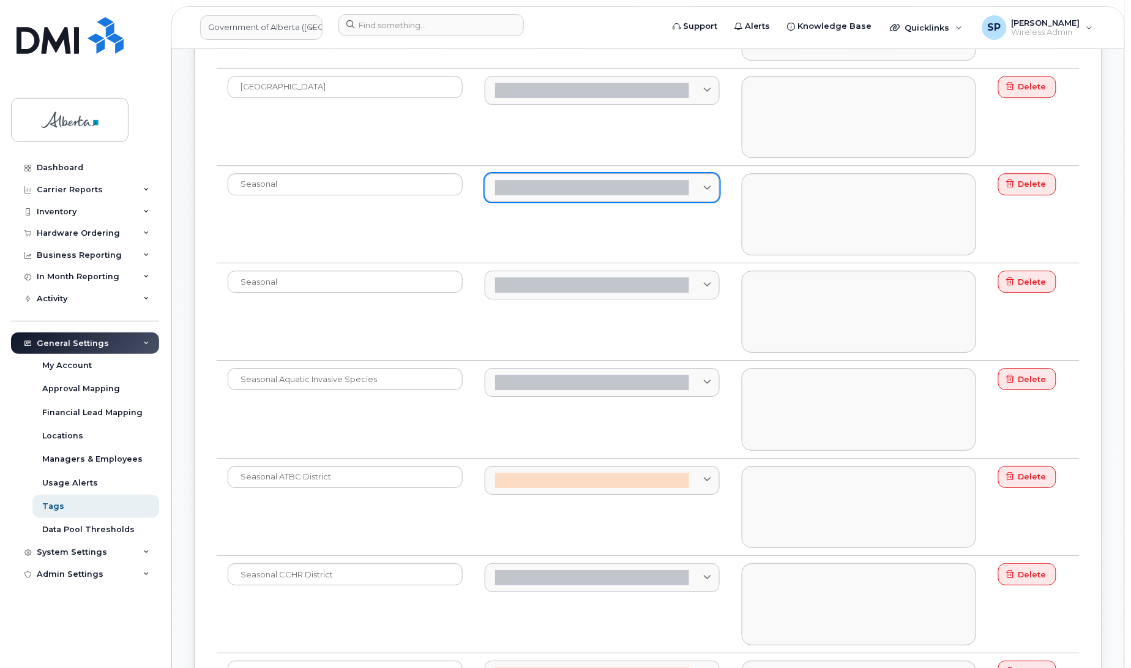
click at [712, 193] on span at bounding box center [708, 188] width 12 height 12
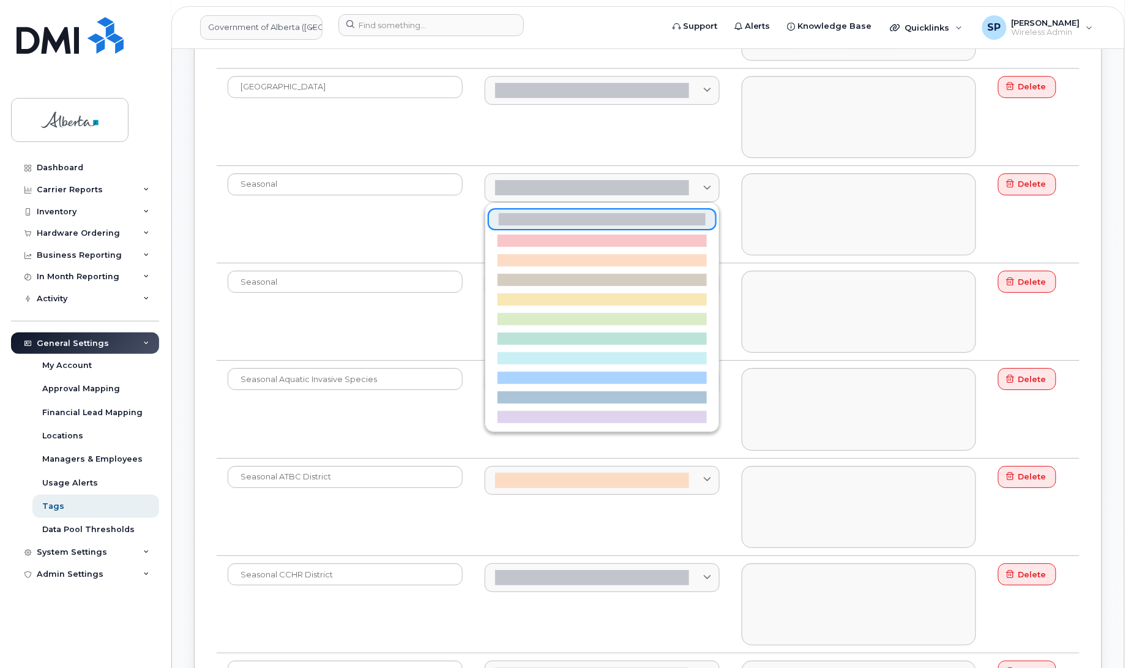
click at [405, 231] on div "Seasonal" at bounding box center [345, 214] width 235 height 82
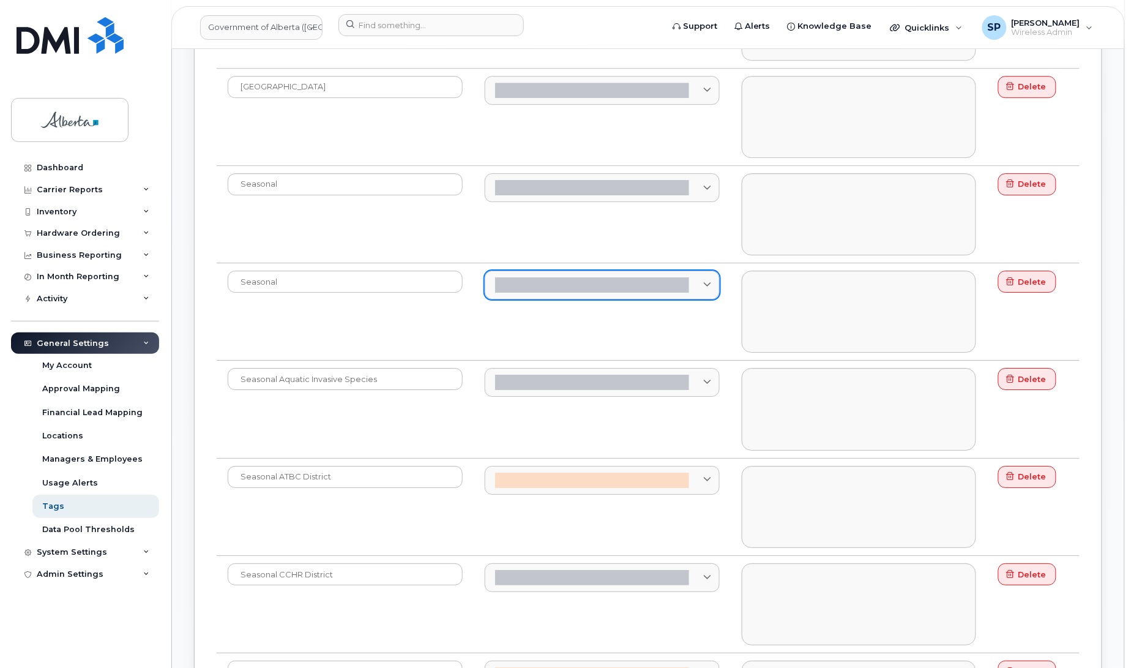
click at [708, 285] on span at bounding box center [708, 285] width 12 height 12
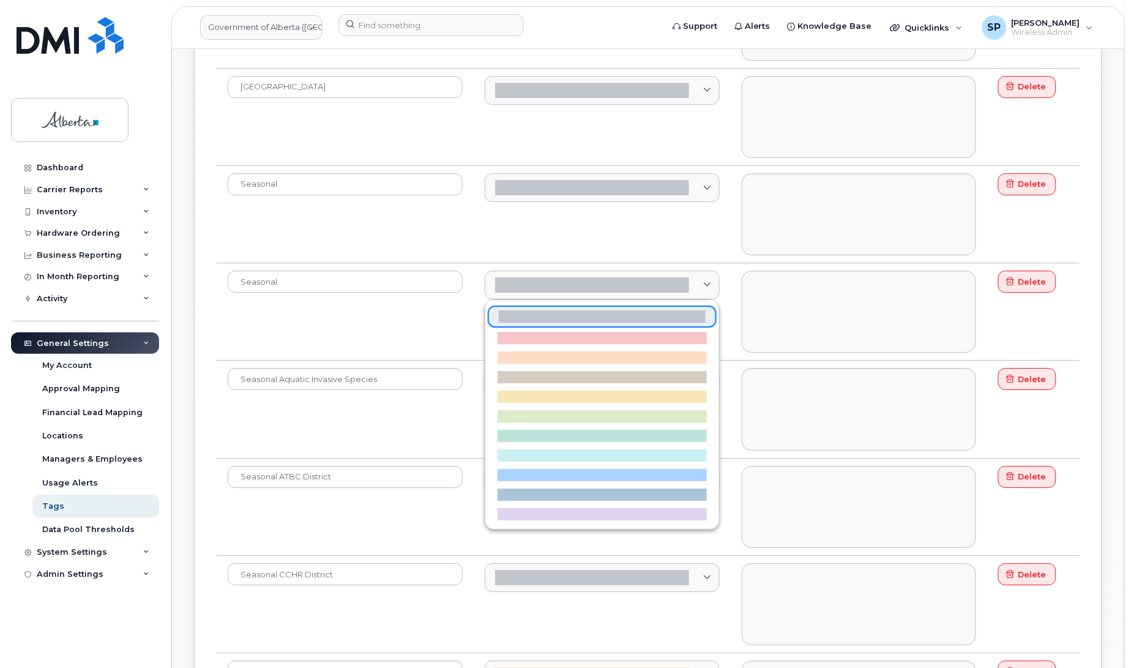
click at [441, 233] on div "Seasonal" at bounding box center [345, 214] width 235 height 82
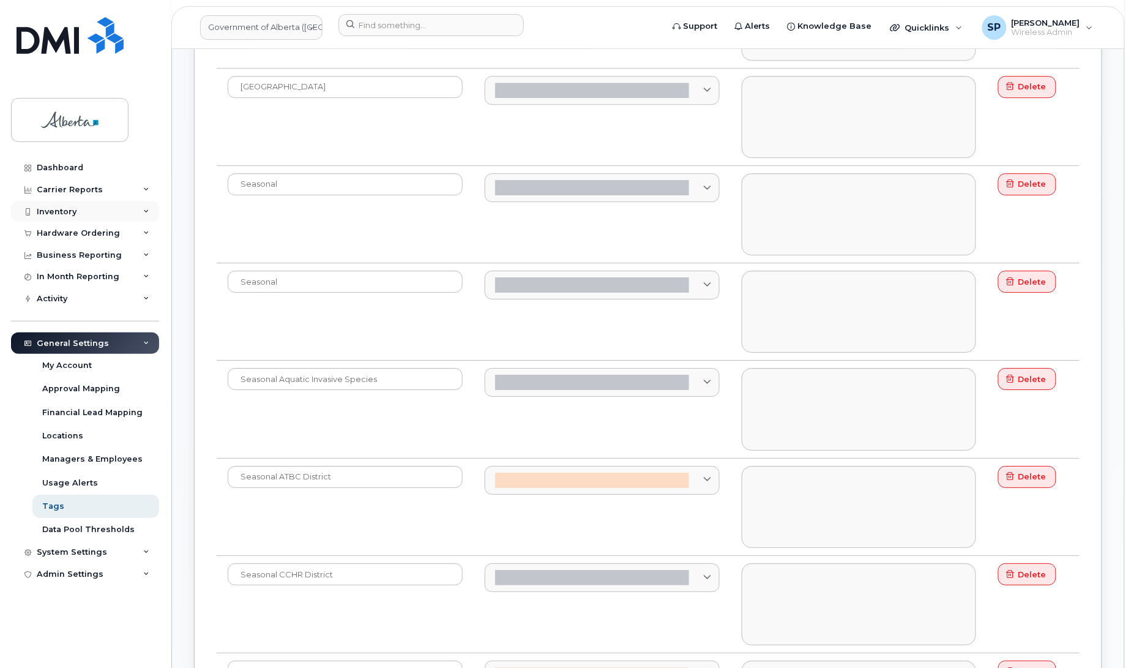
click at [56, 211] on div "Inventory" at bounding box center [57, 212] width 40 height 10
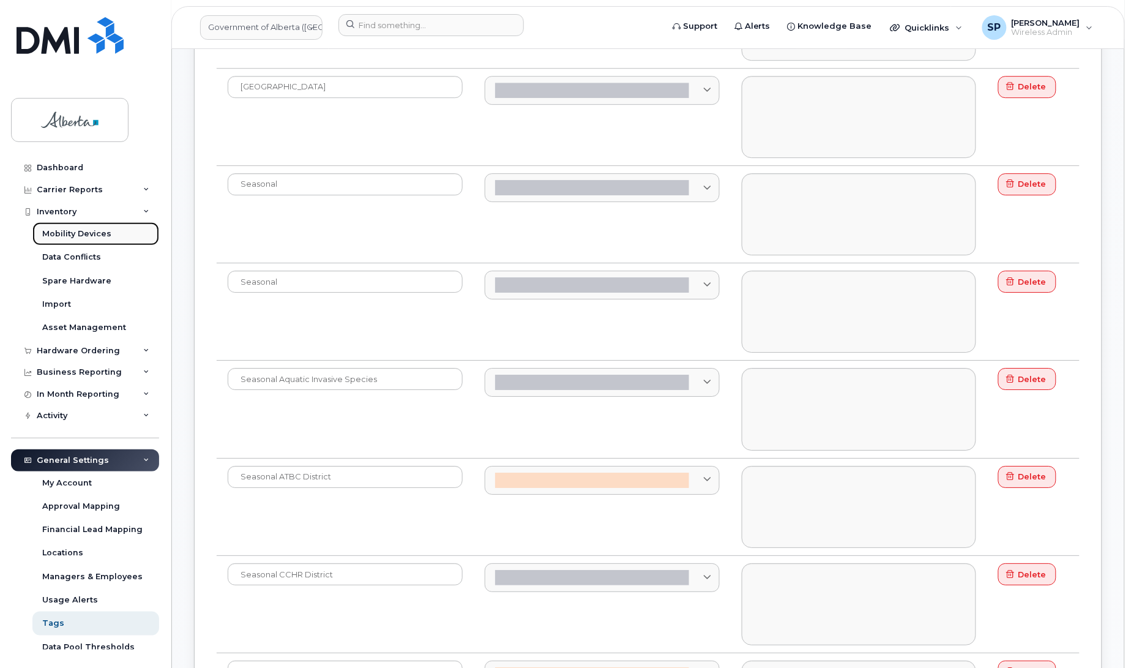
click at [72, 234] on div "Mobility Devices" at bounding box center [76, 233] width 69 height 11
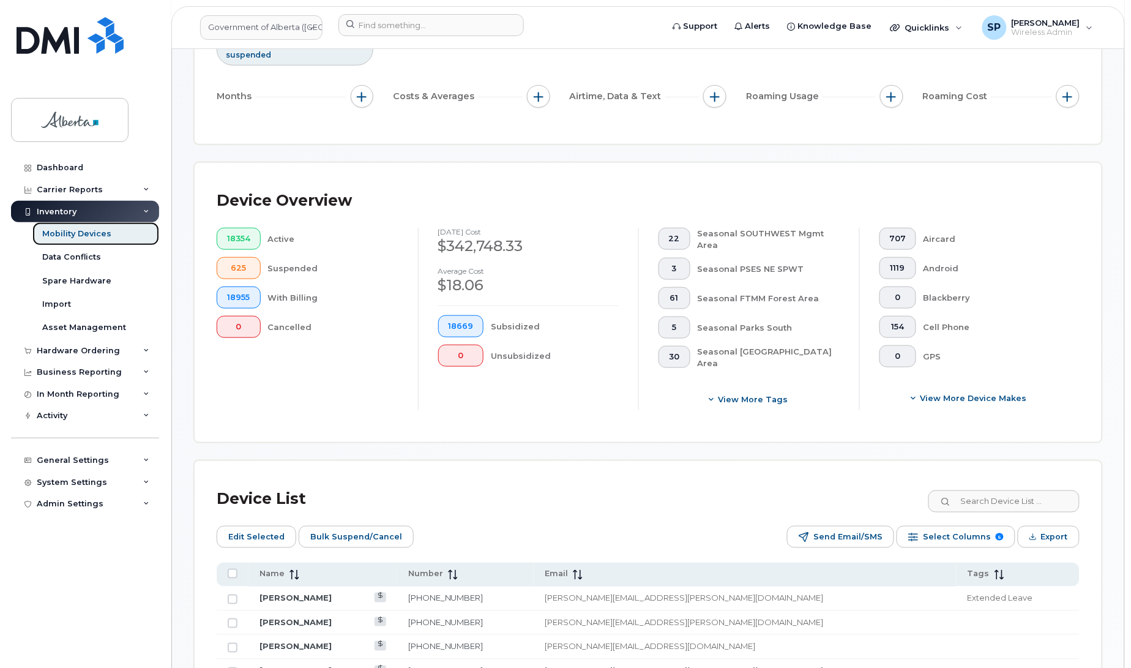
scroll to position [198, 0]
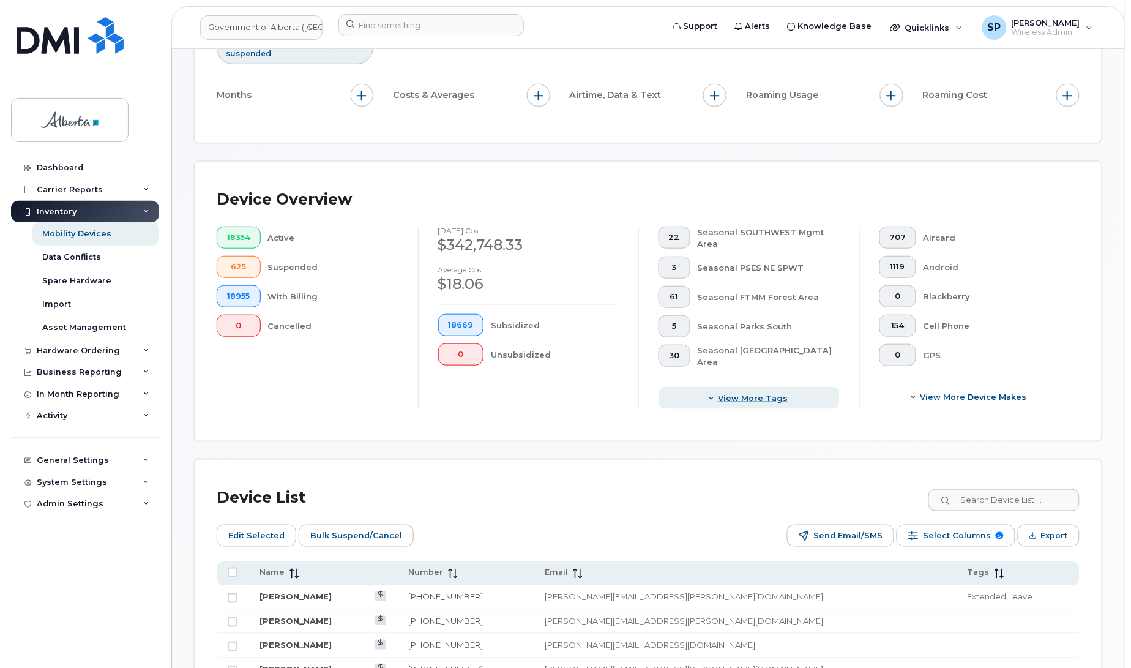
click at [769, 399] on span "View more tags" at bounding box center [753, 398] width 70 height 12
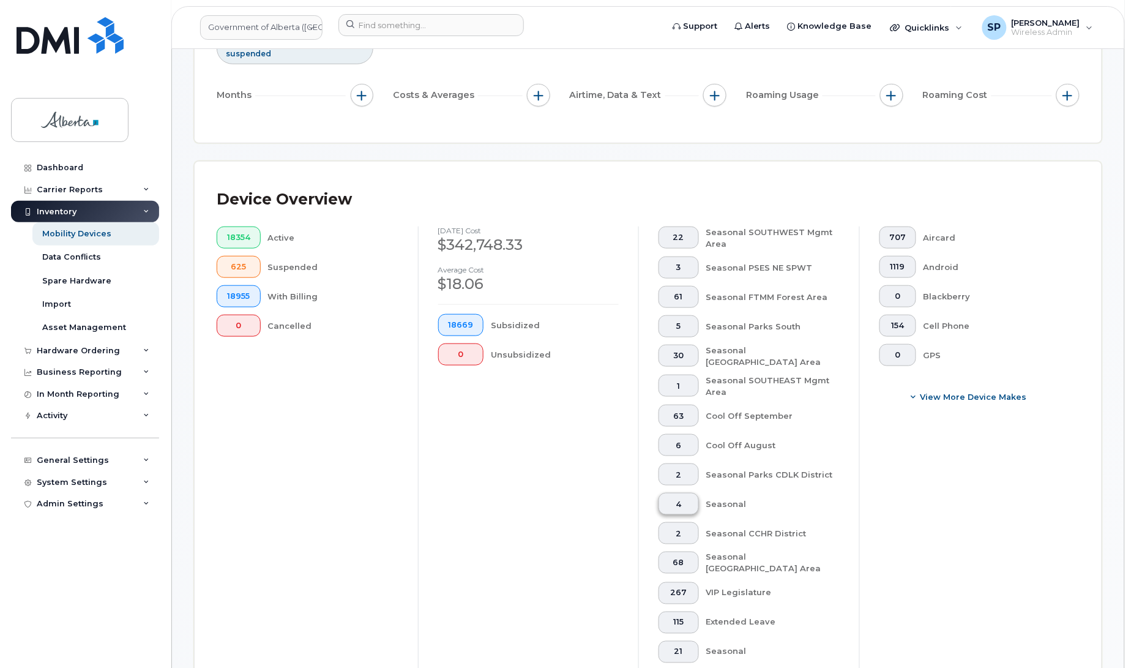
click at [677, 505] on span "4" at bounding box center [679, 504] width 20 height 10
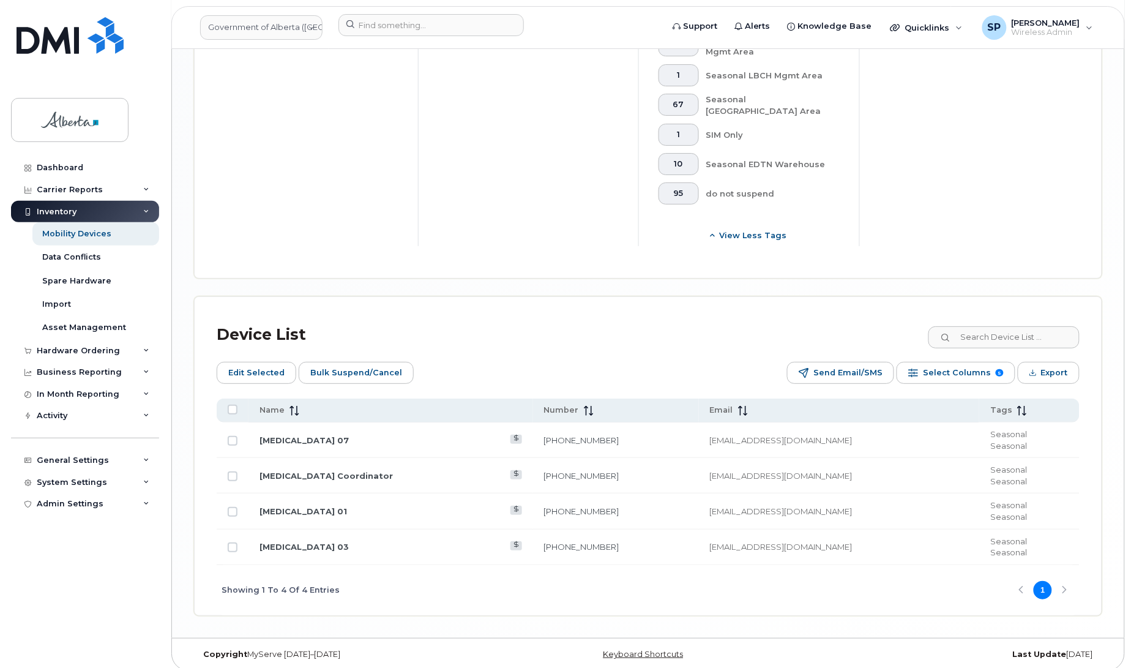
scroll to position [1429, 0]
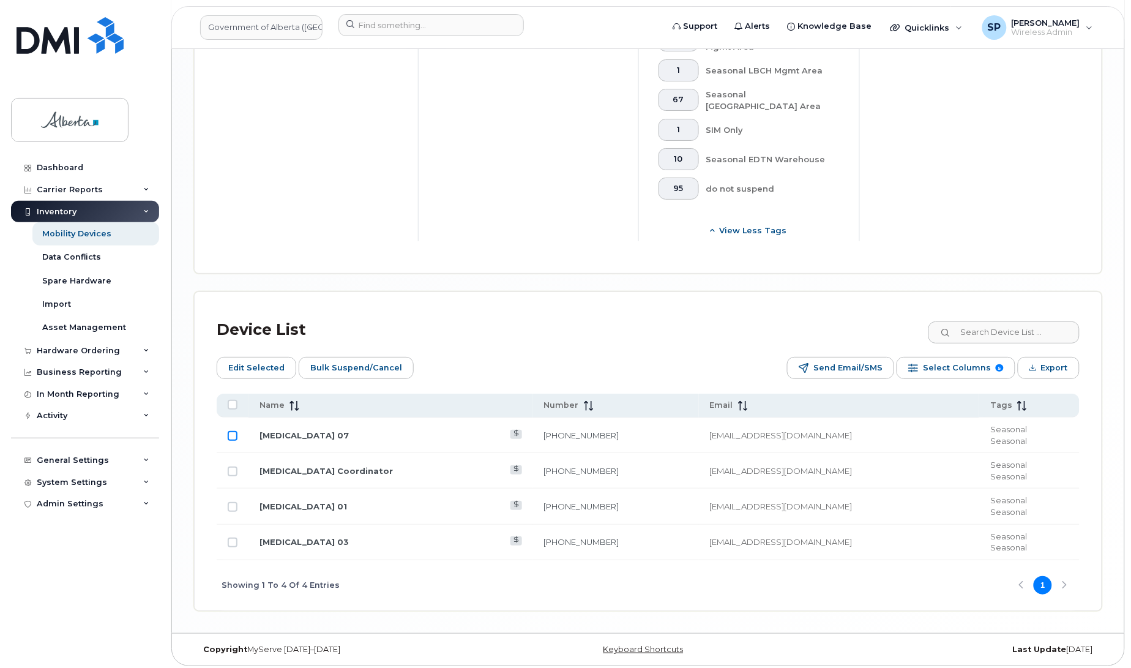
click at [228, 431] on input "Row Unselected" at bounding box center [233, 436] width 10 height 10
checkbox input "true"
click at [231, 471] on td at bounding box center [233, 470] width 32 height 35
click at [233, 466] on input "Row Unselected" at bounding box center [233, 471] width 10 height 10
checkbox input "true"
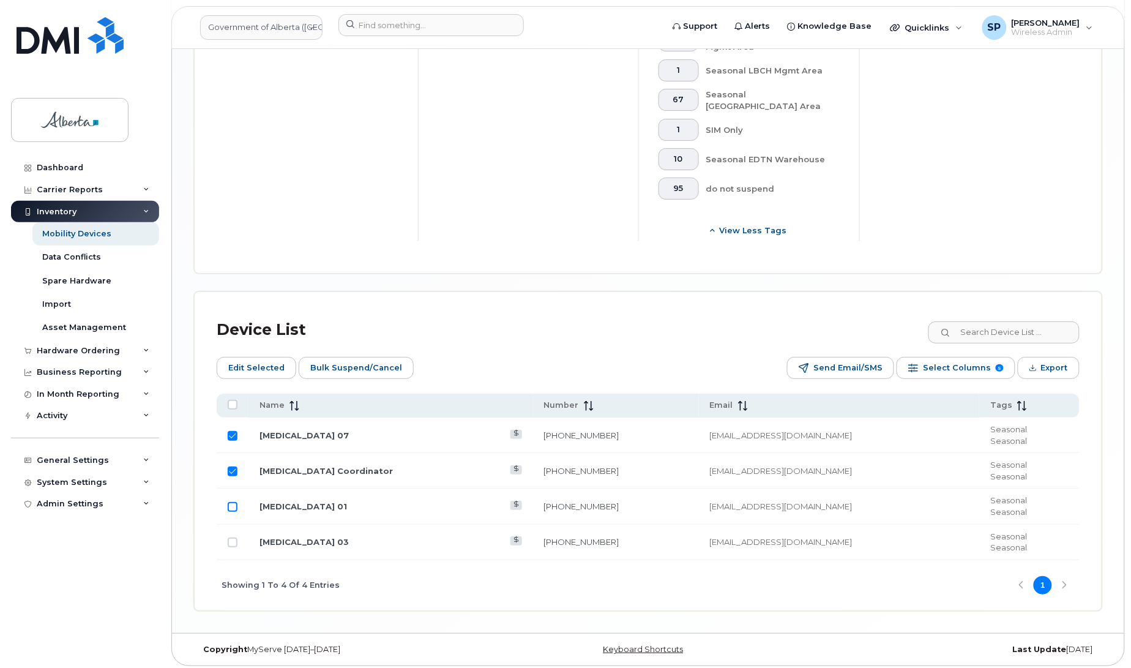
click at [230, 504] on input "Row Unselected" at bounding box center [233, 507] width 10 height 10
checkbox input "true"
click at [234, 537] on input "Row Unselected" at bounding box center [233, 542] width 10 height 10
checkbox input "true"
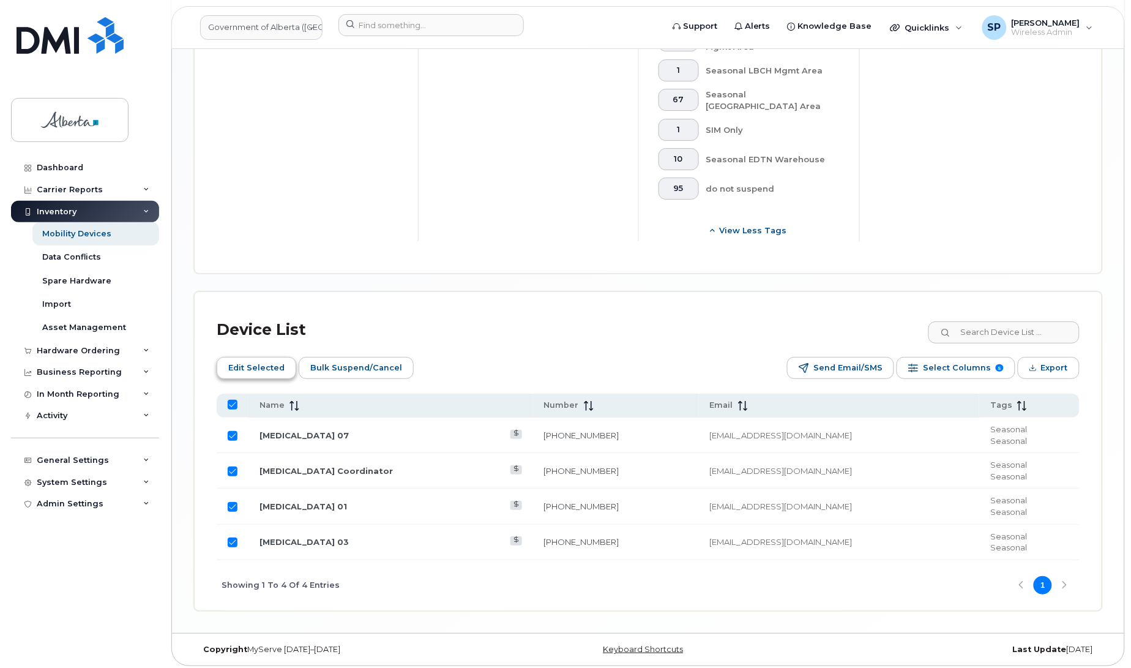
click at [273, 359] on span "Edit Selected" at bounding box center [256, 368] width 56 height 18
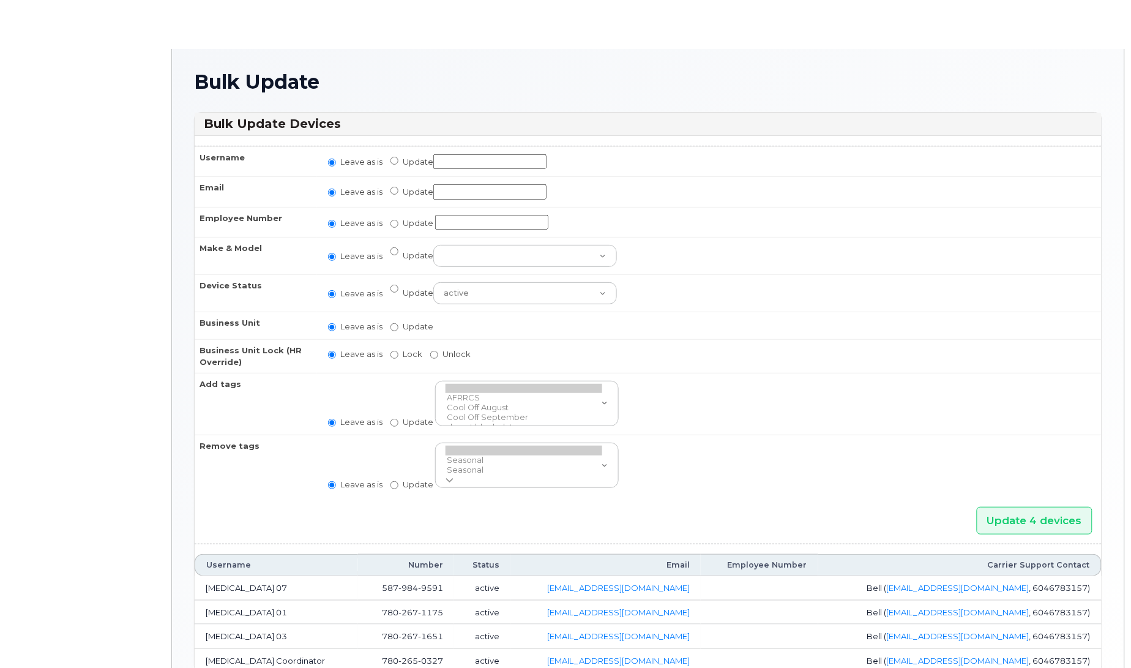
radio input "true"
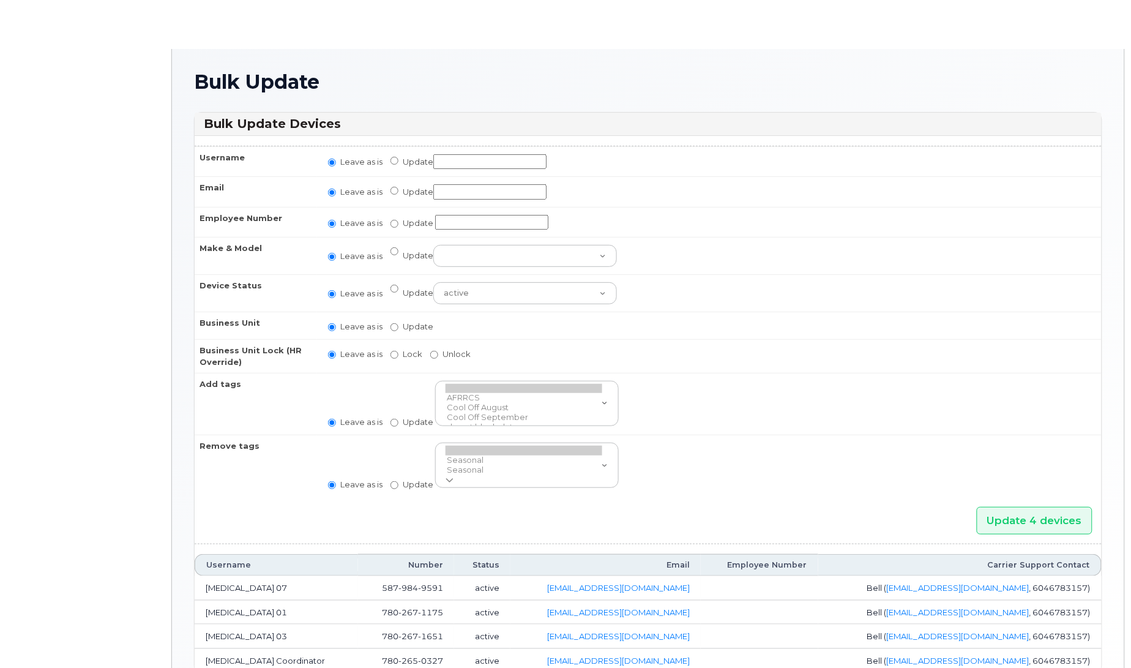
radio input "true"
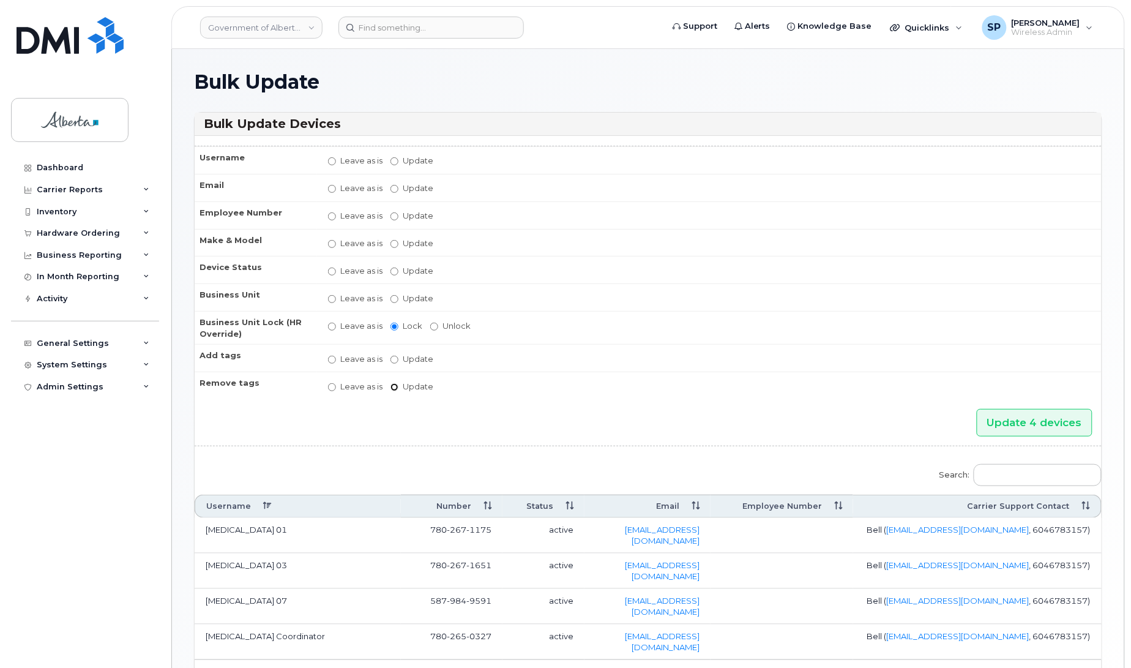
click at [393, 383] on input "Update" at bounding box center [394, 387] width 8 height 8
radio input "true"
radio input "false"
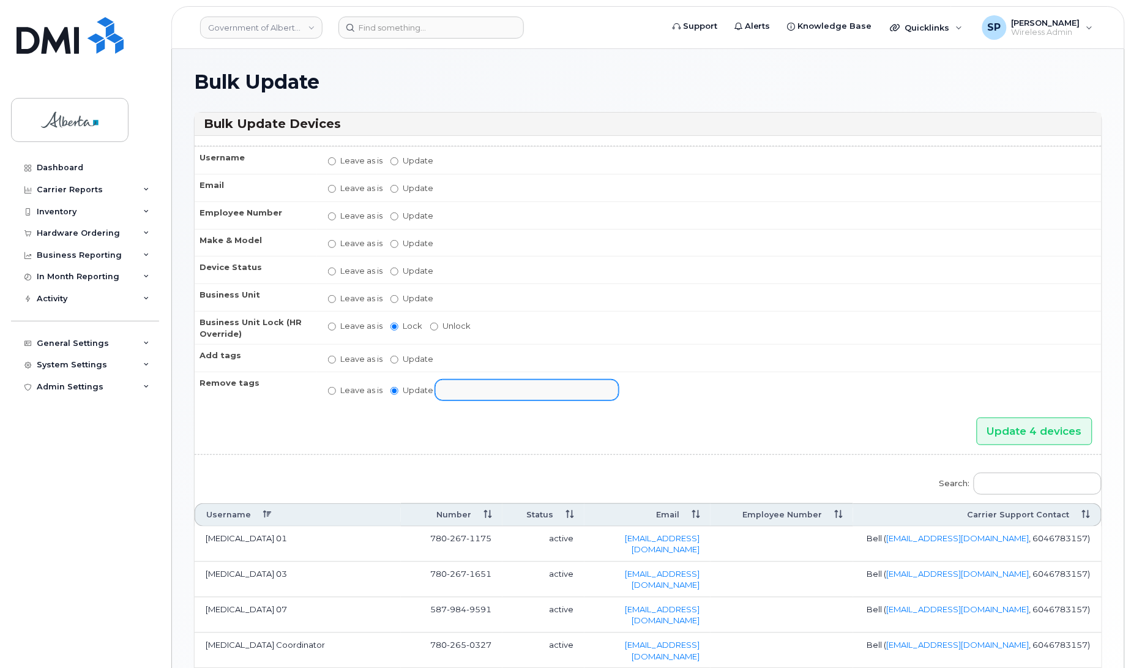
click at [449, 387] on input "text" at bounding box center [537, 389] width 190 height 17
select select "1619"
click at [1008, 427] on input "Update 4 devices" at bounding box center [1035, 431] width 116 height 28
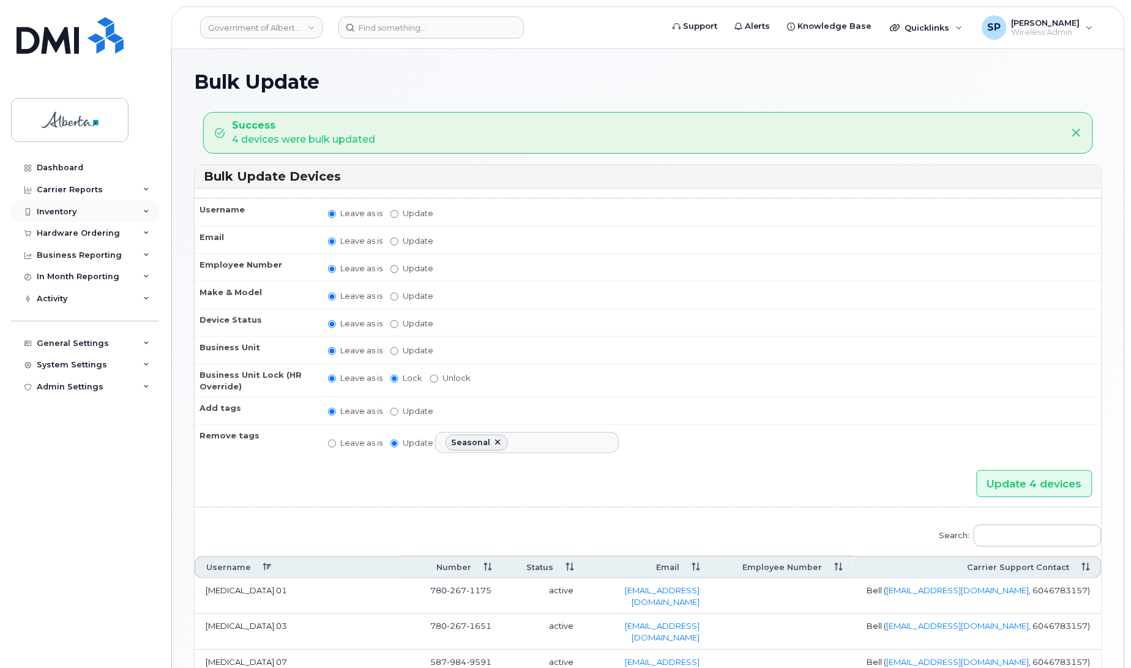
click at [65, 212] on div "Inventory" at bounding box center [57, 212] width 40 height 10
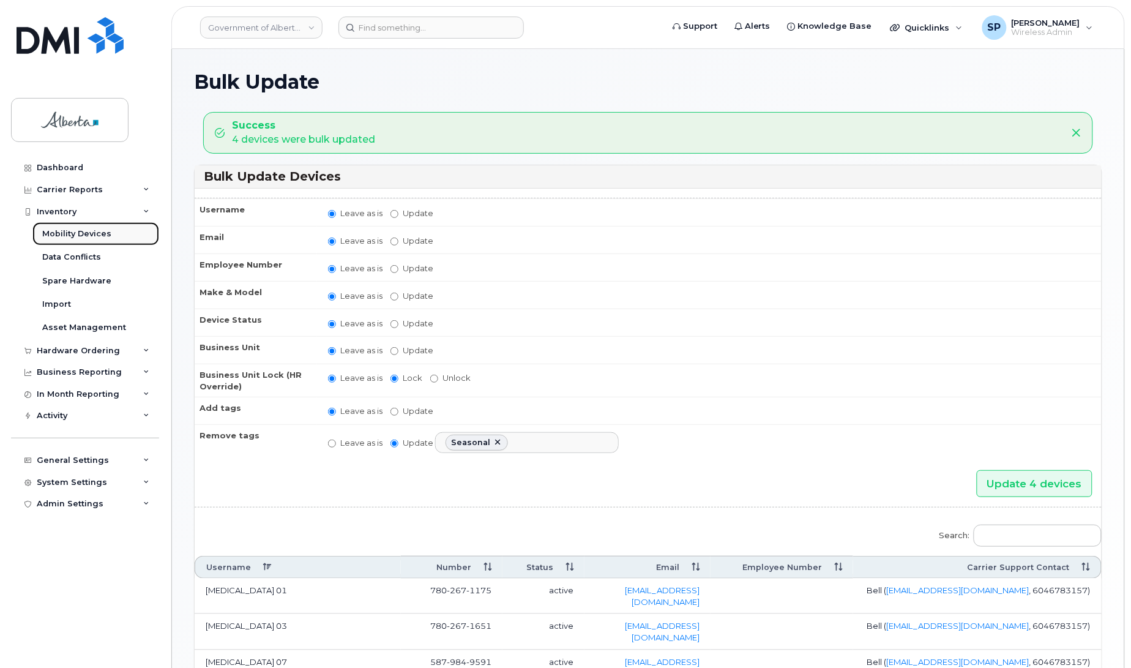
click at [69, 233] on div "Mobility Devices" at bounding box center [76, 233] width 69 height 11
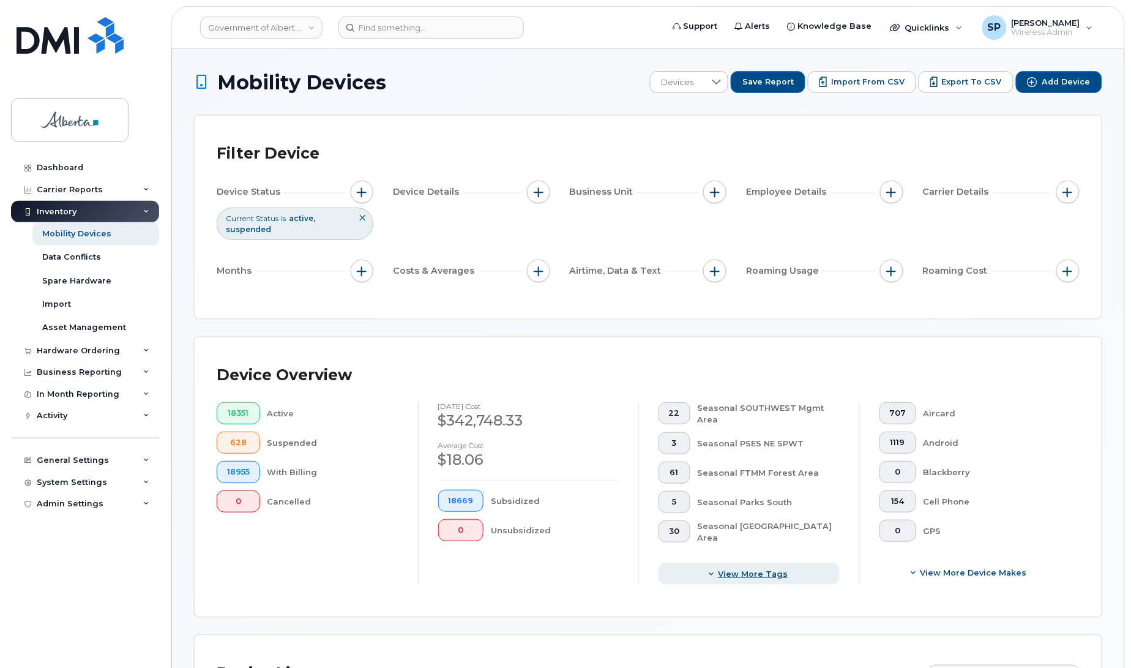
click at [739, 570] on span "View more tags" at bounding box center [753, 574] width 70 height 12
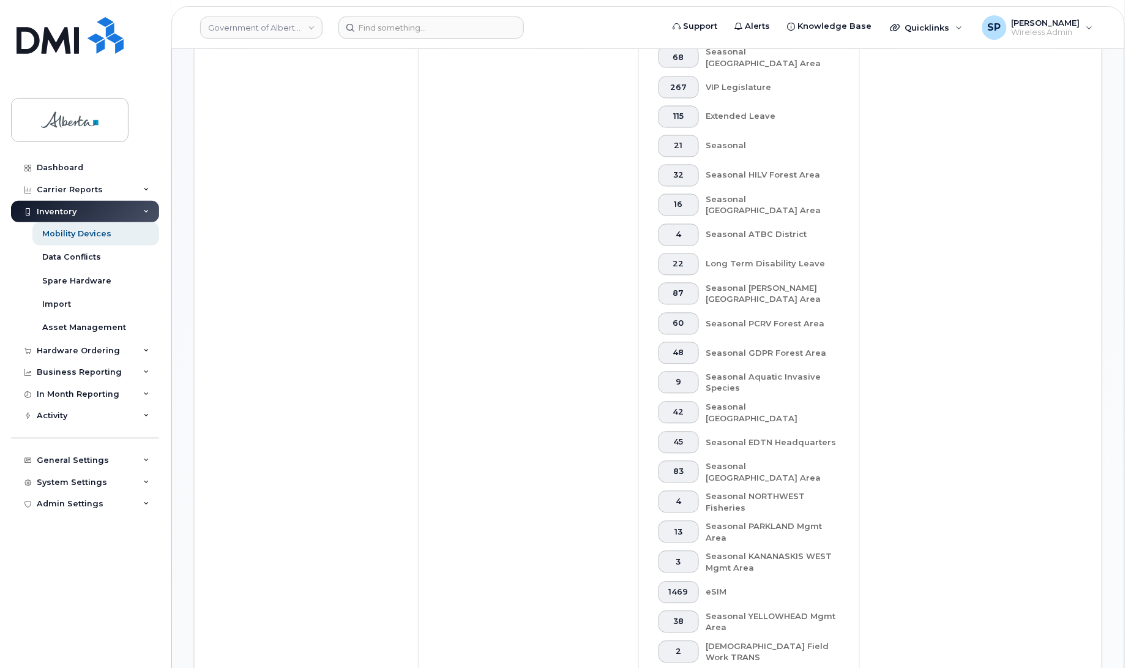
scroll to position [634, 0]
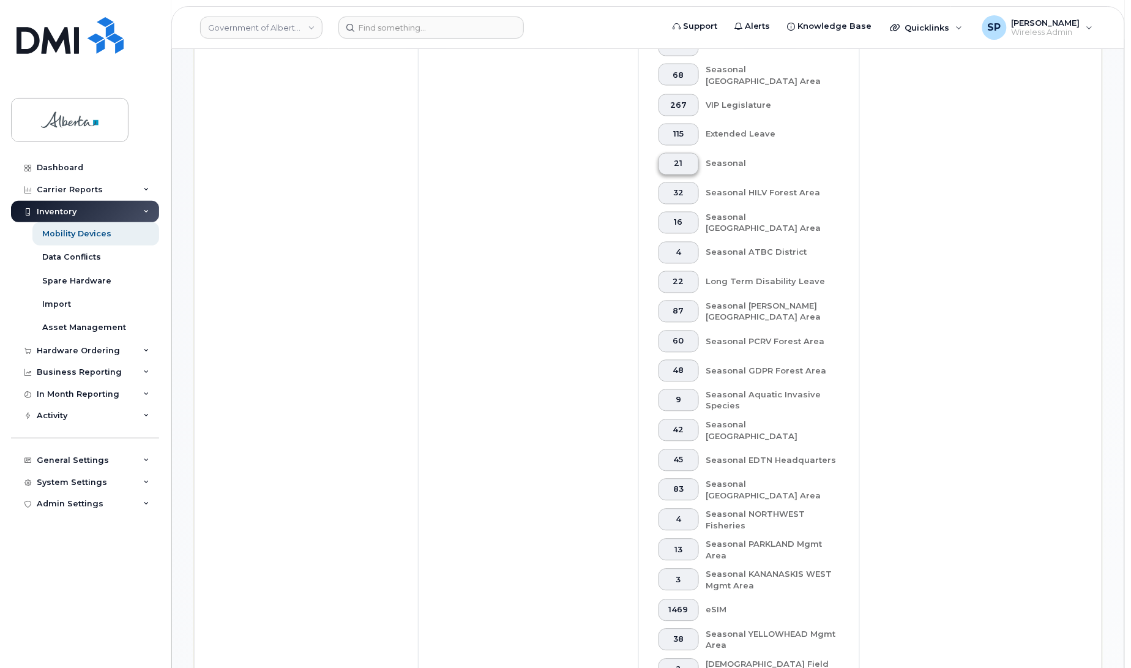
click at [674, 162] on span "21" at bounding box center [679, 164] width 20 height 10
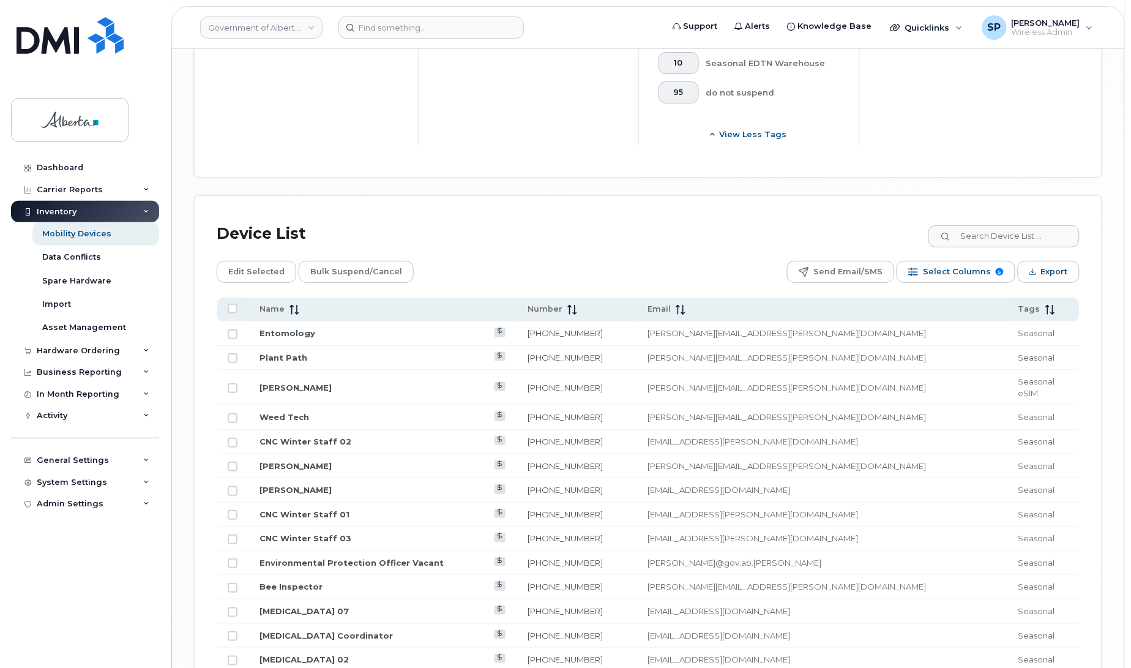
scroll to position [1476, 0]
click at [283, 380] on link "[PERSON_NAME]" at bounding box center [295, 385] width 72 height 10
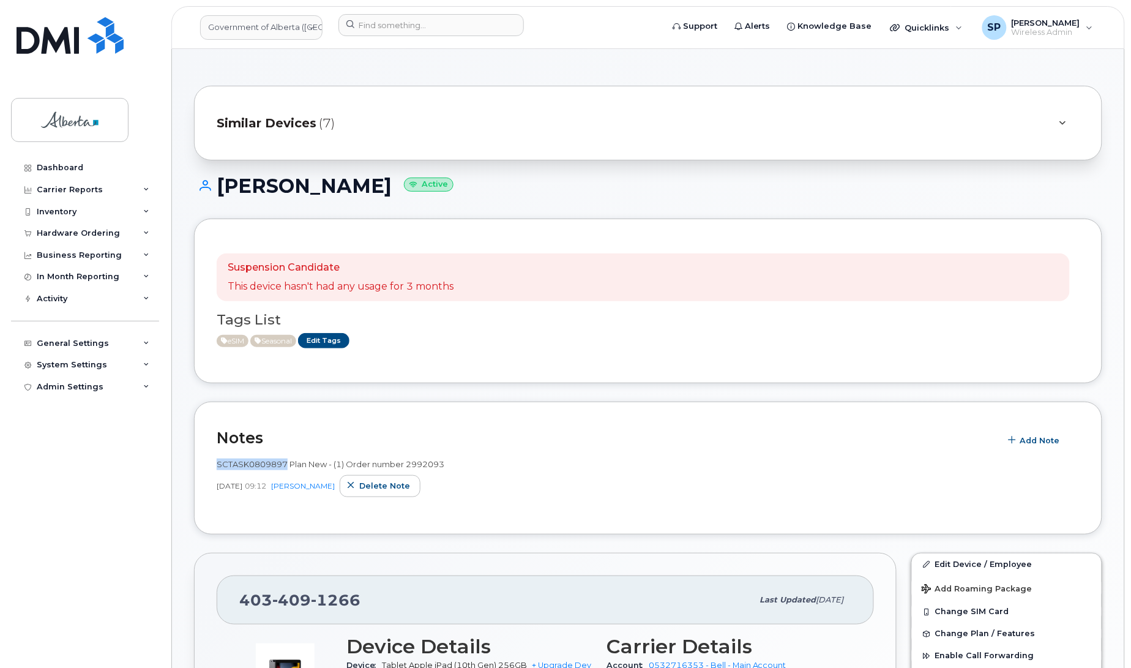
drag, startPoint x: 285, startPoint y: 466, endPoint x: 218, endPoint y: 460, distance: 66.9
click at [218, 460] on span "SCTASK0809897 Plan New - (1) Order number 2992093" at bounding box center [331, 464] width 228 height 10
copy span "SCTASK0809897"
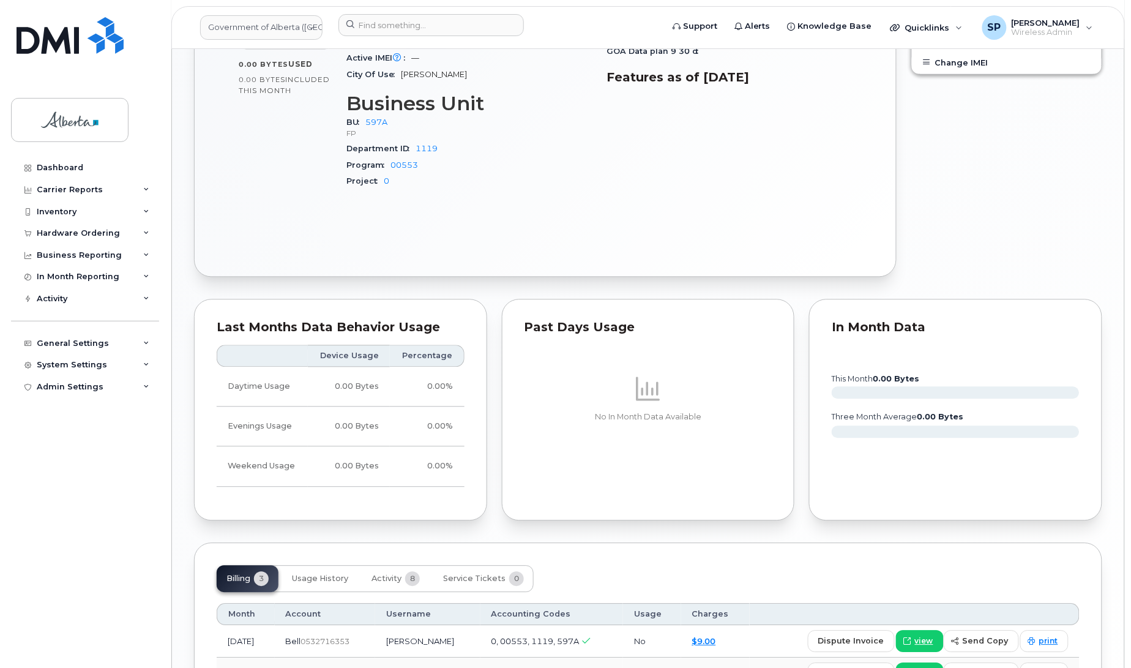
scroll to position [868, 0]
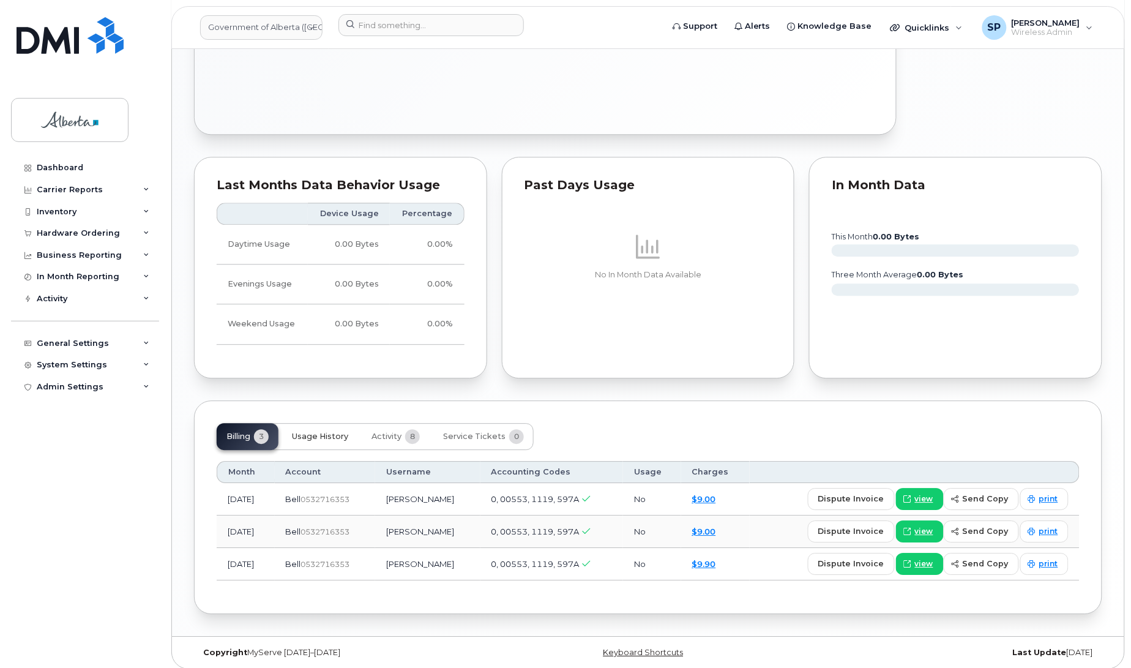
click at [323, 431] on span "Usage History" at bounding box center [320, 436] width 56 height 10
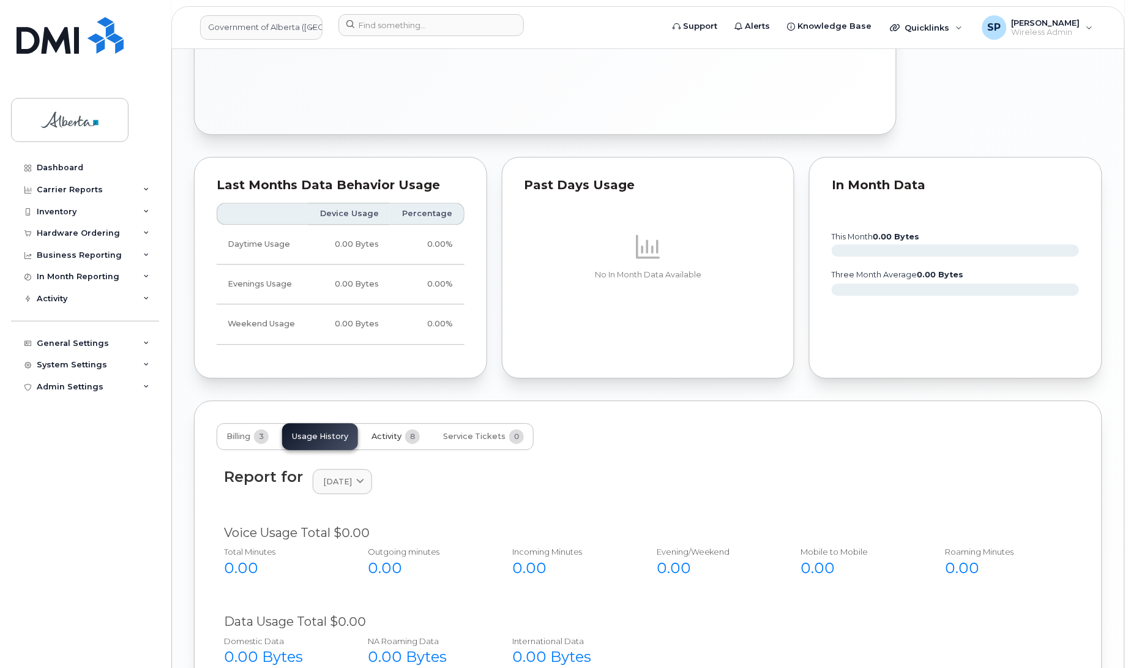
click at [378, 433] on button "Activity 8" at bounding box center [396, 436] width 68 height 27
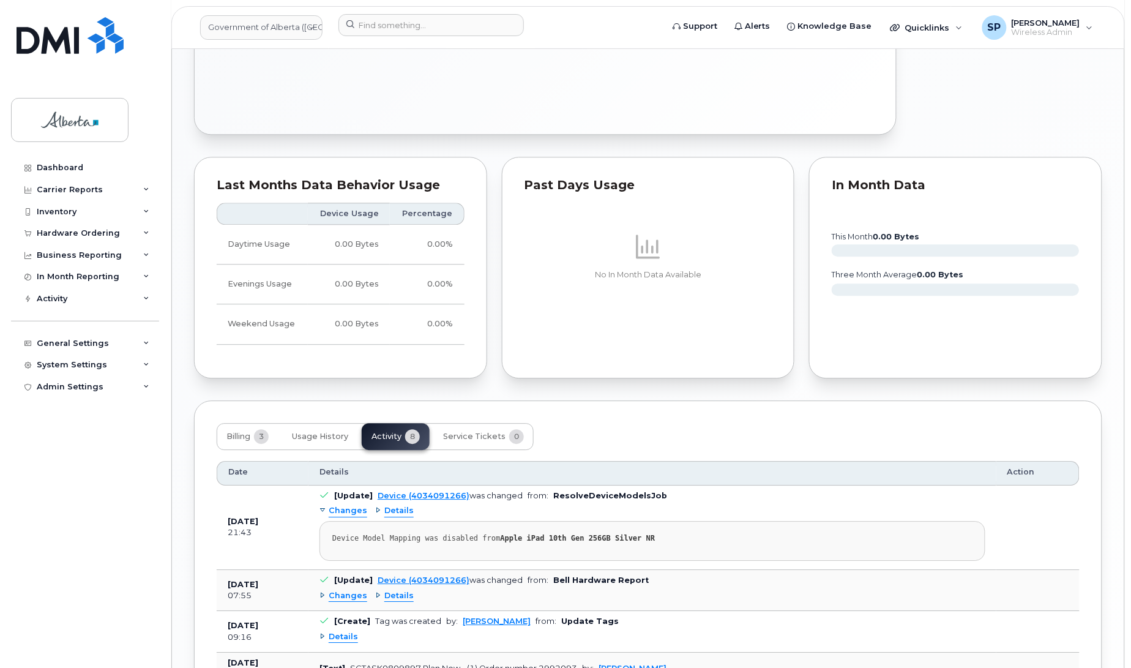
drag, startPoint x: 1130, startPoint y: 411, endPoint x: 1138, endPoint y: 261, distance: 150.1
click at [1130, 261] on html "Government of [GEOGRAPHIC_DATA] (GOA) Support Alerts Knowledge Base Quicklinks …" at bounding box center [565, 65] width 1131 height 1866
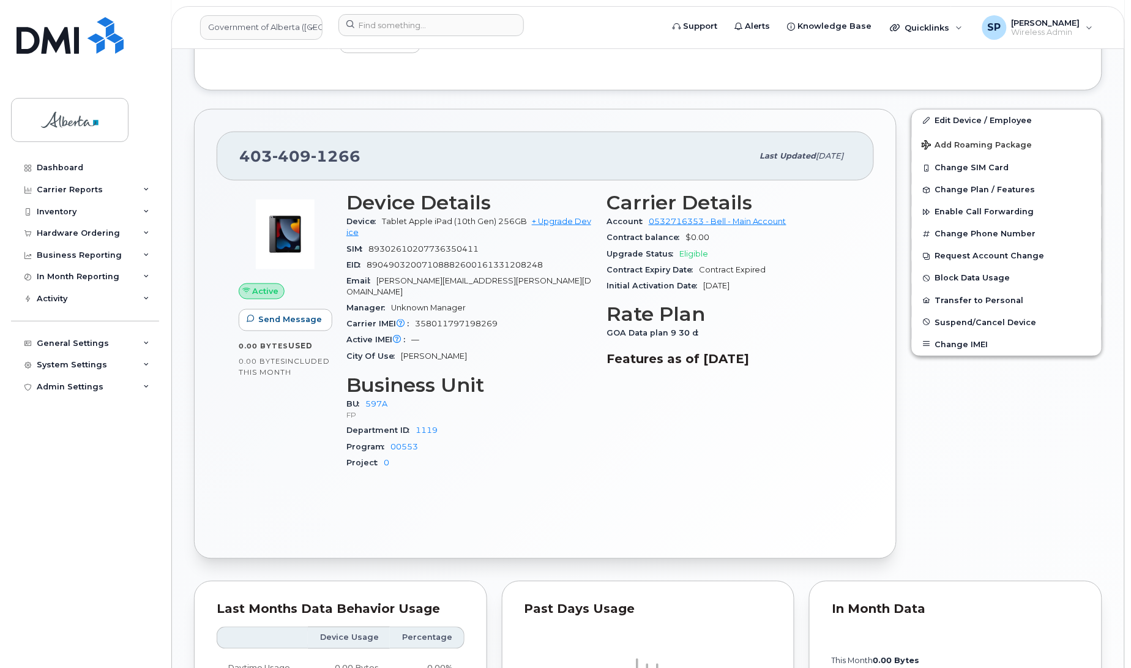
scroll to position [441, 0]
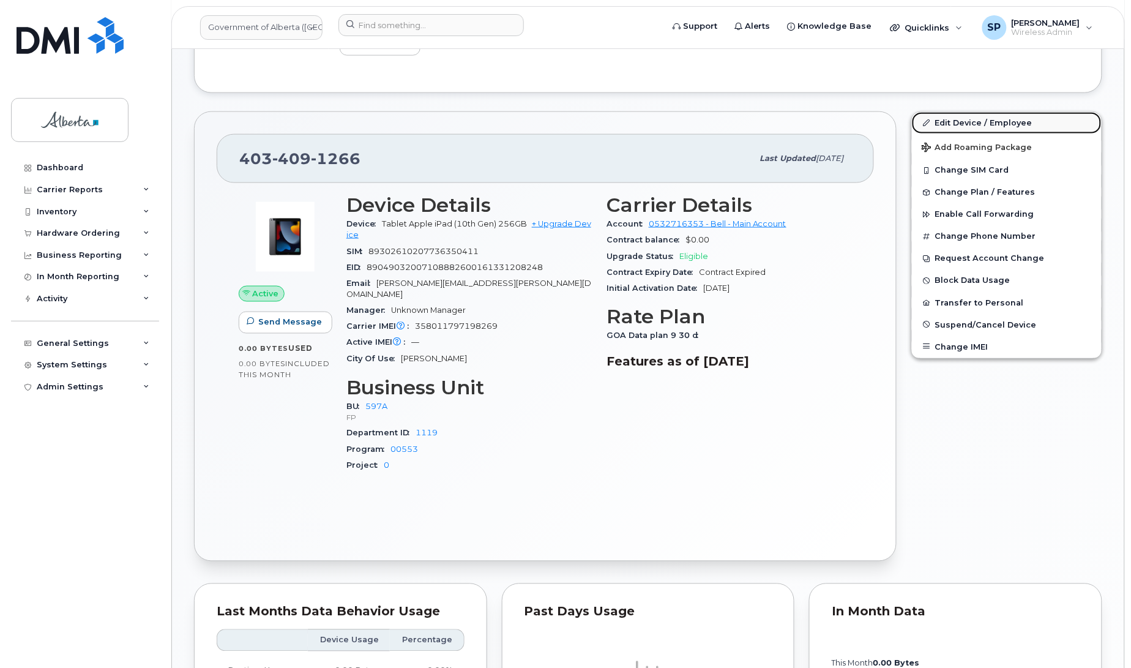
click at [963, 121] on link "Edit Device / Employee" at bounding box center [1007, 123] width 190 height 22
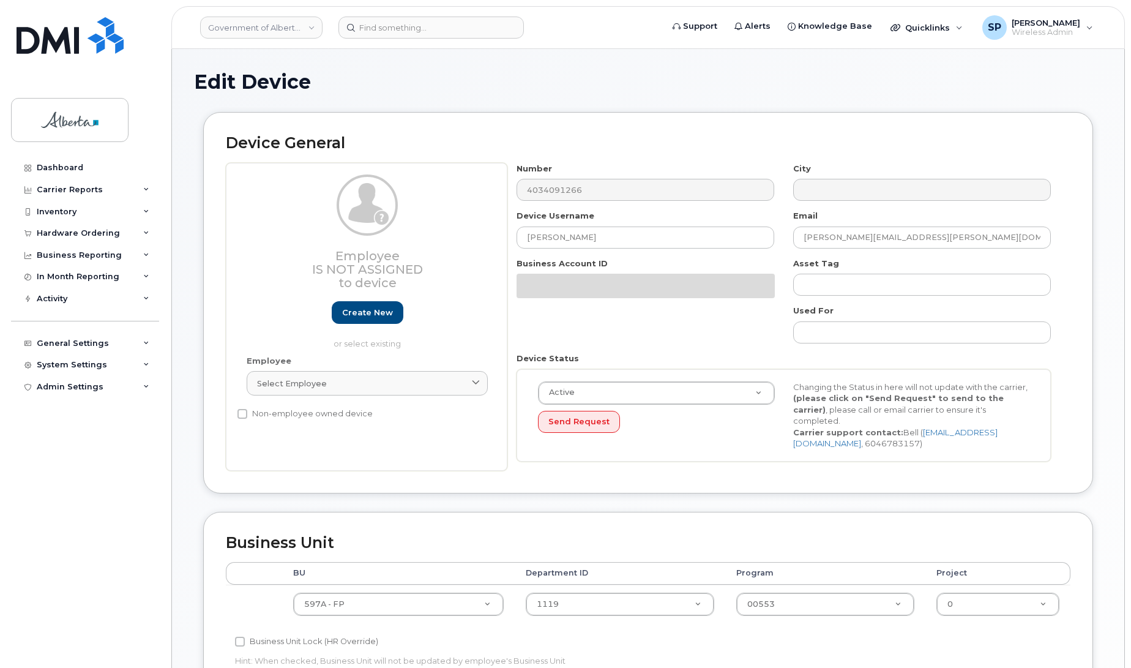
select select "4797726"
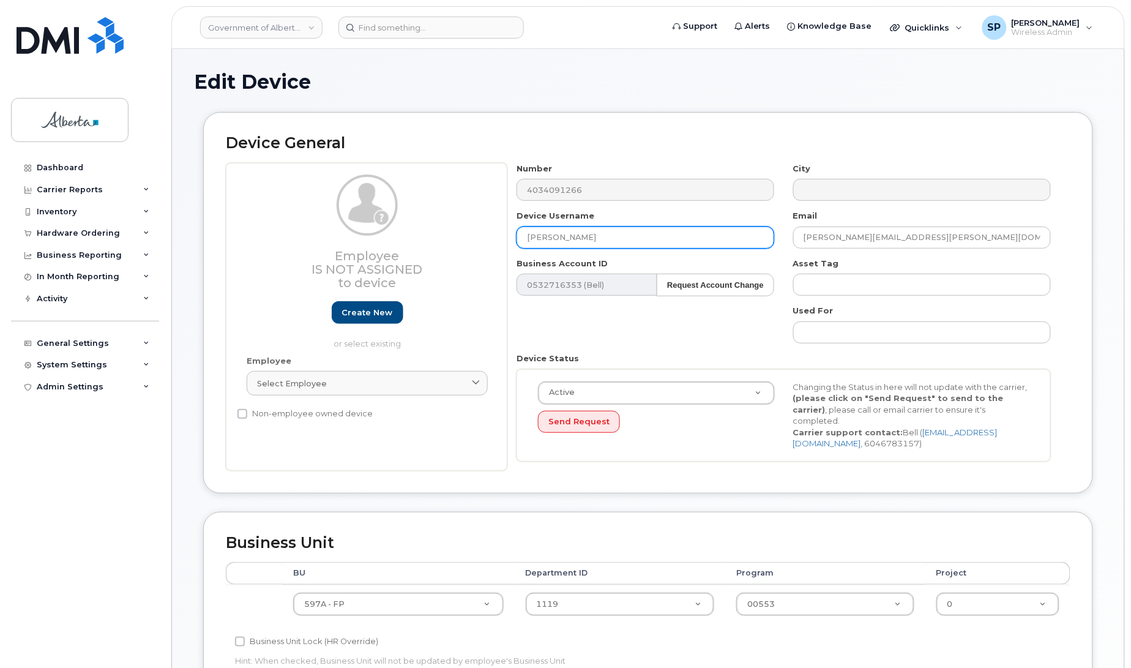
drag, startPoint x: 610, startPoint y: 242, endPoint x: 362, endPoint y: 225, distance: 249.0
click at [362, 225] on div "Employee Is not assigned to device Create new or select existing Employee Selec…" at bounding box center [648, 317] width 844 height 308
paste input "DinoParkMaintOHS"
click at [546, 237] on input "DinoParkMaintOHS" at bounding box center [645, 237] width 258 height 22
type input "Dinosaur Maintenance 01"
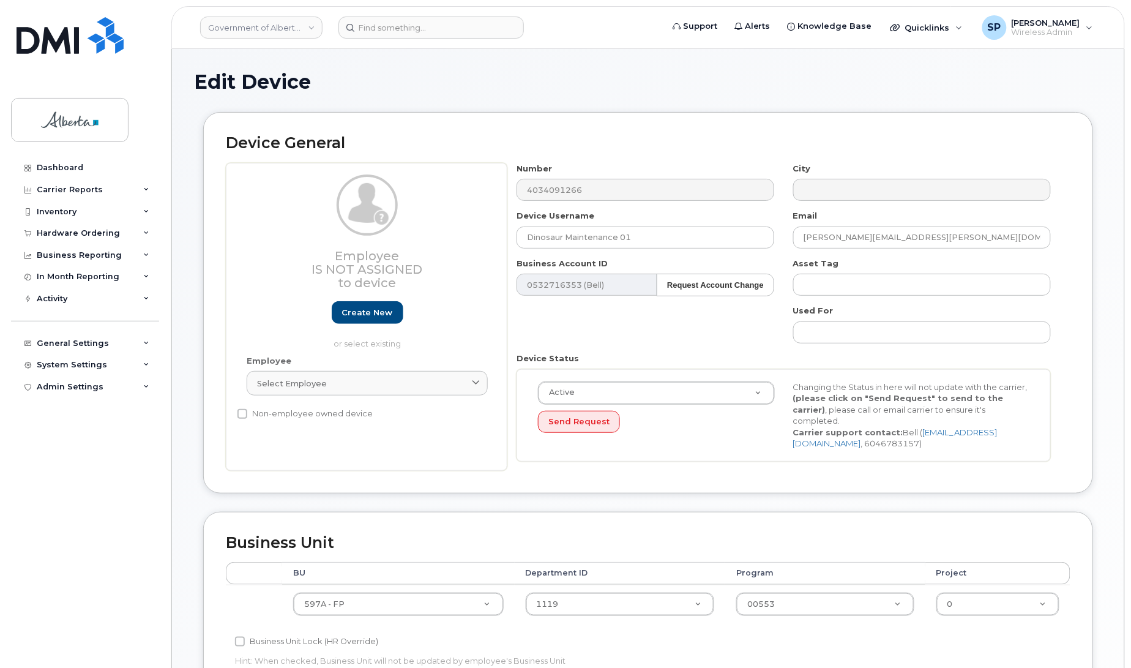
drag, startPoint x: 1130, startPoint y: 280, endPoint x: 1121, endPoint y: 487, distance: 207.6
click at [1121, 487] on body "Government of [GEOGRAPHIC_DATA] (GOA) Support Alerts Knowledge Base Quicklinks …" at bounding box center [565, 543] width 1131 height 1087
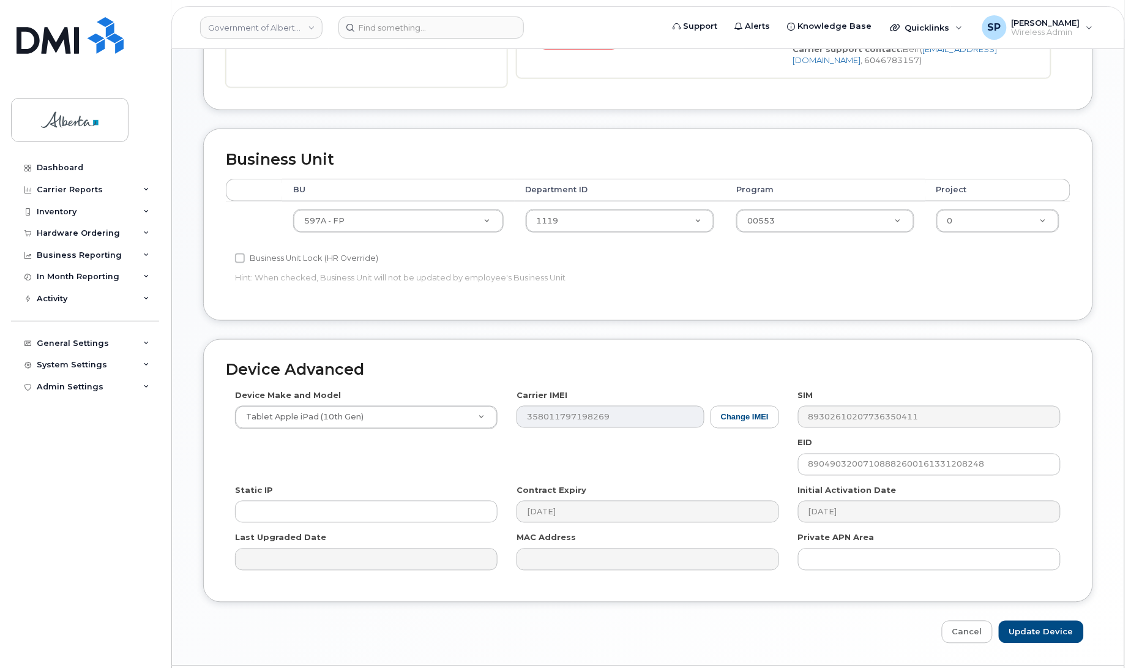
scroll to position [393, 0]
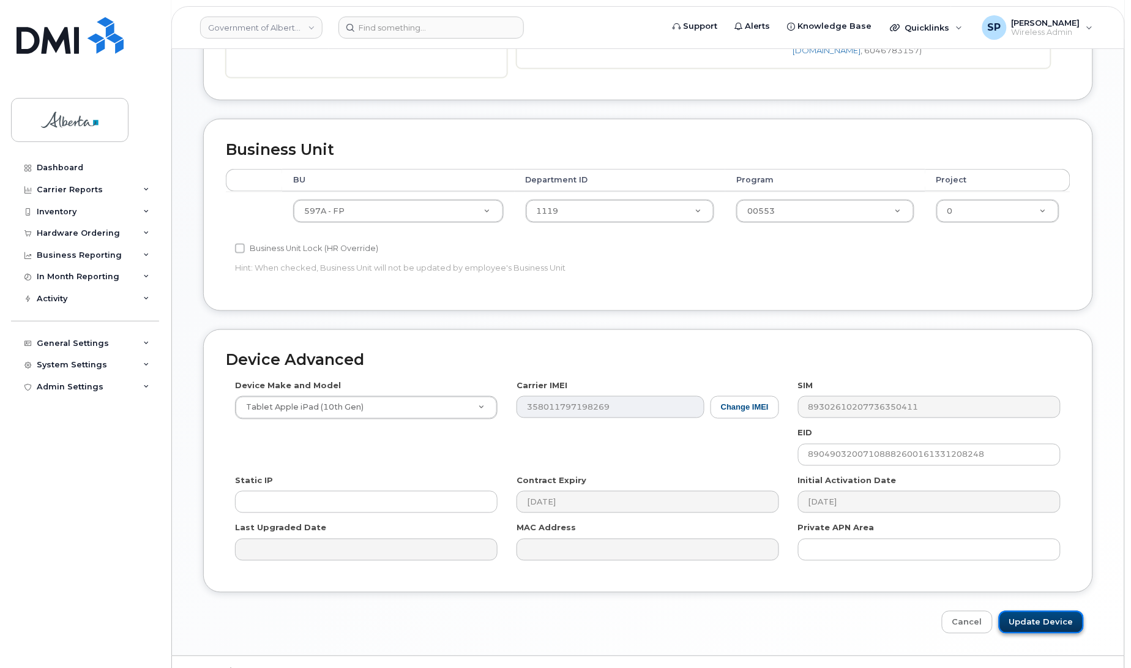
click at [1056, 625] on input "Update Device" at bounding box center [1041, 622] width 85 height 23
type input "Saving..."
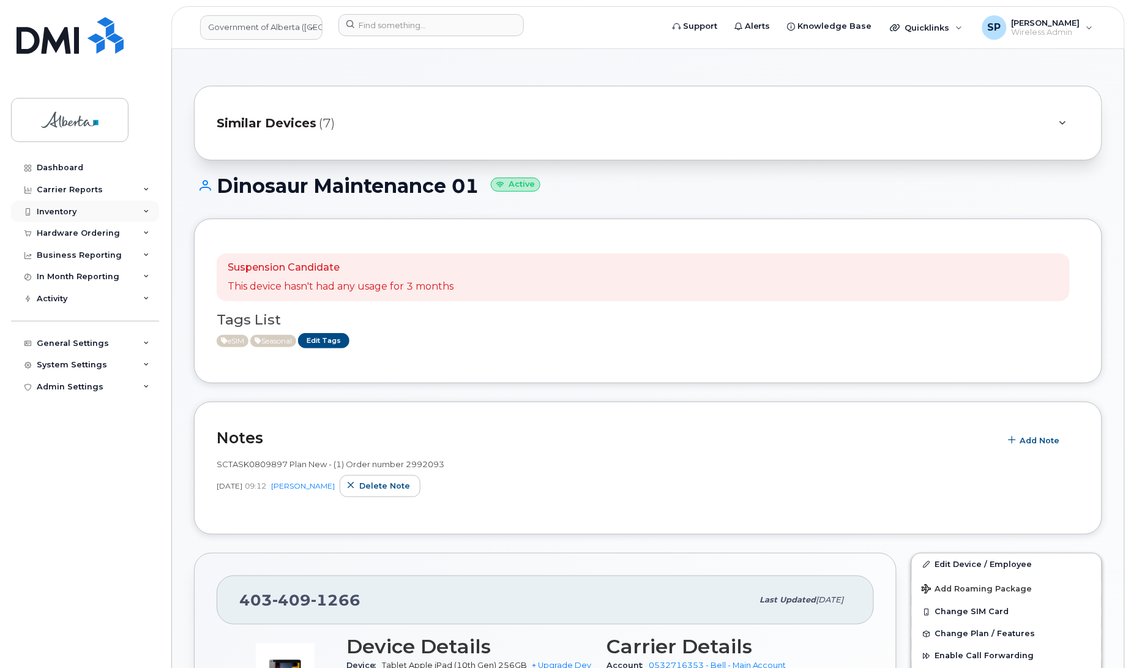
click at [56, 208] on div "Inventory" at bounding box center [57, 212] width 40 height 10
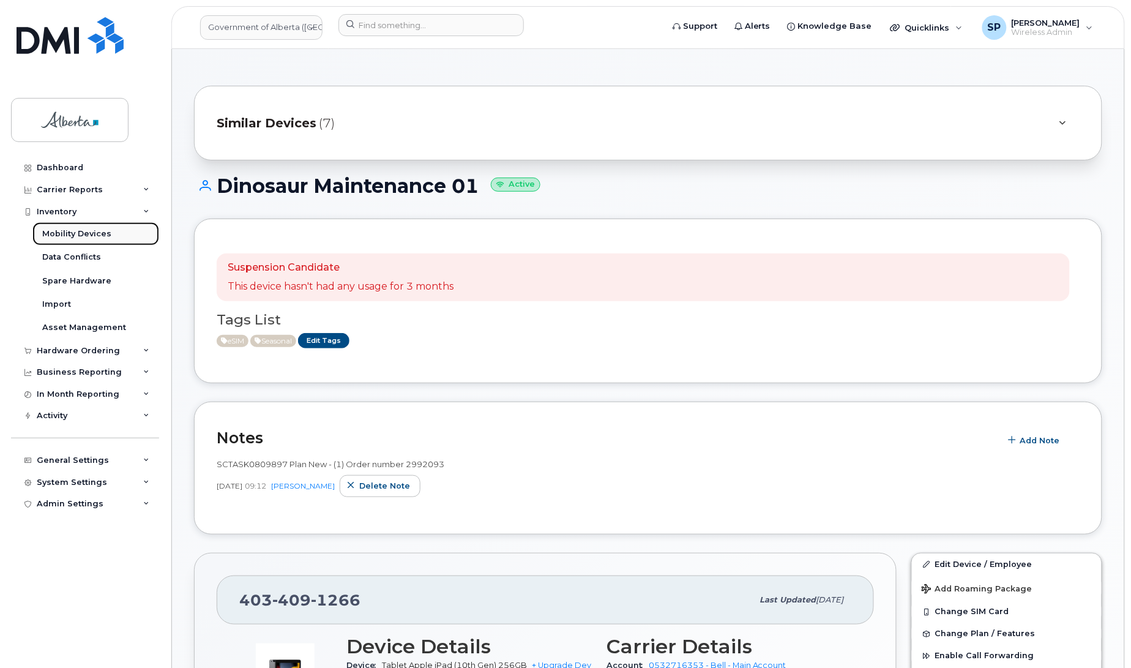
click at [52, 237] on div "Mobility Devices" at bounding box center [76, 233] width 69 height 11
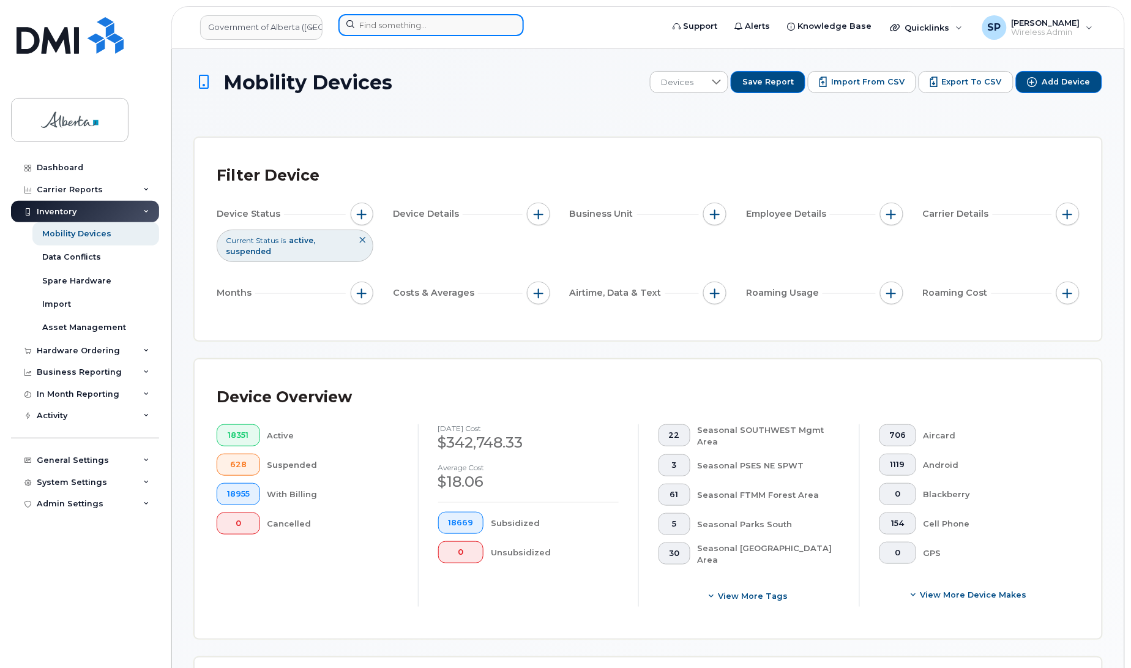
click at [420, 31] on input at bounding box center [430, 25] width 185 height 22
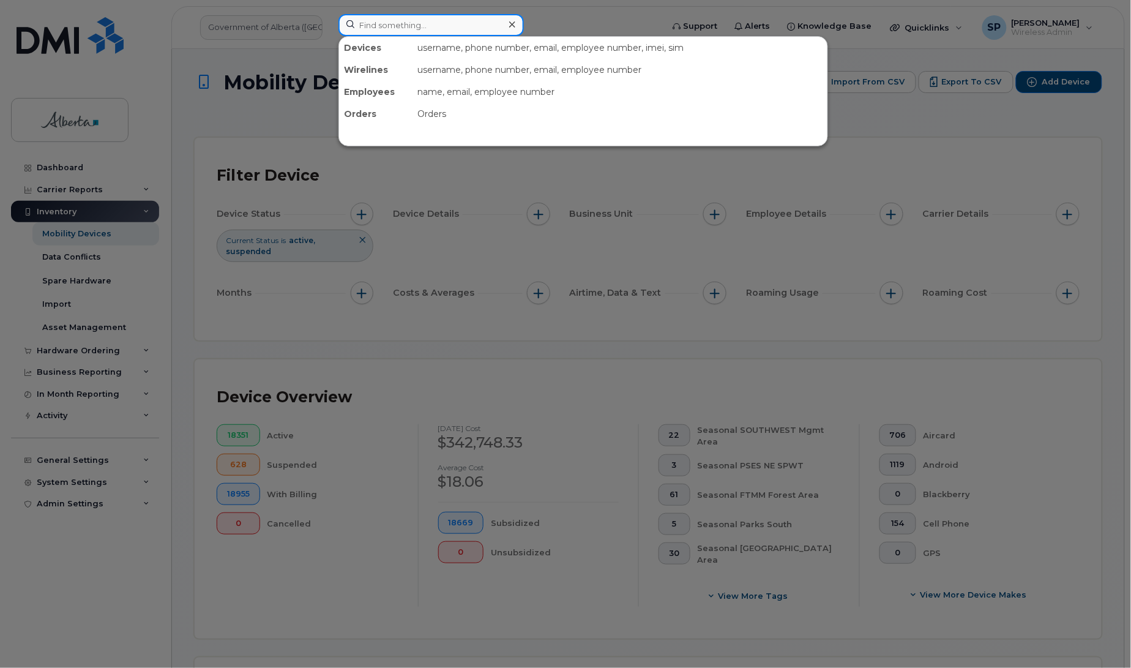
paste input "7802671651"
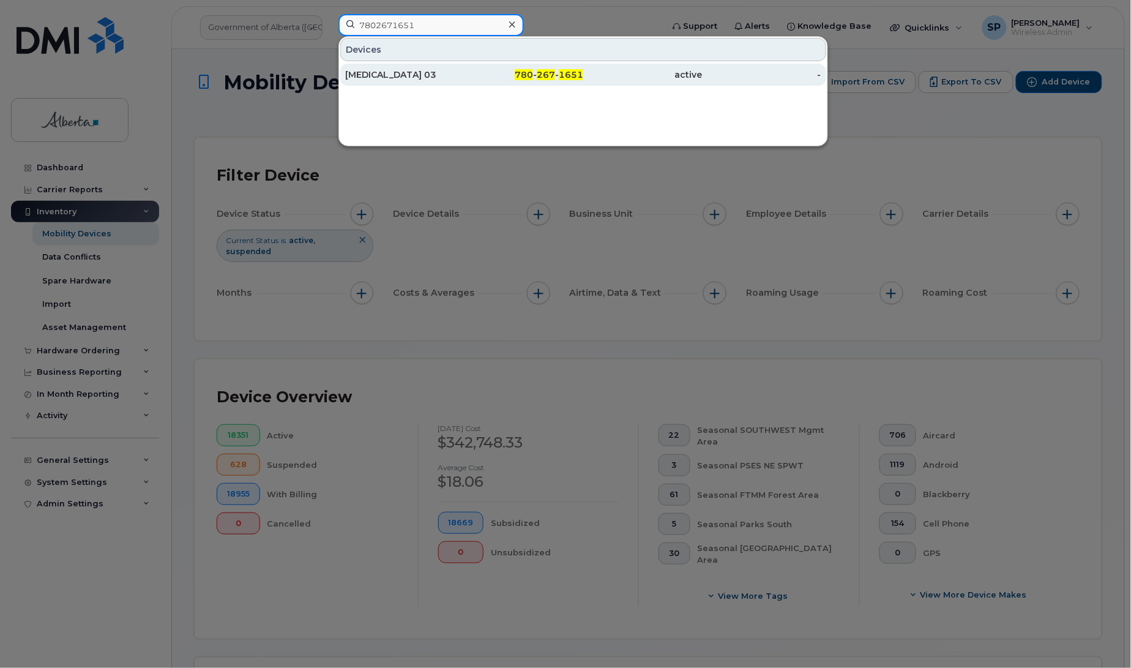
type input "7802671651"
click at [383, 83] on div "[MEDICAL_DATA] 03" at bounding box center [404, 75] width 119 height 22
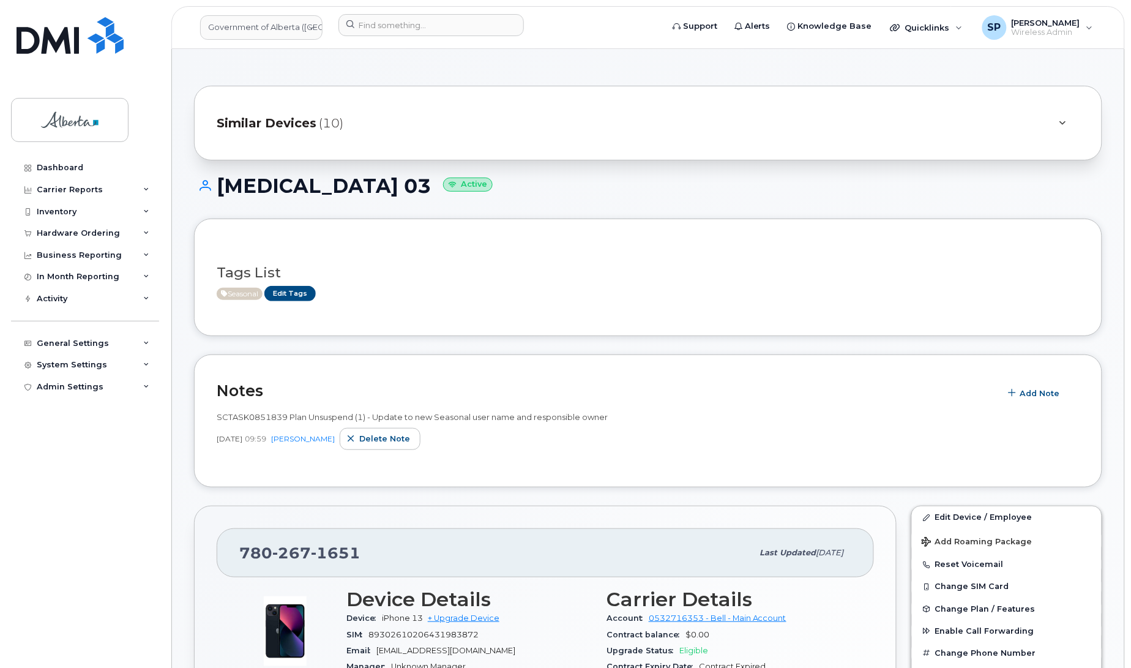
drag, startPoint x: 507, startPoint y: 188, endPoint x: 201, endPoint y: 182, distance: 306.0
click at [201, 182] on h1 "Chronic Wasting Disease 03 Active" at bounding box center [648, 185] width 908 height 21
copy h1 "[MEDICAL_DATA] 03"
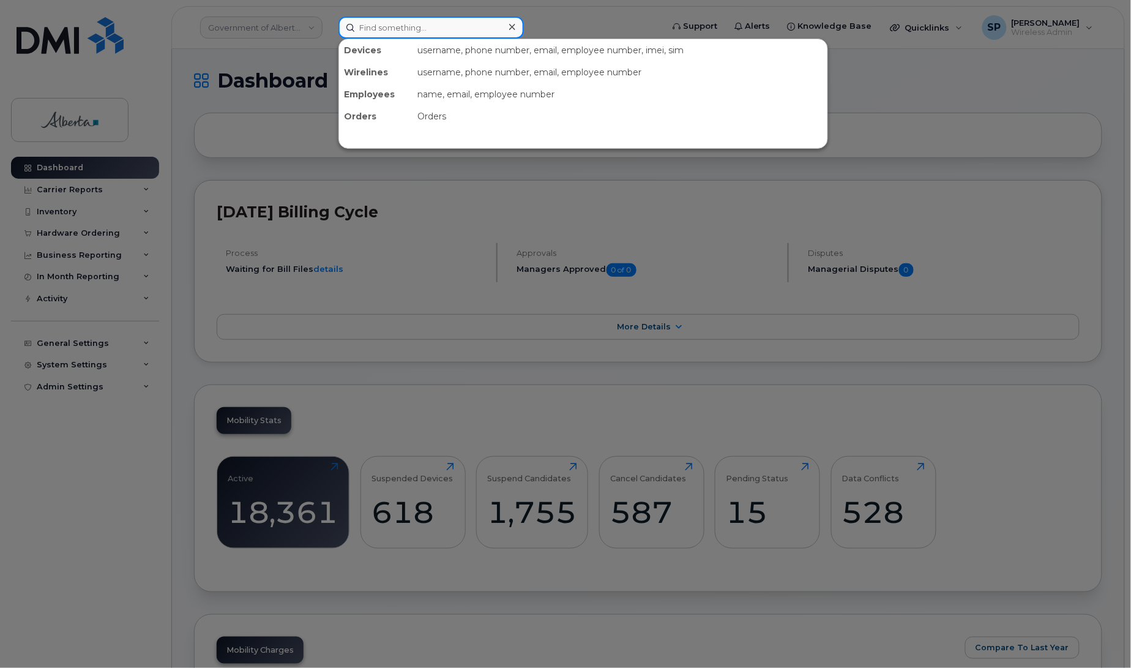
click at [377, 31] on input at bounding box center [430, 28] width 185 height 22
paste input "7802671651"
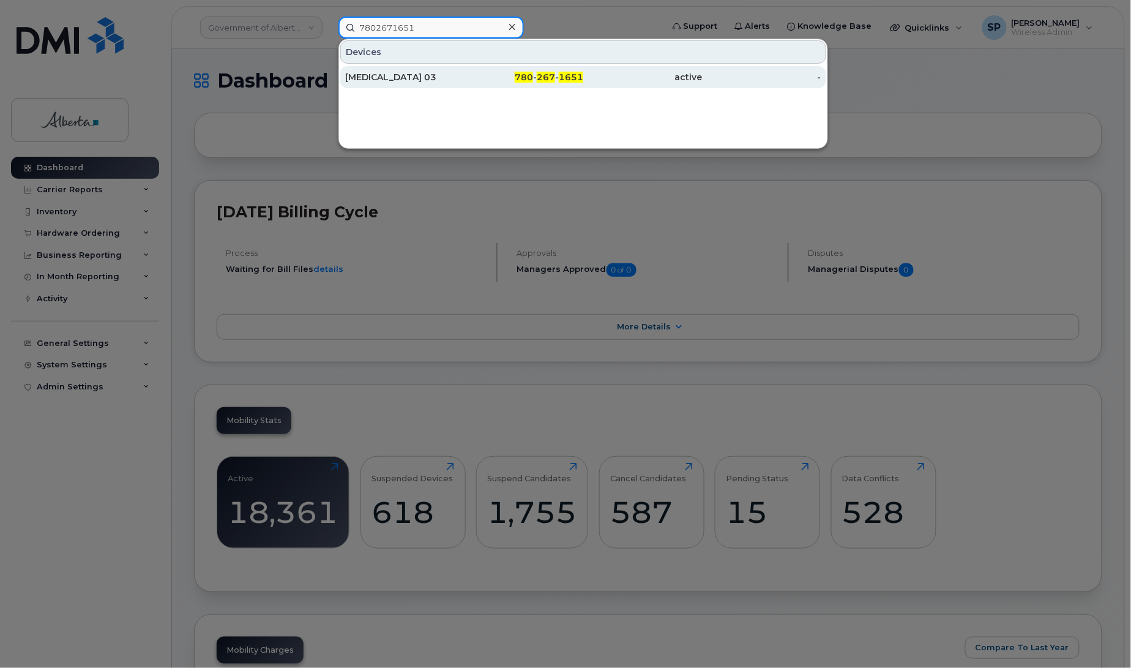
type input "7802671651"
click at [377, 77] on div "[MEDICAL_DATA] 03" at bounding box center [404, 77] width 119 height 12
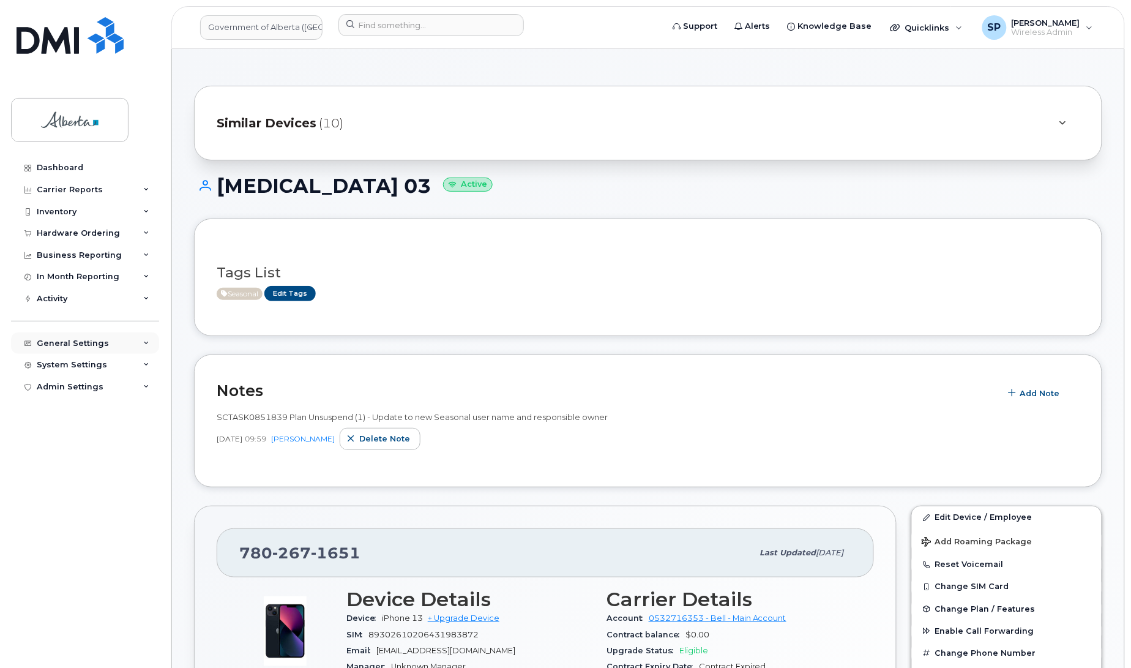
click at [67, 348] on div "General Settings" at bounding box center [73, 343] width 72 height 10
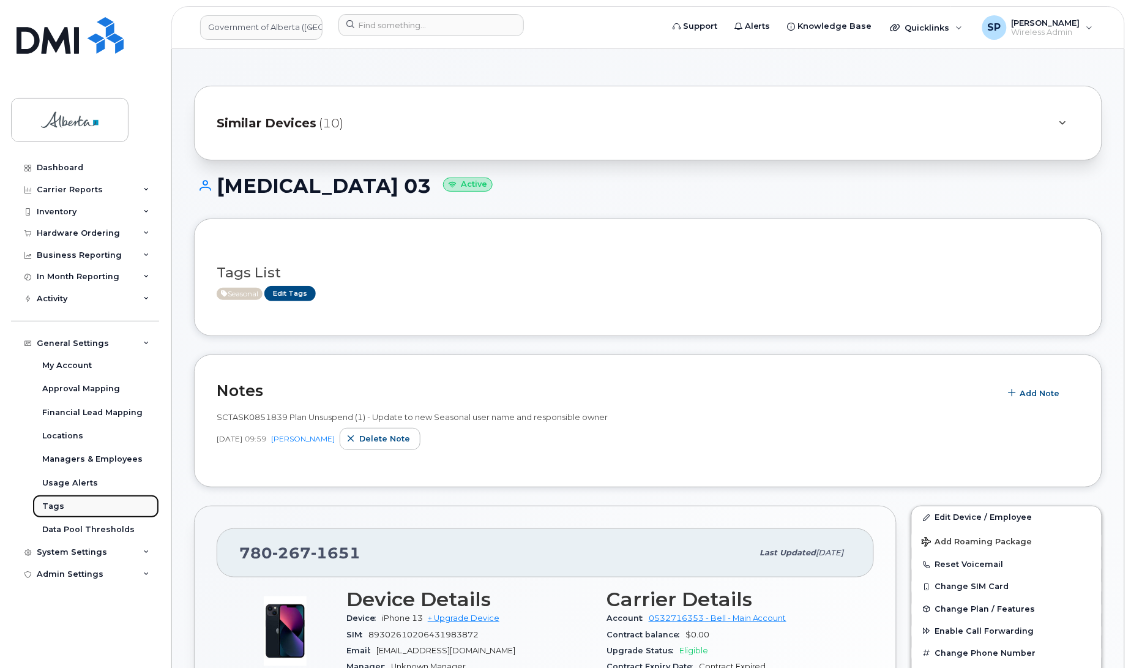
click at [62, 512] on link "Tags" at bounding box center [95, 505] width 127 height 23
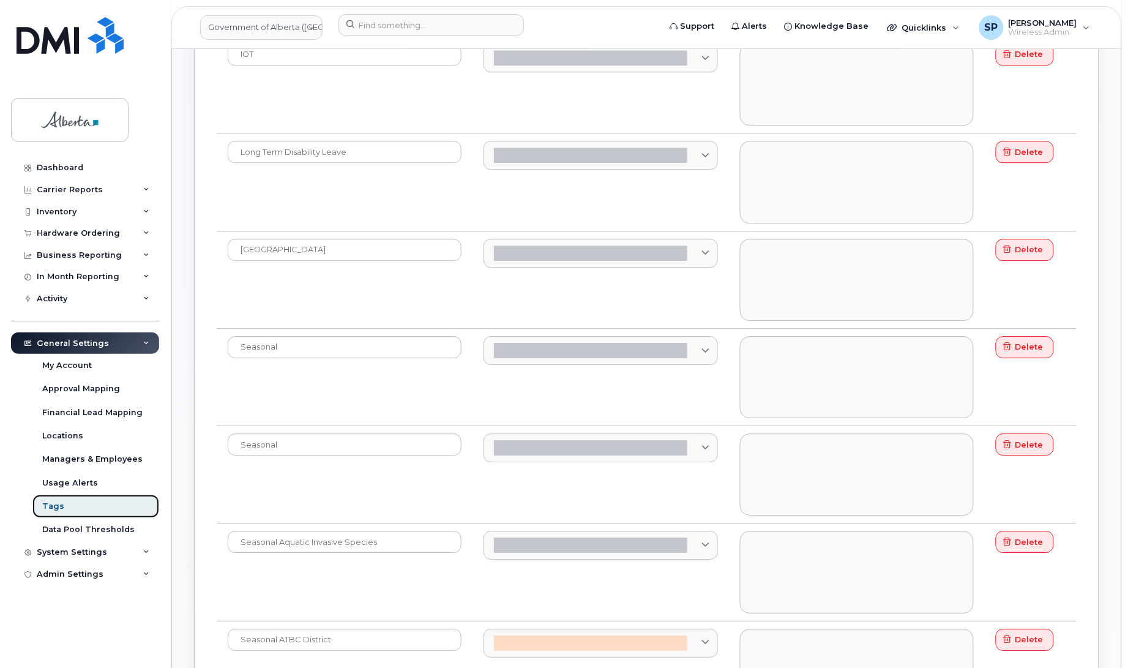
scroll to position [995, 0]
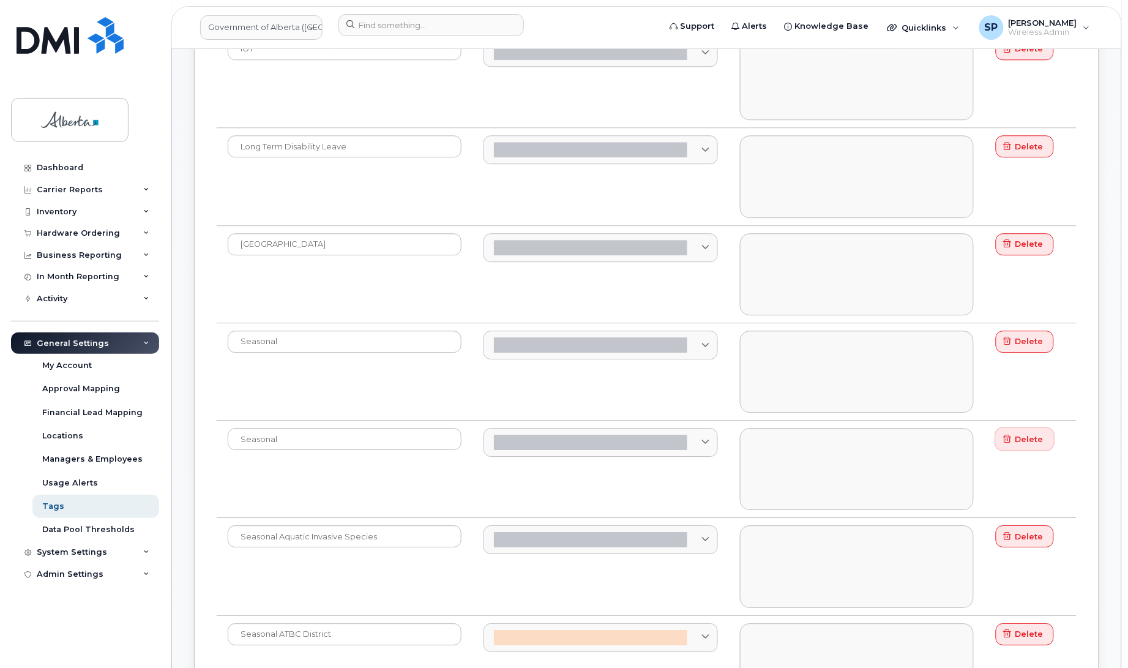
click at [1016, 444] on span "Delete" at bounding box center [1029, 439] width 28 height 12
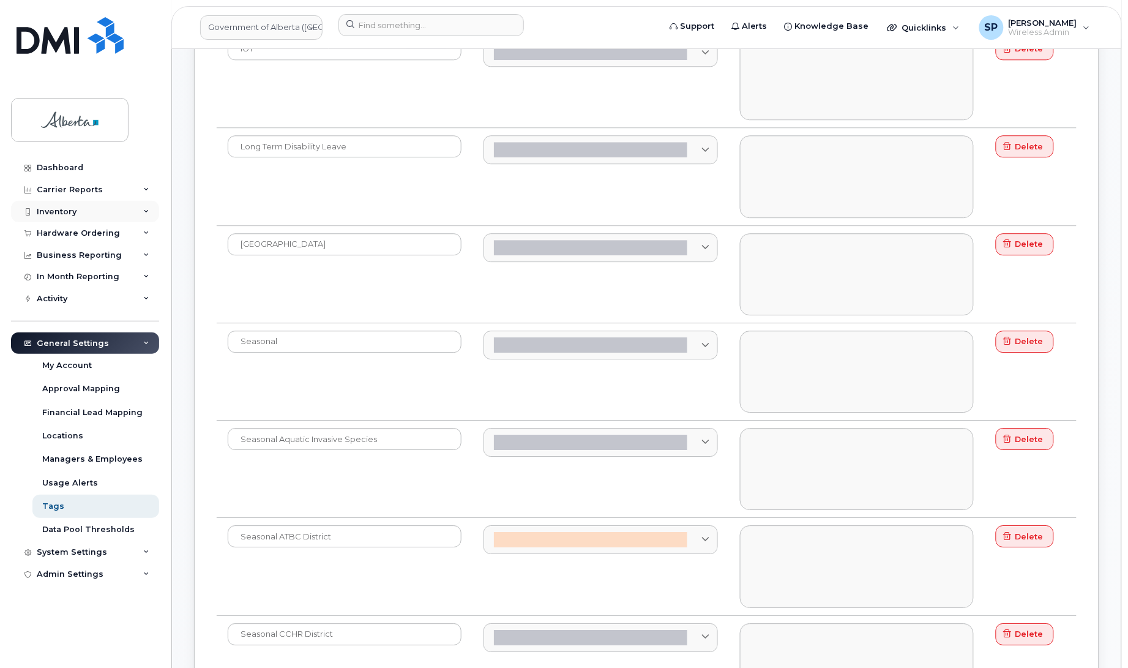
click at [56, 210] on div "Inventory" at bounding box center [57, 212] width 40 height 10
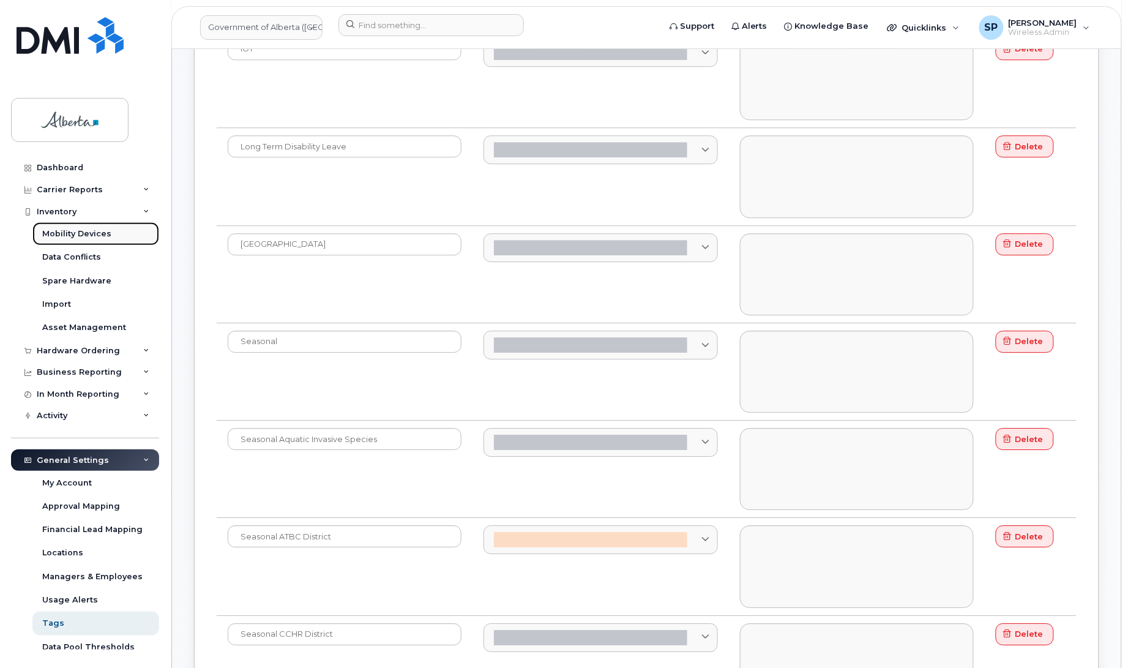
click at [62, 237] on div "Mobility Devices" at bounding box center [76, 233] width 69 height 11
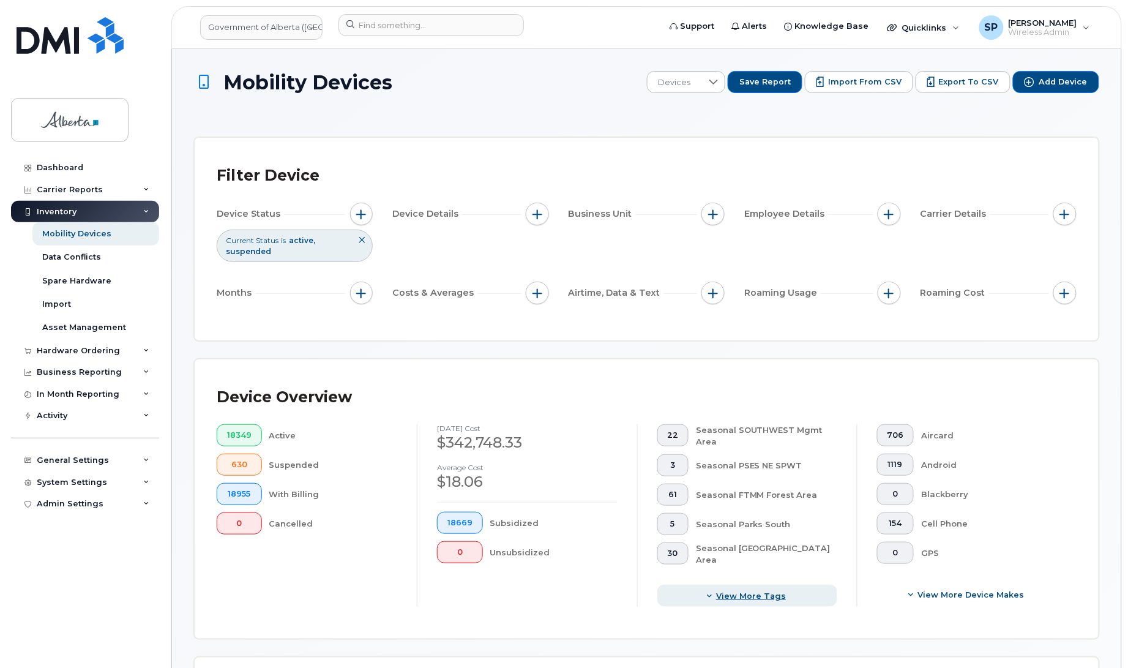
click at [756, 597] on span "View more tags" at bounding box center [751, 596] width 70 height 12
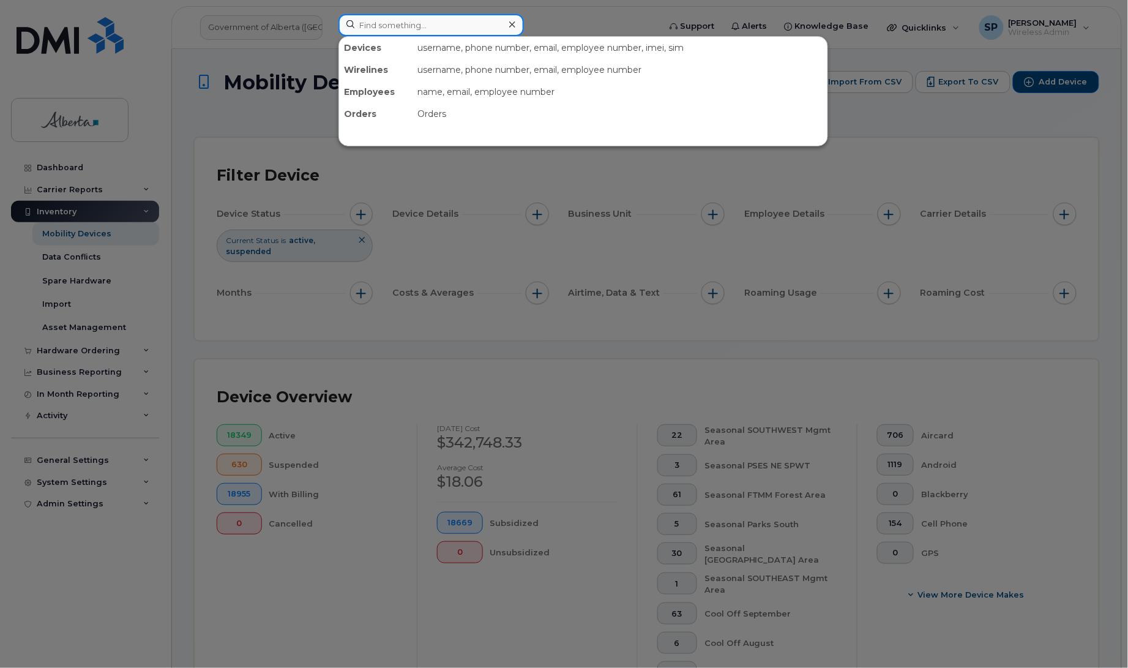
click at [453, 23] on input at bounding box center [430, 25] width 185 height 22
paste input "[PERSON_NAME]"
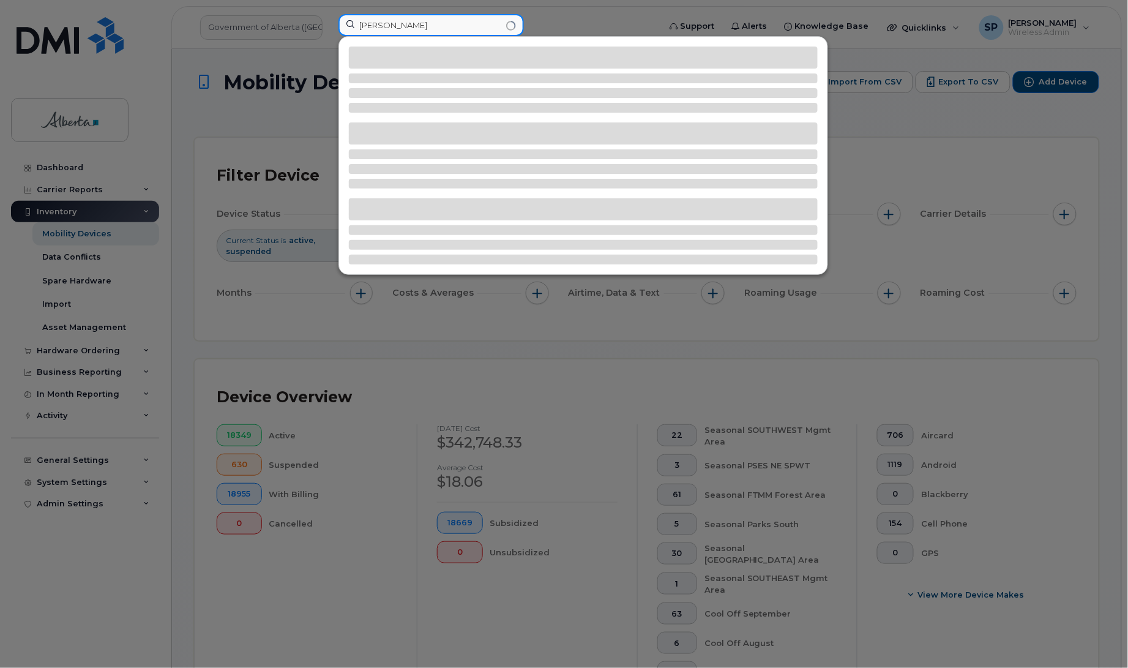
type input "[PERSON_NAME]"
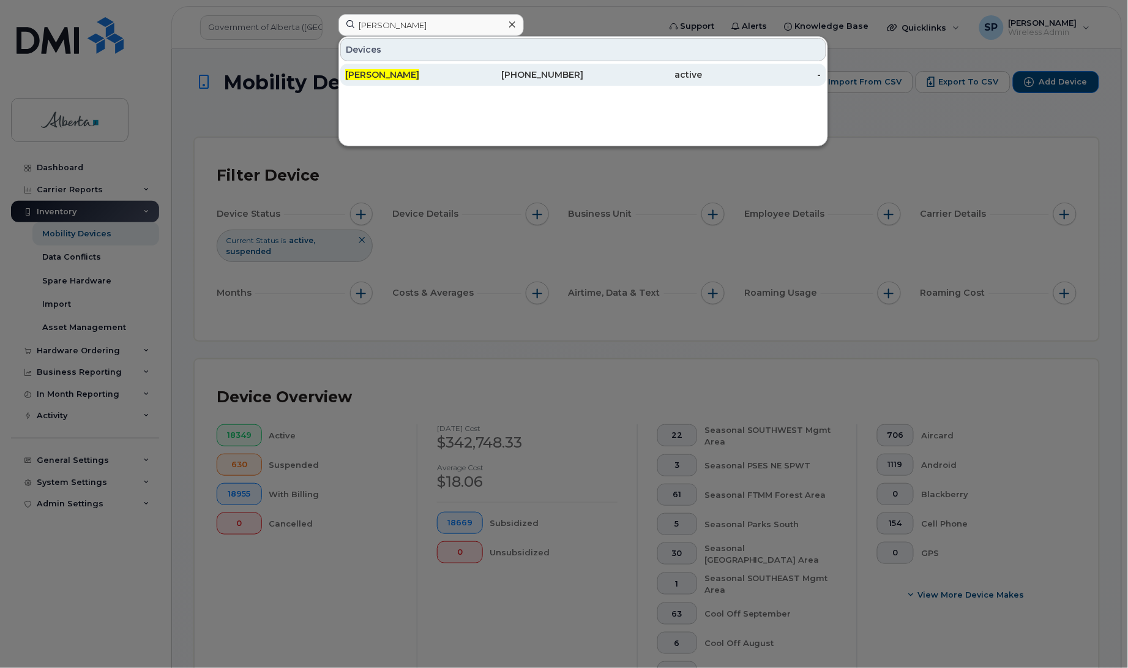
click at [396, 76] on span "[PERSON_NAME]" at bounding box center [382, 74] width 74 height 11
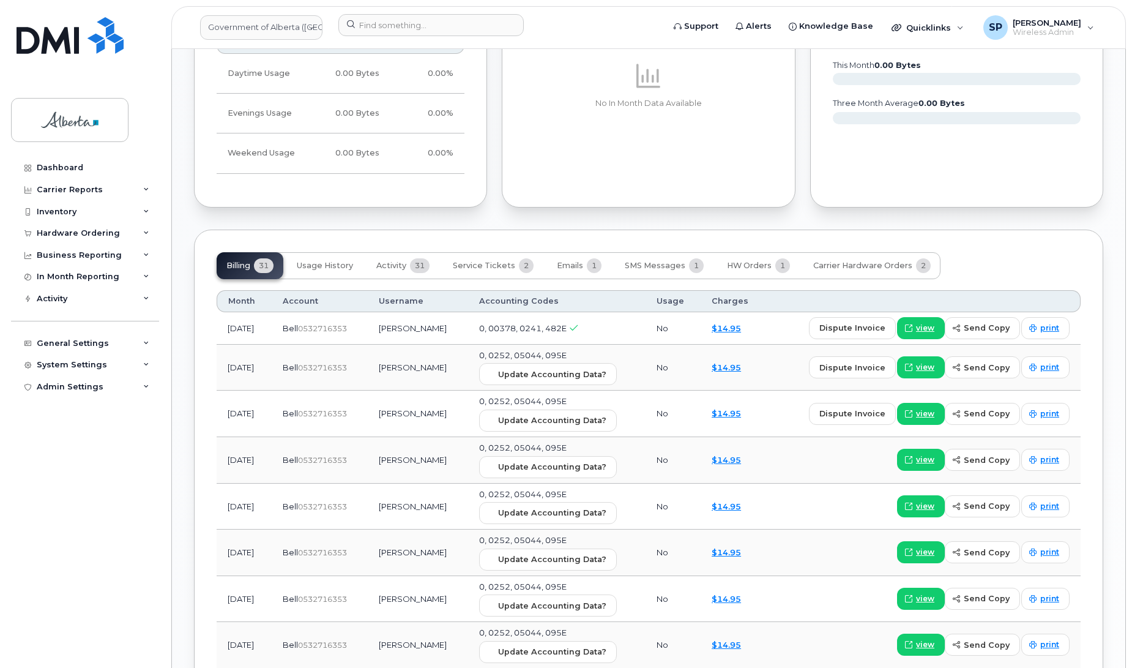
scroll to position [976, 0]
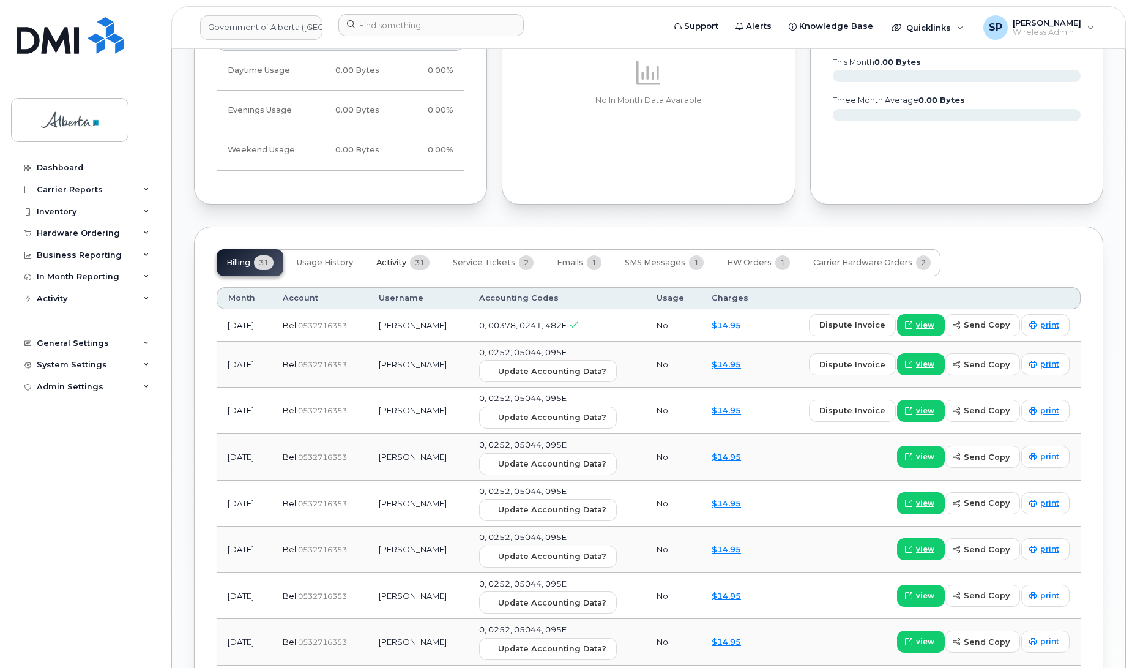
click at [387, 258] on span "Activity" at bounding box center [391, 263] width 30 height 10
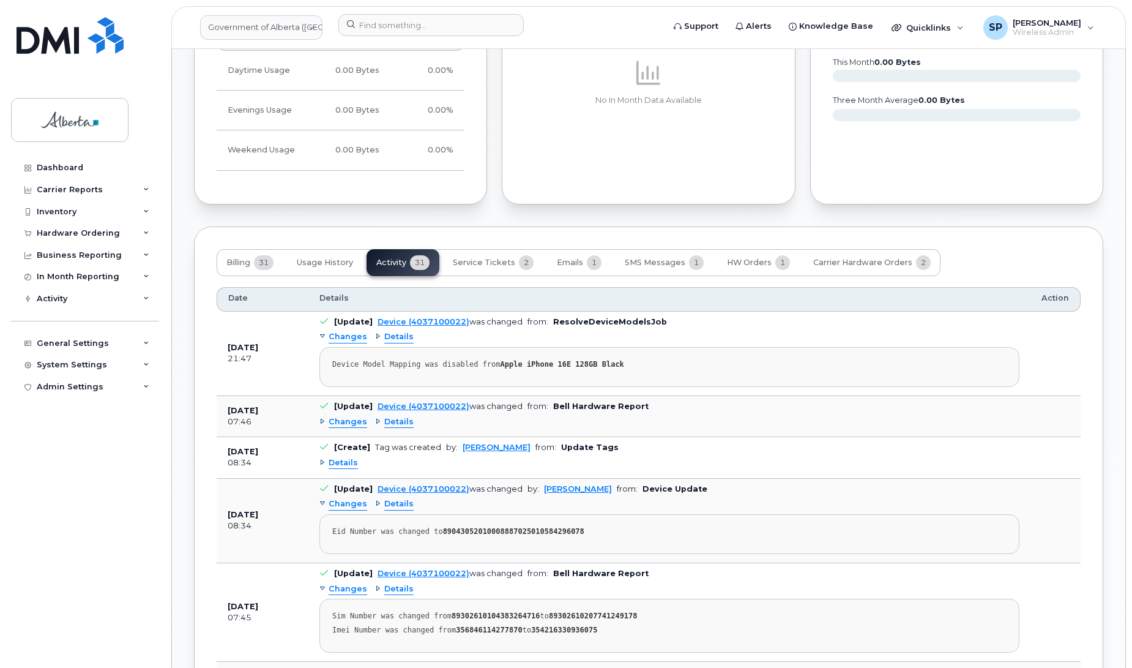
click at [350, 416] on span "Changes" at bounding box center [348, 422] width 39 height 12
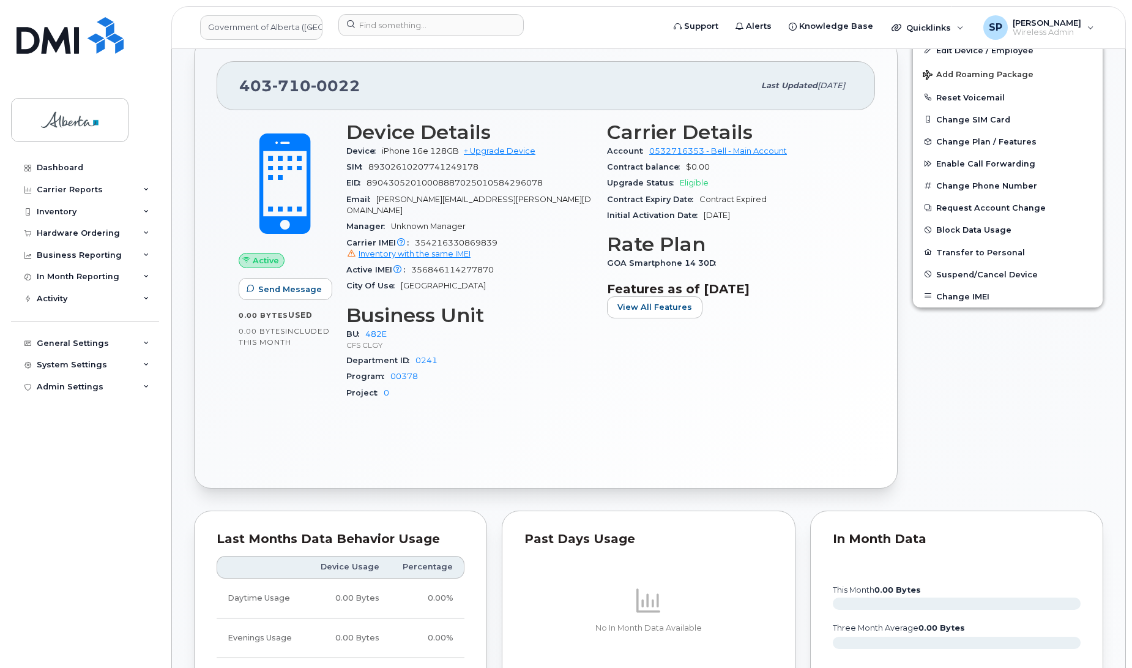
scroll to position [0, 0]
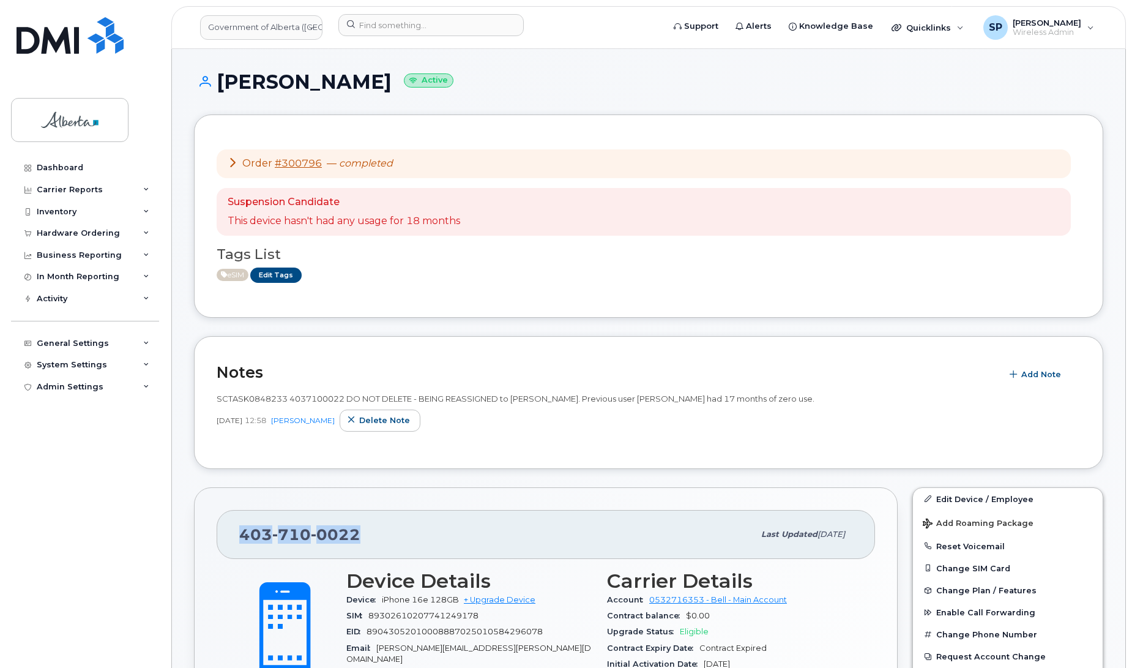
drag, startPoint x: 362, startPoint y: 537, endPoint x: 218, endPoint y: 540, distance: 143.2
click at [218, 540] on div "403 710 0022 Last updated Sep 19, 2025" at bounding box center [546, 534] width 658 height 49
copy span "403 710 0022"
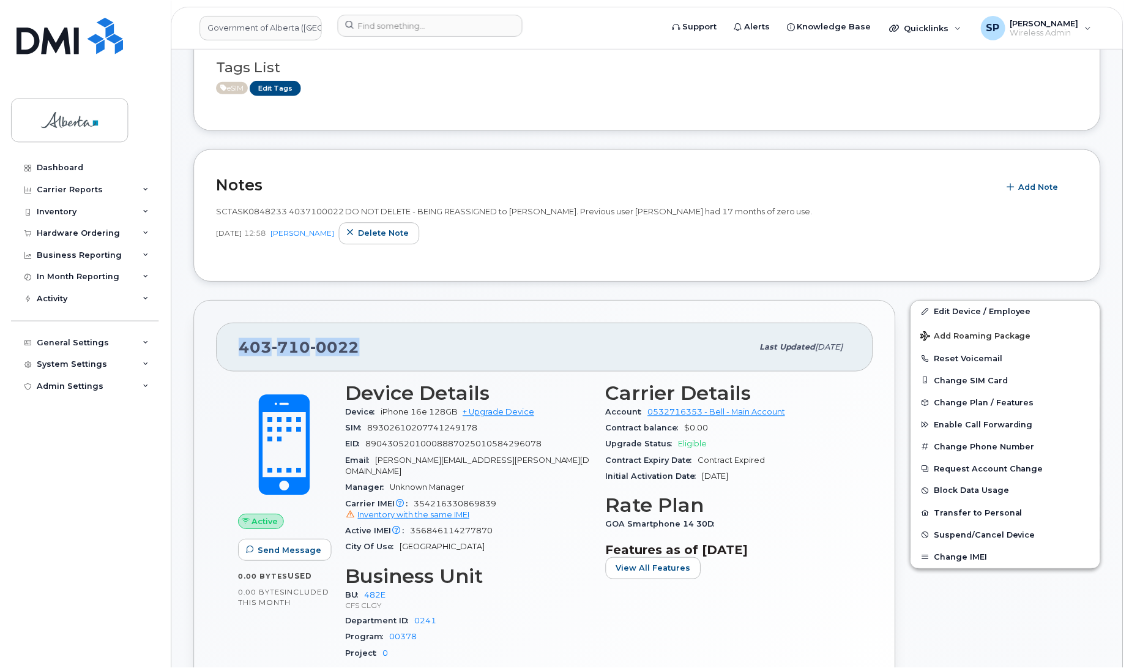
scroll to position [363, 0]
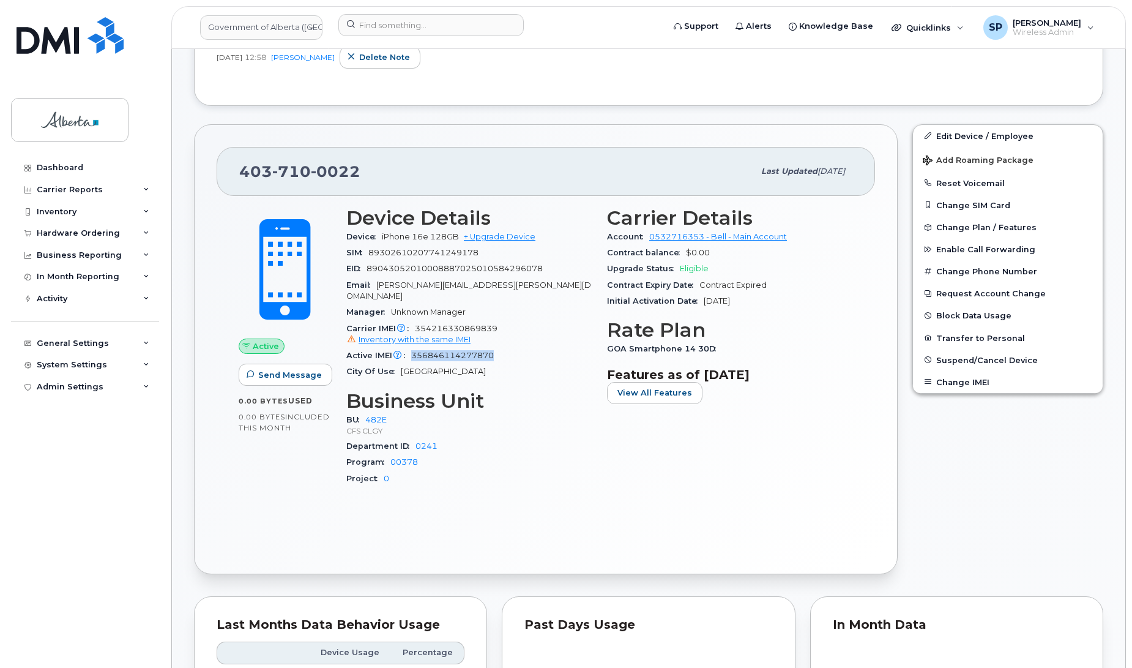
drag, startPoint x: 500, startPoint y: 346, endPoint x: 412, endPoint y: 343, distance: 88.1
click at [412, 348] on div "Active IMEI Active IMEI is refreshed daily with a delay of up to 48 hours follo…" at bounding box center [469, 356] width 246 height 16
copy span "356846114277870"
drag, startPoint x: 485, startPoint y: 317, endPoint x: 416, endPoint y: 319, distance: 69.2
click at [416, 321] on div "Carrier IMEI Carrier IMEI is reported during the last billing cycle or change o…" at bounding box center [469, 335] width 246 height 28
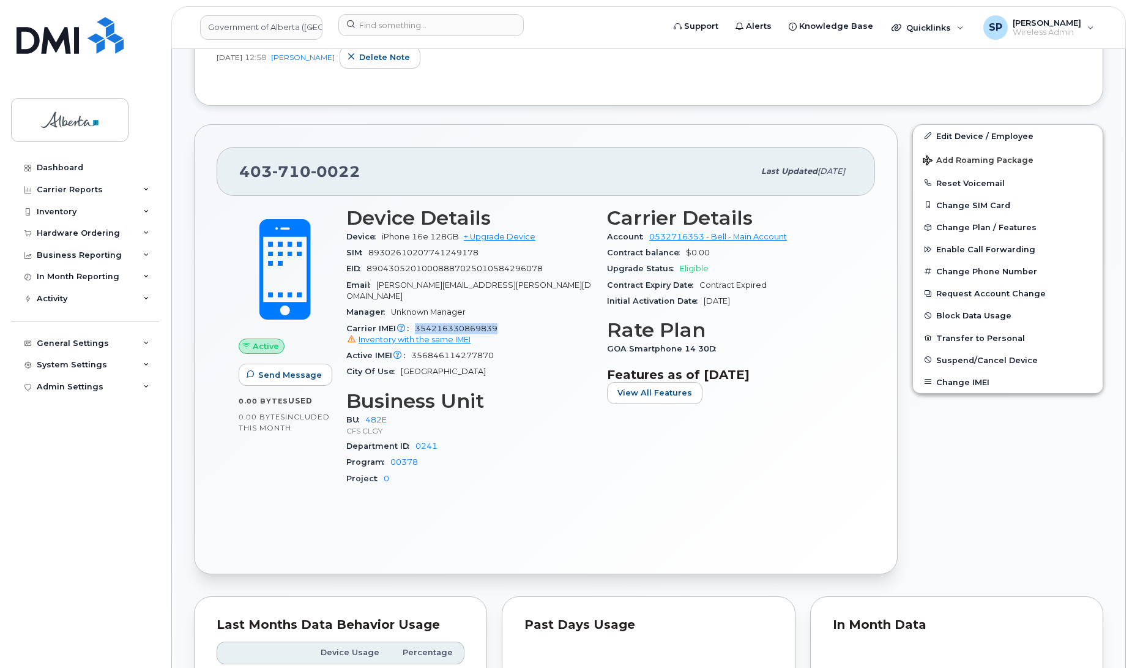
copy span "354216330869839"
click at [52, 507] on div "Dashboard Carrier Reports Monthly Billing Data Daily Data Pooling Data Behavior…" at bounding box center [86, 403] width 151 height 493
drag, startPoint x: 359, startPoint y: 163, endPoint x: 244, endPoint y: 170, distance: 115.9
click at [244, 170] on div "403 710 0022" at bounding box center [496, 171] width 515 height 26
copy span "403 710 0022"
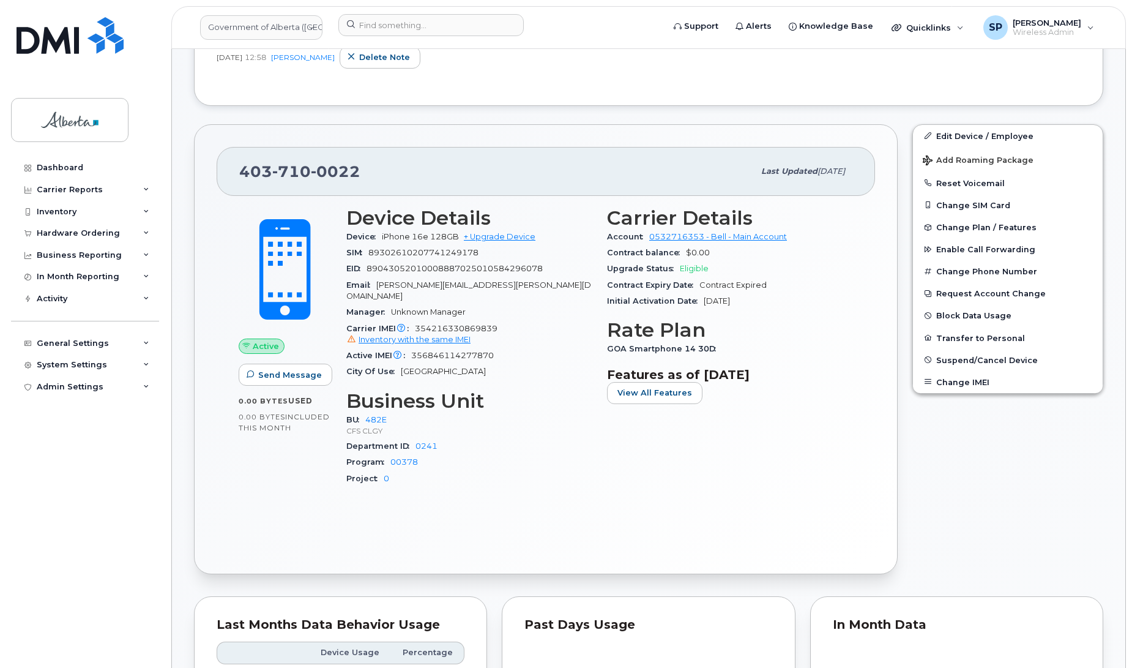
click at [29, 425] on div "Dashboard Carrier Reports Monthly Billing Data Daily Data Pooling Data Behavior…" at bounding box center [86, 403] width 151 height 493
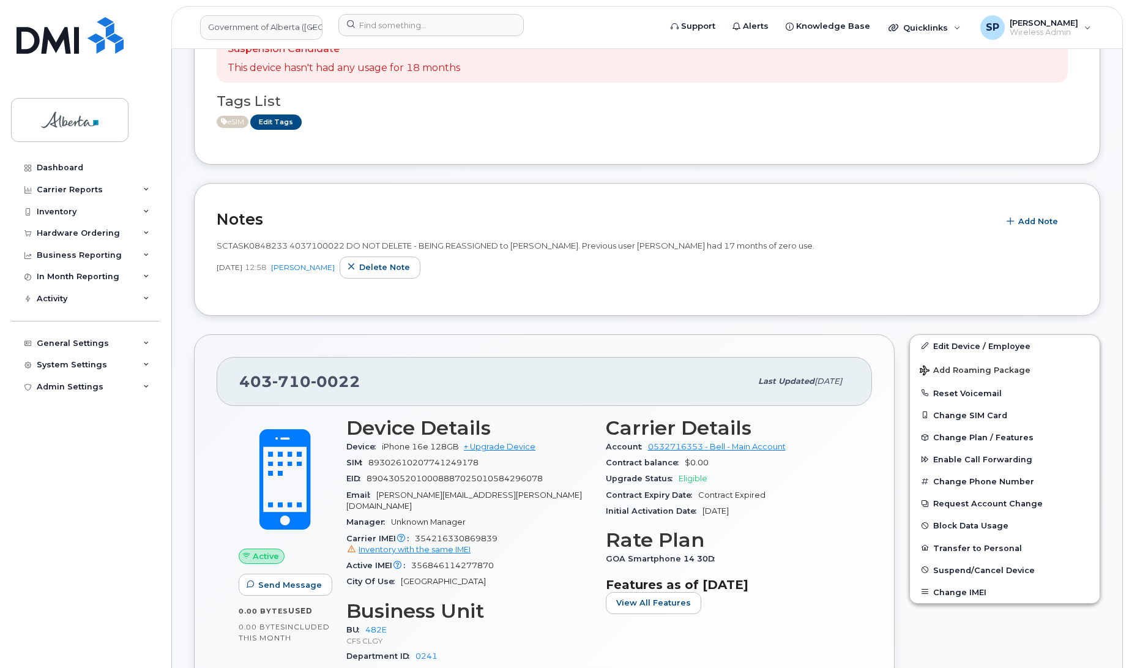
scroll to position [0, 0]
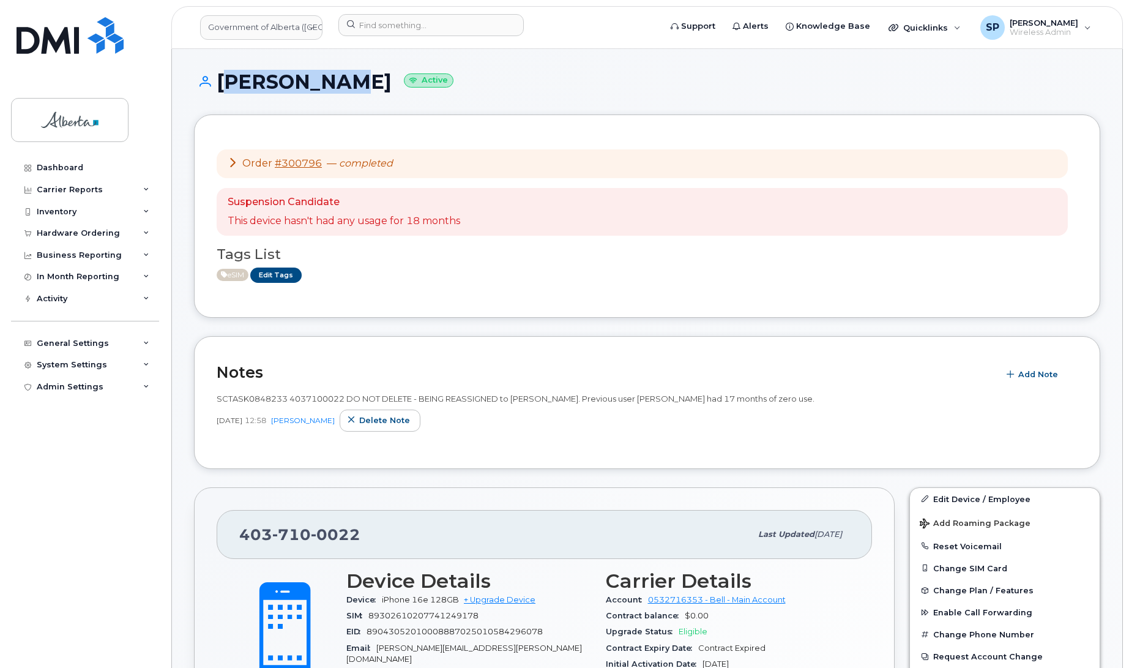
drag, startPoint x: 329, startPoint y: 83, endPoint x: 215, endPoint y: 74, distance: 114.7
click at [215, 74] on h1 "Elba Lopez Active" at bounding box center [647, 81] width 906 height 21
copy h1 "Elba Lopez"
click at [438, 436] on div "SCTASK0848233 4037100022 DO NOT DELETE - BEING REASSIGNED to Elba Lopez. Previo…" at bounding box center [647, 415] width 861 height 61
click at [1084, 71] on h1 "Elba Lopez Active" at bounding box center [647, 81] width 906 height 21
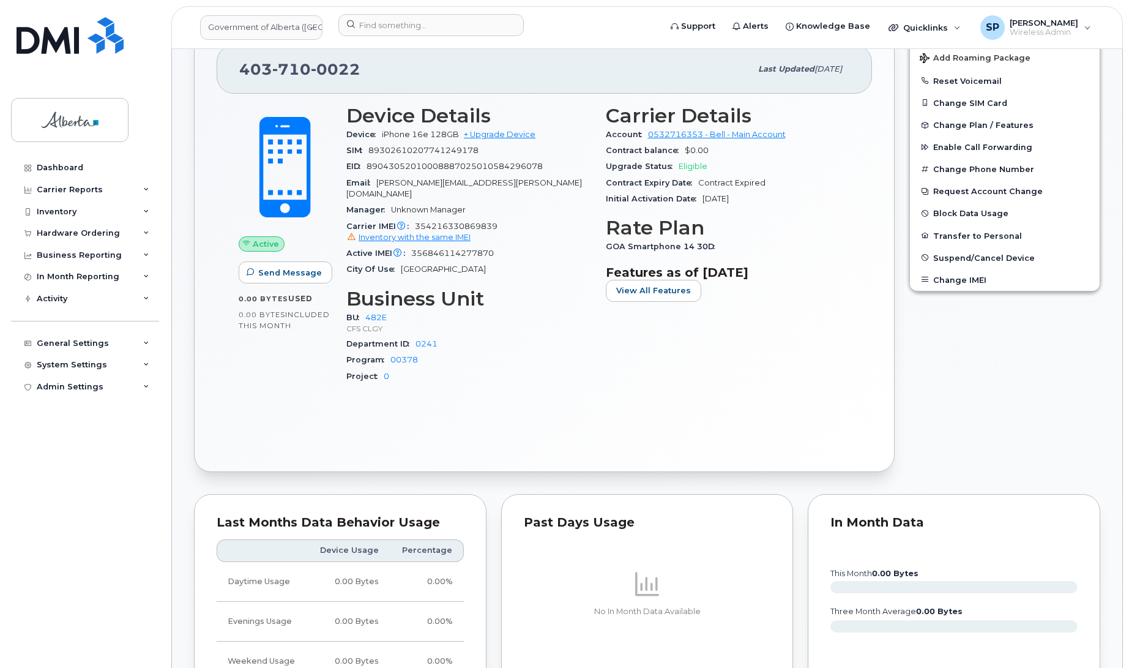
scroll to position [371, 0]
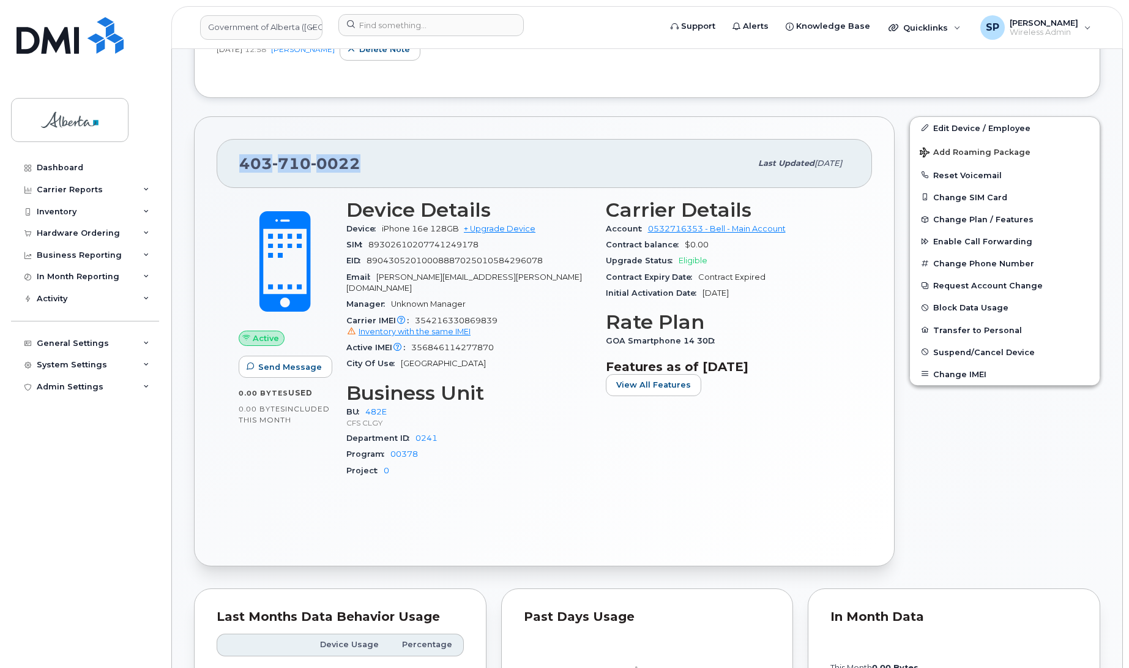
drag, startPoint x: 362, startPoint y: 169, endPoint x: 237, endPoint y: 163, distance: 124.9
click at [237, 163] on div "403 710 0022 Last updated Sep 19, 2025" at bounding box center [544, 163] width 655 height 49
copy span "403 710 0022"
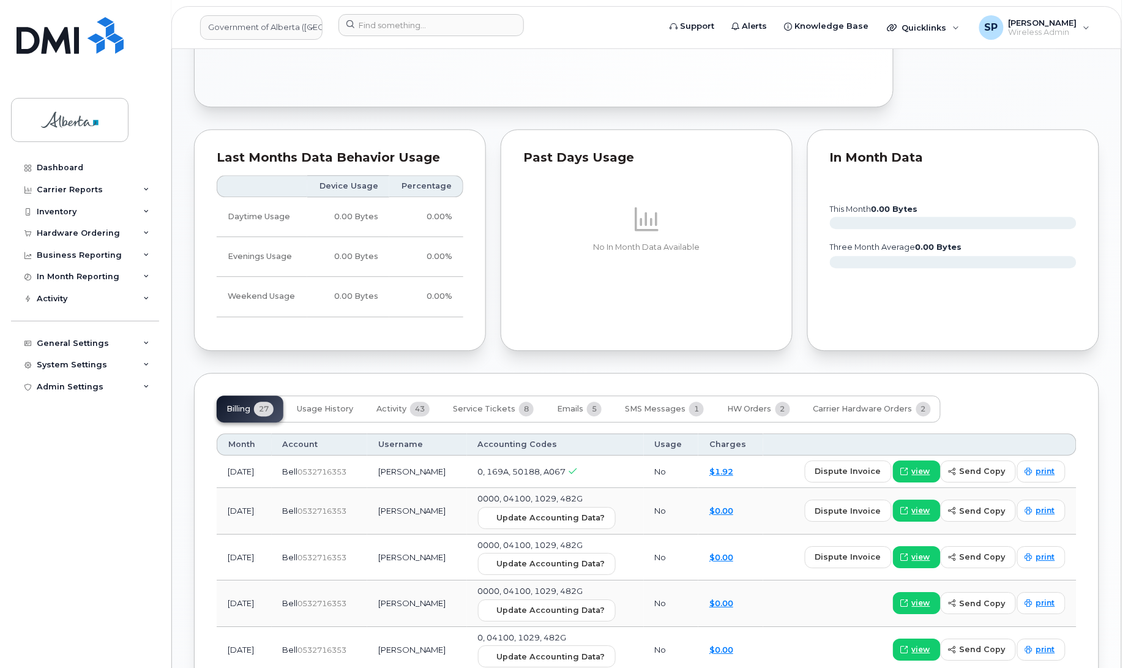
scroll to position [890, 0]
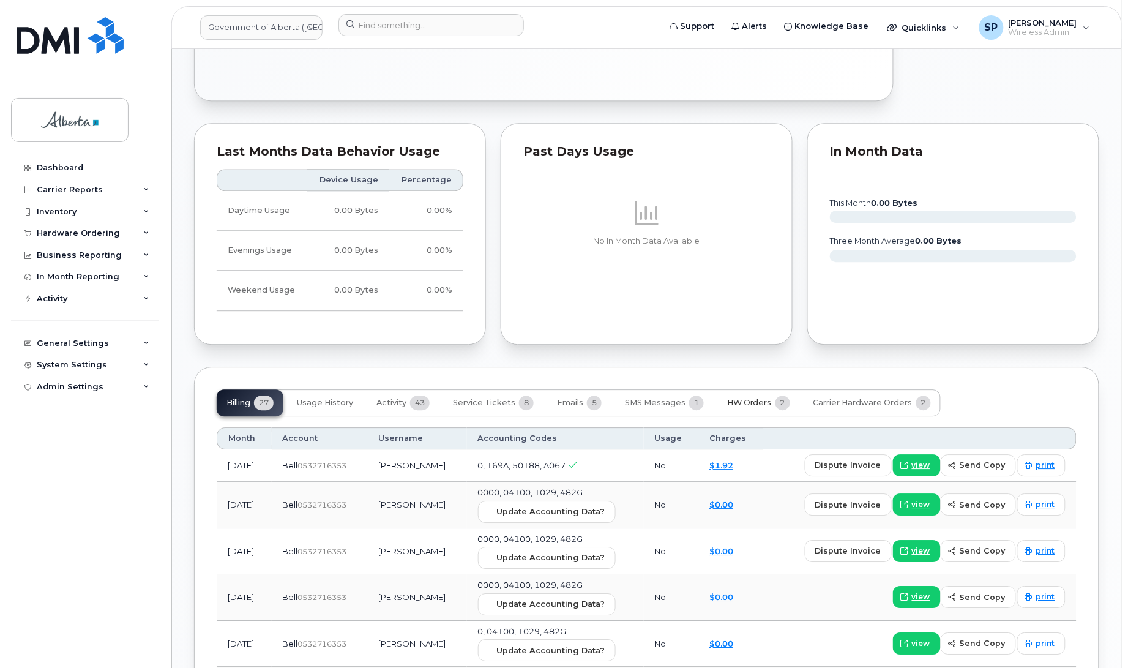
click at [736, 404] on span "HW Orders" at bounding box center [749, 403] width 45 height 10
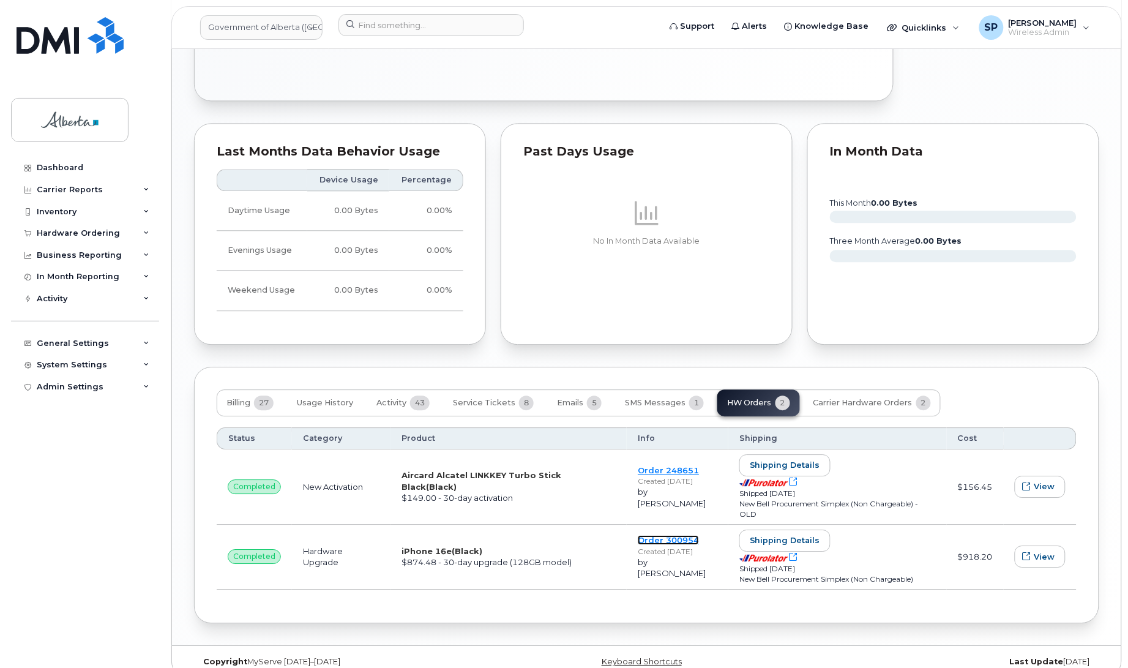
click at [661, 545] on link "Order 300954" at bounding box center [668, 540] width 61 height 10
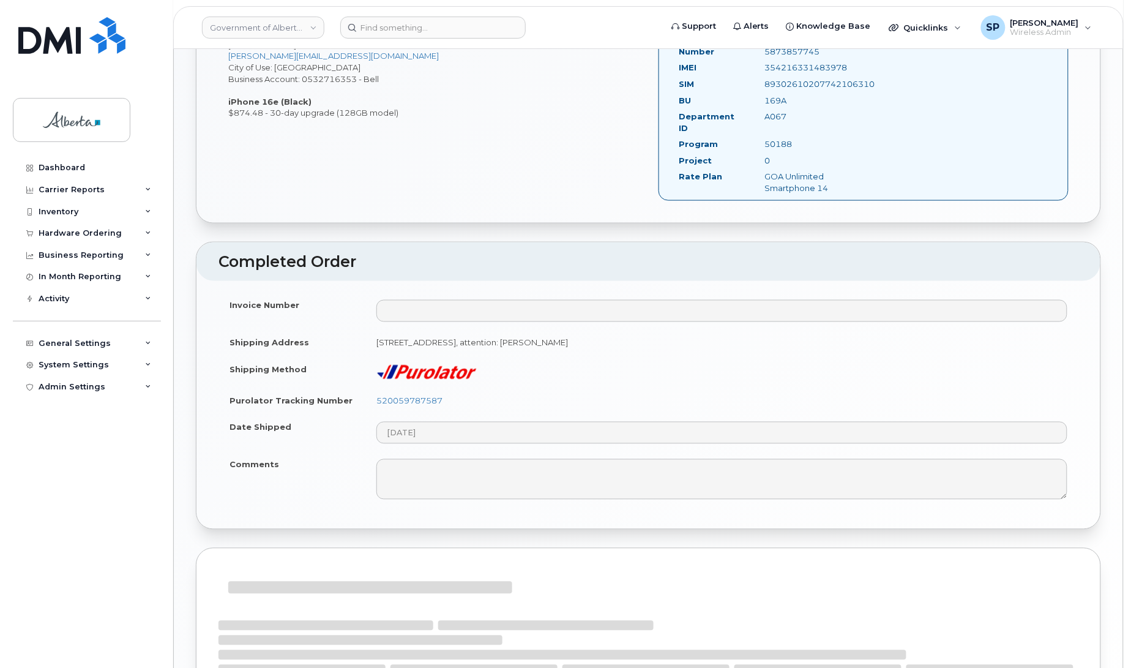
scroll to position [463, 0]
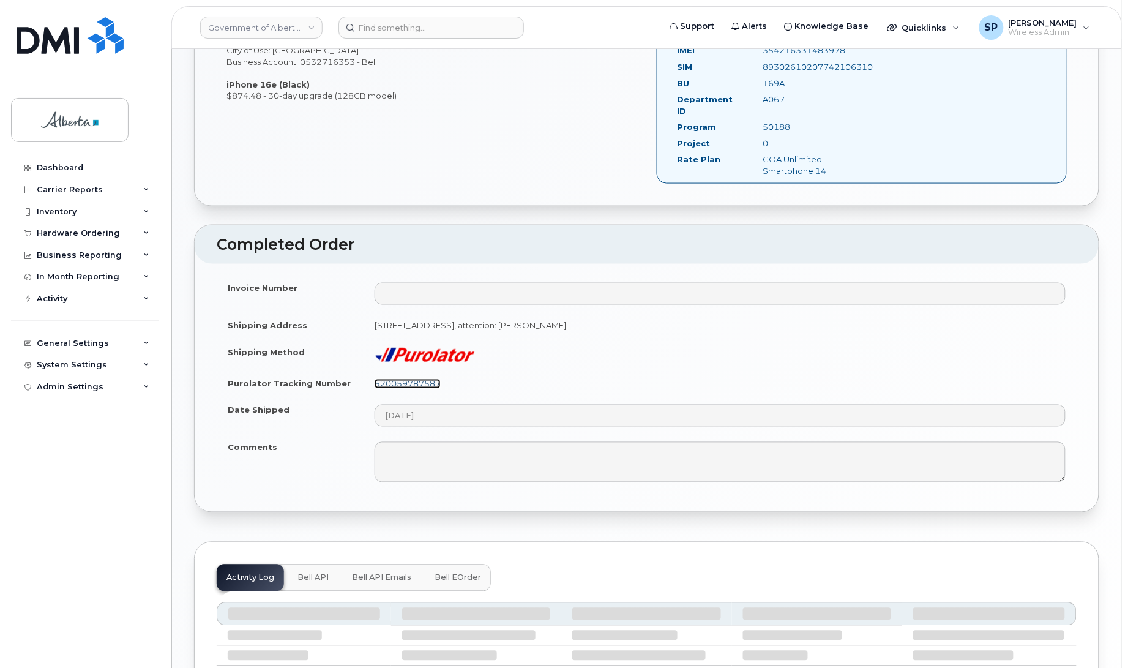
click at [424, 379] on link "520059787587" at bounding box center [407, 384] width 66 height 10
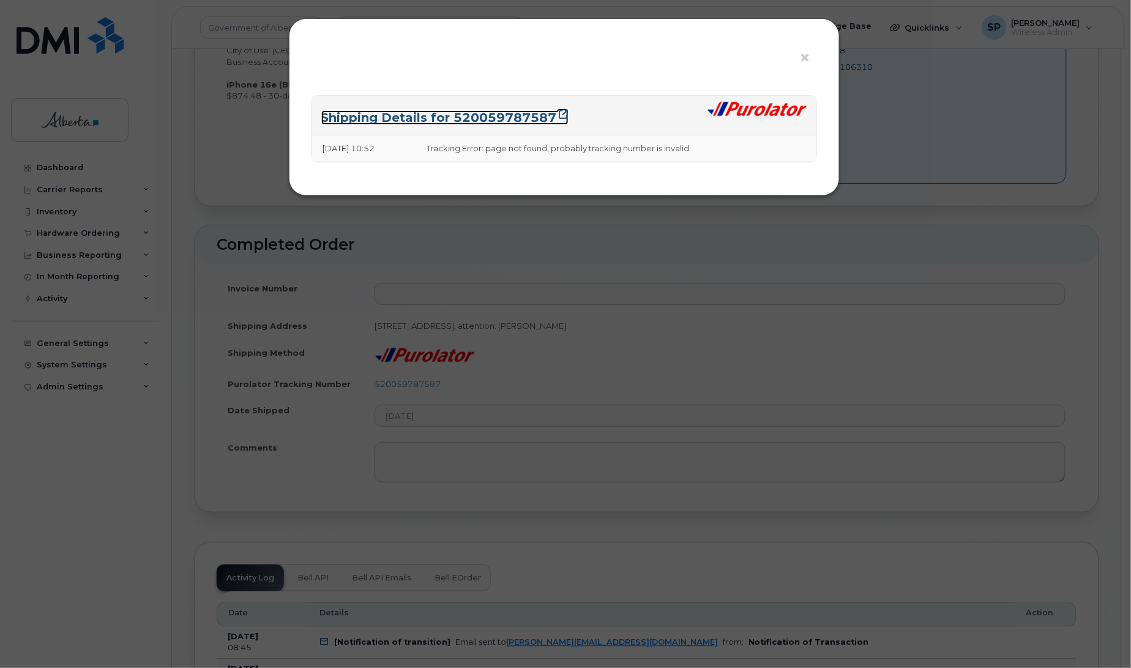
click at [561, 112] on icon at bounding box center [563, 114] width 9 height 9
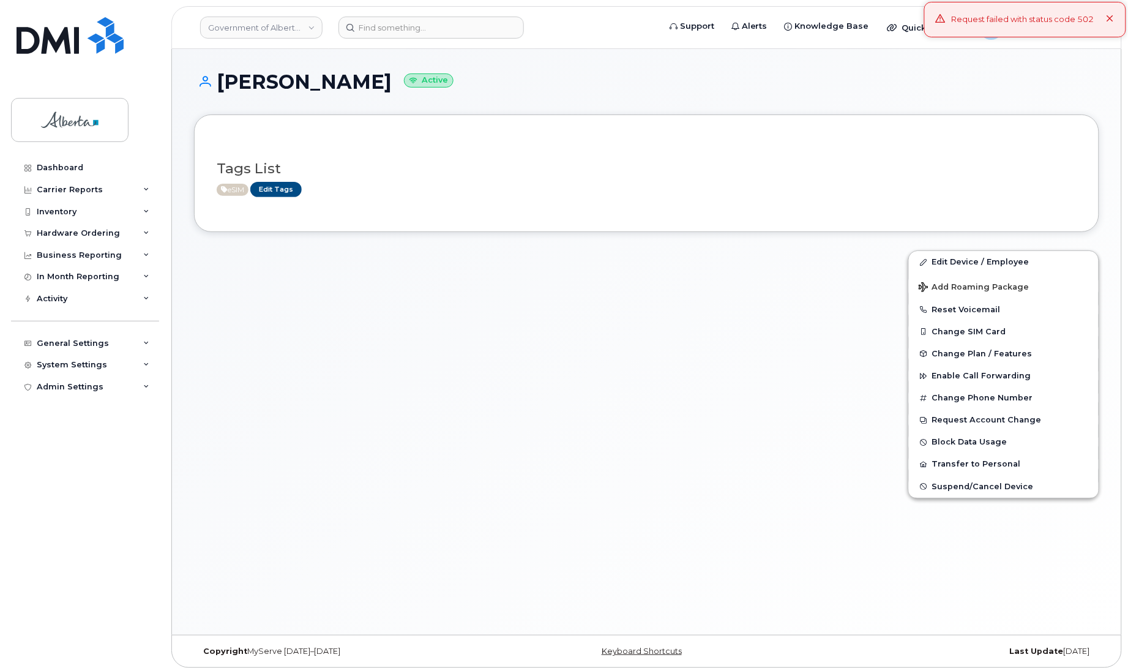
click at [543, 279] on div at bounding box center [544, 383] width 714 height 280
